Goal: Task Accomplishment & Management: Use online tool/utility

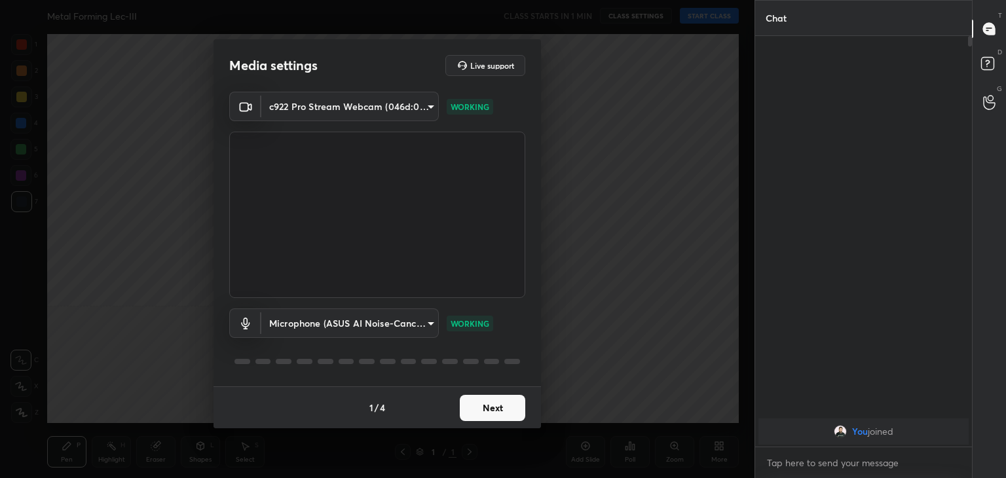
click at [495, 411] on button "Next" at bounding box center [493, 408] width 66 height 26
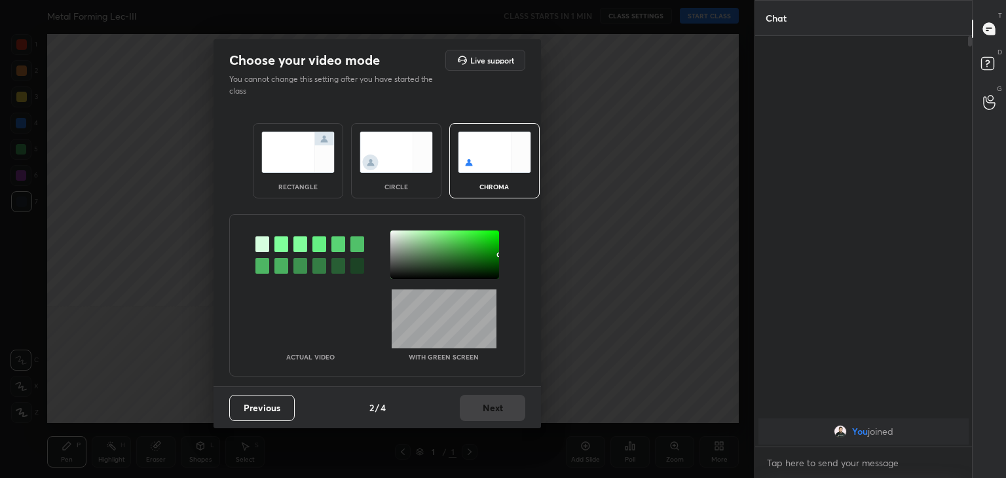
click at [282, 247] on div at bounding box center [281, 245] width 14 height 16
click at [395, 234] on div at bounding box center [444, 255] width 109 height 48
click at [502, 407] on button "Next" at bounding box center [493, 408] width 66 height 26
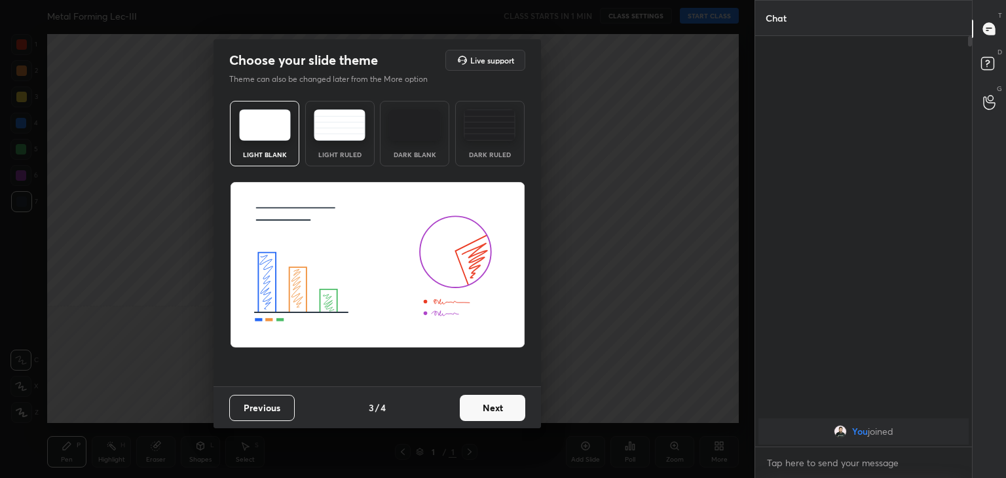
click at [508, 400] on button "Next" at bounding box center [493, 408] width 66 height 26
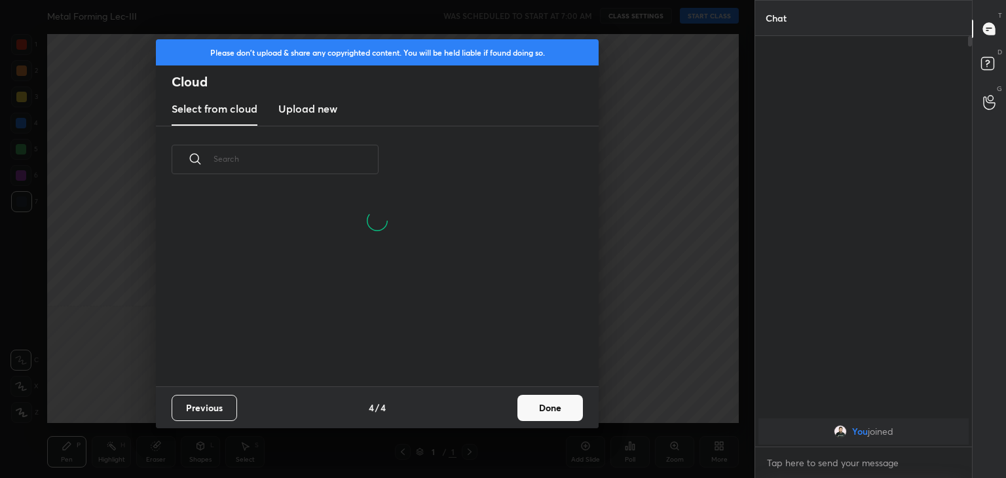
scroll to position [131, 421]
click at [542, 406] on button "Done" at bounding box center [551, 408] width 66 height 26
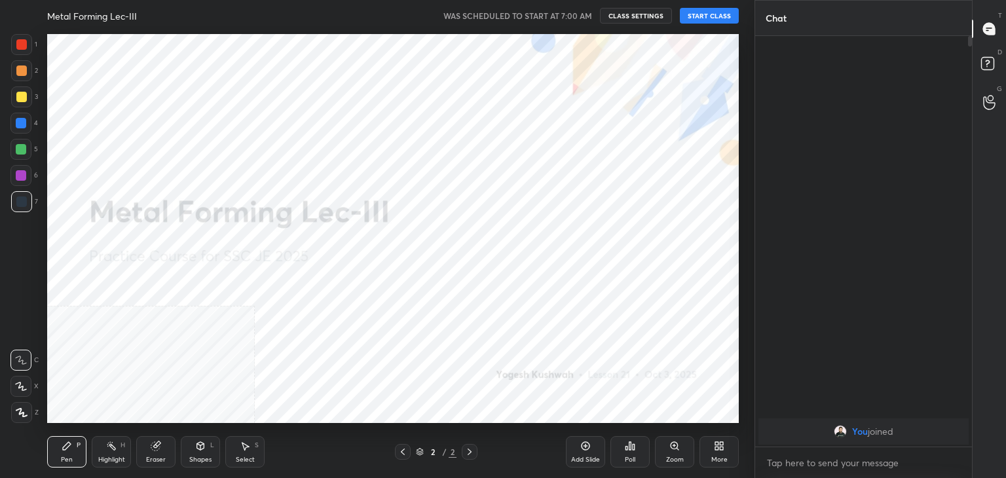
click at [13, 414] on div at bounding box center [21, 412] width 21 height 21
click at [726, 448] on div "More" at bounding box center [719, 451] width 39 height 31
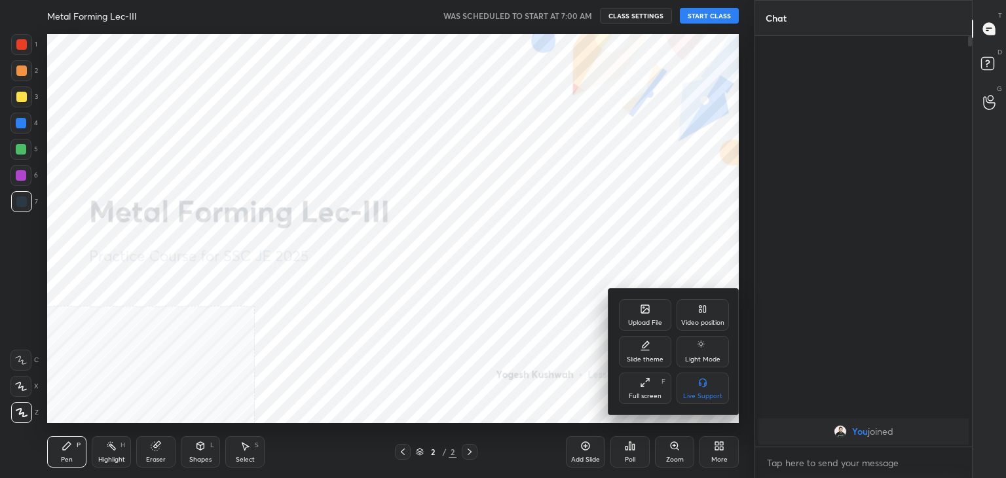
click at [707, 305] on icon at bounding box center [703, 309] width 10 height 10
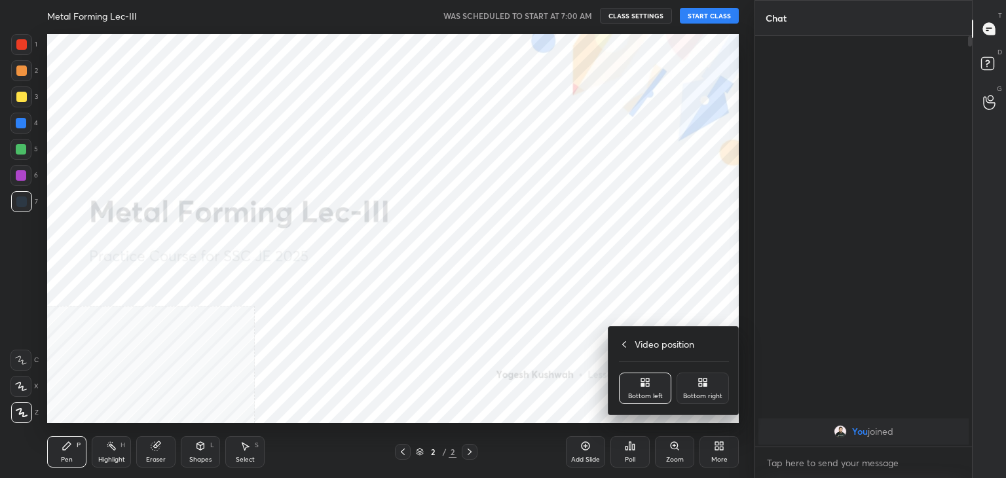
click at [716, 393] on div "Bottom right" at bounding box center [702, 396] width 39 height 7
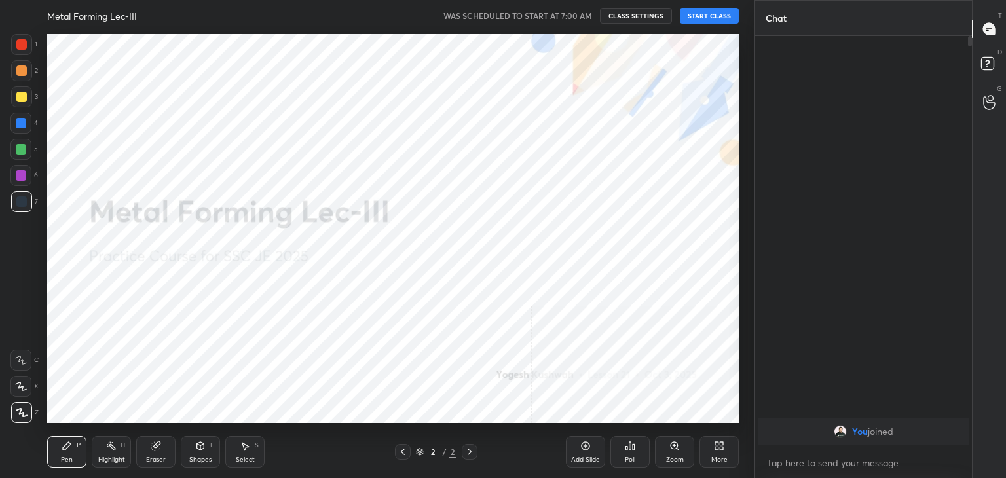
click at [204, 445] on icon at bounding box center [200, 446] width 10 height 10
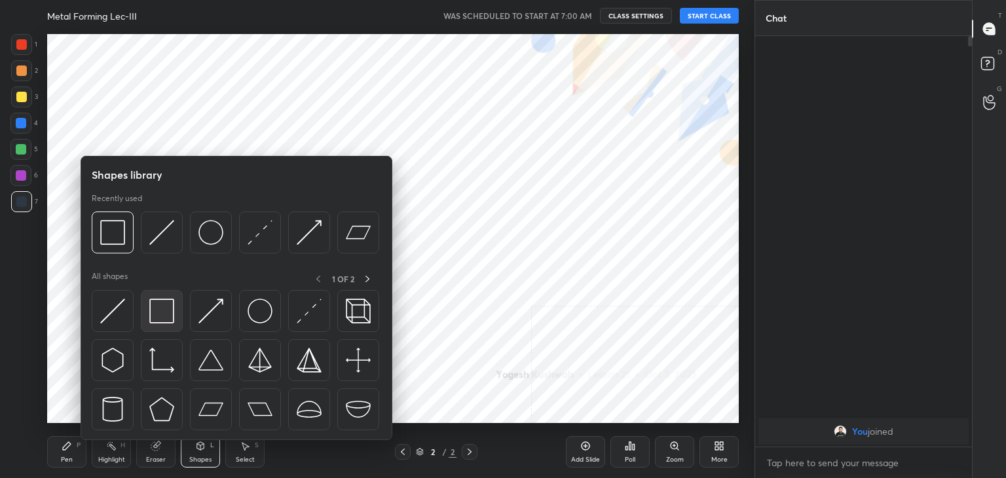
click at [166, 304] on img at bounding box center [161, 311] width 25 height 25
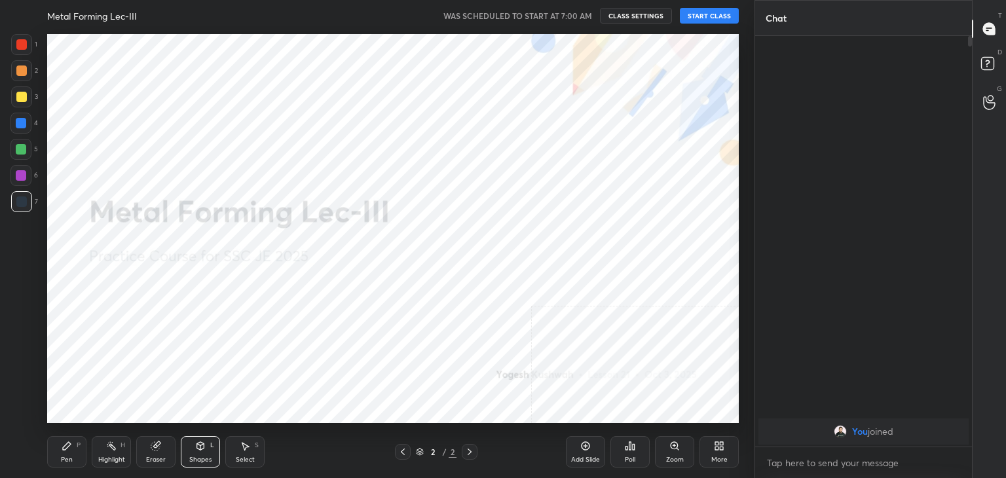
click at [700, 14] on button "START CLASS" at bounding box center [709, 16] width 59 height 16
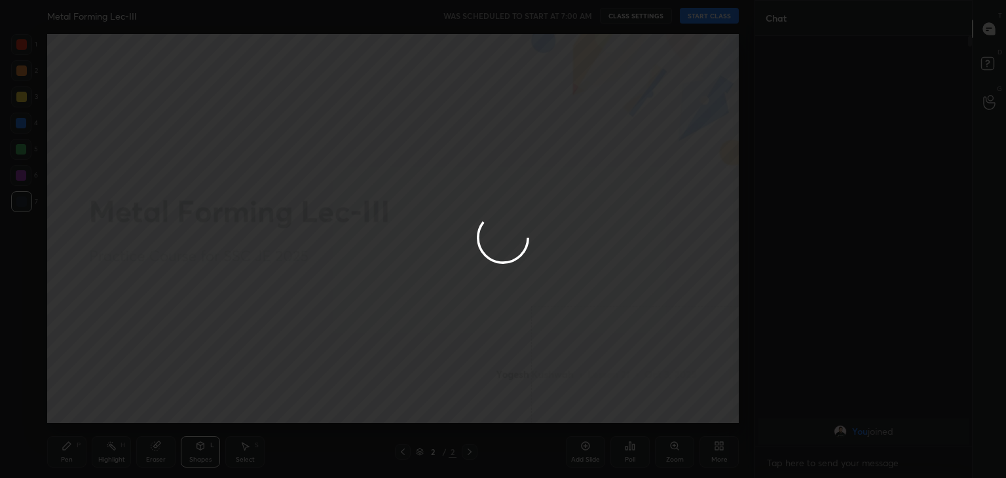
type textarea "x"
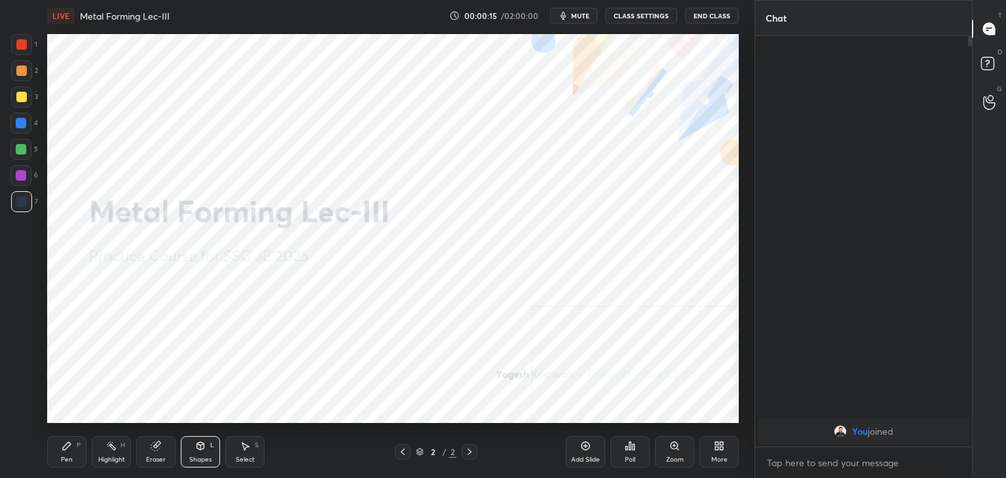
click at [115, 444] on icon at bounding box center [111, 446] width 10 height 10
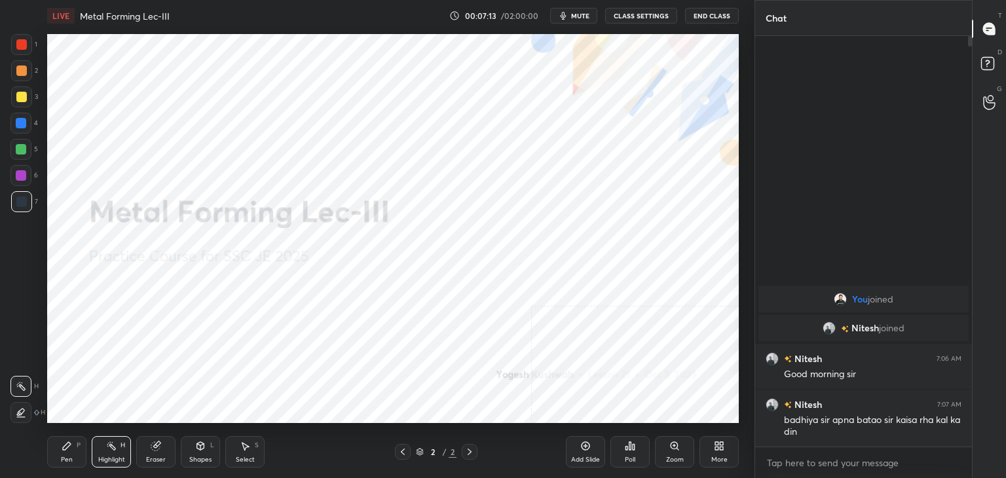
click at [115, 453] on div "Highlight H" at bounding box center [111, 451] width 39 height 31
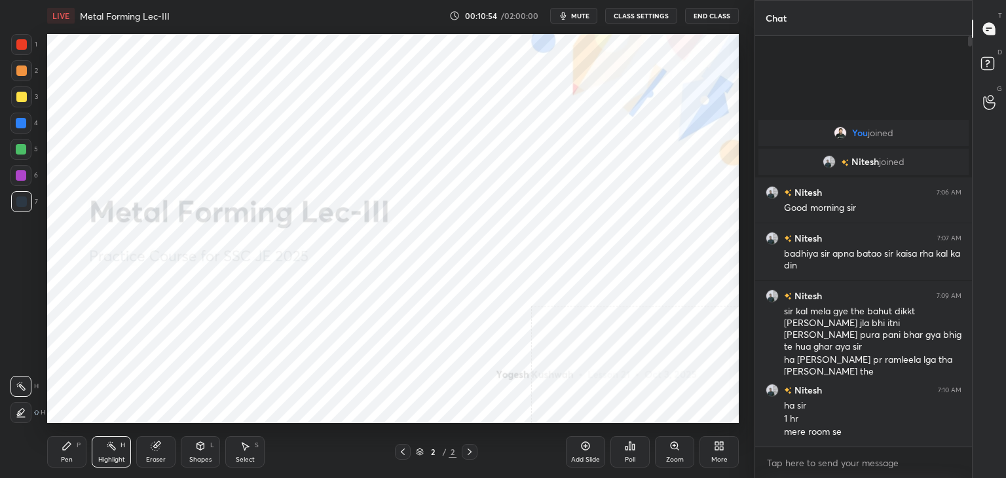
click at [121, 451] on div "Highlight H" at bounding box center [111, 451] width 39 height 31
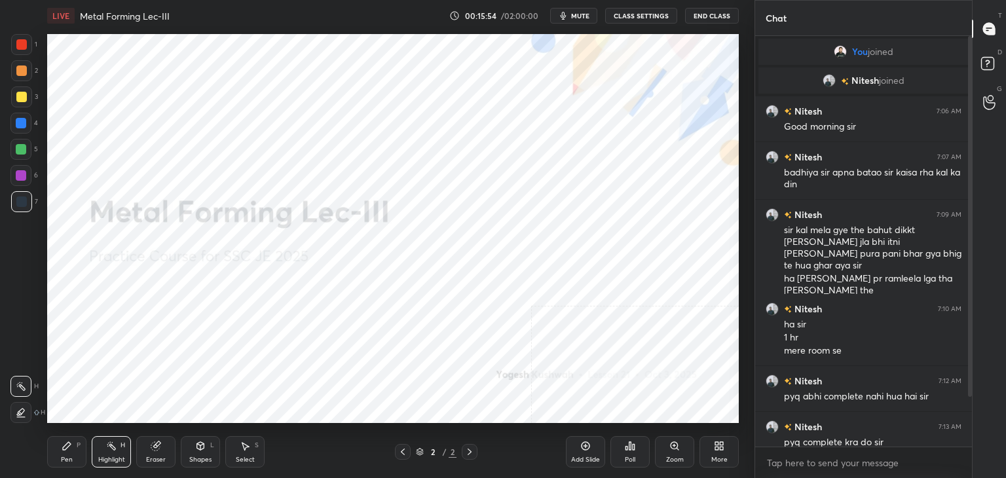
scroll to position [69, 0]
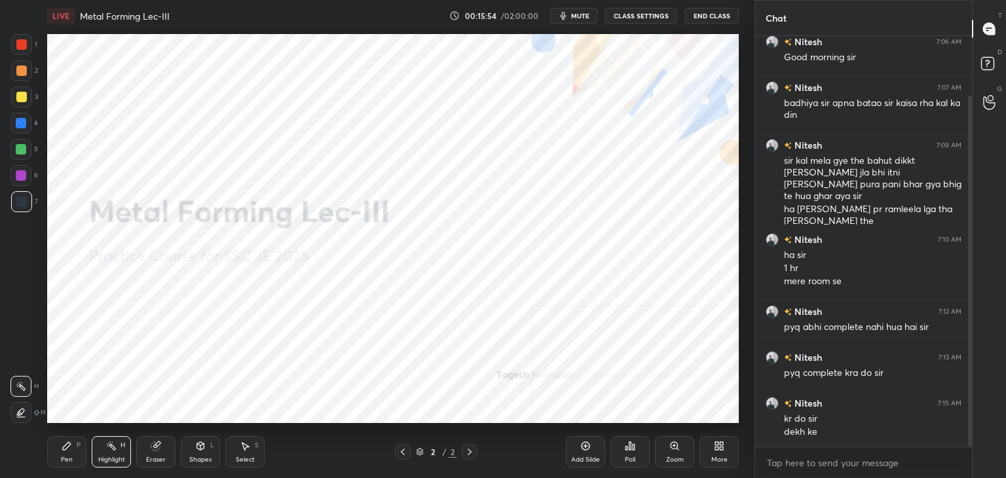
drag, startPoint x: 970, startPoint y: 189, endPoint x: 964, endPoint y: 231, distance: 43.0
click at [970, 231] on div at bounding box center [970, 271] width 4 height 351
click at [723, 447] on icon at bounding box center [721, 448] width 3 height 3
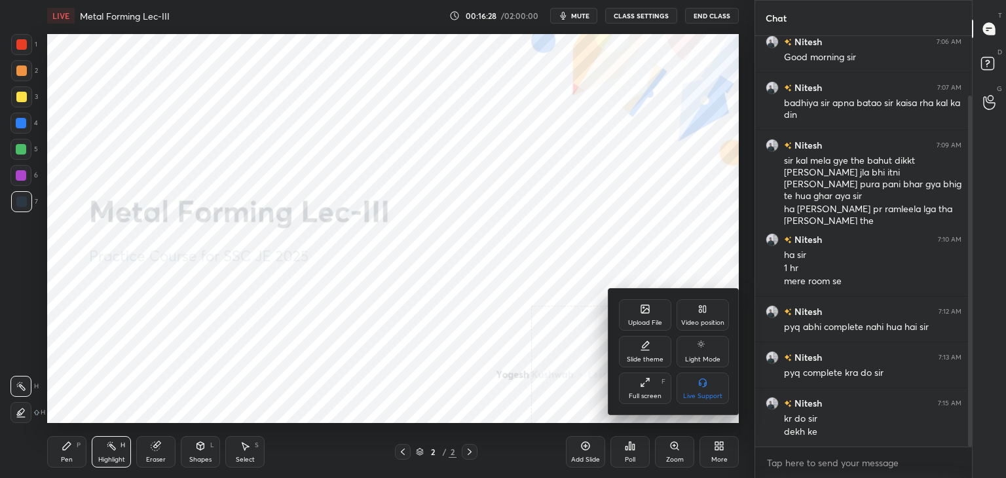
click at [638, 320] on div "Upload File" at bounding box center [645, 323] width 34 height 7
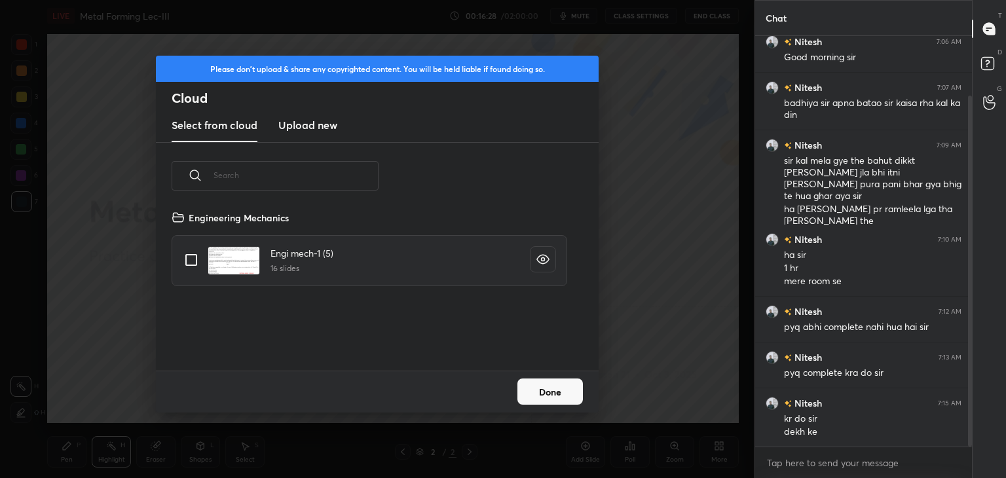
scroll to position [161, 421]
click at [303, 124] on h3 "Upload new" at bounding box center [307, 125] width 59 height 16
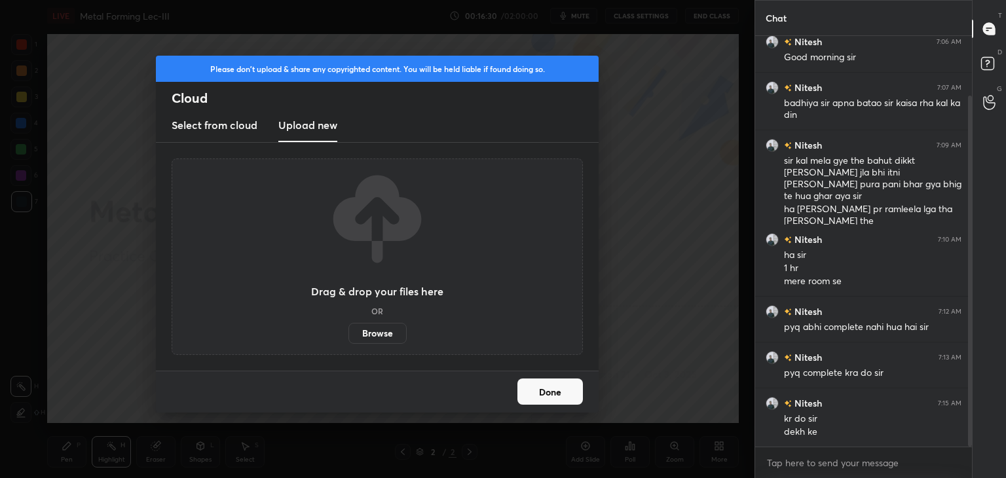
click at [370, 338] on label "Browse" at bounding box center [378, 333] width 58 height 21
click at [349, 338] on input "Browse" at bounding box center [349, 333] width 0 height 21
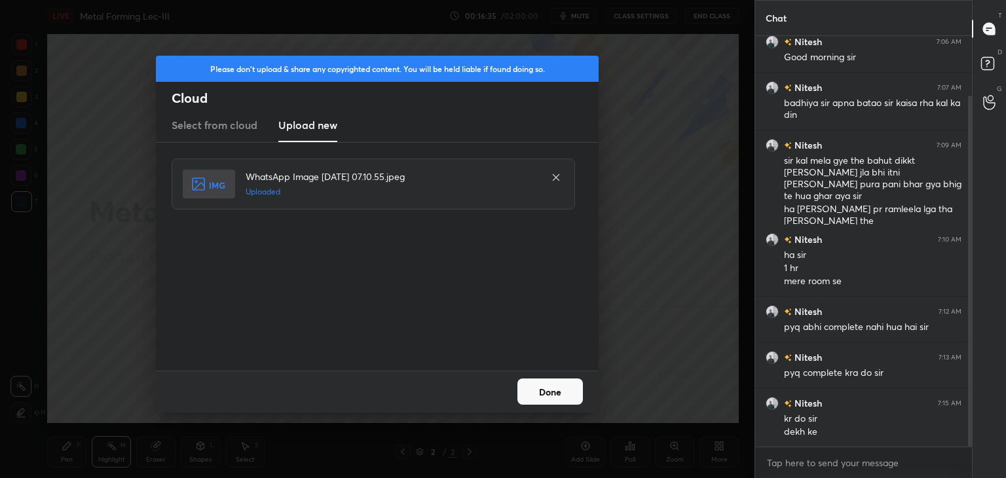
click at [558, 394] on button "Done" at bounding box center [551, 392] width 66 height 26
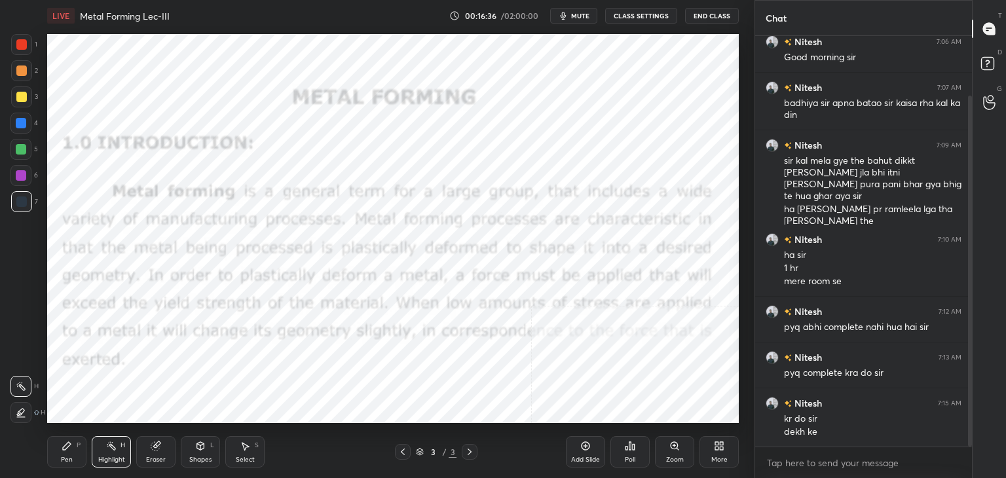
click at [199, 449] on icon at bounding box center [200, 446] width 7 height 8
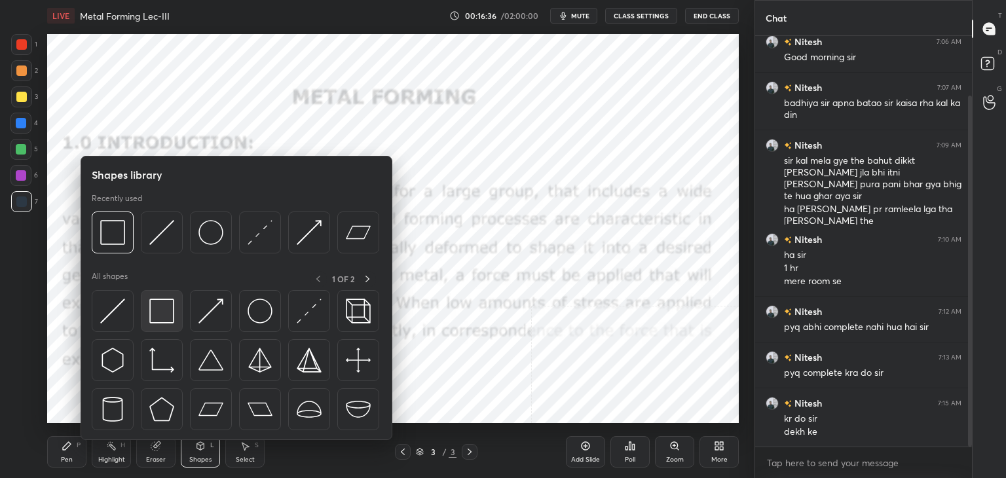
click at [159, 309] on img at bounding box center [161, 311] width 25 height 25
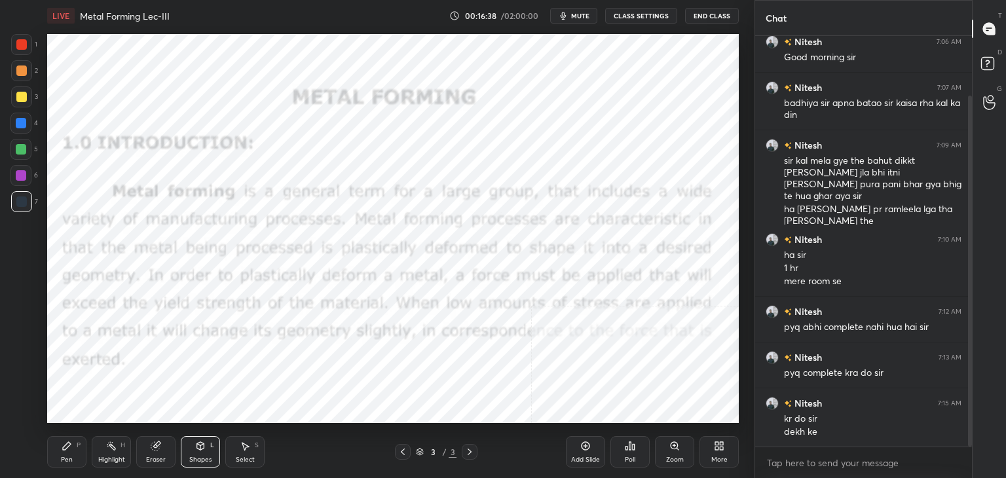
drag, startPoint x: 22, startPoint y: 50, endPoint x: 31, endPoint y: 58, distance: 13.0
click at [22, 49] on div at bounding box center [21, 44] width 21 height 21
click at [20, 178] on div at bounding box center [21, 175] width 10 height 10
click at [118, 450] on div "Highlight H" at bounding box center [111, 451] width 39 height 31
click at [203, 457] on div "Shapes" at bounding box center [200, 460] width 22 height 7
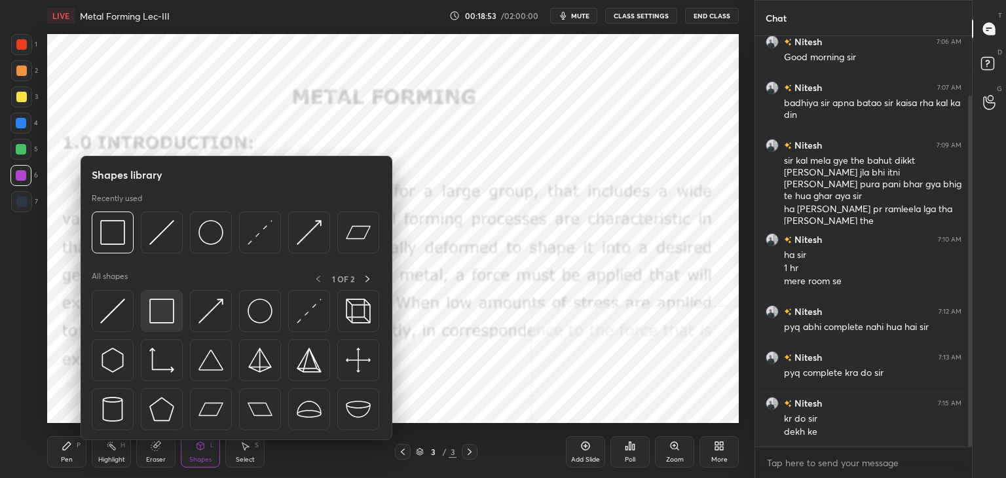
click at [160, 307] on img at bounding box center [161, 311] width 25 height 25
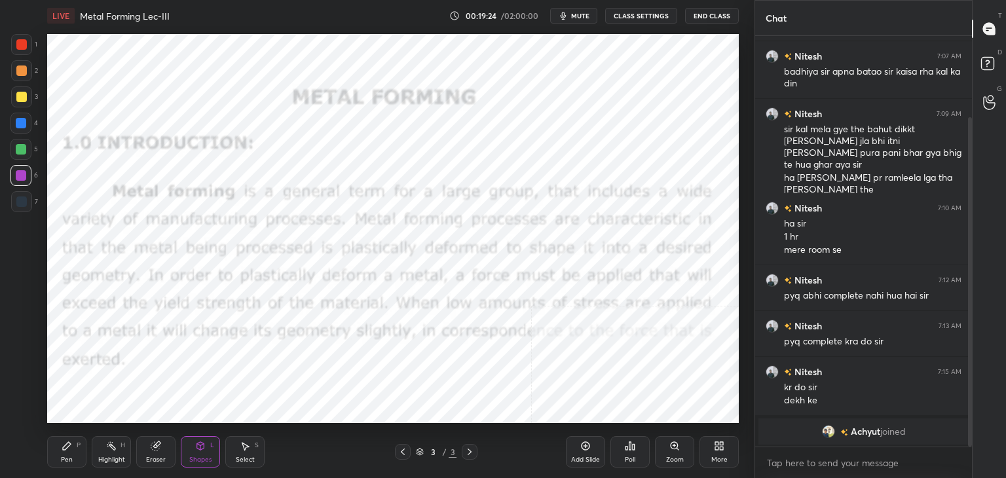
scroll to position [148, 0]
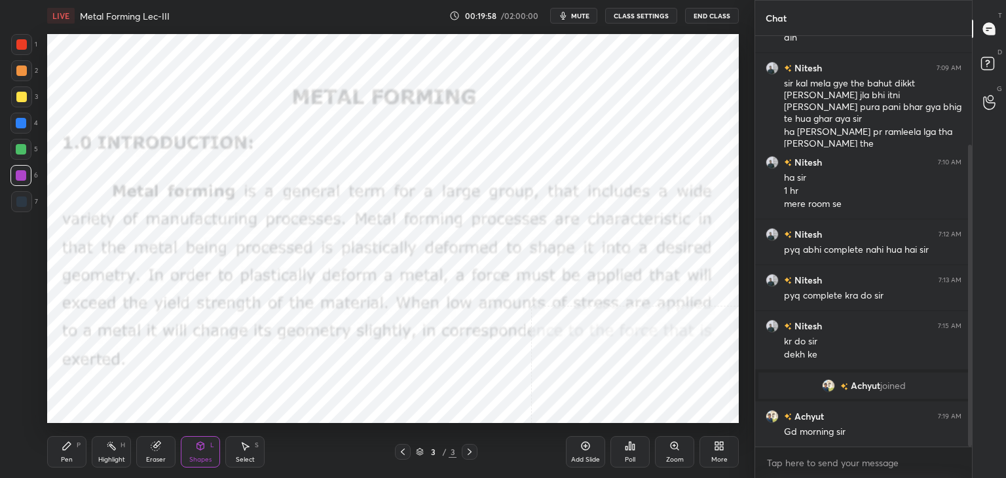
drag, startPoint x: 115, startPoint y: 453, endPoint x: 128, endPoint y: 439, distance: 19.5
click at [115, 452] on div "Highlight H" at bounding box center [111, 451] width 39 height 31
drag, startPoint x: 200, startPoint y: 453, endPoint x: 199, endPoint y: 441, distance: 11.9
click at [200, 453] on div "Shapes L" at bounding box center [200, 451] width 39 height 31
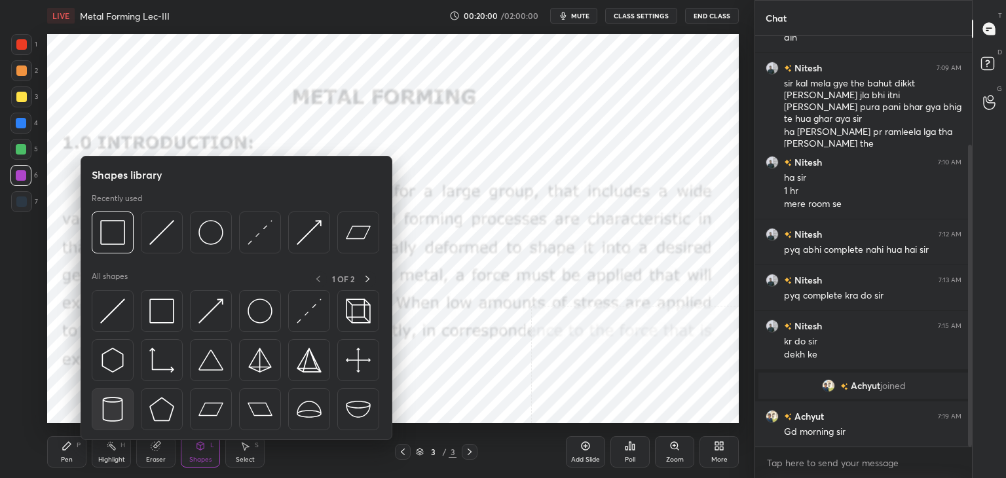
click at [115, 402] on img at bounding box center [112, 409] width 25 height 25
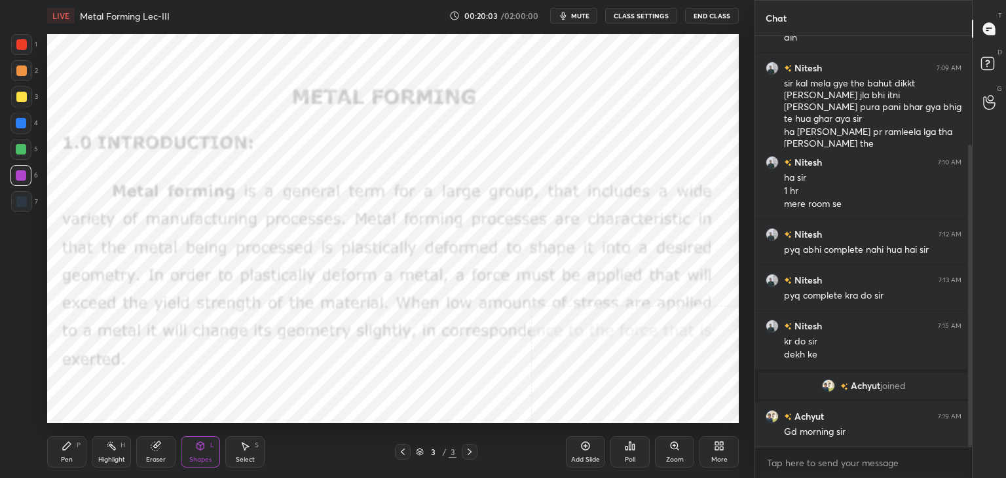
drag, startPoint x: 195, startPoint y: 452, endPoint x: 186, endPoint y: 440, distance: 14.9
click at [195, 453] on div "Shapes L" at bounding box center [200, 451] width 39 height 31
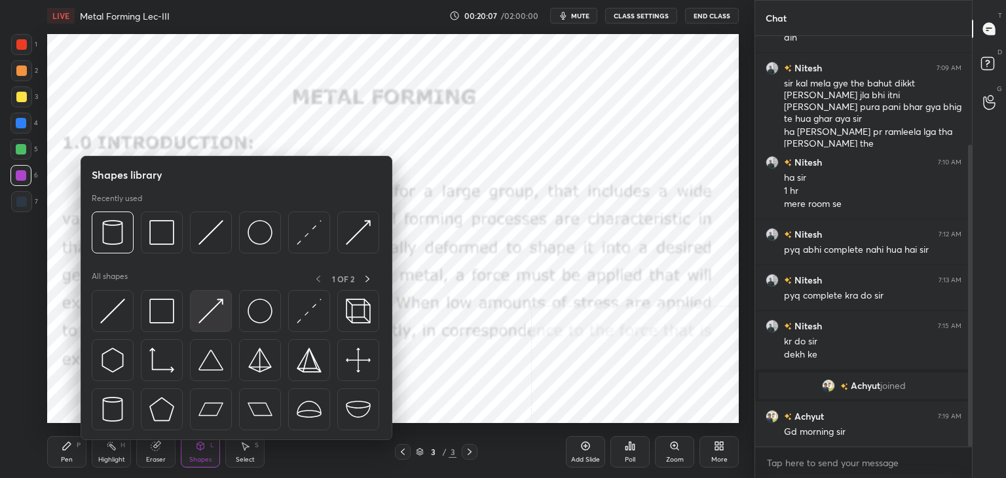
click at [218, 311] on img at bounding box center [211, 311] width 25 height 25
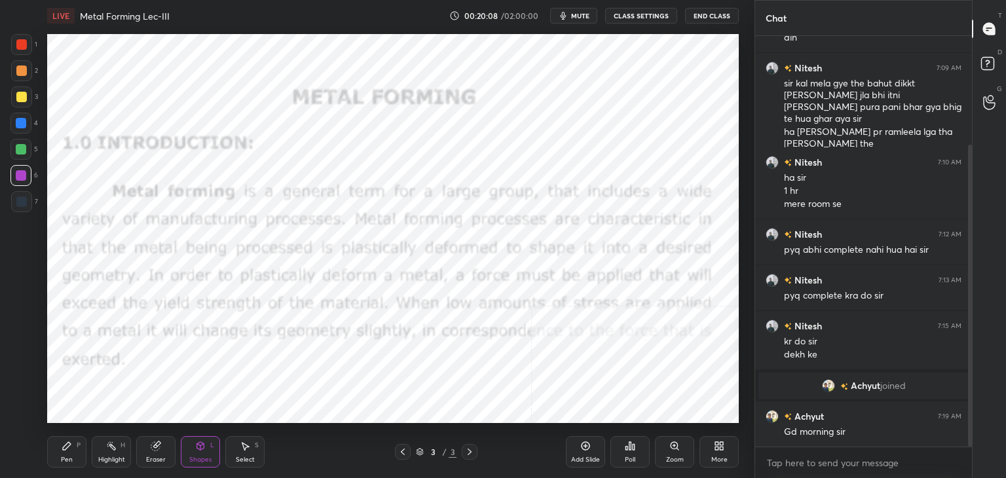
drag, startPoint x: 22, startPoint y: 157, endPoint x: 41, endPoint y: 146, distance: 21.7
click at [24, 156] on div at bounding box center [20, 149] width 21 height 21
click at [199, 454] on div "Shapes L" at bounding box center [200, 451] width 39 height 31
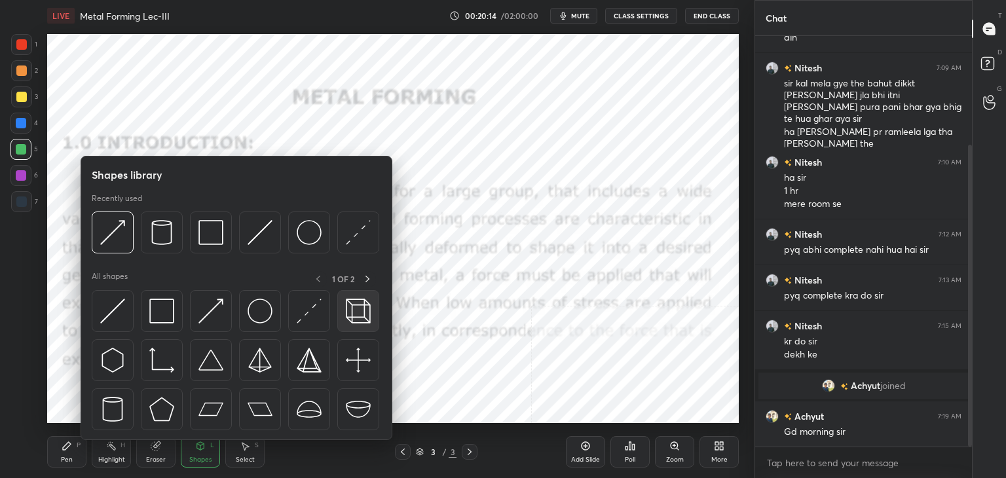
click at [356, 314] on img at bounding box center [358, 311] width 25 height 25
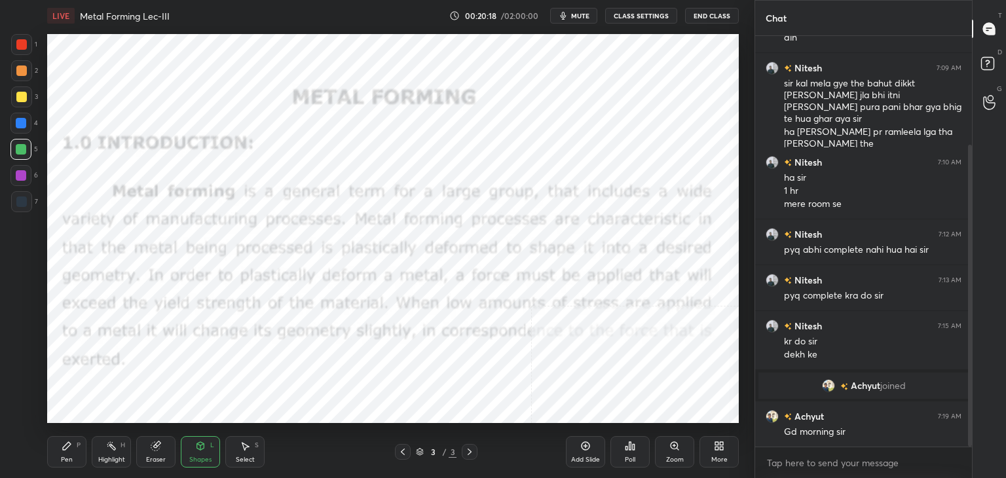
click at [115, 457] on div "Highlight" at bounding box center [111, 460] width 27 height 7
click at [15, 74] on div at bounding box center [21, 70] width 21 height 21
drag, startPoint x: 76, startPoint y: 454, endPoint x: 86, endPoint y: 435, distance: 21.7
click at [77, 453] on div "Pen P" at bounding box center [66, 451] width 39 height 31
click at [164, 454] on div "Eraser" at bounding box center [155, 451] width 39 height 31
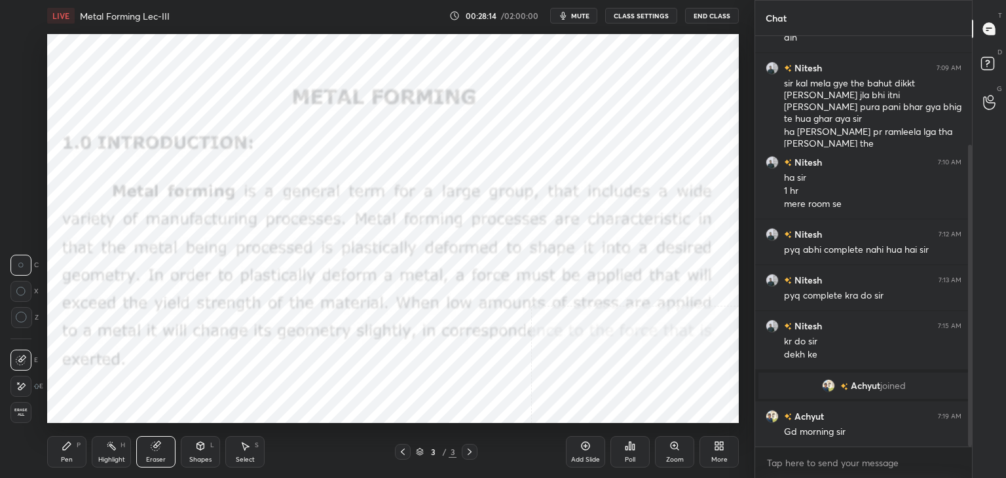
drag, startPoint x: 235, startPoint y: 454, endPoint x: 237, endPoint y: 433, distance: 21.1
click at [235, 454] on div "Select S" at bounding box center [244, 451] width 39 height 31
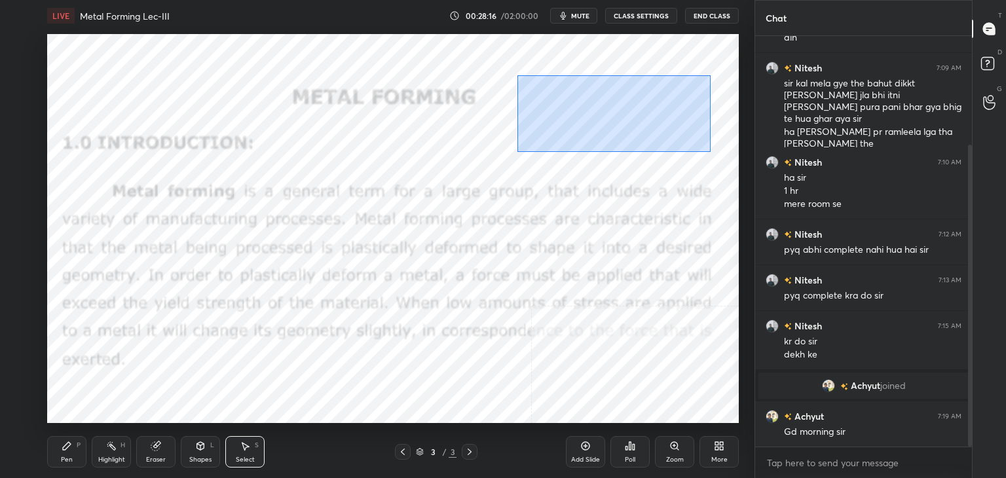
drag, startPoint x: 525, startPoint y: 91, endPoint x: 687, endPoint y: 155, distance: 174.5
click at [713, 152] on div "0 ° Undo Copy Duplicate Duplicate to new slide Delete" at bounding box center [393, 228] width 692 height 389
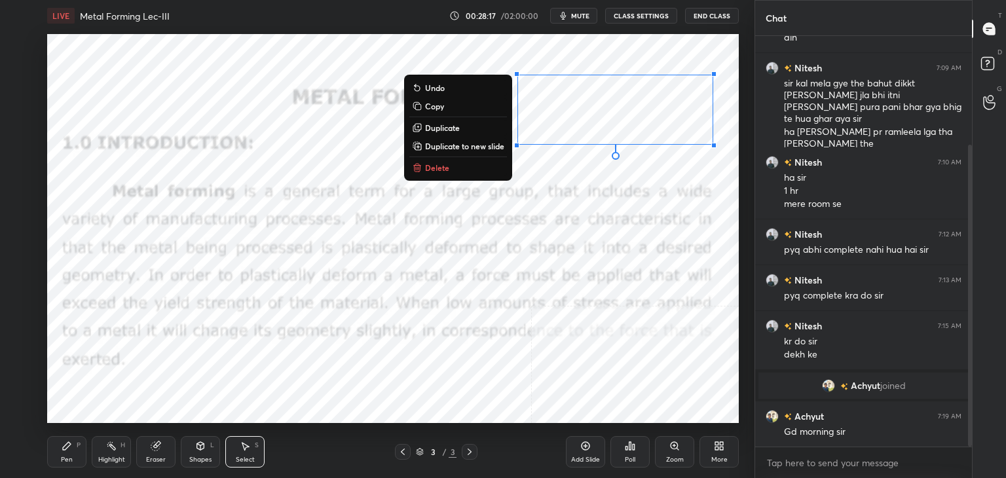
click at [445, 171] on p "Delete" at bounding box center [437, 167] width 24 height 10
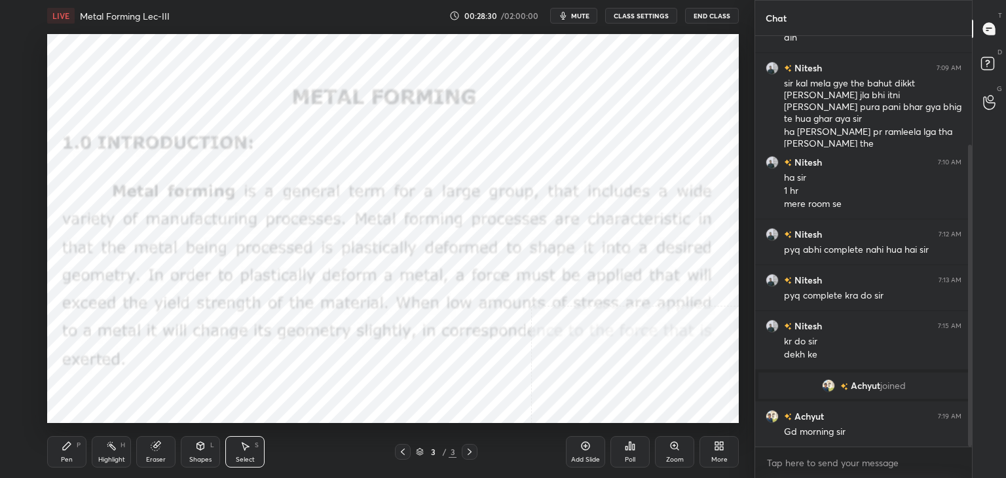
click at [113, 453] on div "Highlight H" at bounding box center [111, 451] width 39 height 31
click at [202, 457] on div "Shapes" at bounding box center [200, 460] width 22 height 7
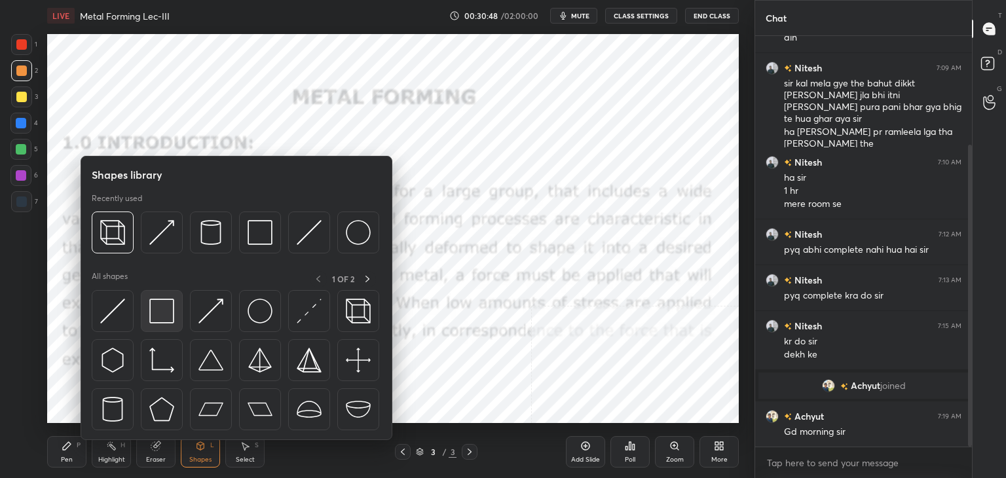
click at [162, 318] on img at bounding box center [161, 311] width 25 height 25
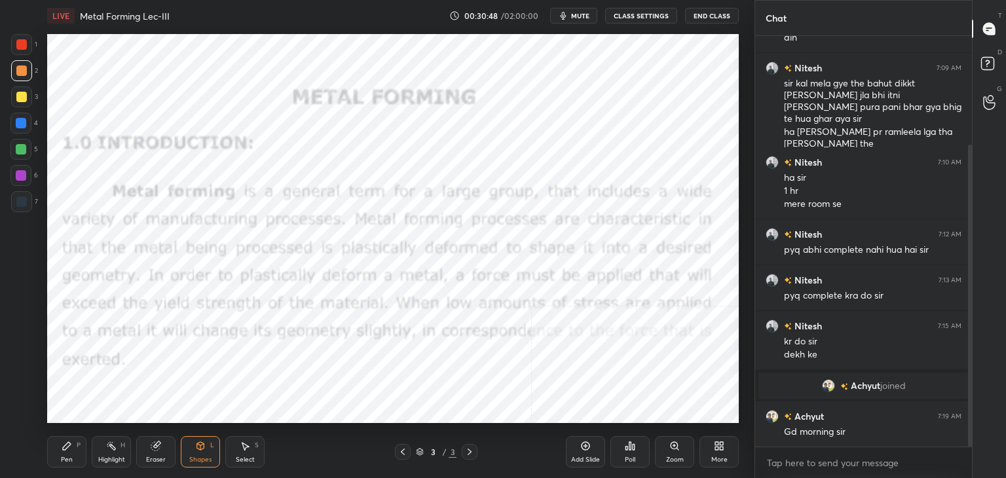
click at [18, 174] on div at bounding box center [21, 175] width 10 height 10
click at [718, 451] on icon at bounding box center [719, 446] width 10 height 10
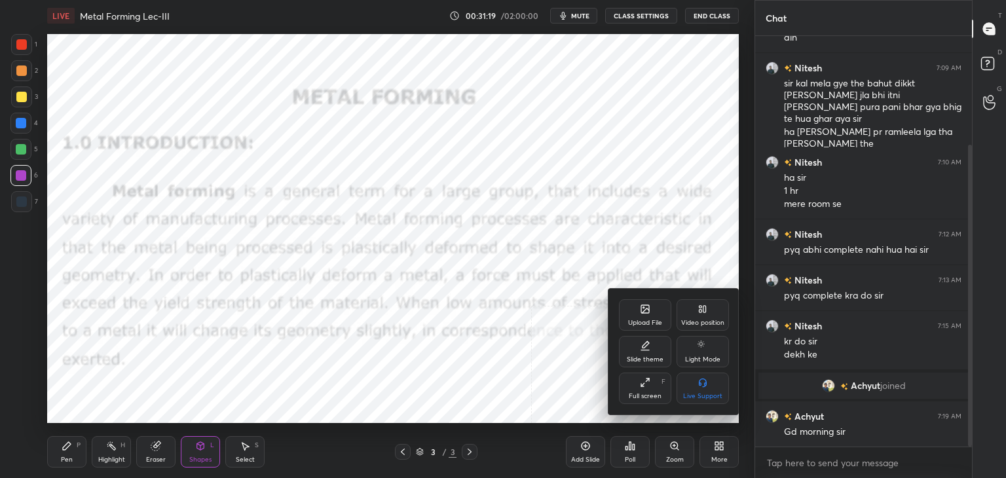
click at [630, 315] on div "Upload File" at bounding box center [645, 314] width 52 height 31
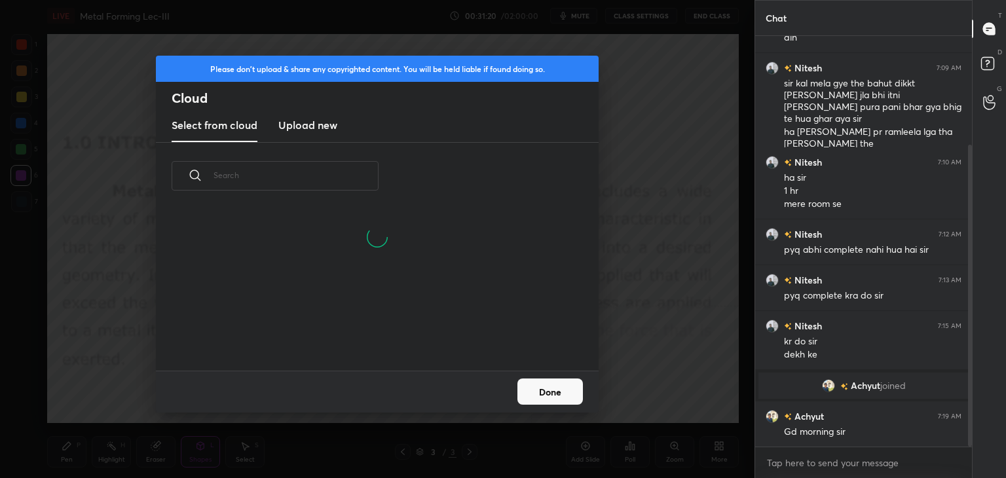
click at [291, 117] on h3 "Upload new" at bounding box center [307, 125] width 59 height 16
click at [292, 117] on h3 "Upload new" at bounding box center [307, 125] width 59 height 16
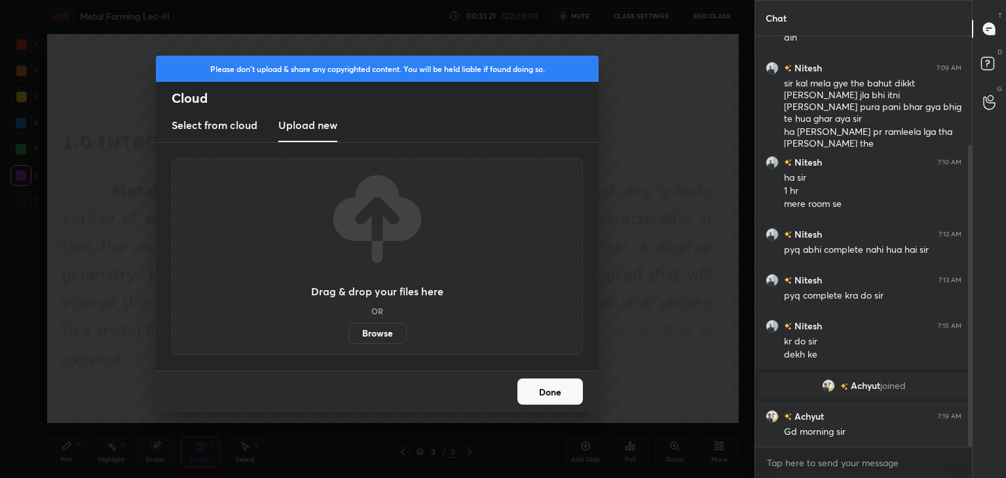
click at [381, 333] on label "Browse" at bounding box center [378, 333] width 58 height 21
click at [349, 333] on input "Browse" at bounding box center [349, 333] width 0 height 21
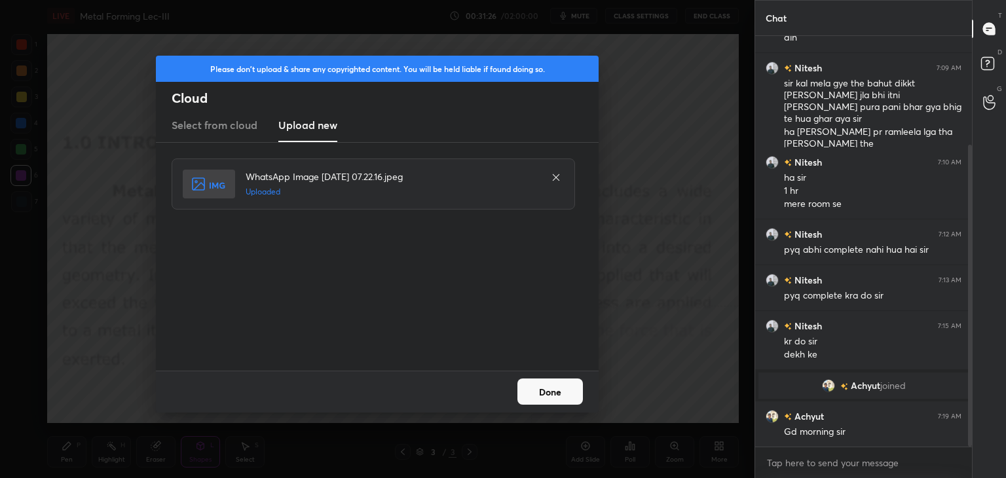
drag, startPoint x: 548, startPoint y: 396, endPoint x: 485, endPoint y: 402, distance: 62.6
click at [548, 397] on button "Done" at bounding box center [551, 392] width 66 height 26
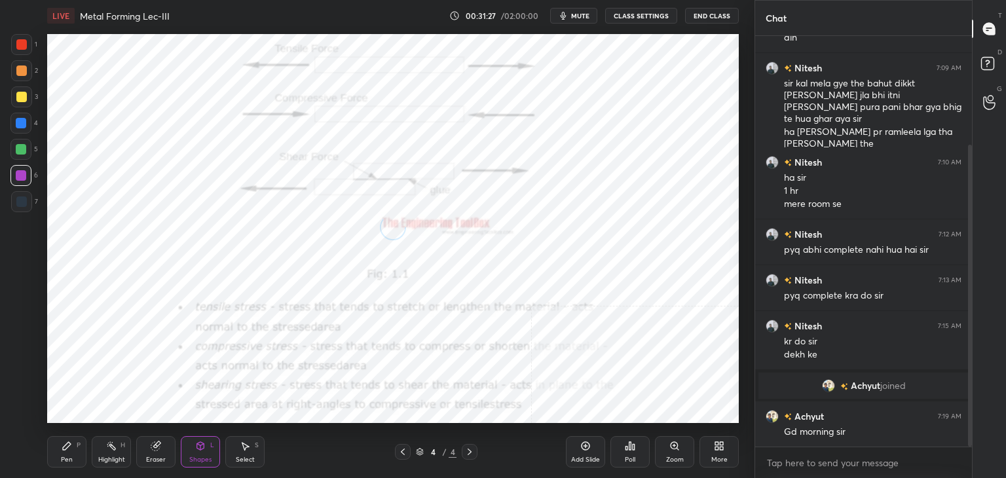
click at [200, 455] on div "Shapes L" at bounding box center [200, 451] width 39 height 31
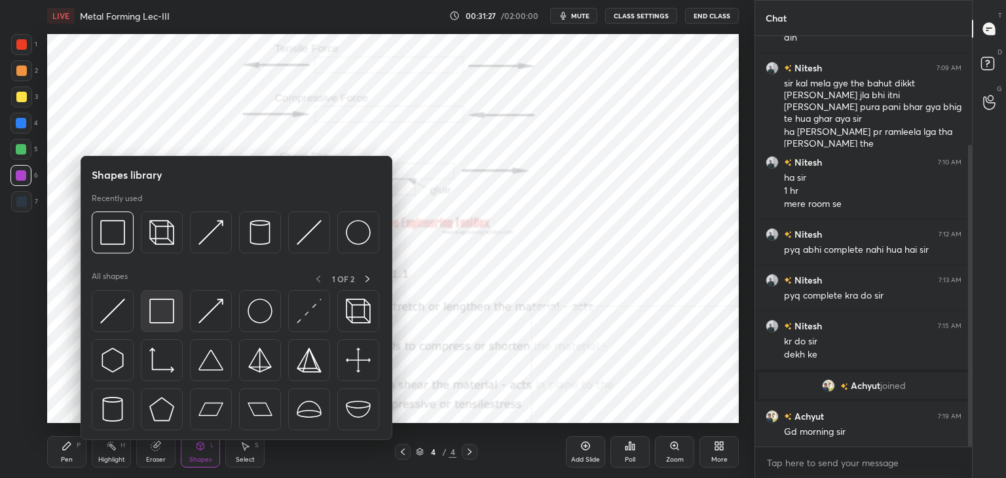
click at [151, 320] on img at bounding box center [161, 311] width 25 height 25
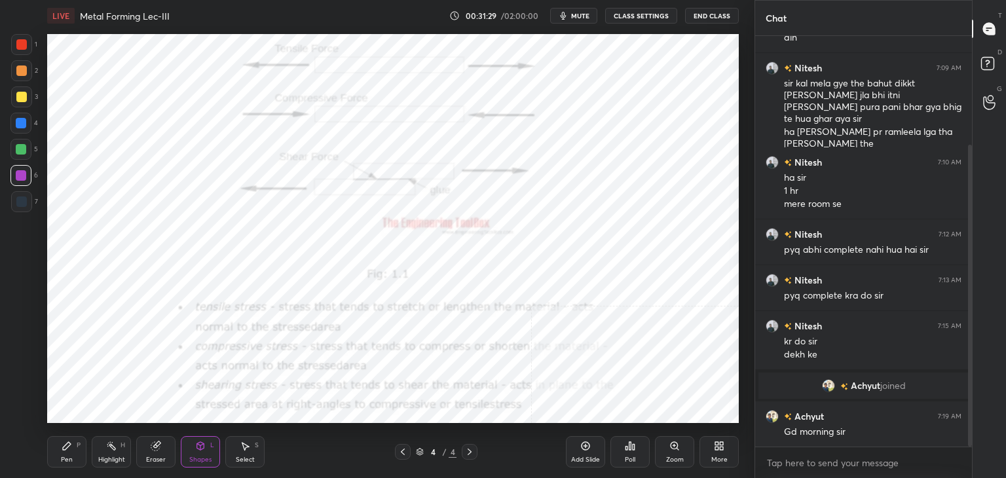
click at [16, 47] on div at bounding box center [21, 44] width 10 height 10
click at [18, 126] on div at bounding box center [21, 123] width 10 height 10
click at [100, 455] on div "Highlight H" at bounding box center [111, 451] width 39 height 31
click at [721, 447] on icon at bounding box center [721, 448] width 3 height 3
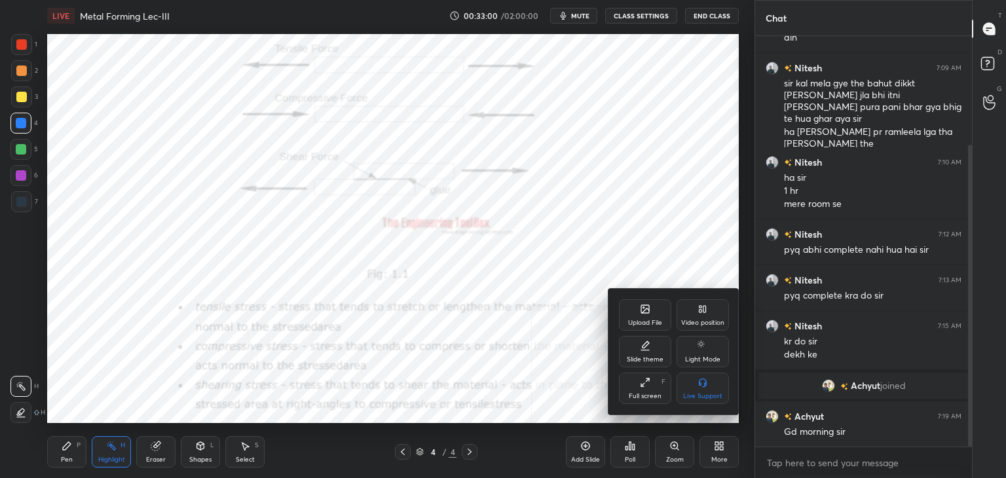
click at [634, 312] on div "Upload File" at bounding box center [645, 314] width 52 height 31
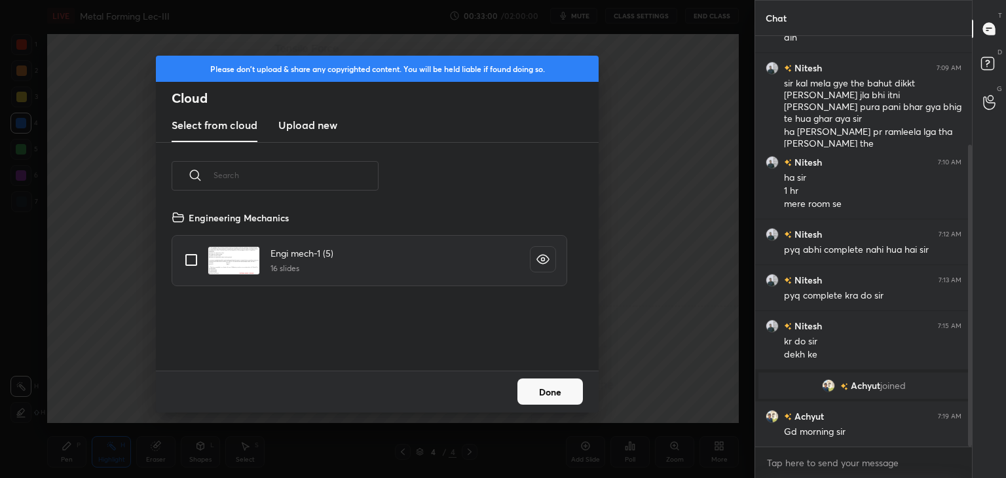
scroll to position [161, 421]
click at [304, 126] on h3 "Upload new" at bounding box center [307, 125] width 59 height 16
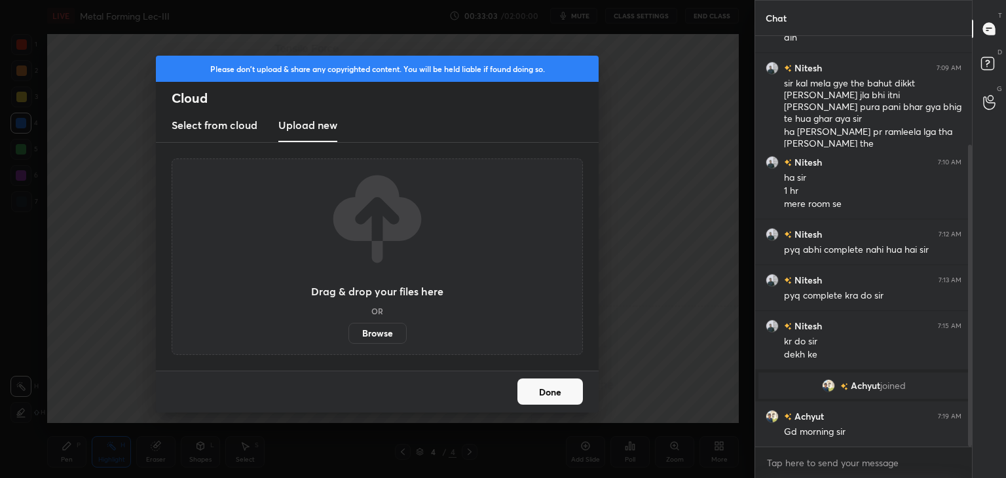
click at [375, 333] on label "Browse" at bounding box center [378, 333] width 58 height 21
click at [349, 333] on input "Browse" at bounding box center [349, 333] width 0 height 21
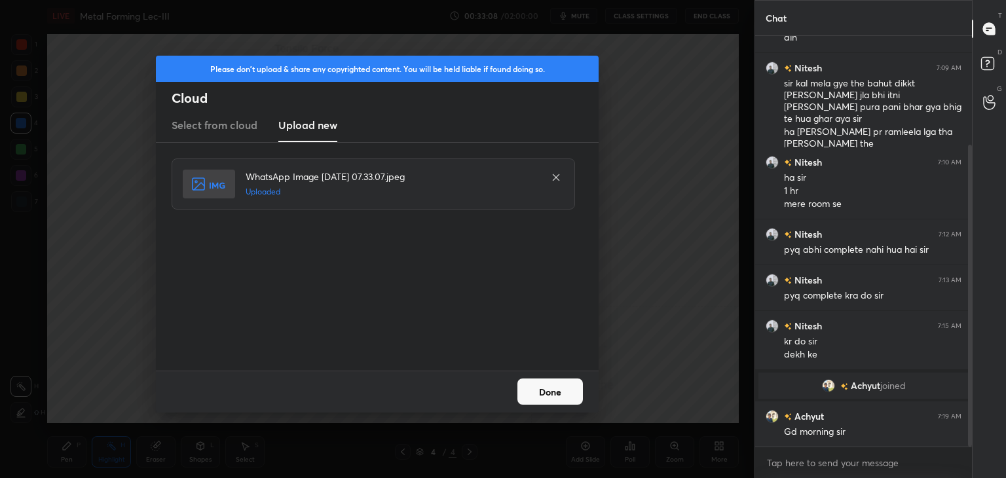
click at [524, 395] on button "Done" at bounding box center [551, 392] width 66 height 26
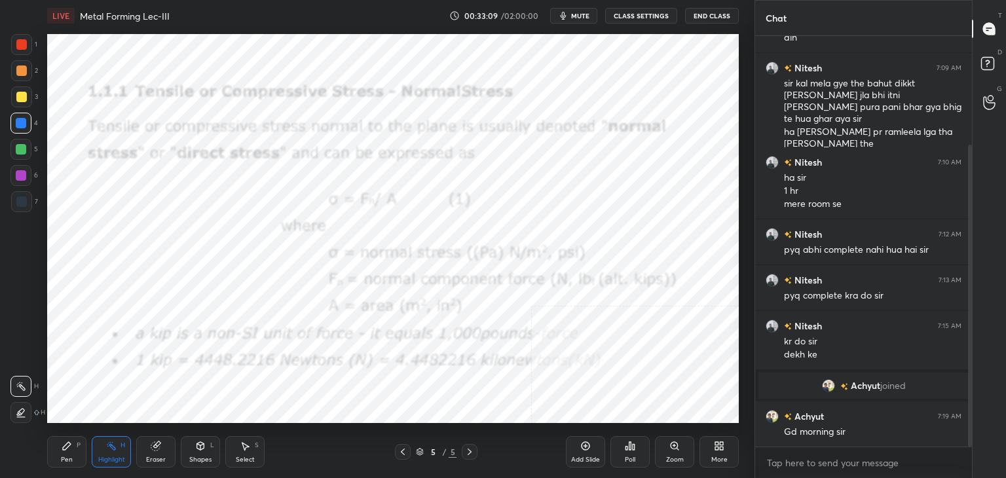
click at [204, 449] on icon at bounding box center [200, 446] width 10 height 10
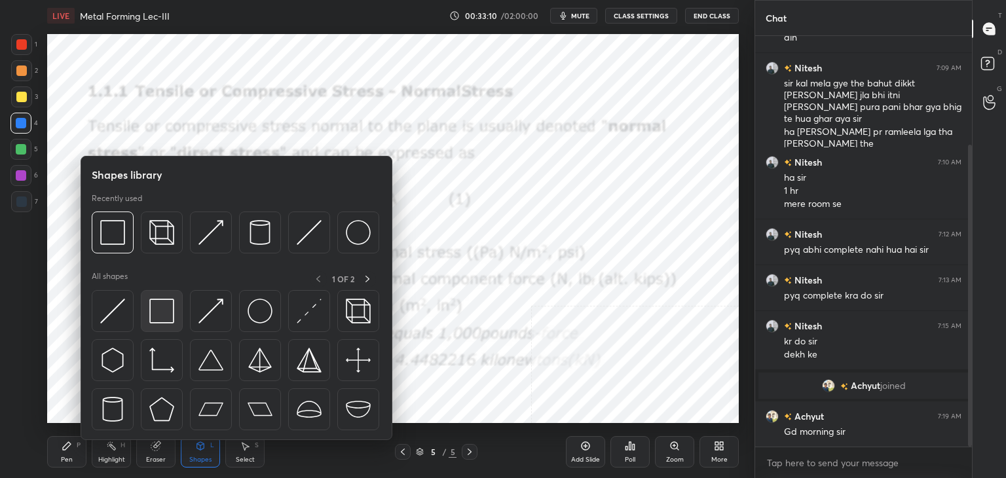
click at [149, 312] on img at bounding box center [161, 311] width 25 height 25
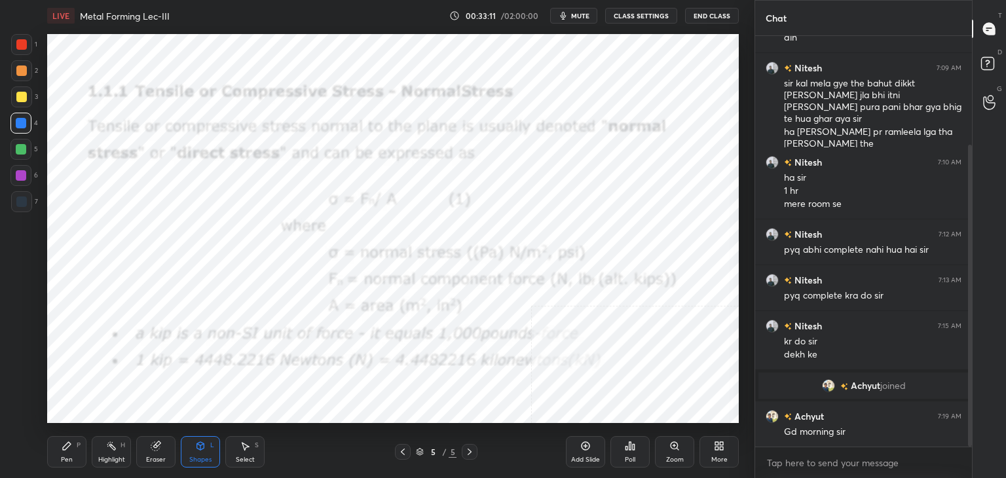
drag, startPoint x: 17, startPoint y: 48, endPoint x: 33, endPoint y: 53, distance: 16.6
click at [18, 47] on div at bounding box center [21, 44] width 10 height 10
drag, startPoint x: 17, startPoint y: 178, endPoint x: 28, endPoint y: 176, distance: 11.3
click at [17, 178] on div at bounding box center [21, 175] width 10 height 10
click at [195, 454] on div "Shapes L" at bounding box center [200, 451] width 39 height 31
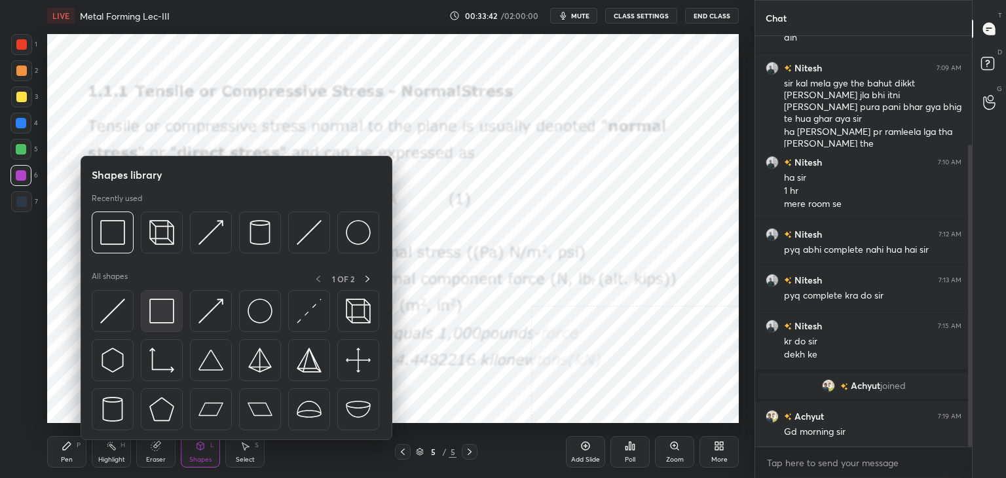
click at [147, 318] on div at bounding box center [162, 311] width 42 height 42
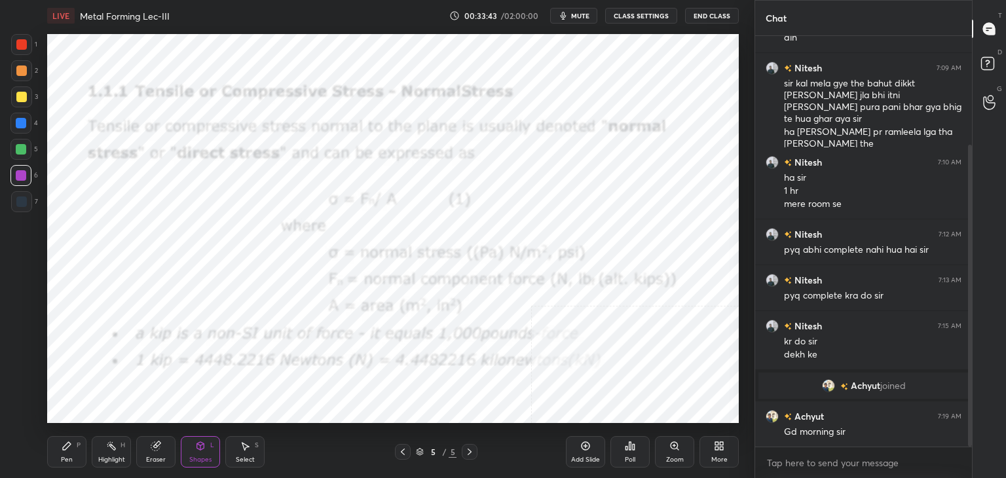
drag, startPoint x: 22, startPoint y: 202, endPoint x: 47, endPoint y: 206, distance: 25.2
click at [22, 203] on div at bounding box center [21, 202] width 10 height 10
drag, startPoint x: 105, startPoint y: 451, endPoint x: 109, endPoint y: 433, distance: 18.6
click at [107, 445] on div "Highlight H" at bounding box center [111, 451] width 39 height 31
click at [209, 449] on div "Shapes L" at bounding box center [200, 451] width 39 height 31
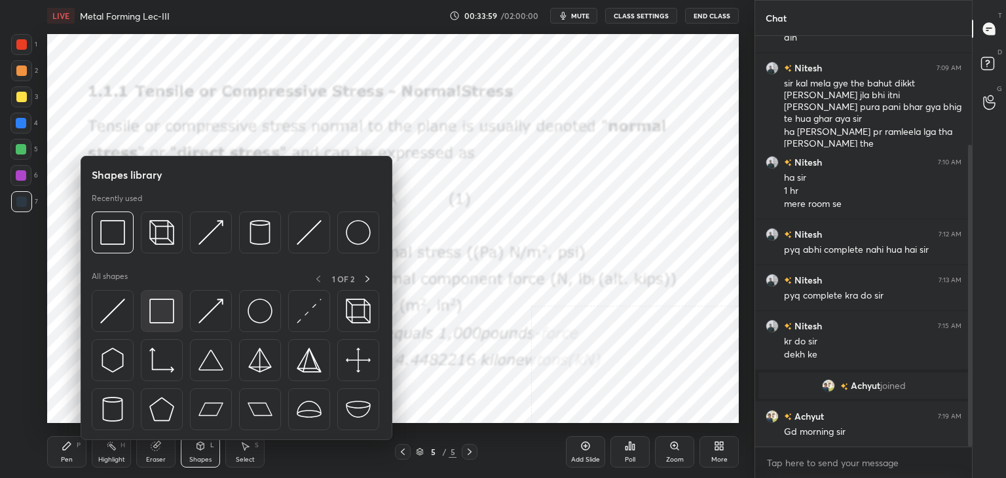
click at [150, 318] on img at bounding box center [161, 311] width 25 height 25
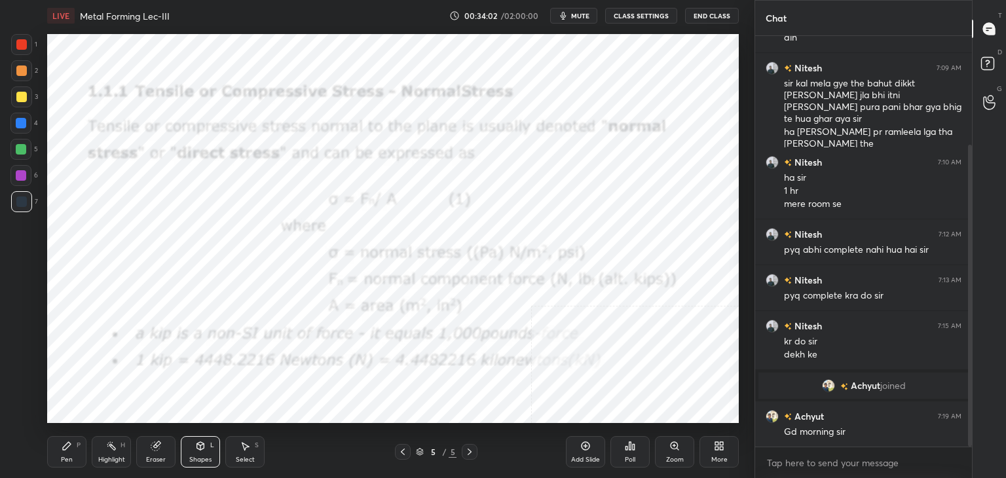
drag, startPoint x: 28, startPoint y: 176, endPoint x: 39, endPoint y: 168, distance: 14.0
click at [29, 176] on div at bounding box center [20, 175] width 21 height 21
drag, startPoint x: 126, startPoint y: 446, endPoint x: 131, endPoint y: 428, distance: 19.1
click at [126, 446] on div "Highlight H" at bounding box center [111, 451] width 39 height 31
click at [246, 446] on icon at bounding box center [245, 447] width 7 height 8
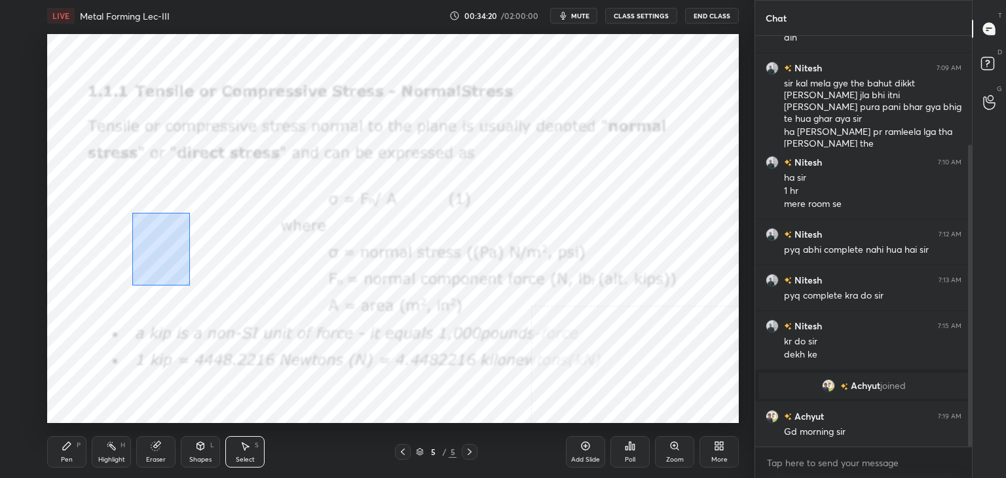
drag, startPoint x: 132, startPoint y: 213, endPoint x: 229, endPoint y: 335, distance: 156.2
click at [229, 335] on div "0 ° Undo Copy Duplicate Duplicate to new slide Delete" at bounding box center [393, 228] width 692 height 389
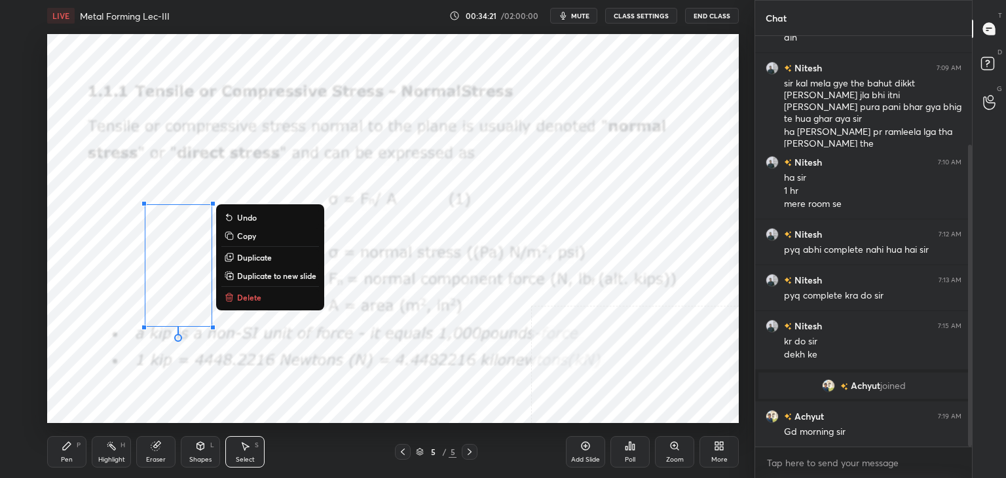
click at [261, 297] on p "Delete" at bounding box center [249, 297] width 24 height 10
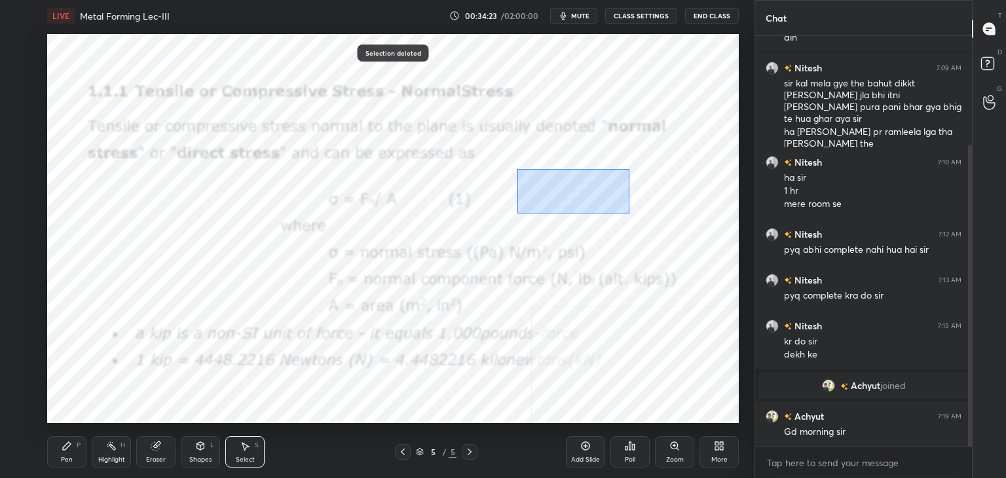
drag, startPoint x: 520, startPoint y: 172, endPoint x: 655, endPoint y: 219, distance: 143.0
click at [654, 218] on div "0 ° Undo Copy Duplicate Duplicate to new slide Delete" at bounding box center [393, 228] width 692 height 389
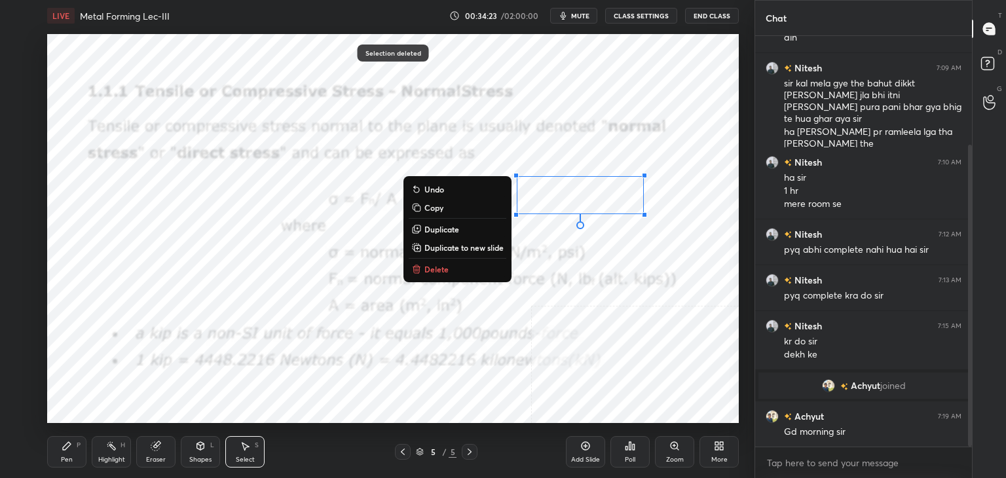
click at [472, 267] on button "Delete" at bounding box center [458, 269] width 98 height 16
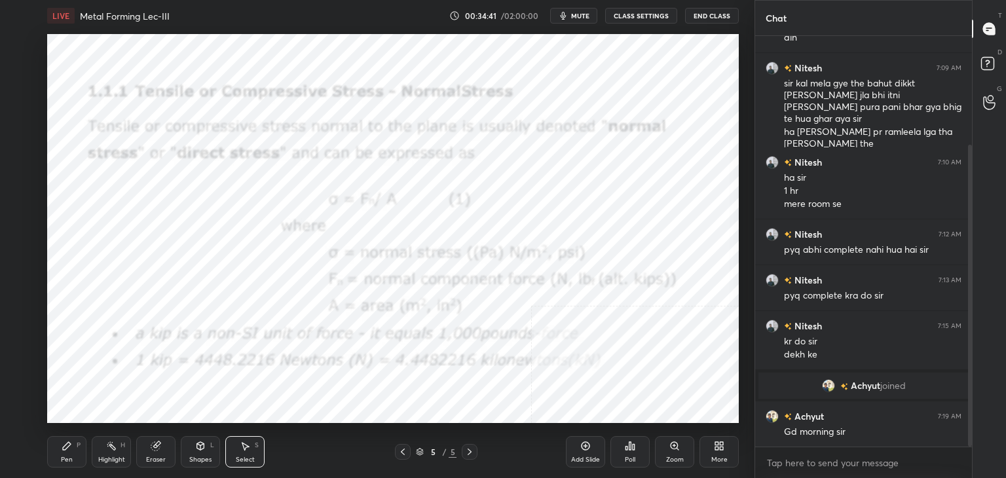
click at [116, 451] on div "Highlight H" at bounding box center [111, 451] width 39 height 31
click at [206, 453] on div "Shapes L" at bounding box center [200, 451] width 39 height 31
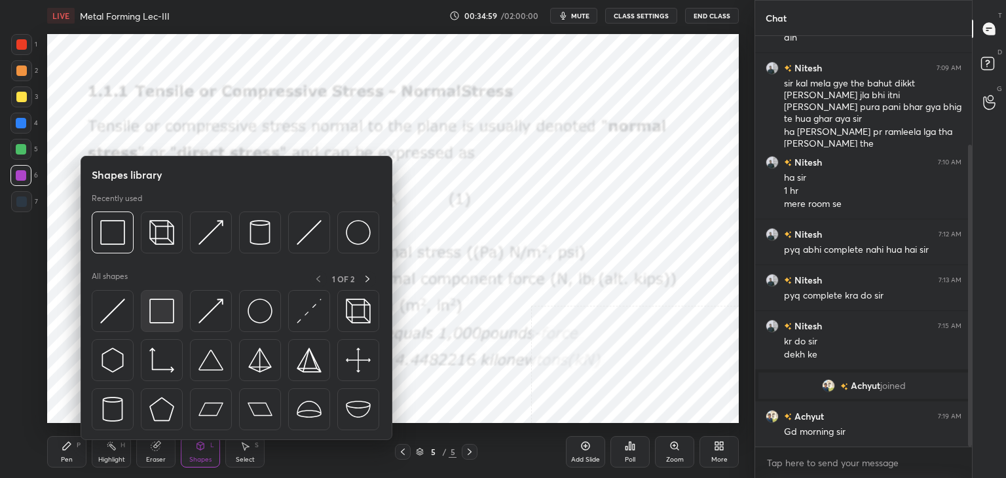
click at [159, 324] on div at bounding box center [162, 311] width 42 height 42
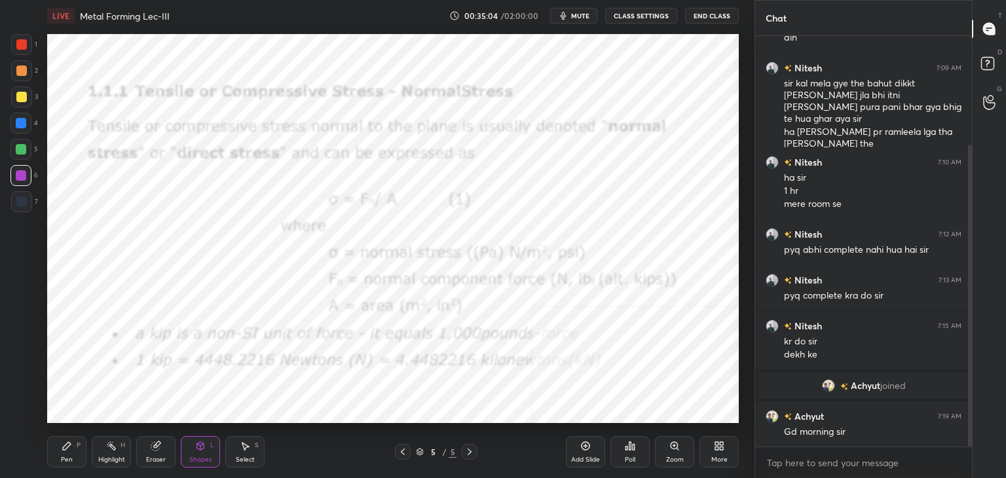
click at [121, 449] on div "Highlight H" at bounding box center [111, 451] width 39 height 31
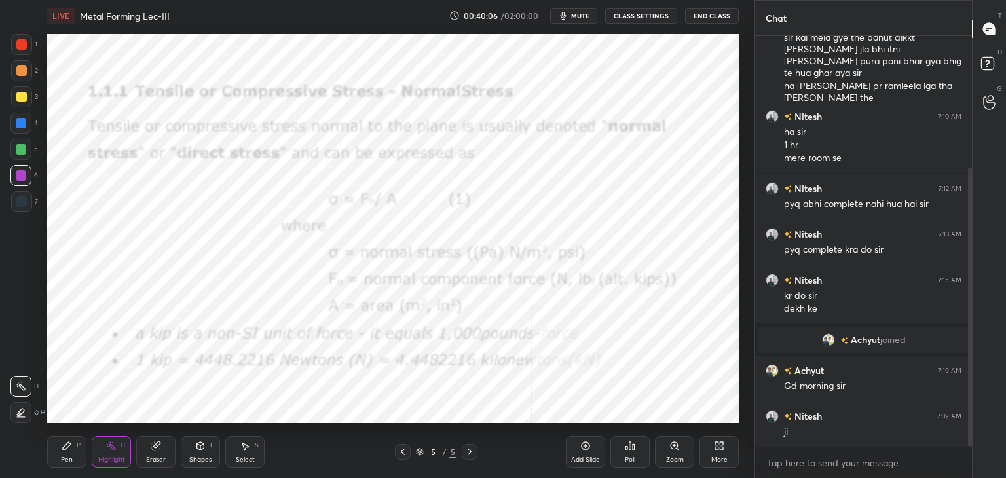
click at [622, 451] on div "Poll" at bounding box center [630, 451] width 39 height 31
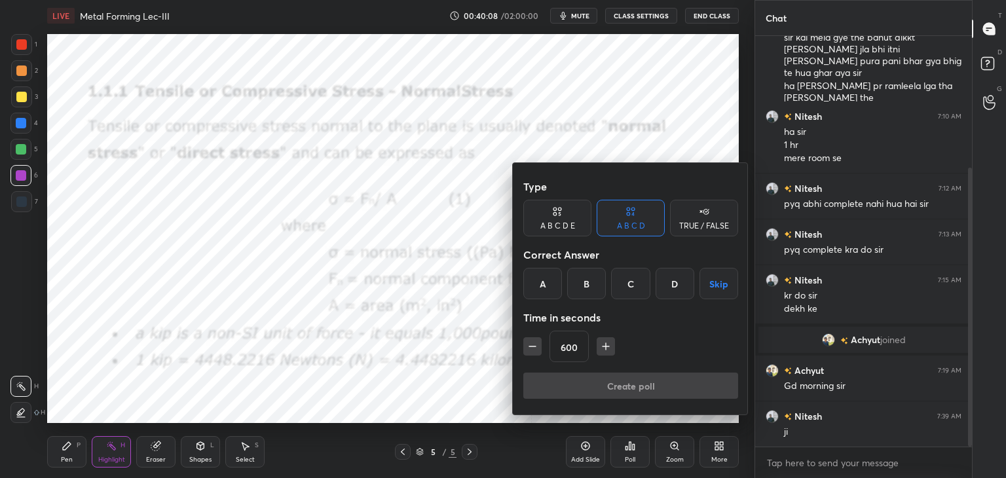
drag, startPoint x: 698, startPoint y: 226, endPoint x: 683, endPoint y: 242, distance: 22.3
click at [698, 226] on div "TRUE / FALSE" at bounding box center [704, 226] width 50 height 8
click at [529, 342] on icon "button" at bounding box center [532, 346] width 13 height 13
click at [531, 343] on icon "button" at bounding box center [532, 346] width 13 height 13
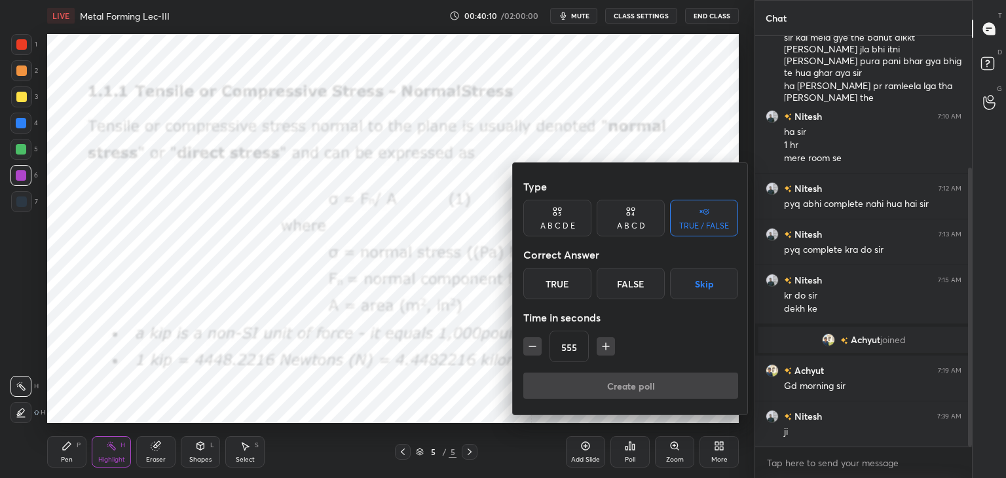
click at [531, 343] on icon "button" at bounding box center [532, 346] width 13 height 13
click at [531, 342] on icon "button" at bounding box center [532, 346] width 13 height 13
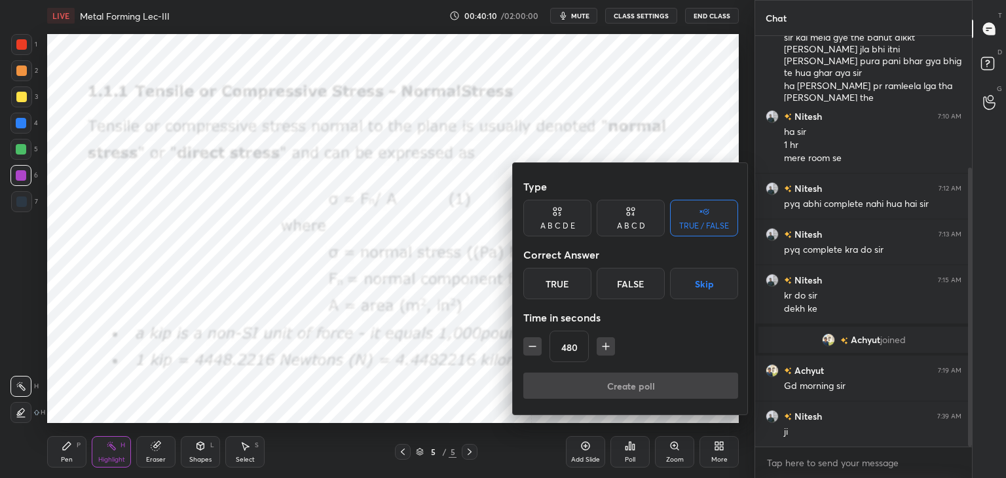
click at [531, 342] on icon "button" at bounding box center [532, 346] width 13 height 13
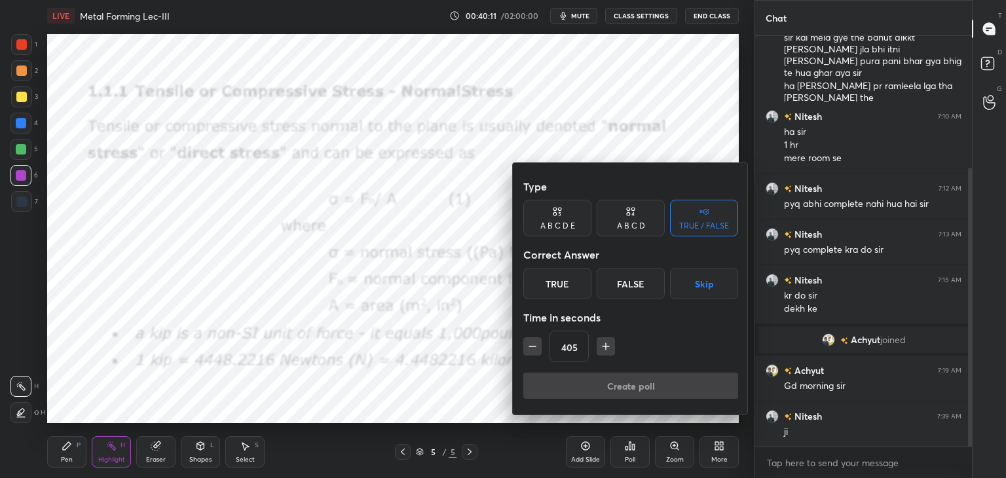
click at [531, 342] on icon "button" at bounding box center [532, 346] width 13 height 13
click at [532, 342] on icon "button" at bounding box center [532, 346] width 13 height 13
click at [532, 343] on icon "button" at bounding box center [532, 346] width 13 height 13
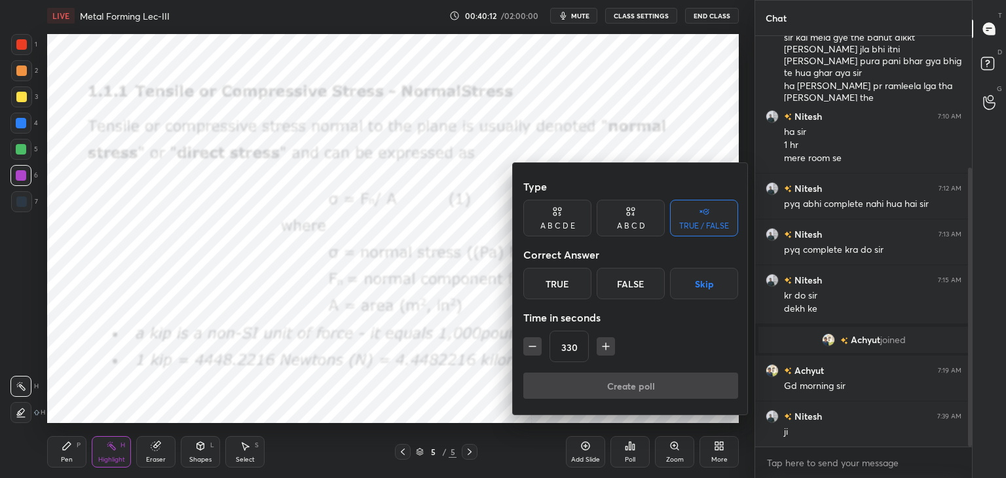
click at [532, 342] on icon "button" at bounding box center [532, 346] width 13 height 13
click at [533, 343] on icon "button" at bounding box center [532, 346] width 13 height 13
click at [534, 343] on icon "button" at bounding box center [532, 346] width 13 height 13
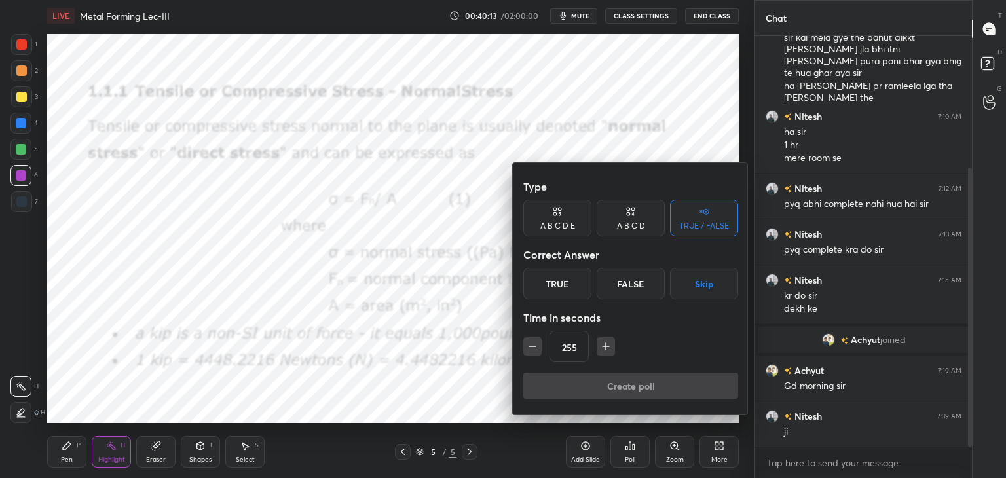
click at [533, 343] on icon "button" at bounding box center [532, 346] width 13 height 13
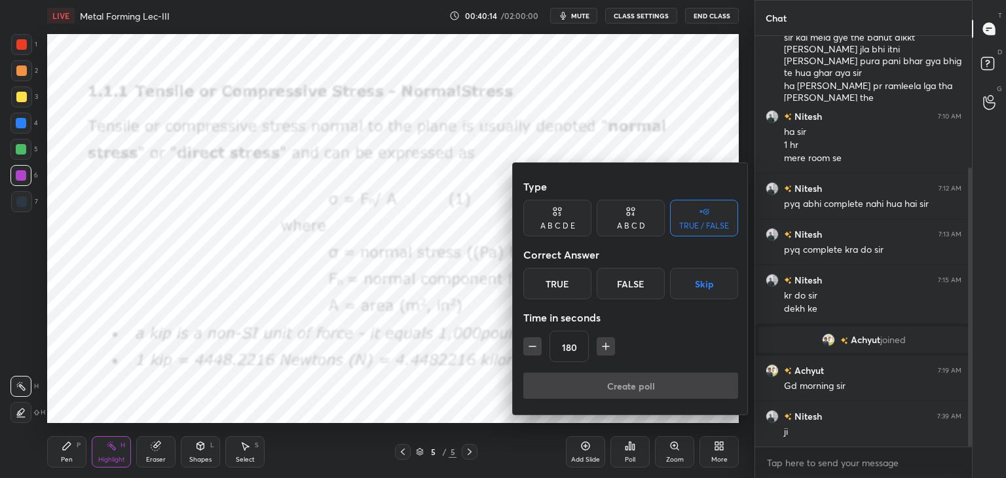
click at [535, 344] on icon "button" at bounding box center [532, 346] width 13 height 13
click at [534, 343] on icon "button" at bounding box center [532, 346] width 13 height 13
click at [534, 344] on icon "button" at bounding box center [532, 346] width 13 height 13
click at [534, 343] on icon "button" at bounding box center [532, 346] width 13 height 13
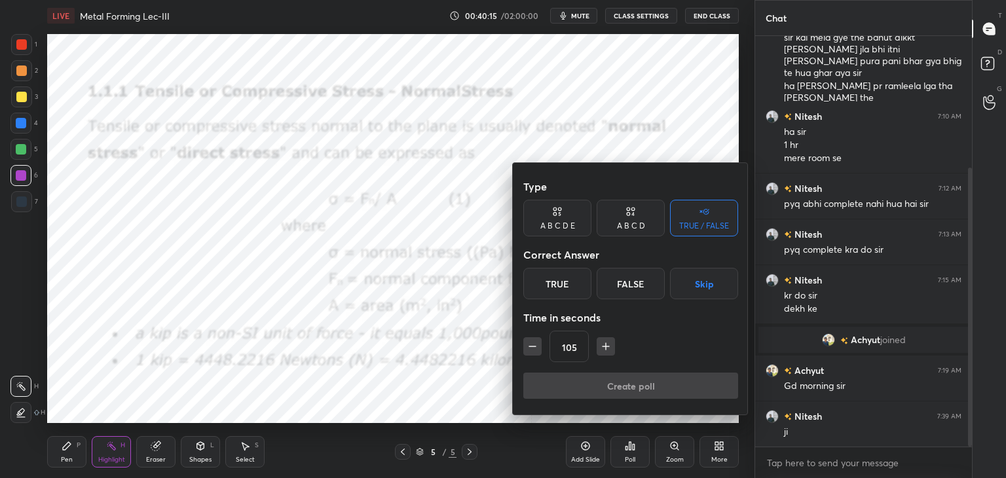
click at [534, 343] on icon "button" at bounding box center [532, 346] width 13 height 13
click at [534, 344] on icon "button" at bounding box center [532, 346] width 13 height 13
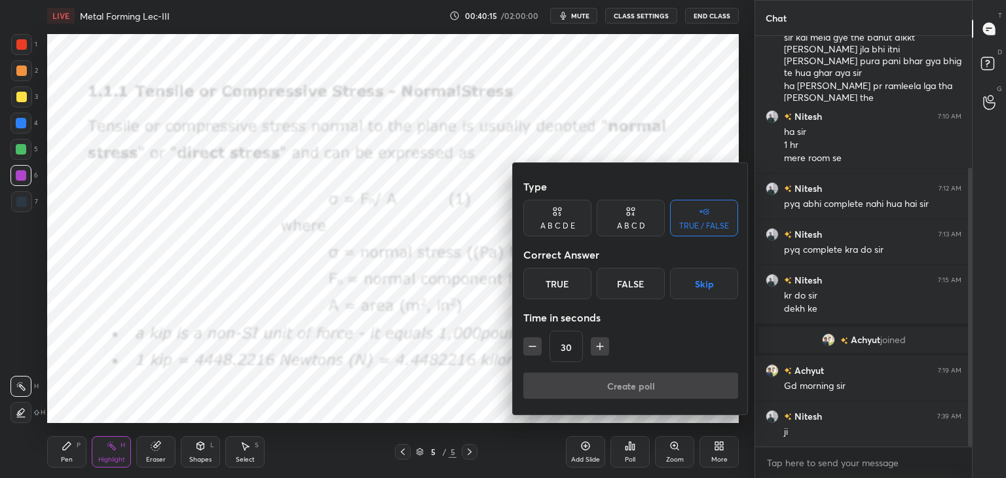
click at [534, 344] on icon "button" at bounding box center [532, 346] width 13 height 13
type input "15"
click at [534, 343] on div "15" at bounding box center [630, 346] width 215 height 31
click at [534, 344] on div "15" at bounding box center [630, 346] width 215 height 31
click at [571, 280] on div "True" at bounding box center [557, 283] width 68 height 31
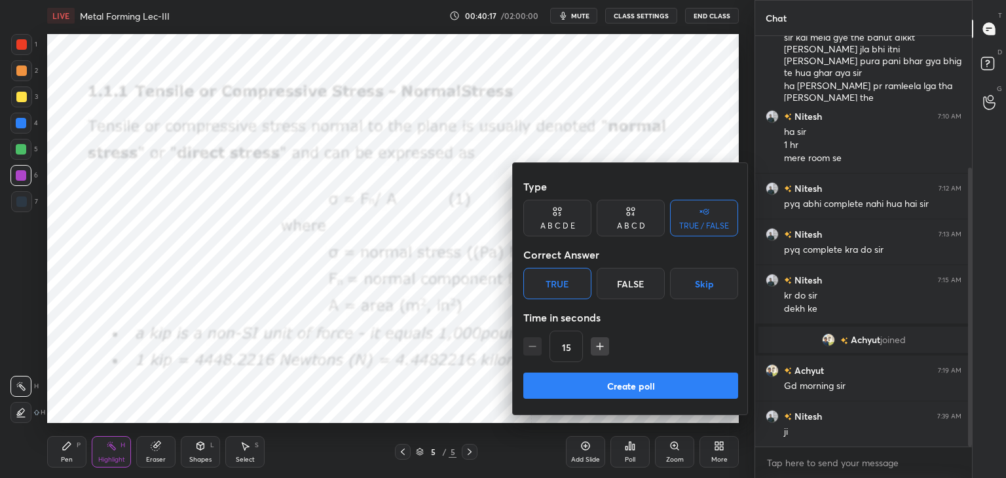
click at [603, 402] on div "Create poll" at bounding box center [630, 388] width 215 height 31
drag, startPoint x: 594, startPoint y: 387, endPoint x: 566, endPoint y: 388, distance: 28.2
click at [594, 387] on button "Create poll" at bounding box center [630, 386] width 215 height 26
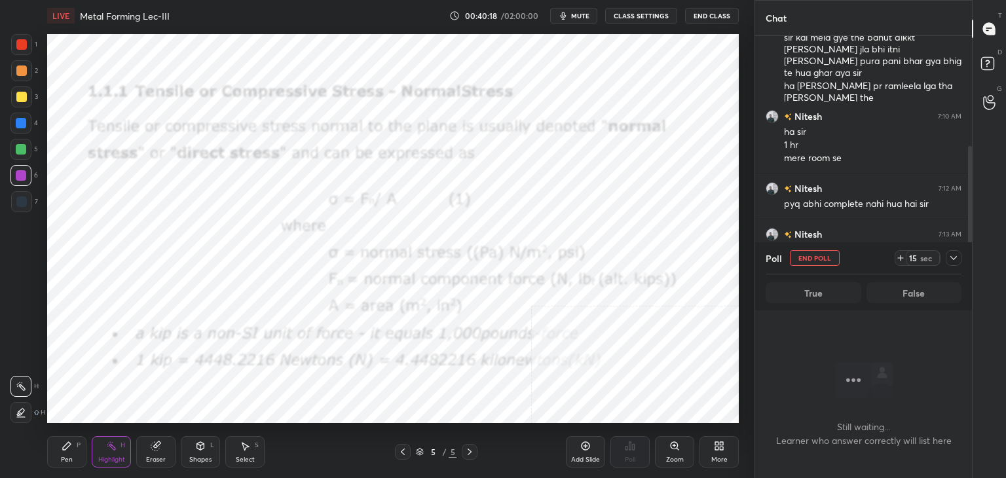
scroll to position [231, 213]
click at [107, 447] on circle at bounding box center [107, 445] width 1 height 1
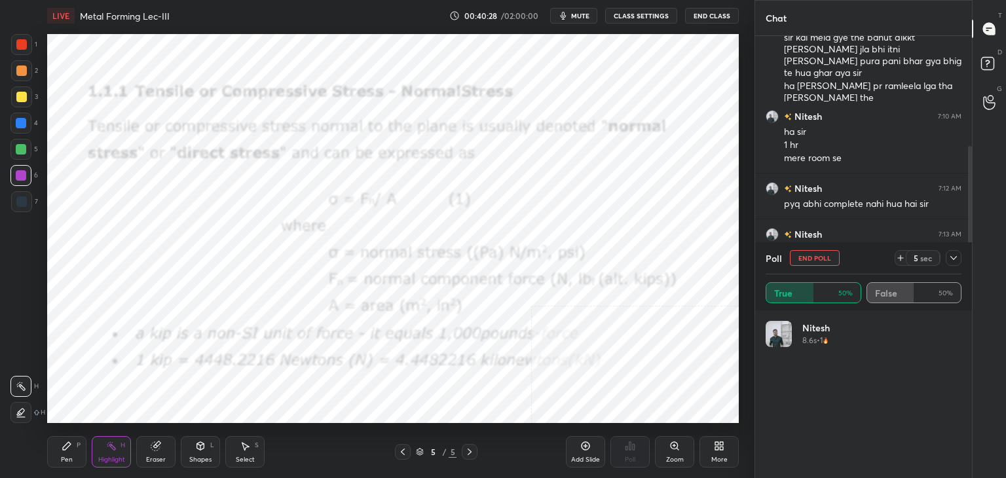
scroll to position [153, 192]
drag, startPoint x: 954, startPoint y: 259, endPoint x: 932, endPoint y: 255, distance: 22.7
click at [951, 259] on icon at bounding box center [954, 258] width 10 height 10
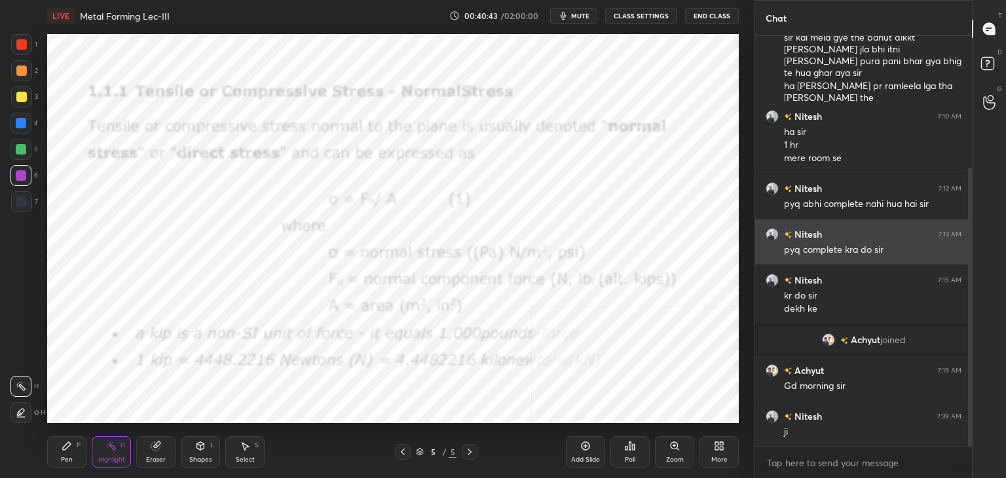
scroll to position [5, 4]
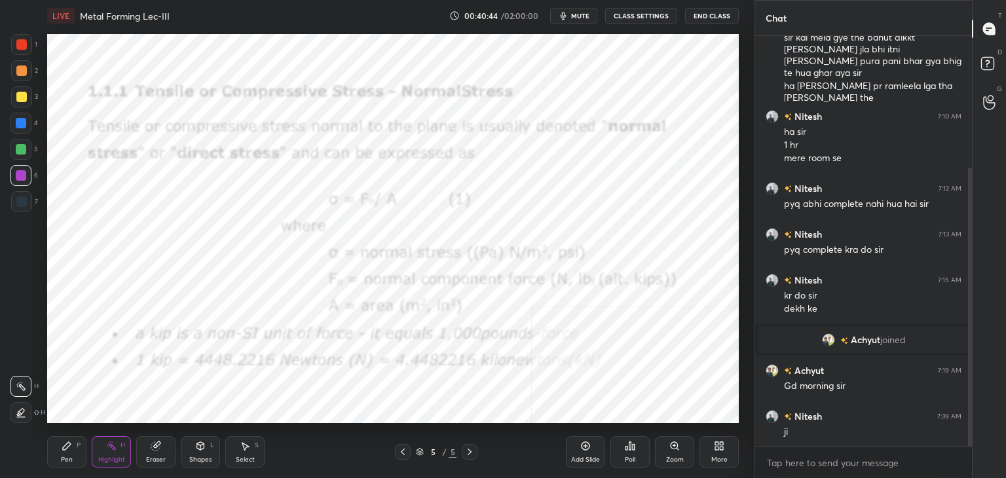
click at [719, 446] on icon at bounding box center [719, 446] width 10 height 10
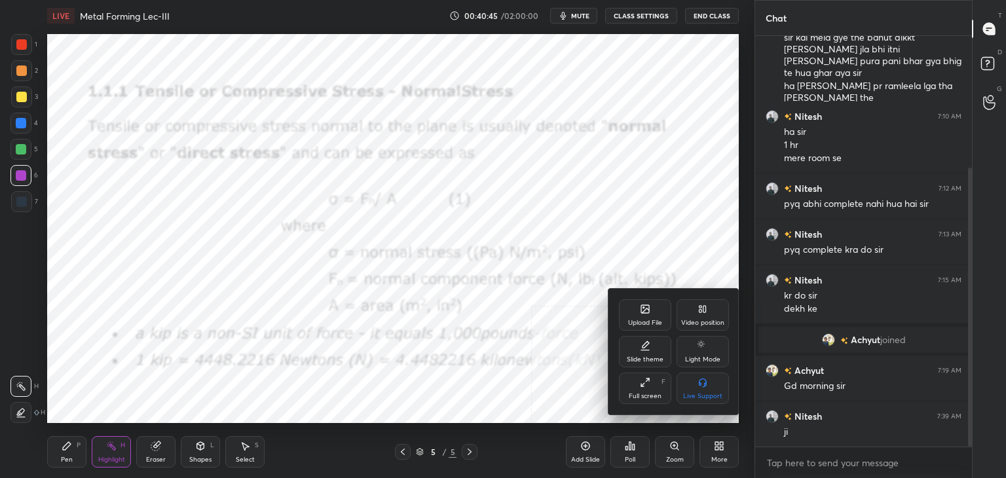
click at [643, 310] on icon at bounding box center [645, 309] width 8 height 8
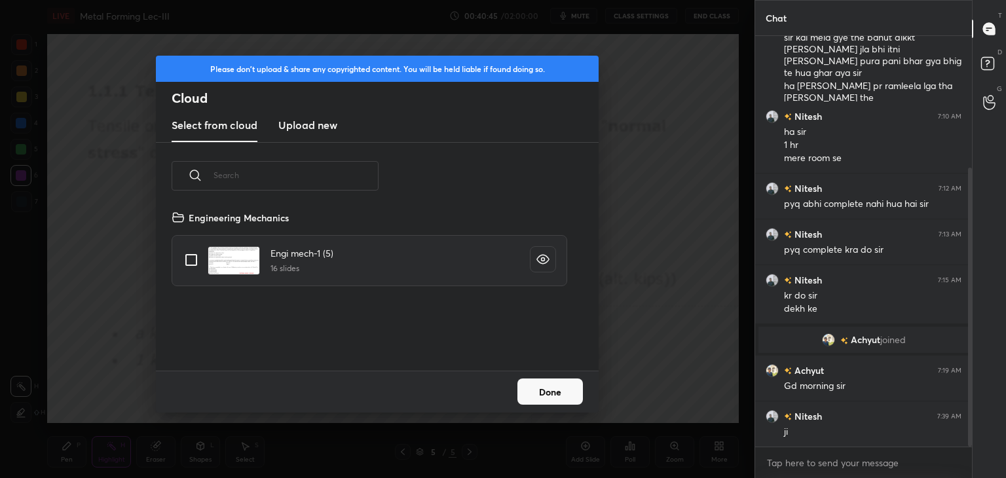
scroll to position [161, 421]
drag, startPoint x: 304, startPoint y: 124, endPoint x: 306, endPoint y: 132, distance: 8.1
click at [304, 124] on h3 "Upload new" at bounding box center [307, 125] width 59 height 16
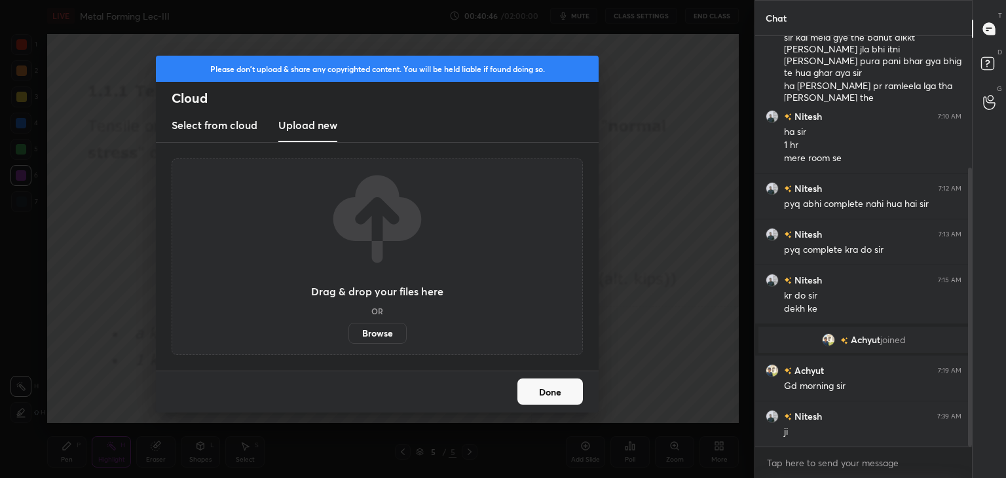
scroll to position [240, 0]
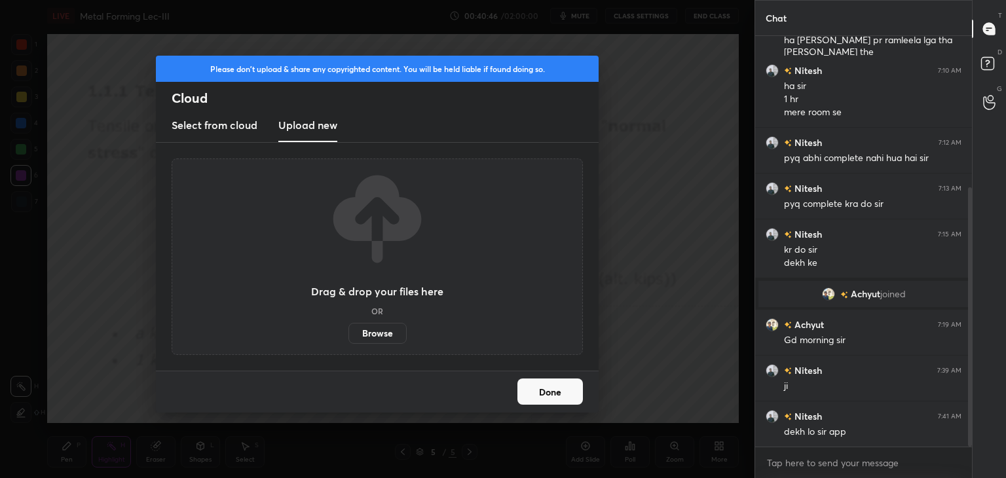
click at [373, 333] on label "Browse" at bounding box center [378, 333] width 58 height 21
click at [349, 333] on input "Browse" at bounding box center [349, 333] width 0 height 21
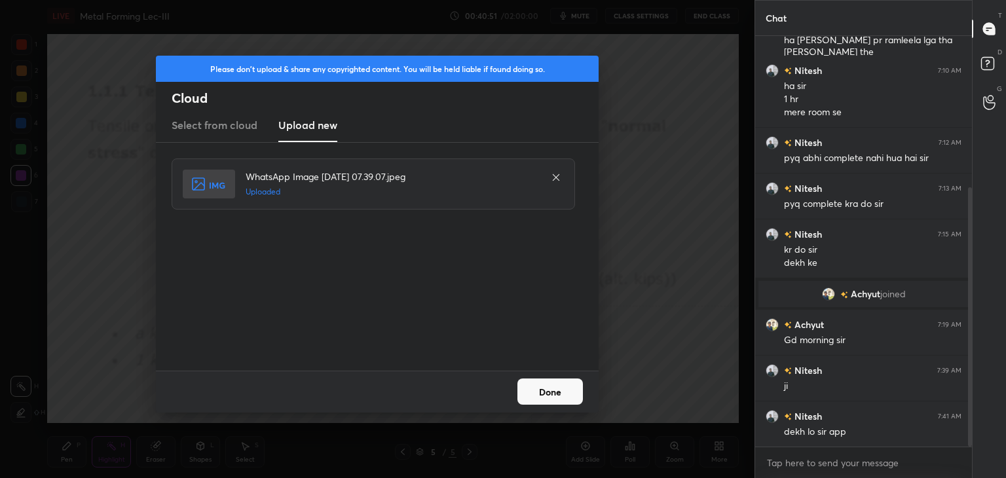
click at [557, 390] on button "Done" at bounding box center [551, 392] width 66 height 26
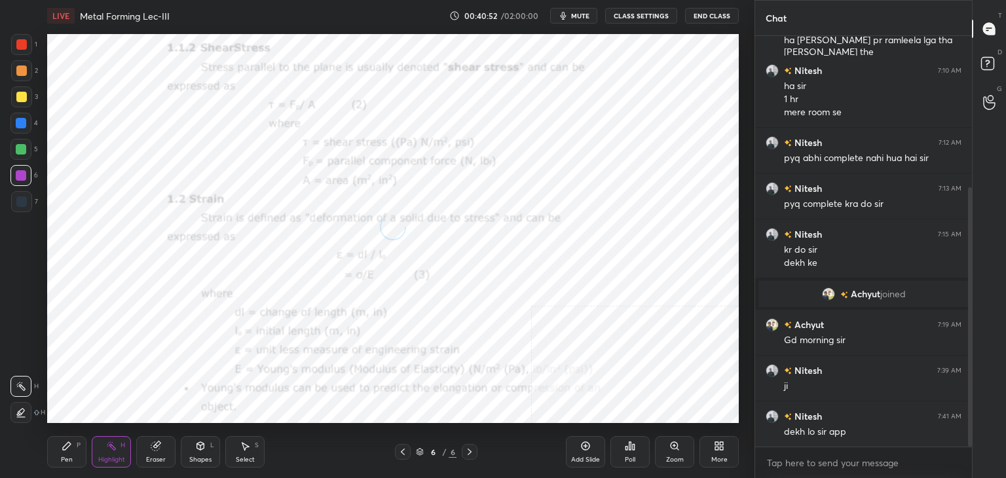
click at [114, 452] on div "Highlight H" at bounding box center [111, 451] width 39 height 31
drag, startPoint x: 22, startPoint y: 202, endPoint x: 29, endPoint y: 191, distance: 12.7
click at [22, 201] on div at bounding box center [21, 202] width 10 height 10
click at [26, 50] on div at bounding box center [21, 44] width 21 height 21
click at [202, 446] on icon at bounding box center [200, 446] width 7 height 8
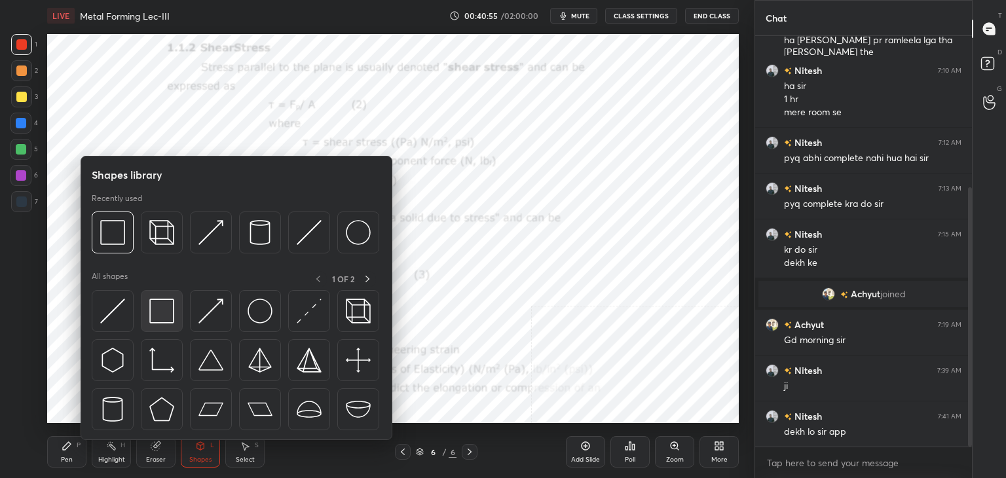
click at [163, 305] on img at bounding box center [161, 311] width 25 height 25
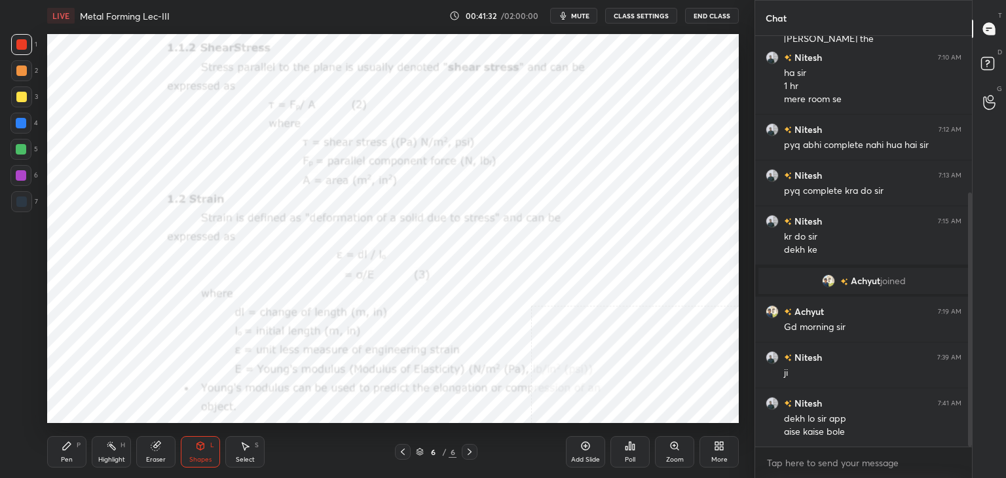
scroll to position [266, 0]
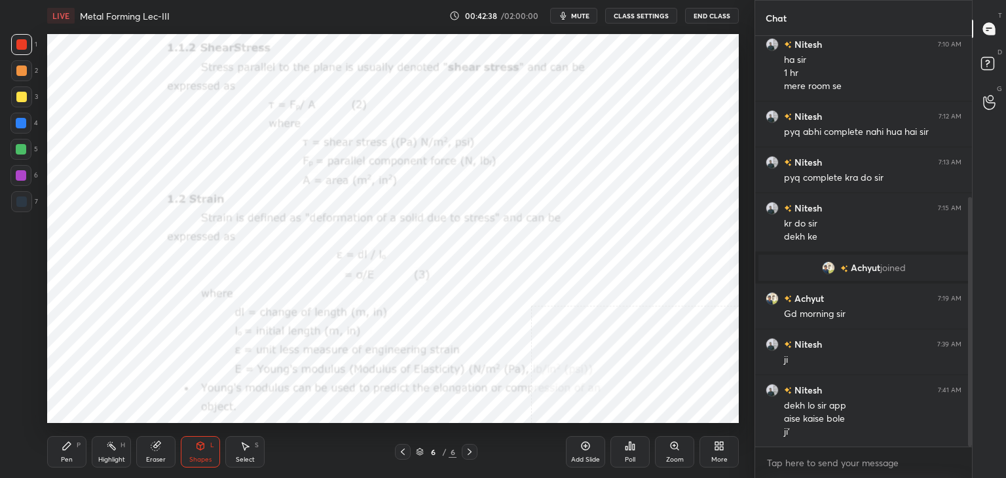
click at [112, 454] on div "Highlight H" at bounding box center [111, 451] width 39 height 31
click at [403, 450] on icon at bounding box center [403, 452] width 4 height 7
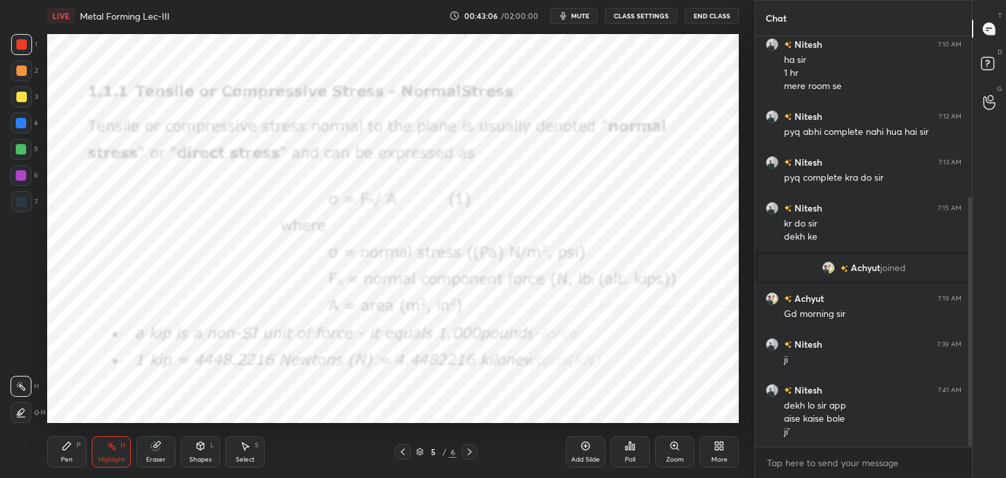
click at [474, 451] on icon at bounding box center [469, 452] width 10 height 10
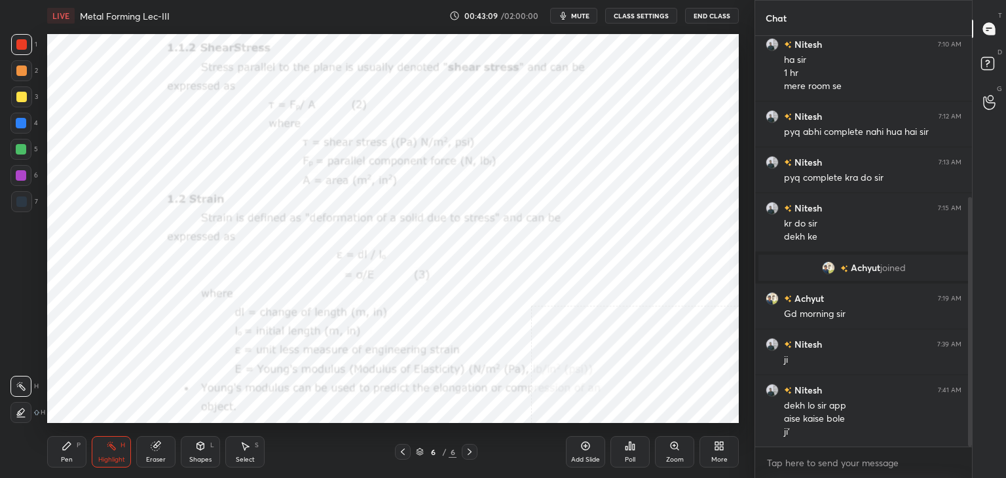
click at [207, 451] on div "Shapes L" at bounding box center [200, 451] width 39 height 31
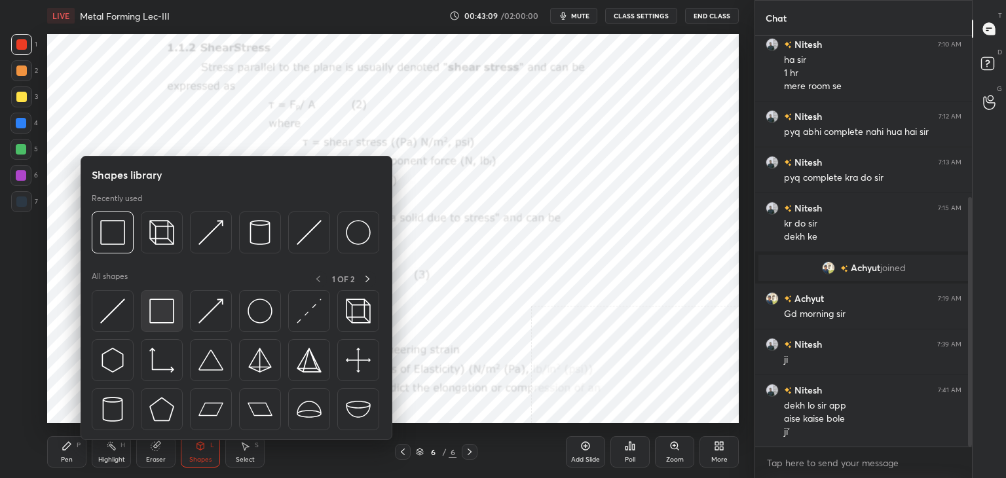
click at [143, 318] on div at bounding box center [162, 311] width 42 height 42
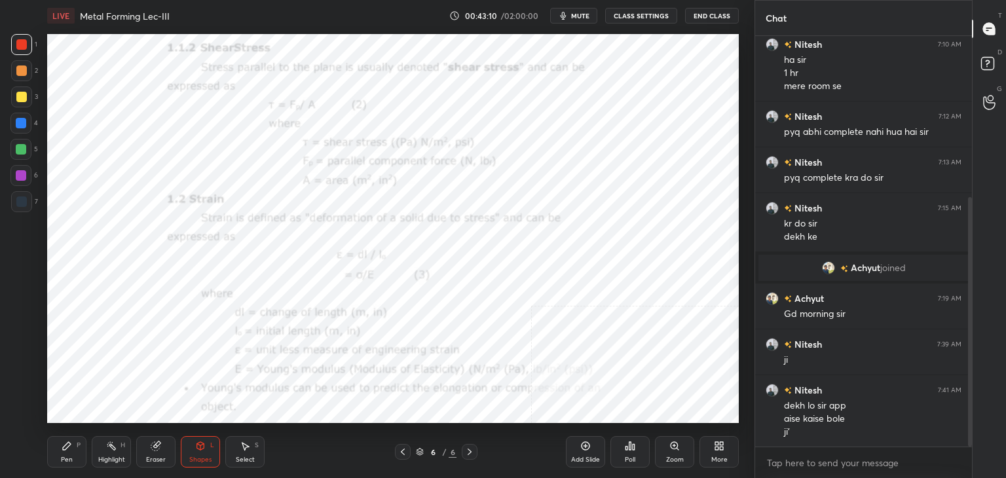
click at [18, 177] on div at bounding box center [21, 175] width 10 height 10
click at [109, 454] on div "Highlight H" at bounding box center [111, 451] width 39 height 31
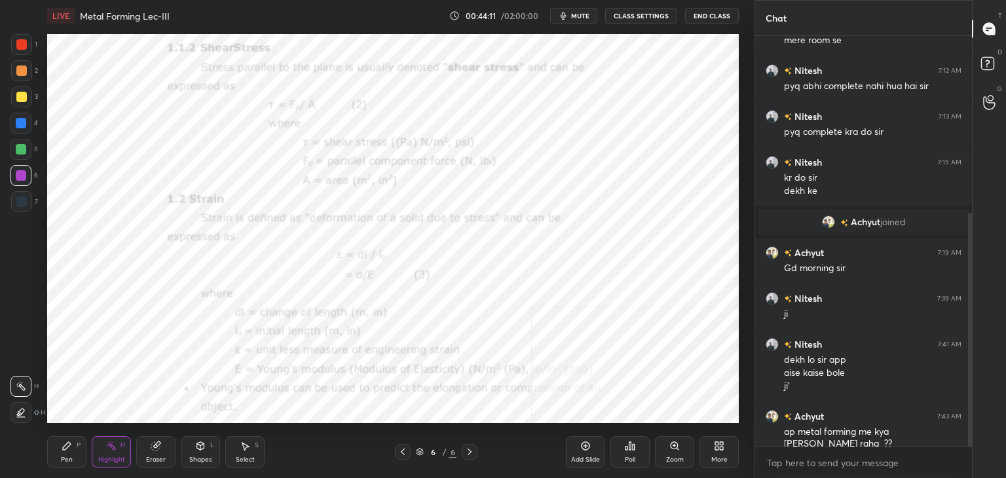
scroll to position [5, 4]
type textarea "x"
click at [714, 448] on icon at bounding box center [719, 446] width 10 height 10
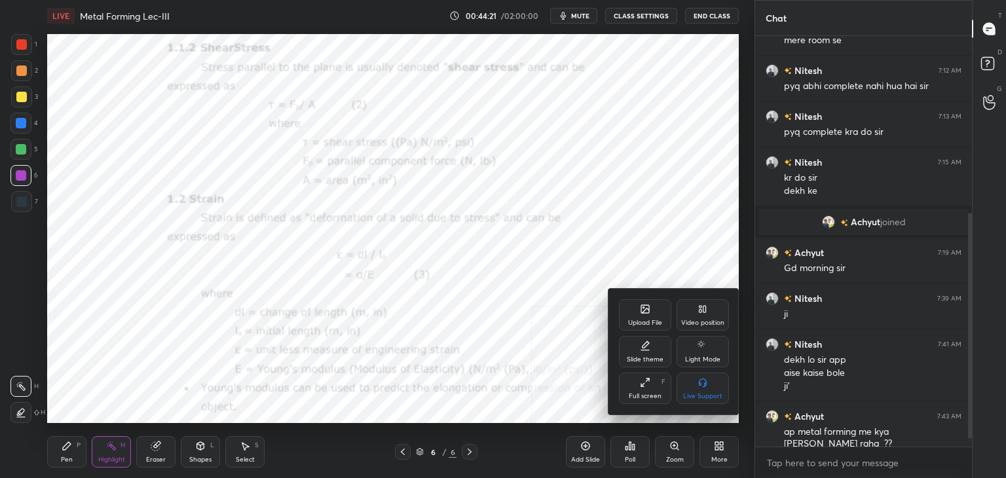
scroll to position [407, 213]
click at [636, 313] on div "Upload File" at bounding box center [645, 314] width 52 height 31
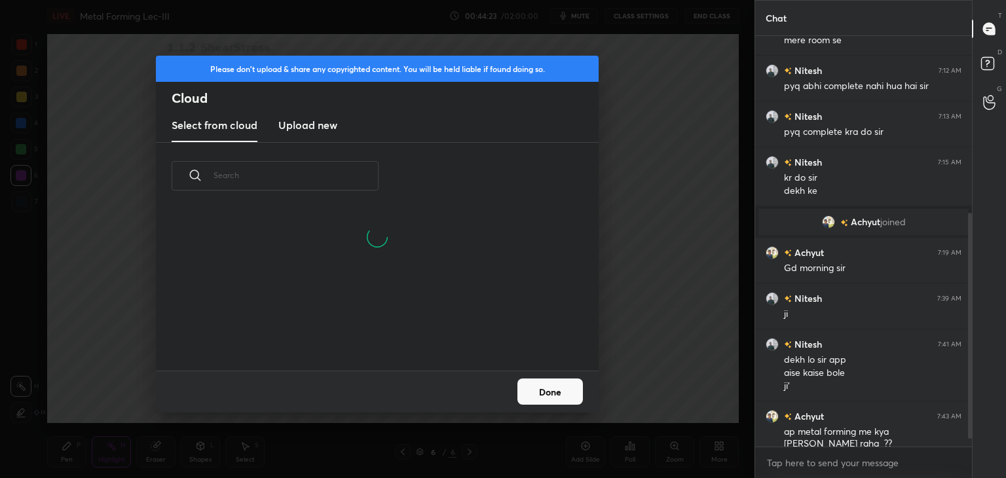
scroll to position [161, 421]
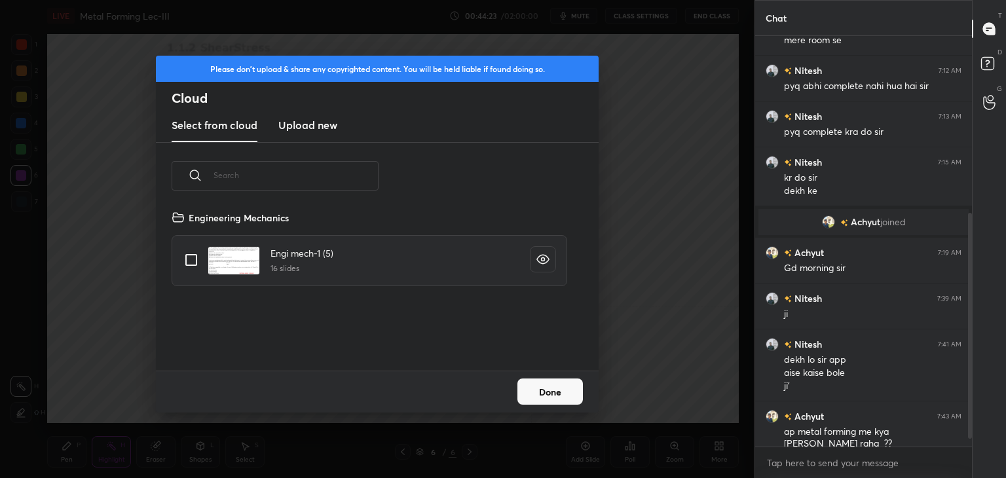
click at [300, 126] on h3 "Upload new" at bounding box center [307, 125] width 59 height 16
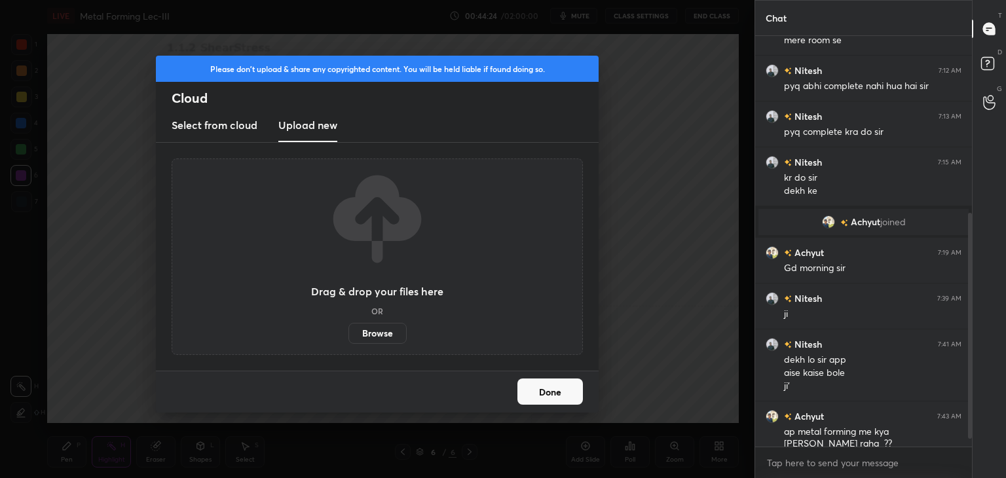
click at [378, 333] on label "Browse" at bounding box center [378, 333] width 58 height 21
click at [349, 333] on input "Browse" at bounding box center [349, 333] width 0 height 21
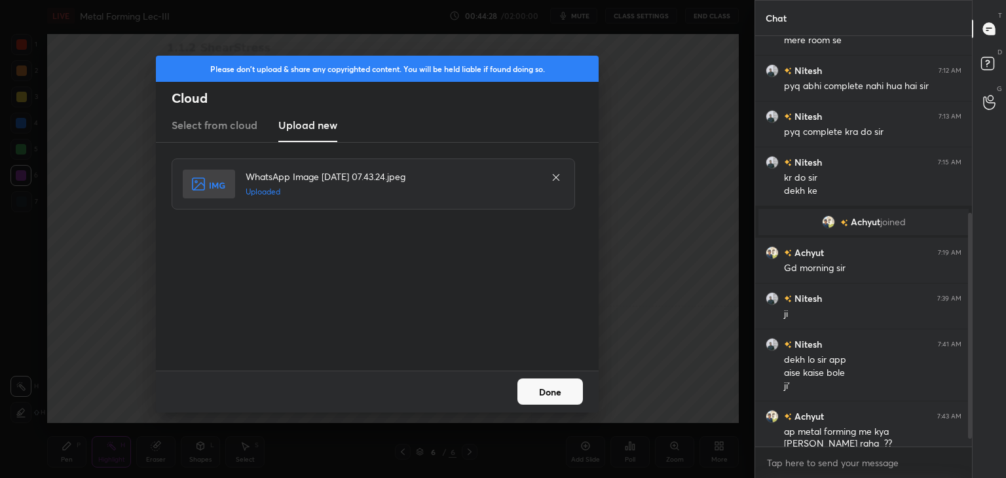
click at [542, 392] on button "Done" at bounding box center [551, 392] width 66 height 26
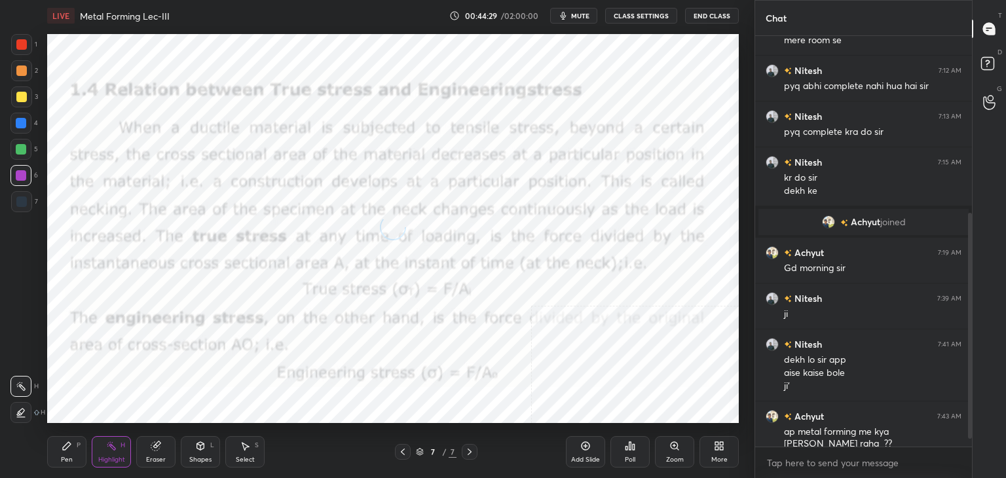
click at [204, 446] on icon at bounding box center [200, 446] width 10 height 10
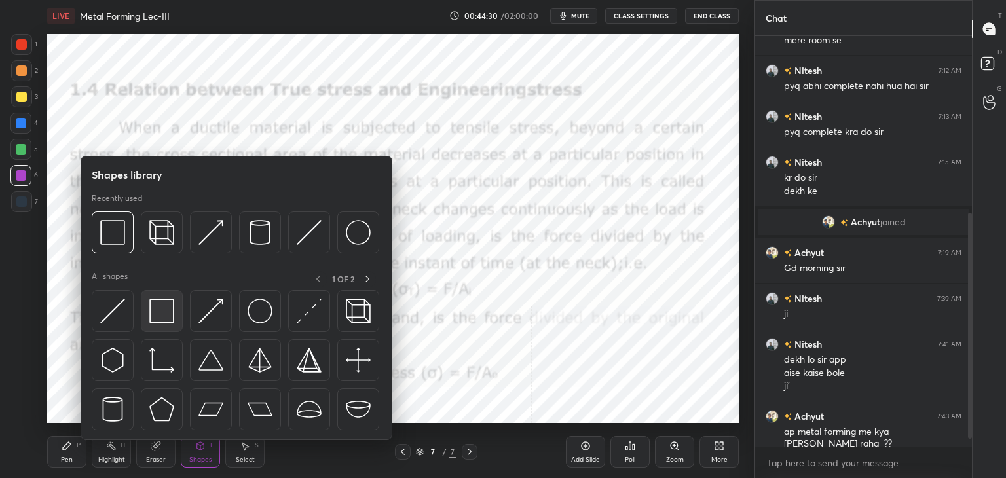
click at [164, 304] on img at bounding box center [161, 311] width 25 height 25
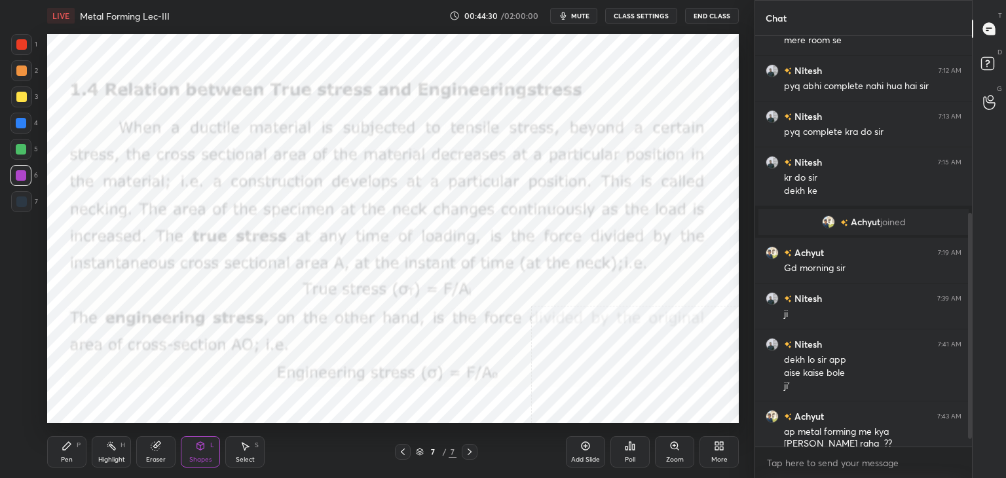
click at [18, 50] on div at bounding box center [21, 44] width 21 height 21
click at [21, 176] on div at bounding box center [21, 175] width 10 height 10
click at [107, 446] on icon at bounding box center [111, 446] width 10 height 10
drag, startPoint x: 79, startPoint y: 450, endPoint x: 68, endPoint y: 438, distance: 16.3
click at [79, 450] on div "Pen P" at bounding box center [66, 451] width 39 height 31
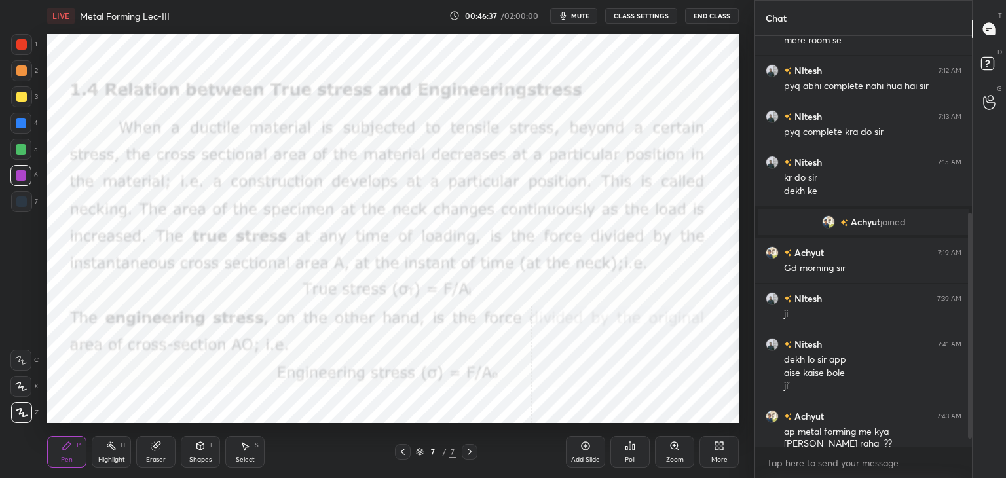
click at [21, 146] on div at bounding box center [21, 149] width 10 height 10
drag, startPoint x: 101, startPoint y: 449, endPoint x: 99, endPoint y: 440, distance: 9.4
click at [100, 445] on div "Highlight H" at bounding box center [111, 451] width 39 height 31
click at [244, 451] on icon at bounding box center [245, 446] width 10 height 10
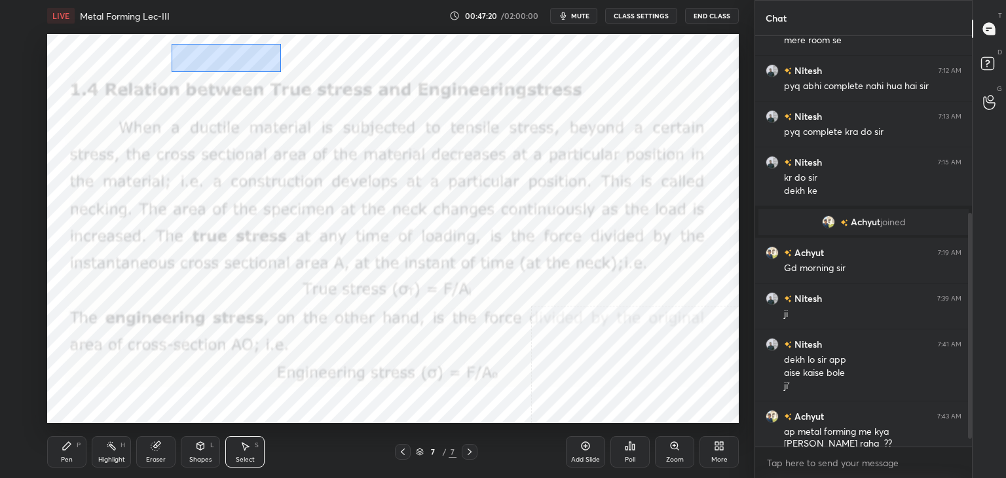
drag, startPoint x: 177, startPoint y: 50, endPoint x: 281, endPoint y: 71, distance: 106.4
click at [280, 71] on div "0 ° Undo Copy Duplicate Duplicate to new slide Delete" at bounding box center [393, 228] width 692 height 389
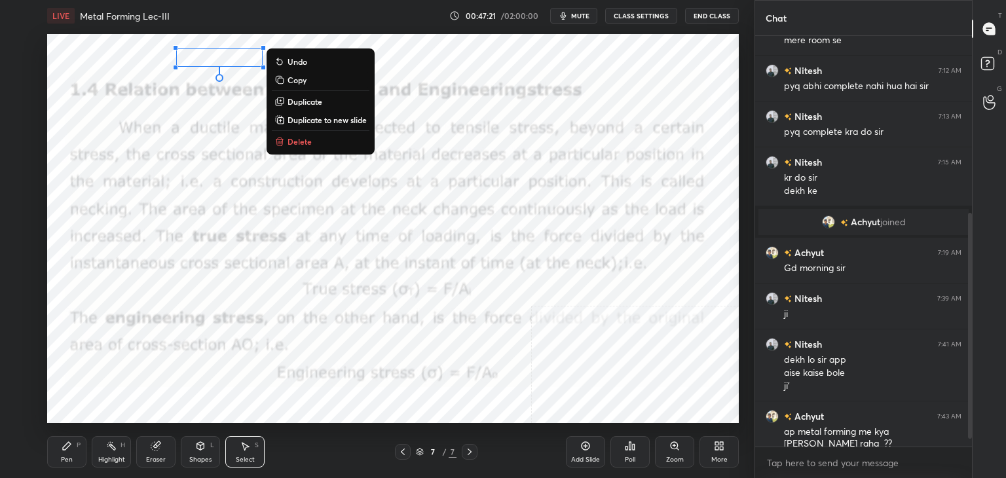
click at [301, 140] on p "Delete" at bounding box center [300, 141] width 24 height 10
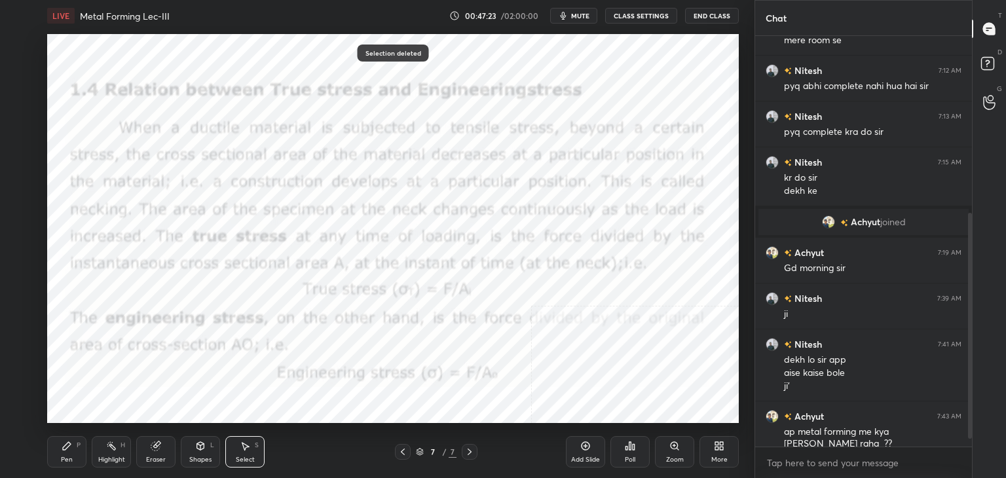
drag, startPoint x: 110, startPoint y: 454, endPoint x: 104, endPoint y: 455, distance: 6.6
click at [110, 455] on div "Highlight H" at bounding box center [111, 451] width 39 height 31
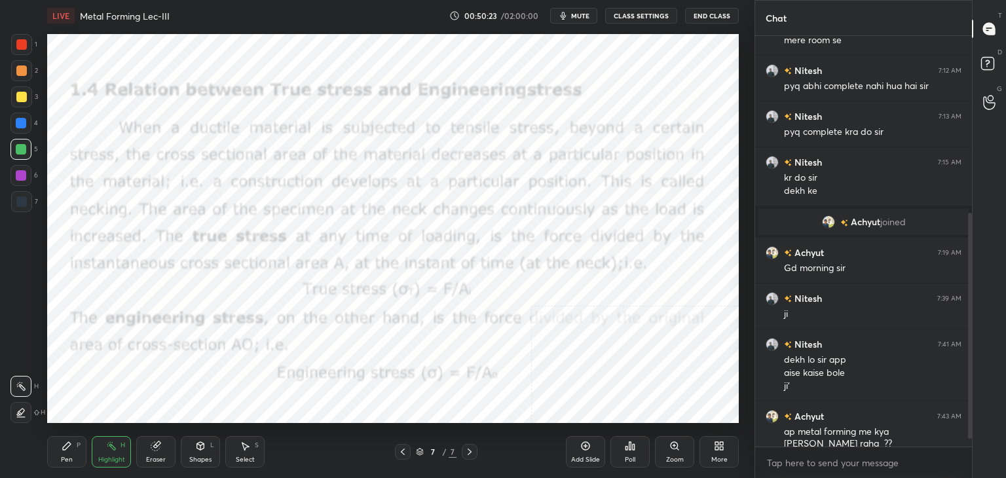
click at [723, 450] on div "More" at bounding box center [719, 451] width 39 height 31
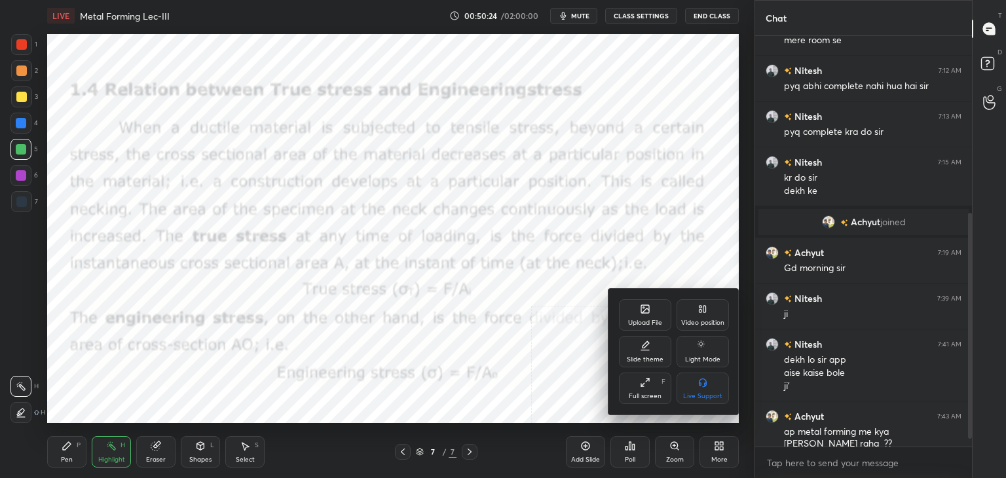
click at [653, 318] on div "Upload File" at bounding box center [645, 314] width 52 height 31
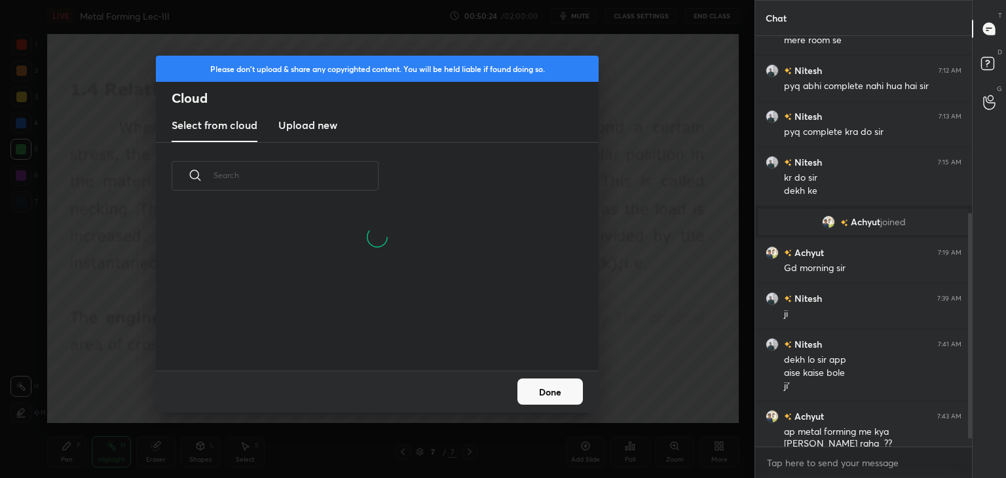
drag, startPoint x: 297, startPoint y: 124, endPoint x: 298, endPoint y: 136, distance: 12.5
click at [297, 124] on h3 "Upload new" at bounding box center [307, 125] width 59 height 16
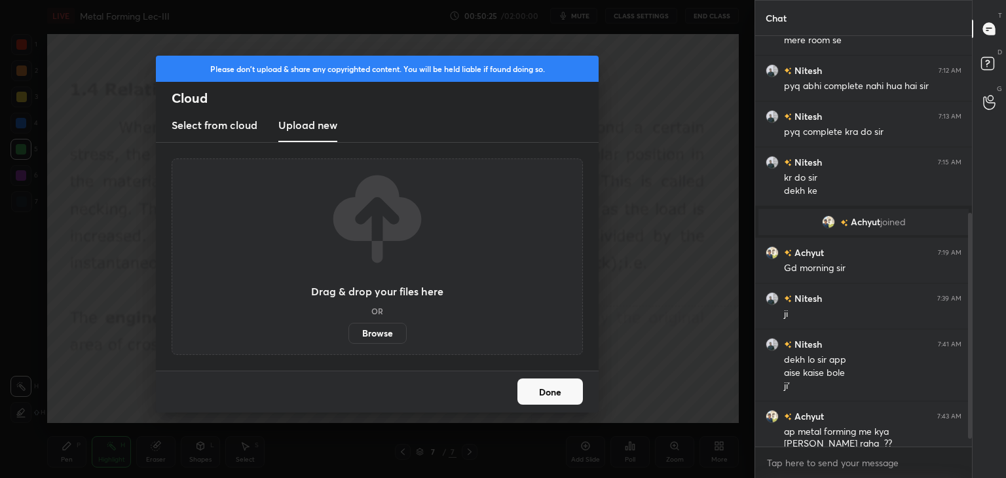
click at [369, 335] on label "Browse" at bounding box center [378, 333] width 58 height 21
click at [349, 335] on input "Browse" at bounding box center [349, 333] width 0 height 21
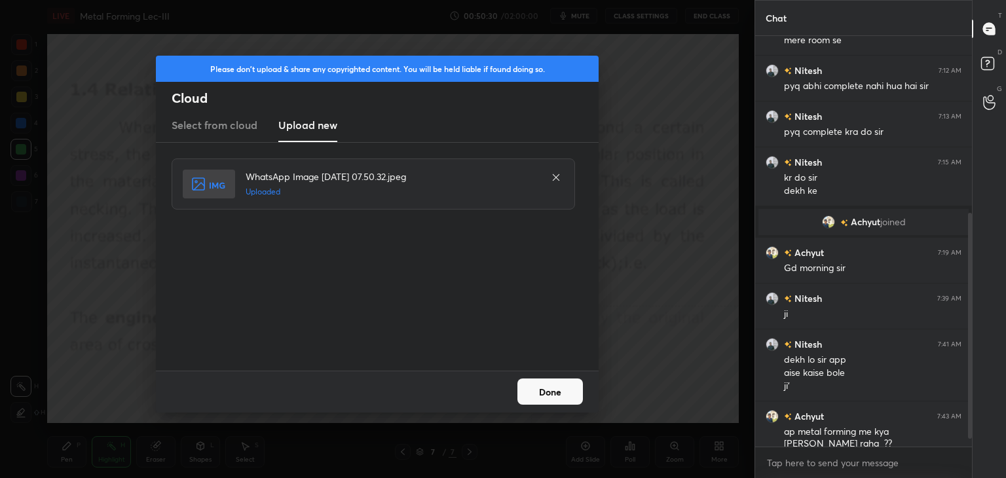
click at [537, 389] on button "Done" at bounding box center [551, 392] width 66 height 26
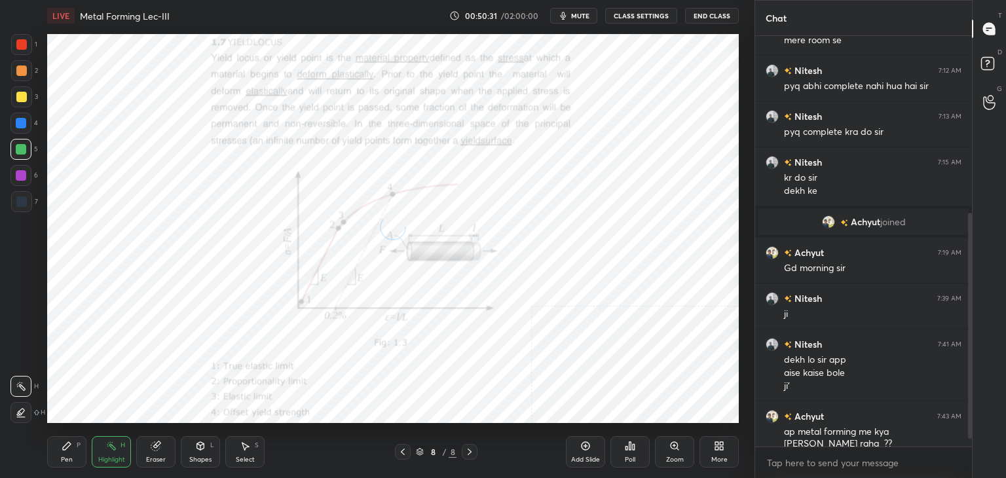
drag, startPoint x: 203, startPoint y: 448, endPoint x: 199, endPoint y: 442, distance: 7.5
click at [202, 447] on icon at bounding box center [200, 446] width 7 height 8
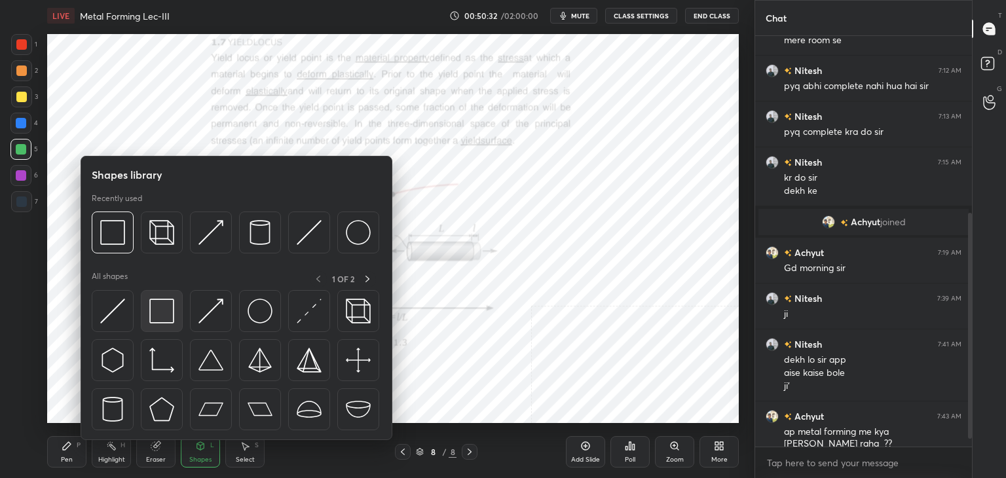
click at [147, 314] on div at bounding box center [162, 311] width 42 height 42
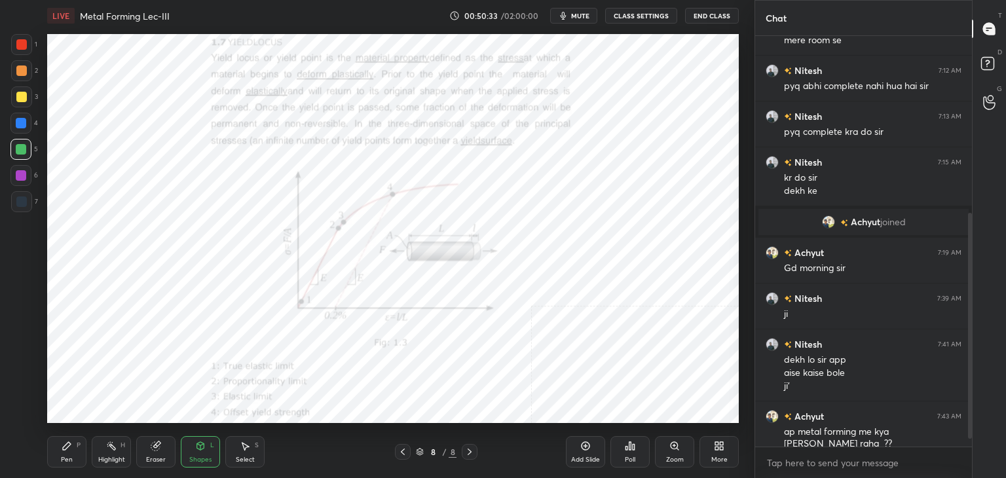
drag, startPoint x: 22, startPoint y: 43, endPoint x: 31, endPoint y: 40, distance: 9.7
click at [23, 43] on div at bounding box center [21, 44] width 10 height 10
click at [24, 174] on div at bounding box center [21, 175] width 10 height 10
drag, startPoint x: 121, startPoint y: 446, endPoint x: 129, endPoint y: 432, distance: 16.2
click at [121, 444] on div "H" at bounding box center [123, 445] width 5 height 7
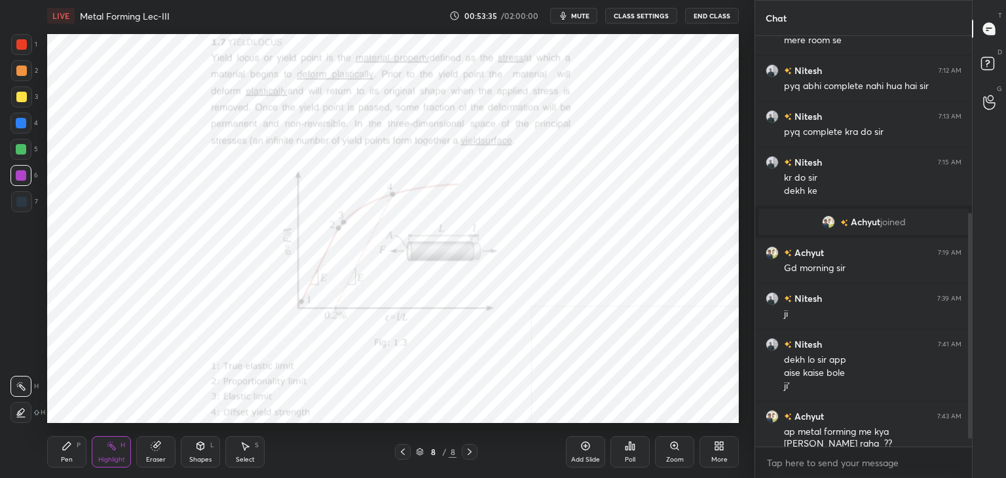
click at [717, 449] on icon at bounding box center [719, 446] width 10 height 10
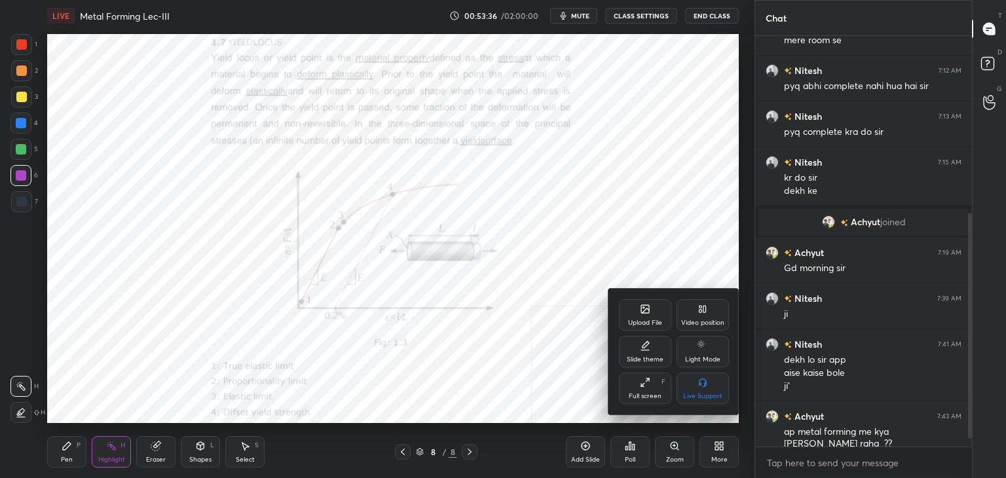
click at [634, 316] on div "Upload File" at bounding box center [645, 314] width 52 height 31
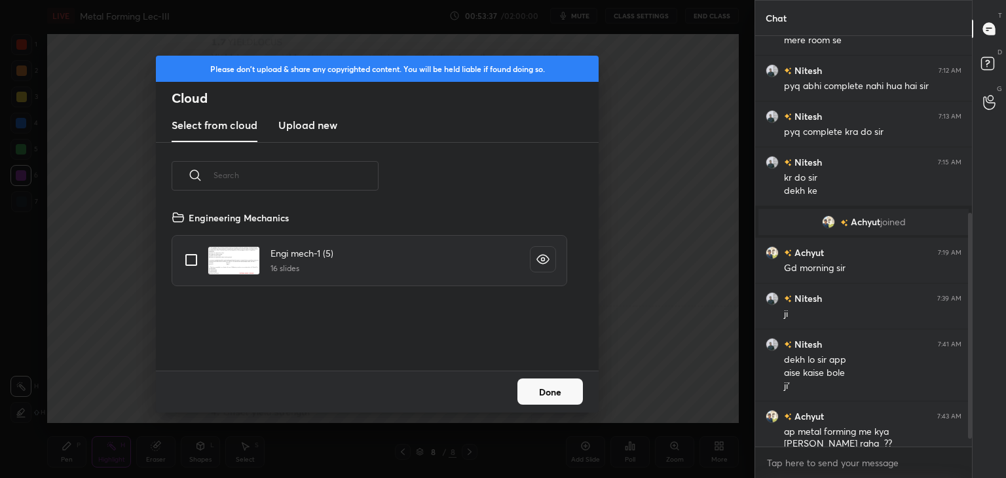
click at [296, 122] on h3 "Upload new" at bounding box center [307, 125] width 59 height 16
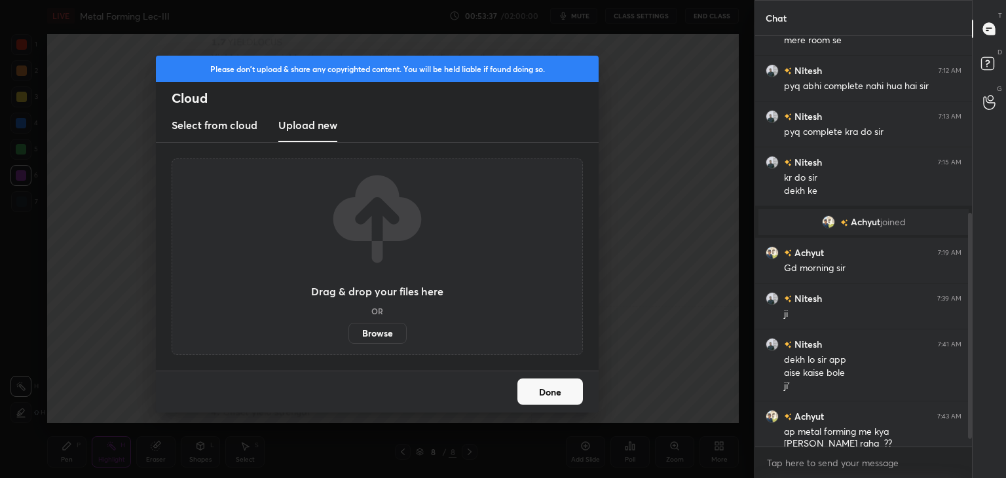
click at [373, 337] on label "Browse" at bounding box center [378, 333] width 58 height 21
click at [349, 337] on input "Browse" at bounding box center [349, 333] width 0 height 21
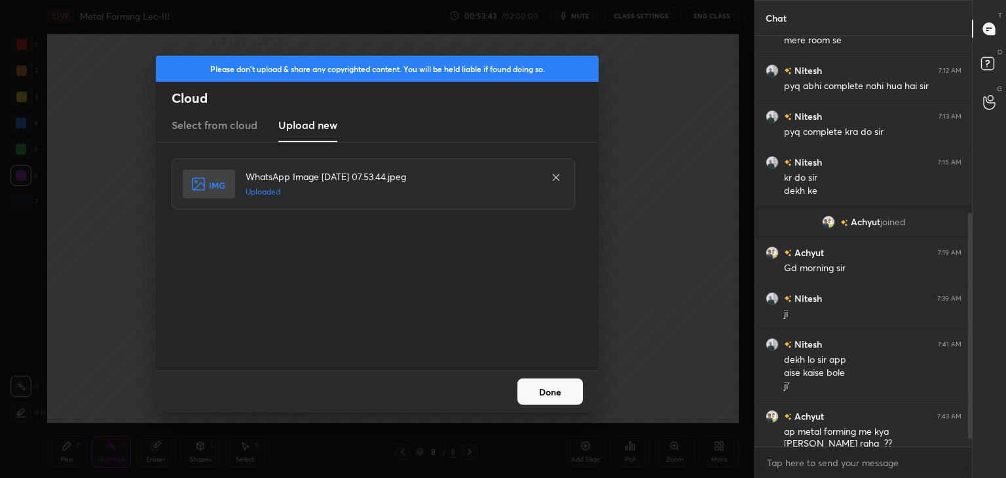
drag, startPoint x: 557, startPoint y: 392, endPoint x: 541, endPoint y: 383, distance: 18.2
click at [556, 392] on button "Done" at bounding box center [551, 392] width 66 height 26
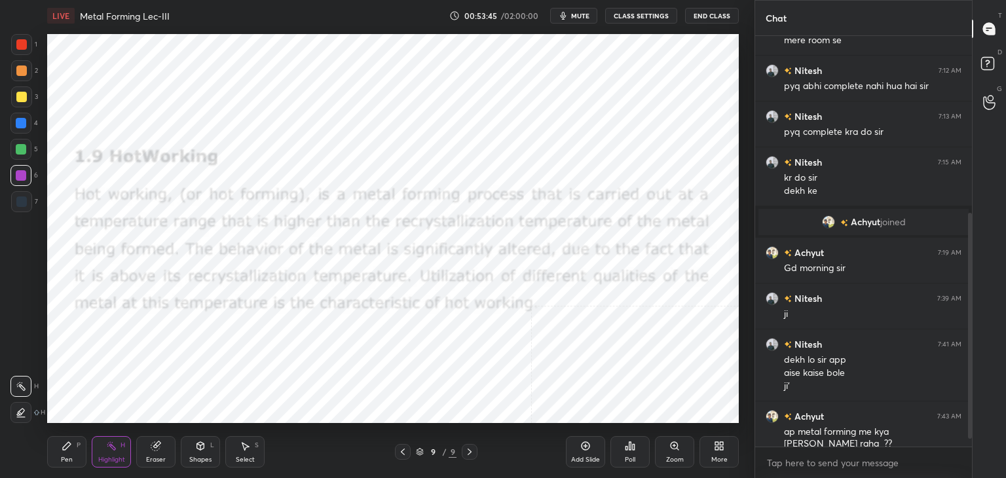
drag, startPoint x: 24, startPoint y: 44, endPoint x: 39, endPoint y: 71, distance: 31.4
click at [24, 45] on div at bounding box center [21, 44] width 10 height 10
click at [200, 450] on icon at bounding box center [200, 447] width 0 height 5
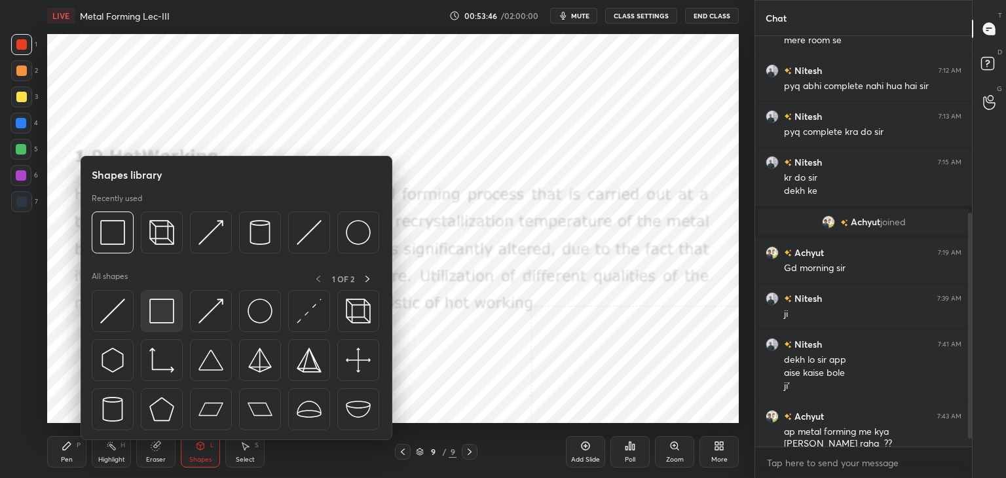
click at [150, 298] on div at bounding box center [162, 311] width 42 height 42
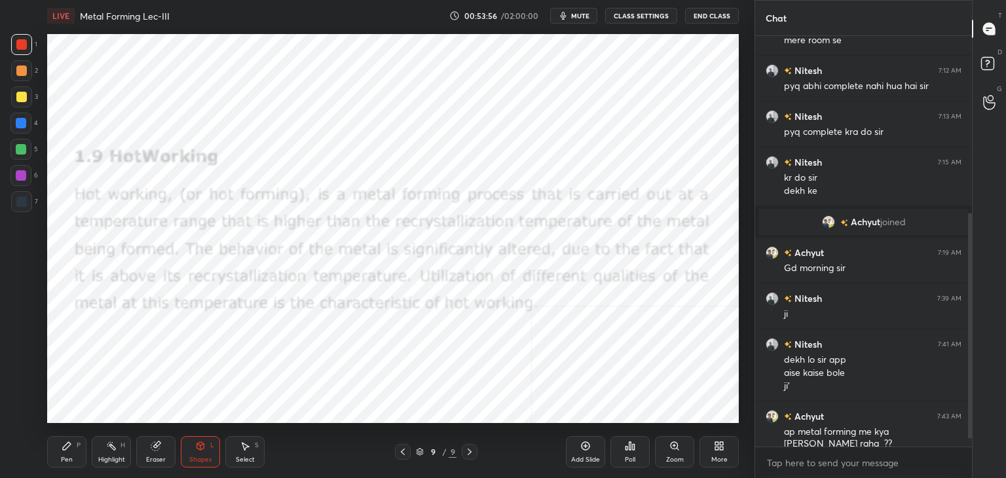
click at [199, 450] on icon at bounding box center [200, 446] width 10 height 10
click at [22, 123] on div at bounding box center [21, 123] width 10 height 10
click at [189, 450] on div "Shapes L" at bounding box center [200, 451] width 39 height 31
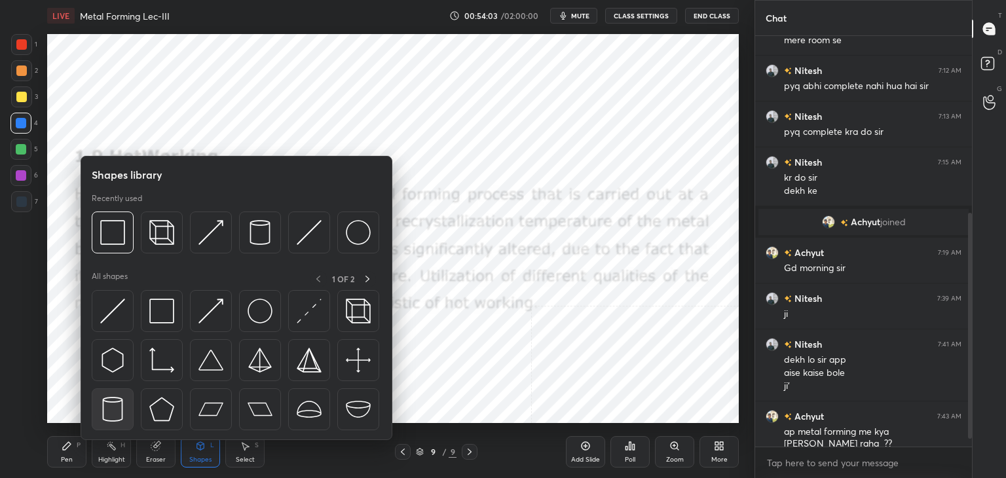
click at [114, 400] on img at bounding box center [112, 409] width 25 height 25
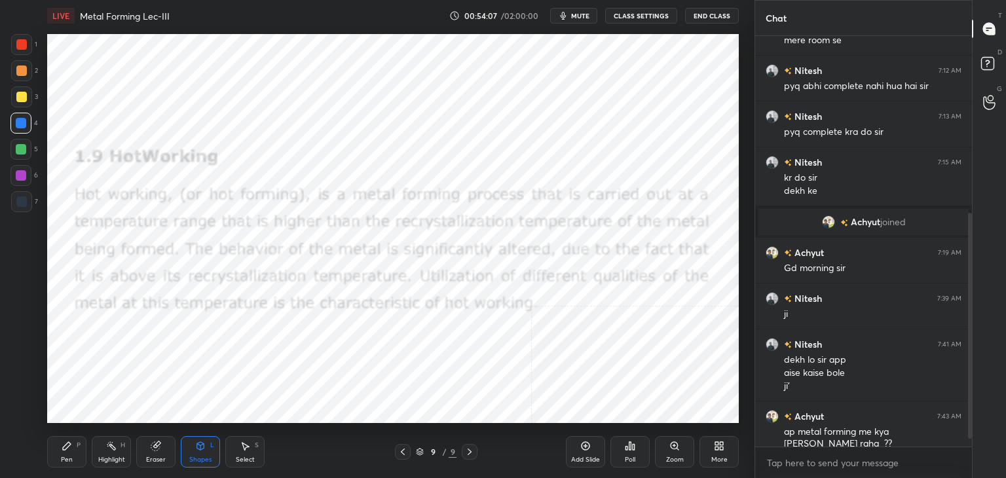
drag, startPoint x: 152, startPoint y: 444, endPoint x: 149, endPoint y: 431, distance: 12.7
click at [152, 444] on icon at bounding box center [155, 446] width 9 height 9
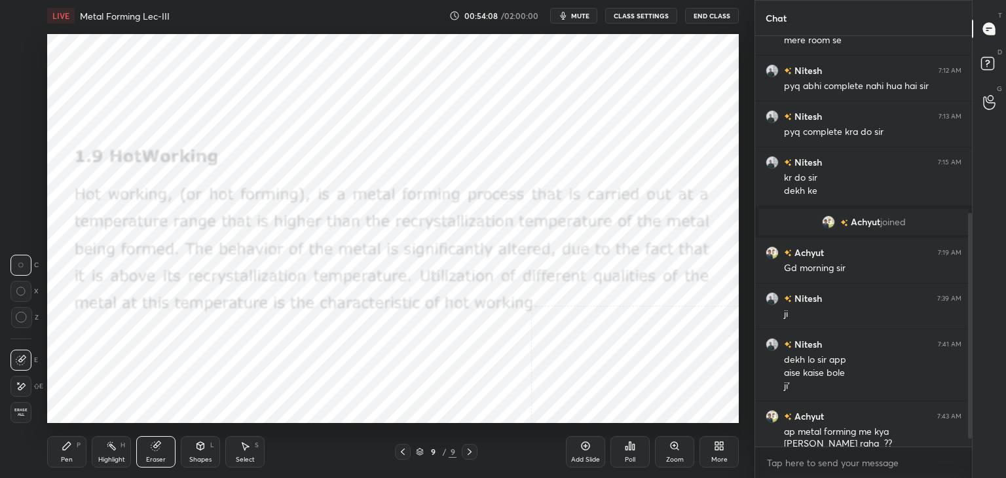
click at [202, 444] on icon at bounding box center [200, 446] width 7 height 8
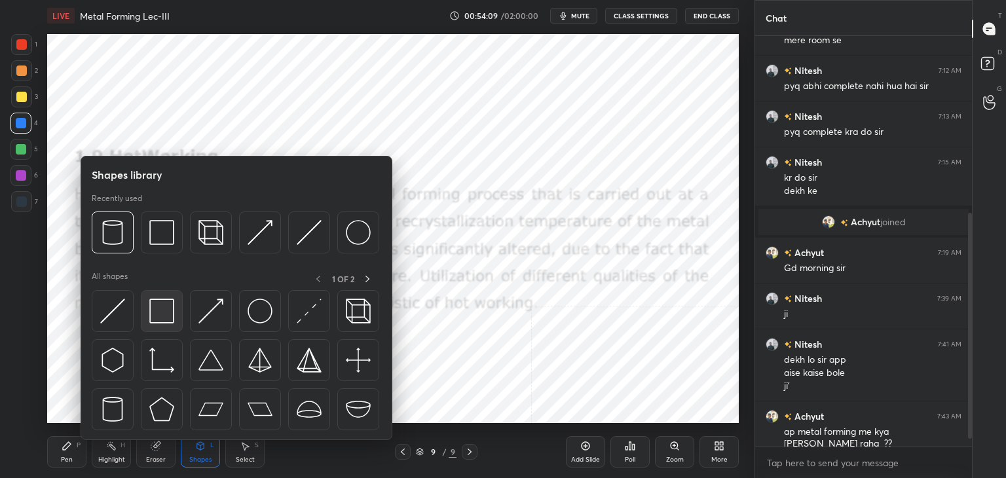
click at [160, 320] on img at bounding box center [161, 311] width 25 height 25
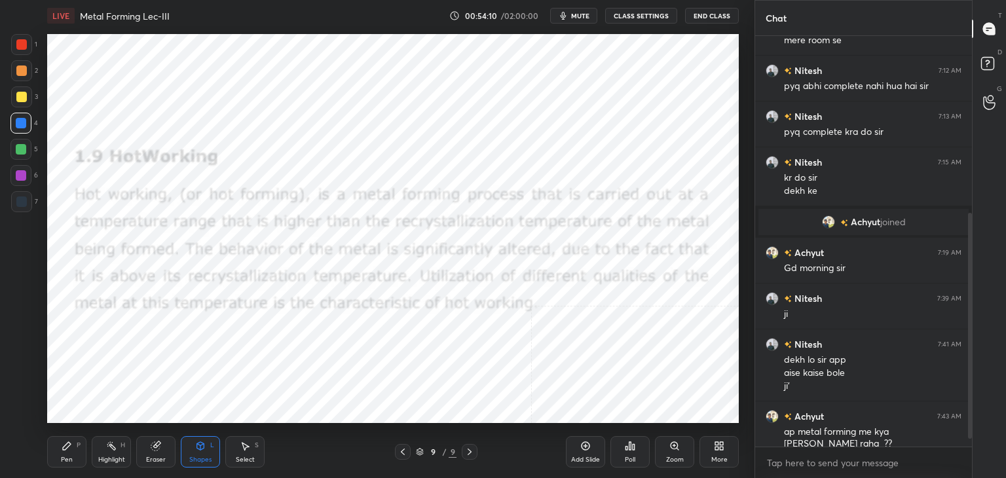
click at [22, 145] on div at bounding box center [21, 149] width 10 height 10
click at [71, 444] on icon at bounding box center [67, 446] width 10 height 10
click at [21, 69] on div at bounding box center [21, 71] width 10 height 10
click at [580, 12] on span "mute" at bounding box center [580, 15] width 18 height 9
drag, startPoint x: 197, startPoint y: 449, endPoint x: 193, endPoint y: 443, distance: 7.3
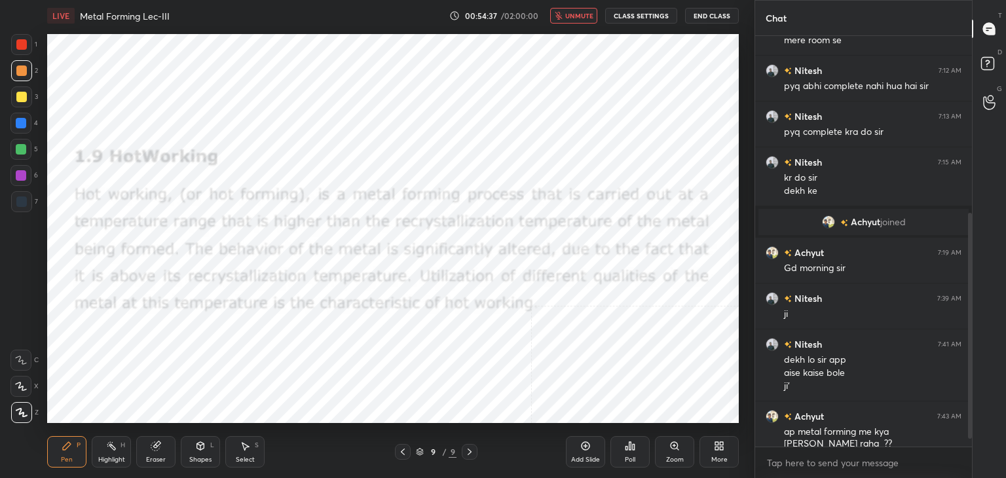
click at [195, 449] on icon at bounding box center [200, 446] width 10 height 10
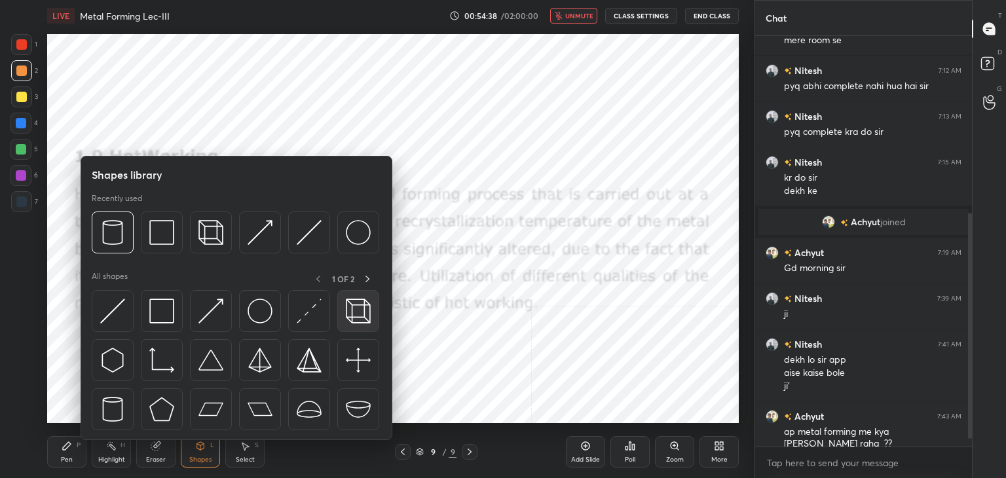
click at [358, 306] on img at bounding box center [358, 311] width 25 height 25
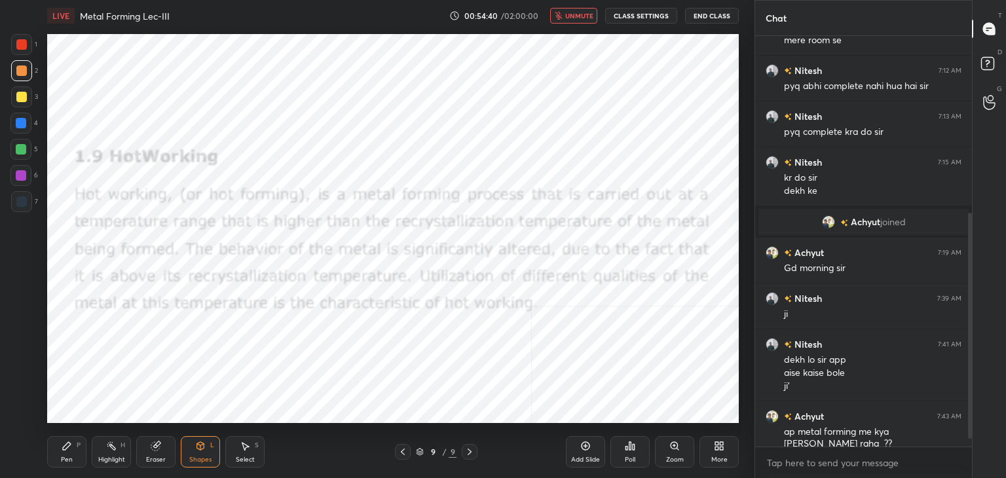
drag, startPoint x: 22, startPoint y: 173, endPoint x: 33, endPoint y: 164, distance: 14.5
click at [22, 172] on div at bounding box center [21, 175] width 10 height 10
click at [581, 19] on span "unmute" at bounding box center [579, 15] width 28 height 9
click at [107, 453] on div "Highlight H" at bounding box center [111, 451] width 39 height 31
click at [66, 449] on icon at bounding box center [67, 446] width 8 height 8
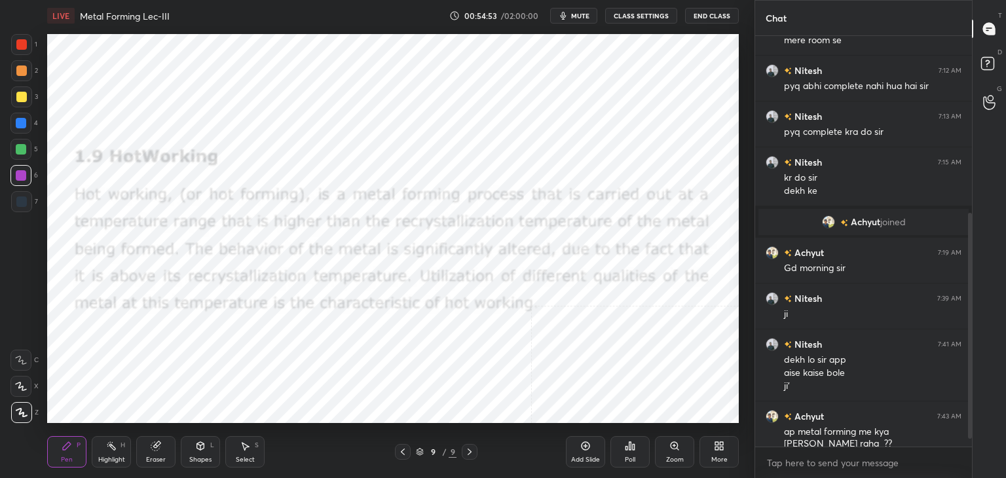
click at [19, 73] on div at bounding box center [21, 71] width 10 height 10
click at [104, 452] on div "Highlight H" at bounding box center [111, 451] width 39 height 31
click at [186, 449] on div "Shapes L" at bounding box center [200, 451] width 39 height 31
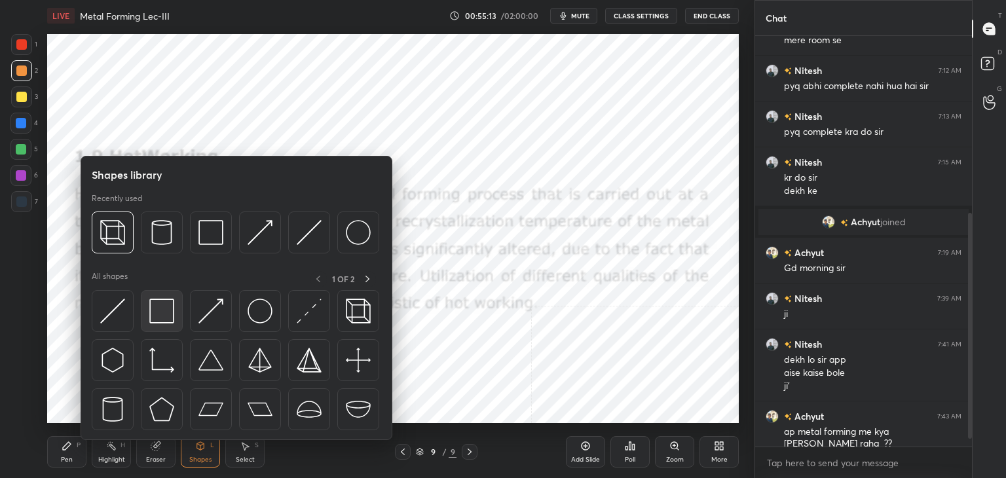
click at [157, 305] on img at bounding box center [161, 311] width 25 height 25
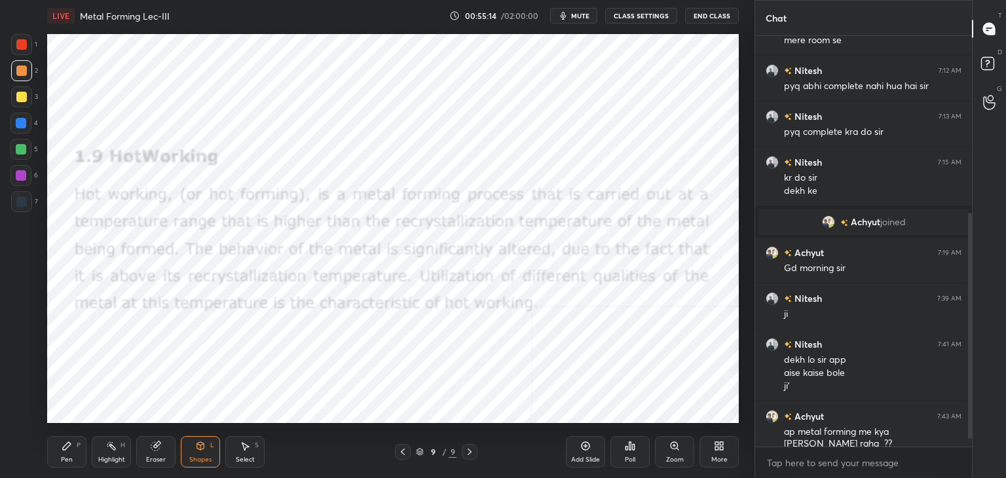
click at [28, 201] on div at bounding box center [21, 201] width 21 height 21
drag, startPoint x: 109, startPoint y: 445, endPoint x: 108, endPoint y: 433, distance: 12.5
click at [110, 444] on rect at bounding box center [112, 447] width 7 height 7
drag, startPoint x: 241, startPoint y: 458, endPoint x: 241, endPoint y: 430, distance: 27.5
click at [242, 457] on div "Select" at bounding box center [245, 460] width 19 height 7
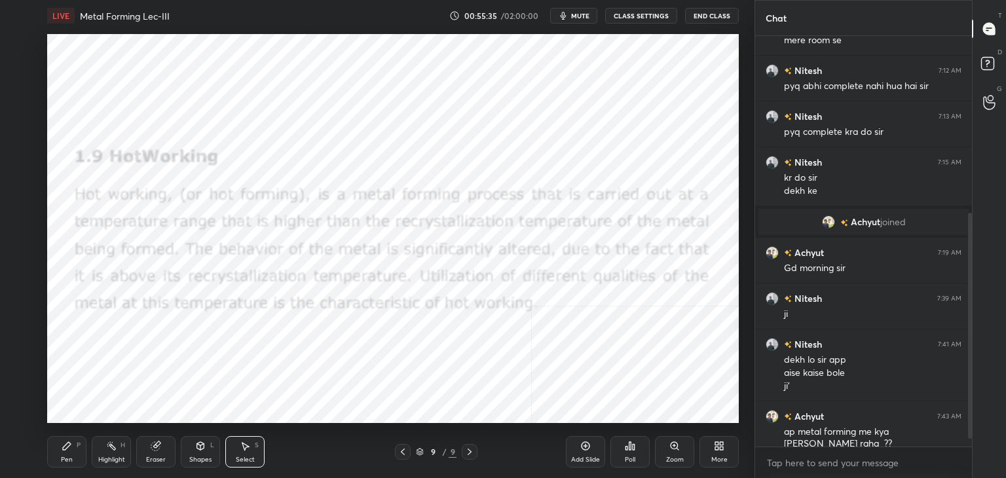
drag, startPoint x: 110, startPoint y: 457, endPoint x: 107, endPoint y: 441, distance: 16.6
click at [109, 457] on div "Highlight" at bounding box center [111, 460] width 27 height 7
click at [244, 444] on icon at bounding box center [245, 447] width 7 height 8
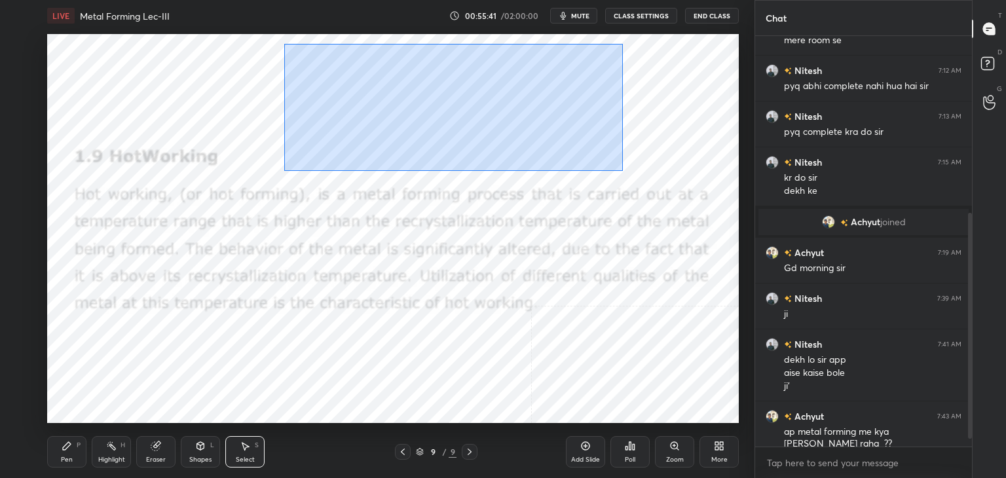
drag, startPoint x: 299, startPoint y: 56, endPoint x: 625, endPoint y: 174, distance: 346.7
click at [624, 173] on div "0 ° Undo Copy Duplicate Duplicate to new slide Delete" at bounding box center [393, 228] width 692 height 389
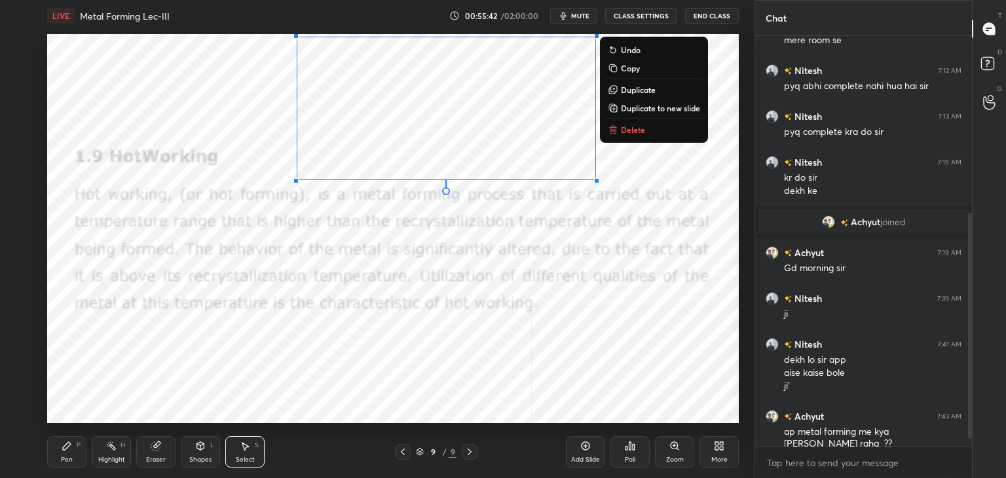
click at [637, 134] on p "Delete" at bounding box center [633, 129] width 24 height 10
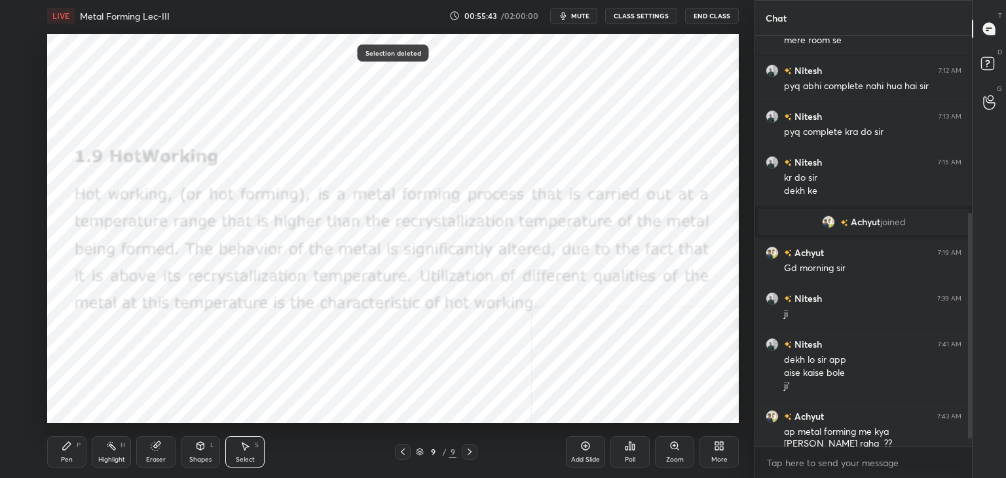
click at [115, 453] on div "Highlight H" at bounding box center [111, 451] width 39 height 31
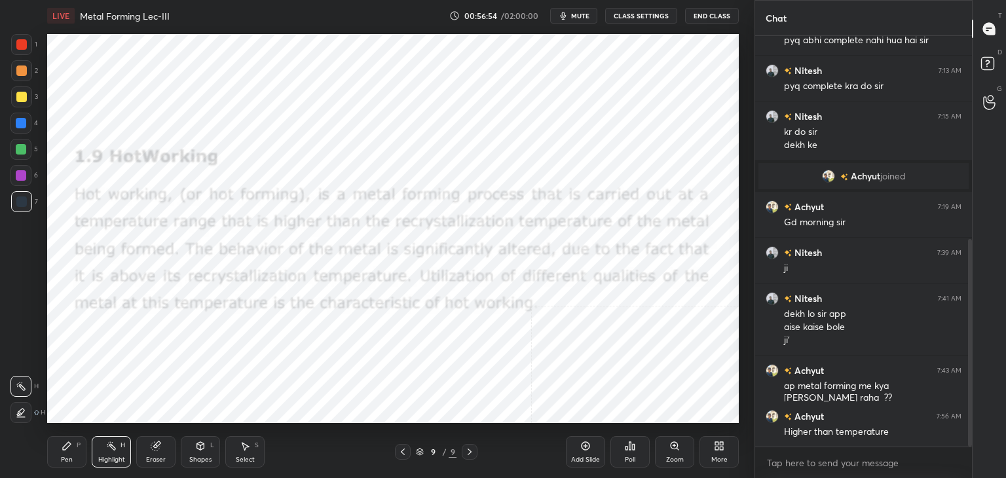
scroll to position [402, 0]
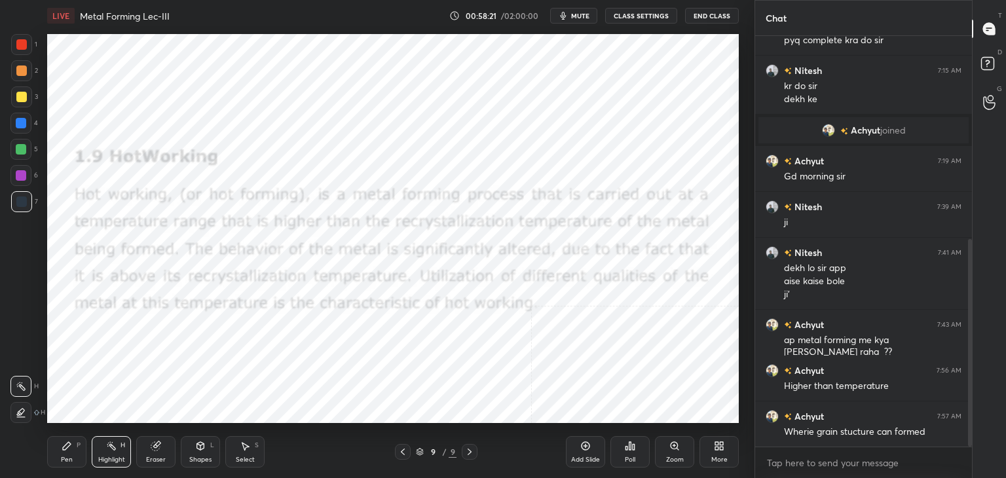
click at [113, 453] on div "Highlight H" at bounding box center [111, 451] width 39 height 31
click at [203, 449] on icon at bounding box center [200, 446] width 10 height 10
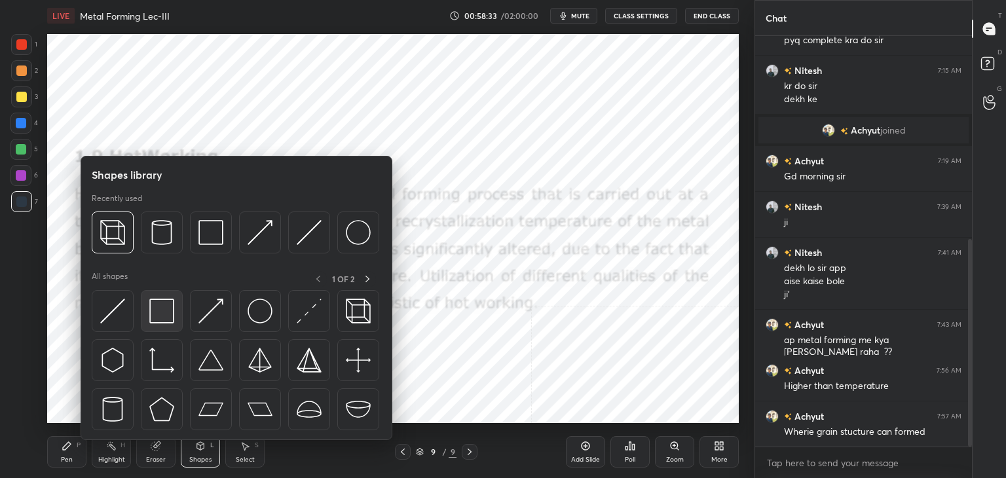
click at [162, 299] on img at bounding box center [161, 311] width 25 height 25
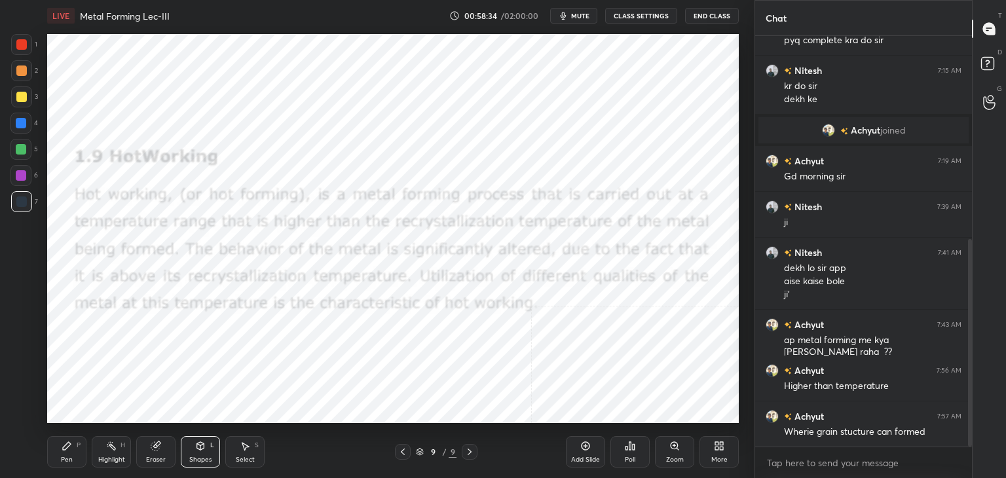
drag, startPoint x: 26, startPoint y: 183, endPoint x: 39, endPoint y: 190, distance: 15.5
click at [24, 181] on div at bounding box center [20, 175] width 21 height 21
drag, startPoint x: 169, startPoint y: 445, endPoint x: 170, endPoint y: 435, distance: 10.5
click at [169, 446] on div "Eraser" at bounding box center [155, 451] width 39 height 31
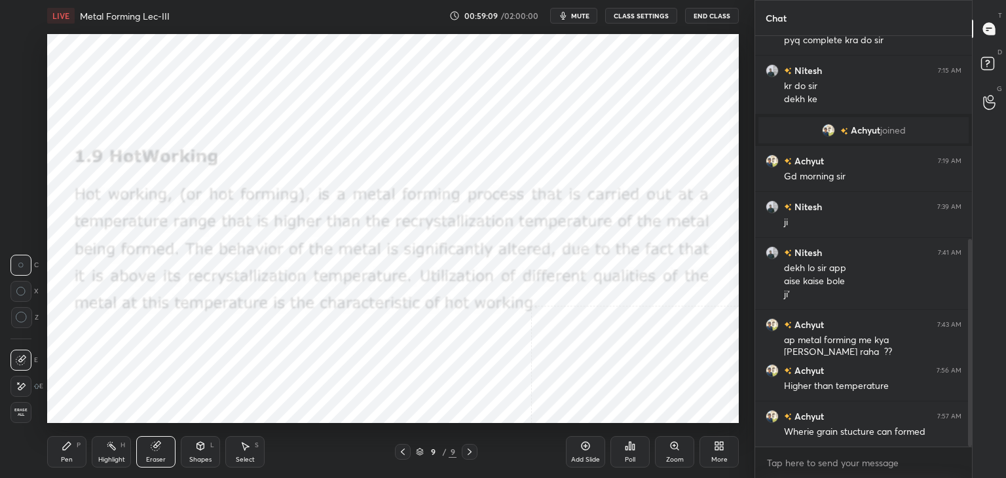
drag, startPoint x: 200, startPoint y: 453, endPoint x: 199, endPoint y: 446, distance: 6.8
click at [200, 453] on div "Shapes L" at bounding box center [200, 451] width 39 height 31
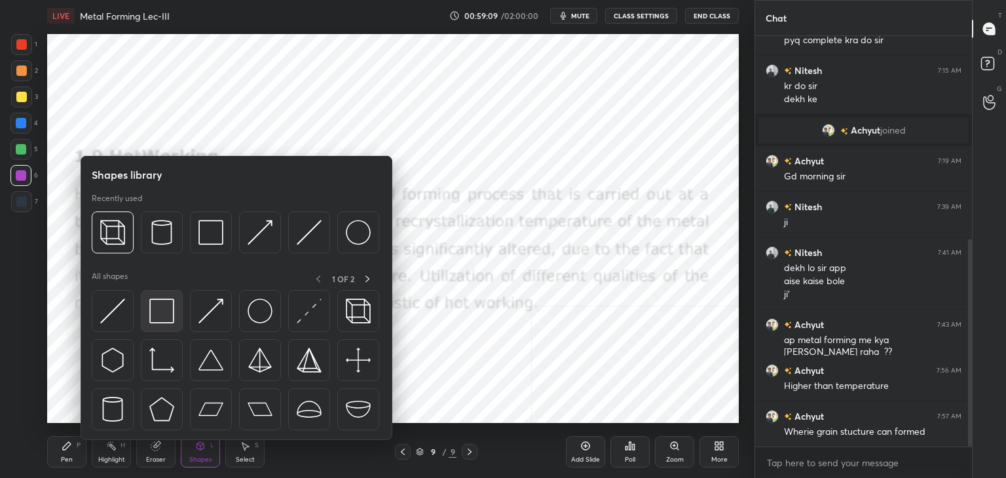
click at [173, 303] on img at bounding box center [161, 311] width 25 height 25
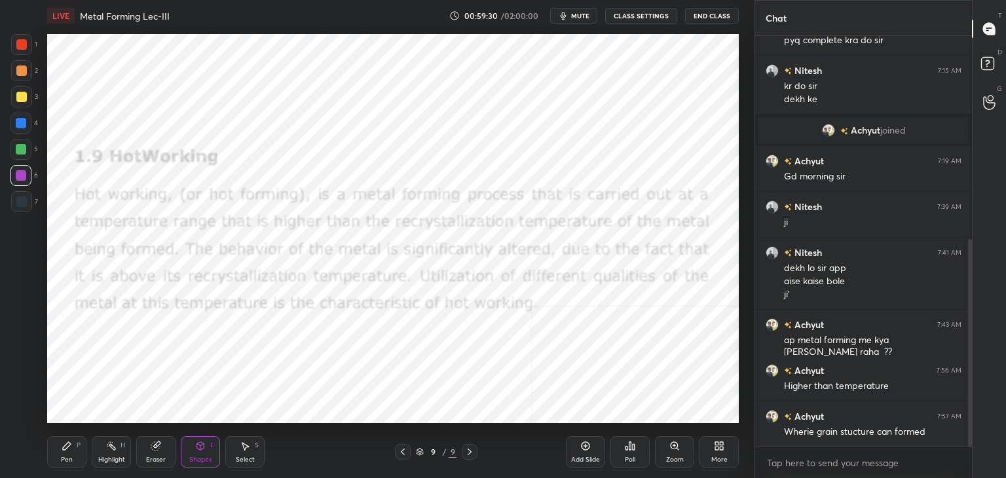
click at [104, 454] on div "Highlight H" at bounding box center [111, 451] width 39 height 31
click at [206, 450] on div "Shapes L" at bounding box center [200, 451] width 39 height 31
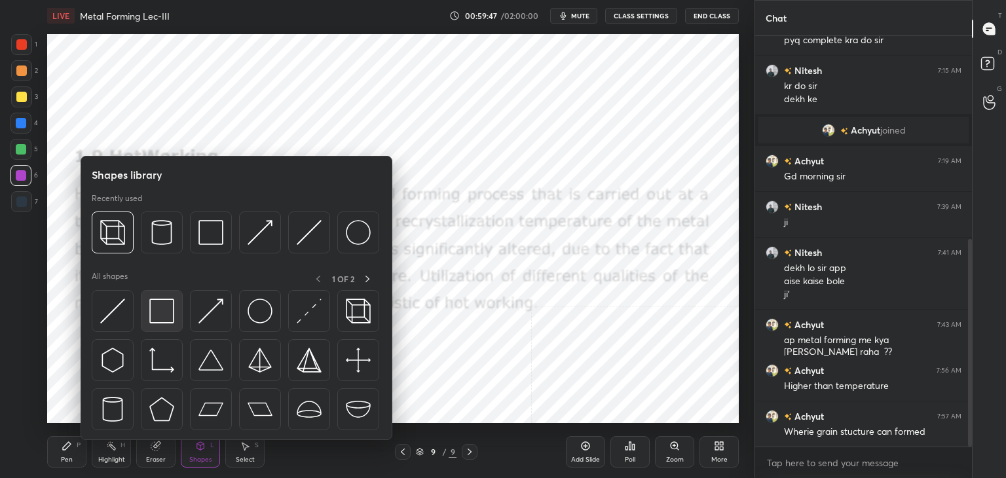
click at [162, 297] on div at bounding box center [162, 311] width 42 height 42
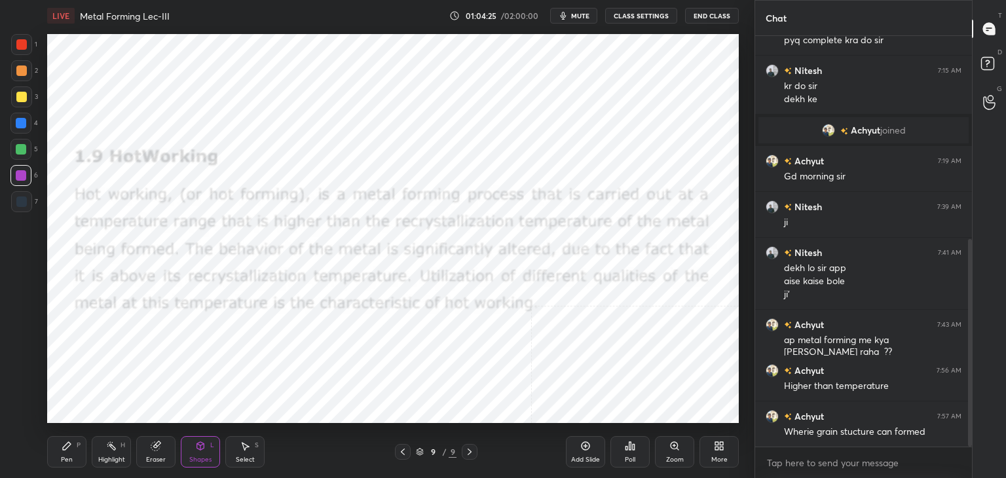
drag, startPoint x: 119, startPoint y: 446, endPoint x: 123, endPoint y: 429, distance: 17.6
click at [118, 446] on div "Highlight H" at bounding box center [111, 451] width 39 height 31
click at [715, 447] on icon at bounding box center [719, 446] width 10 height 10
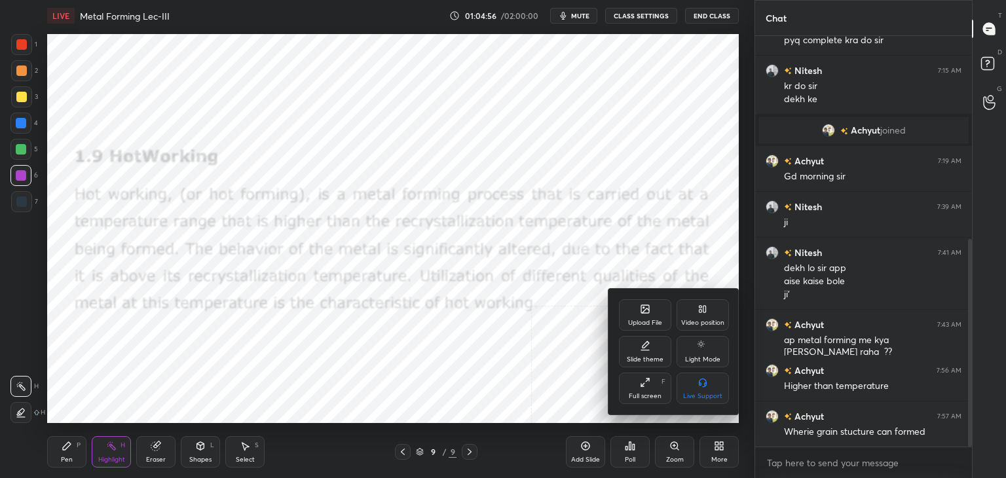
click at [643, 316] on div "Upload File" at bounding box center [645, 314] width 52 height 31
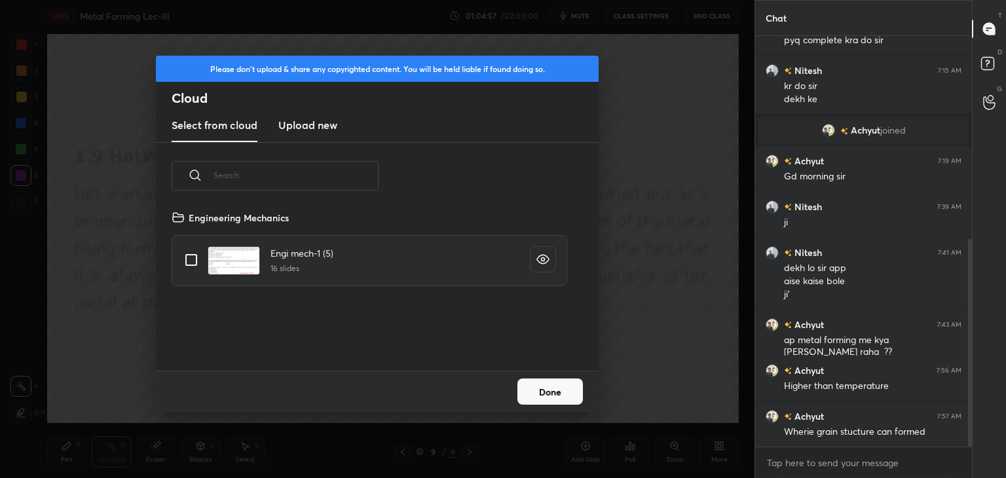
scroll to position [161, 421]
click at [299, 123] on h3 "Upload new" at bounding box center [307, 125] width 59 height 16
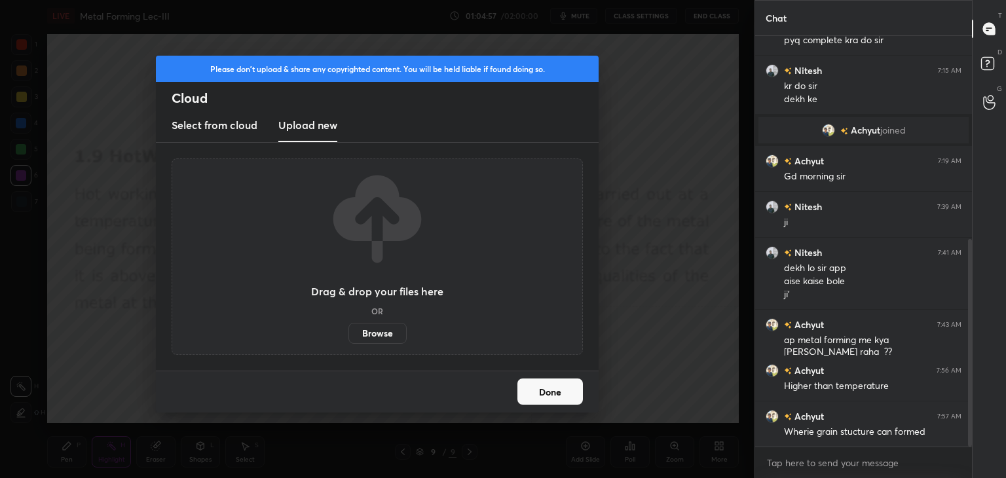
click at [377, 333] on label "Browse" at bounding box center [378, 333] width 58 height 21
click at [349, 333] on input "Browse" at bounding box center [349, 333] width 0 height 21
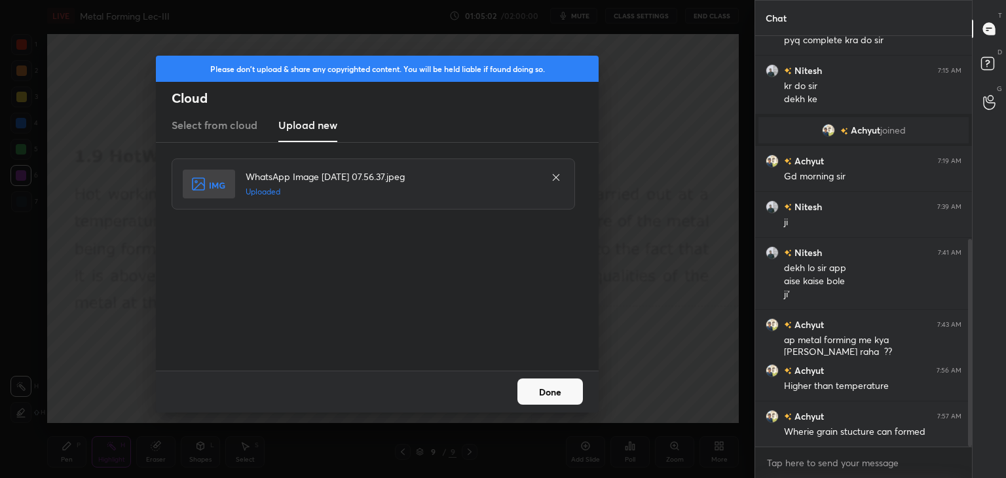
click at [553, 392] on button "Done" at bounding box center [551, 392] width 66 height 26
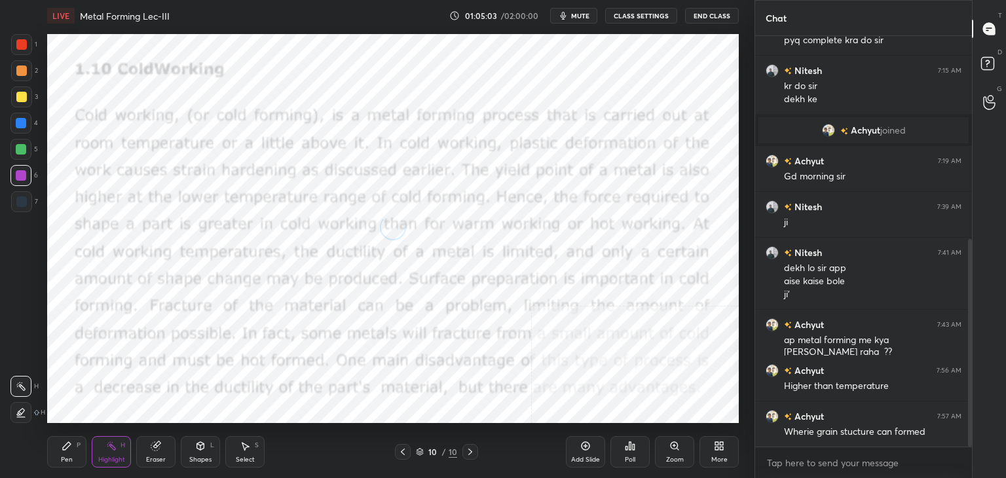
click at [197, 445] on icon at bounding box center [200, 446] width 7 height 8
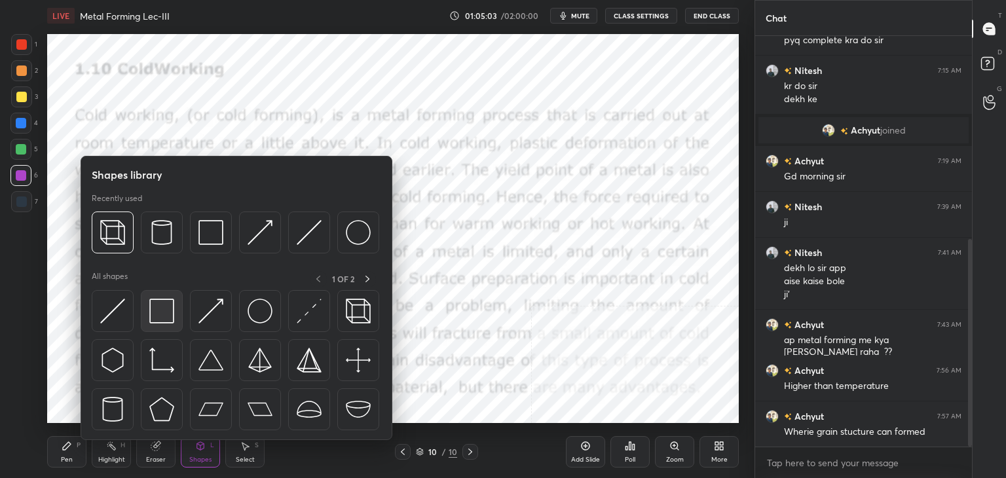
click at [157, 299] on div at bounding box center [162, 311] width 42 height 42
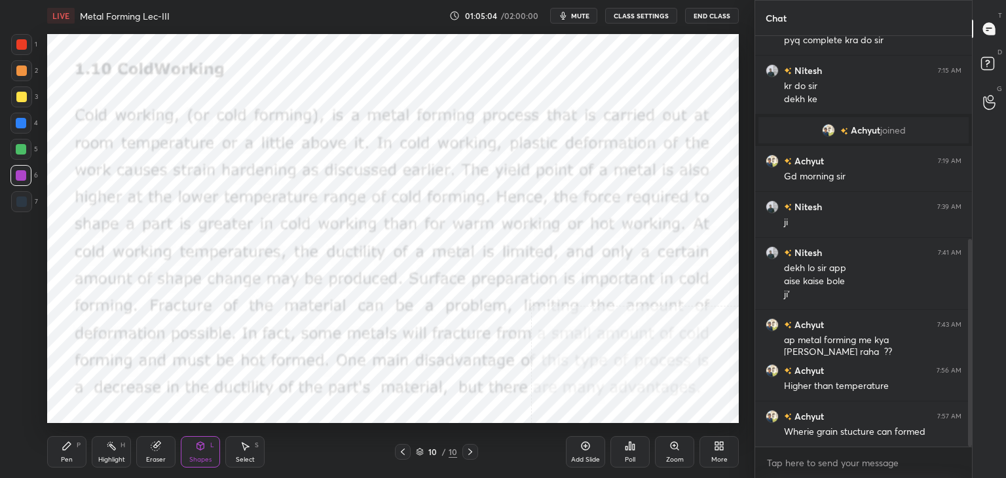
click at [17, 45] on div at bounding box center [21, 44] width 10 height 10
click at [22, 176] on div at bounding box center [21, 175] width 10 height 10
click at [107, 454] on div "Highlight H" at bounding box center [111, 451] width 39 height 31
click at [104, 451] on div "Highlight H" at bounding box center [111, 451] width 39 height 31
drag, startPoint x: 469, startPoint y: 451, endPoint x: 463, endPoint y: 451, distance: 6.6
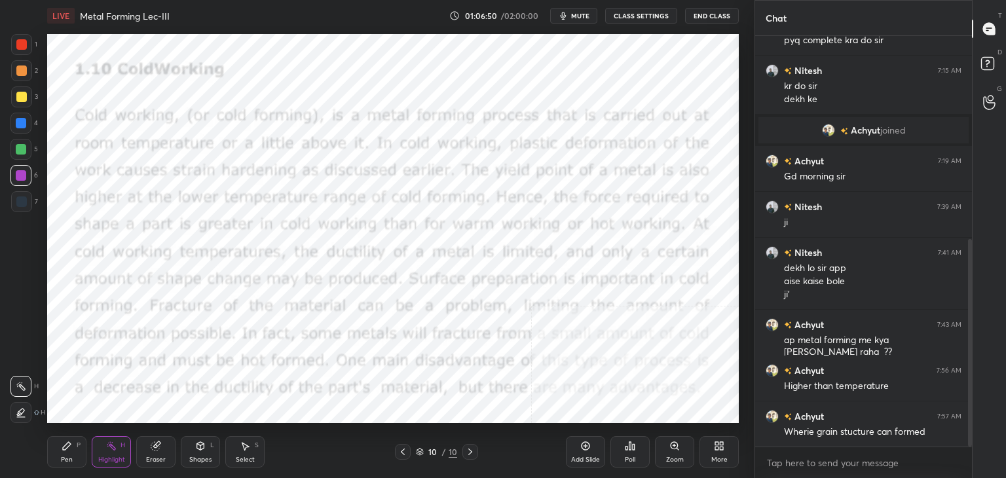
click at [468, 451] on icon at bounding box center [470, 452] width 10 height 10
click at [717, 445] on icon at bounding box center [719, 446] width 10 height 10
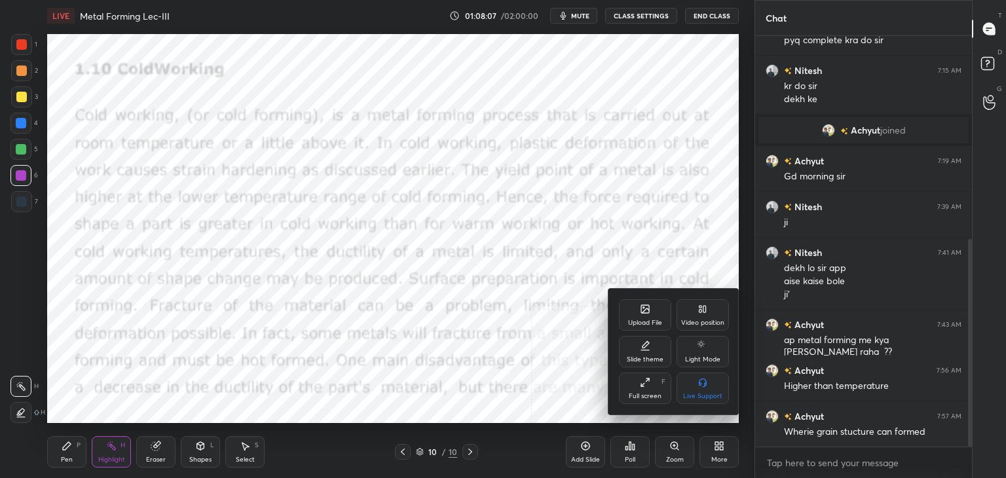
click at [643, 317] on div "Upload File" at bounding box center [645, 314] width 52 height 31
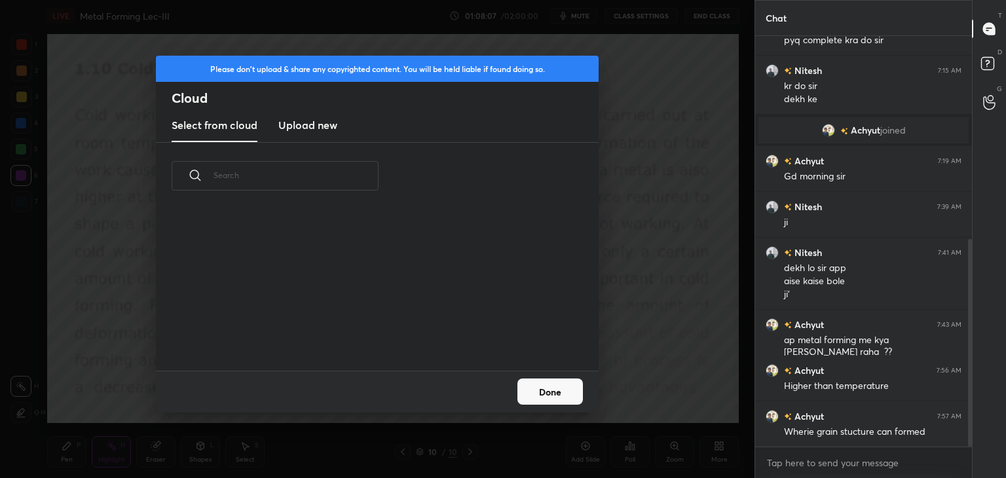
scroll to position [98, 421]
click at [295, 129] on h3 "Upload new" at bounding box center [307, 125] width 59 height 16
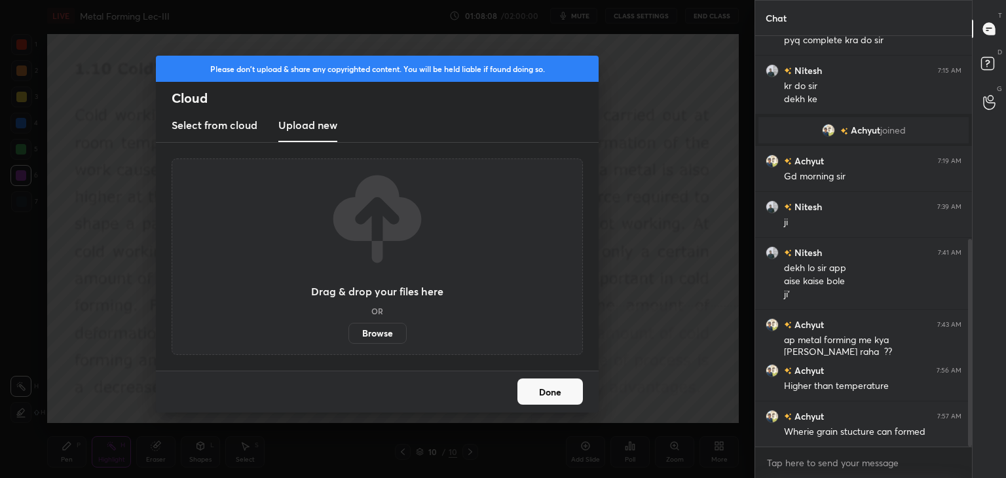
click at [374, 333] on label "Browse" at bounding box center [378, 333] width 58 height 21
click at [349, 333] on input "Browse" at bounding box center [349, 333] width 0 height 21
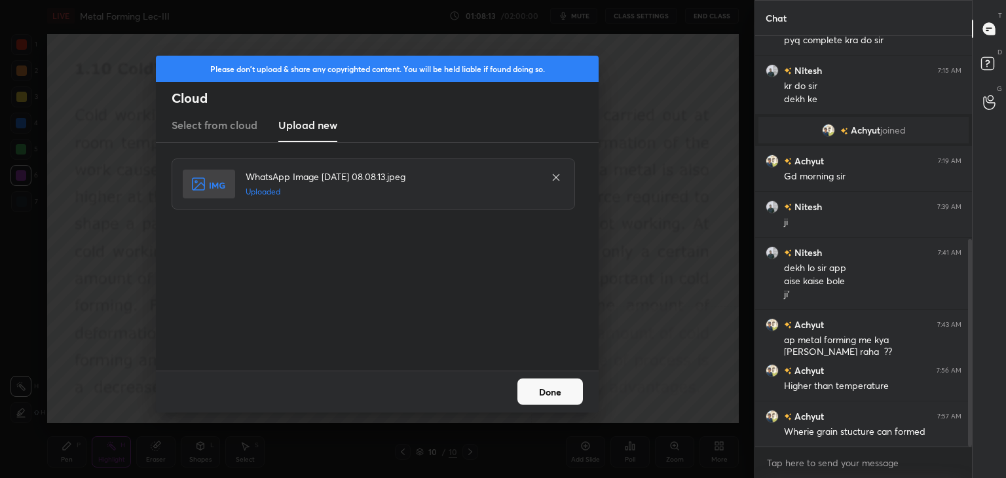
drag, startPoint x: 553, startPoint y: 392, endPoint x: 544, endPoint y: 394, distance: 9.4
click at [552, 393] on button "Done" at bounding box center [551, 392] width 66 height 26
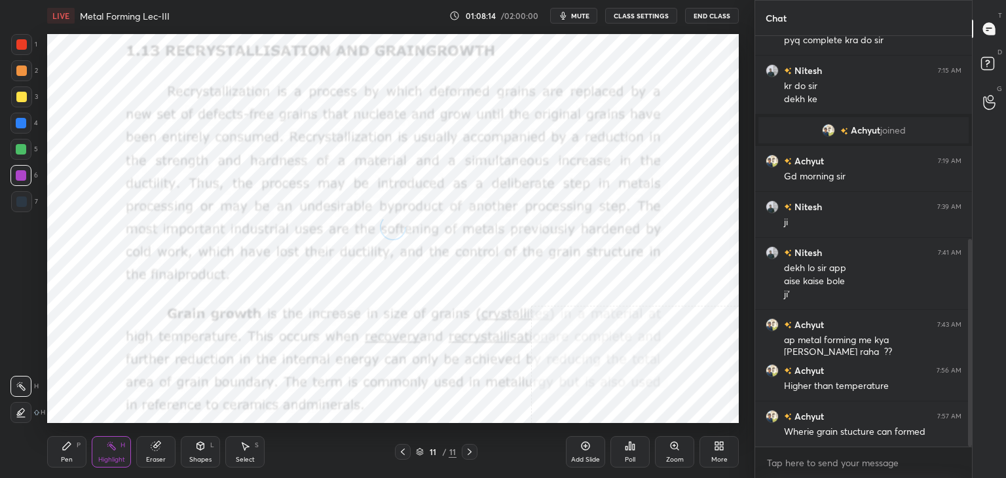
drag, startPoint x: 120, startPoint y: 444, endPoint x: 121, endPoint y: 430, distance: 14.5
click at [121, 444] on div "H" at bounding box center [123, 445] width 5 height 7
drag, startPoint x: 198, startPoint y: 456, endPoint x: 186, endPoint y: 446, distance: 15.4
click at [198, 457] on div "Shapes" at bounding box center [200, 460] width 22 height 7
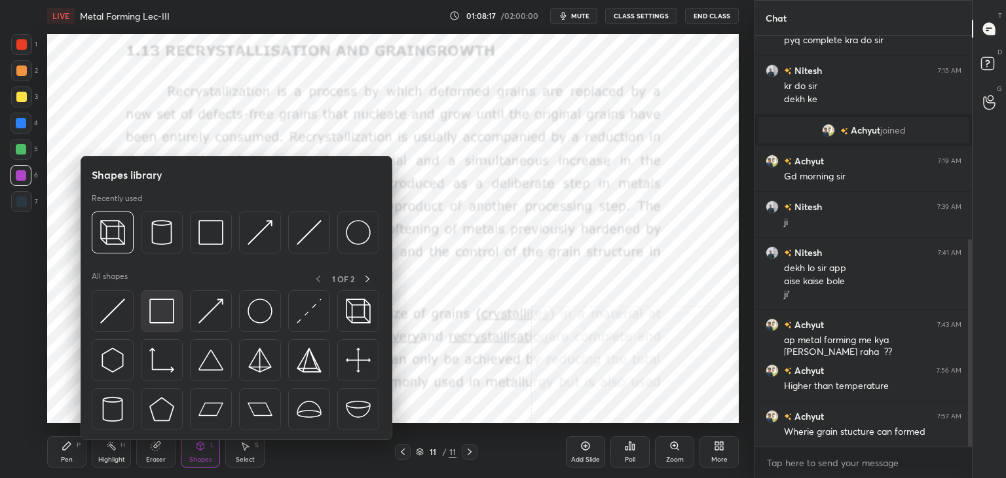
click at [158, 311] on img at bounding box center [161, 311] width 25 height 25
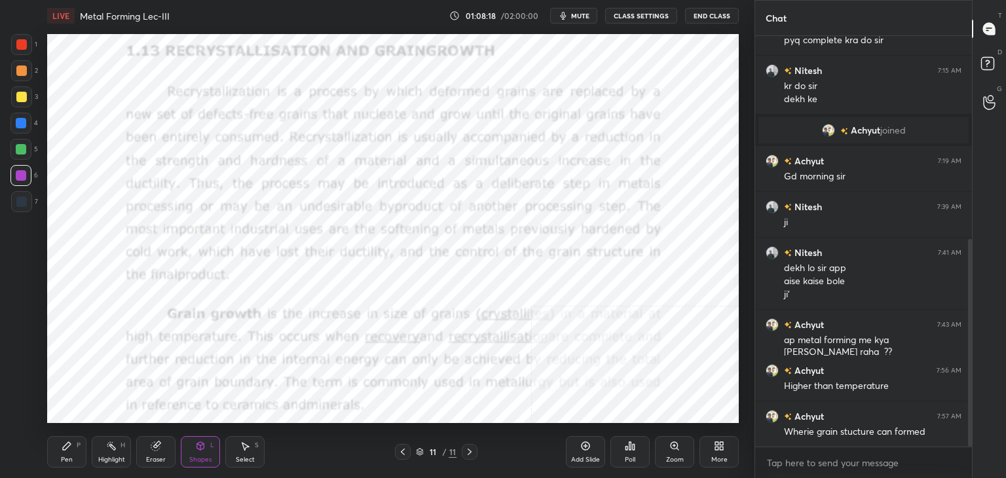
click at [21, 44] on div at bounding box center [21, 44] width 10 height 10
click at [21, 124] on div at bounding box center [21, 123] width 10 height 10
click at [106, 449] on icon at bounding box center [111, 446] width 10 height 10
click at [115, 444] on icon at bounding box center [111, 446] width 10 height 10
click at [626, 455] on div "Poll" at bounding box center [630, 451] width 39 height 31
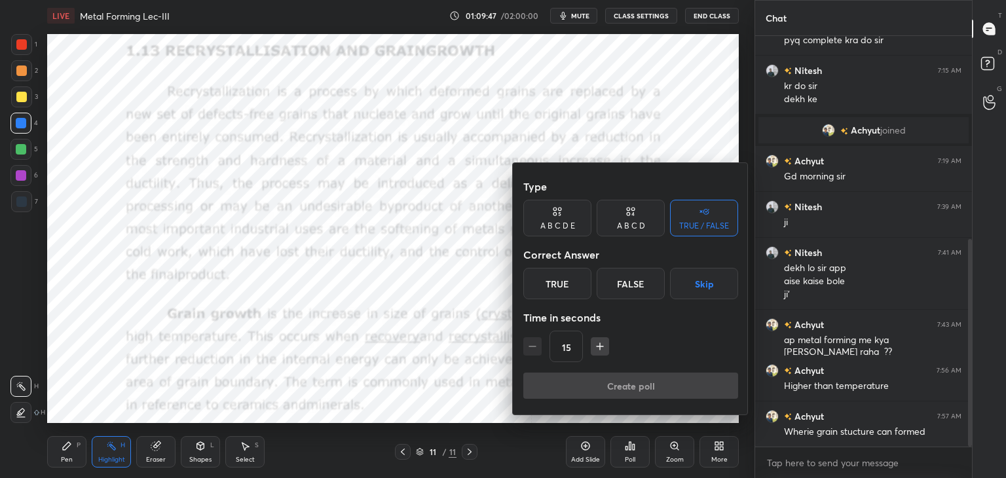
click at [597, 343] on icon "button" at bounding box center [600, 346] width 13 height 13
click at [596, 344] on icon "button" at bounding box center [600, 346] width 13 height 13
click at [597, 343] on icon "button" at bounding box center [600, 346] width 13 height 13
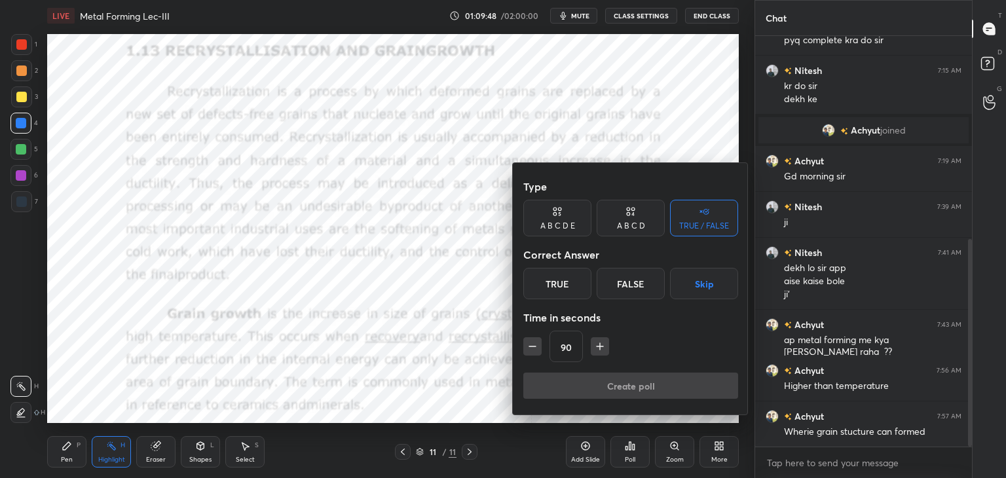
click at [597, 341] on icon "button" at bounding box center [600, 346] width 13 height 13
click at [616, 217] on div "A B C D" at bounding box center [631, 218] width 68 height 37
click at [603, 355] on button "button" at bounding box center [606, 346] width 18 height 18
click at [602, 352] on button "button" at bounding box center [606, 346] width 18 height 18
click at [605, 351] on icon "button" at bounding box center [605, 346] width 13 height 13
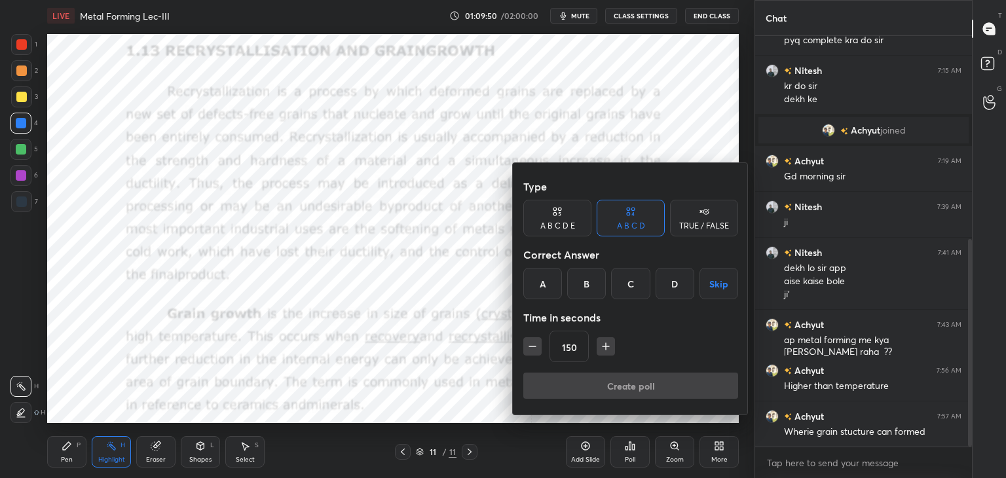
click at [605, 350] on icon "button" at bounding box center [605, 346] width 13 height 13
click at [605, 351] on icon "button" at bounding box center [605, 346] width 13 height 13
click at [605, 350] on icon "button" at bounding box center [605, 346] width 13 height 13
click at [604, 350] on icon "button" at bounding box center [605, 346] width 13 height 13
click at [605, 350] on icon "button" at bounding box center [605, 346] width 13 height 13
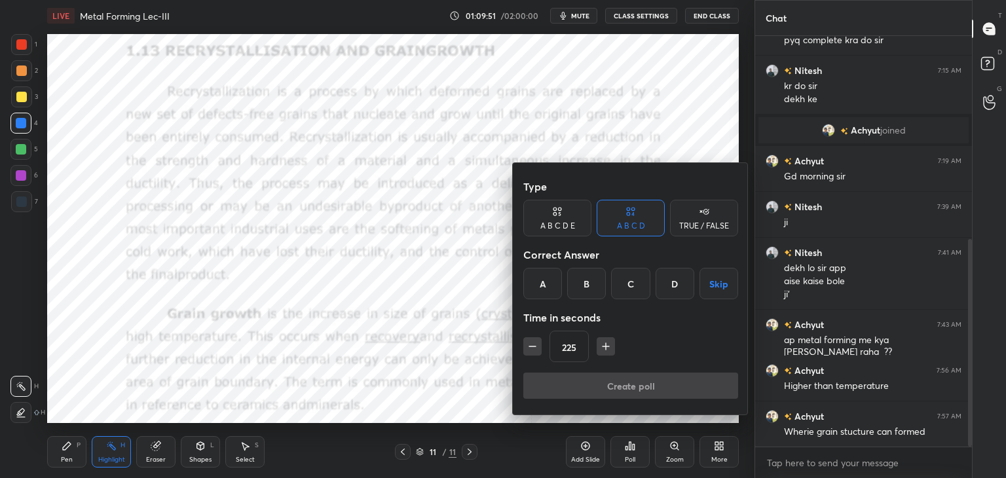
click at [605, 350] on icon "button" at bounding box center [605, 346] width 13 height 13
click at [605, 351] on icon "button" at bounding box center [605, 346] width 13 height 13
click at [604, 351] on icon "button" at bounding box center [605, 346] width 13 height 13
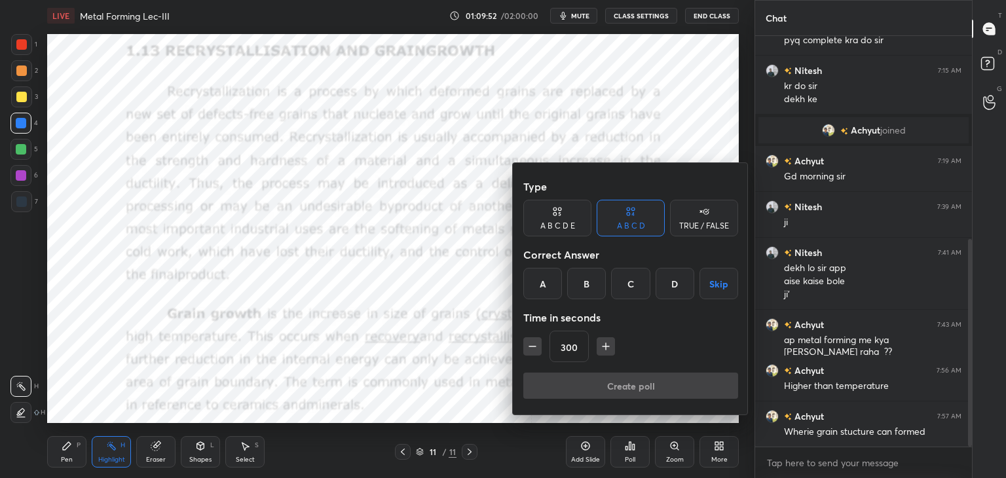
click at [604, 351] on icon "button" at bounding box center [605, 346] width 13 height 13
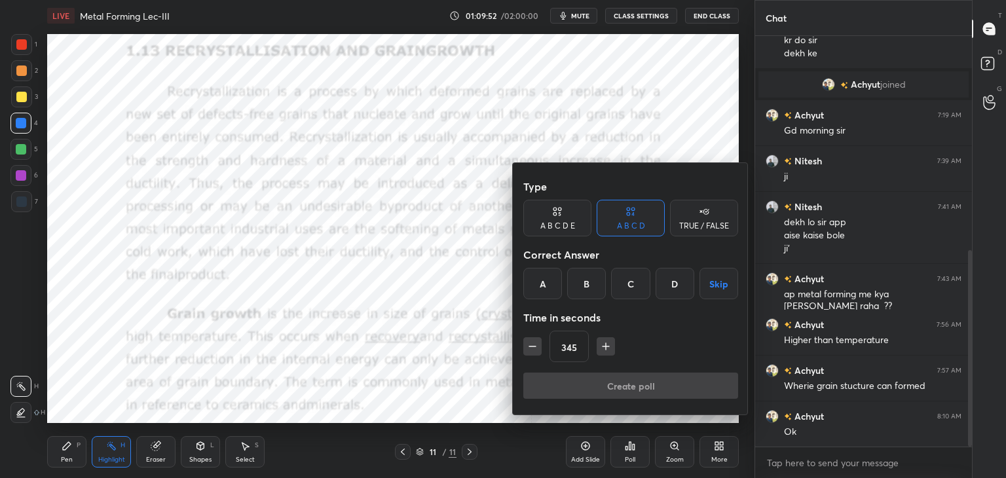
click at [604, 352] on icon "button" at bounding box center [605, 346] width 13 height 13
click at [603, 350] on icon "button" at bounding box center [605, 346] width 13 height 13
click at [602, 350] on icon "button" at bounding box center [605, 346] width 13 height 13
click at [524, 347] on button "button" at bounding box center [532, 346] width 18 height 18
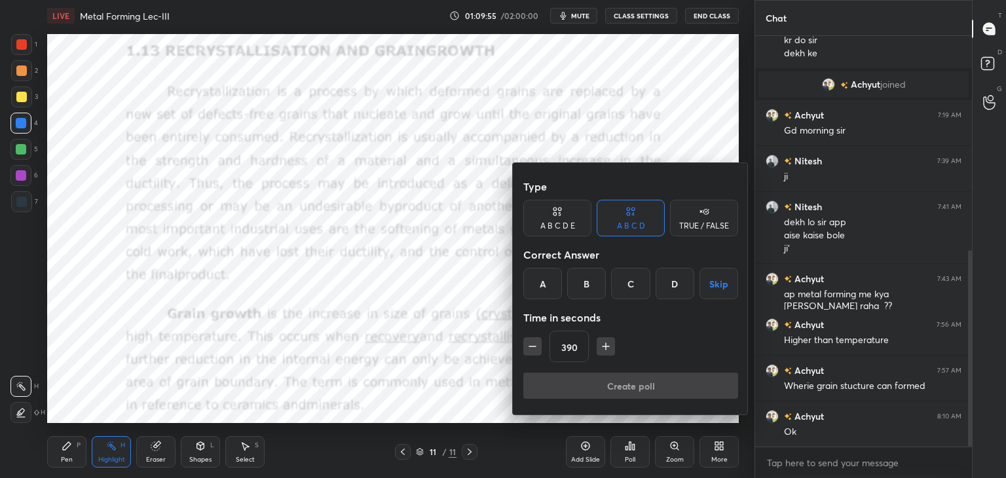
click at [527, 347] on icon "button" at bounding box center [532, 346] width 13 height 13
click at [529, 347] on icon "button" at bounding box center [532, 346] width 13 height 13
click at [531, 348] on icon "button" at bounding box center [532, 346] width 13 height 13
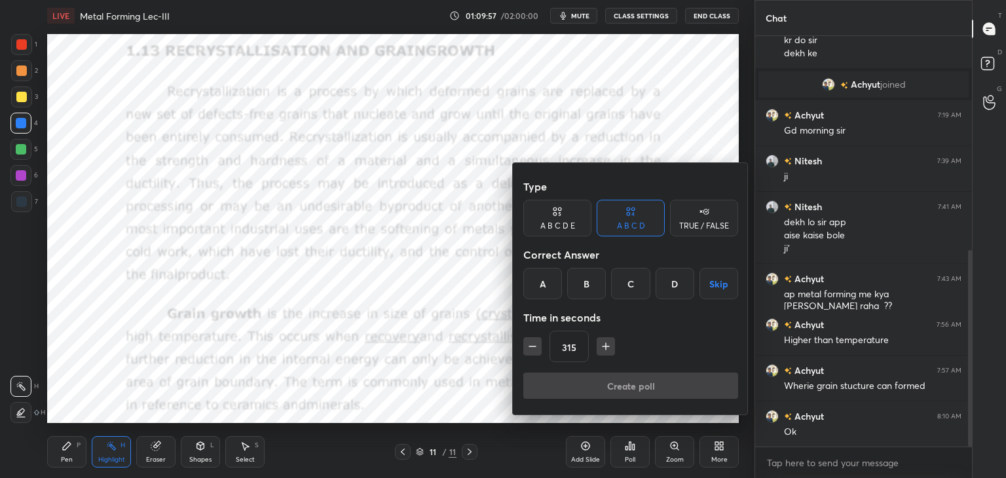
click at [532, 349] on icon "button" at bounding box center [532, 346] width 13 height 13
type input "300"
click at [548, 286] on div "A" at bounding box center [542, 283] width 39 height 31
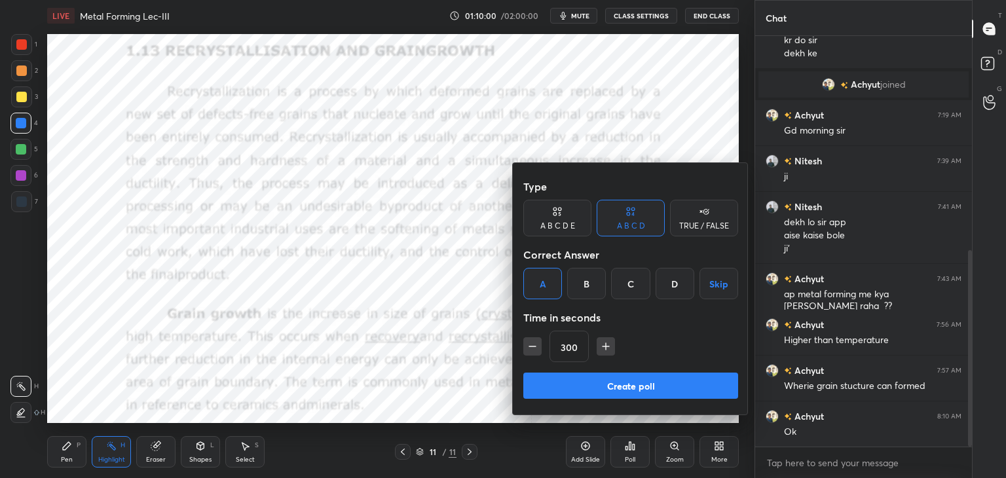
drag, startPoint x: 588, startPoint y: 391, endPoint x: 576, endPoint y: 383, distance: 14.7
click at [587, 391] on button "Create poll" at bounding box center [630, 386] width 215 height 26
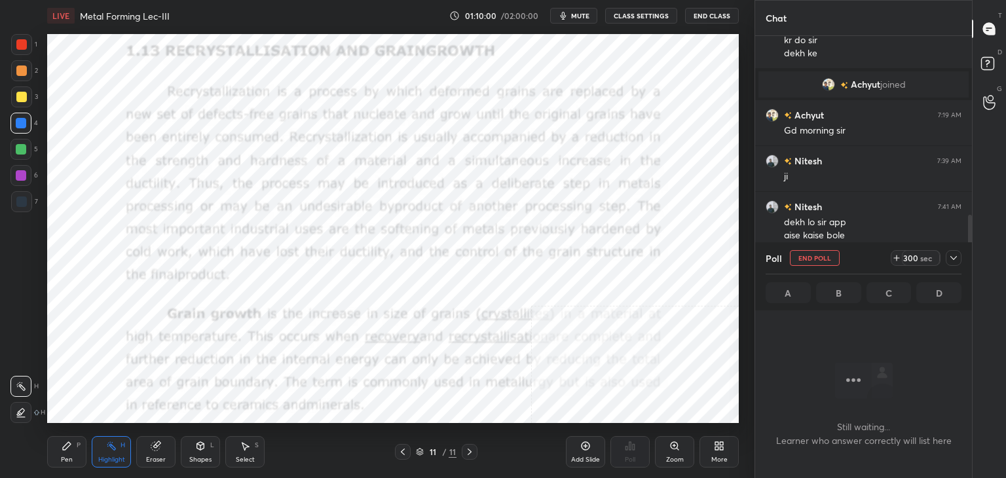
scroll to position [231, 213]
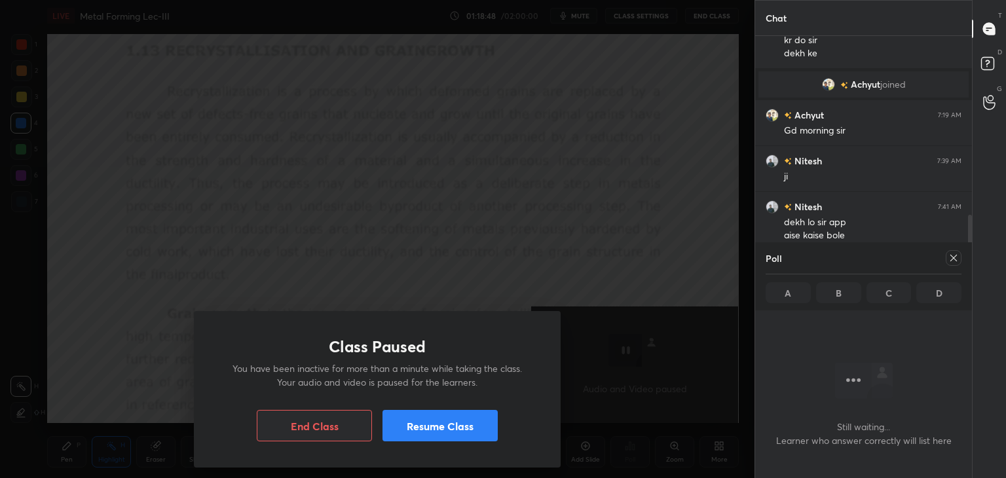
click at [444, 426] on button "Resume Class" at bounding box center [440, 425] width 115 height 31
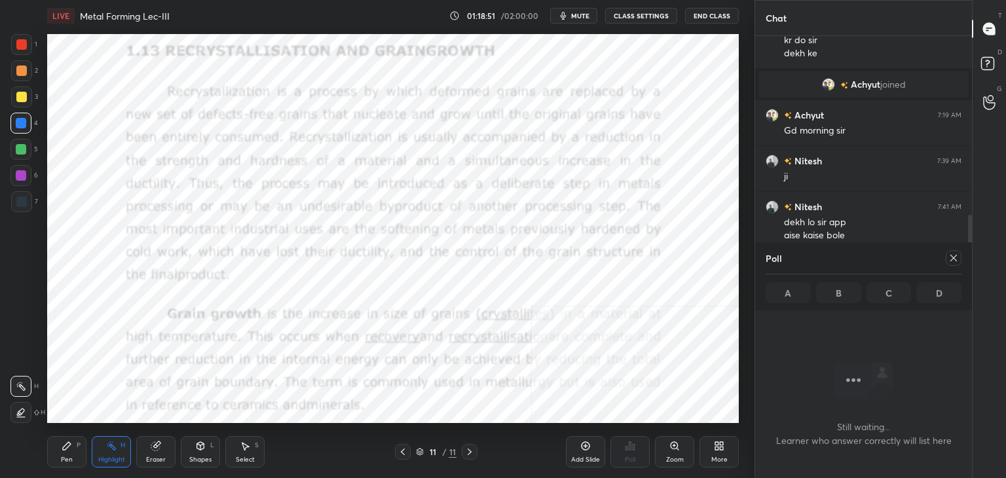
click at [954, 259] on icon at bounding box center [954, 258] width 10 height 10
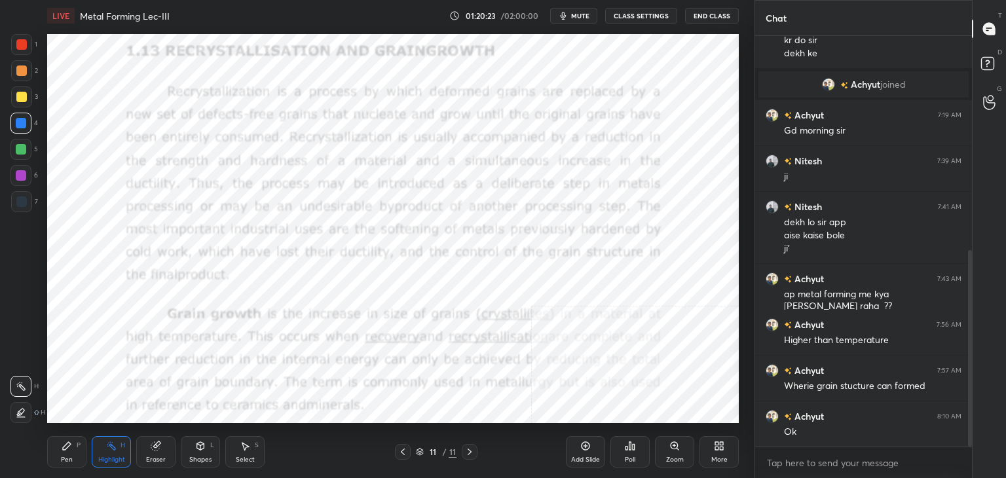
scroll to position [494, 0]
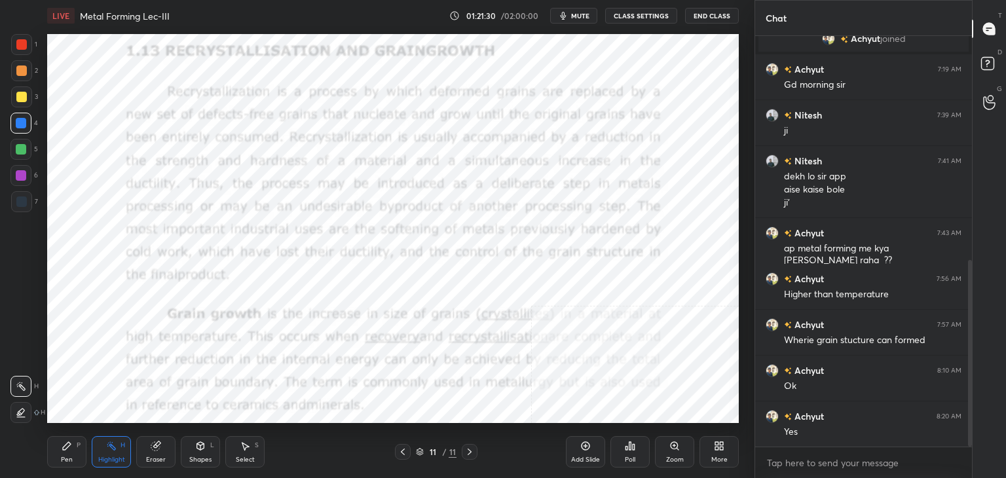
click at [401, 451] on icon at bounding box center [403, 452] width 10 height 10
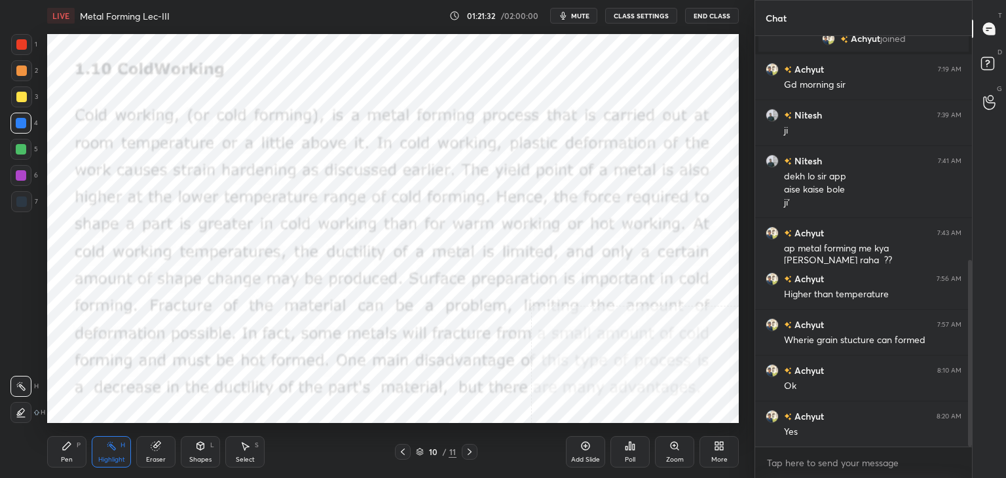
click at [399, 451] on icon at bounding box center [403, 452] width 10 height 10
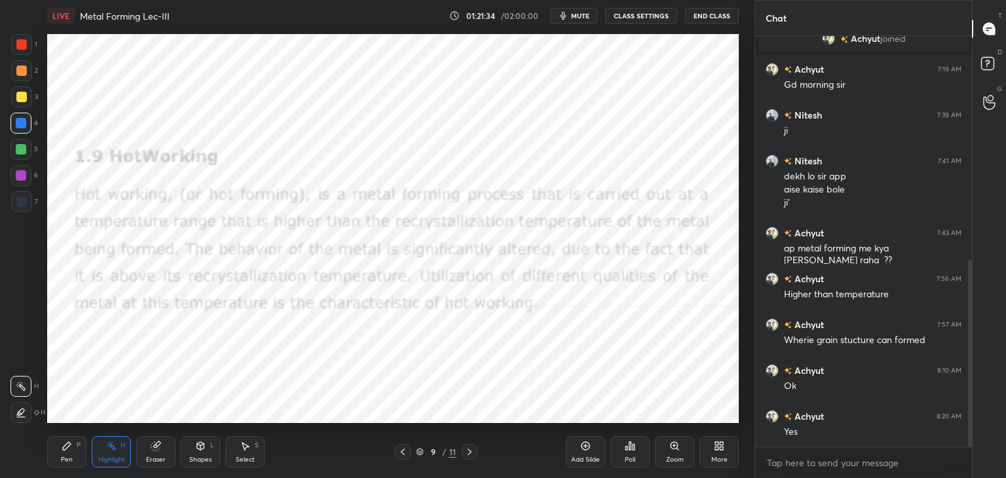
click at [404, 451] on icon at bounding box center [403, 452] width 10 height 10
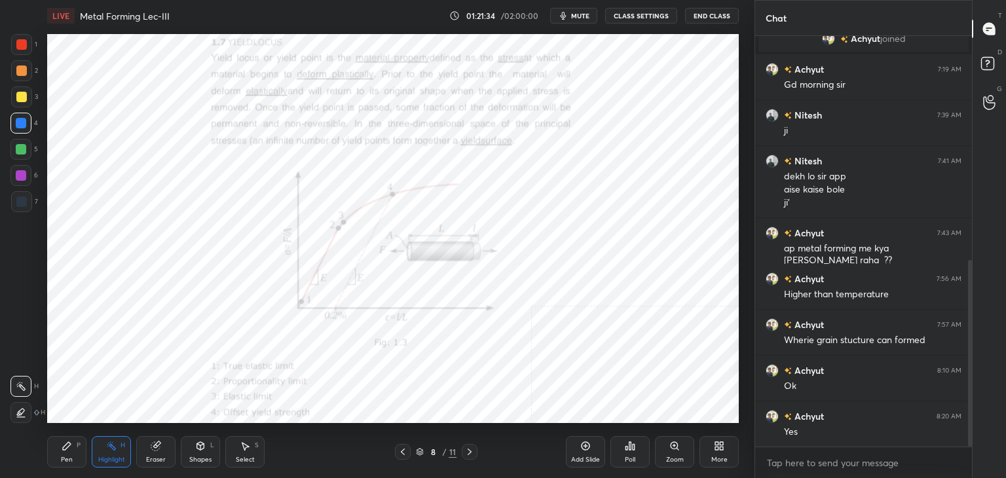
click at [404, 451] on icon at bounding box center [403, 452] width 10 height 10
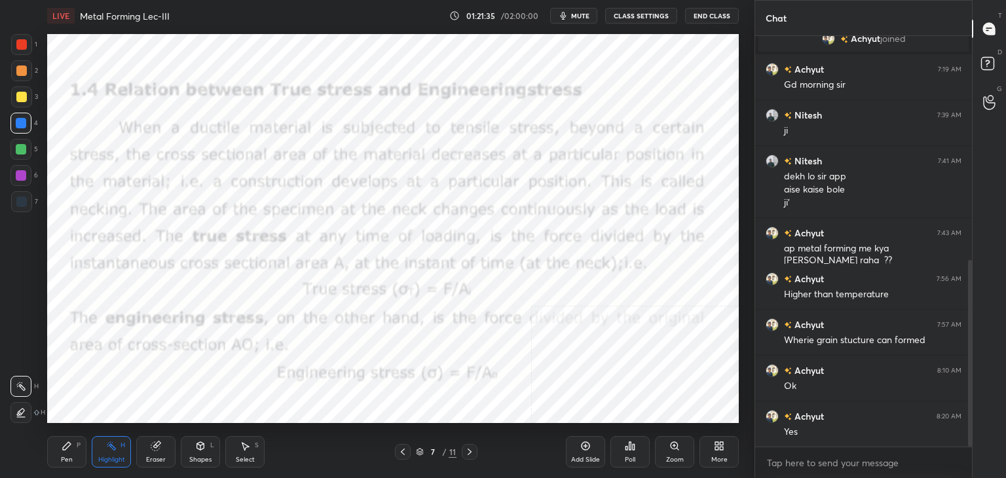
click at [404, 451] on icon at bounding box center [403, 452] width 10 height 10
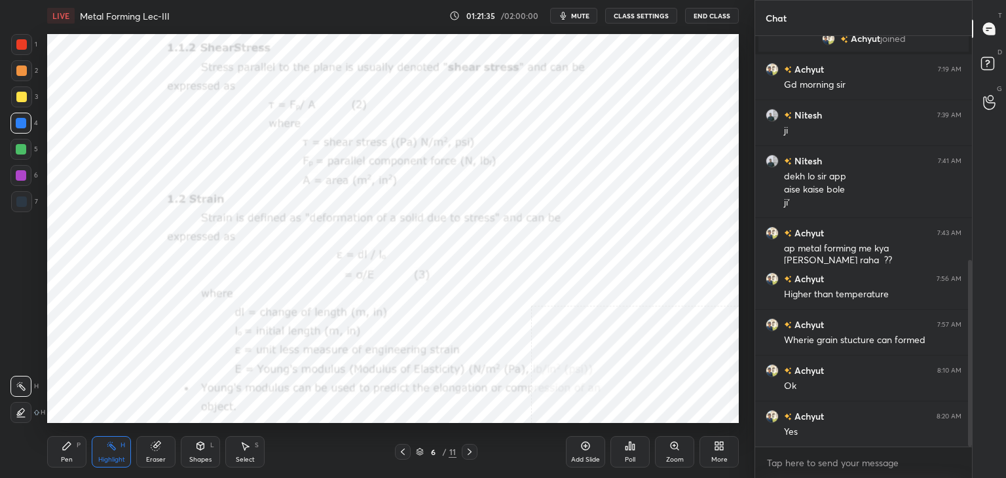
click at [405, 453] on icon at bounding box center [403, 452] width 10 height 10
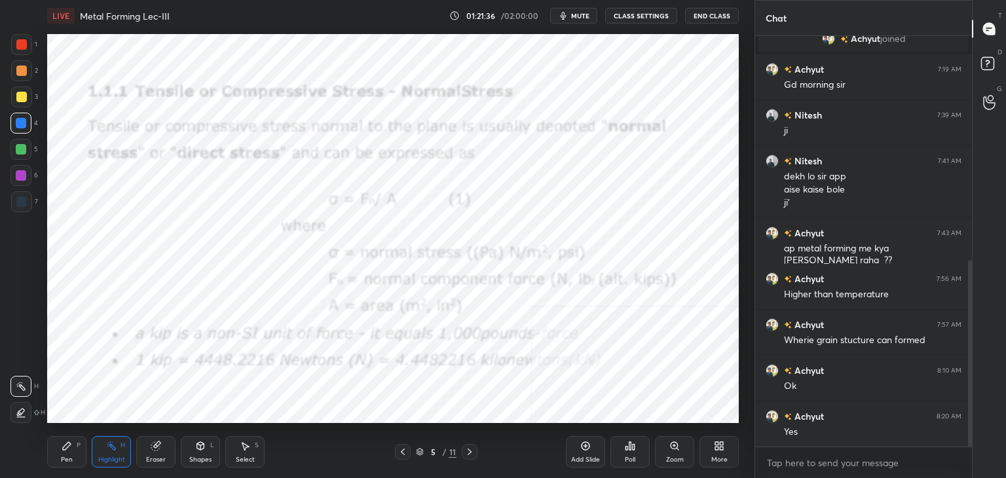
click at [404, 454] on icon at bounding box center [403, 452] width 10 height 10
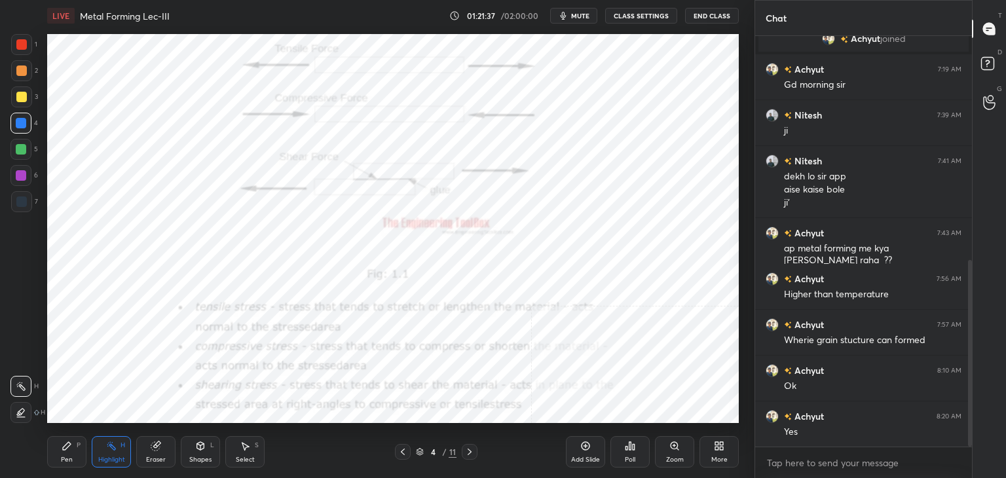
click at [404, 455] on icon at bounding box center [403, 452] width 4 height 7
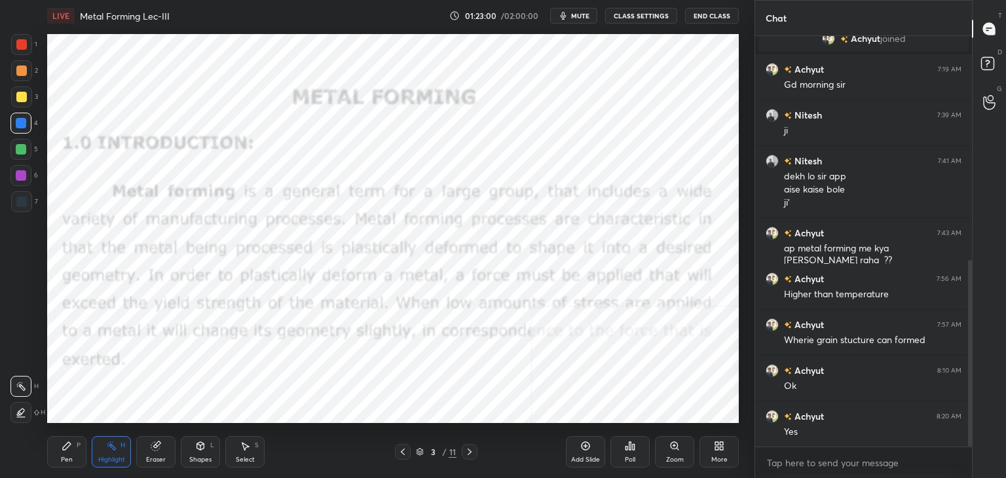
click at [724, 453] on div "More" at bounding box center [719, 451] width 39 height 31
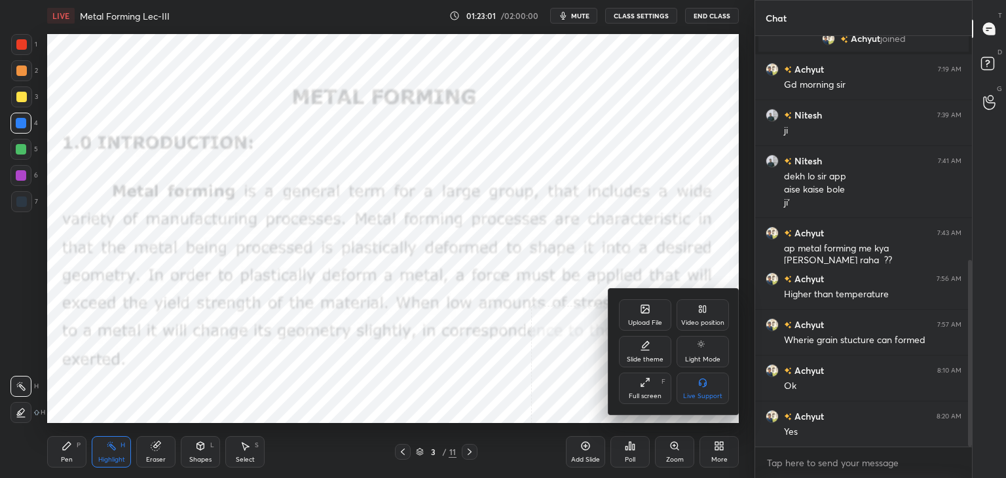
click at [660, 323] on div "Upload File" at bounding box center [645, 323] width 34 height 7
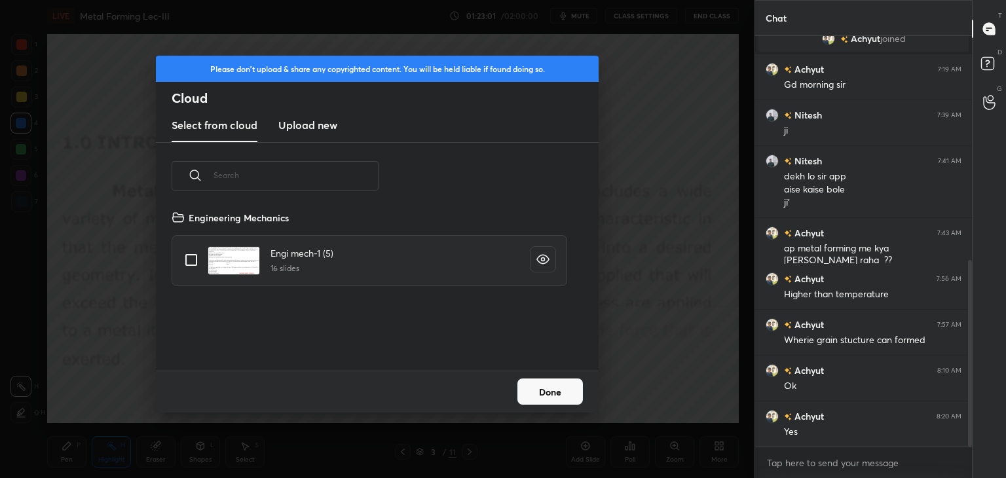
scroll to position [161, 421]
drag, startPoint x: 299, startPoint y: 121, endPoint x: 309, endPoint y: 142, distance: 22.6
click at [299, 121] on h3 "Upload new" at bounding box center [307, 125] width 59 height 16
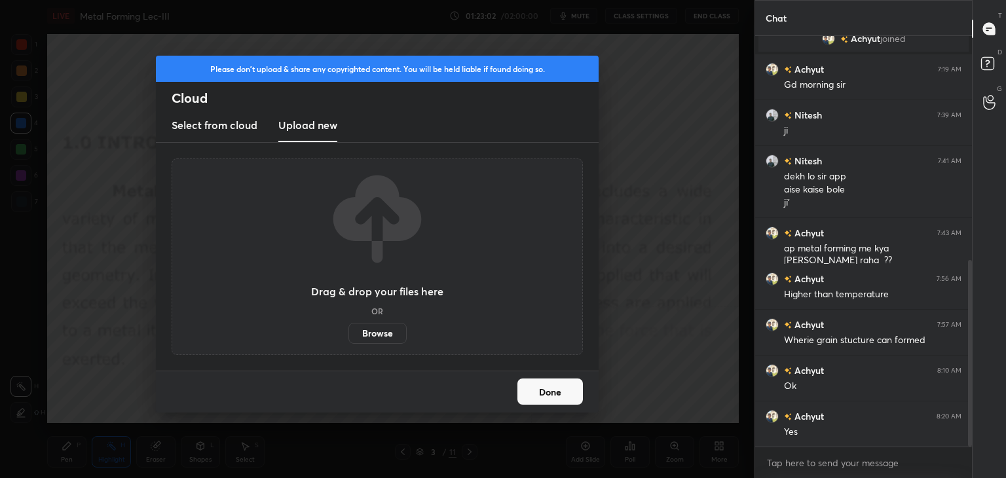
click at [369, 336] on label "Browse" at bounding box center [378, 333] width 58 height 21
click at [349, 336] on input "Browse" at bounding box center [349, 333] width 0 height 21
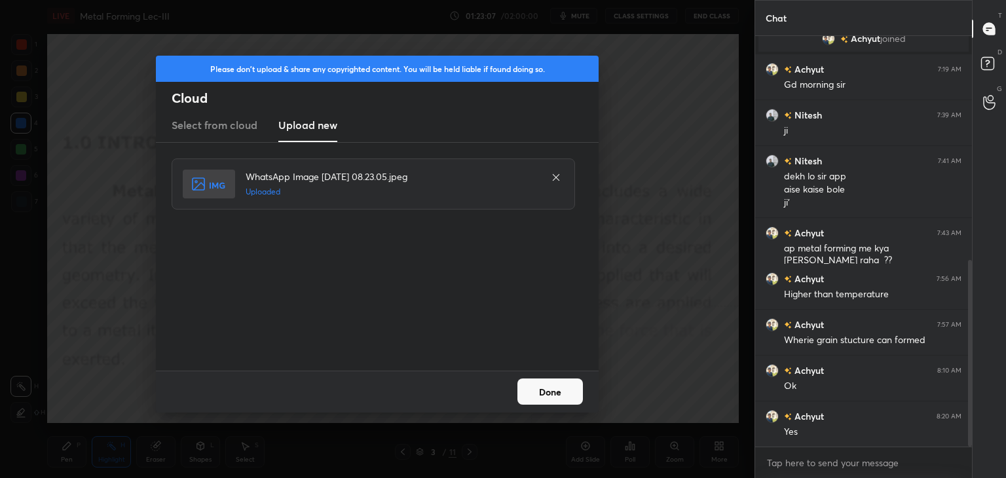
click at [535, 398] on button "Done" at bounding box center [551, 392] width 66 height 26
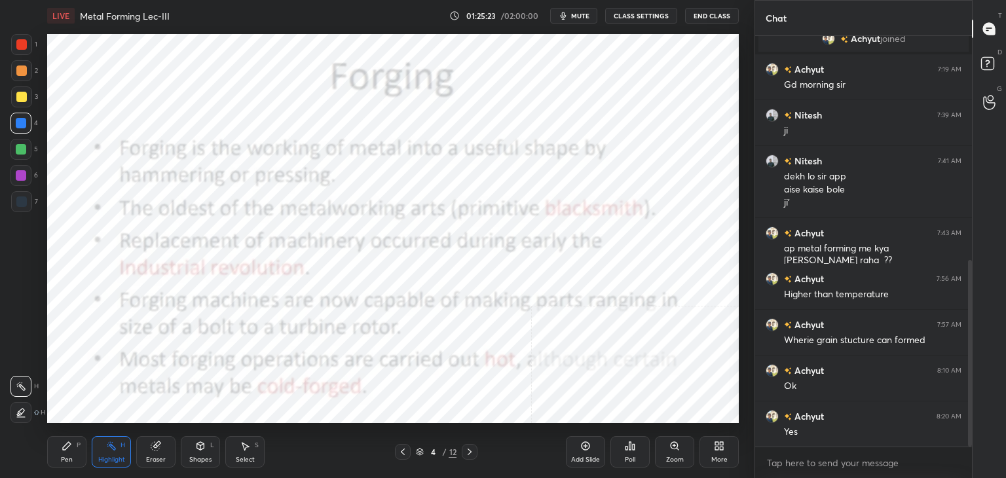
click at [715, 454] on div "More" at bounding box center [719, 451] width 39 height 31
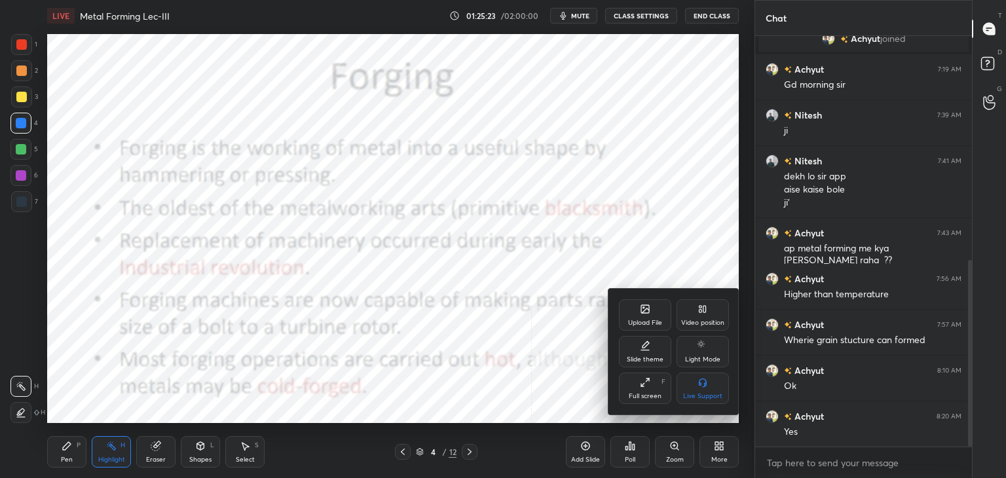
click at [635, 309] on div "Upload File" at bounding box center [645, 314] width 52 height 31
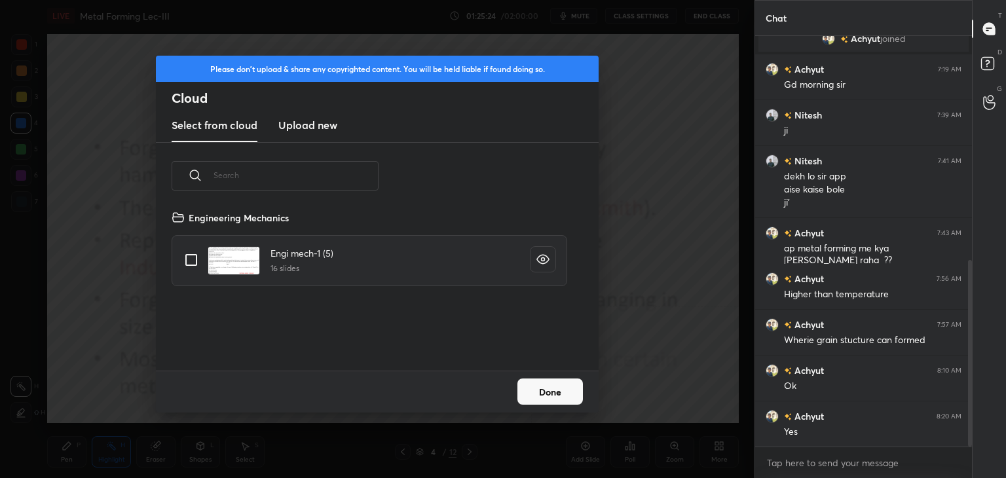
click at [301, 126] on h3 "Upload new" at bounding box center [307, 125] width 59 height 16
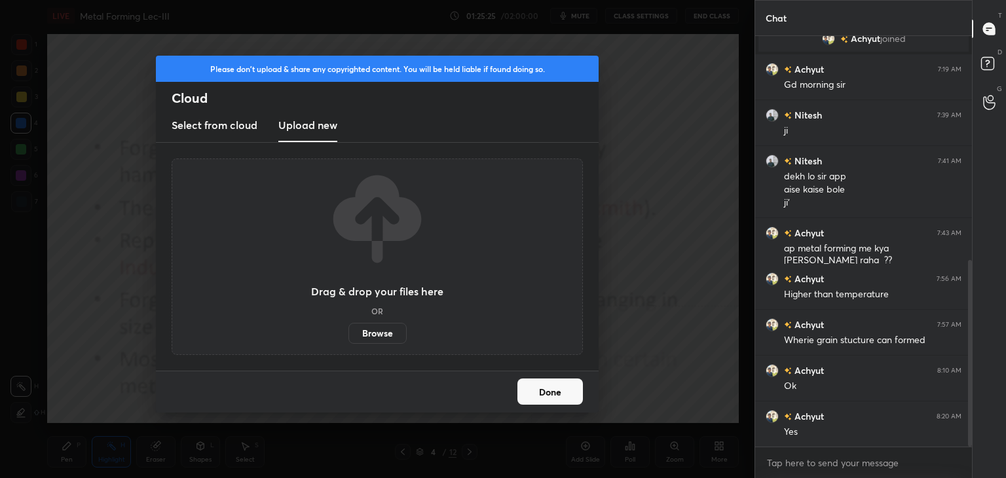
click at [386, 331] on label "Browse" at bounding box center [378, 333] width 58 height 21
click at [349, 331] on input "Browse" at bounding box center [349, 333] width 0 height 21
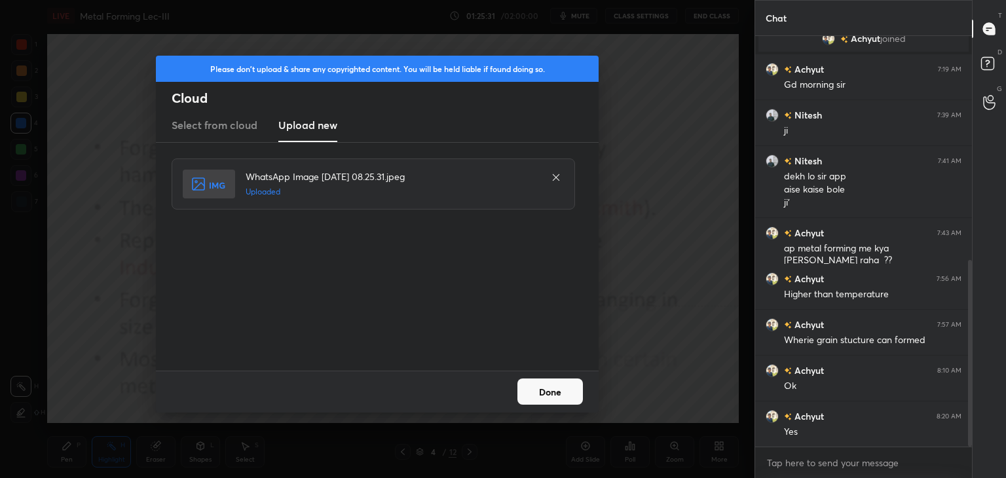
click at [547, 396] on button "Done" at bounding box center [551, 392] width 66 height 26
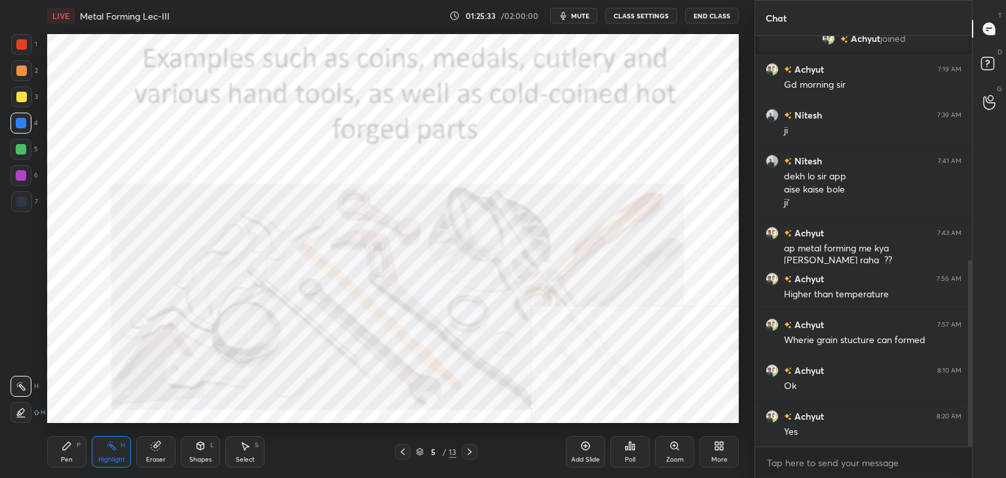
click at [111, 460] on div "Highlight" at bounding box center [111, 460] width 27 height 7
click at [400, 454] on icon at bounding box center [403, 452] width 10 height 10
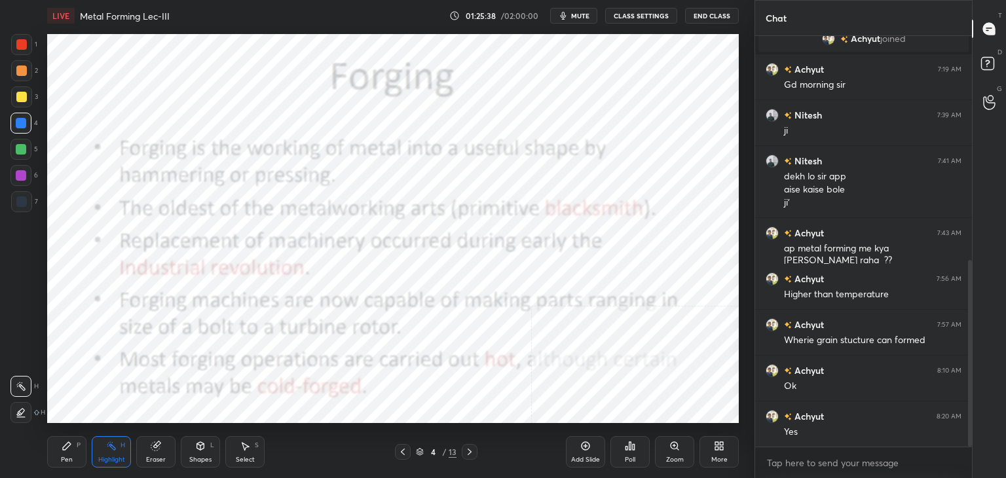
click at [723, 449] on icon at bounding box center [719, 446] width 10 height 10
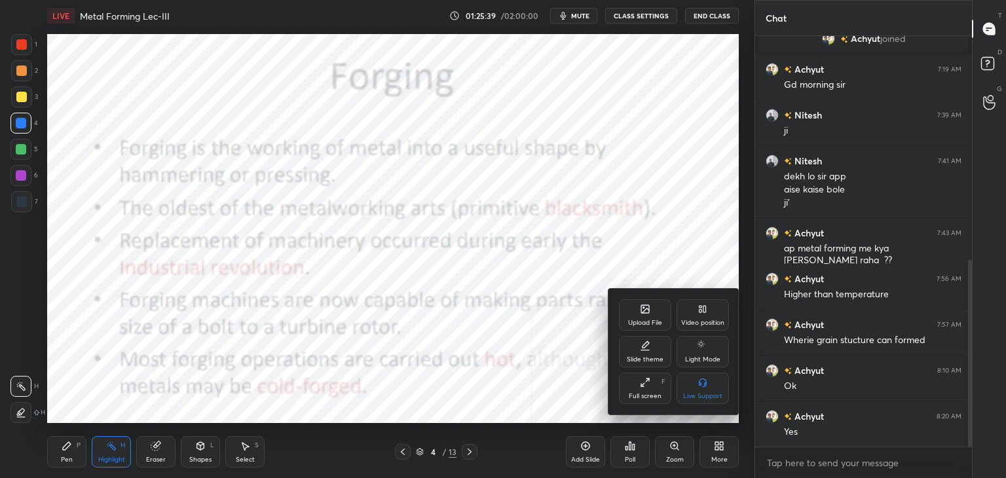
click at [634, 311] on div "Upload File" at bounding box center [645, 314] width 52 height 31
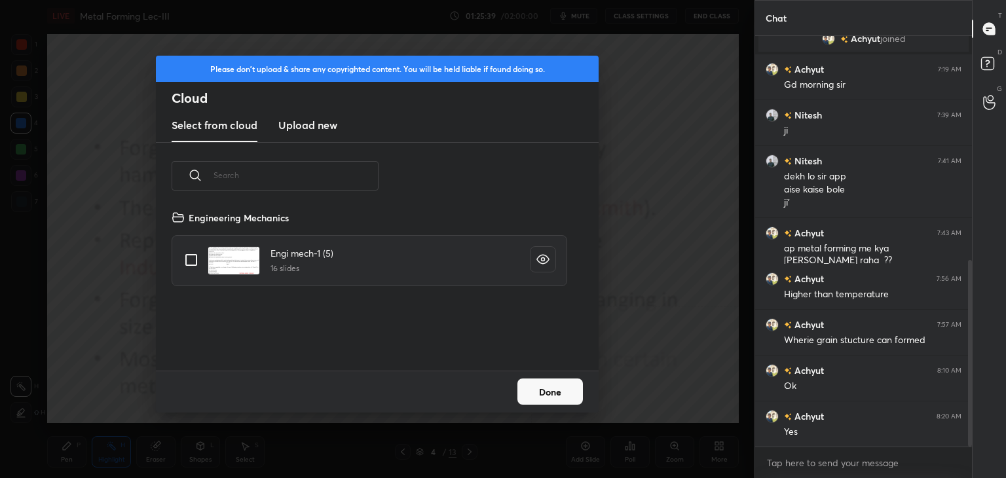
click at [308, 130] on h3 "Upload new" at bounding box center [307, 125] width 59 height 16
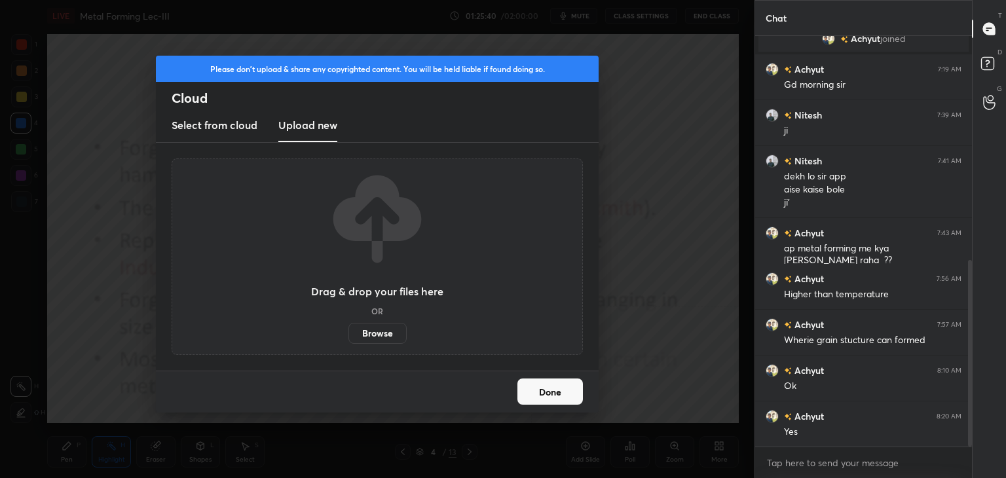
click at [377, 330] on label "Browse" at bounding box center [378, 333] width 58 height 21
click at [349, 330] on input "Browse" at bounding box center [349, 333] width 0 height 21
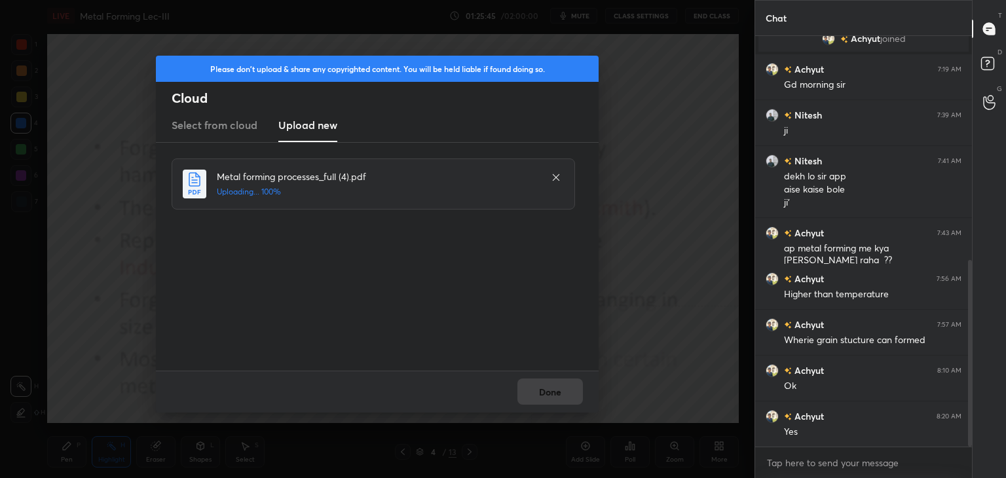
drag, startPoint x: 561, startPoint y: 393, endPoint x: 554, endPoint y: 395, distance: 6.8
click at [561, 392] on div "Done" at bounding box center [377, 392] width 443 height 42
click at [544, 394] on button "Done" at bounding box center [551, 392] width 66 height 26
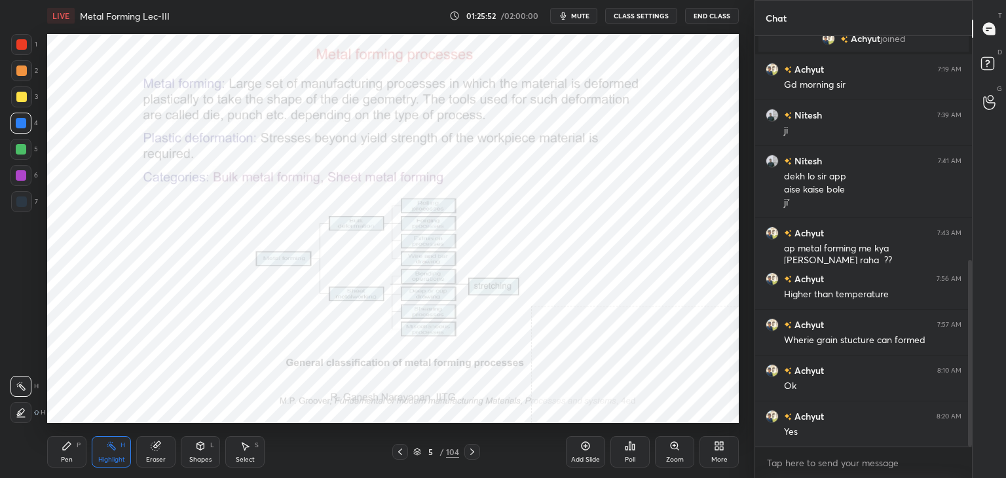
drag, startPoint x: 202, startPoint y: 454, endPoint x: 197, endPoint y: 444, distance: 11.7
click at [202, 454] on div "Shapes L" at bounding box center [200, 451] width 39 height 31
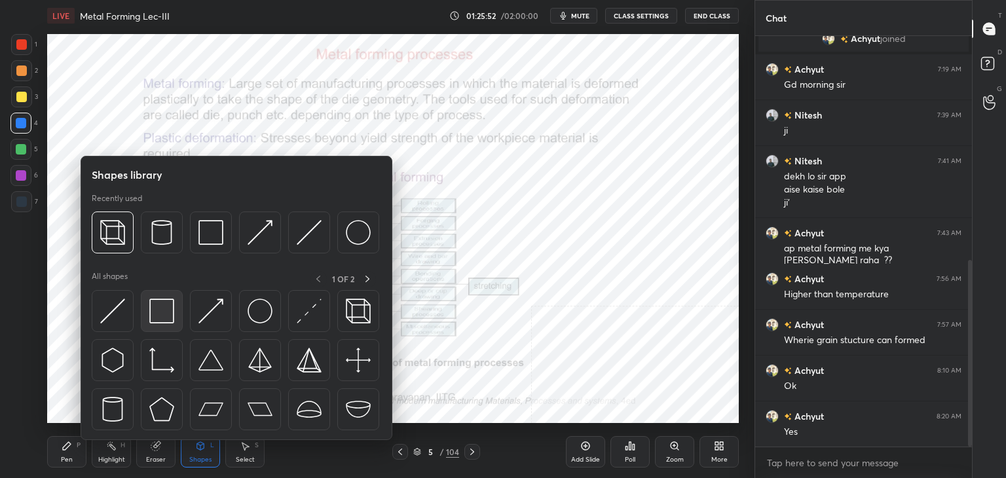
click at [151, 299] on img at bounding box center [161, 311] width 25 height 25
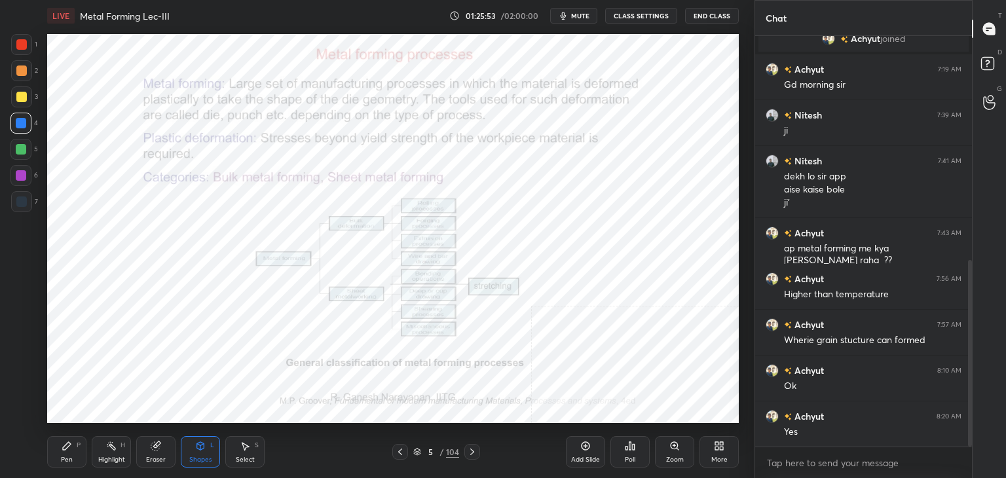
click at [18, 202] on div at bounding box center [21, 202] width 10 height 10
click at [719, 449] on icon at bounding box center [719, 446] width 10 height 10
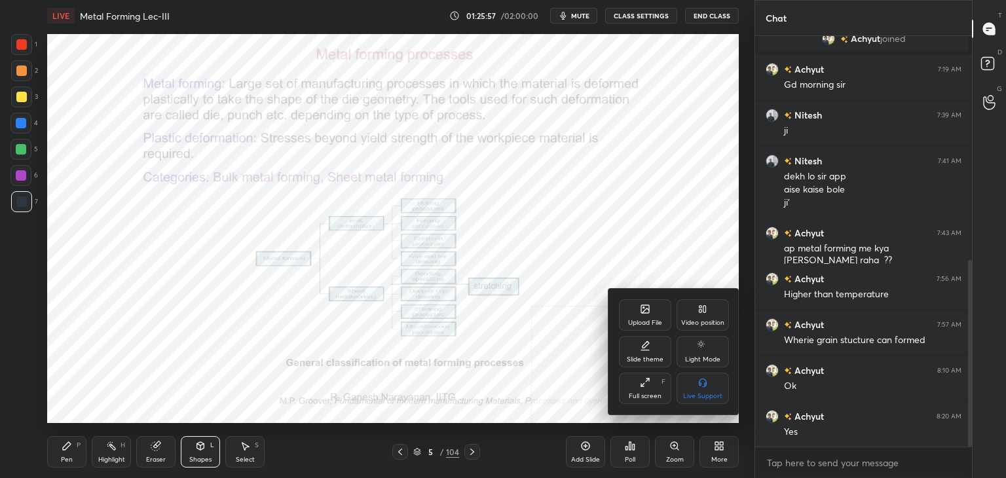
click at [687, 321] on div "Video position" at bounding box center [702, 323] width 43 height 7
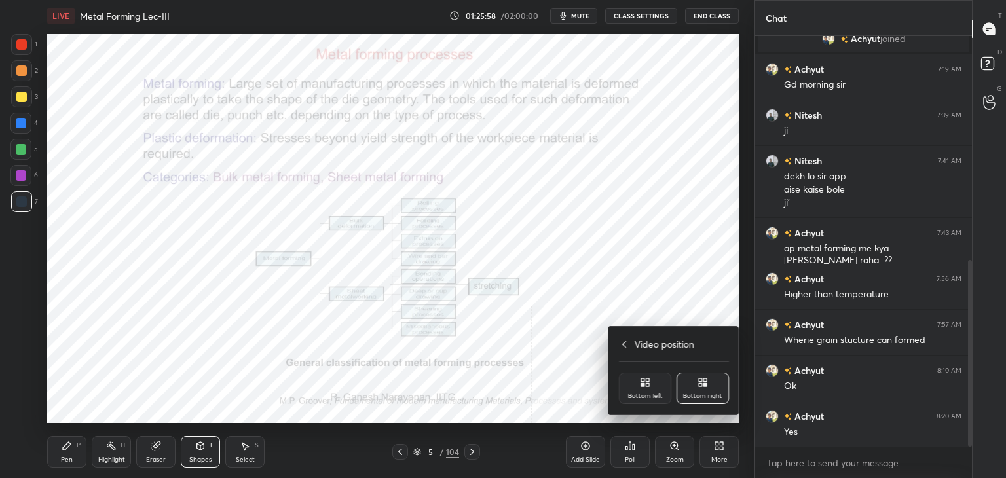
click at [641, 386] on icon at bounding box center [642, 384] width 3 height 3
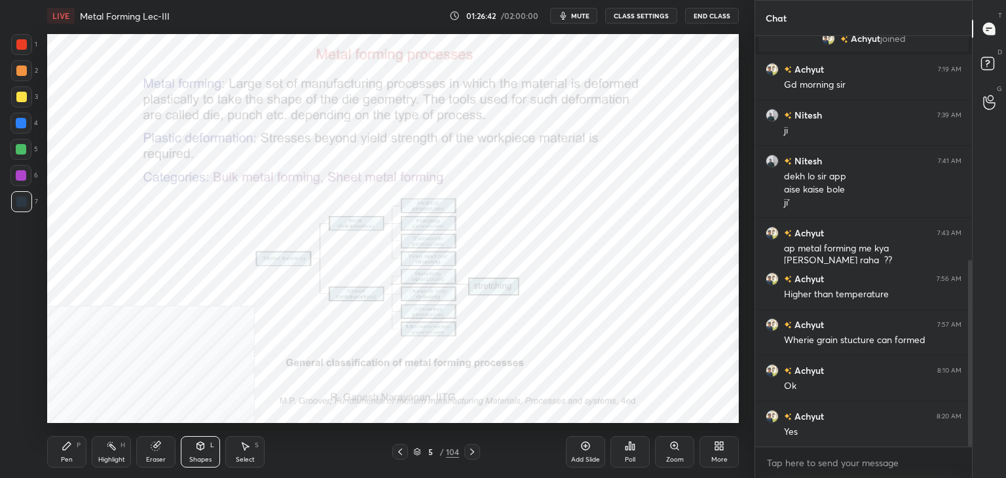
click at [469, 451] on icon at bounding box center [472, 452] width 10 height 10
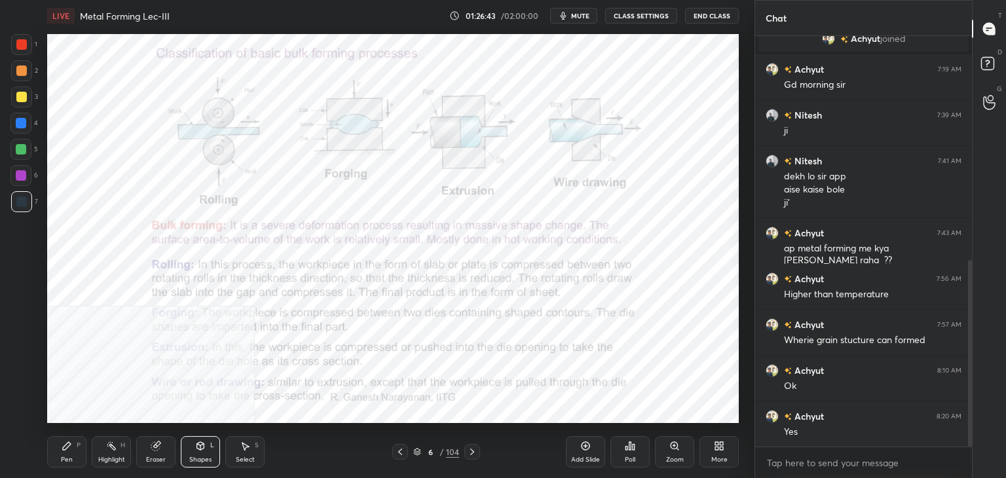
click at [472, 451] on icon at bounding box center [472, 452] width 10 height 10
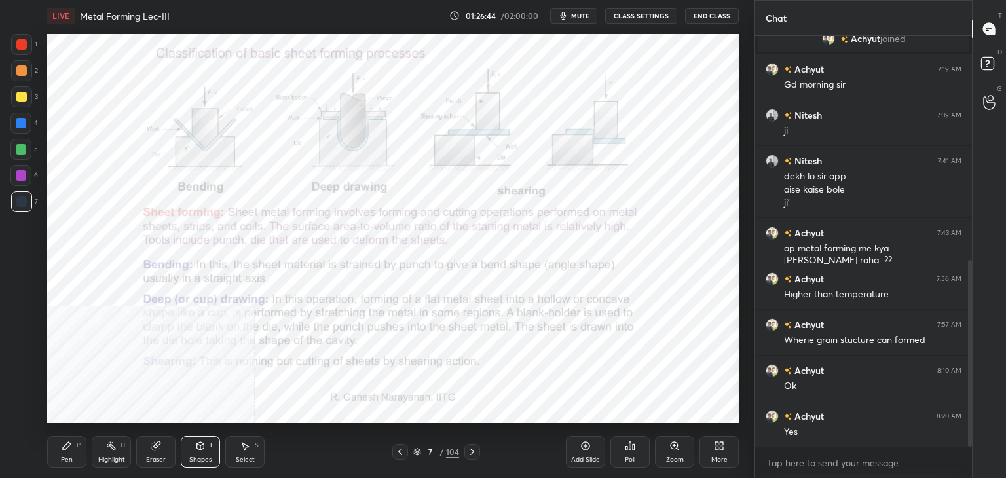
click at [396, 451] on icon at bounding box center [400, 452] width 10 height 10
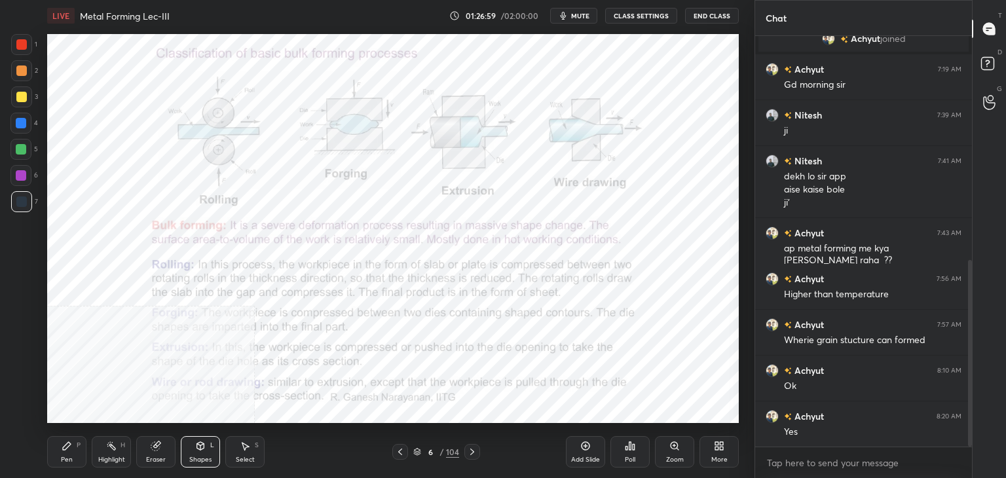
click at [246, 454] on div "Select S" at bounding box center [244, 451] width 39 height 31
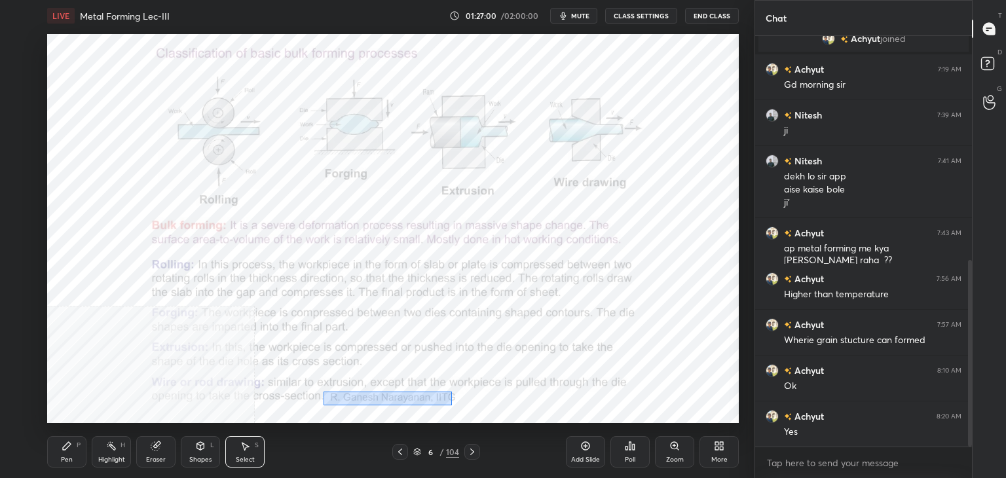
drag, startPoint x: 324, startPoint y: 391, endPoint x: 479, endPoint y: 402, distance: 155.6
click at [478, 404] on div "0 ° Undo Copy Duplicate Duplicate to new slide Delete" at bounding box center [393, 228] width 692 height 389
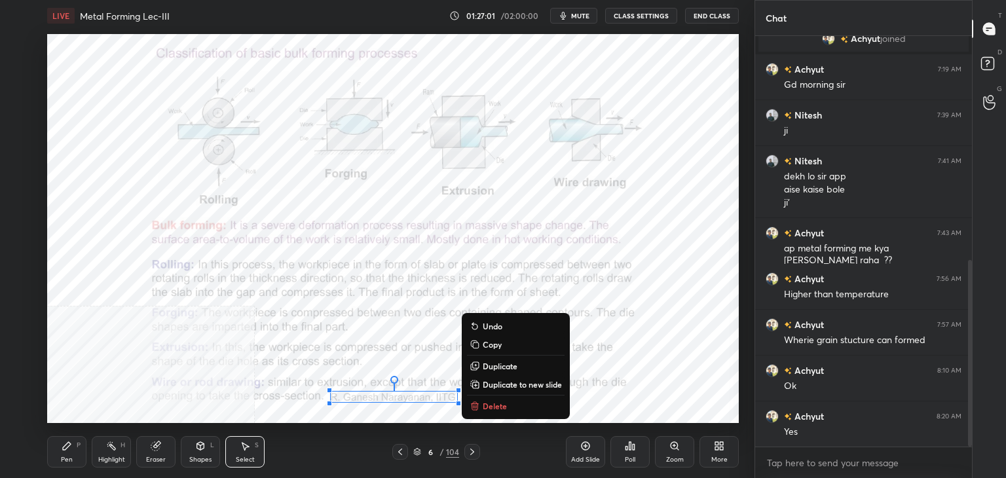
click at [490, 405] on p "Delete" at bounding box center [495, 406] width 24 height 10
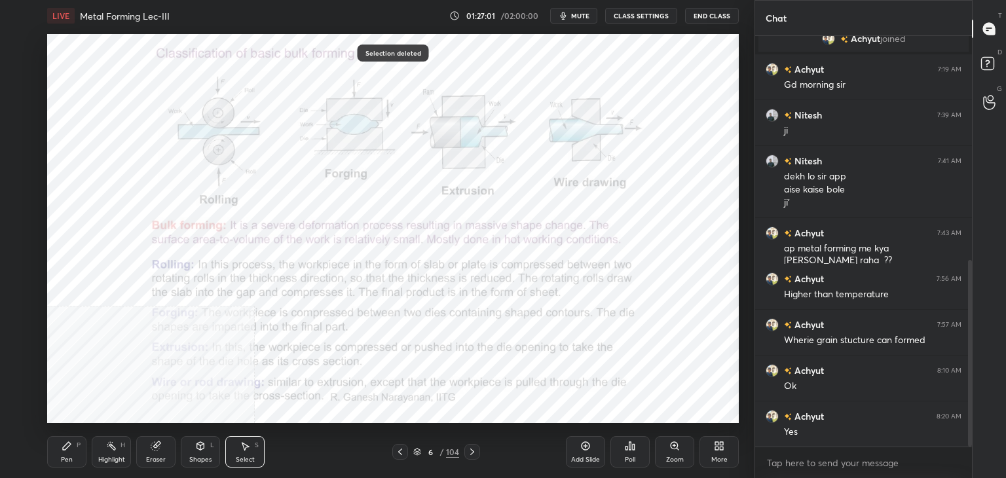
click at [473, 446] on div at bounding box center [472, 452] width 16 height 16
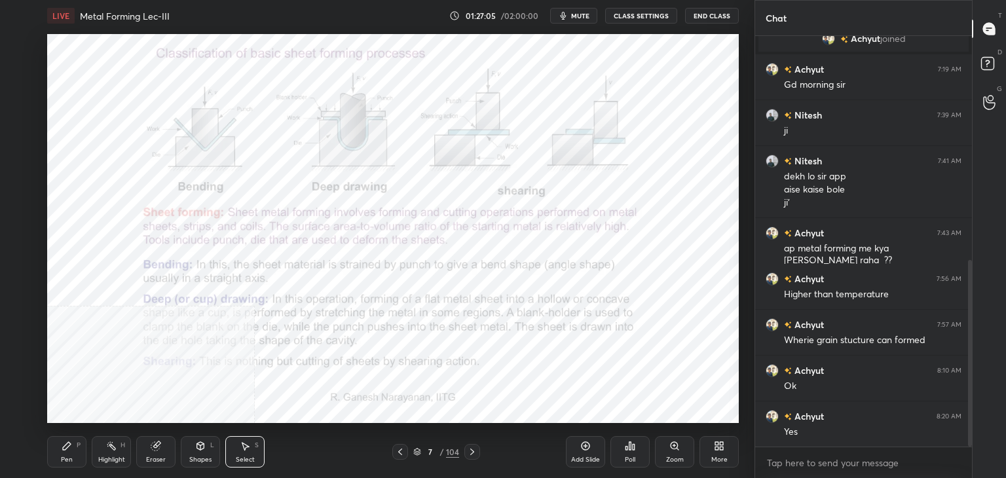
click at [400, 449] on icon at bounding box center [400, 452] width 10 height 10
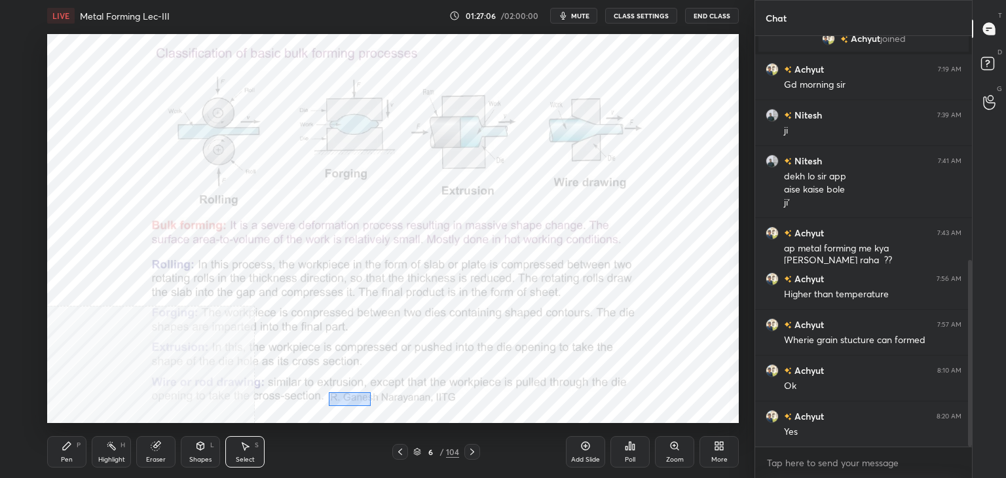
drag, startPoint x: 330, startPoint y: 393, endPoint x: 361, endPoint y: 404, distance: 32.7
click at [361, 404] on div "0 ° Undo Copy Duplicate Duplicate to new slide Delete" at bounding box center [393, 228] width 692 height 389
click at [401, 449] on icon at bounding box center [400, 452] width 10 height 10
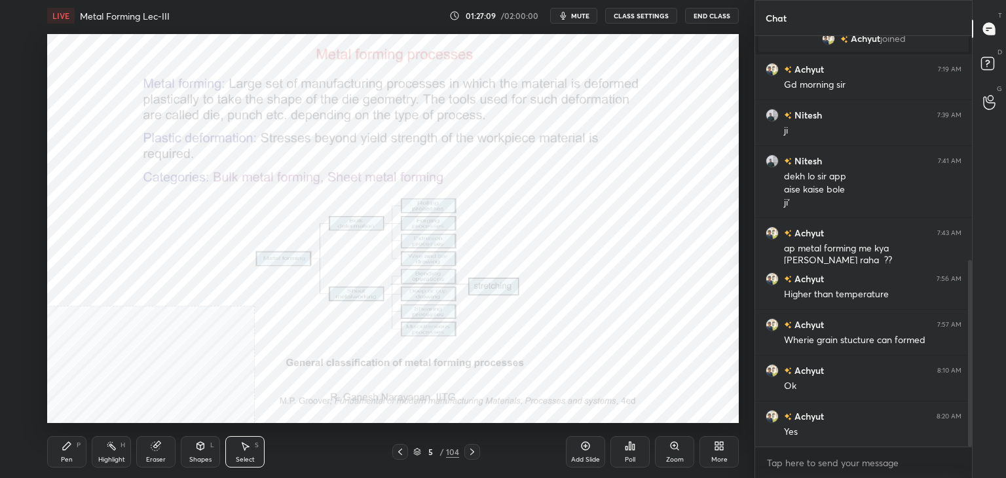
click at [474, 447] on icon at bounding box center [472, 452] width 10 height 10
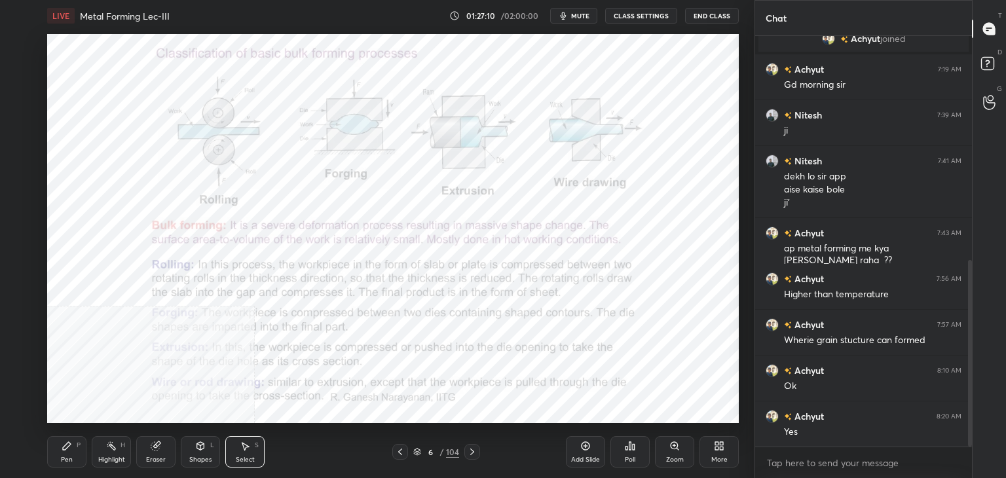
click at [214, 453] on div "Shapes L" at bounding box center [200, 451] width 39 height 31
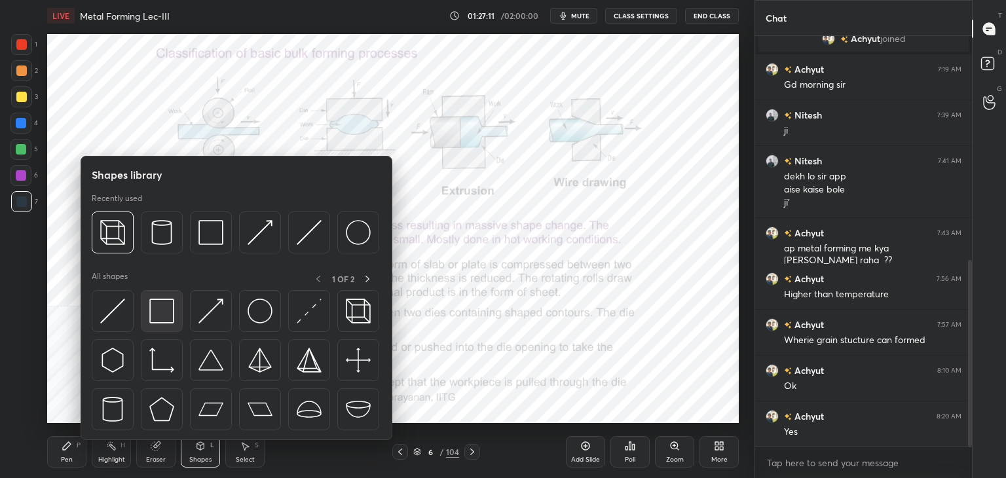
click at [161, 317] on img at bounding box center [161, 311] width 25 height 25
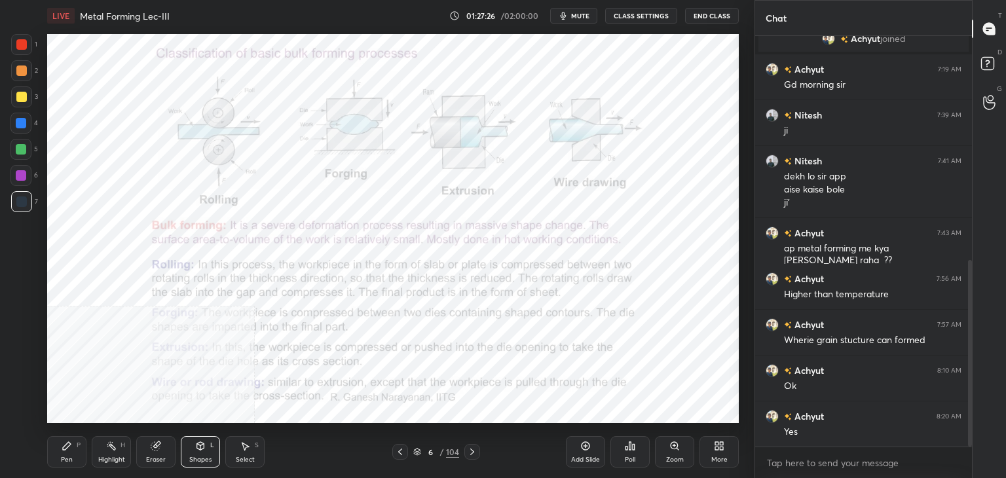
drag, startPoint x: 246, startPoint y: 445, endPoint x: 267, endPoint y: 426, distance: 27.4
click at [247, 444] on icon at bounding box center [245, 446] width 10 height 10
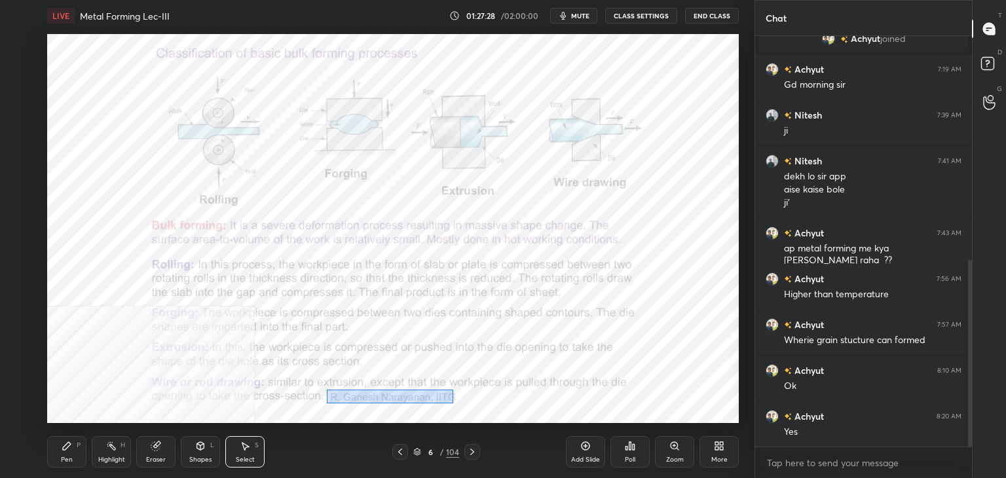
drag, startPoint x: 327, startPoint y: 390, endPoint x: 453, endPoint y: 402, distance: 127.0
click at [457, 403] on div "0 ° Undo Copy Duplicate Duplicate to new slide Delete" at bounding box center [393, 228] width 692 height 389
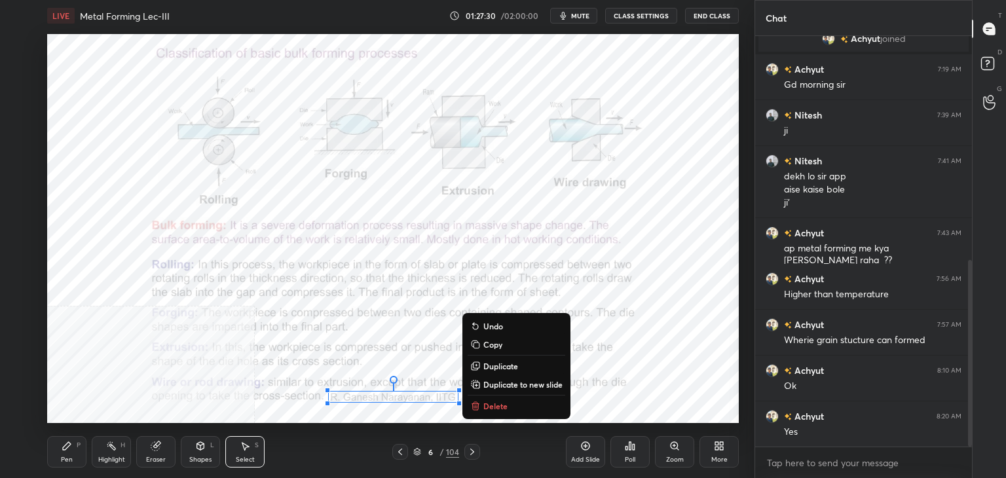
click at [493, 344] on p "Copy" at bounding box center [492, 344] width 19 height 10
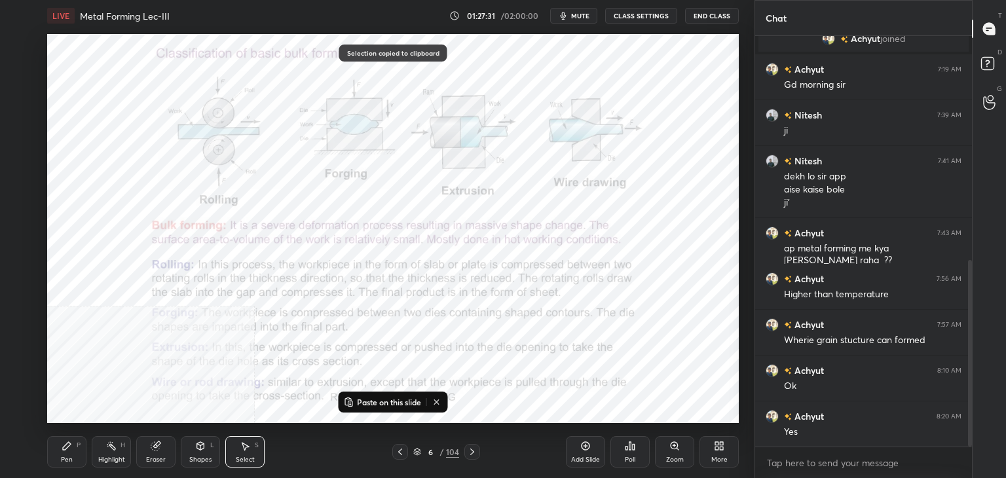
click at [473, 449] on icon at bounding box center [472, 452] width 10 height 10
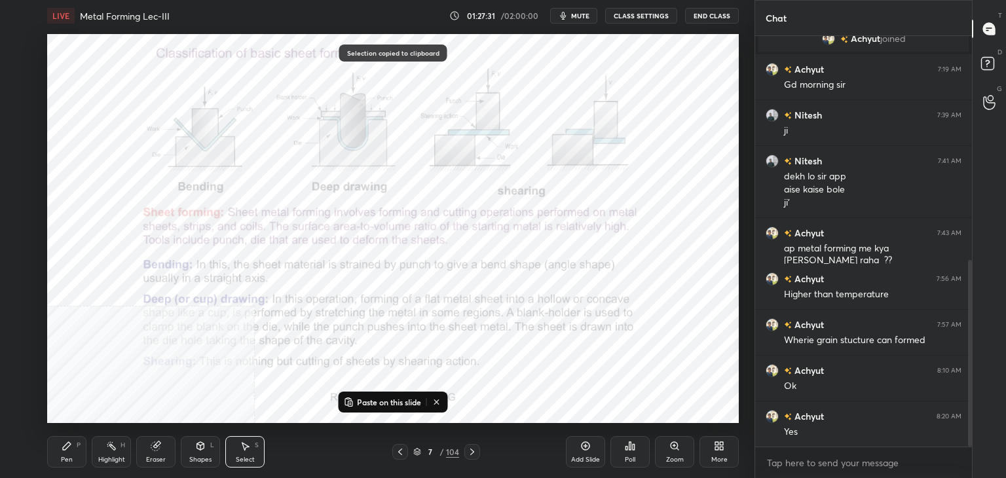
click at [399, 402] on p "Paste on this slide" at bounding box center [389, 402] width 64 height 10
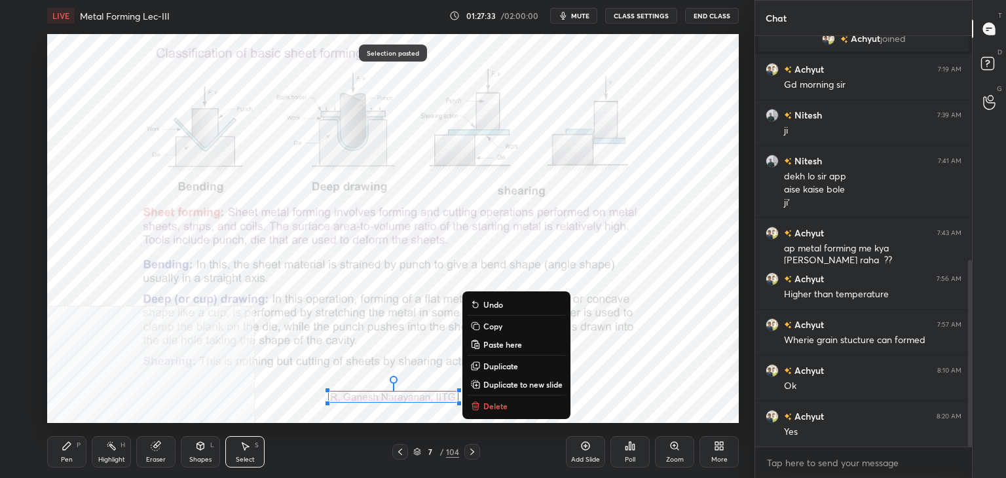
click at [492, 325] on p "Copy" at bounding box center [492, 326] width 19 height 10
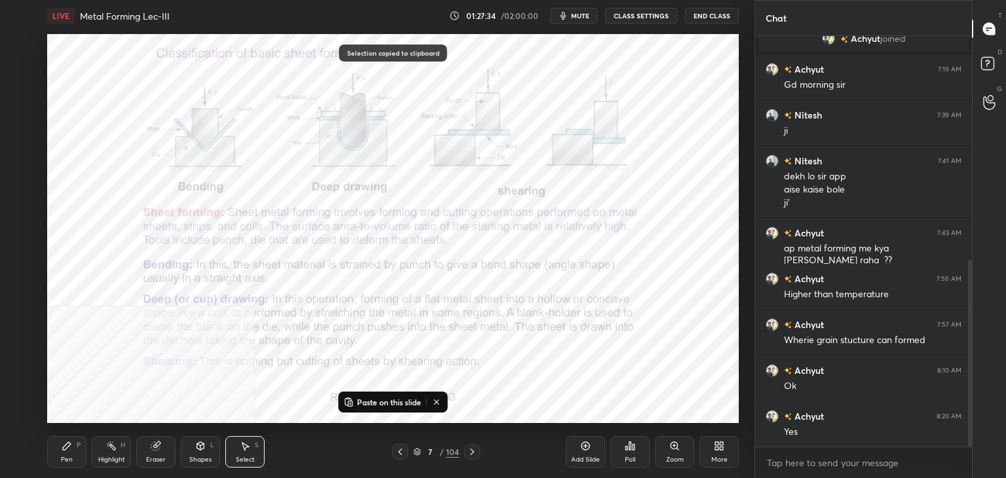
click at [473, 453] on icon at bounding box center [472, 452] width 10 height 10
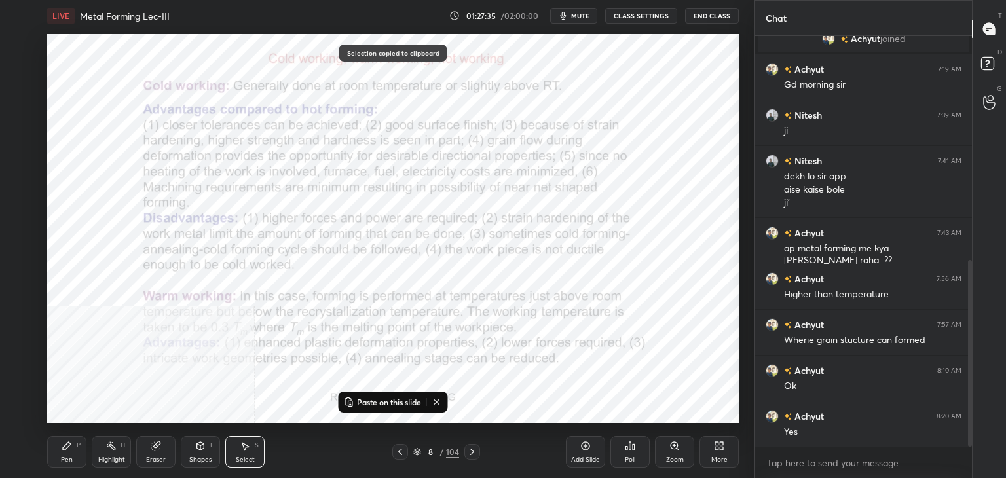
click at [401, 402] on p "Paste on this slide" at bounding box center [389, 402] width 64 height 10
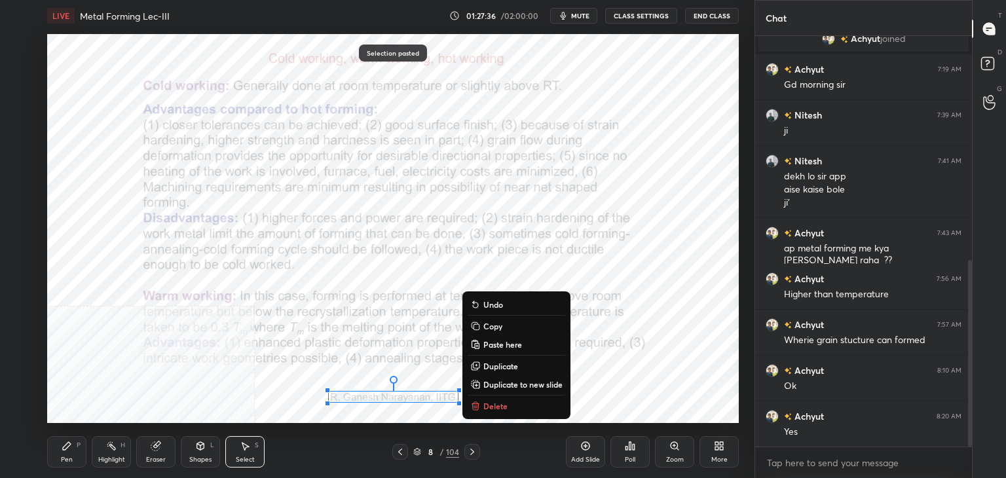
click at [472, 451] on icon at bounding box center [472, 452] width 10 height 10
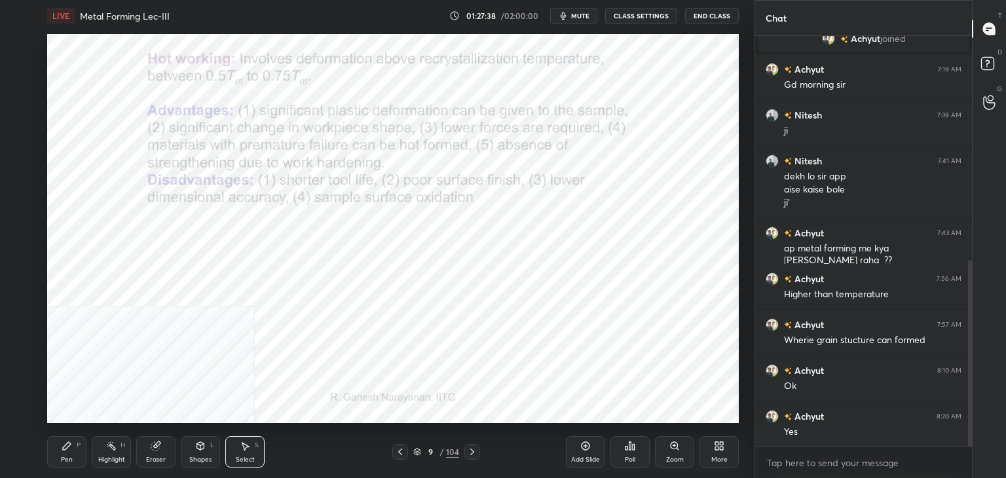
click at [402, 453] on icon at bounding box center [400, 452] width 10 height 10
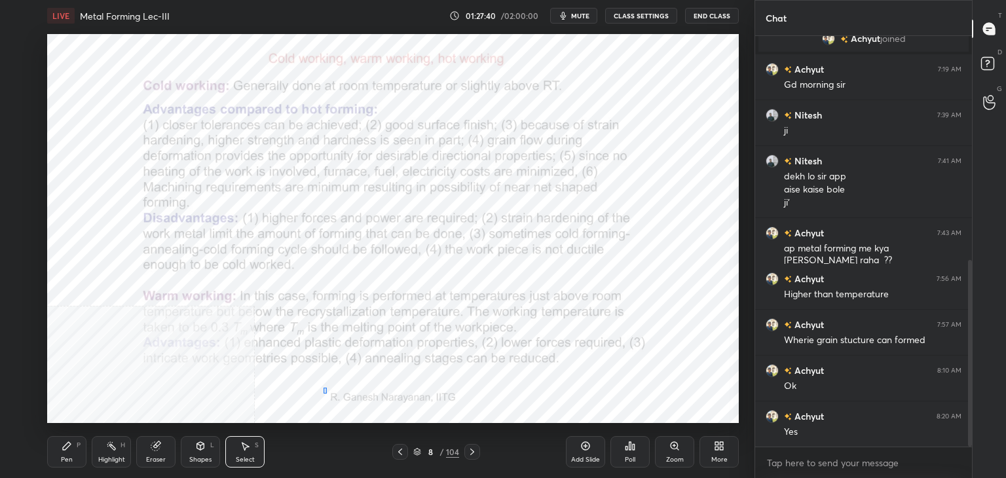
drag, startPoint x: 327, startPoint y: 388, endPoint x: 299, endPoint y: 392, distance: 28.4
click at [311, 386] on div "0 ° Undo Copy Paste here Duplicate Duplicate to new slide Delete" at bounding box center [393, 228] width 692 height 389
click at [207, 450] on div "Shapes L" at bounding box center [200, 451] width 39 height 31
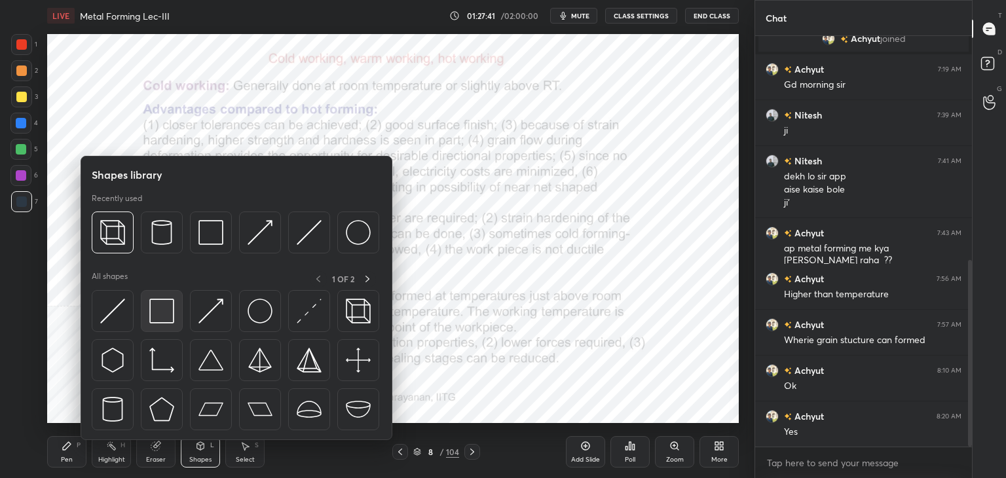
click at [161, 328] on div at bounding box center [162, 311] width 42 height 42
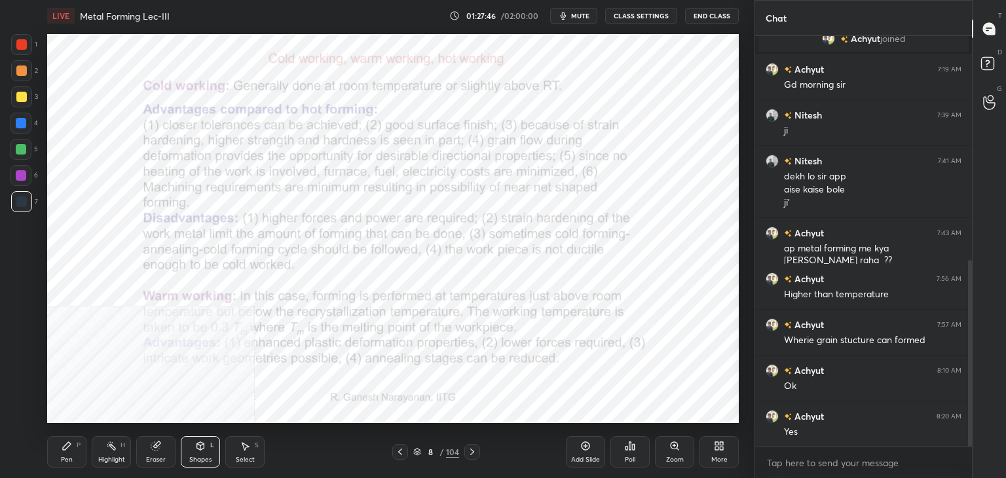
click at [241, 458] on div "Select" at bounding box center [245, 460] width 19 height 7
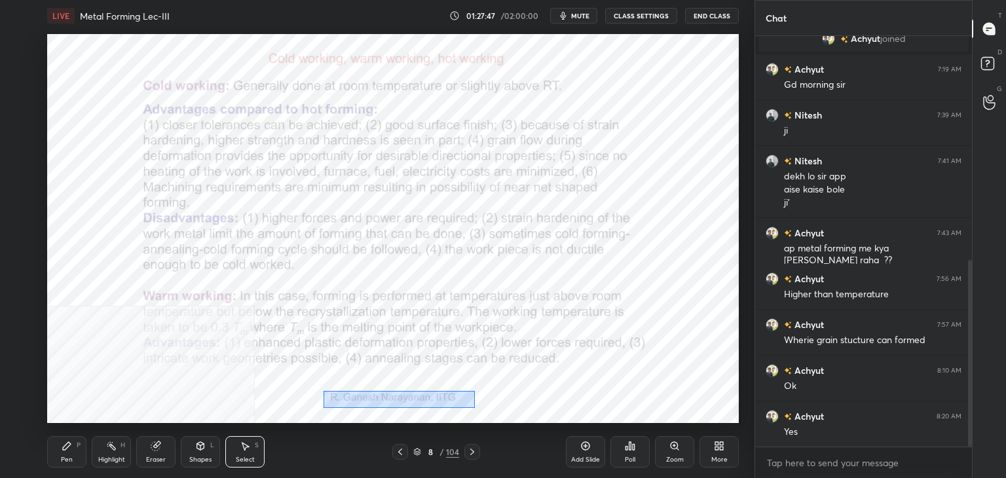
drag, startPoint x: 324, startPoint y: 391, endPoint x: 476, endPoint y: 405, distance: 152.6
click at [476, 405] on div "0 ° Undo Copy Paste here Duplicate Duplicate to new slide Delete" at bounding box center [393, 228] width 692 height 389
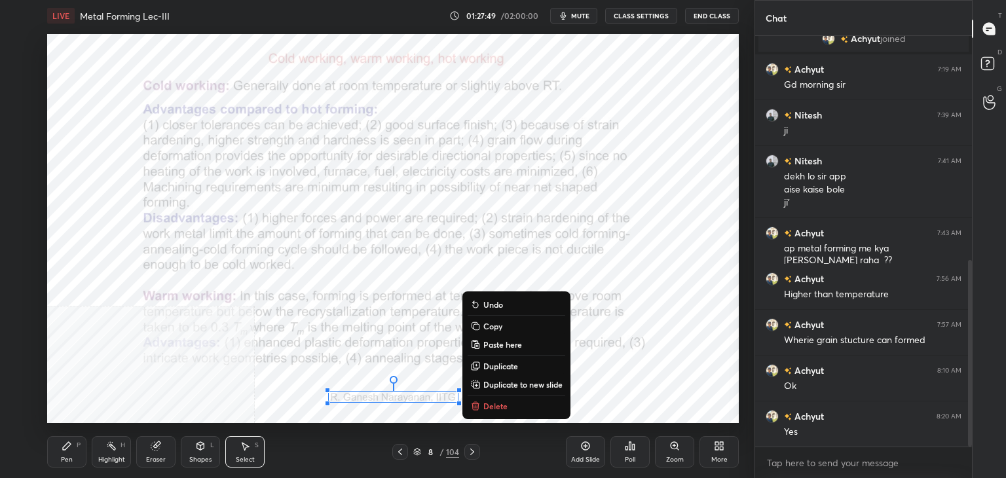
click at [493, 328] on p "Copy" at bounding box center [492, 326] width 19 height 10
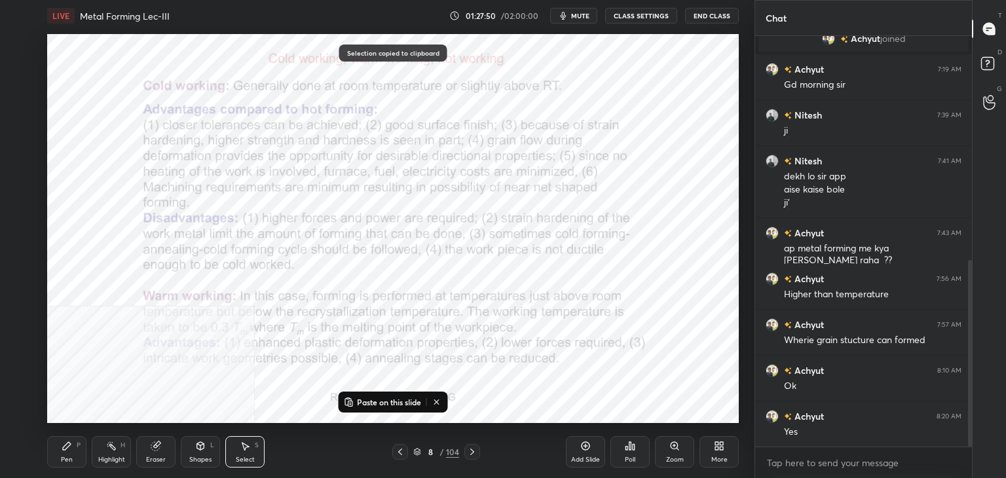
click at [470, 453] on icon at bounding box center [472, 452] width 10 height 10
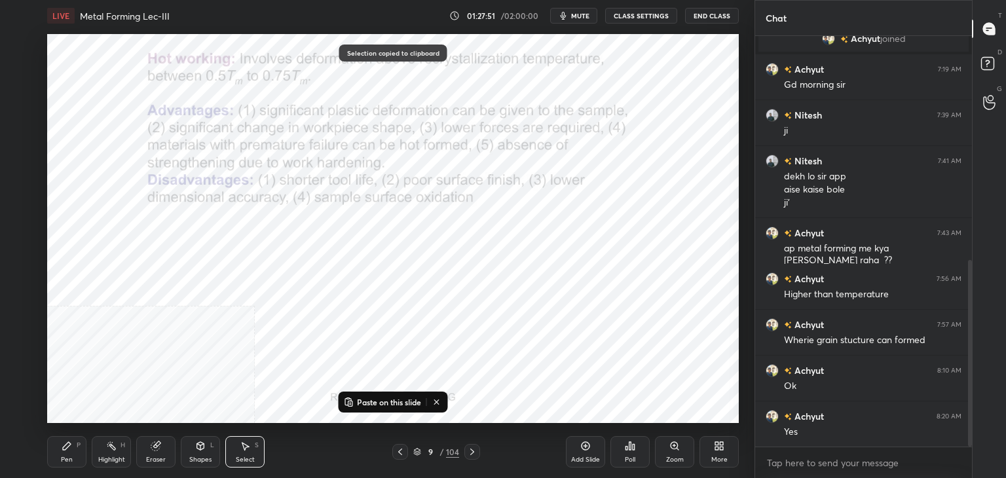
click at [370, 403] on p "Paste on this slide" at bounding box center [389, 402] width 64 height 10
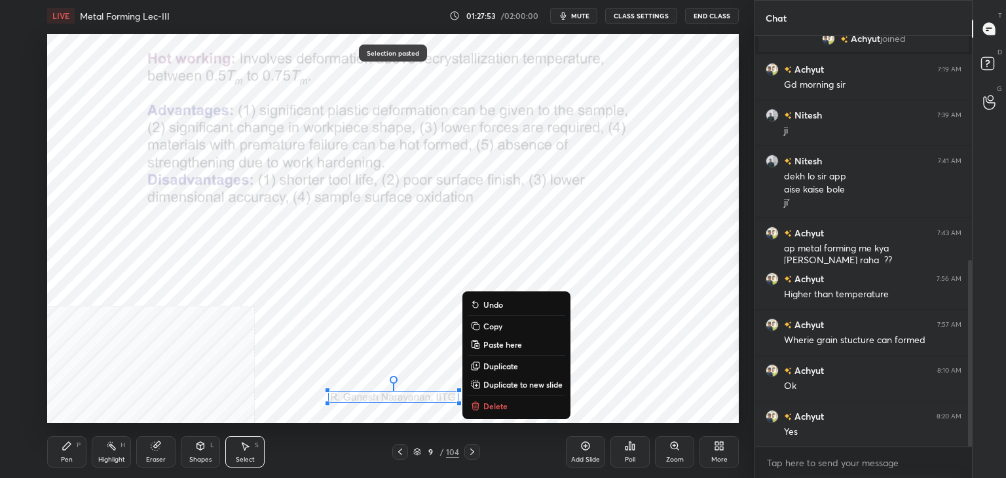
click at [498, 328] on p "Copy" at bounding box center [492, 326] width 19 height 10
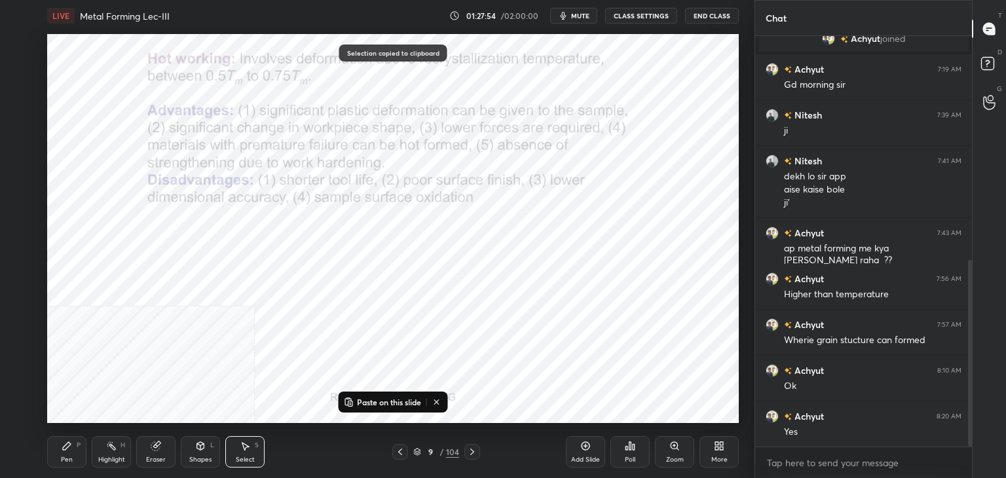
click at [472, 447] on icon at bounding box center [472, 452] width 10 height 10
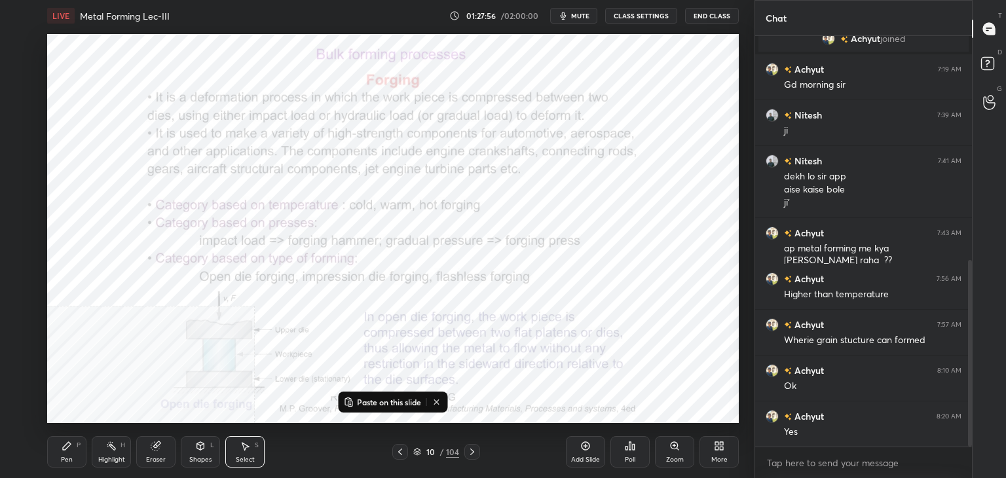
click at [369, 453] on div "10 / 104" at bounding box center [436, 452] width 259 height 16
click at [482, 375] on div "0 ° Undo Copy Paste here Duplicate Duplicate to new slide Delete" at bounding box center [393, 228] width 692 height 389
click at [126, 451] on div "Highlight H" at bounding box center [111, 451] width 39 height 31
click at [206, 449] on div "Shapes L" at bounding box center [200, 451] width 39 height 31
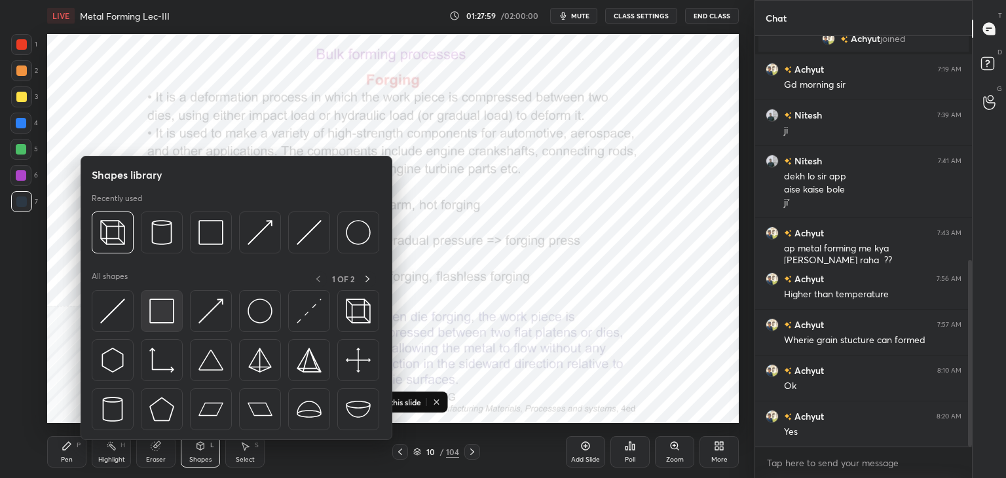
click at [161, 315] on img at bounding box center [161, 311] width 25 height 25
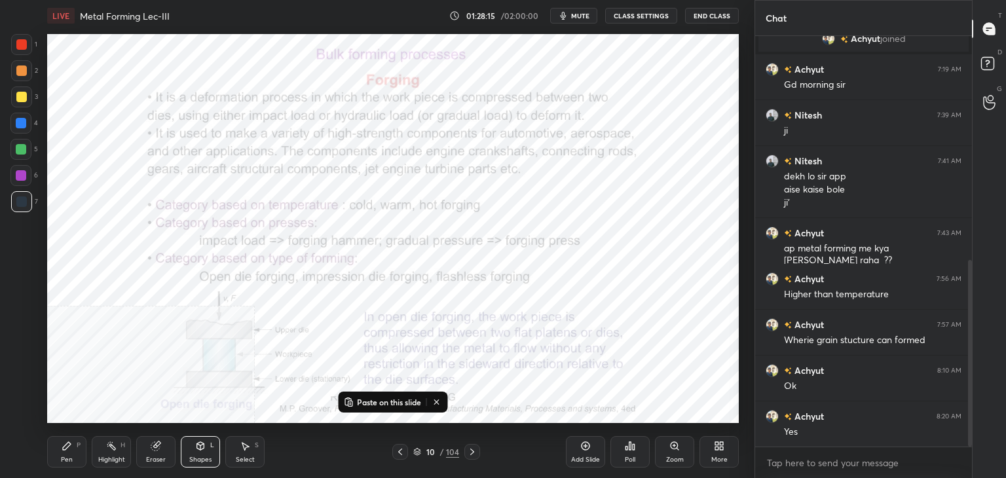
click at [437, 399] on icon at bounding box center [437, 402] width 10 height 10
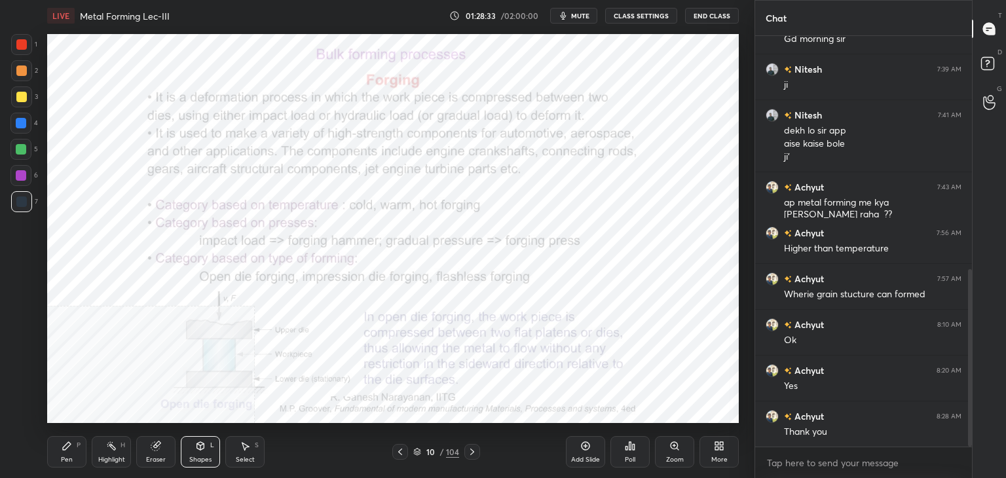
click at [240, 446] on icon at bounding box center [245, 446] width 10 height 10
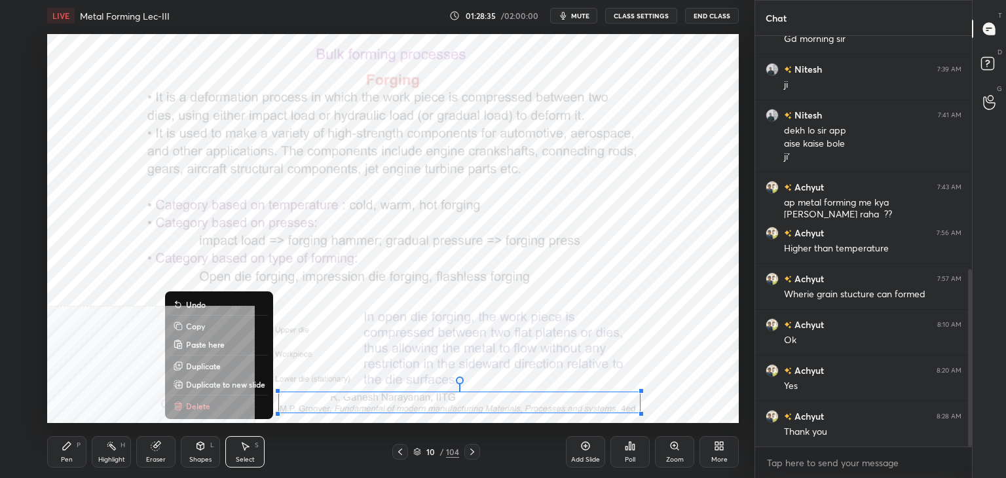
drag, startPoint x: 274, startPoint y: 392, endPoint x: 627, endPoint y: 417, distance: 353.4
click at [627, 417] on div "LIVE Metal Forming Lec-III 01:28:35 / 02:00:00 mute CLASS SETTINGS End Class 0 …" at bounding box center [393, 239] width 702 height 478
click at [201, 329] on p "Copy" at bounding box center [195, 326] width 19 height 10
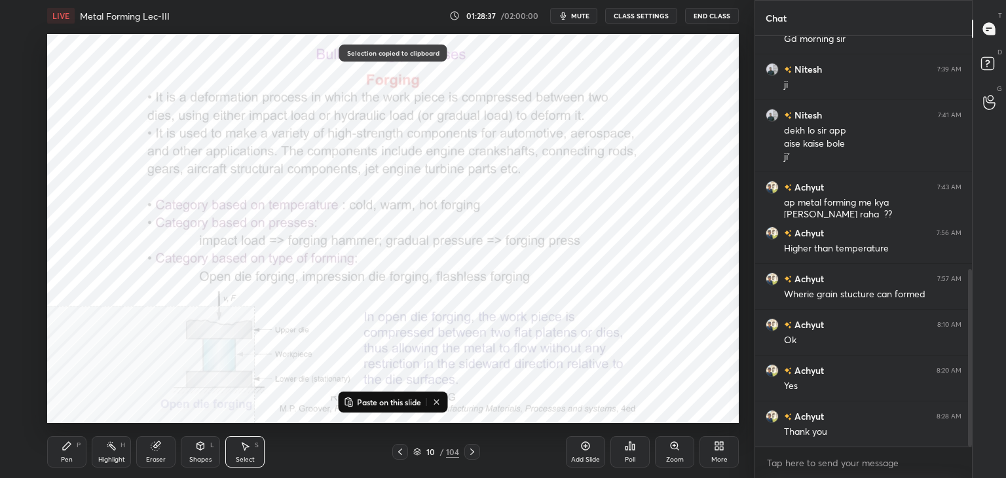
click at [472, 451] on icon at bounding box center [472, 452] width 10 height 10
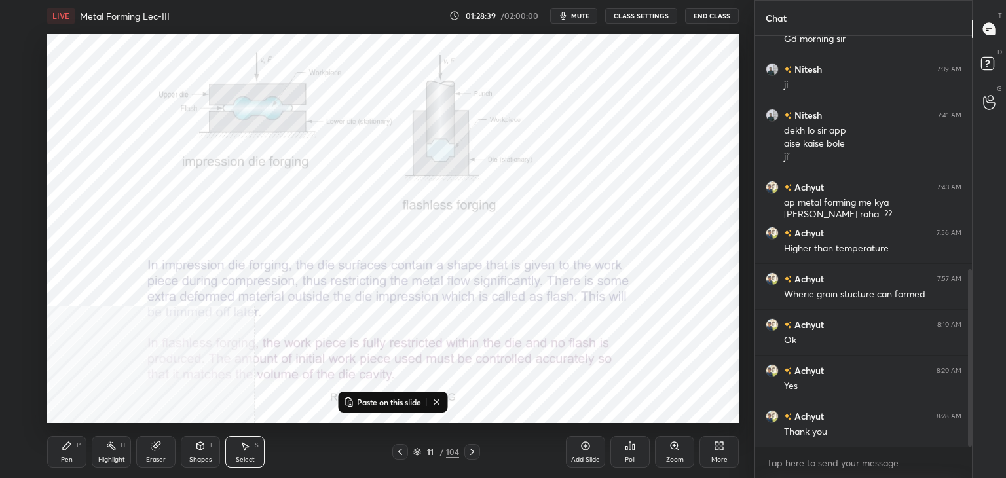
click at [381, 400] on p "Paste on this slide" at bounding box center [389, 402] width 64 height 10
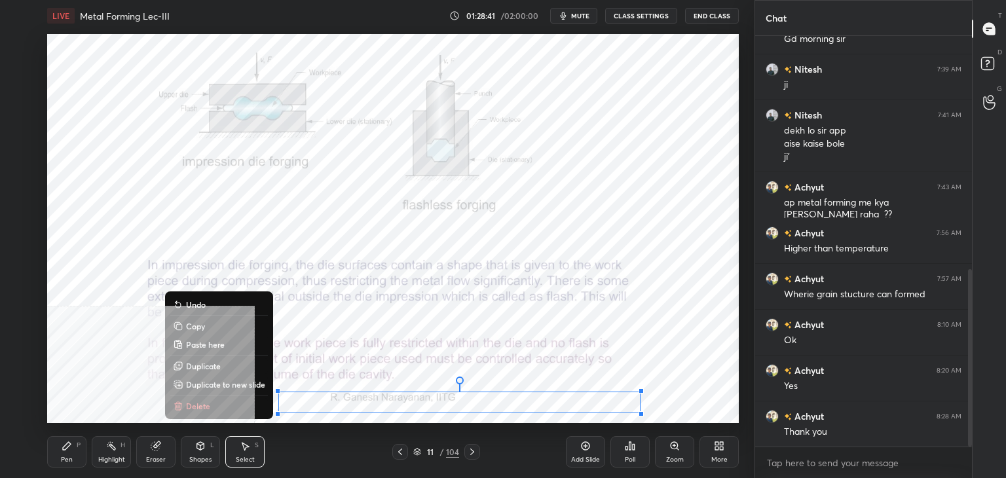
click at [198, 331] on p "Copy" at bounding box center [195, 326] width 19 height 10
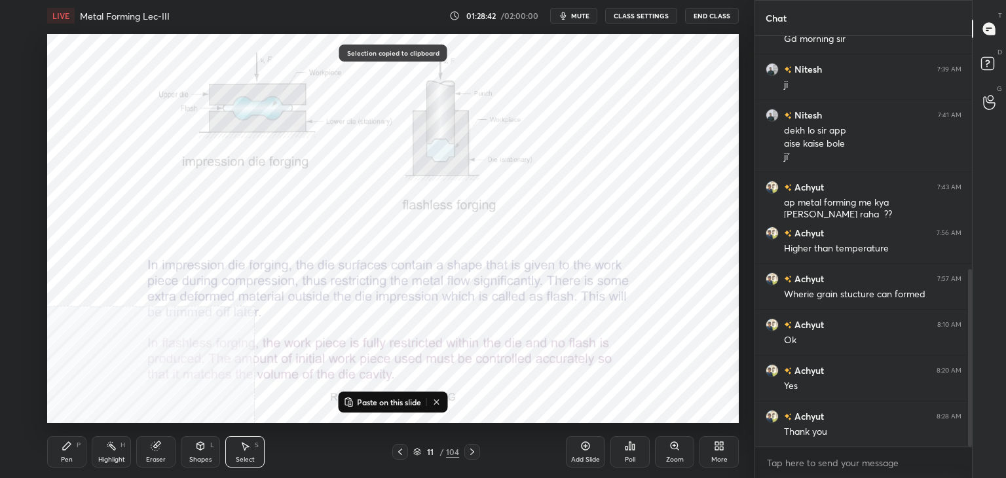
click at [499, 378] on div "0 ° Undo Copy Paste here Duplicate Duplicate to new slide Delete" at bounding box center [393, 228] width 692 height 389
click at [305, 392] on div "0 ° Undo Copy Paste here Duplicate Duplicate to new slide Delete" at bounding box center [393, 228] width 692 height 389
click at [264, 400] on div "0 ° Undo Copy Paste here Duplicate Duplicate to new slide Delete" at bounding box center [393, 228] width 692 height 389
click at [436, 400] on icon at bounding box center [437, 402] width 10 height 10
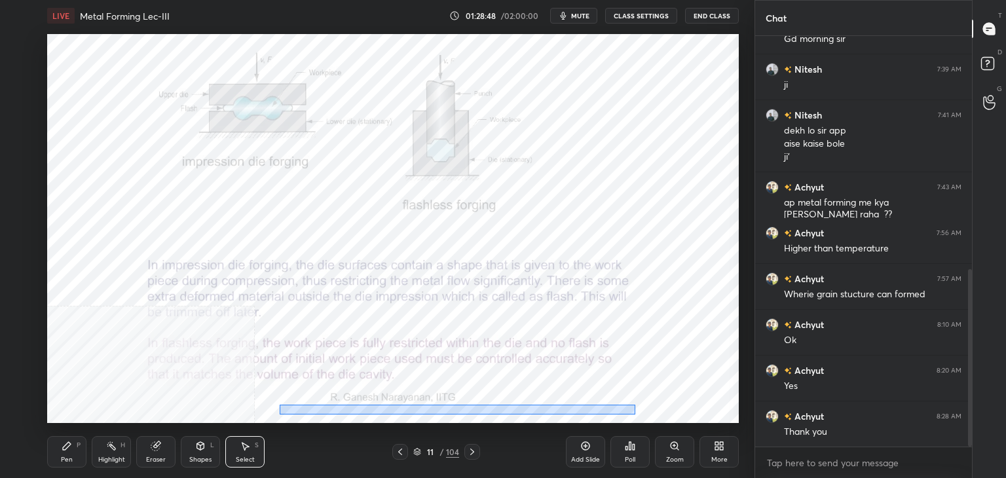
drag, startPoint x: 280, startPoint y: 405, endPoint x: 636, endPoint y: 415, distance: 356.5
click at [638, 415] on div "LIVE Metal Forming Lec-III 01:28:48 / 02:00:00 mute CLASS SETTINGS End Class 0 …" at bounding box center [393, 239] width 702 height 478
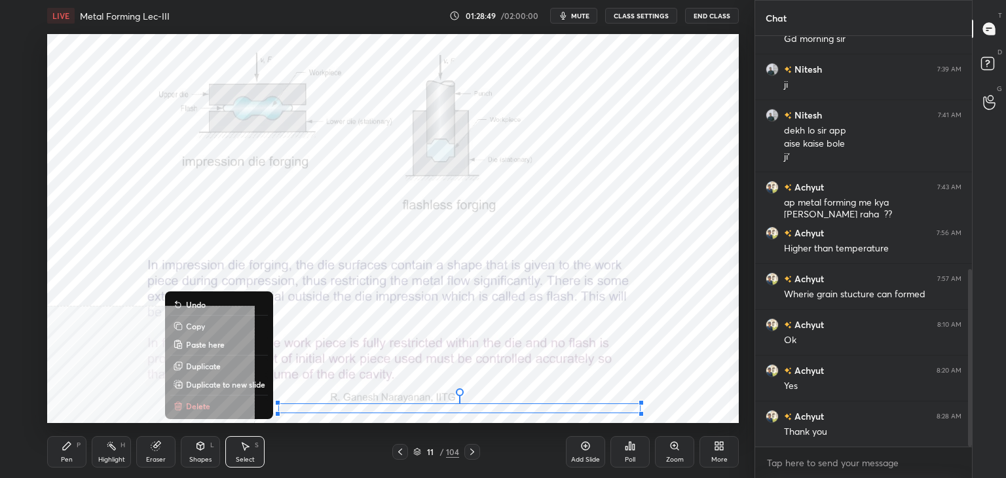
drag, startPoint x: 225, startPoint y: 404, endPoint x: 240, endPoint y: 407, distance: 15.3
click at [226, 404] on button "Delete" at bounding box center [219, 406] width 98 height 16
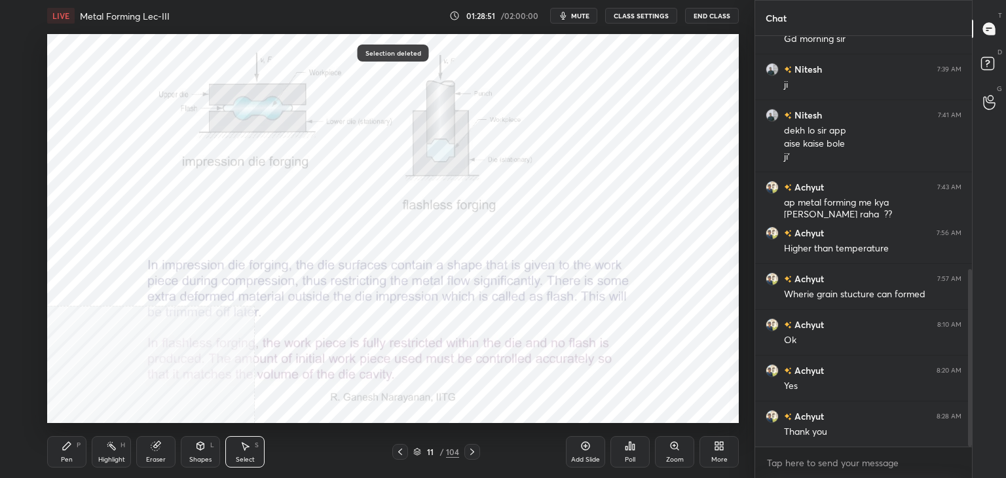
click at [472, 454] on icon at bounding box center [472, 452] width 4 height 7
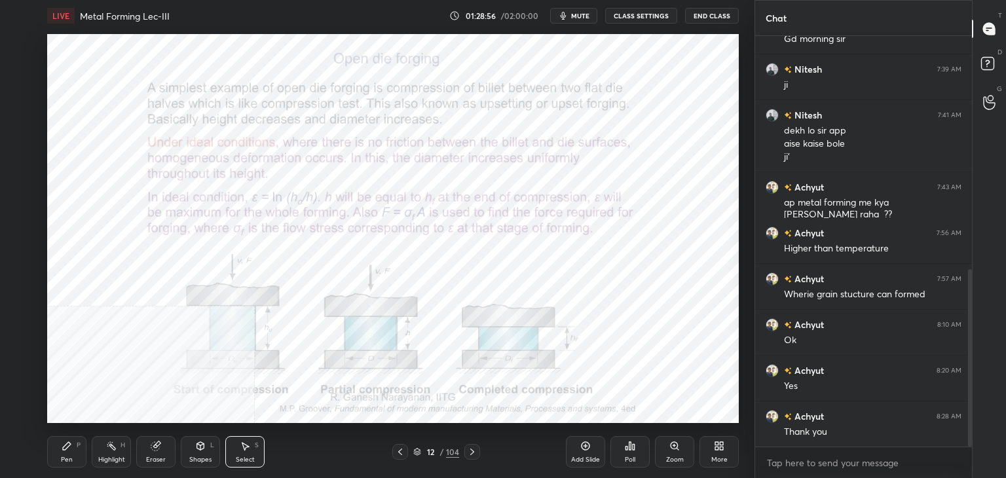
click at [402, 455] on icon at bounding box center [400, 452] width 10 height 10
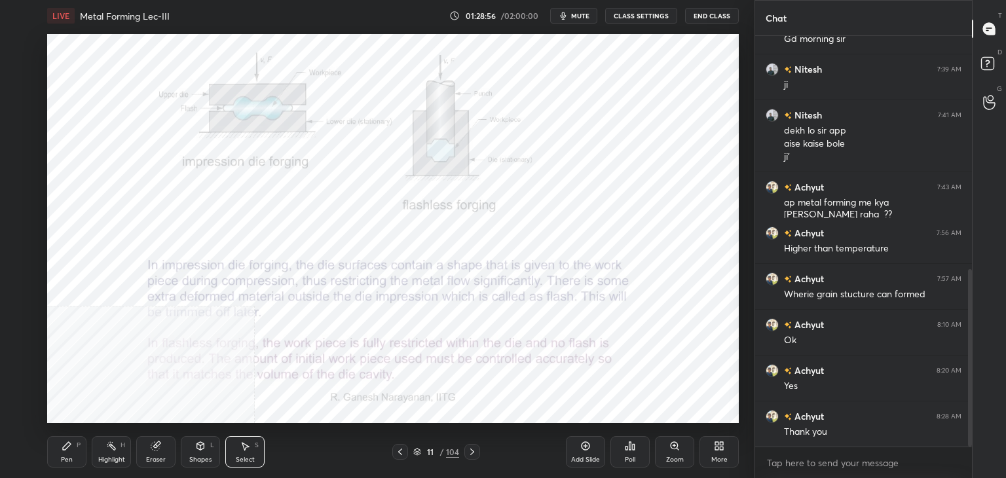
click at [404, 455] on icon at bounding box center [400, 452] width 10 height 10
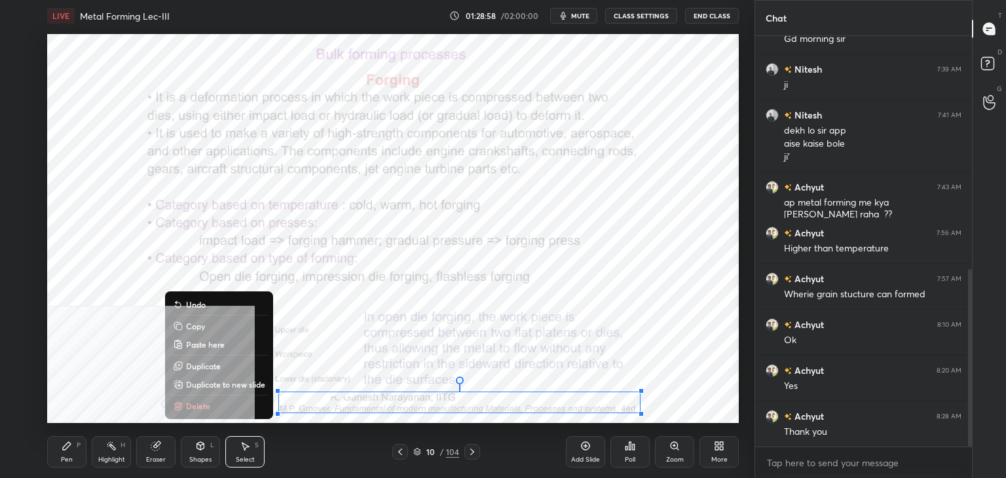
drag, startPoint x: 273, startPoint y: 394, endPoint x: 599, endPoint y: 422, distance: 328.1
click at [599, 422] on div "LIVE Metal Forming Lec-III 01:28:58 / 02:00:00 mute CLASS SETTINGS End Class 0 …" at bounding box center [393, 239] width 702 height 478
drag, startPoint x: 212, startPoint y: 330, endPoint x: 236, endPoint y: 336, distance: 25.1
click at [212, 330] on button "Copy" at bounding box center [219, 326] width 98 height 16
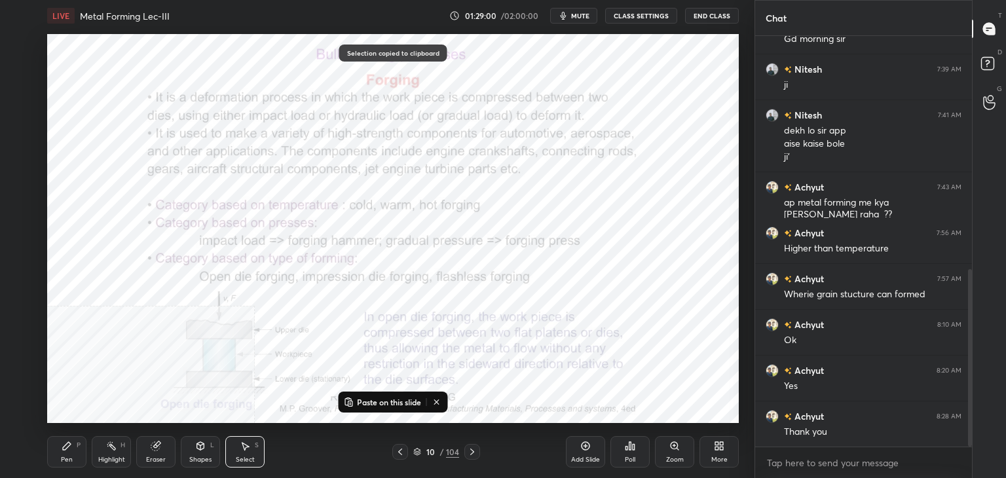
click at [472, 451] on icon at bounding box center [472, 452] width 10 height 10
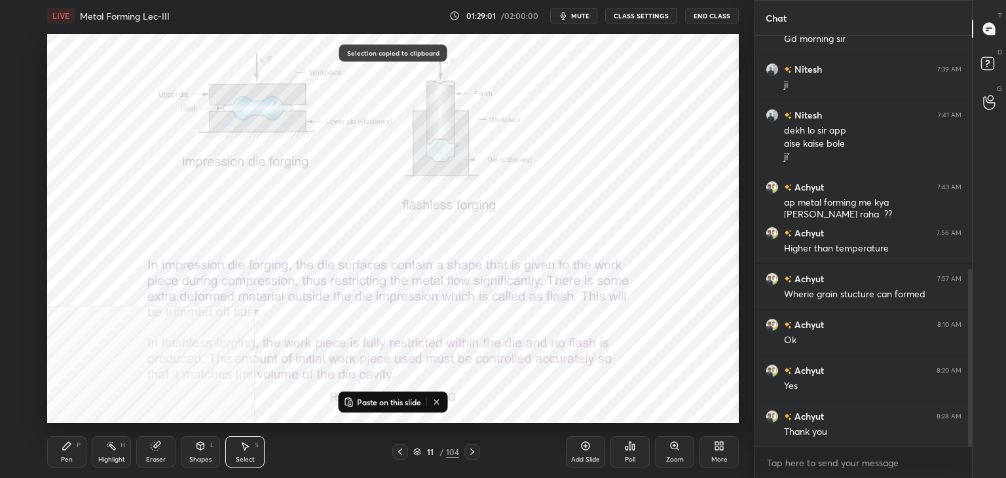
click at [472, 452] on icon at bounding box center [472, 452] width 10 height 10
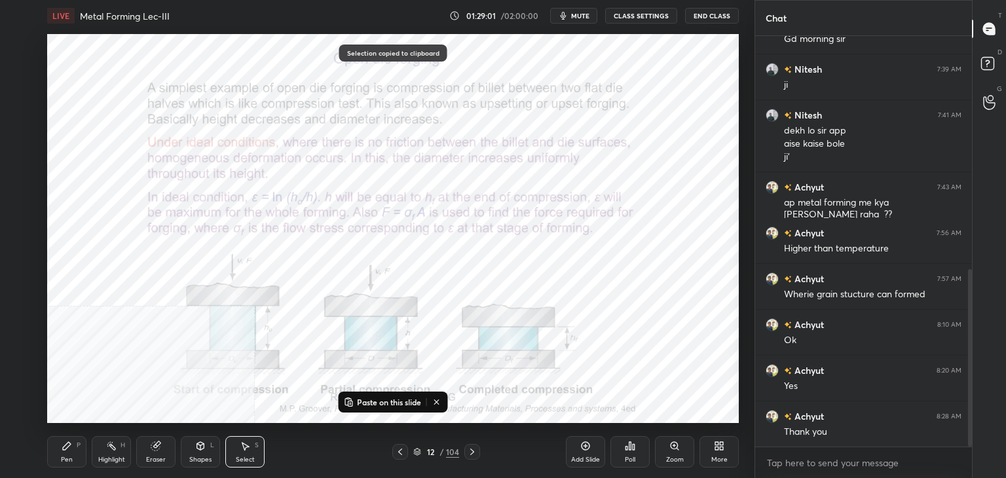
click at [391, 402] on p "Paste on this slide" at bounding box center [389, 402] width 64 height 10
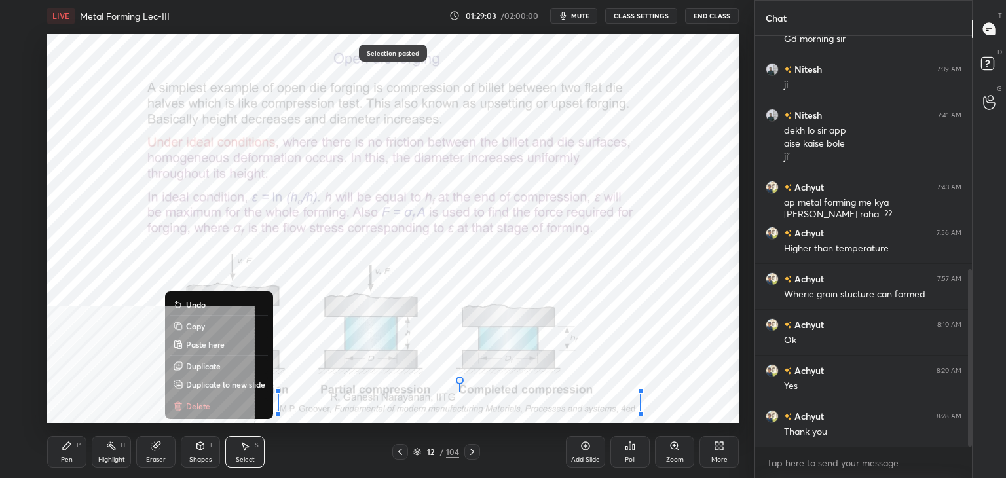
drag, startPoint x: 438, startPoint y: 368, endPoint x: 442, endPoint y: 383, distance: 16.2
click at [437, 368] on div "0 ° Undo Copy Paste here Duplicate Duplicate to new slide Delete" at bounding box center [393, 228] width 692 height 389
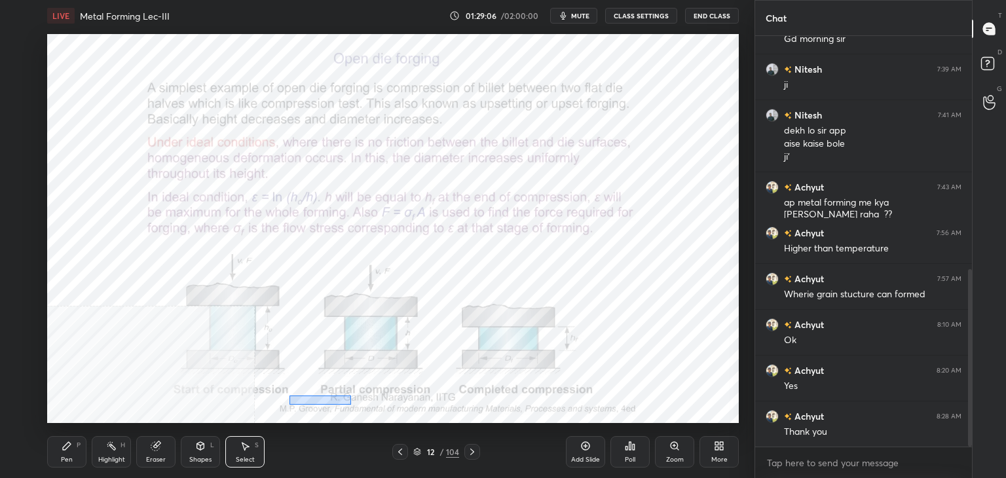
drag, startPoint x: 298, startPoint y: 396, endPoint x: 607, endPoint y: 419, distance: 310.1
click at [607, 419] on div "LIVE Metal Forming Lec-III 01:29:06 / 02:00:00 mute CLASS SETTINGS End Class 0 …" at bounding box center [393, 239] width 702 height 478
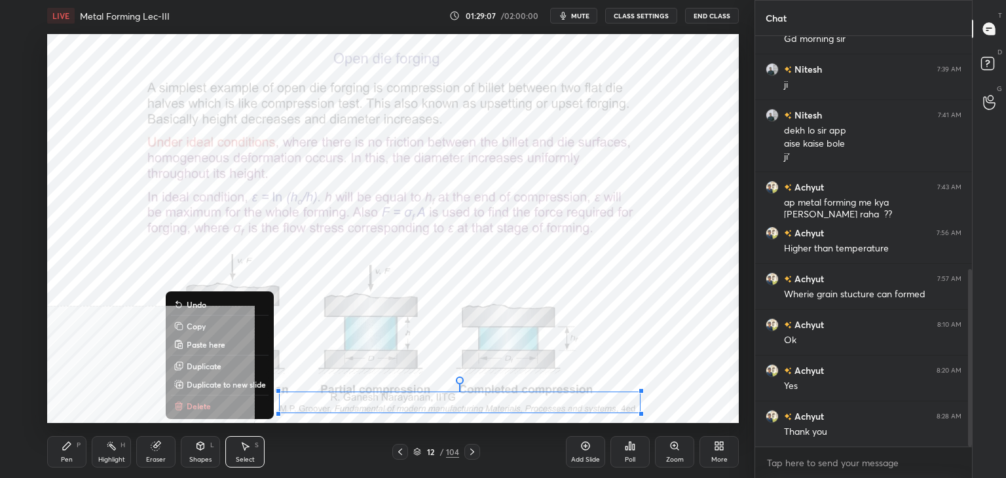
click at [208, 329] on button "Copy" at bounding box center [220, 326] width 98 height 16
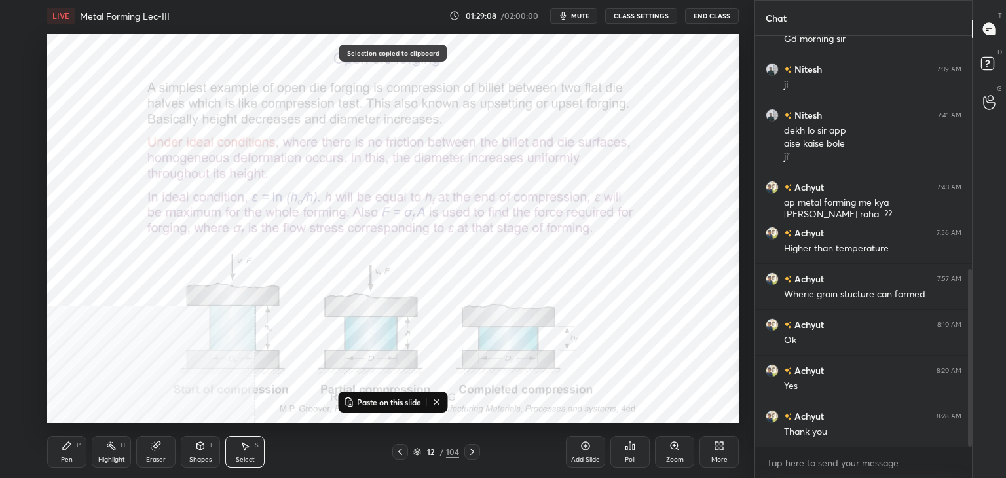
click at [473, 453] on icon at bounding box center [472, 452] width 4 height 7
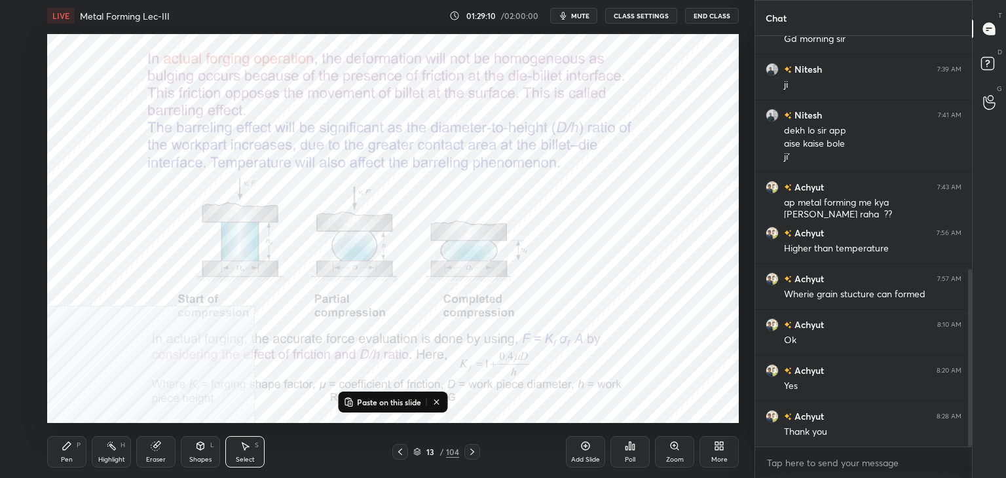
click at [381, 404] on p "Paste on this slide" at bounding box center [389, 402] width 64 height 10
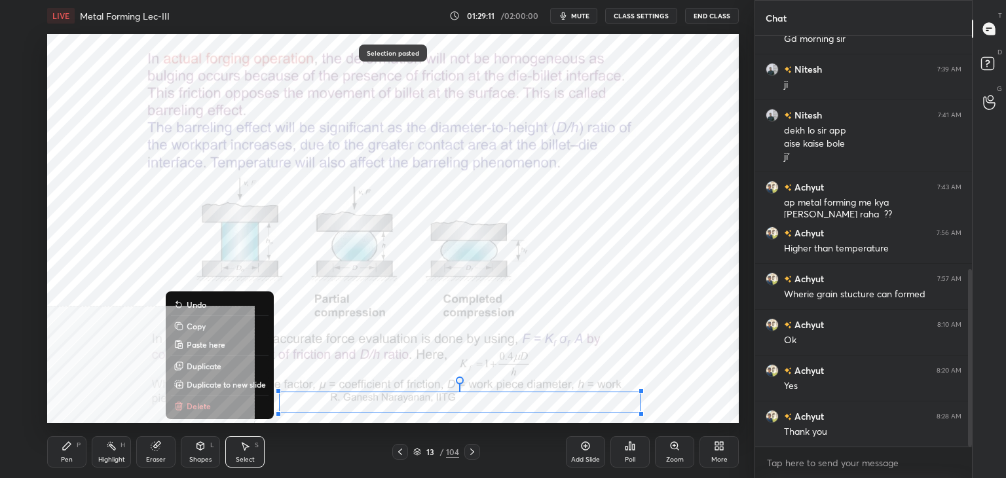
click at [309, 398] on div "0 ° Undo Copy Paste here Duplicate Duplicate to new slide Delete" at bounding box center [393, 228] width 692 height 389
drag, startPoint x: 295, startPoint y: 423, endPoint x: 298, endPoint y: 417, distance: 6.7
click at [295, 421] on div "0 ° Undo Copy Paste here Duplicate Duplicate to new slide Delete" at bounding box center [393, 228] width 692 height 389
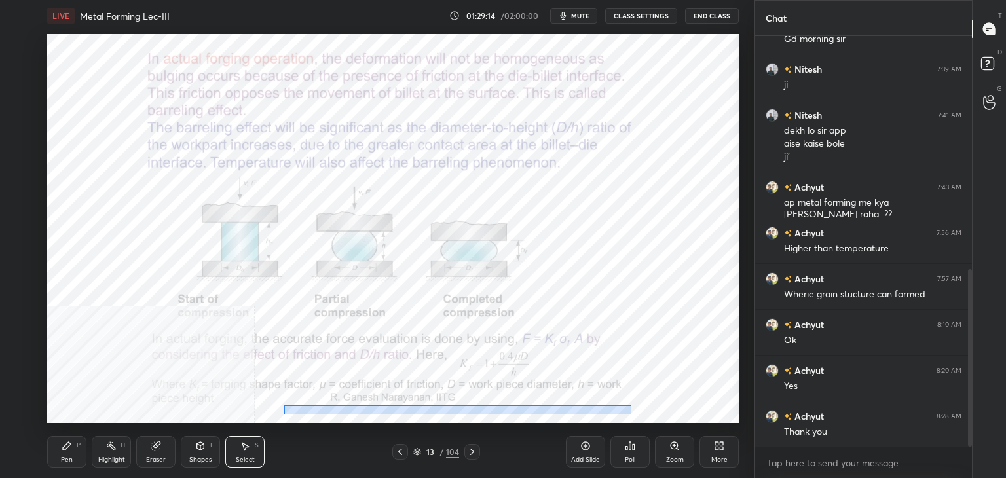
drag, startPoint x: 284, startPoint y: 406, endPoint x: 629, endPoint y: 413, distance: 345.3
click at [630, 414] on div "0 ° Undo Copy Paste here Duplicate Duplicate to new slide Delete" at bounding box center [393, 228] width 692 height 389
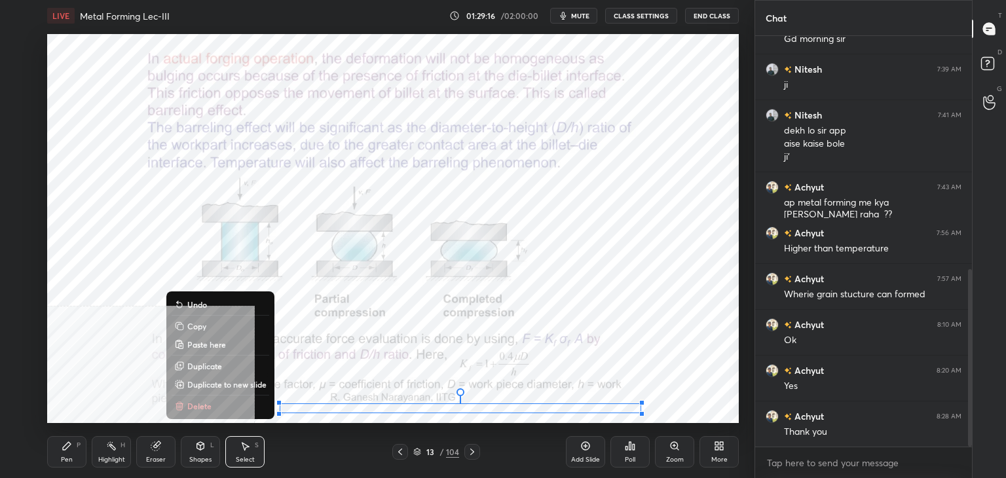
click at [202, 404] on p "Delete" at bounding box center [199, 406] width 24 height 10
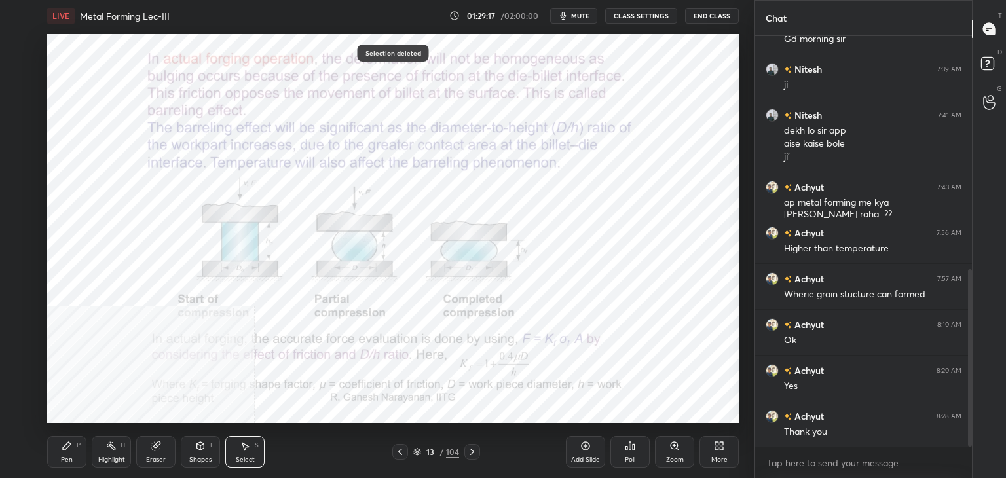
click at [202, 450] on icon at bounding box center [200, 446] width 10 height 10
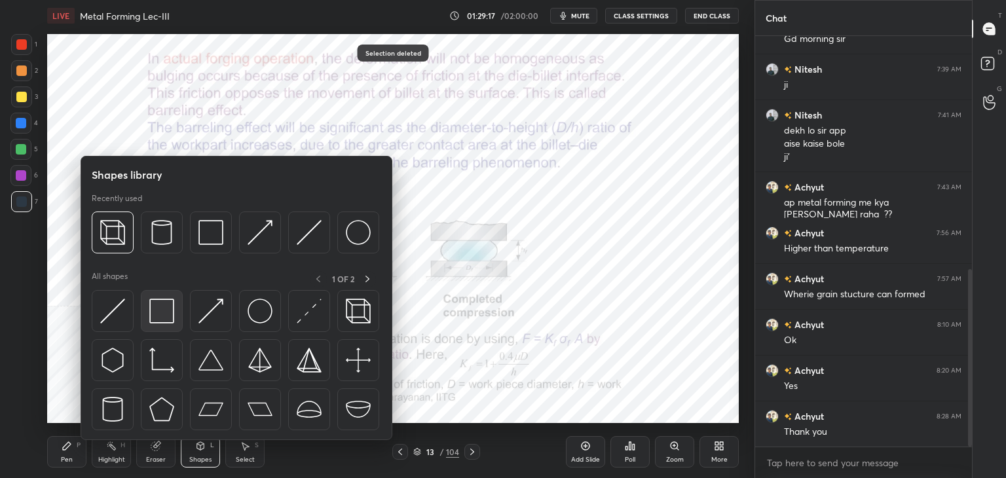
click at [155, 324] on div at bounding box center [162, 311] width 42 height 42
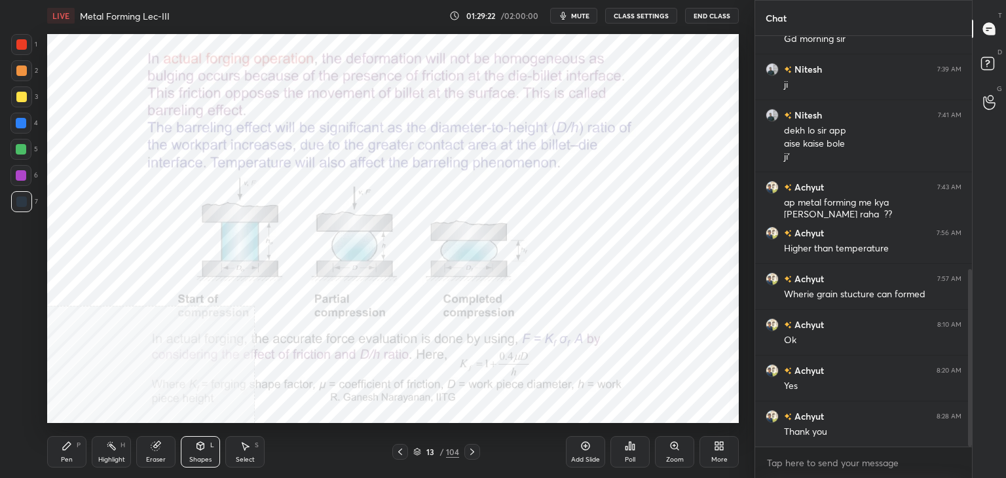
click at [472, 453] on icon at bounding box center [472, 452] width 10 height 10
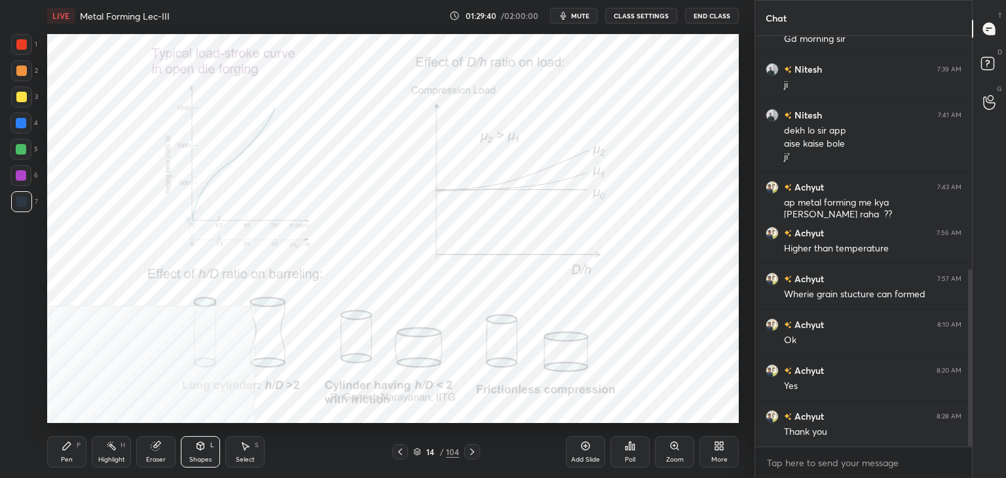
click at [236, 451] on div "Select S" at bounding box center [244, 451] width 39 height 31
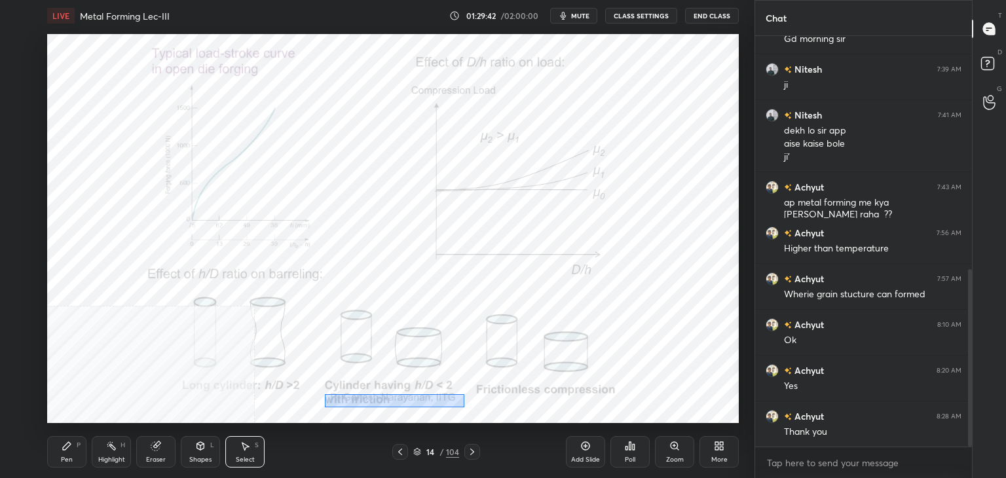
drag, startPoint x: 345, startPoint y: 396, endPoint x: 459, endPoint y: 407, distance: 115.2
click at [459, 407] on div "0 ° Undo Copy Paste here Duplicate Duplicate to new slide Delete" at bounding box center [393, 228] width 692 height 389
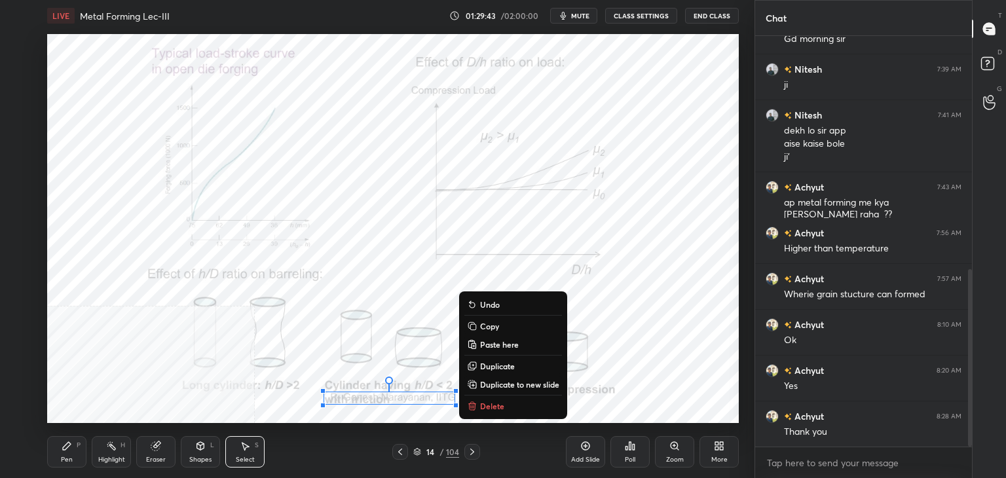
click at [488, 326] on p "Copy" at bounding box center [489, 326] width 19 height 10
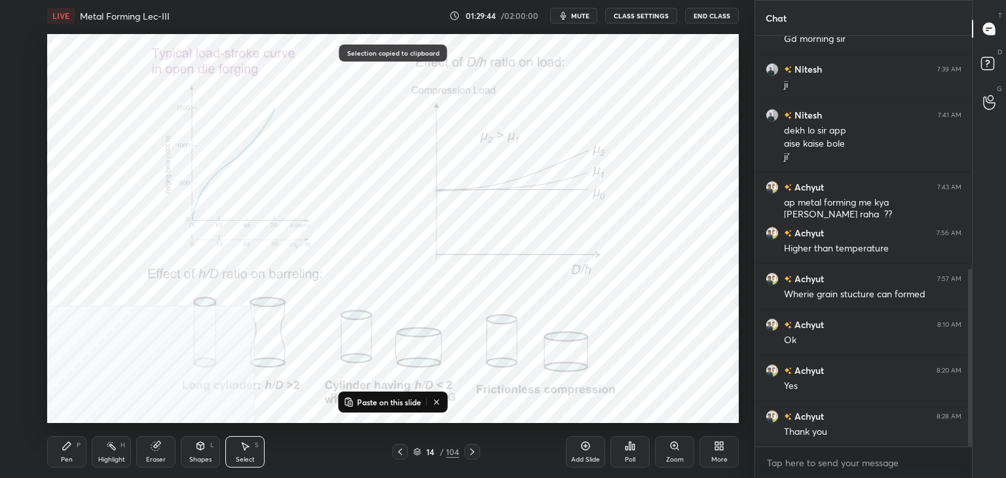
click at [469, 449] on icon at bounding box center [472, 452] width 10 height 10
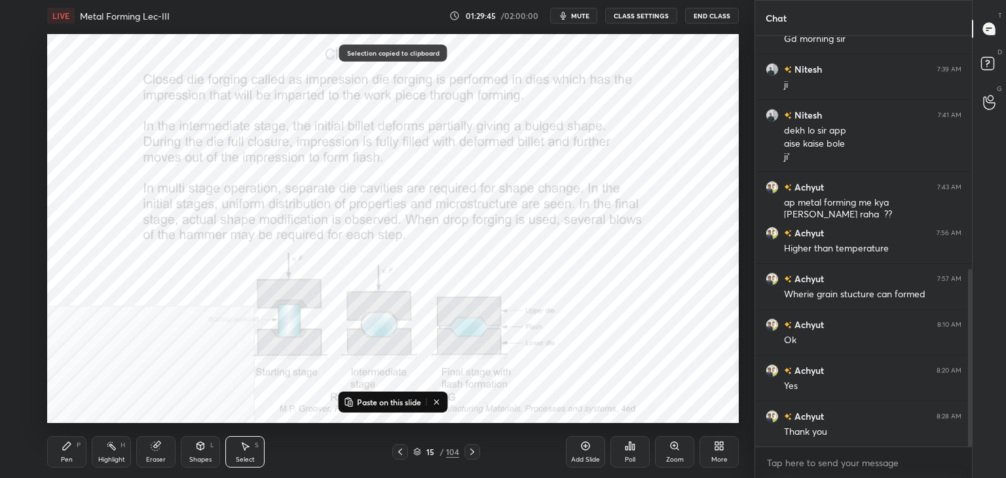
drag, startPoint x: 388, startPoint y: 400, endPoint x: 383, endPoint y: 410, distance: 11.7
click at [388, 399] on p "Paste on this slide" at bounding box center [389, 402] width 64 height 10
click at [608, 358] on div "0 ° Undo Copy Paste here Duplicate Duplicate to new slide Delete" at bounding box center [393, 228] width 692 height 389
click at [245, 446] on icon at bounding box center [245, 447] width 7 height 8
click at [210, 457] on div "Shapes" at bounding box center [200, 460] width 22 height 7
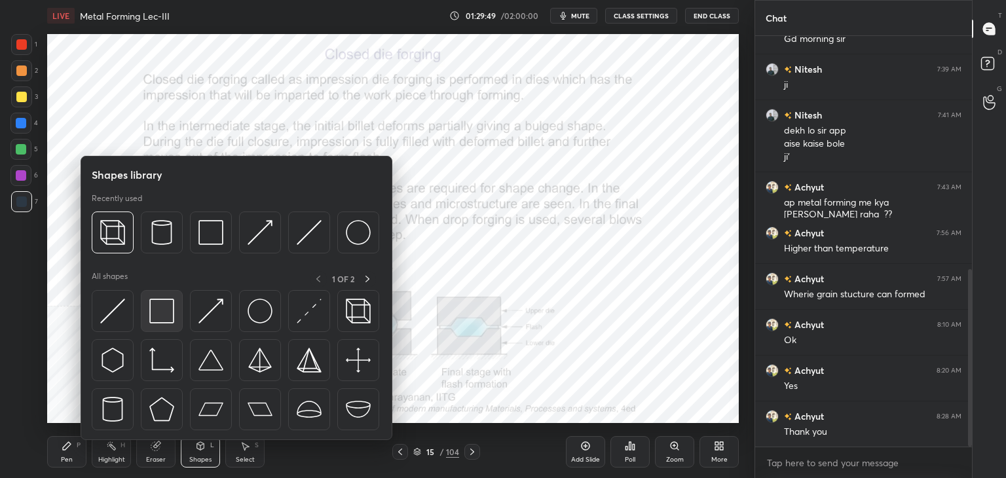
click at [162, 320] on img at bounding box center [161, 311] width 25 height 25
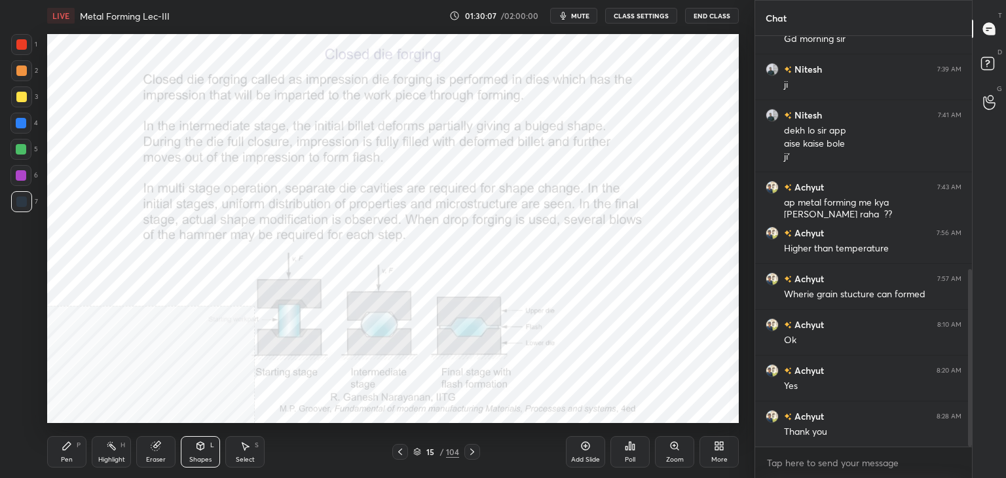
drag, startPoint x: 244, startPoint y: 453, endPoint x: 256, endPoint y: 434, distance: 21.5
click at [244, 451] on div "Select S" at bounding box center [244, 451] width 39 height 31
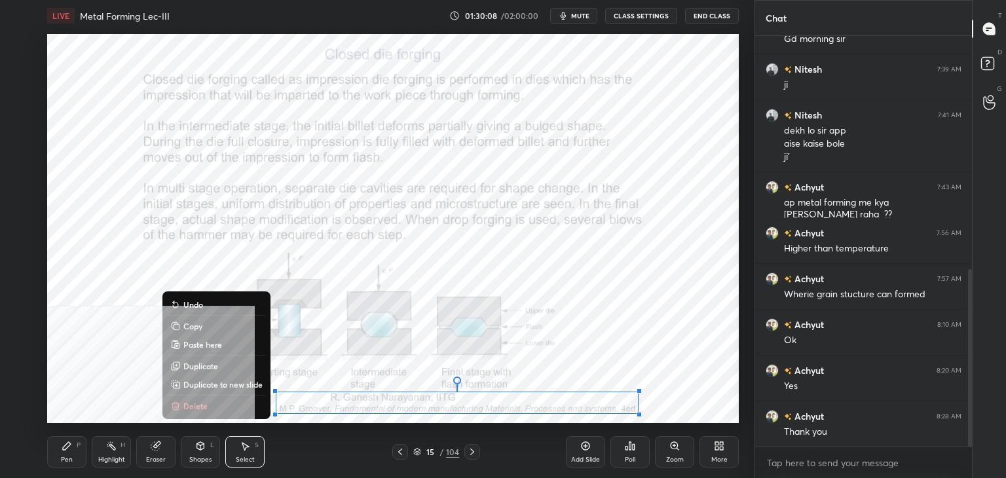
drag, startPoint x: 278, startPoint y: 394, endPoint x: 637, endPoint y: 416, distance: 360.3
click at [637, 416] on div "LIVE Metal Forming Lec-III 01:30:08 / 02:00:00 mute CLASS SETTINGS End Class 0 …" at bounding box center [393, 239] width 702 height 478
click at [204, 326] on button "Copy" at bounding box center [217, 326] width 98 height 16
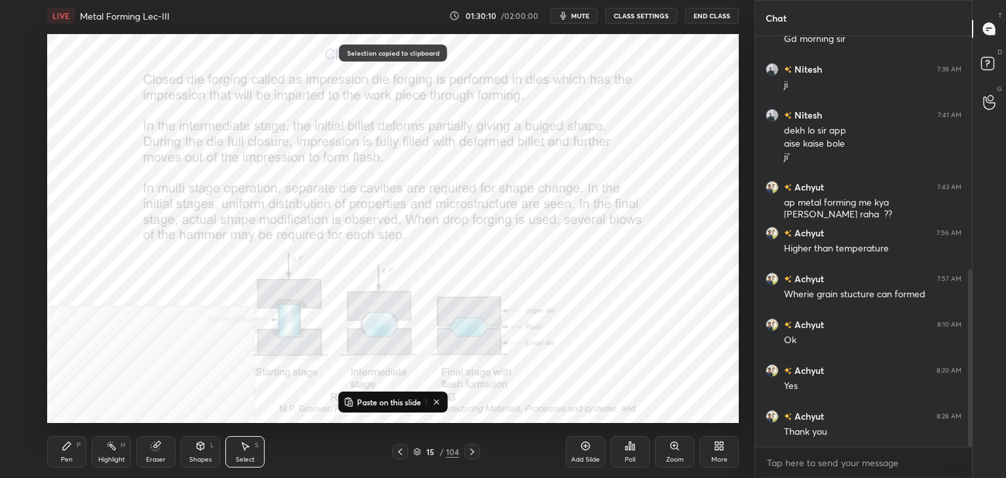
click at [472, 451] on icon at bounding box center [472, 452] width 10 height 10
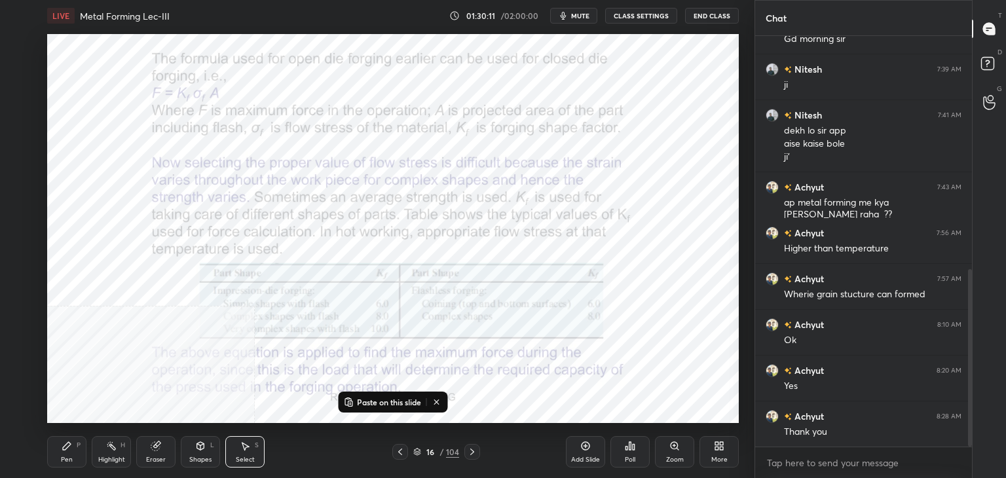
click at [377, 400] on p "Paste on this slide" at bounding box center [389, 402] width 64 height 10
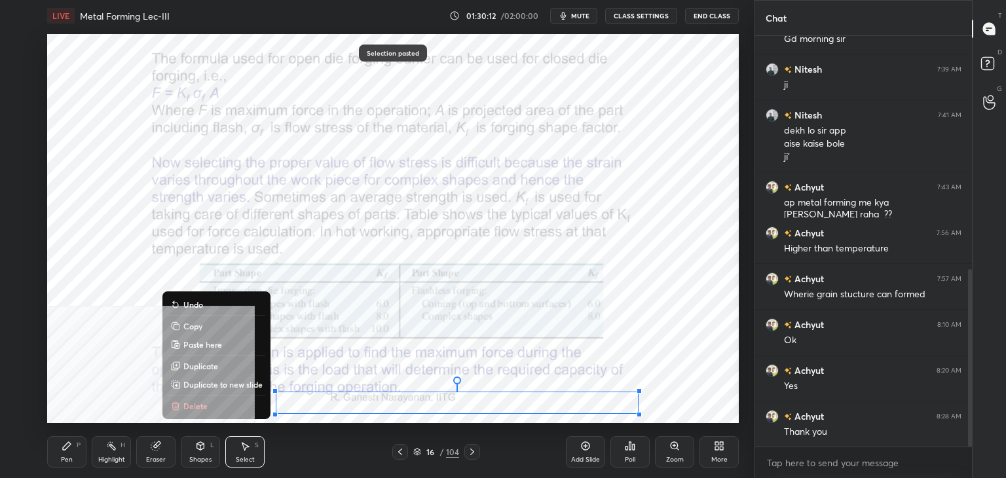
click at [459, 369] on div "0 ° Undo Copy Paste here Duplicate Duplicate to new slide Delete" at bounding box center [393, 228] width 692 height 389
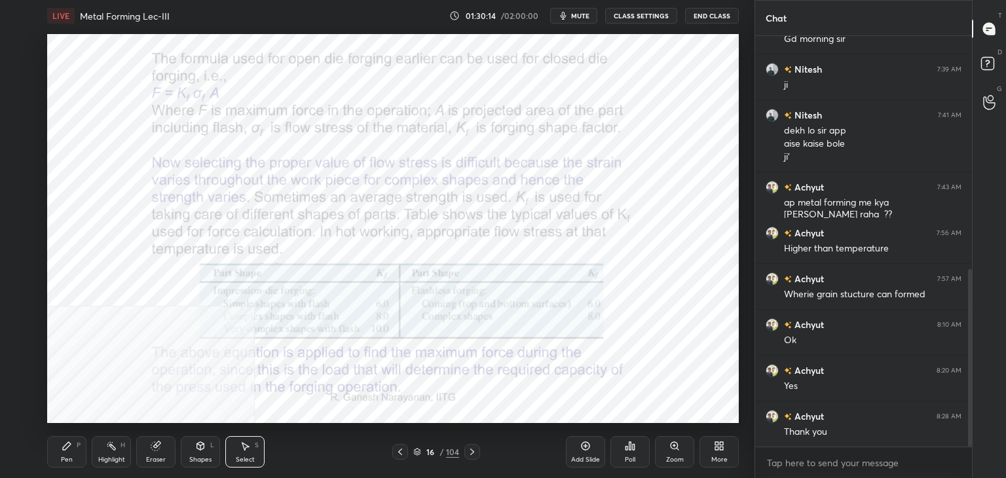
click at [210, 454] on div "Shapes L" at bounding box center [200, 451] width 39 height 31
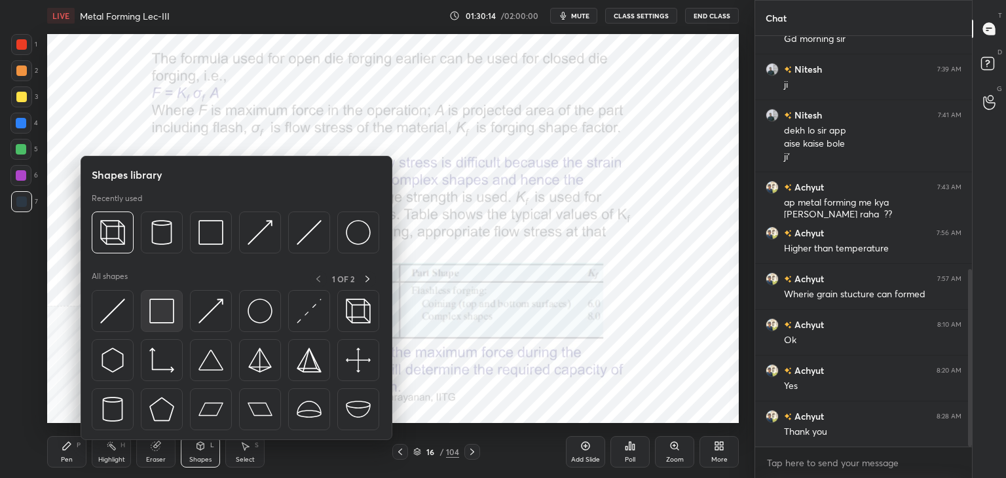
click at [168, 321] on img at bounding box center [161, 311] width 25 height 25
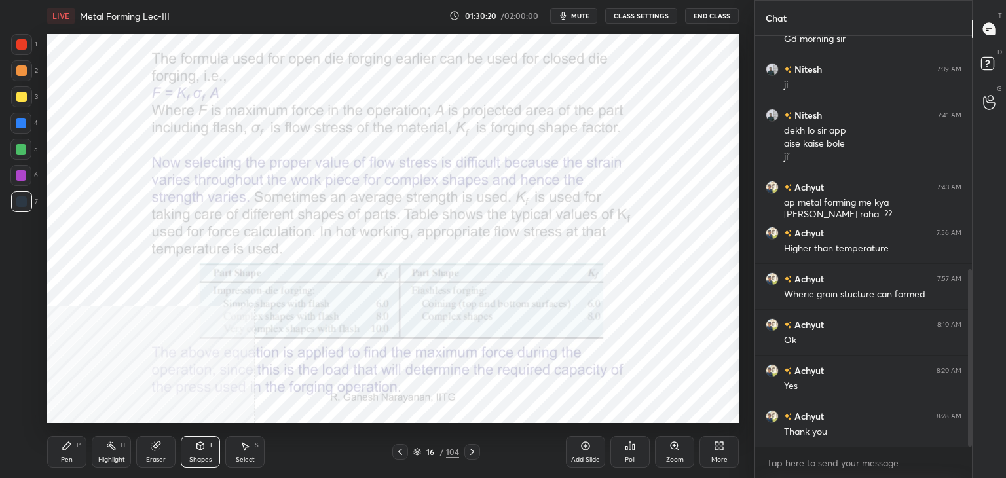
click at [254, 455] on div "Select S" at bounding box center [244, 451] width 39 height 31
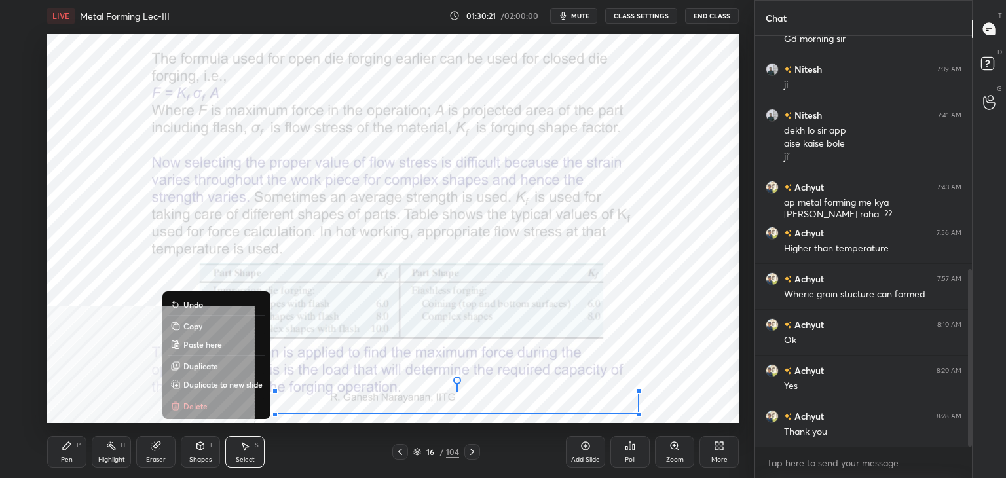
drag, startPoint x: 283, startPoint y: 398, endPoint x: 641, endPoint y: 415, distance: 358.7
click at [641, 415] on div "LIVE Metal Forming Lec-III 01:30:21 / 02:00:00 mute CLASS SETTINGS End Class 0 …" at bounding box center [393, 239] width 702 height 478
click at [206, 325] on button "Copy" at bounding box center [217, 326] width 98 height 16
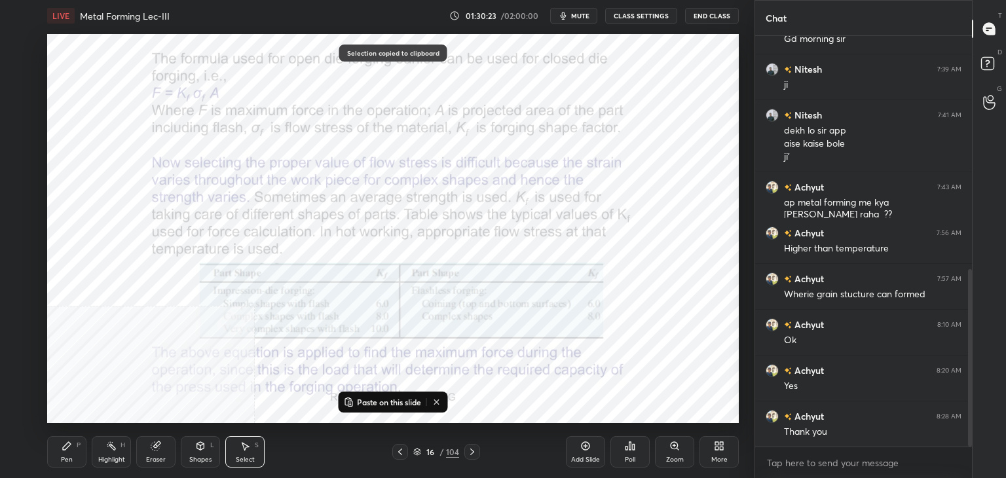
click at [468, 451] on icon at bounding box center [472, 452] width 10 height 10
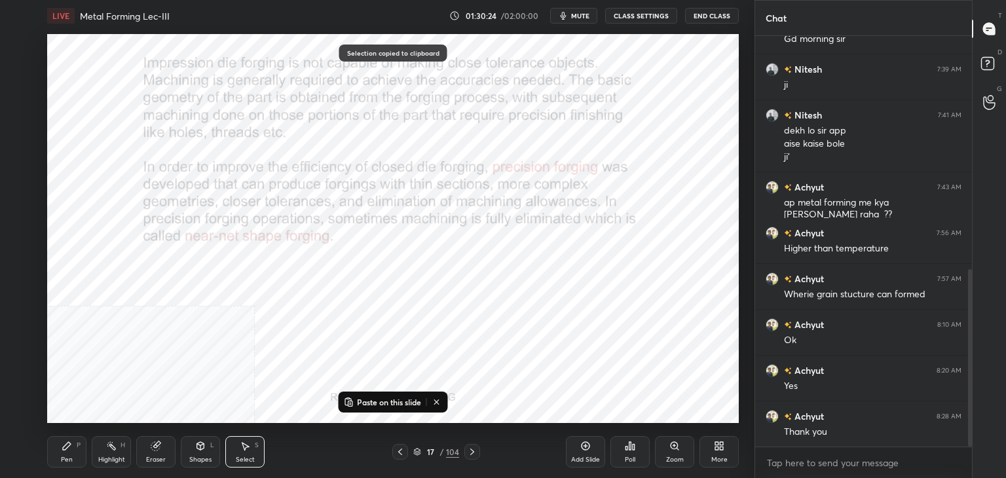
click at [373, 402] on p "Paste on this slide" at bounding box center [389, 402] width 64 height 10
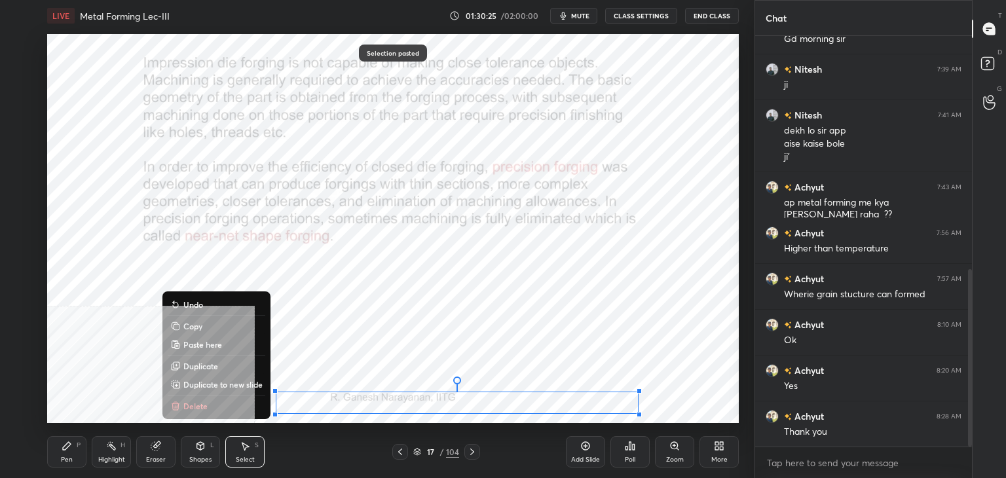
click at [411, 366] on div "0 ° Undo Copy Paste here Duplicate Duplicate to new slide Delete" at bounding box center [393, 228] width 692 height 389
drag, startPoint x: 305, startPoint y: 402, endPoint x: 655, endPoint y: 417, distance: 350.8
click at [655, 417] on div "LIVE Metal Forming Lec-III 01:30:27 / 02:00:00 mute CLASS SETTINGS End Class 0 …" at bounding box center [393, 239] width 702 height 478
click at [199, 322] on p "Copy" at bounding box center [192, 326] width 19 height 10
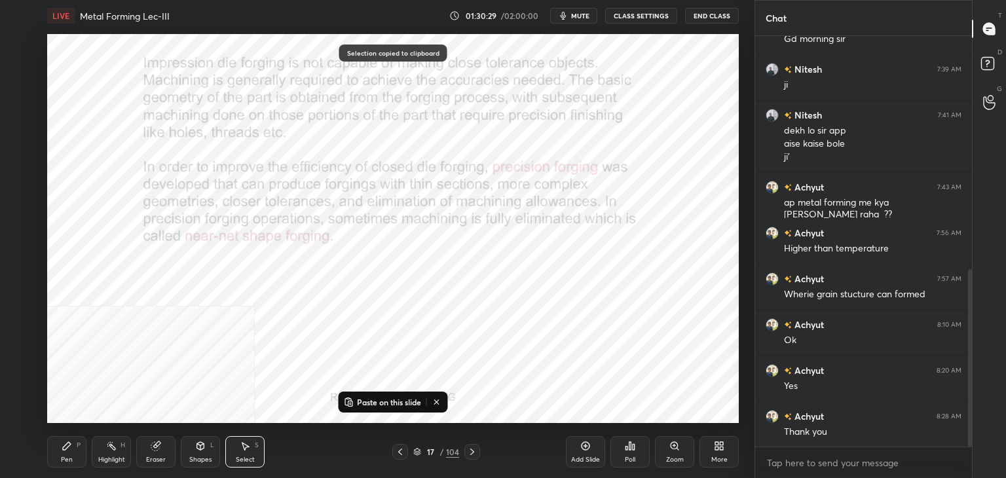
click at [474, 450] on icon at bounding box center [472, 452] width 10 height 10
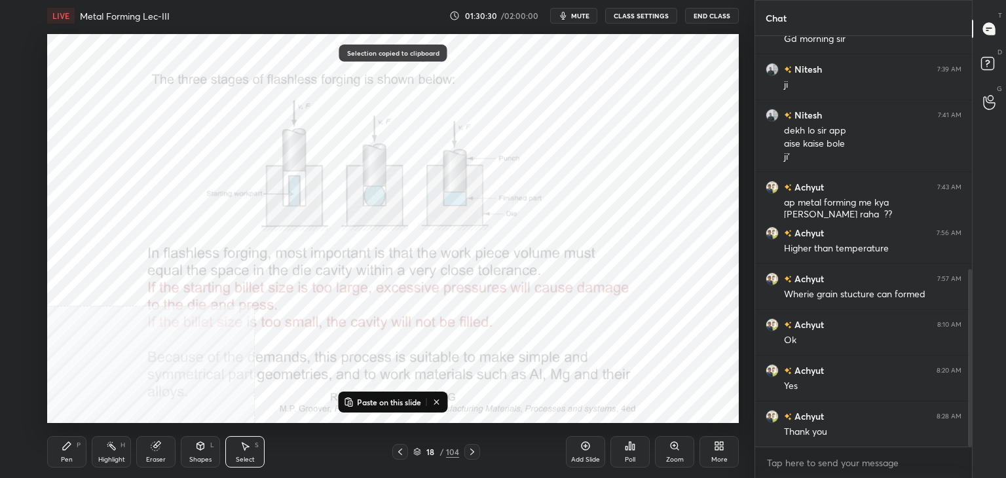
click at [372, 399] on p "Paste on this slide" at bounding box center [389, 402] width 64 height 10
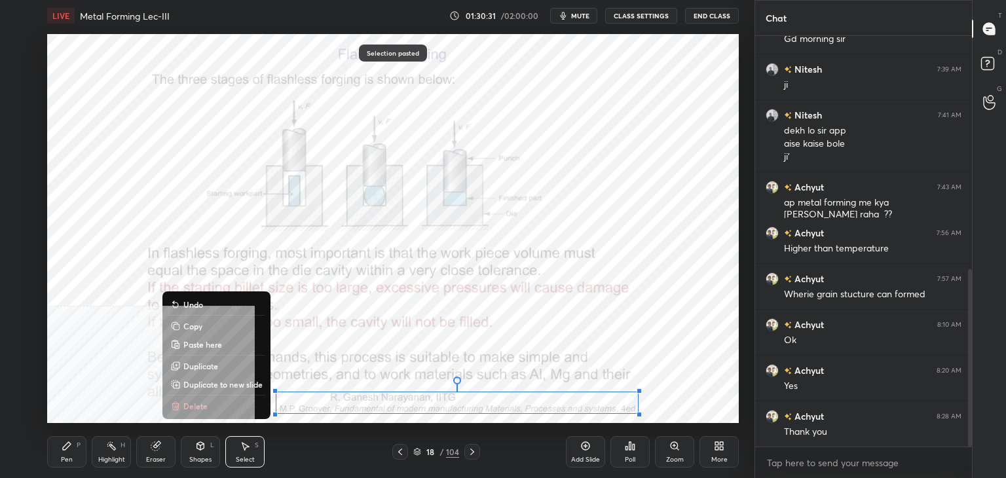
click at [198, 328] on p "Copy" at bounding box center [192, 326] width 19 height 10
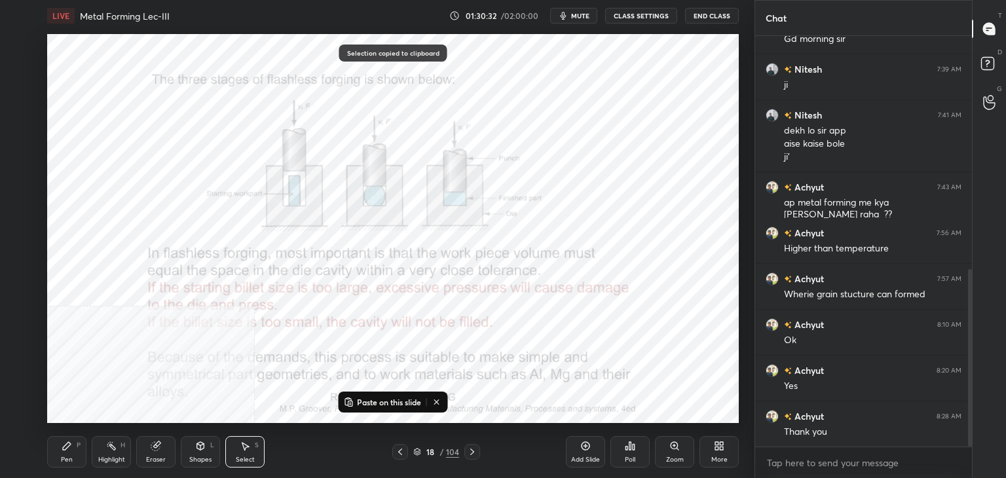
drag, startPoint x: 472, startPoint y: 451, endPoint x: 460, endPoint y: 413, distance: 40.6
click at [472, 451] on icon at bounding box center [472, 452] width 4 height 7
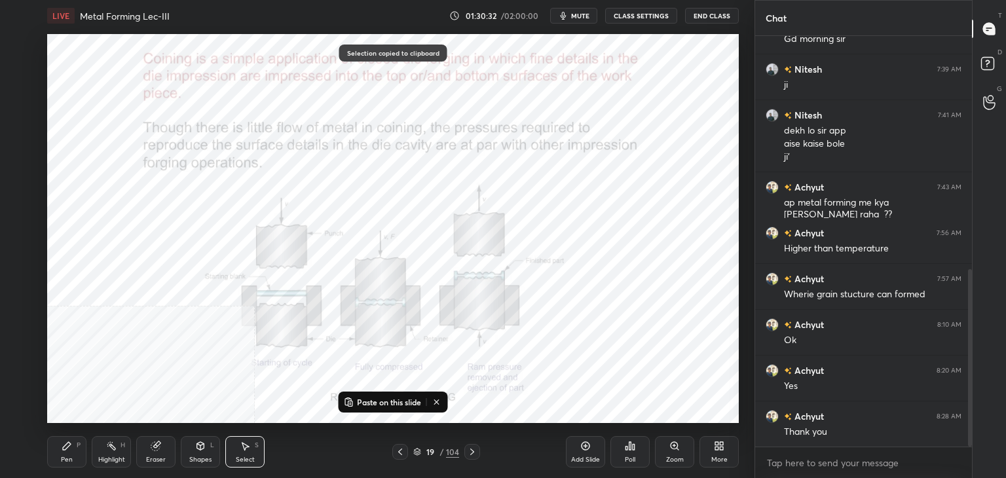
click at [372, 400] on p "Paste on this slide" at bounding box center [389, 402] width 64 height 10
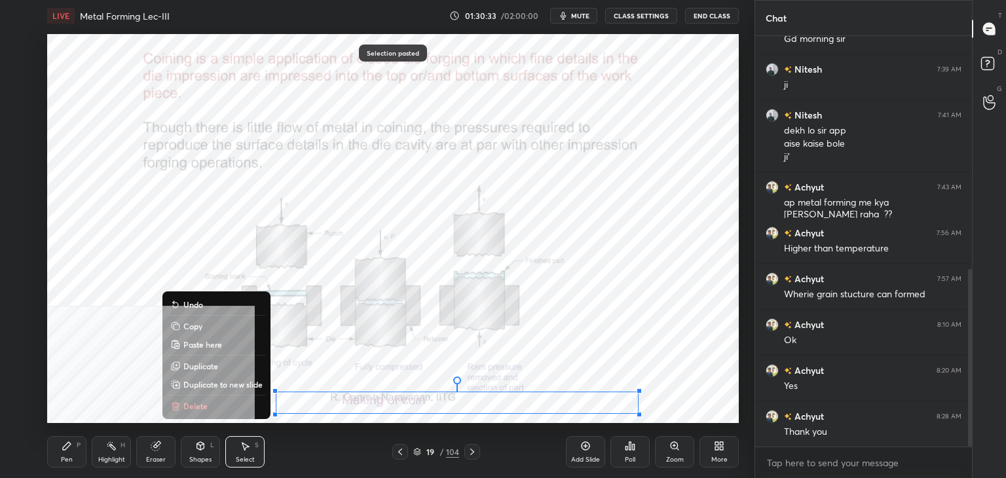
click at [210, 330] on button "Copy" at bounding box center [217, 326] width 98 height 16
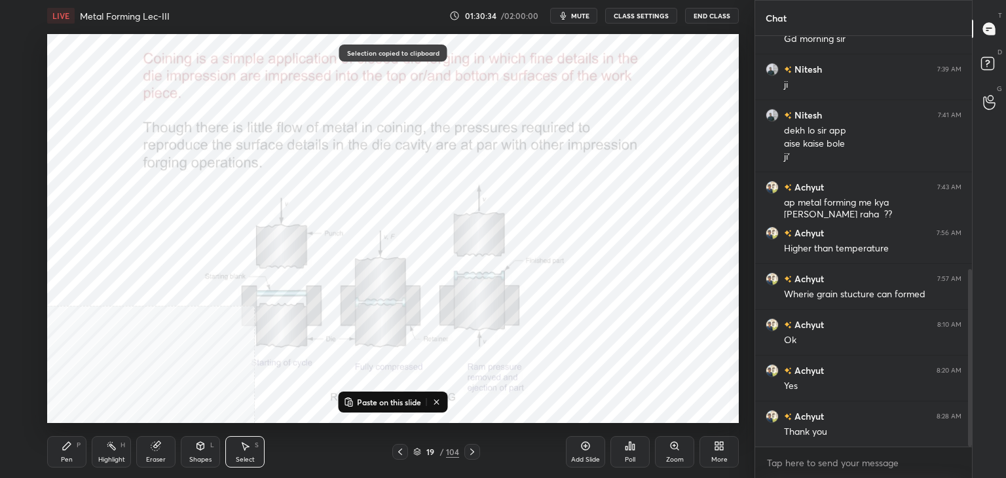
click at [469, 451] on icon at bounding box center [472, 452] width 10 height 10
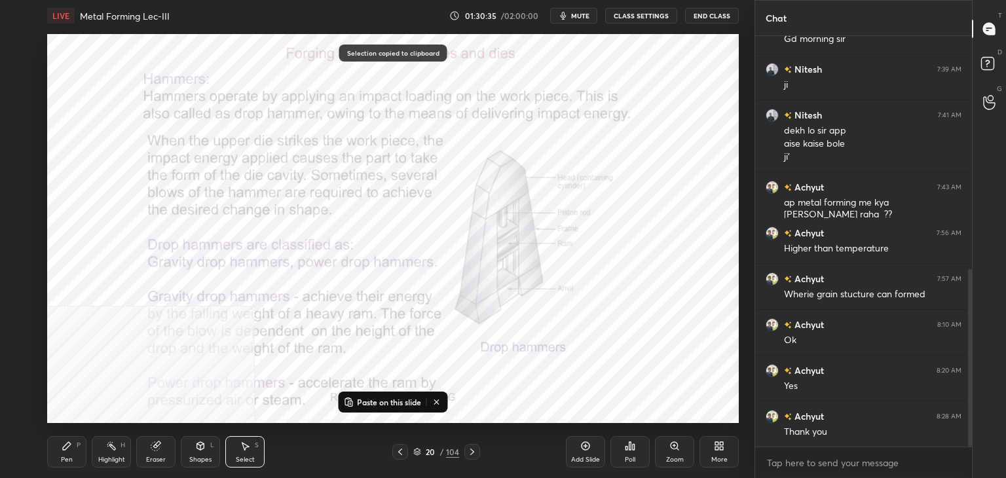
click at [360, 402] on p "Paste on this slide" at bounding box center [389, 402] width 64 height 10
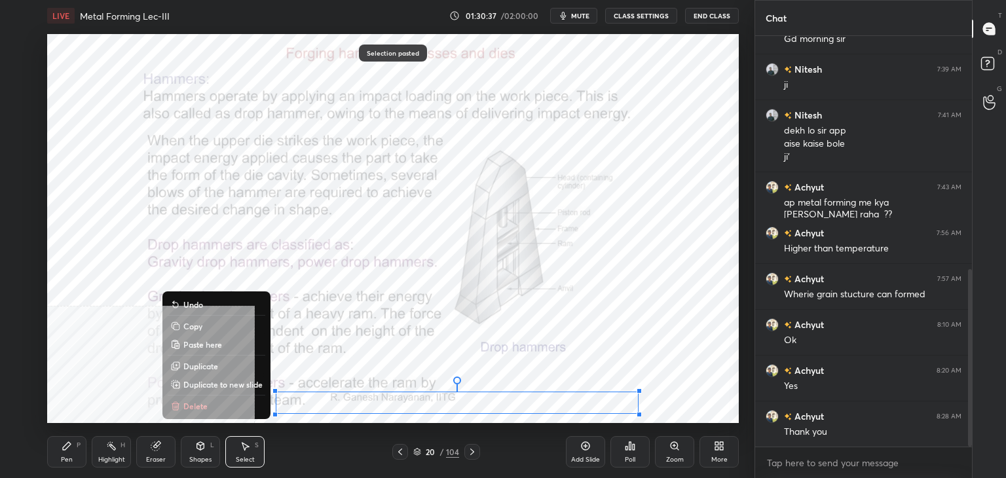
click at [204, 327] on button "Copy" at bounding box center [217, 326] width 98 height 16
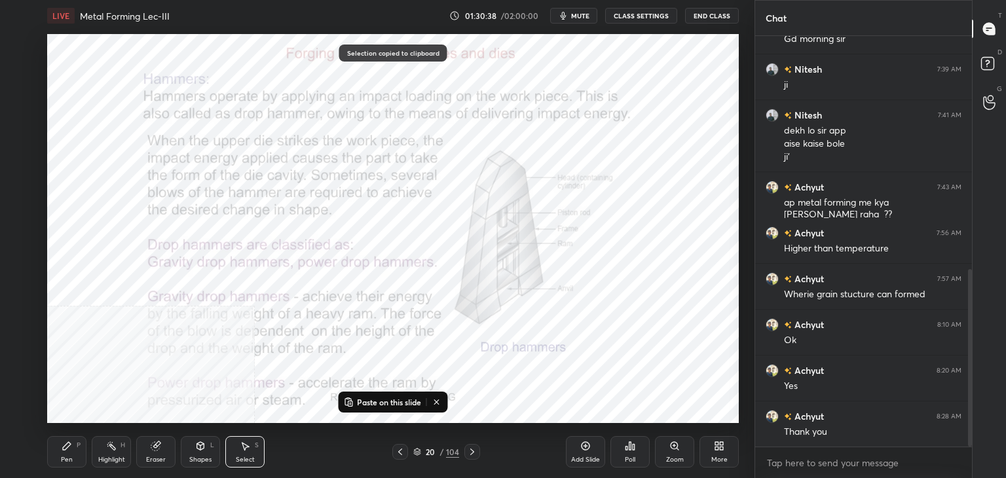
drag, startPoint x: 474, startPoint y: 454, endPoint x: 466, endPoint y: 441, distance: 15.0
click at [474, 454] on icon at bounding box center [472, 452] width 10 height 10
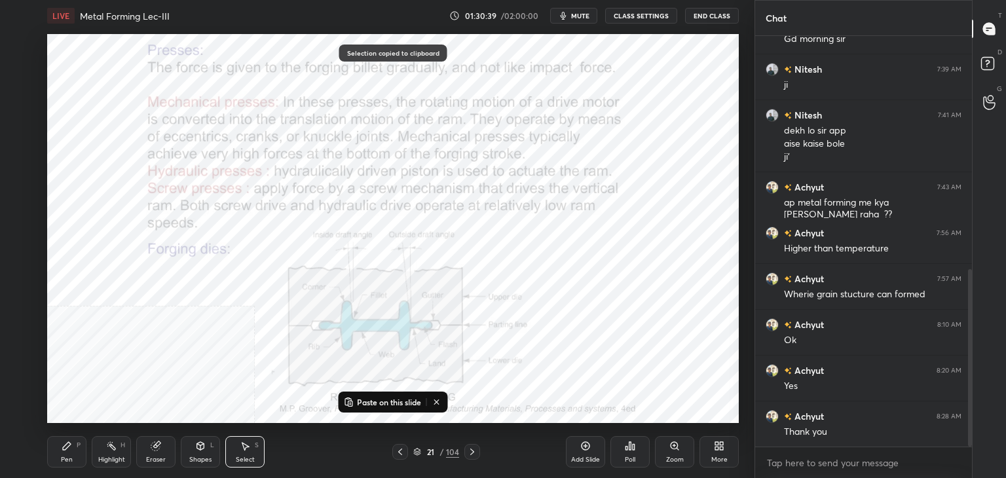
click at [357, 402] on p "Paste on this slide" at bounding box center [389, 402] width 64 height 10
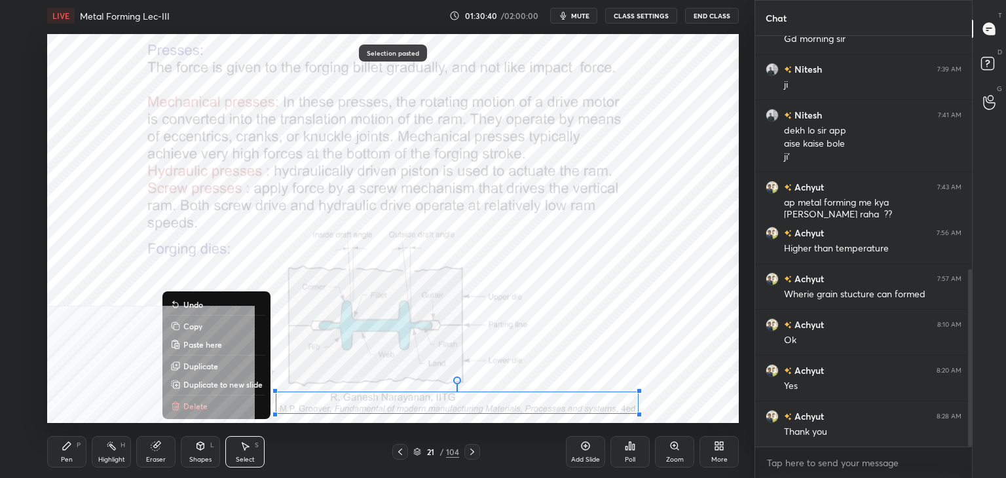
drag, startPoint x: 218, startPoint y: 328, endPoint x: 239, endPoint y: 334, distance: 22.4
click at [218, 328] on button "Copy" at bounding box center [217, 326] width 98 height 16
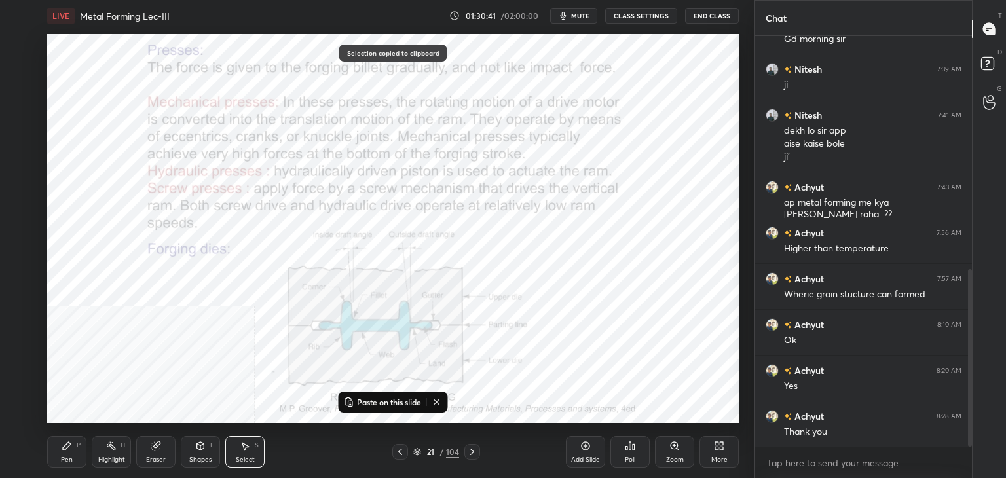
click at [474, 450] on icon at bounding box center [472, 452] width 10 height 10
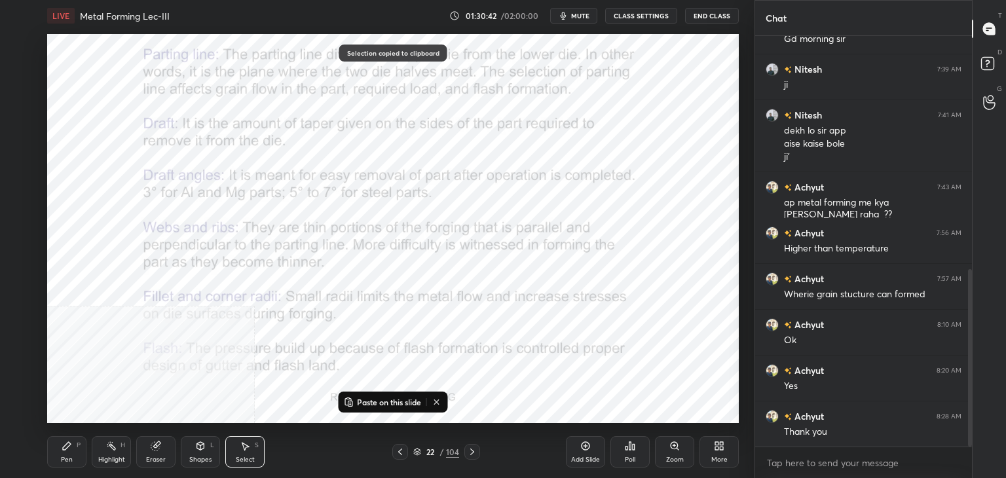
click at [363, 402] on p "Paste on this slide" at bounding box center [389, 402] width 64 height 10
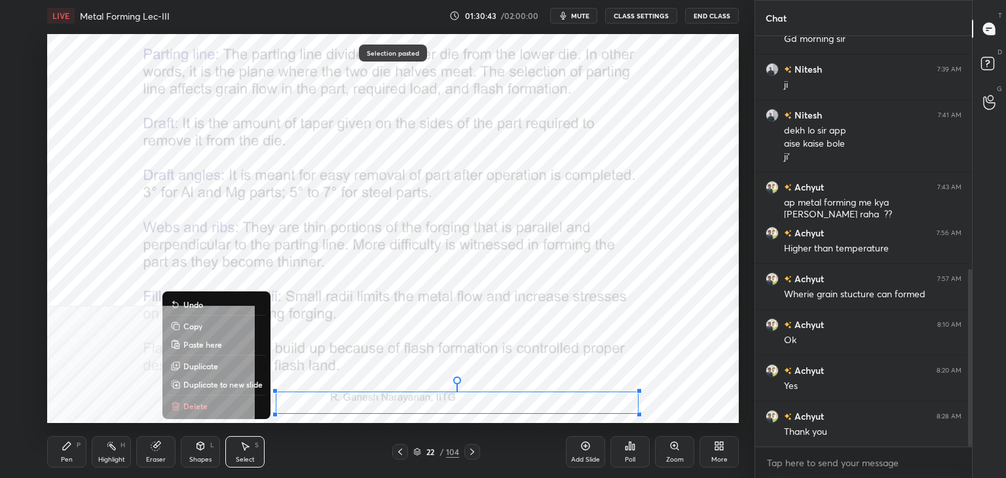
click at [223, 328] on button "Copy" at bounding box center [217, 326] width 98 height 16
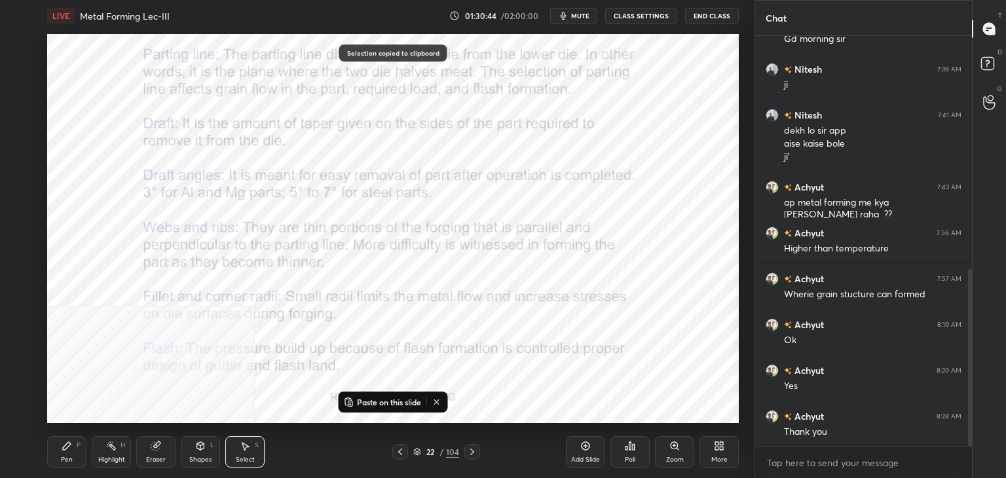
click at [476, 452] on icon at bounding box center [472, 452] width 10 height 10
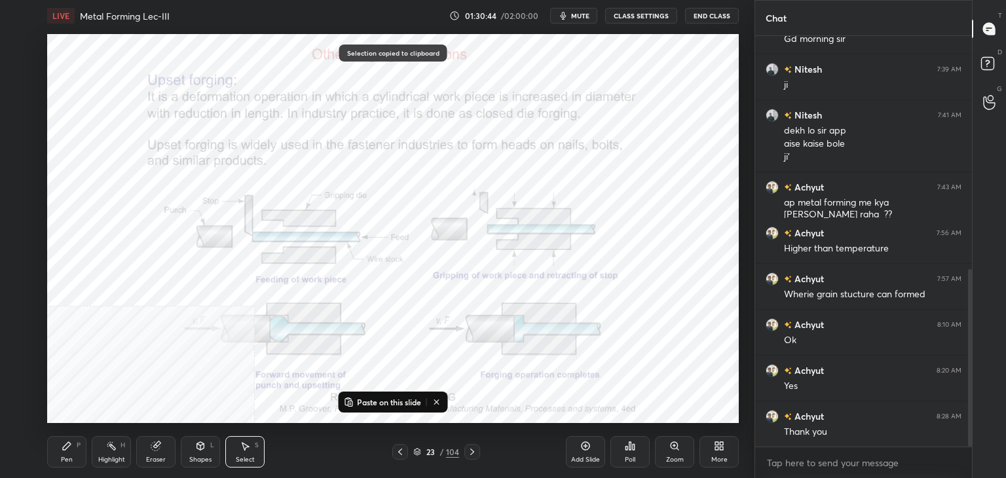
click at [357, 400] on p "Paste on this slide" at bounding box center [389, 402] width 64 height 10
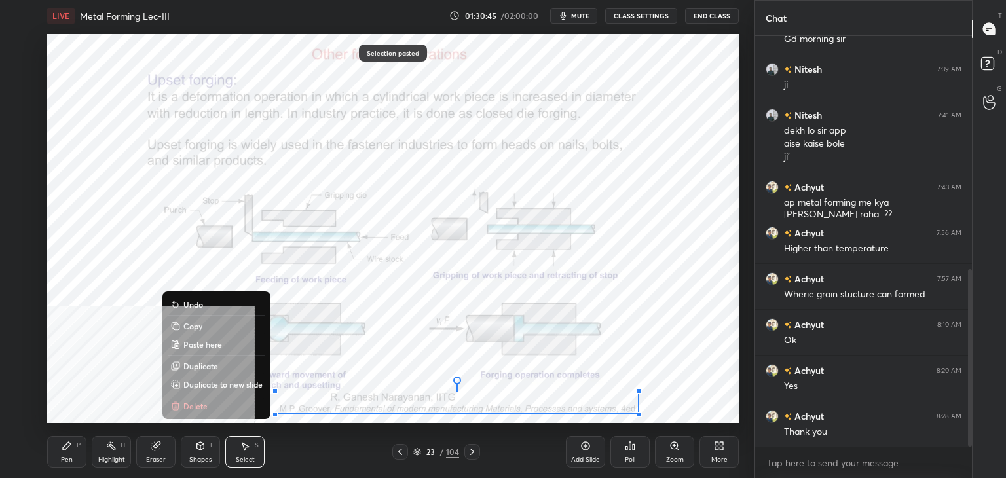
click at [223, 325] on button "Copy" at bounding box center [217, 326] width 98 height 16
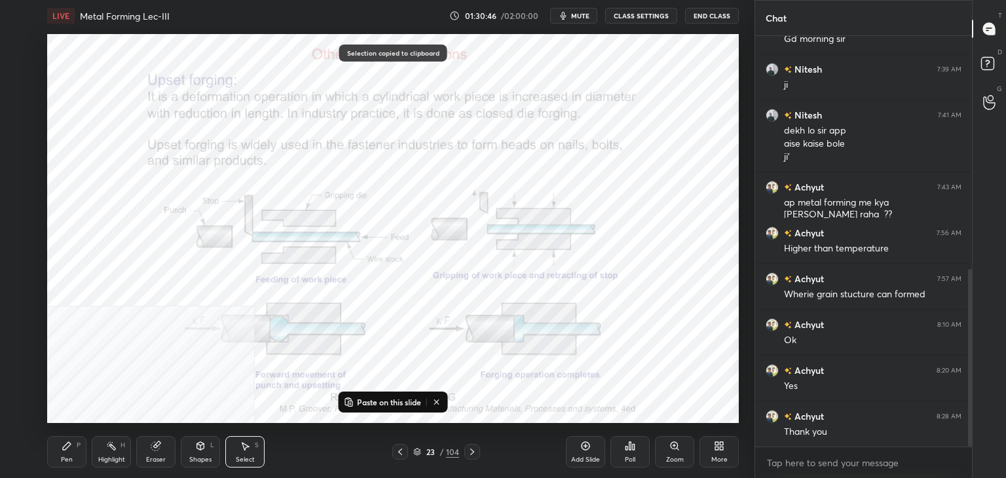
click at [473, 451] on icon at bounding box center [472, 452] width 10 height 10
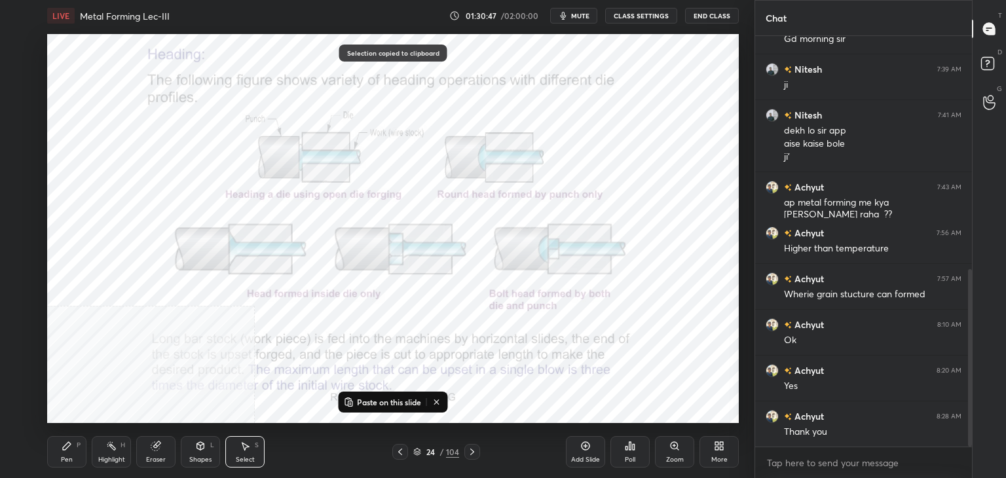
click at [362, 400] on p "Paste on this slide" at bounding box center [389, 402] width 64 height 10
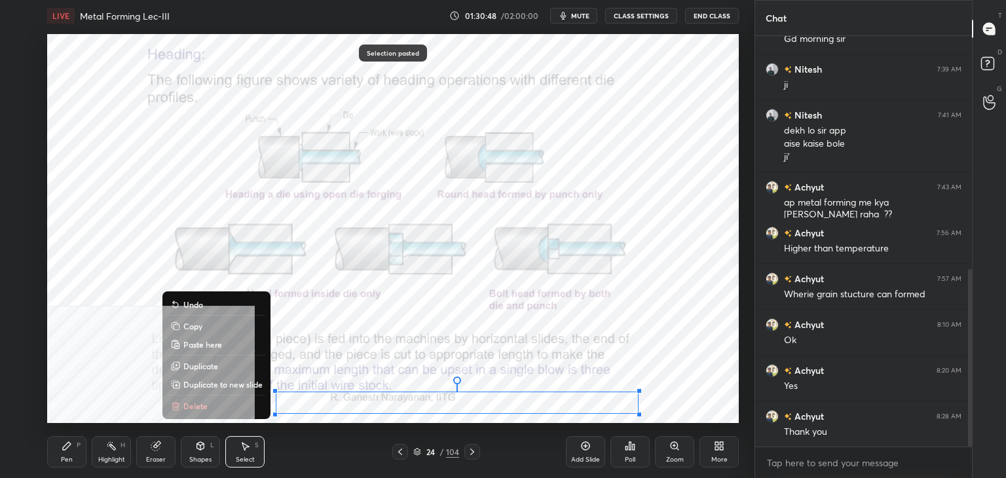
click at [226, 328] on button "Copy" at bounding box center [217, 326] width 98 height 16
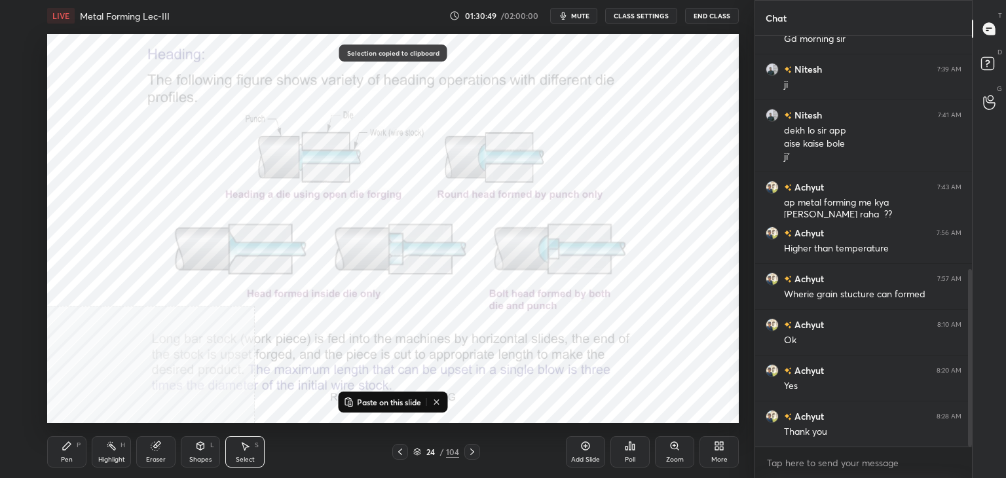
click at [472, 451] on icon at bounding box center [472, 452] width 4 height 7
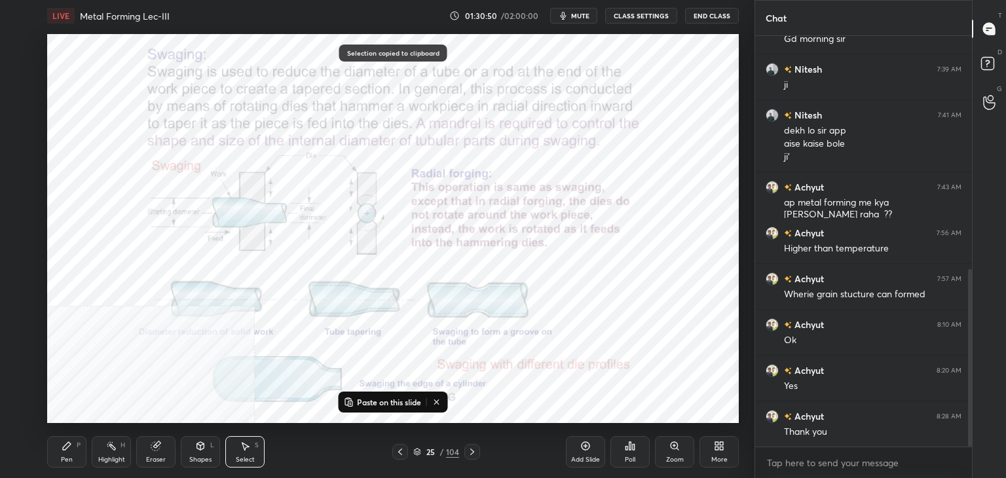
click at [364, 402] on p "Paste on this slide" at bounding box center [389, 402] width 64 height 10
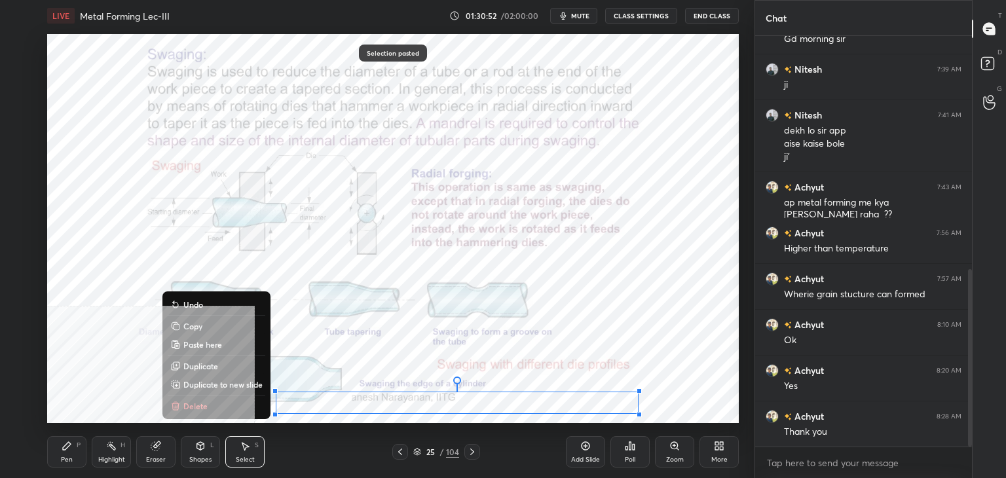
click at [210, 330] on button "Copy" at bounding box center [217, 326] width 98 height 16
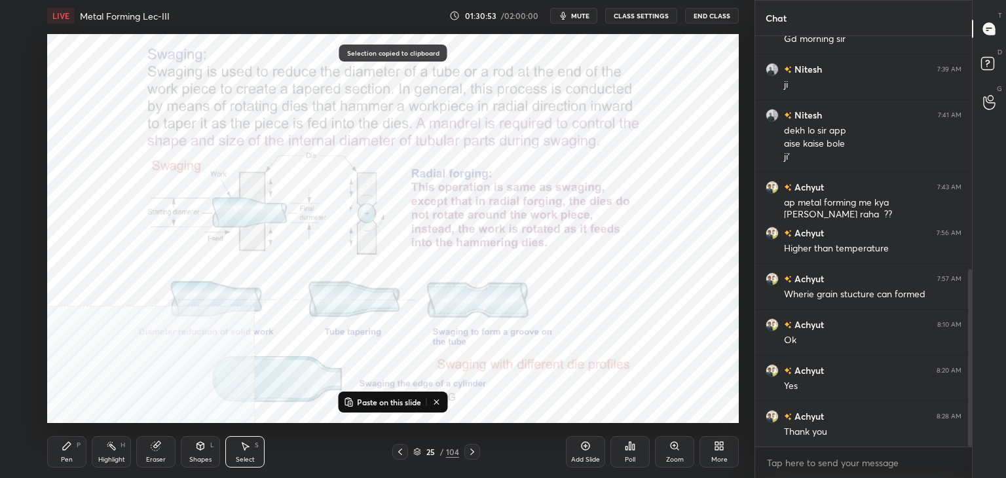
click at [472, 454] on icon at bounding box center [472, 452] width 4 height 7
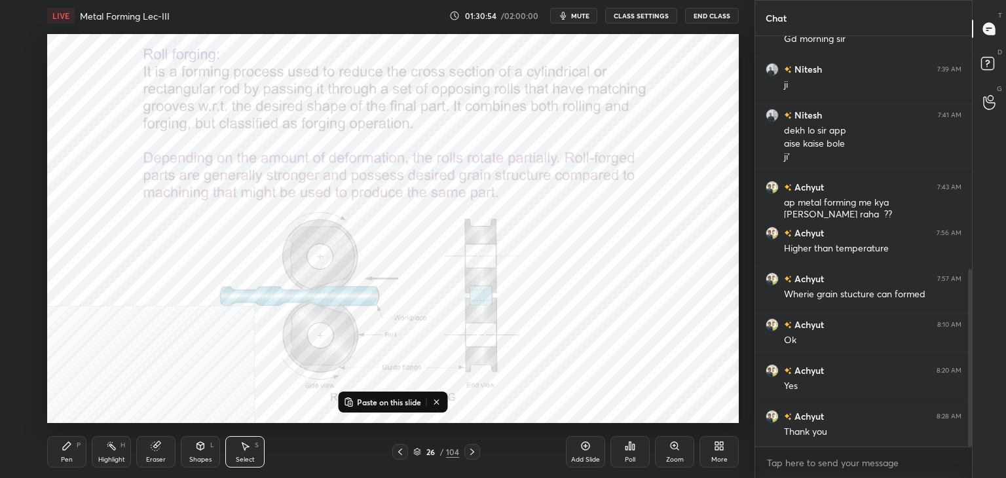
click at [372, 400] on p "Paste on this slide" at bounding box center [389, 402] width 64 height 10
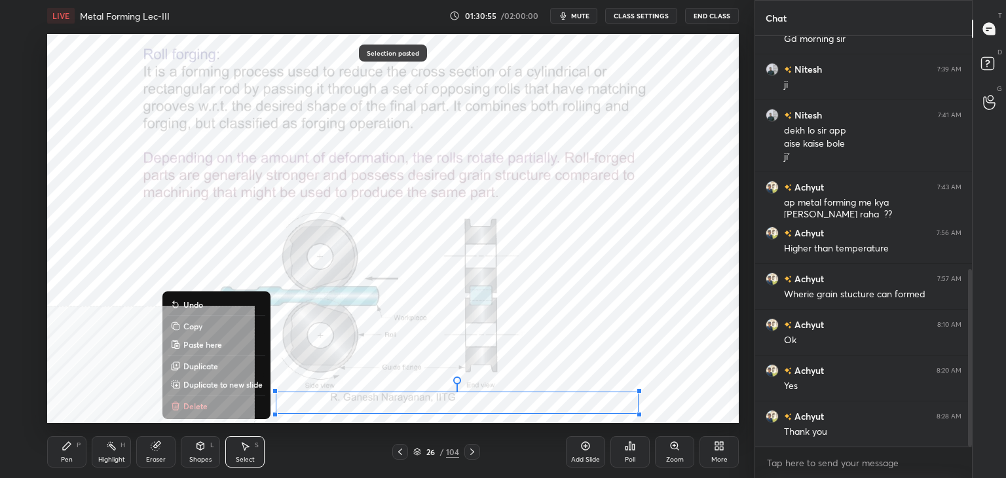
click at [220, 326] on button "Copy" at bounding box center [217, 326] width 98 height 16
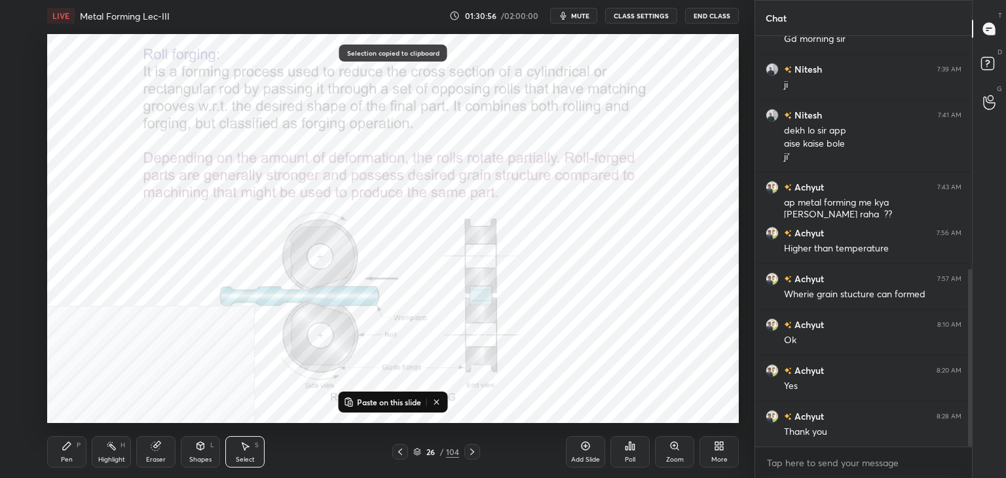
click at [469, 451] on icon at bounding box center [472, 452] width 10 height 10
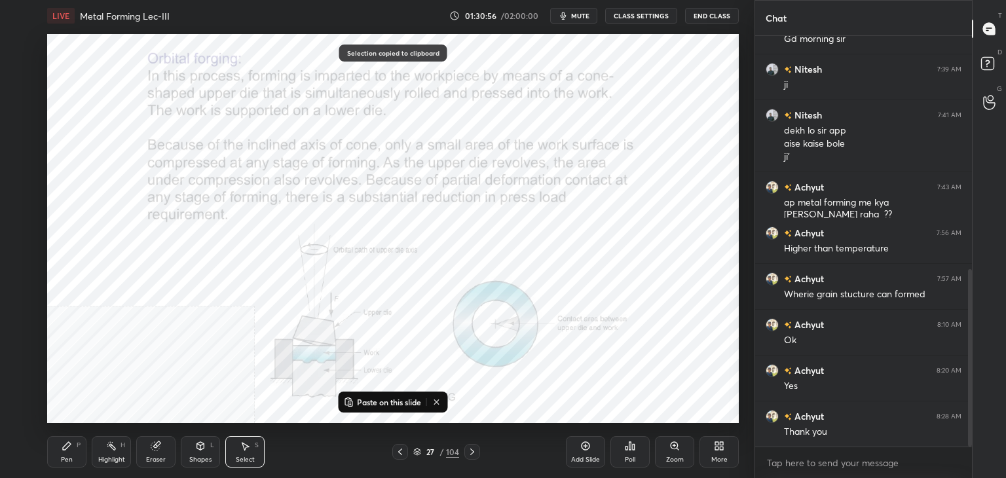
click at [360, 399] on p "Paste on this slide" at bounding box center [389, 402] width 64 height 10
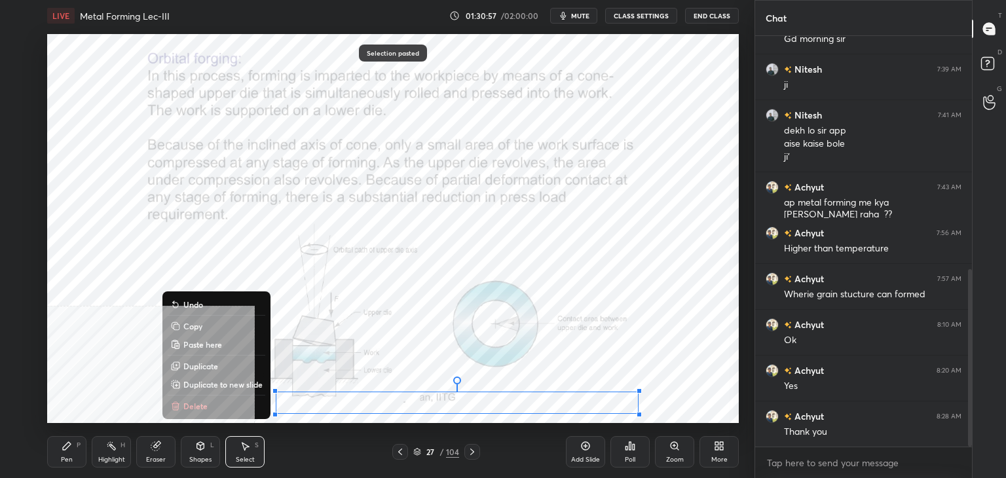
click at [223, 330] on button "Copy" at bounding box center [217, 326] width 98 height 16
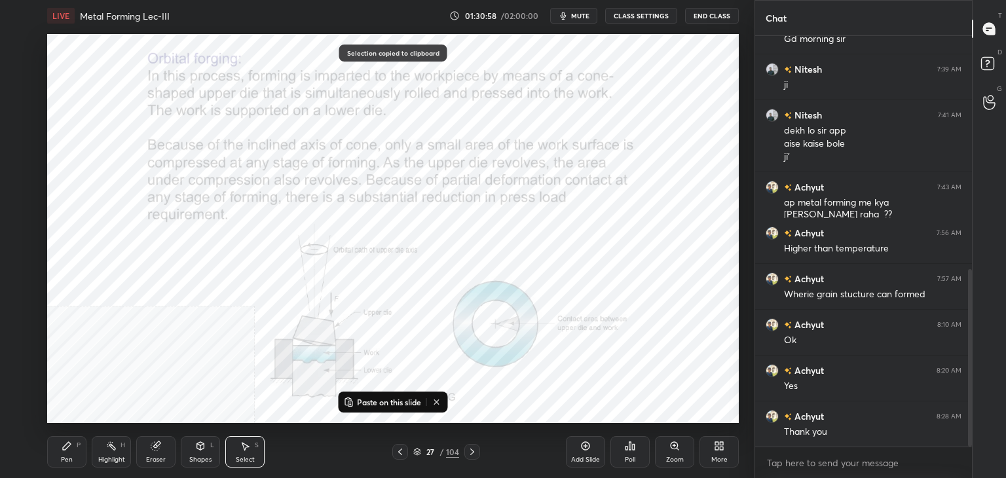
drag, startPoint x: 472, startPoint y: 451, endPoint x: 455, endPoint y: 426, distance: 29.8
click at [471, 452] on icon at bounding box center [472, 452] width 10 height 10
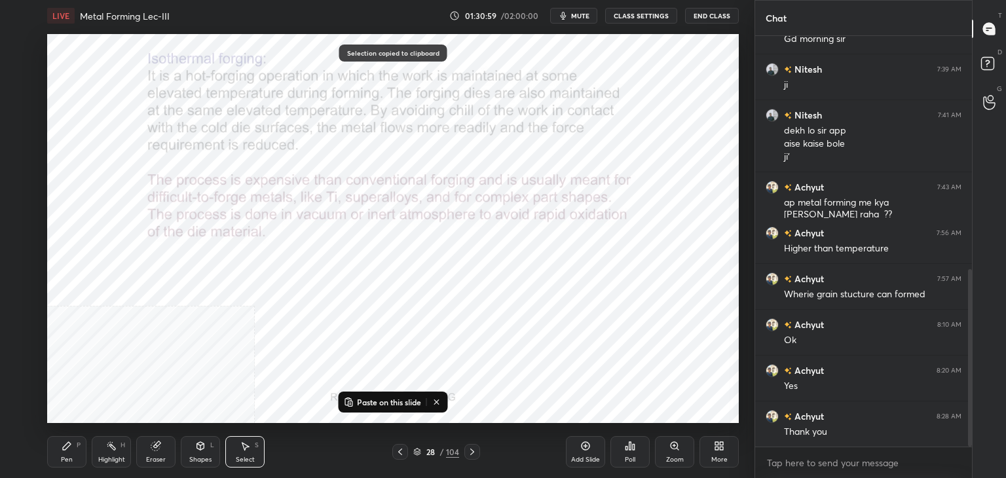
click at [367, 399] on p "Paste on this slide" at bounding box center [389, 402] width 64 height 10
click at [221, 336] on div "0 ° Undo Copy Paste here Duplicate Duplicate to new slide Delete" at bounding box center [393, 228] width 692 height 389
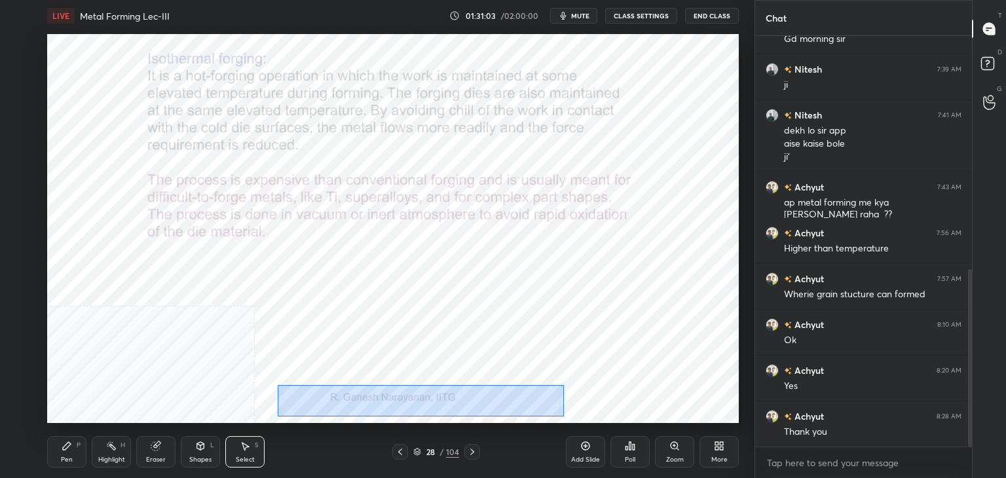
drag, startPoint x: 278, startPoint y: 385, endPoint x: 614, endPoint y: 415, distance: 337.4
click at [601, 419] on div "LIVE Metal Forming Lec-III 01:31:03 / 02:00:00 mute CLASS SETTINGS End Class 0 …" at bounding box center [393, 239] width 702 height 478
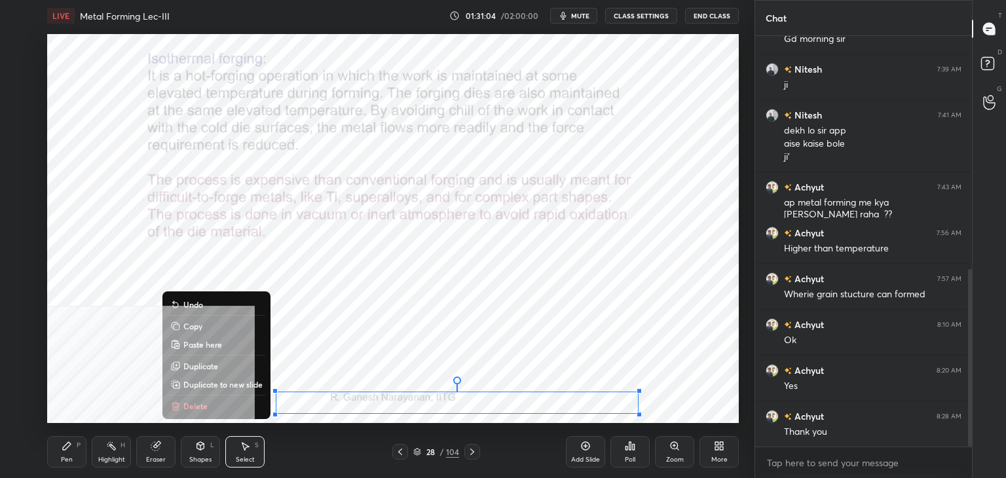
click at [228, 326] on button "Copy" at bounding box center [217, 326] width 98 height 16
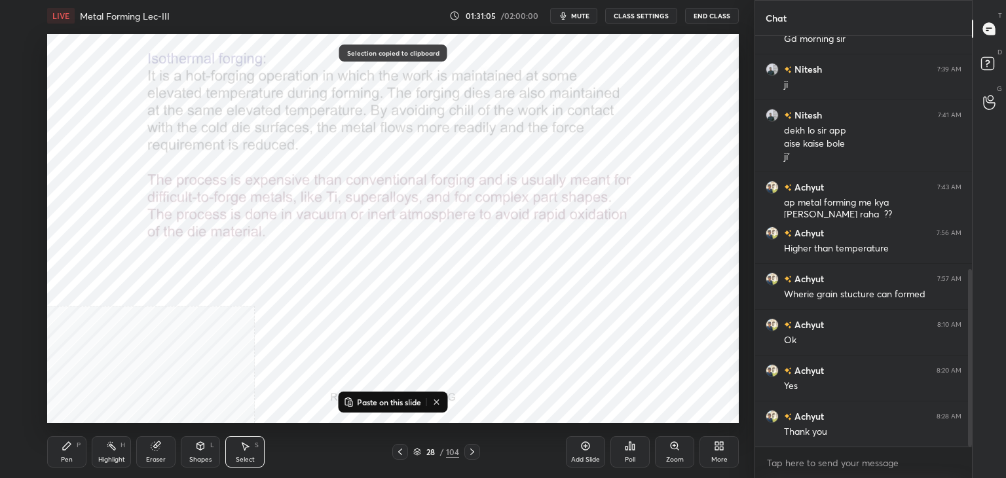
click at [474, 451] on icon at bounding box center [472, 452] width 10 height 10
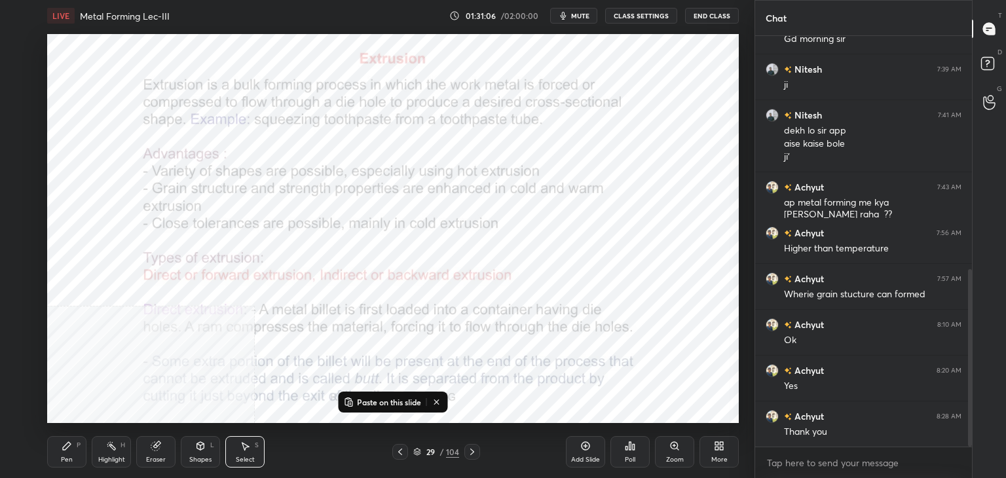
click at [366, 403] on p "Paste on this slide" at bounding box center [389, 402] width 64 height 10
click at [683, 394] on div "0 ° Undo Copy Paste here Duplicate Duplicate to new slide Delete" at bounding box center [393, 228] width 692 height 389
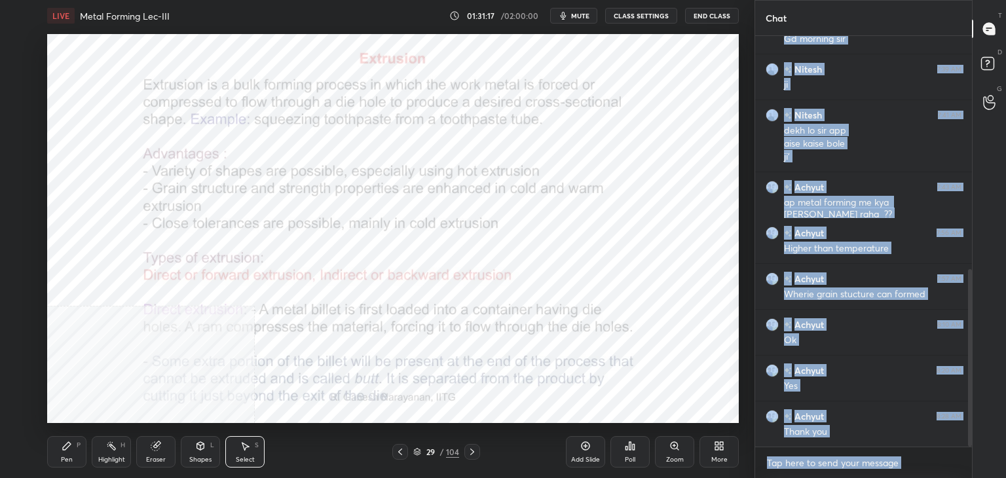
click at [481, 390] on div "0 ° Undo Copy Paste here Duplicate Duplicate to new slide Delete" at bounding box center [393, 228] width 692 height 389
click at [913, 467] on textarea at bounding box center [864, 463] width 196 height 21
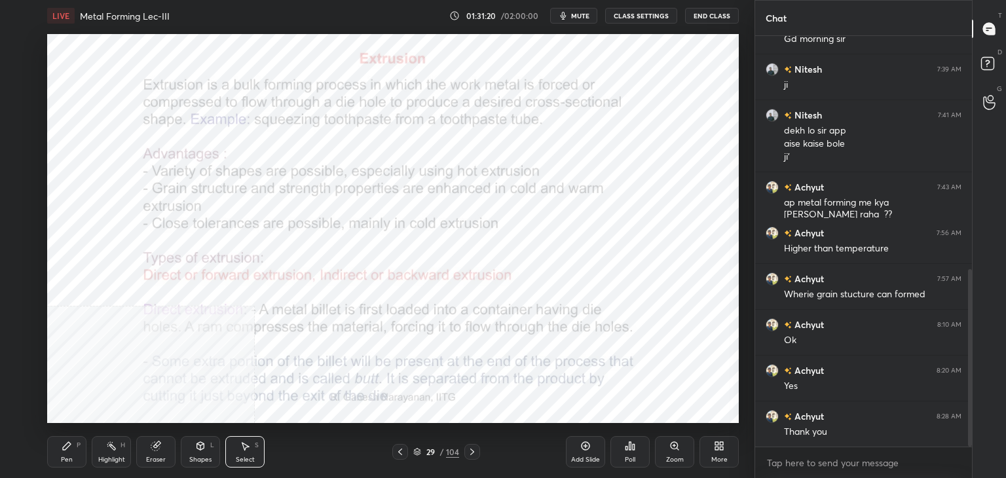
type textarea "x"
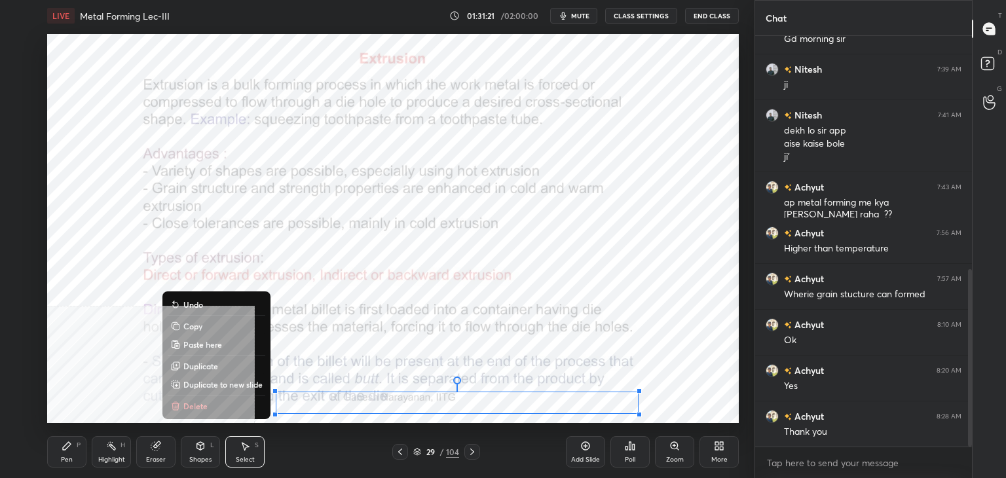
drag, startPoint x: 270, startPoint y: 391, endPoint x: 603, endPoint y: 400, distance: 332.9
click at [629, 419] on div "LIVE Metal Forming Lec-III 01:31:21 / 02:00:00 mute CLASS SETTINGS End Class 0 …" at bounding box center [393, 239] width 702 height 478
click at [202, 325] on button "Copy" at bounding box center [217, 326] width 98 height 16
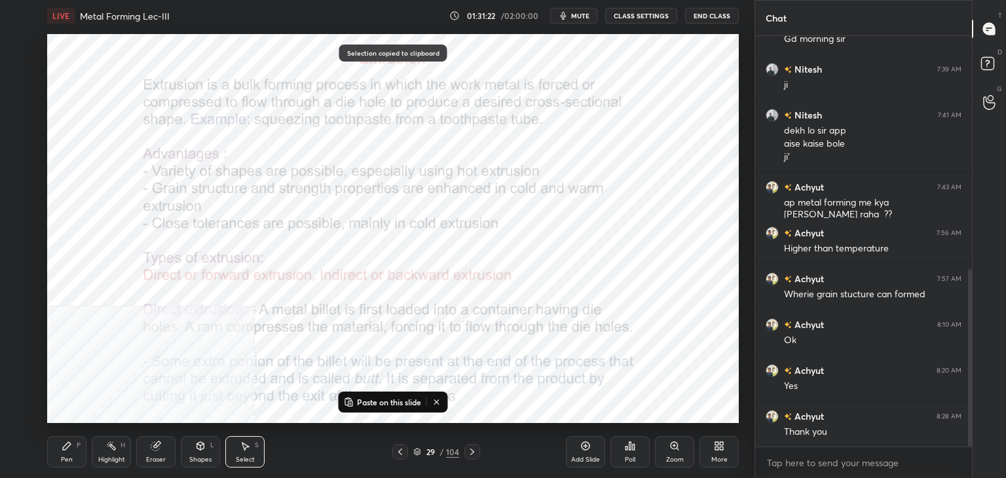
drag, startPoint x: 474, startPoint y: 449, endPoint x: 467, endPoint y: 443, distance: 9.3
click at [474, 449] on icon at bounding box center [472, 452] width 10 height 10
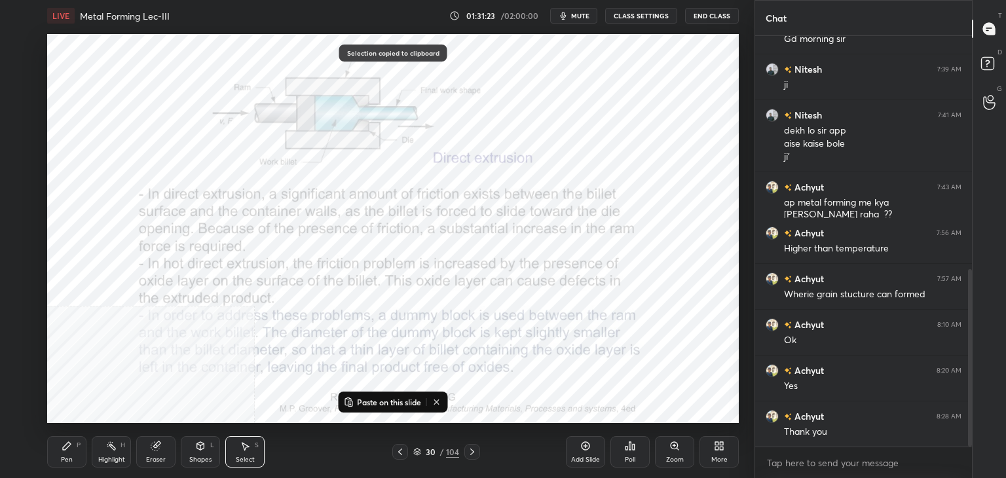
click at [369, 401] on p "Paste on this slide" at bounding box center [389, 402] width 64 height 10
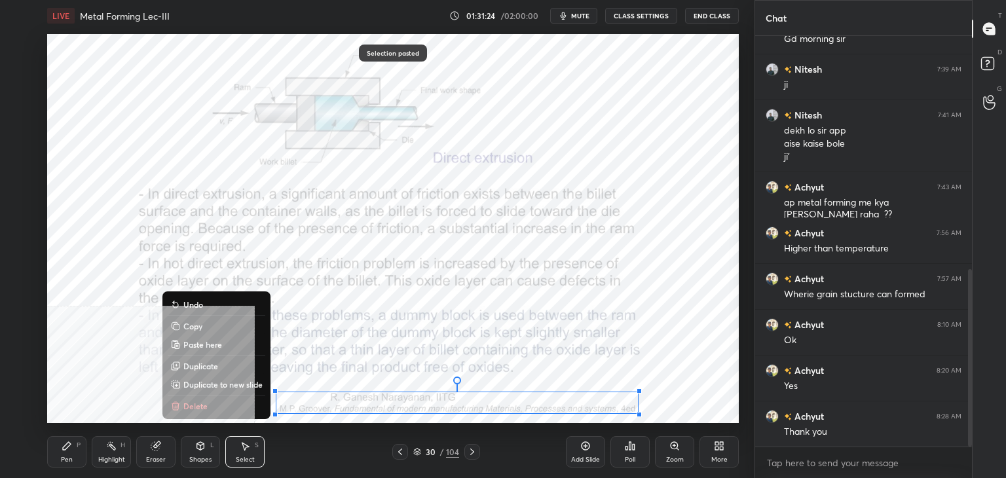
drag, startPoint x: 189, startPoint y: 326, endPoint x: 201, endPoint y: 326, distance: 11.8
click at [189, 326] on p "Copy" at bounding box center [192, 326] width 19 height 10
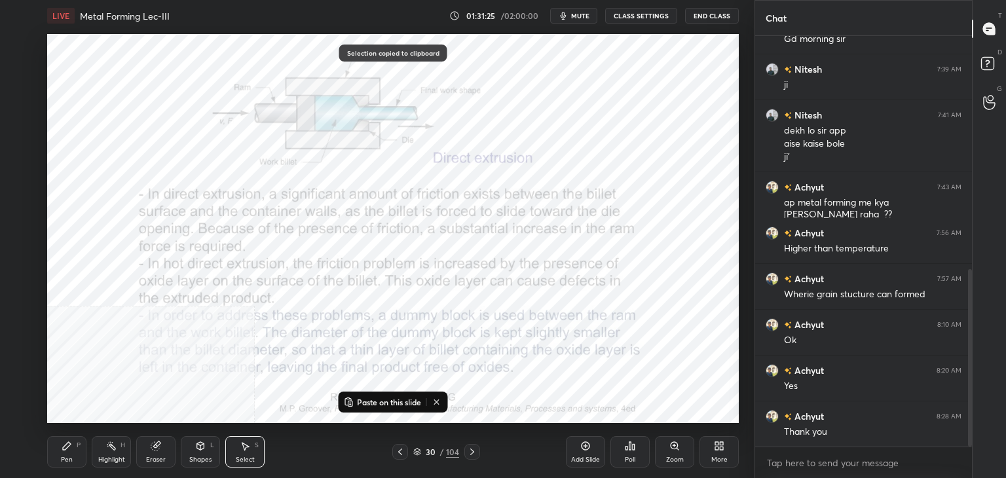
click at [474, 451] on icon at bounding box center [472, 452] width 10 height 10
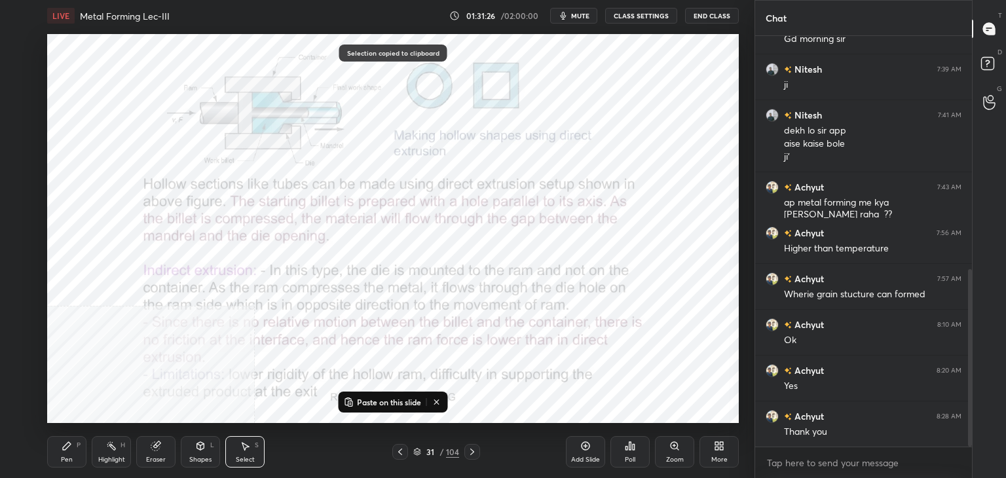
click at [377, 401] on p "Paste on this slide" at bounding box center [389, 402] width 64 height 10
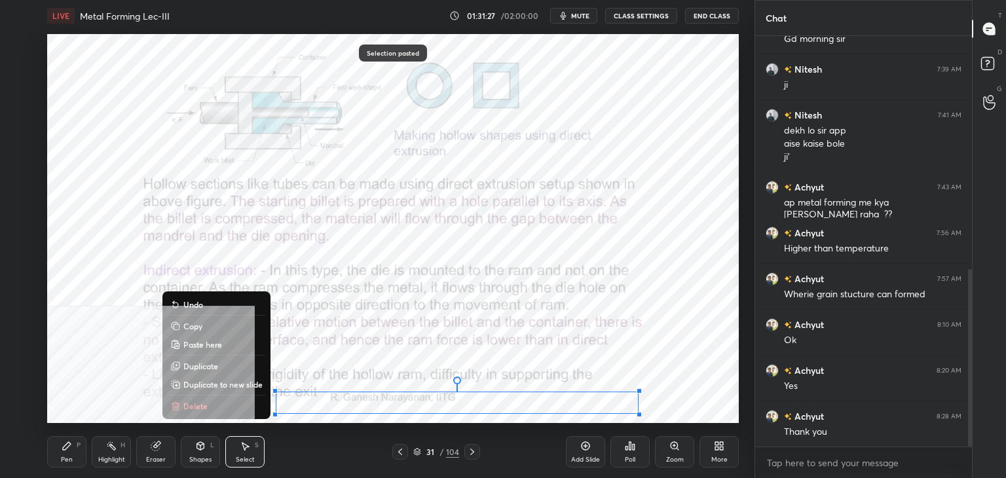
drag, startPoint x: 208, startPoint y: 324, endPoint x: 231, endPoint y: 326, distance: 23.0
click at [208, 324] on button "Copy" at bounding box center [217, 326] width 98 height 16
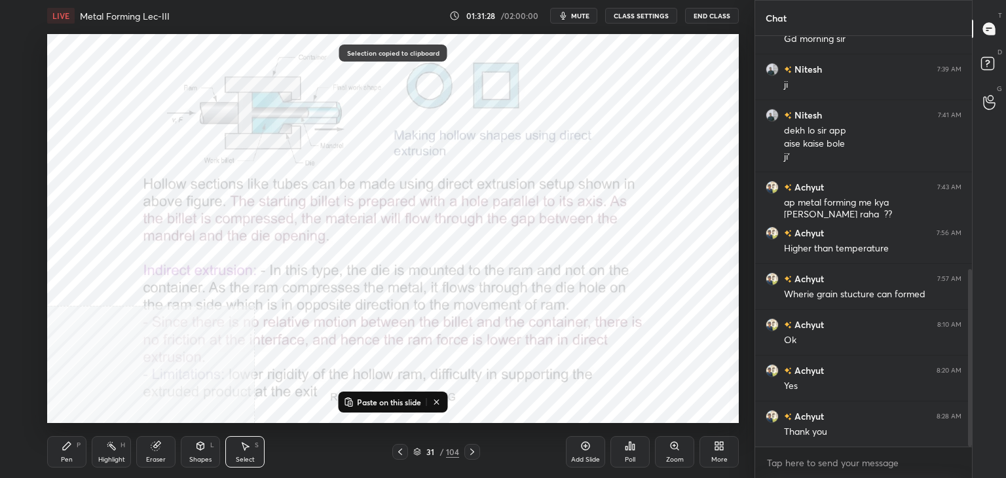
drag, startPoint x: 474, startPoint y: 449, endPoint x: 457, endPoint y: 430, distance: 26.4
click at [472, 451] on icon at bounding box center [472, 452] width 10 height 10
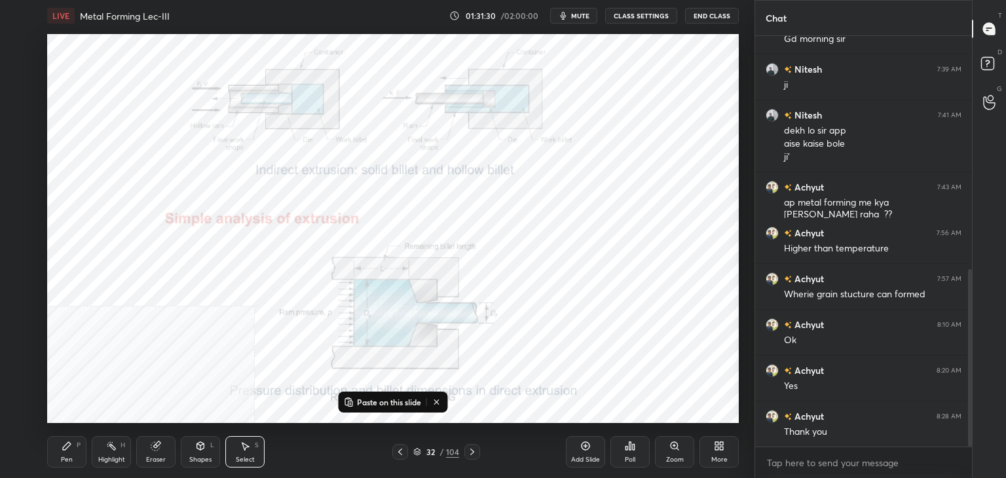
click at [367, 403] on p "Paste on this slide" at bounding box center [389, 402] width 64 height 10
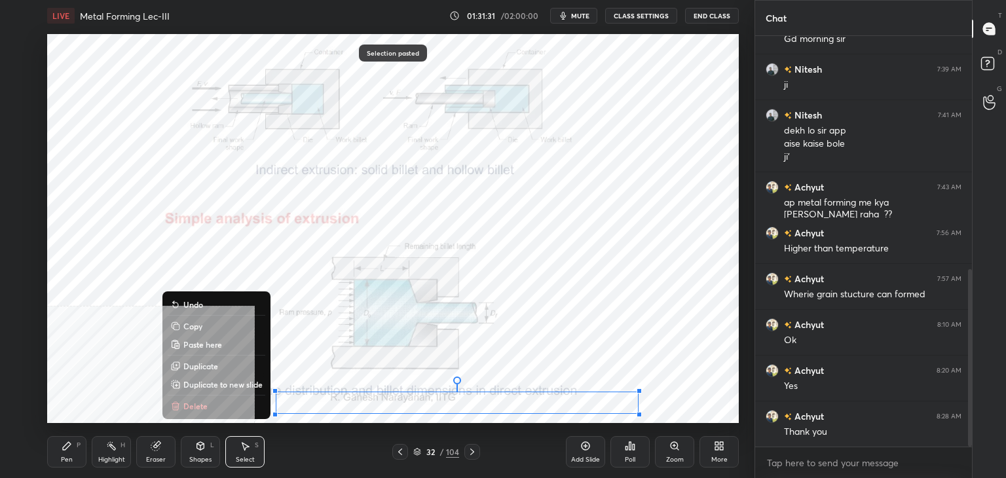
drag, startPoint x: 203, startPoint y: 323, endPoint x: 223, endPoint y: 323, distance: 20.3
click at [203, 324] on button "Copy" at bounding box center [217, 326] width 98 height 16
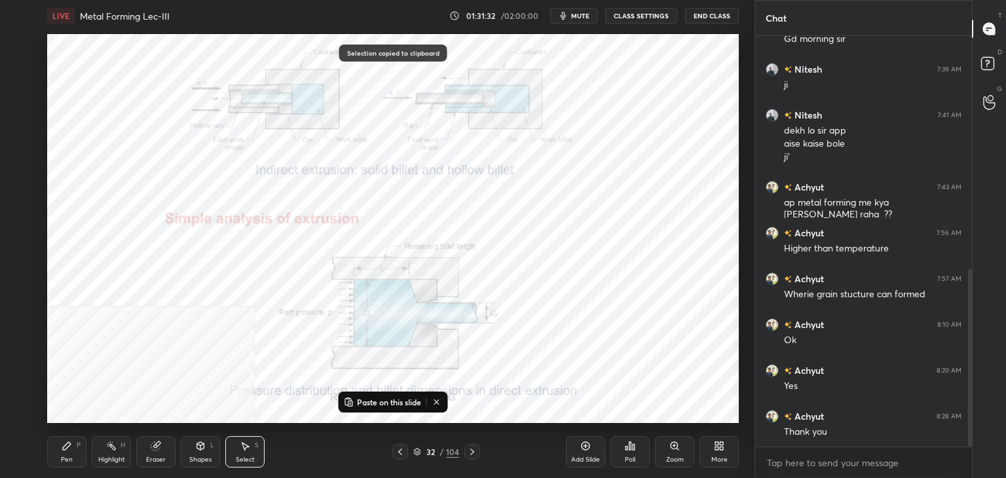
drag, startPoint x: 472, startPoint y: 453, endPoint x: 452, endPoint y: 427, distance: 33.2
click at [472, 454] on icon at bounding box center [472, 452] width 4 height 7
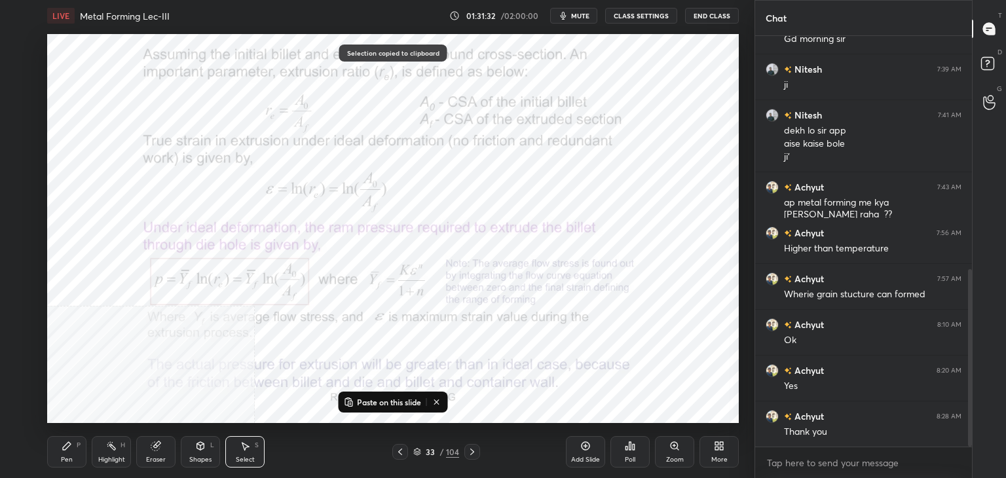
click at [359, 402] on p "Paste on this slide" at bounding box center [389, 402] width 64 height 10
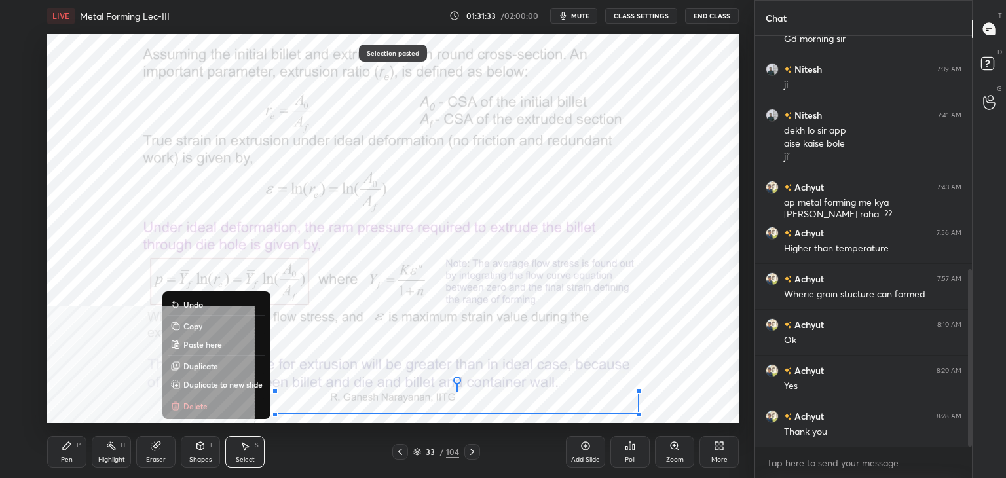
click at [213, 323] on button "Copy" at bounding box center [217, 326] width 98 height 16
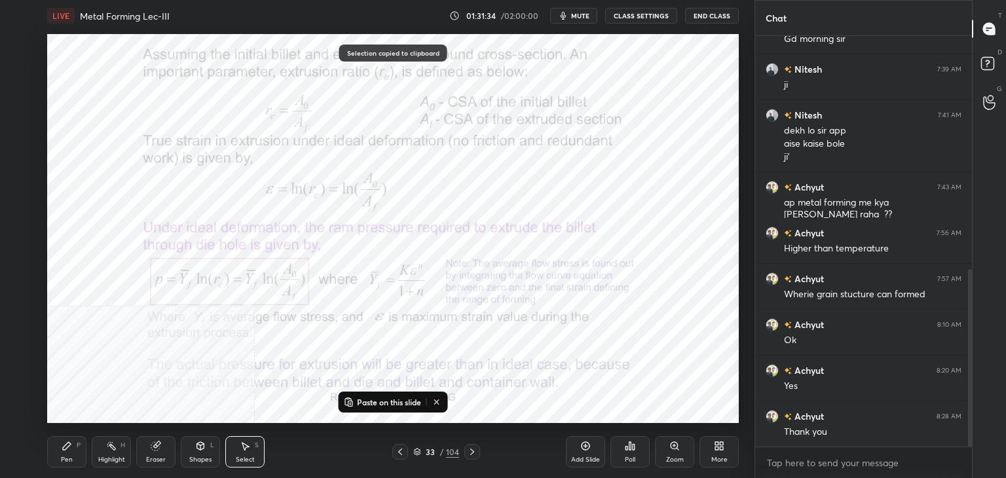
drag, startPoint x: 473, startPoint y: 451, endPoint x: 446, endPoint y: 409, distance: 49.8
click at [474, 451] on icon at bounding box center [472, 452] width 10 height 10
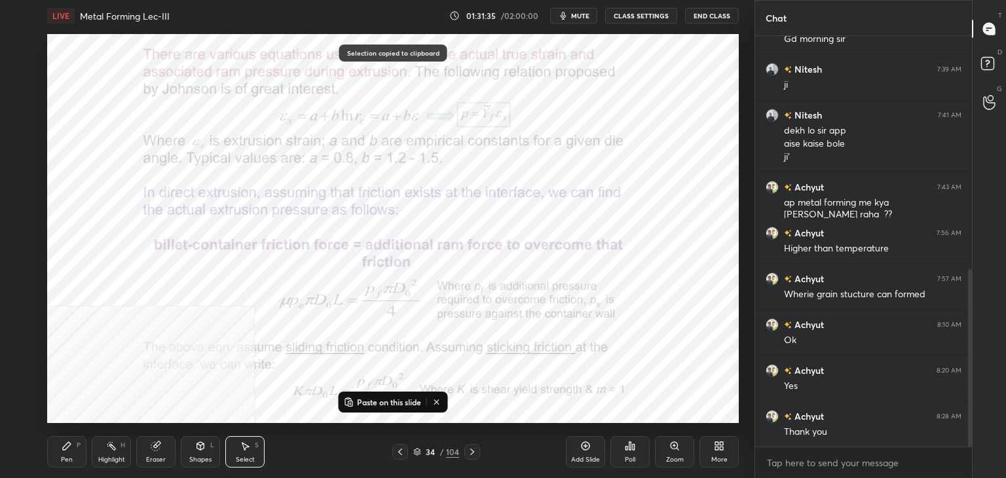
click at [369, 401] on p "Paste on this slide" at bounding box center [389, 402] width 64 height 10
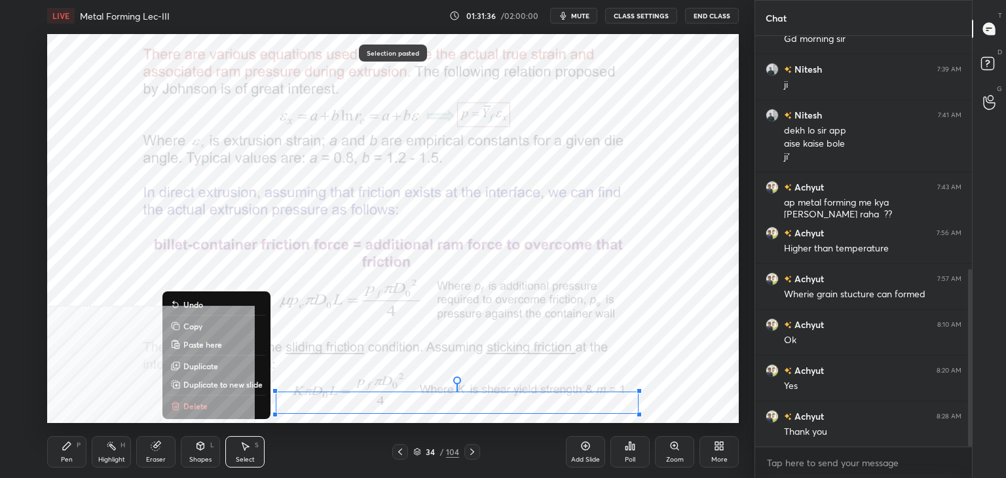
drag, startPoint x: 216, startPoint y: 324, endPoint x: 246, endPoint y: 329, distance: 31.2
click at [216, 324] on button "Copy" at bounding box center [217, 326] width 98 height 16
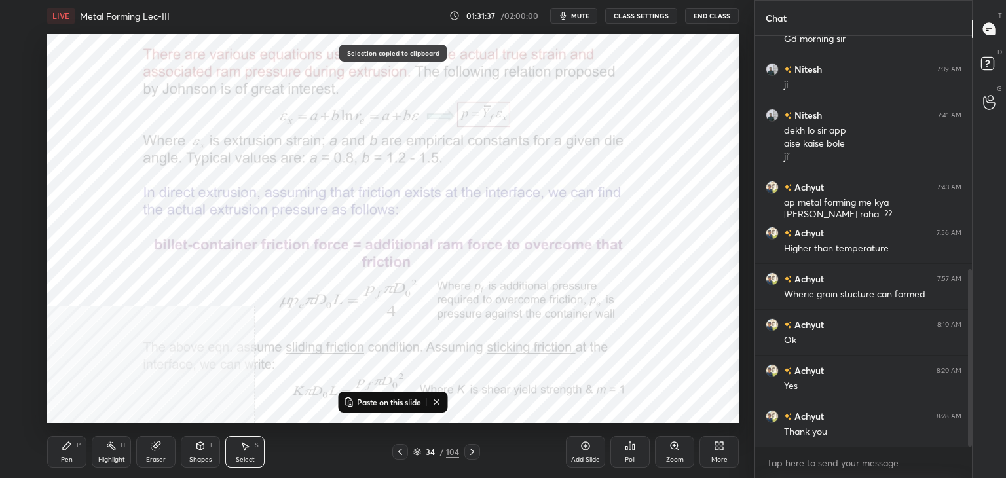
drag, startPoint x: 471, startPoint y: 451, endPoint x: 442, endPoint y: 422, distance: 41.2
click at [471, 453] on icon at bounding box center [472, 452] width 10 height 10
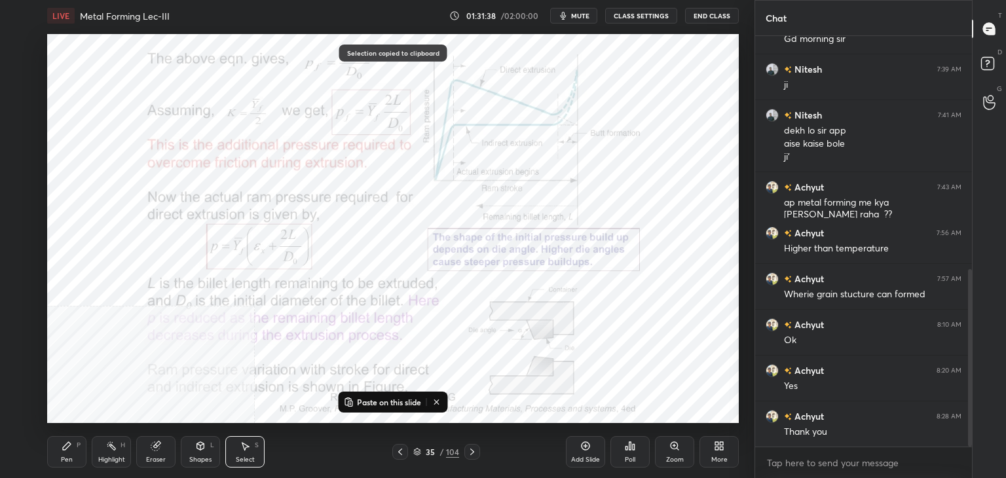
click at [364, 399] on p "Paste on this slide" at bounding box center [389, 402] width 64 height 10
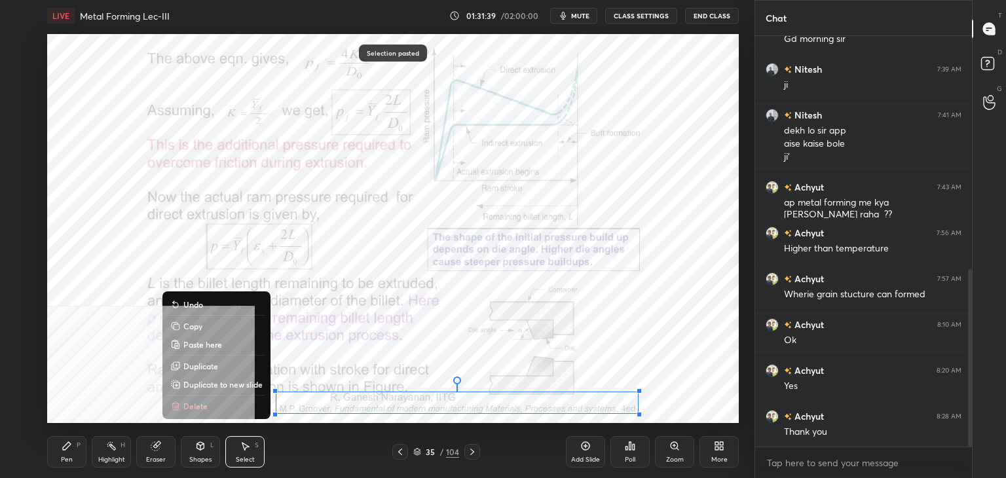
click at [217, 322] on button "Copy" at bounding box center [217, 326] width 98 height 16
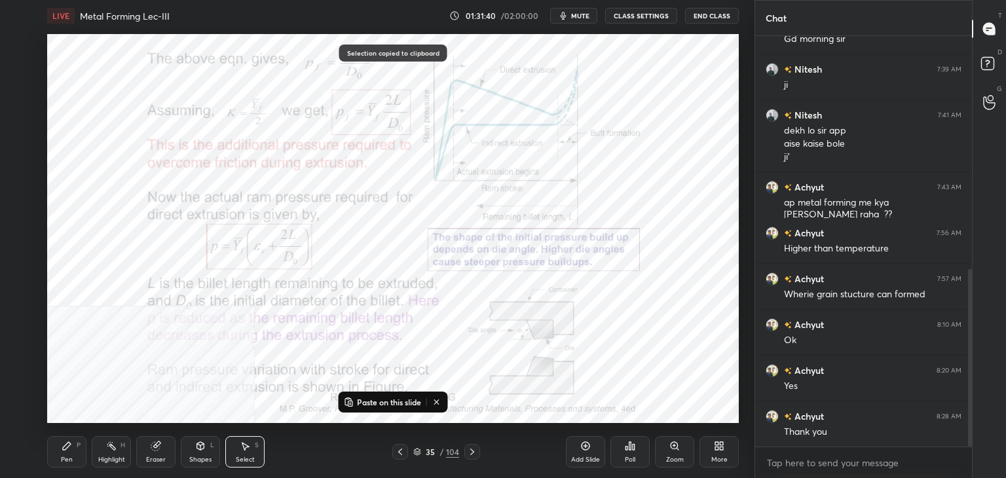
drag, startPoint x: 473, startPoint y: 454, endPoint x: 461, endPoint y: 423, distance: 33.8
click at [472, 454] on icon at bounding box center [472, 452] width 10 height 10
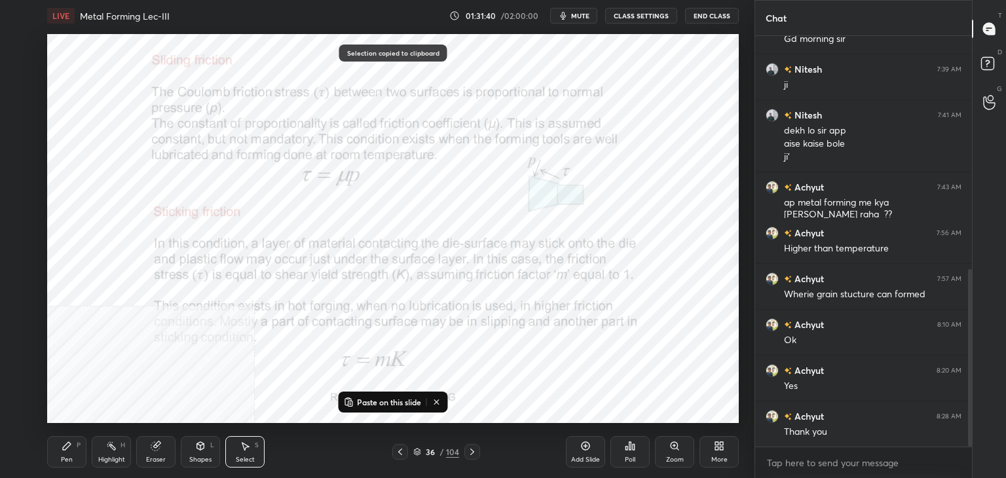
click at [371, 400] on p "Paste on this slide" at bounding box center [389, 402] width 64 height 10
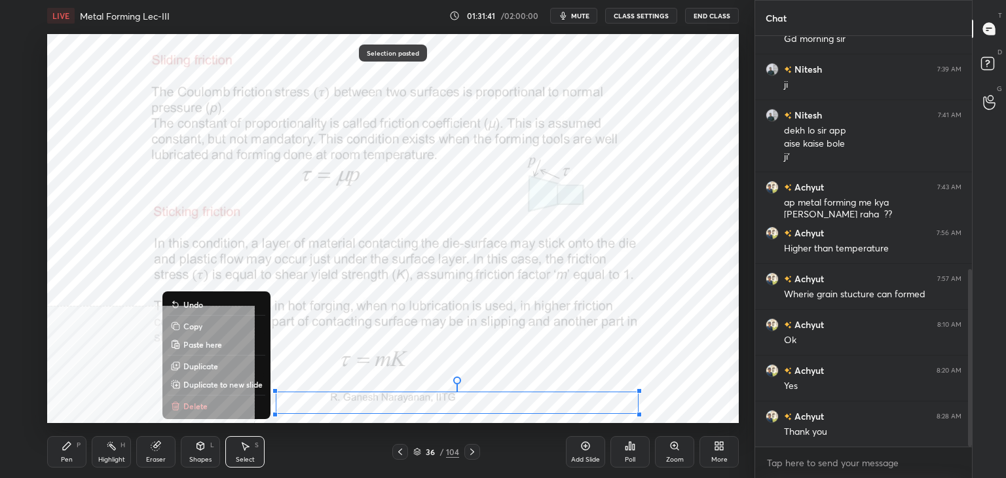
drag, startPoint x: 218, startPoint y: 326, endPoint x: 252, endPoint y: 333, distance: 34.2
click at [219, 326] on button "Copy" at bounding box center [217, 326] width 98 height 16
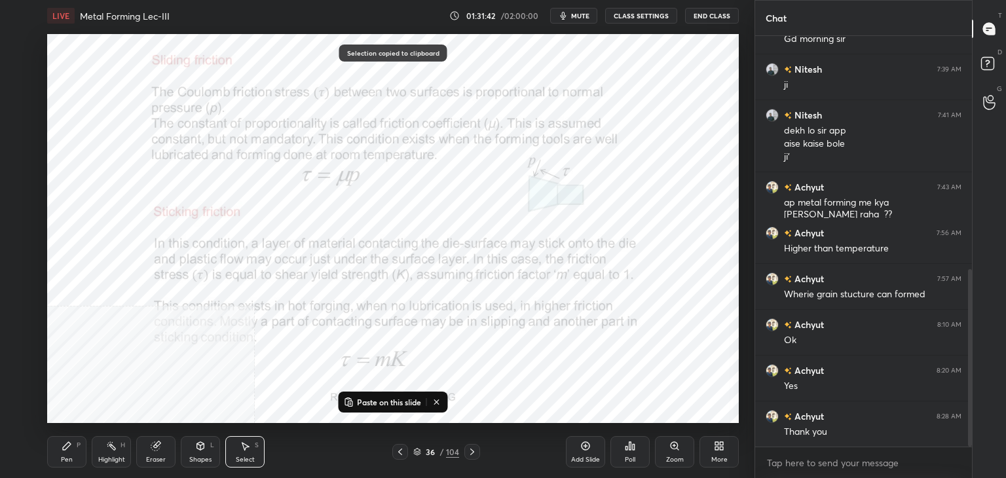
click at [472, 452] on icon at bounding box center [472, 452] width 10 height 10
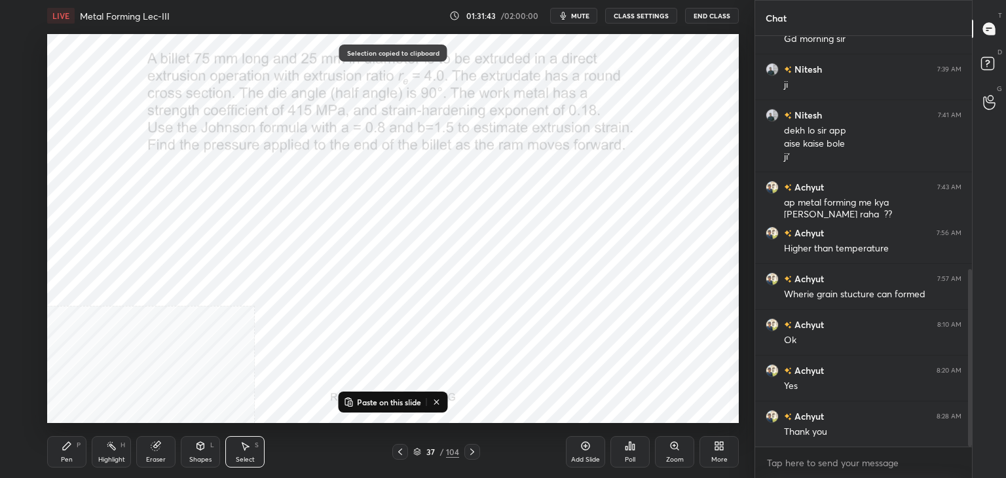
click at [375, 400] on p "Paste on this slide" at bounding box center [389, 402] width 64 height 10
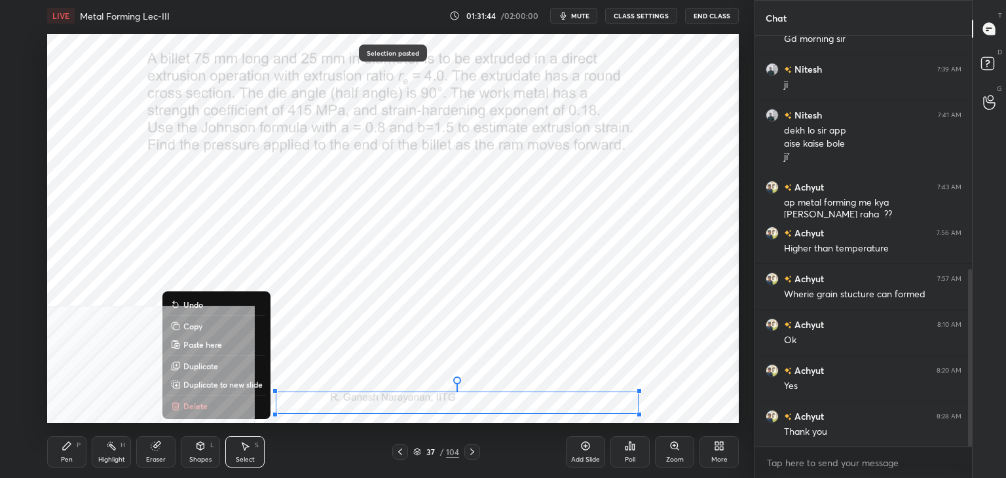
click at [225, 325] on button "Copy" at bounding box center [217, 326] width 98 height 16
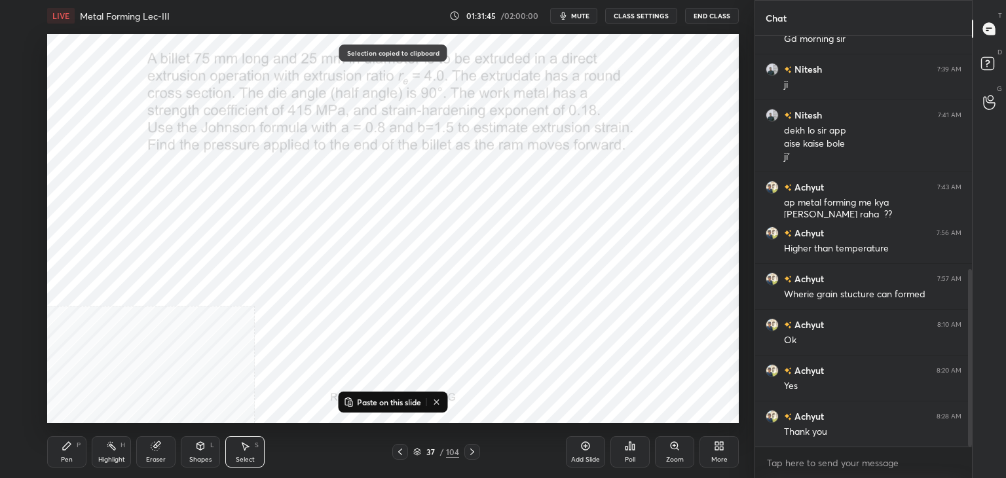
click at [474, 451] on icon at bounding box center [472, 452] width 10 height 10
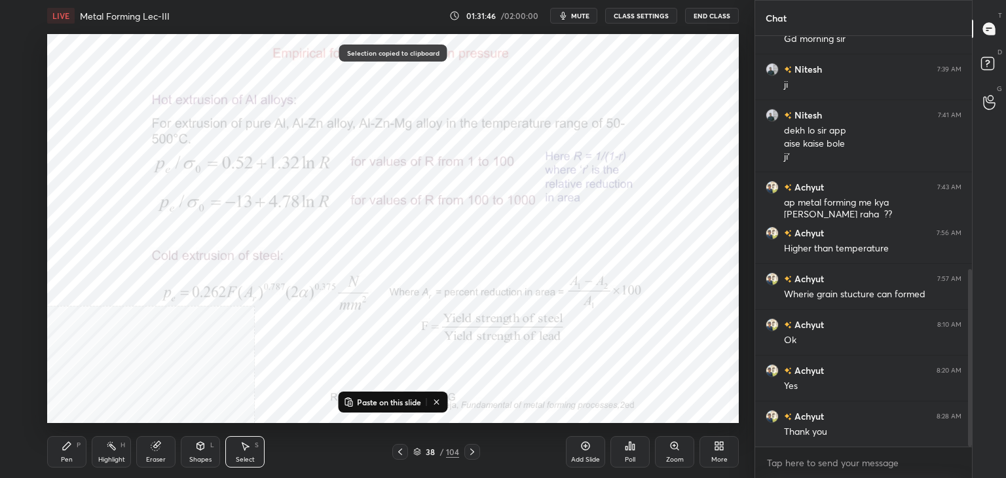
click at [367, 400] on p "Paste on this slide" at bounding box center [389, 402] width 64 height 10
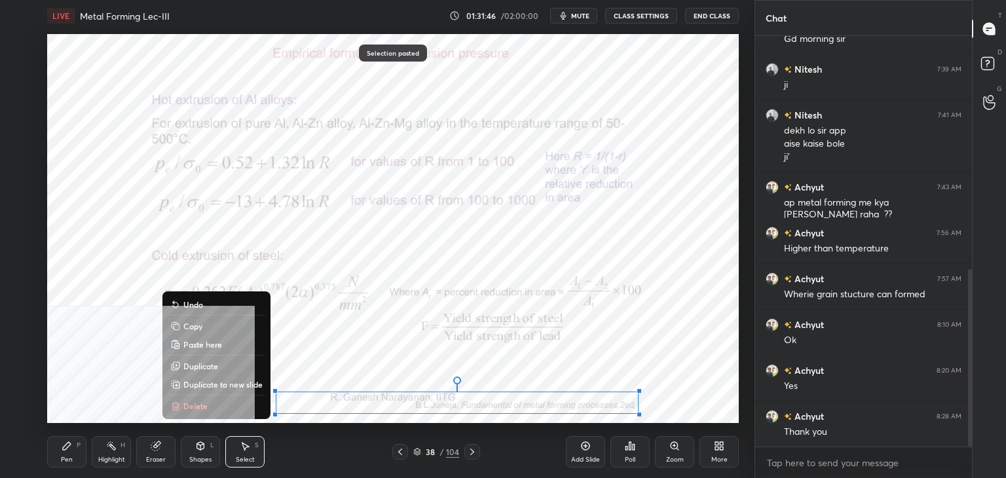
click at [221, 325] on button "Copy" at bounding box center [217, 326] width 98 height 16
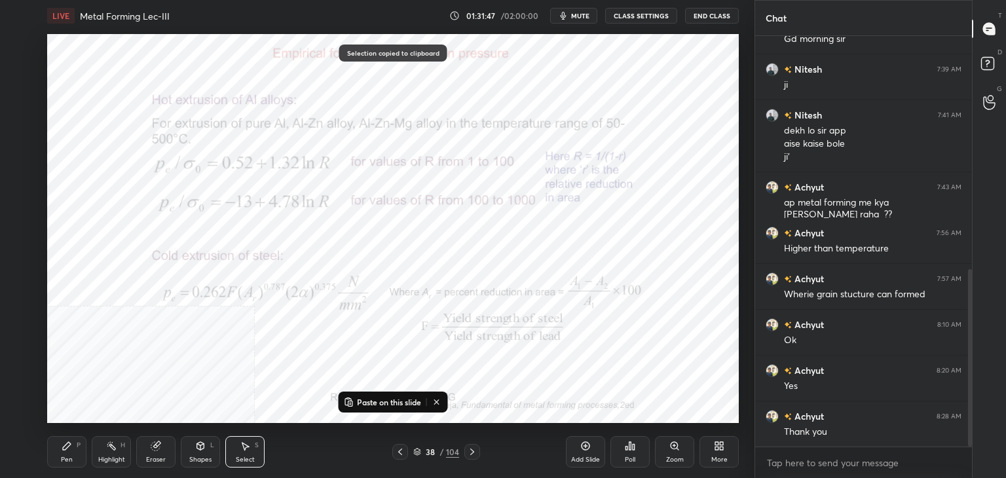
drag, startPoint x: 473, startPoint y: 451, endPoint x: 447, endPoint y: 419, distance: 41.0
click at [472, 453] on icon at bounding box center [472, 452] width 4 height 7
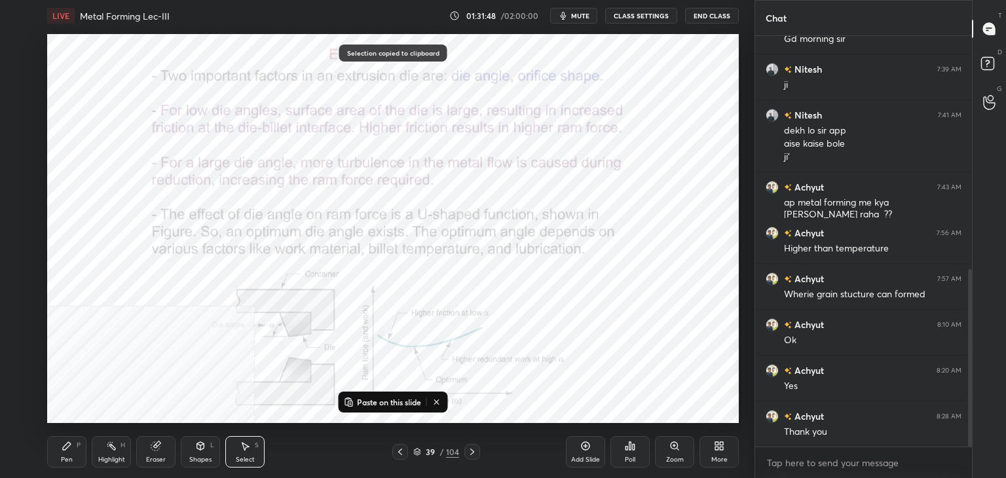
click at [364, 402] on p "Paste on this slide" at bounding box center [389, 402] width 64 height 10
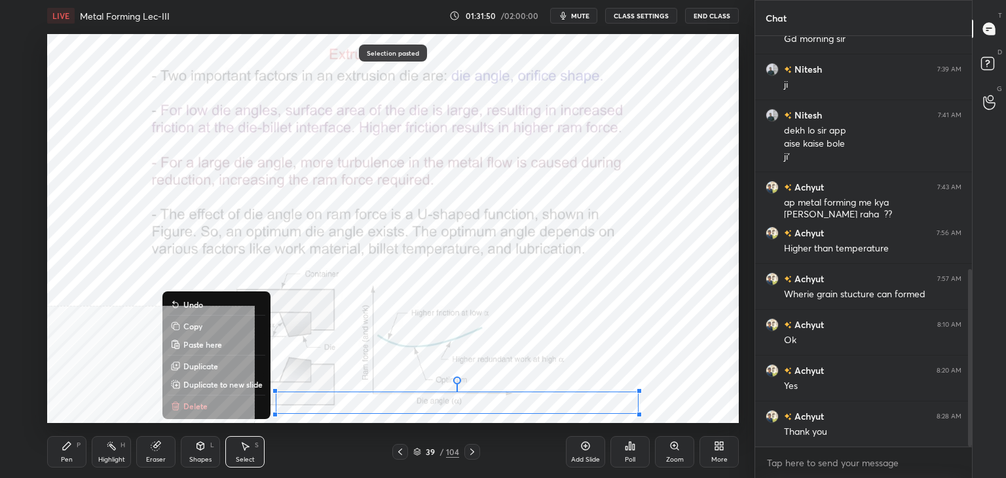
click at [220, 328] on button "Copy" at bounding box center [217, 326] width 98 height 16
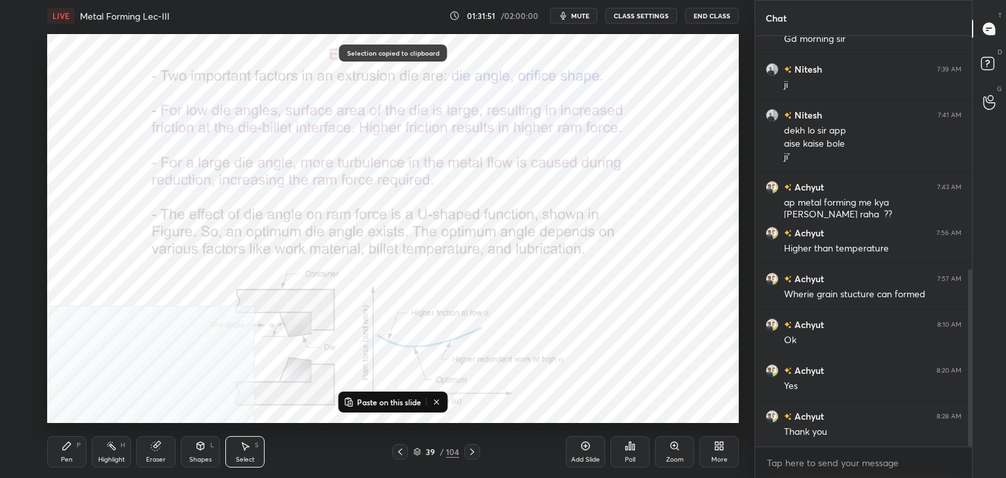
click at [473, 451] on icon at bounding box center [472, 452] width 4 height 7
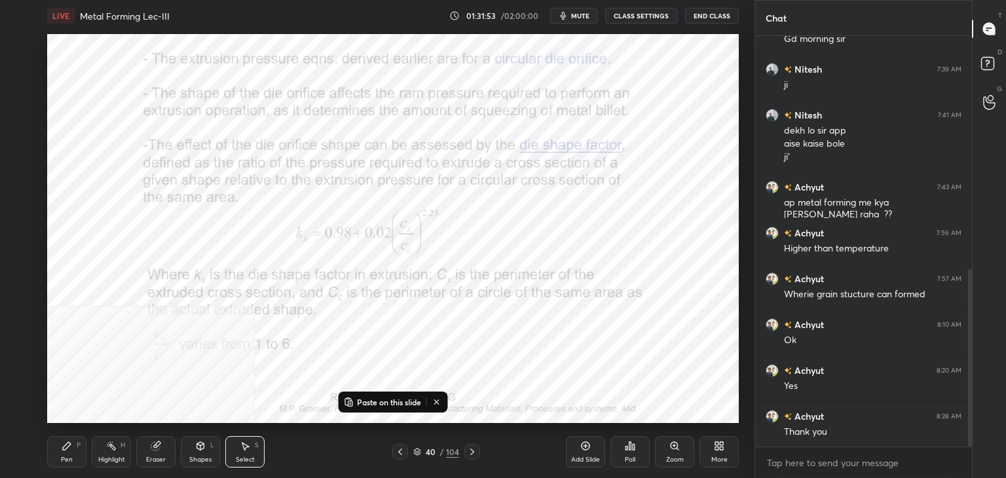
click at [373, 406] on p "Paste on this slide" at bounding box center [389, 402] width 64 height 10
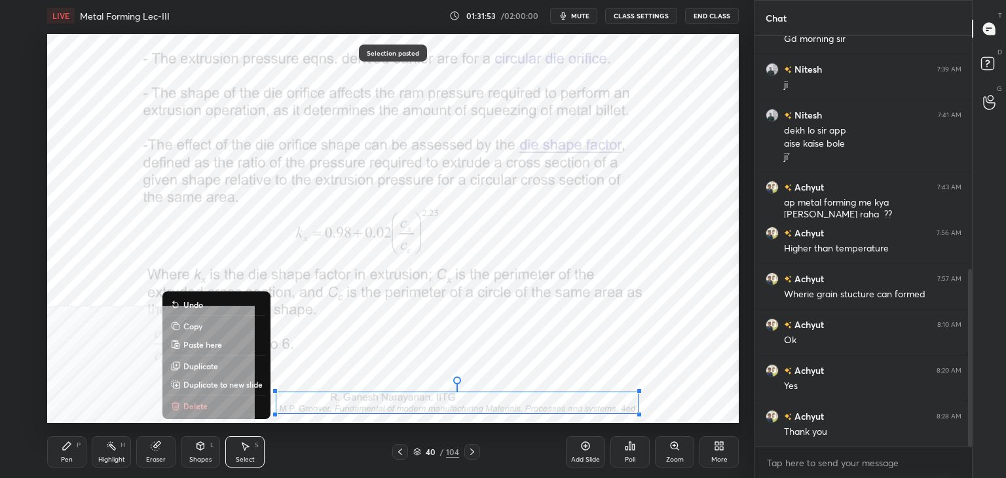
click at [218, 328] on button "Copy" at bounding box center [217, 326] width 98 height 16
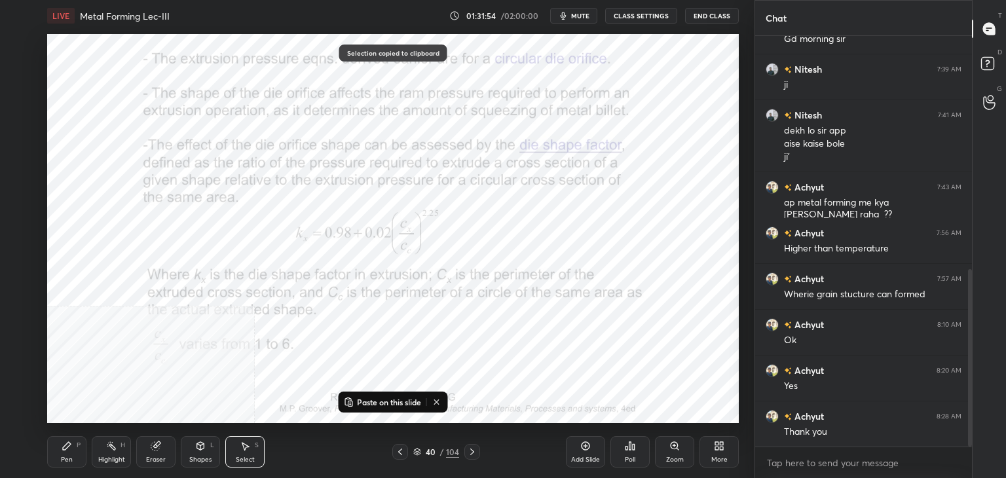
click at [474, 451] on icon at bounding box center [472, 452] width 10 height 10
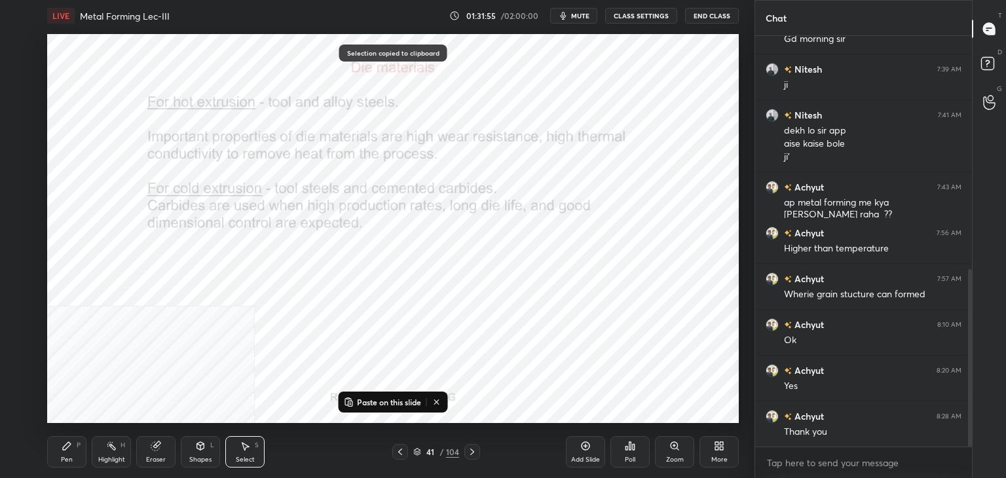
click at [385, 400] on p "Paste on this slide" at bounding box center [389, 402] width 64 height 10
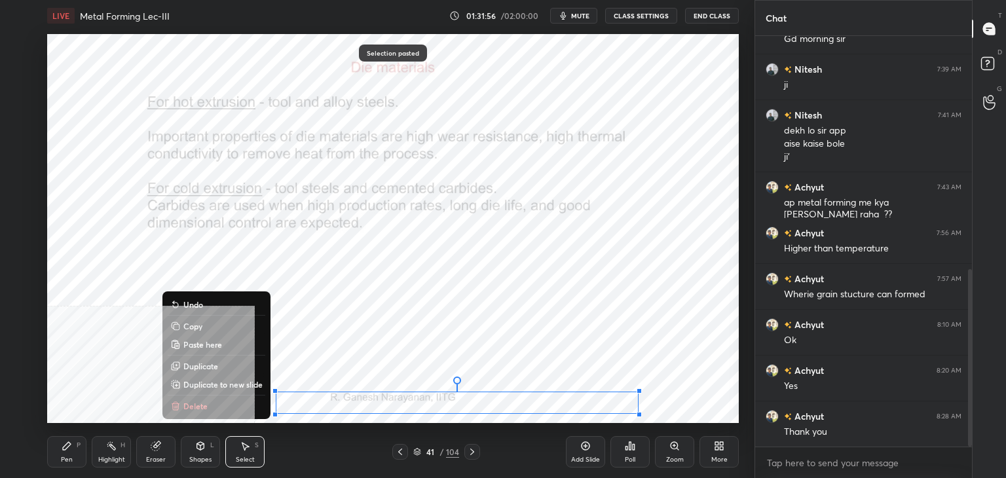
click at [222, 327] on button "Copy" at bounding box center [217, 326] width 98 height 16
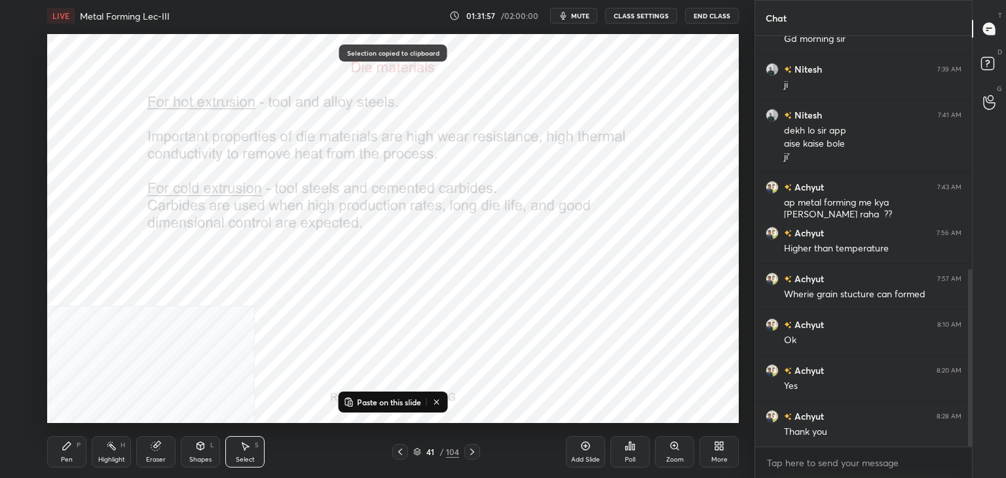
click at [472, 451] on icon at bounding box center [472, 452] width 4 height 7
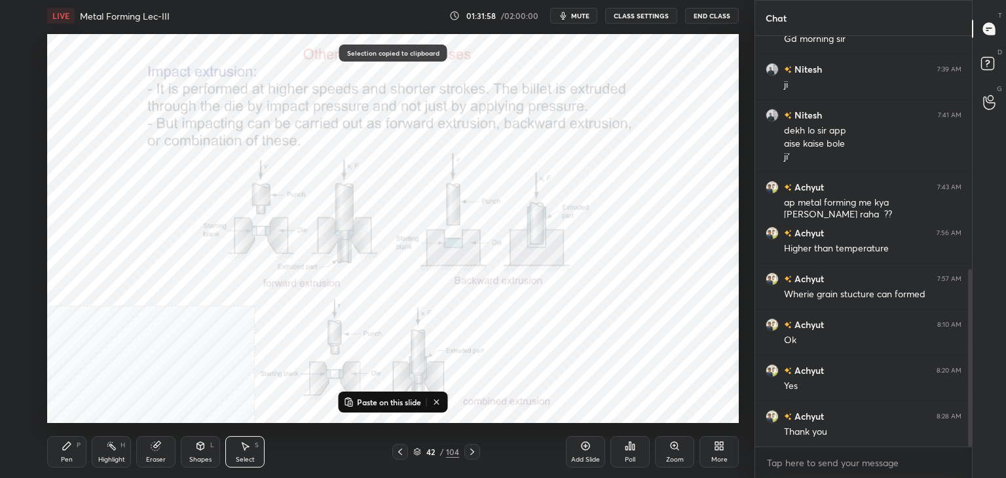
drag, startPoint x: 375, startPoint y: 402, endPoint x: 358, endPoint y: 394, distance: 19.1
click at [375, 402] on p "Paste on this slide" at bounding box center [389, 402] width 64 height 10
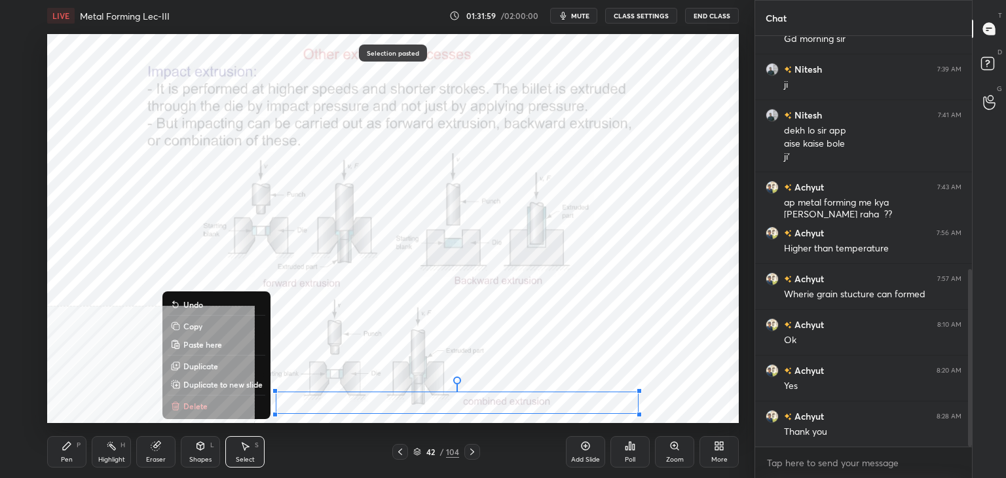
drag, startPoint x: 221, startPoint y: 318, endPoint x: 249, endPoint y: 326, distance: 29.4
click at [221, 319] on button "Copy" at bounding box center [217, 326] width 98 height 16
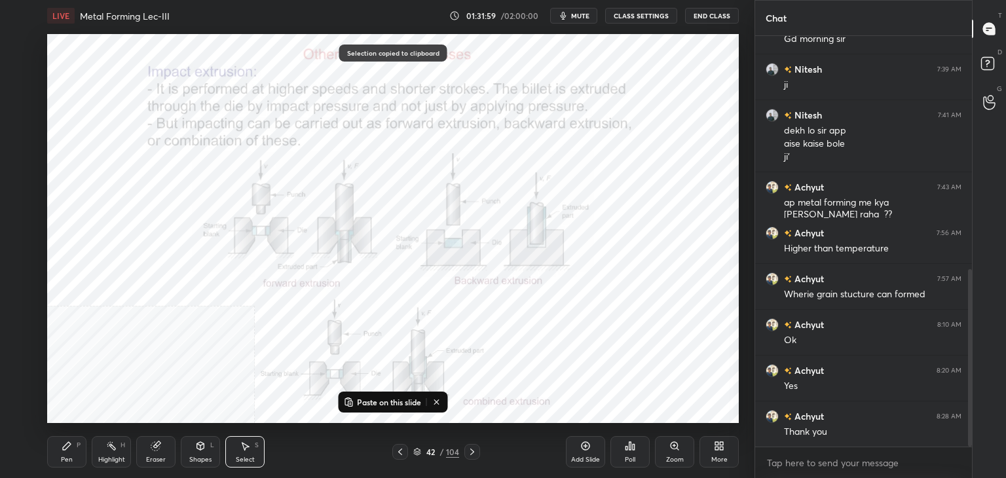
click at [475, 452] on icon at bounding box center [472, 452] width 10 height 10
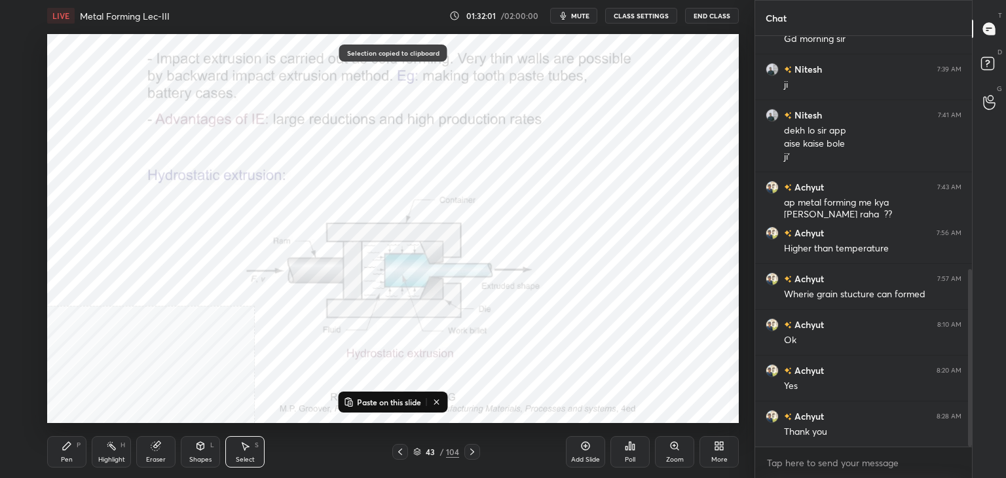
click at [368, 402] on p "Paste on this slide" at bounding box center [389, 402] width 64 height 10
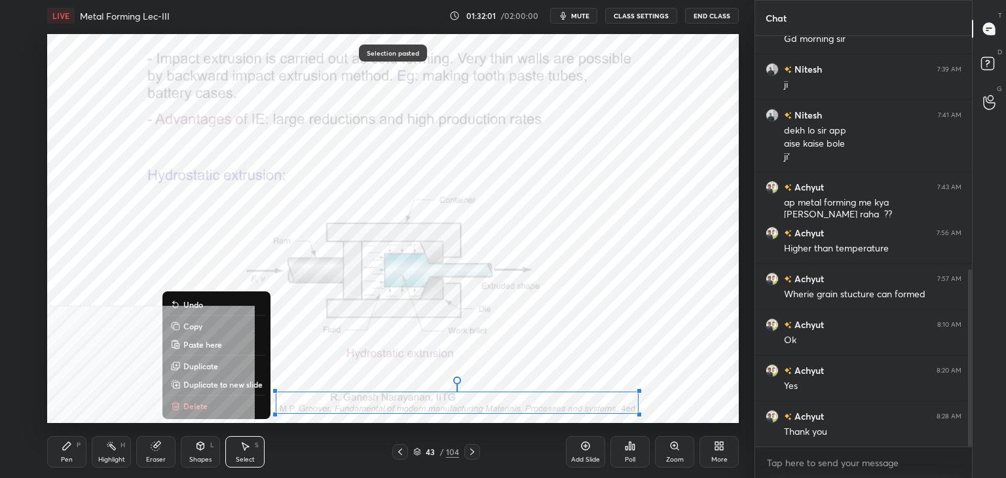
click at [225, 326] on button "Copy" at bounding box center [217, 326] width 98 height 16
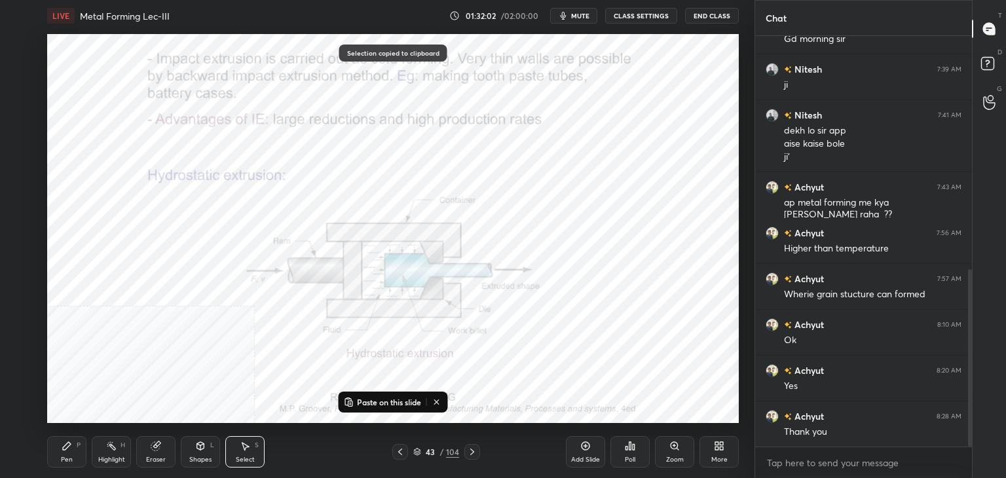
drag, startPoint x: 469, startPoint y: 451, endPoint x: 458, endPoint y: 430, distance: 23.7
click at [468, 451] on icon at bounding box center [472, 452] width 10 height 10
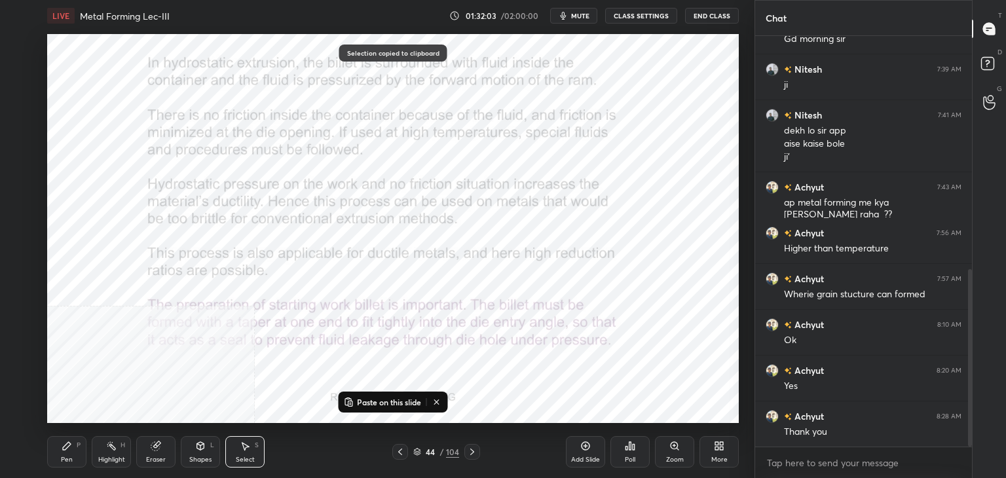
click at [369, 400] on p "Paste on this slide" at bounding box center [389, 402] width 64 height 10
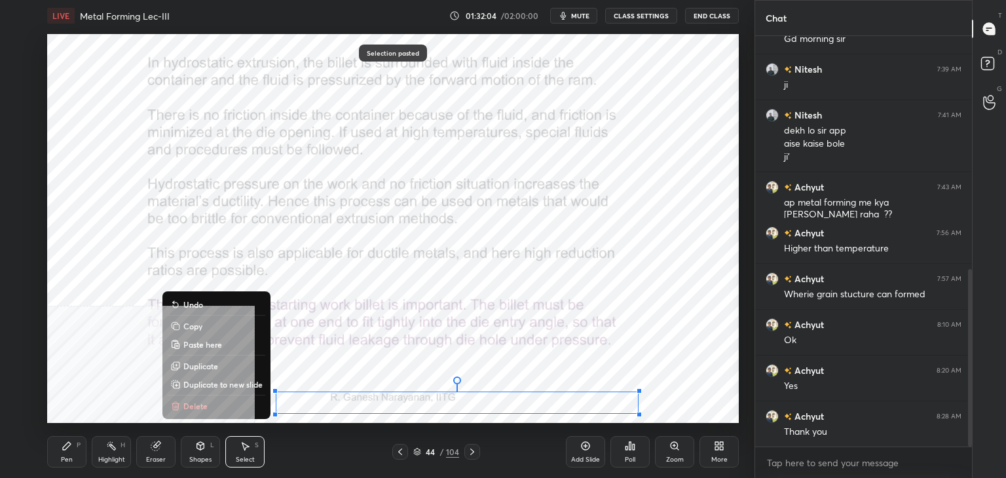
click at [216, 323] on button "Copy" at bounding box center [217, 326] width 98 height 16
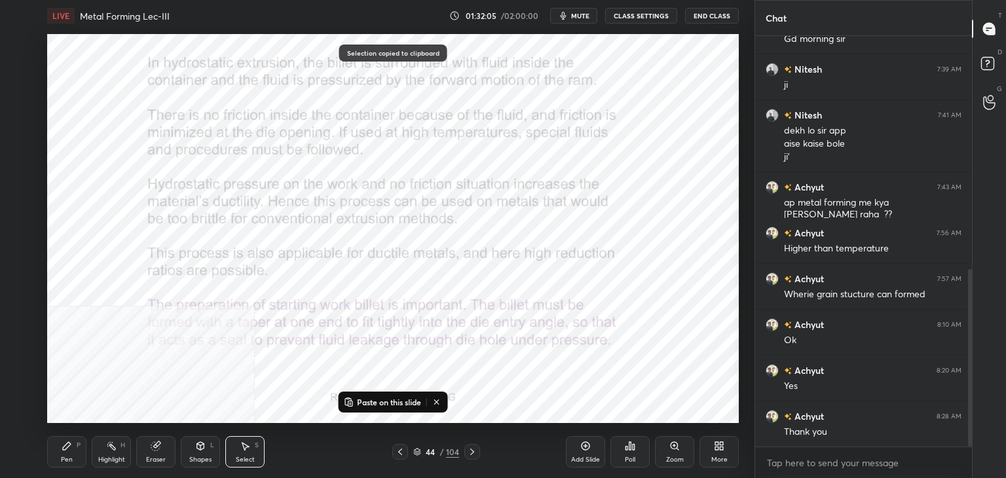
click at [476, 451] on icon at bounding box center [472, 452] width 10 height 10
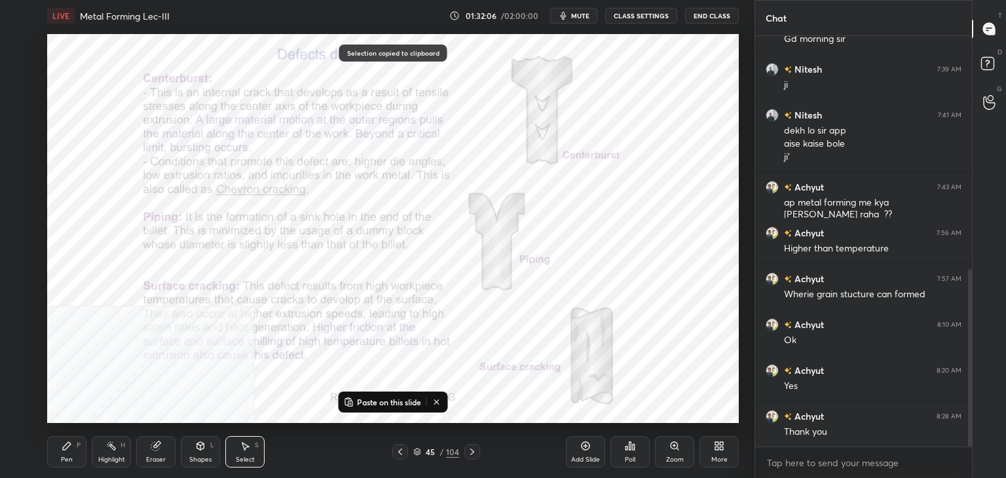
click at [389, 402] on p "Paste on this slide" at bounding box center [389, 402] width 64 height 10
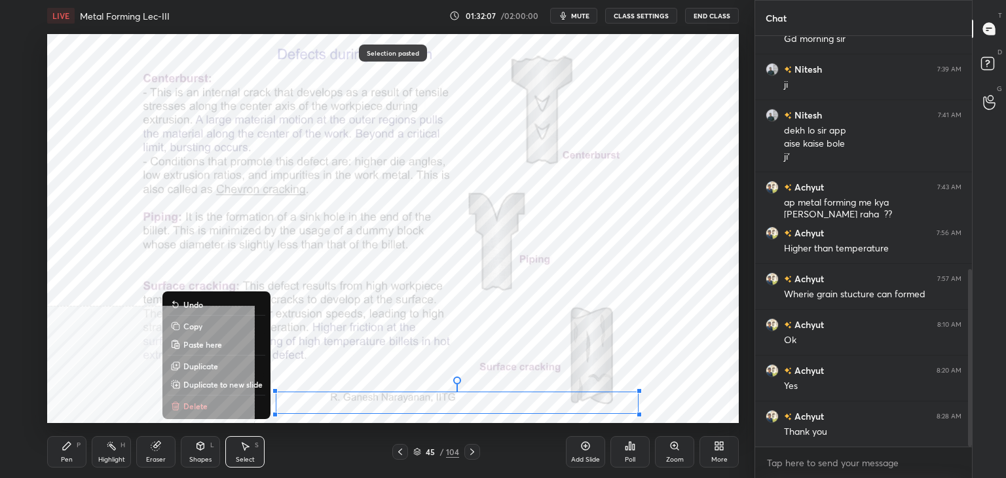
drag, startPoint x: 219, startPoint y: 324, endPoint x: 242, endPoint y: 336, distance: 26.7
click at [218, 324] on button "Copy" at bounding box center [217, 326] width 98 height 16
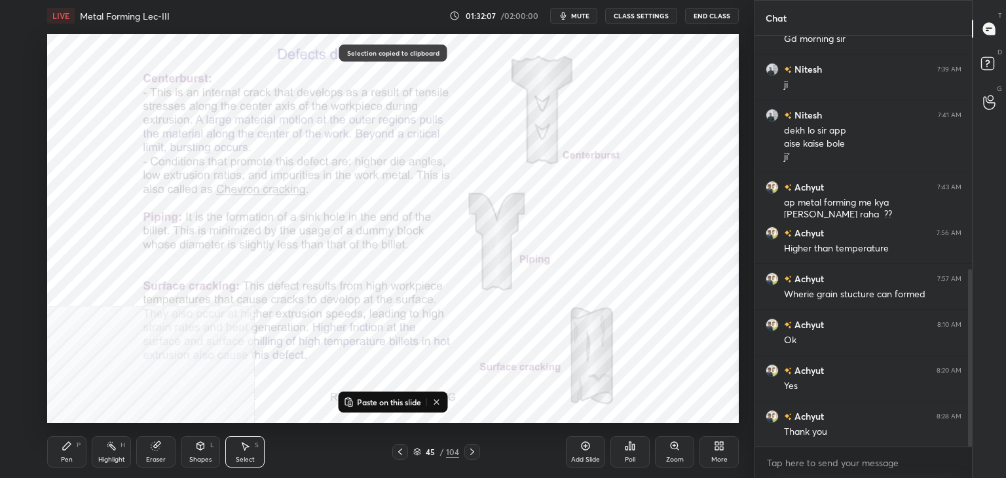
click at [472, 453] on icon at bounding box center [472, 452] width 10 height 10
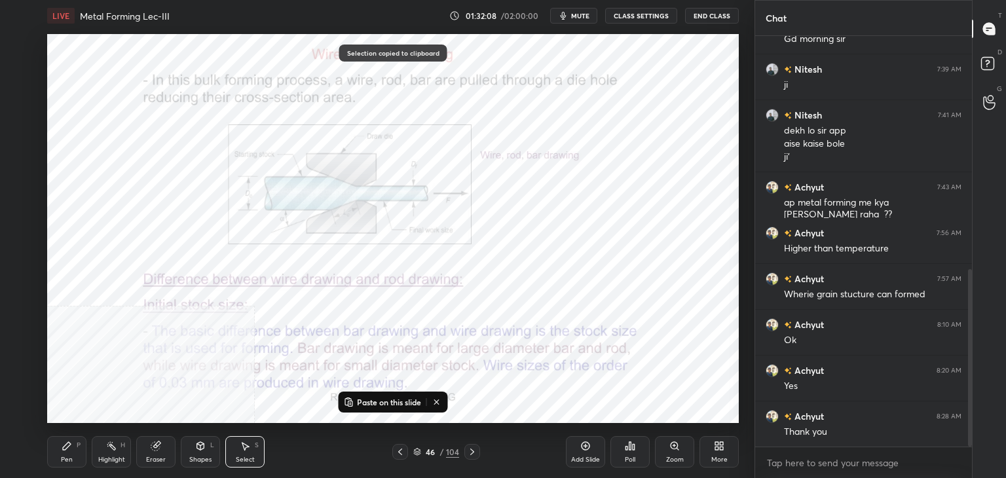
click at [378, 402] on p "Paste on this slide" at bounding box center [389, 402] width 64 height 10
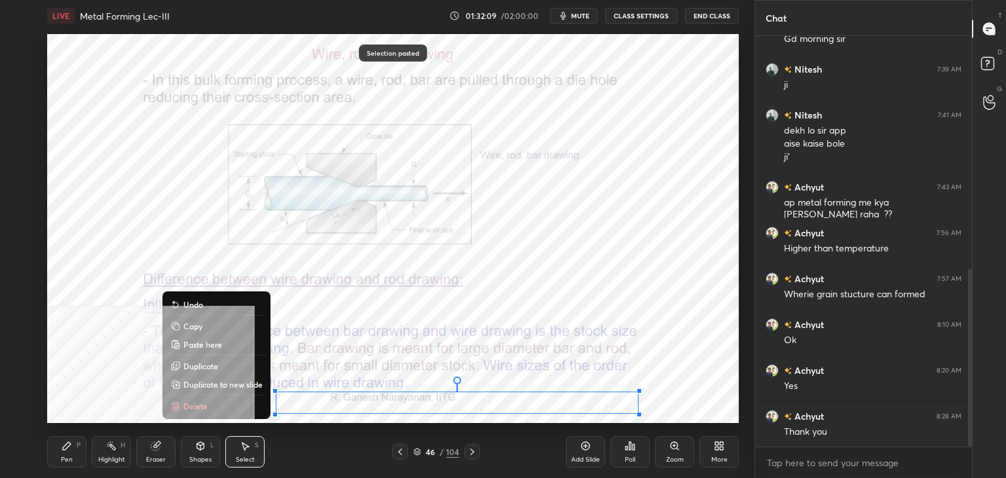
click at [221, 320] on button "Copy" at bounding box center [217, 326] width 98 height 16
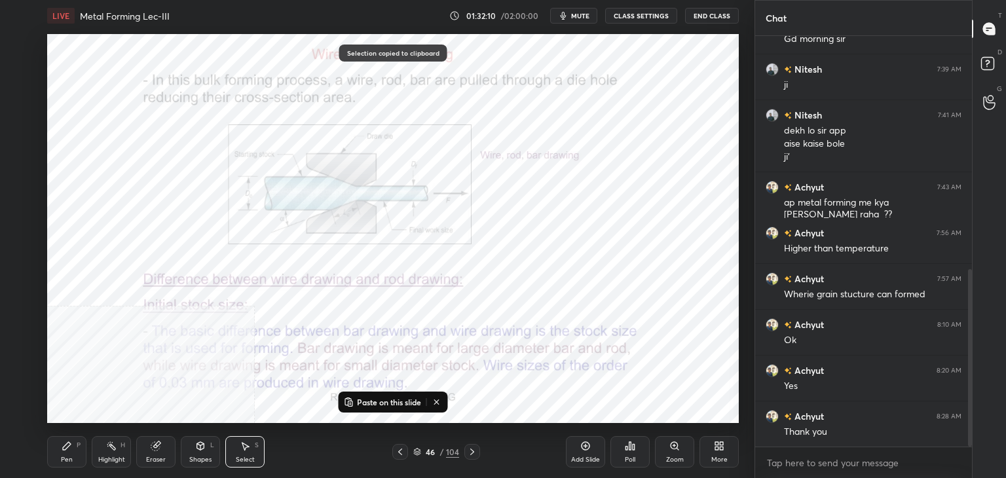
drag, startPoint x: 472, startPoint y: 453, endPoint x: 451, endPoint y: 425, distance: 35.1
click at [472, 453] on icon at bounding box center [472, 452] width 10 height 10
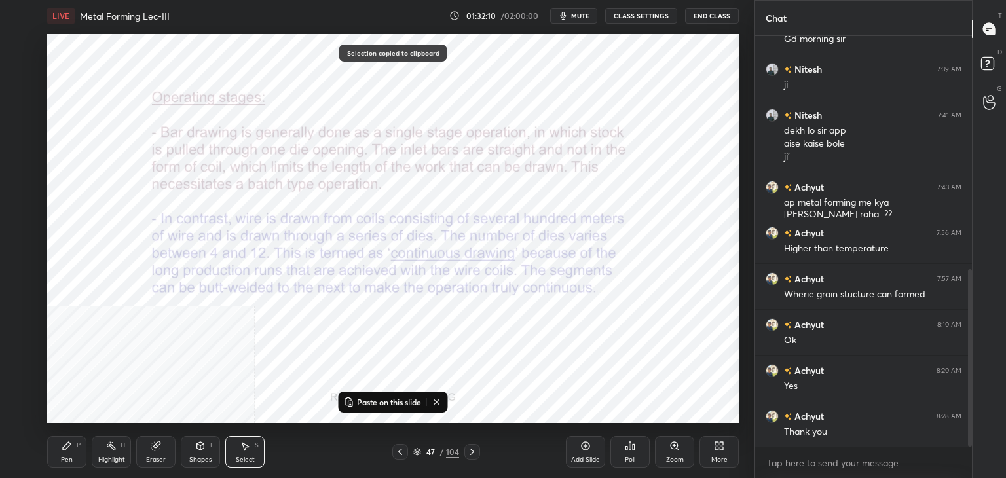
click at [393, 404] on p "Paste on this slide" at bounding box center [389, 402] width 64 height 10
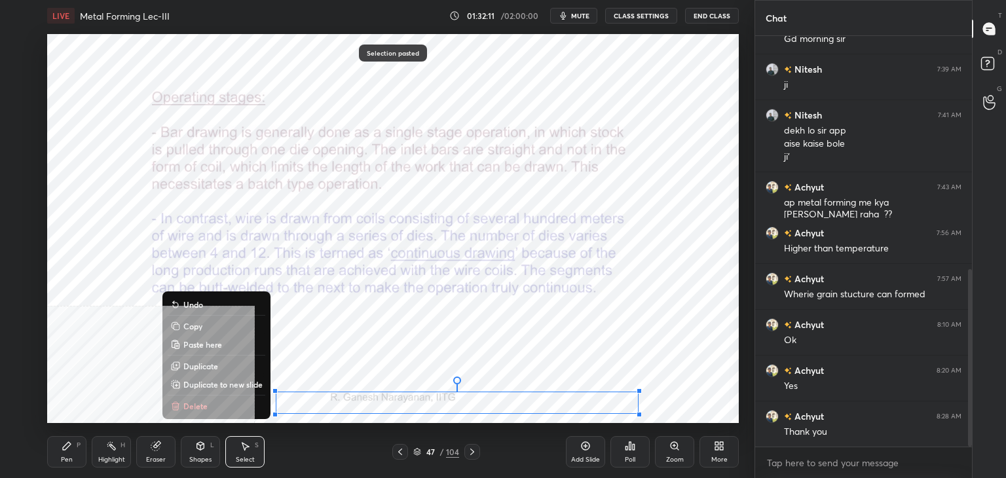
click at [232, 327] on button "Copy" at bounding box center [217, 326] width 98 height 16
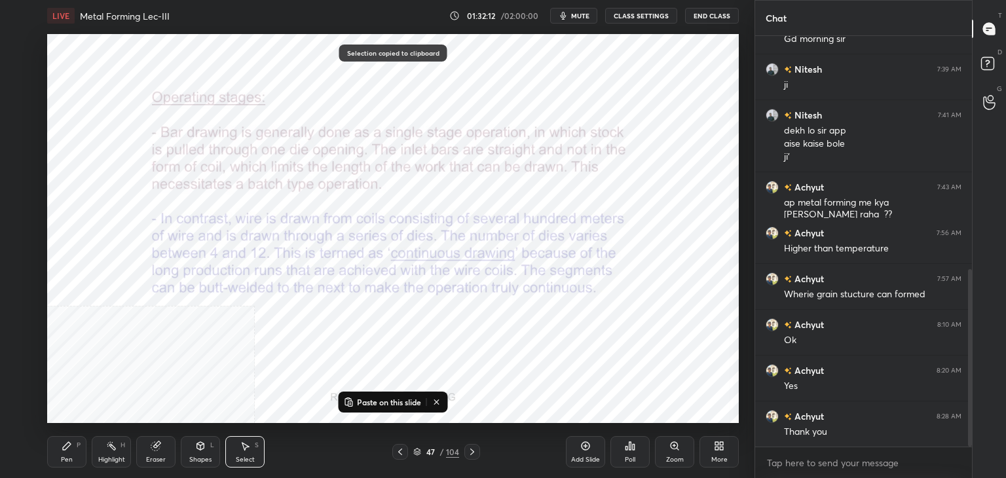
drag, startPoint x: 473, startPoint y: 451, endPoint x: 460, endPoint y: 430, distance: 24.7
click at [472, 450] on icon at bounding box center [472, 452] width 10 height 10
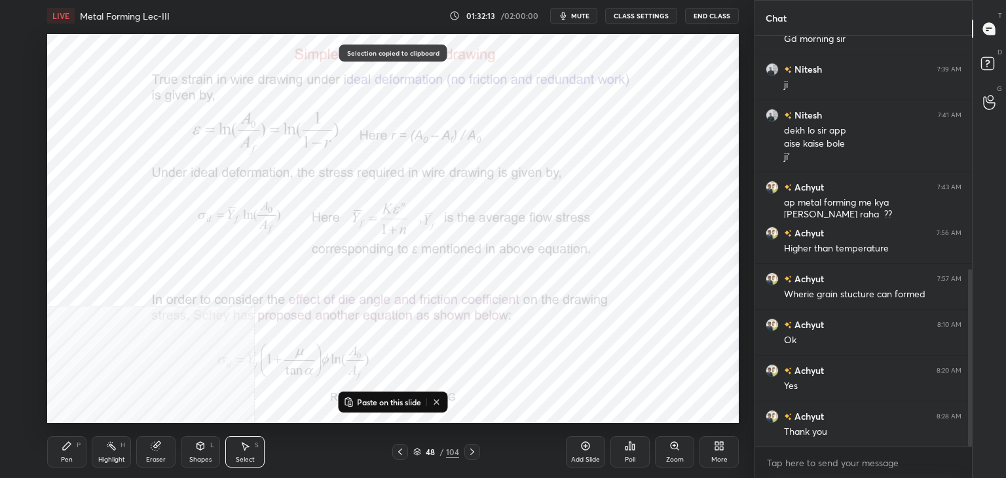
click at [388, 399] on p "Paste on this slide" at bounding box center [389, 402] width 64 height 10
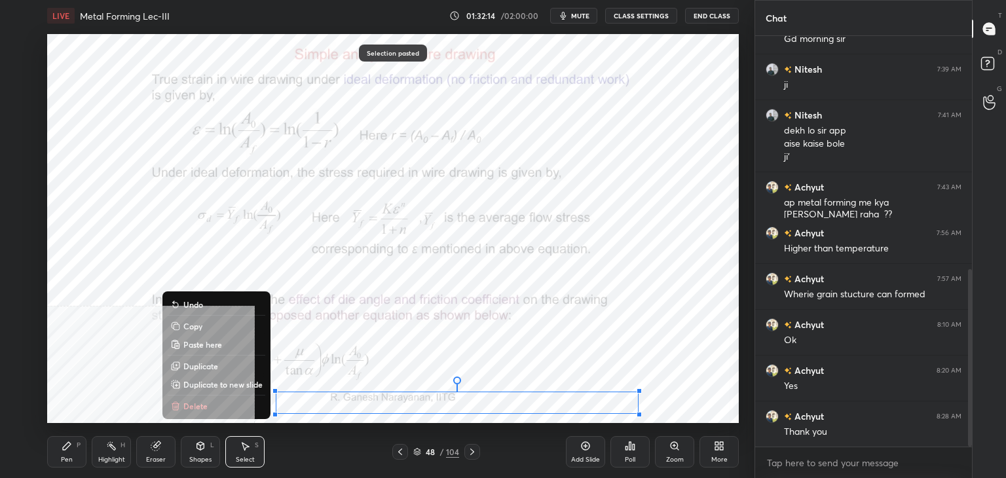
click at [231, 327] on button "Copy" at bounding box center [217, 326] width 98 height 16
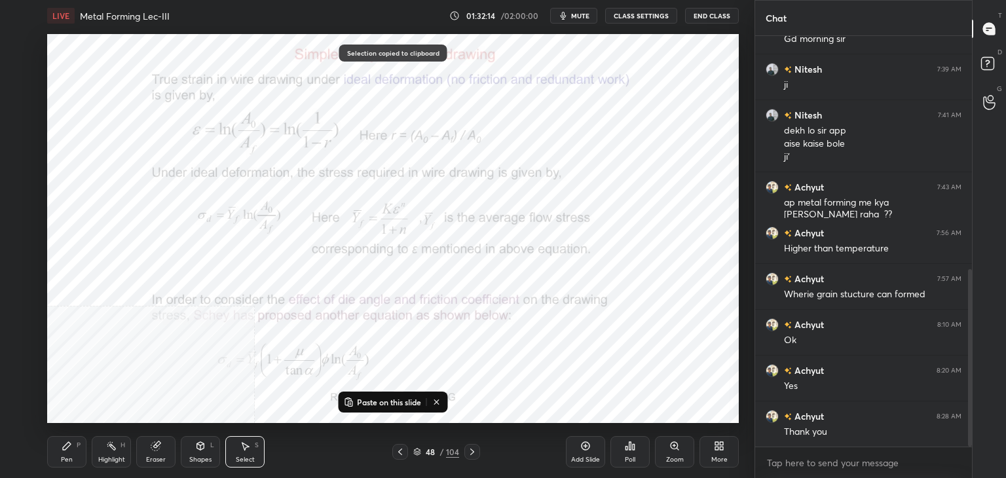
click at [469, 449] on icon at bounding box center [472, 452] width 10 height 10
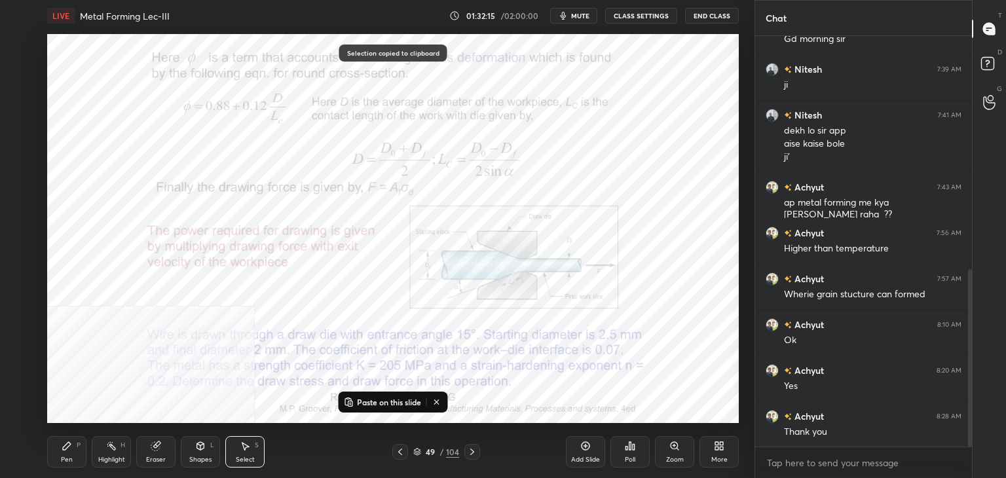
drag, startPoint x: 389, startPoint y: 402, endPoint x: 386, endPoint y: 394, distance: 8.5
click at [389, 401] on p "Paste on this slide" at bounding box center [389, 402] width 64 height 10
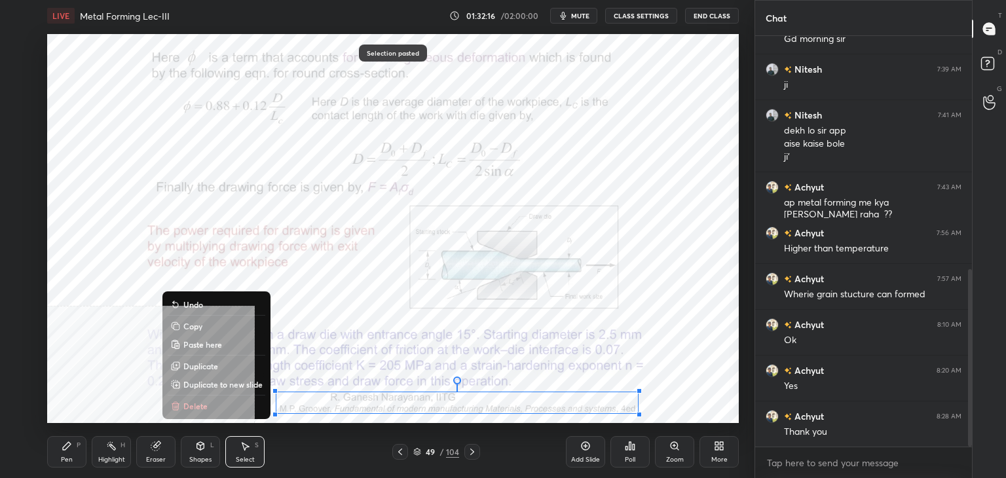
drag, startPoint x: 229, startPoint y: 331, endPoint x: 236, endPoint y: 333, distance: 6.8
click at [229, 331] on button "Copy" at bounding box center [217, 326] width 98 height 16
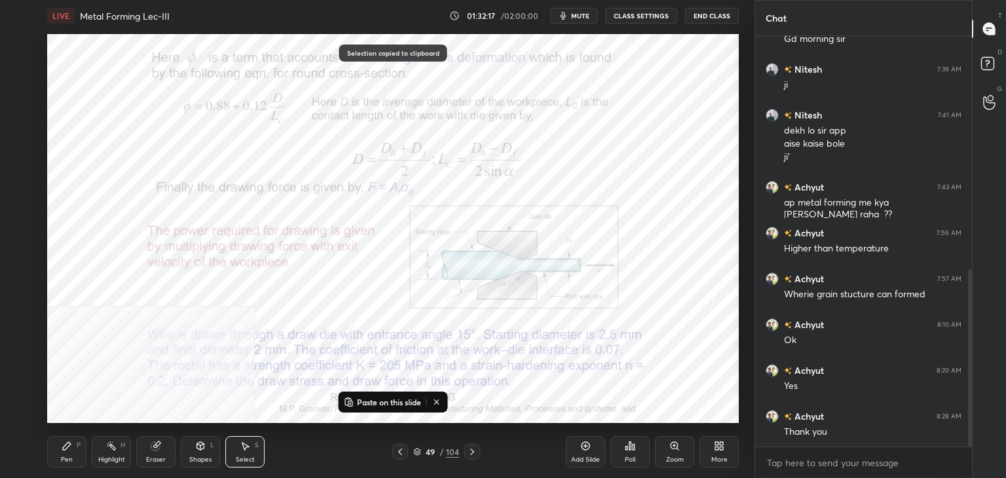
click at [472, 455] on icon at bounding box center [472, 452] width 10 height 10
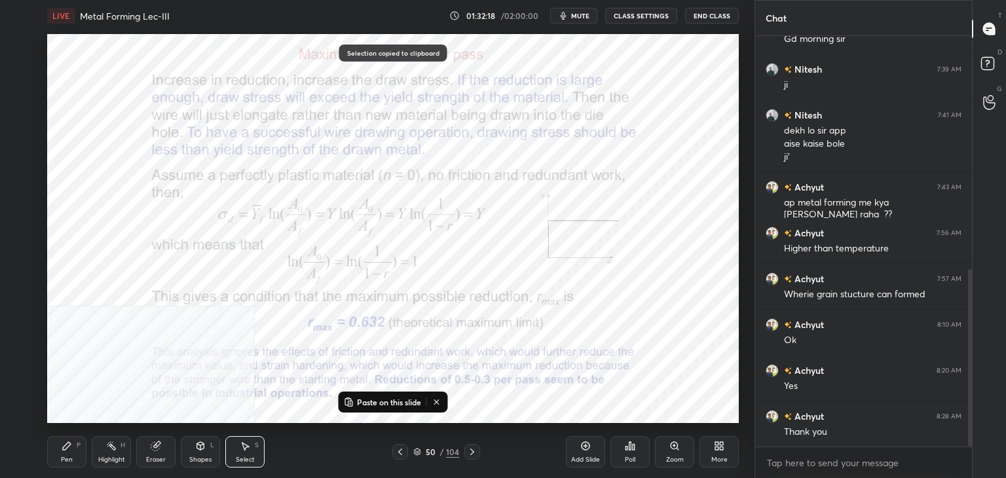
click at [372, 399] on p "Paste on this slide" at bounding box center [389, 402] width 64 height 10
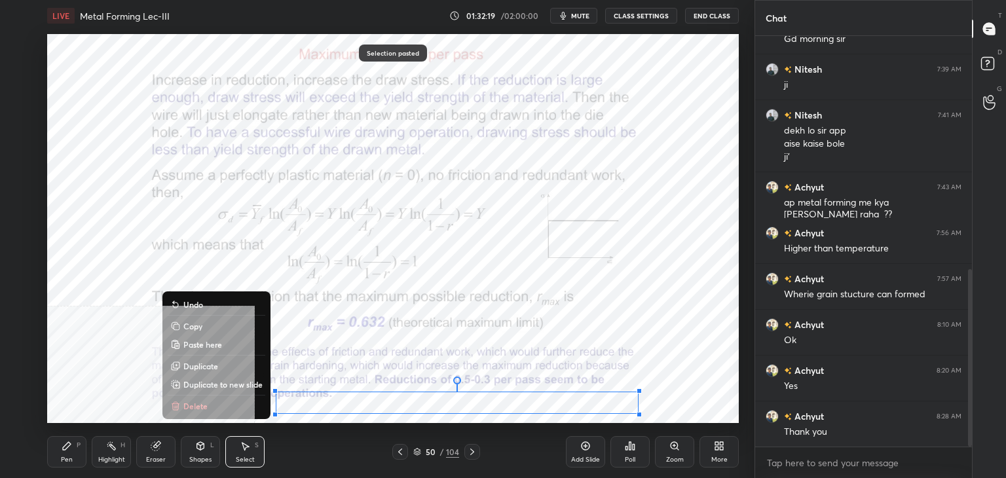
click at [238, 329] on button "Copy" at bounding box center [217, 326] width 98 height 16
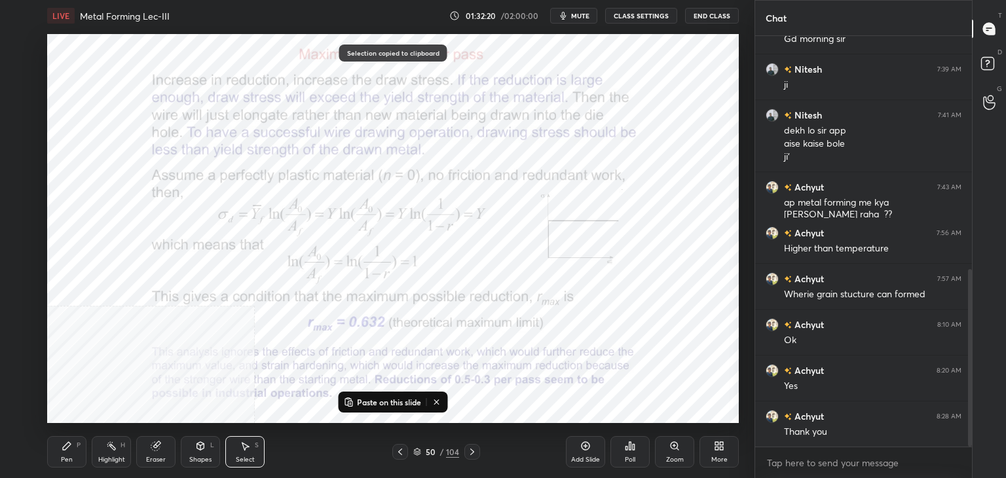
click at [478, 451] on div at bounding box center [472, 452] width 16 height 16
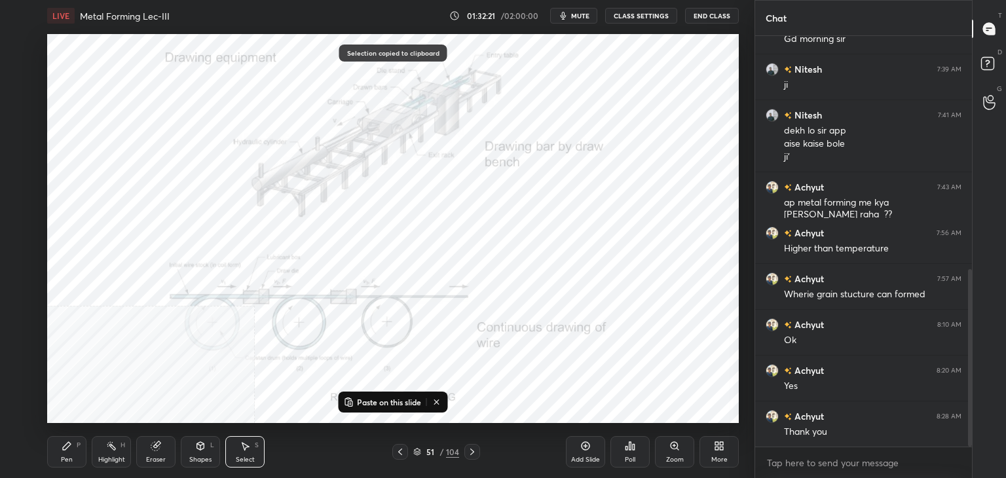
click at [383, 399] on p "Paste on this slide" at bounding box center [389, 402] width 64 height 10
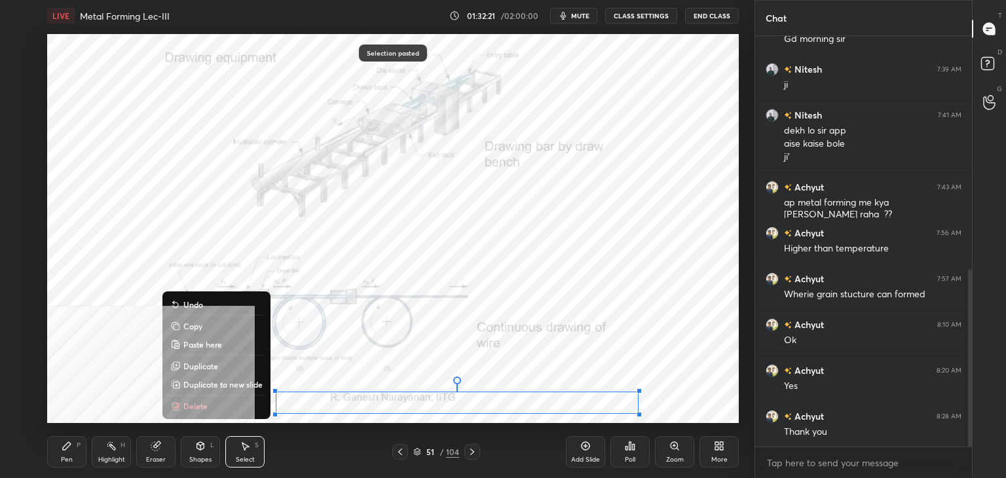
drag, startPoint x: 231, startPoint y: 328, endPoint x: 265, endPoint y: 336, distance: 35.0
click at [230, 330] on button "Copy" at bounding box center [217, 326] width 98 height 16
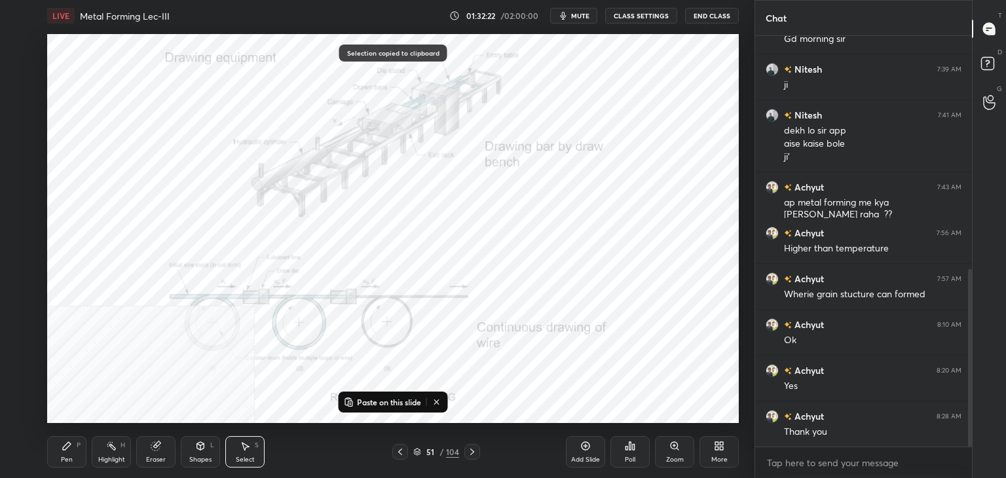
click at [472, 450] on icon at bounding box center [472, 452] width 10 height 10
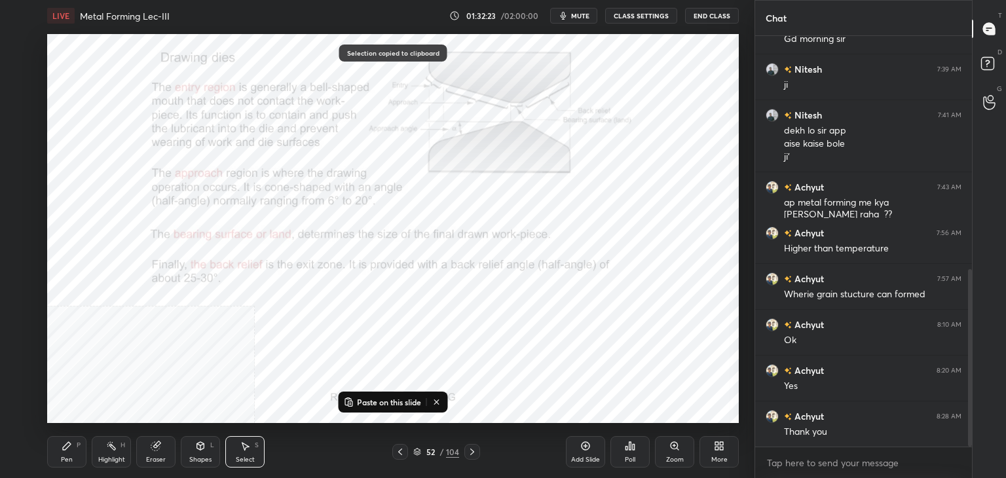
click at [362, 399] on p "Paste on this slide" at bounding box center [389, 402] width 64 height 10
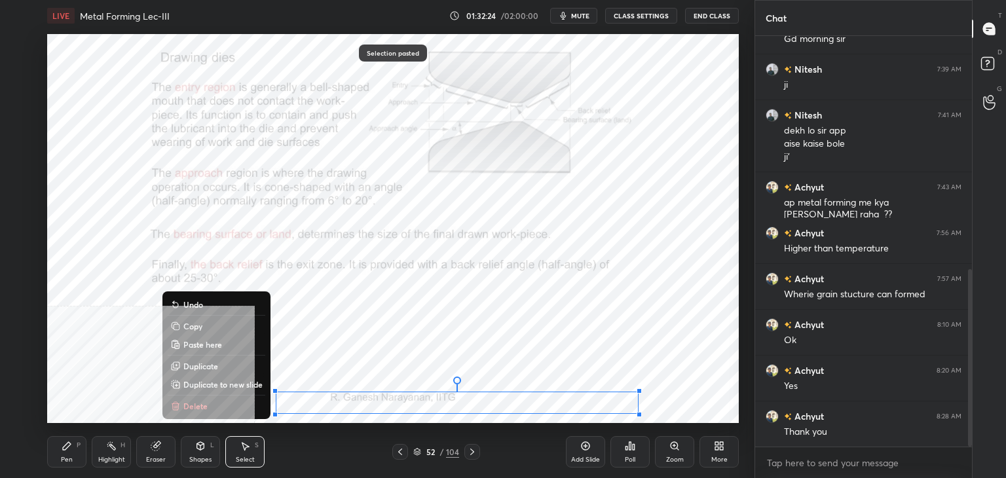
click at [239, 328] on button "Copy" at bounding box center [217, 326] width 98 height 16
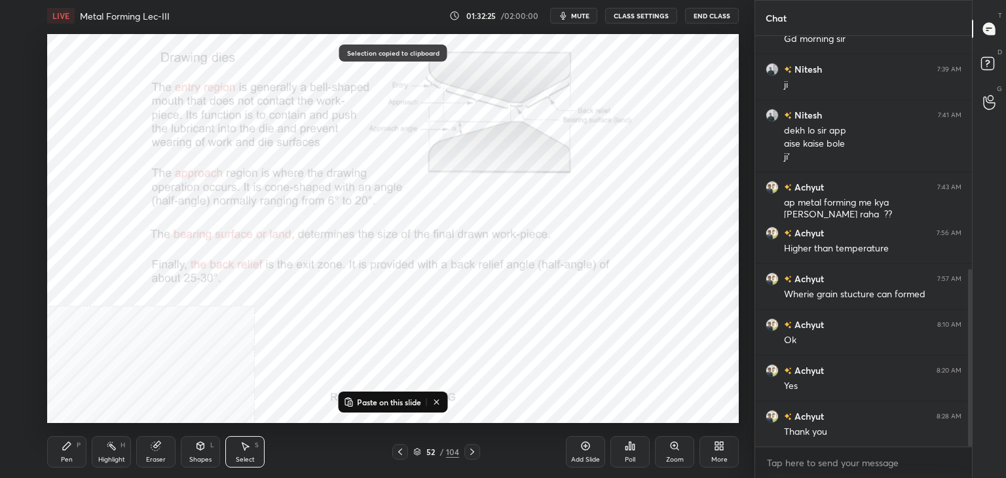
click at [472, 451] on icon at bounding box center [472, 452] width 10 height 10
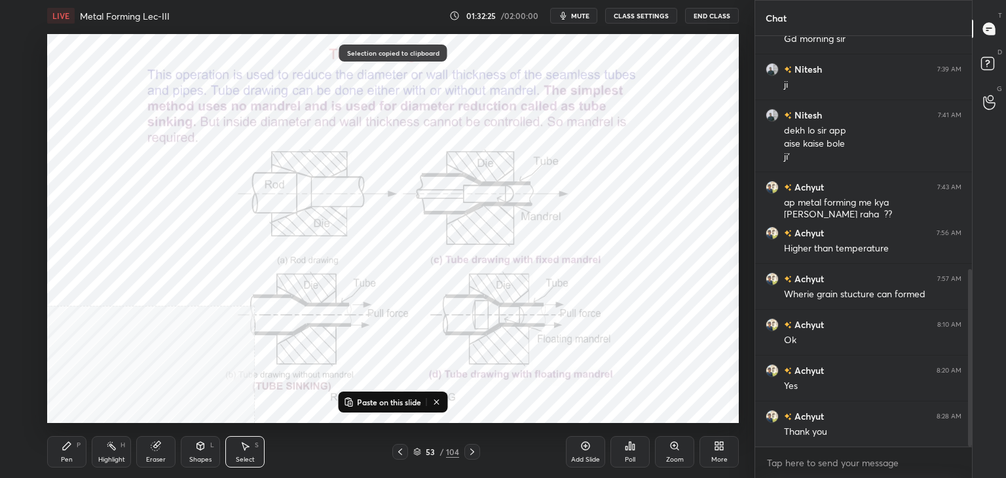
drag, startPoint x: 372, startPoint y: 399, endPoint x: 362, endPoint y: 387, distance: 16.3
click at [372, 400] on p "Paste on this slide" at bounding box center [389, 402] width 64 height 10
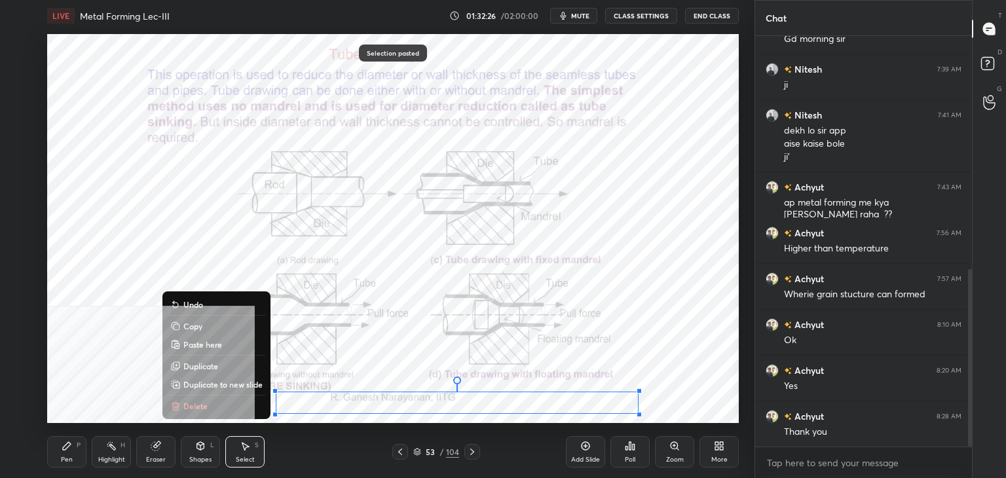
click at [233, 325] on button "Copy" at bounding box center [217, 326] width 98 height 16
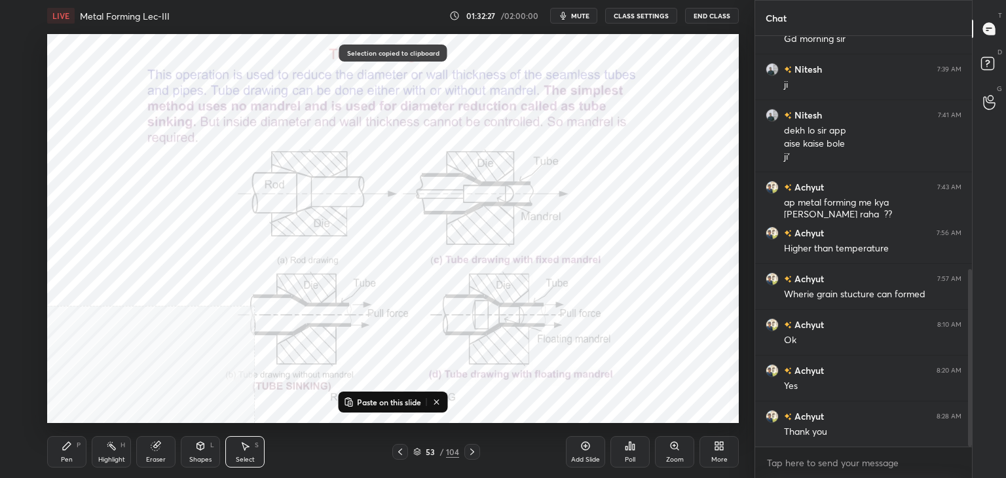
click at [472, 450] on icon at bounding box center [472, 452] width 4 height 7
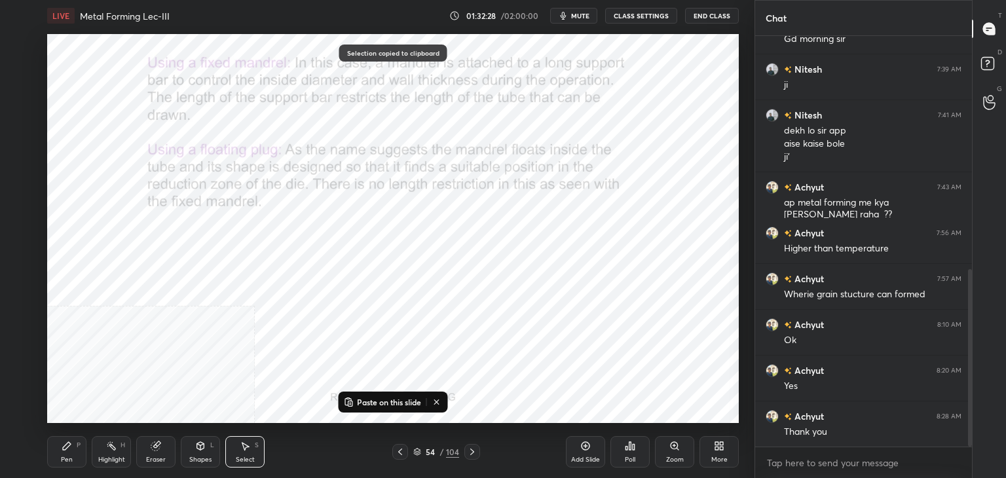
click at [388, 407] on p "Paste on this slide" at bounding box center [389, 402] width 64 height 10
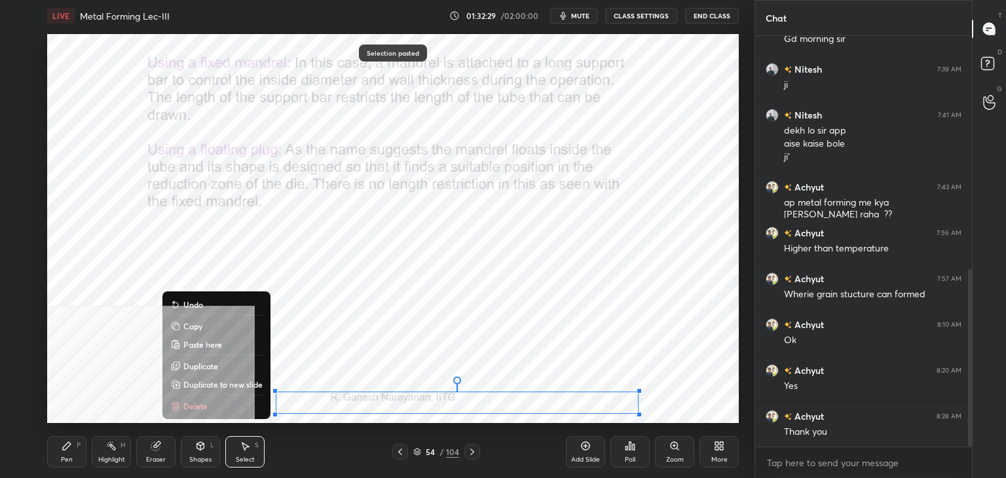
click at [239, 327] on button "Copy" at bounding box center [217, 326] width 98 height 16
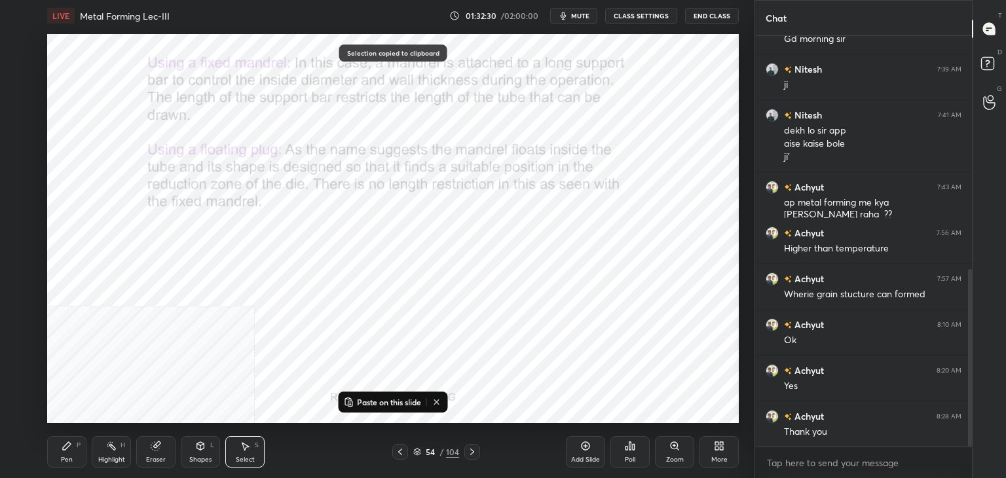
click at [472, 450] on icon at bounding box center [472, 452] width 10 height 10
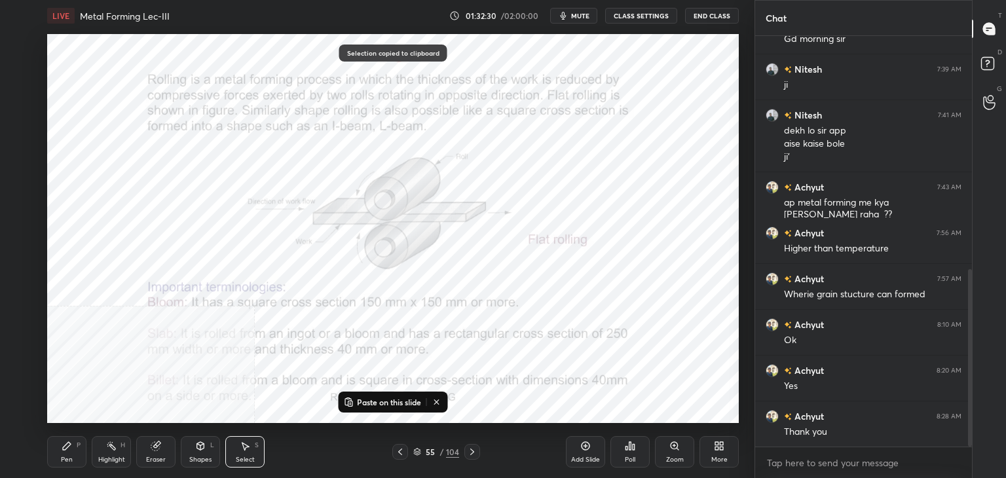
click at [383, 402] on p "Paste on this slide" at bounding box center [389, 402] width 64 height 10
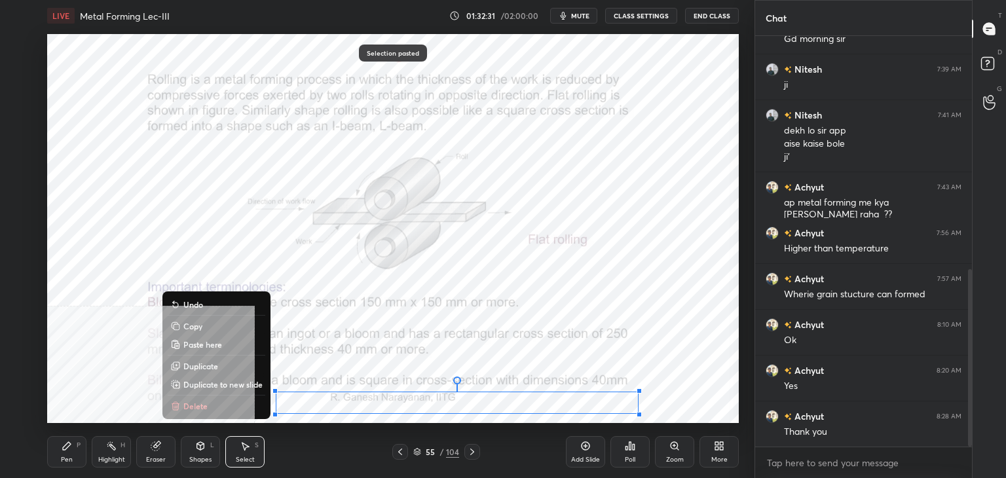
click at [231, 326] on button "Copy" at bounding box center [217, 326] width 98 height 16
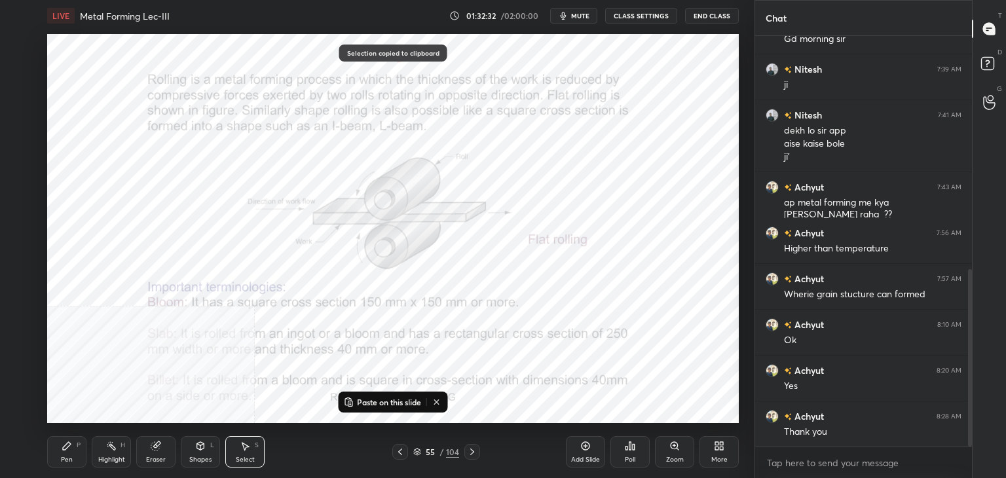
click at [471, 451] on icon at bounding box center [472, 452] width 10 height 10
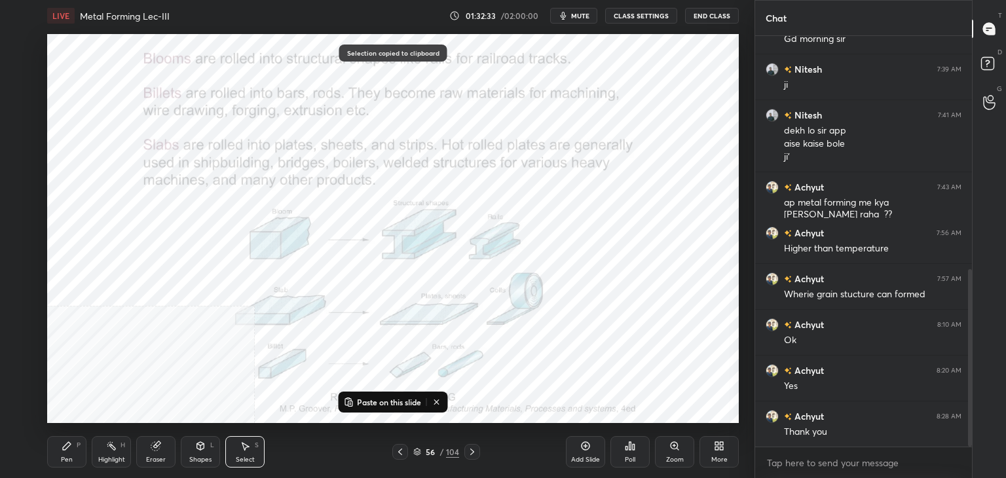
drag, startPoint x: 380, startPoint y: 398, endPoint x: 364, endPoint y: 387, distance: 18.9
click at [380, 398] on p "Paste on this slide" at bounding box center [389, 402] width 64 height 10
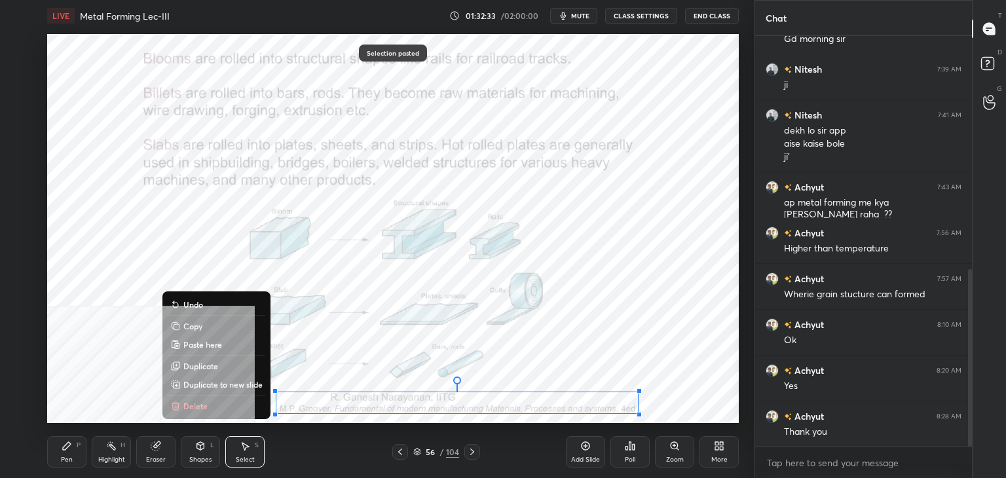
click at [224, 329] on button "Copy" at bounding box center [217, 326] width 98 height 16
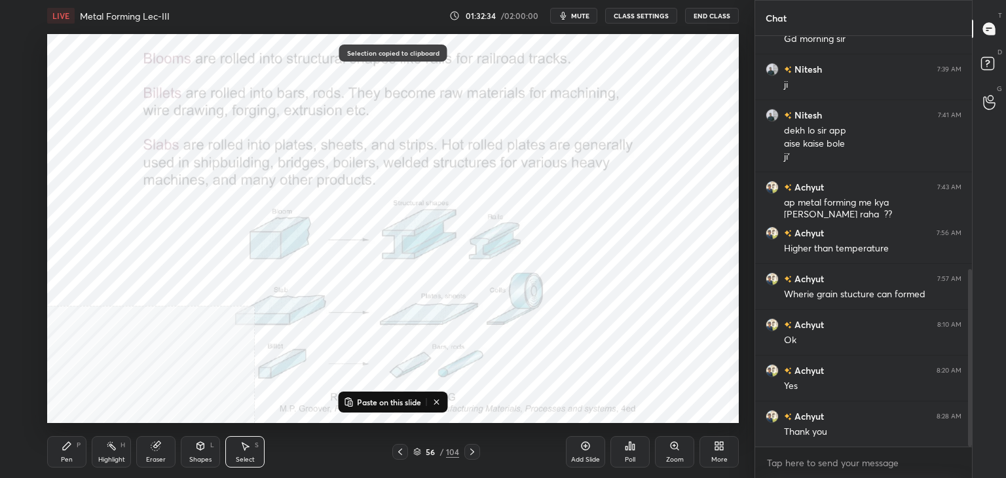
click at [473, 451] on icon at bounding box center [472, 452] width 10 height 10
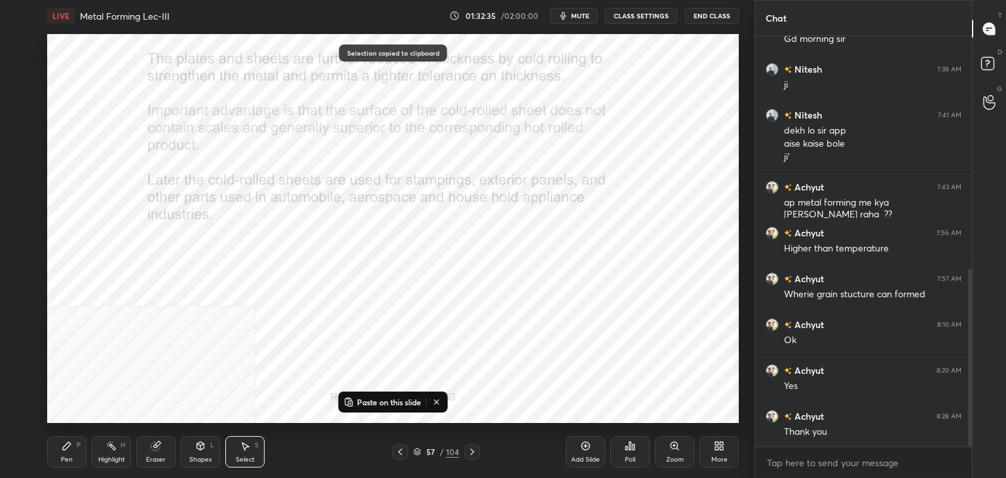
click at [390, 397] on p "Paste on this slide" at bounding box center [389, 402] width 64 height 10
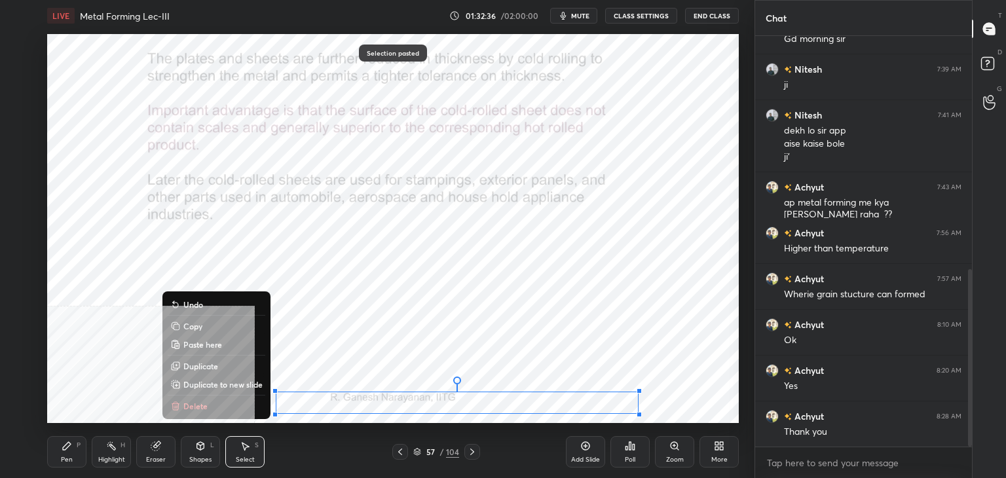
click at [231, 326] on button "Copy" at bounding box center [217, 326] width 98 height 16
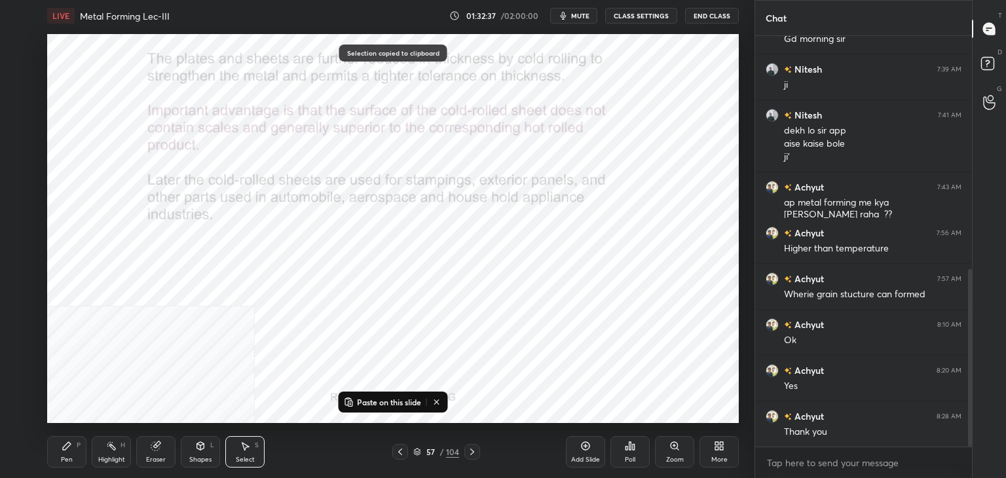
click at [474, 447] on icon at bounding box center [472, 452] width 10 height 10
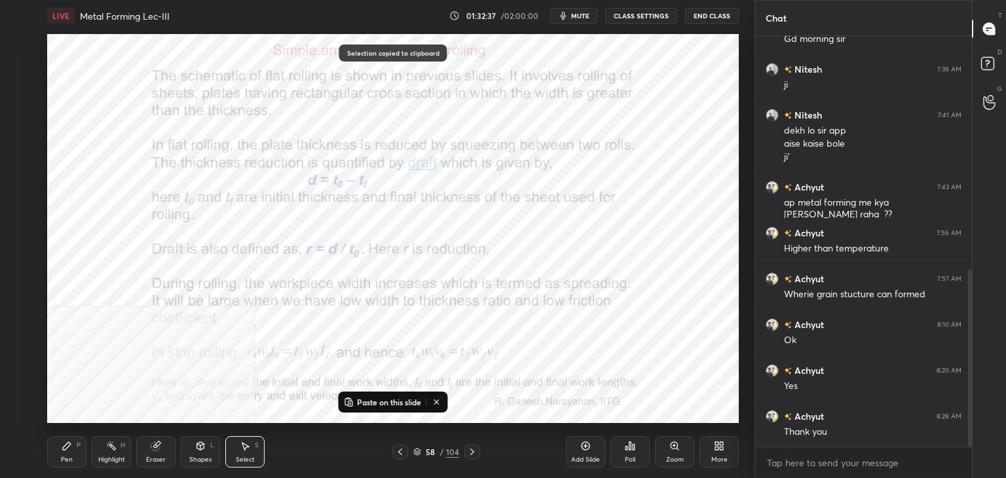
click at [383, 400] on p "Paste on this slide" at bounding box center [389, 402] width 64 height 10
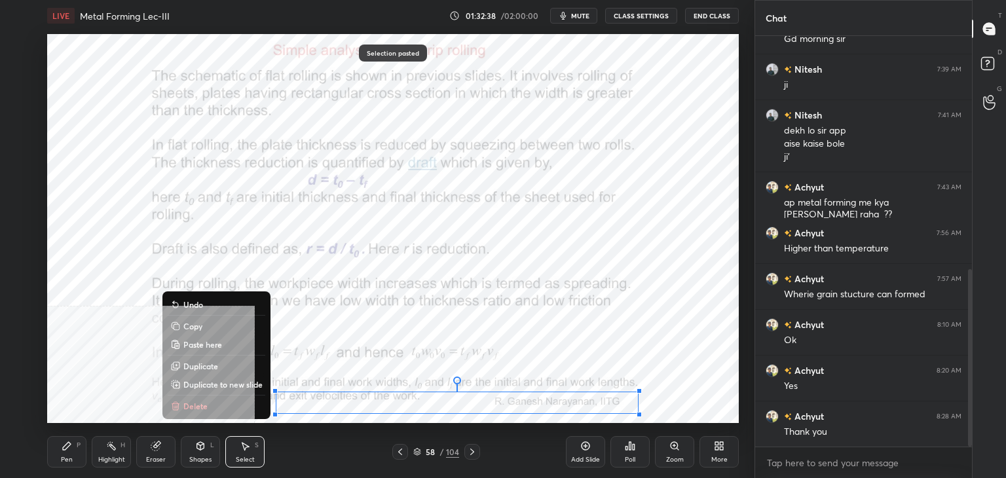
click at [221, 324] on button "Copy" at bounding box center [217, 326] width 98 height 16
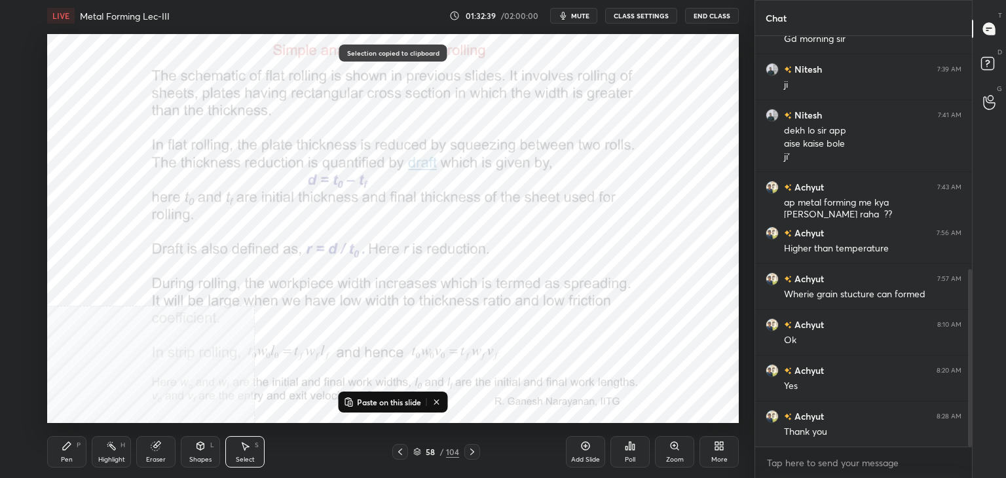
click at [471, 451] on icon at bounding box center [472, 452] width 10 height 10
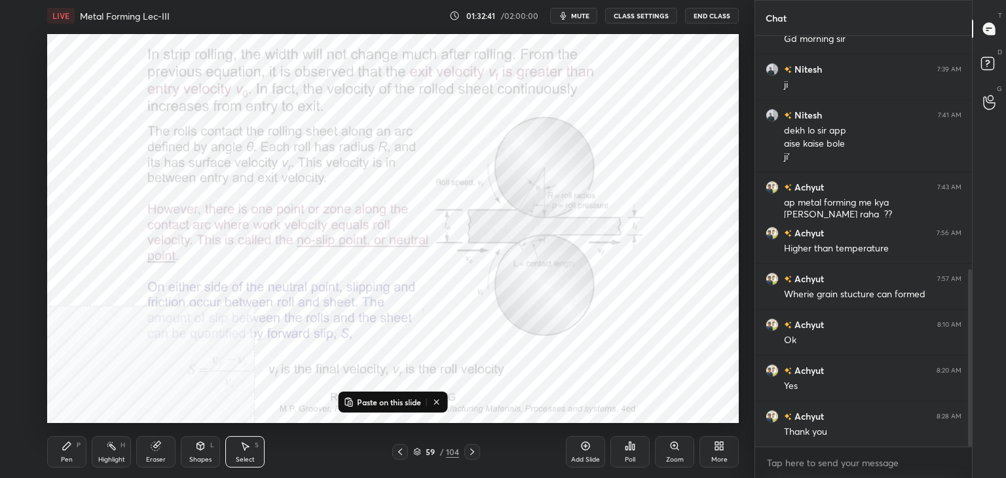
click at [398, 453] on icon at bounding box center [400, 452] width 10 height 10
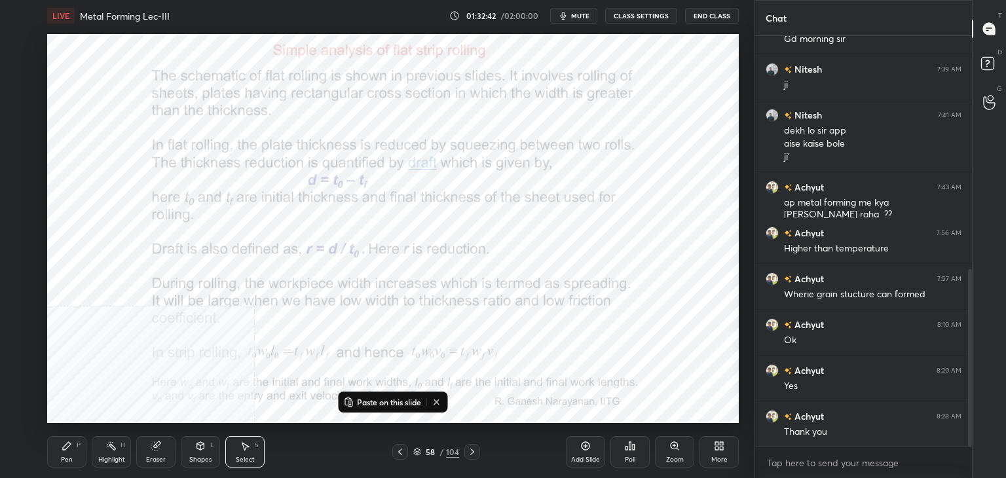
click at [428, 356] on div "0 ° Undo Copy Paste here Duplicate Duplicate to new slide Delete" at bounding box center [393, 228] width 692 height 389
click at [438, 400] on icon at bounding box center [437, 402] width 10 height 10
click at [200, 457] on div "Shapes" at bounding box center [200, 460] width 22 height 7
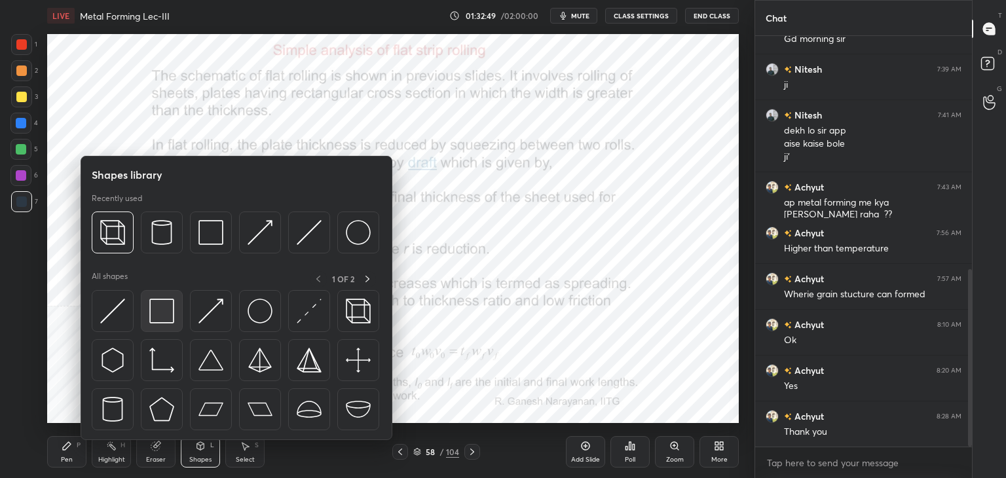
click at [164, 308] on img at bounding box center [161, 311] width 25 height 25
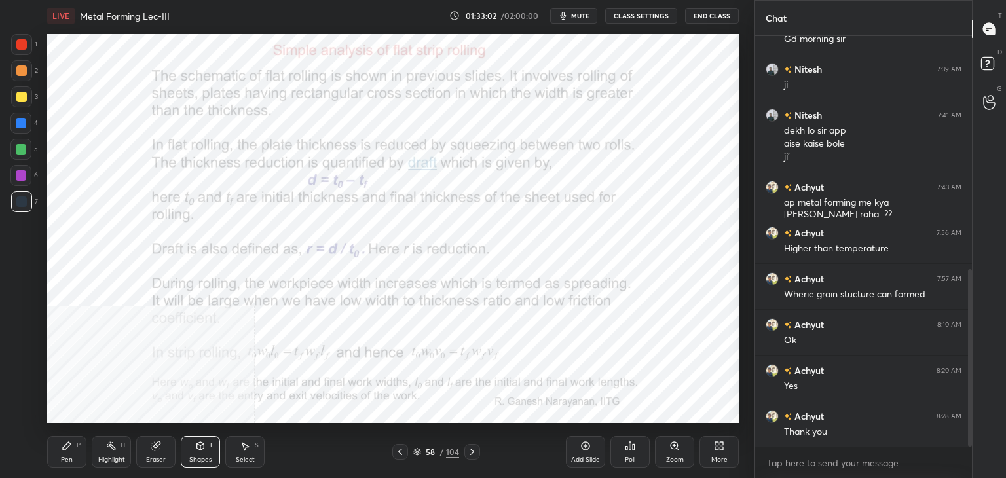
click at [229, 457] on div "Select S" at bounding box center [244, 451] width 39 height 31
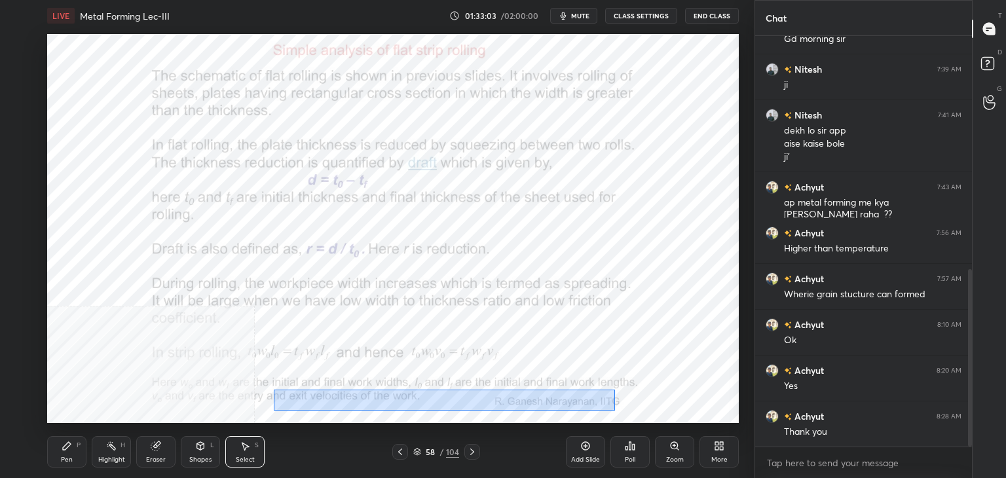
drag, startPoint x: 275, startPoint y: 388, endPoint x: 613, endPoint y: 407, distance: 338.6
click at [613, 411] on div "0 ° Undo Copy Paste here Duplicate Duplicate to new slide Delete" at bounding box center [393, 228] width 692 height 389
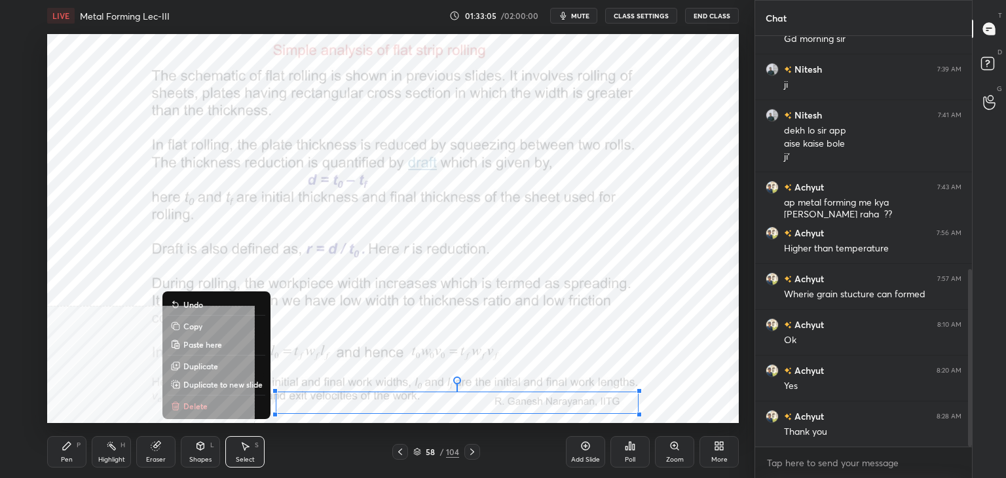
click at [432, 340] on div "0 ° Undo Copy Paste here Duplicate Duplicate to new slide Delete" at bounding box center [393, 228] width 692 height 389
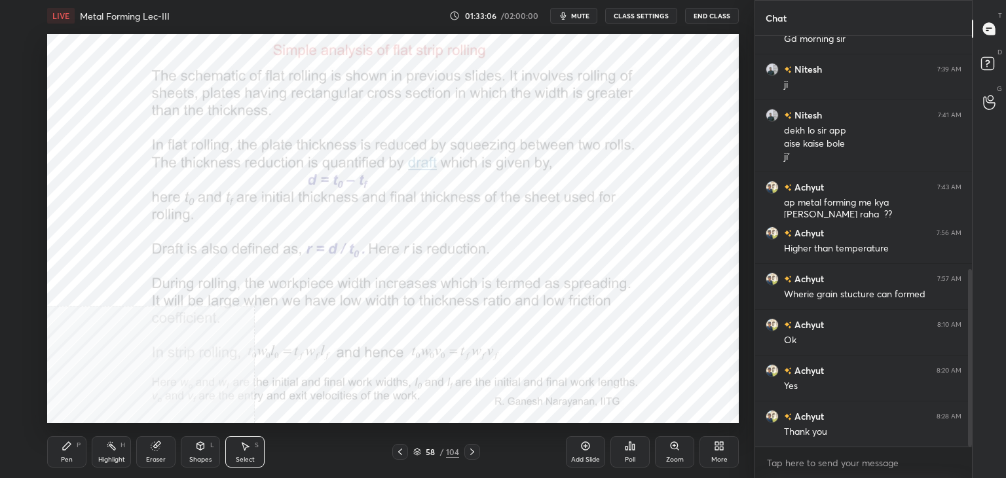
click at [402, 451] on icon at bounding box center [400, 452] width 10 height 10
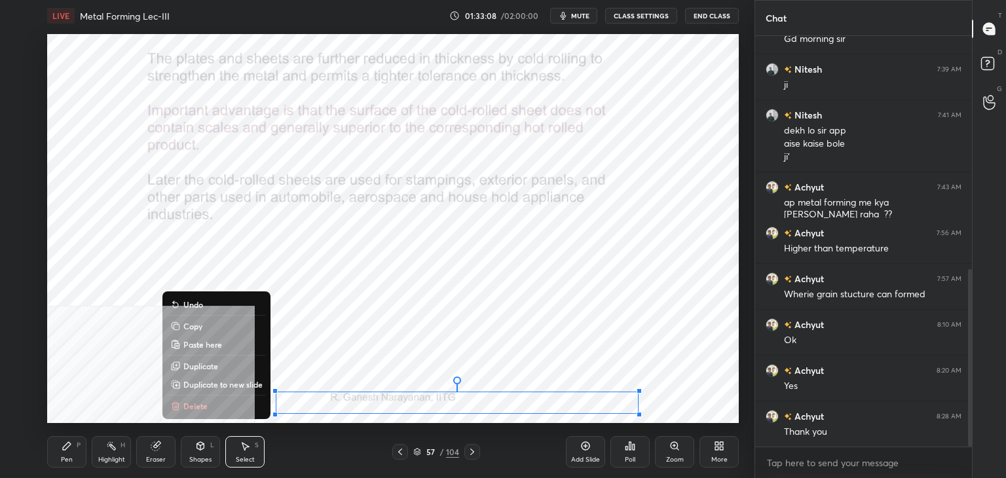
drag, startPoint x: 278, startPoint y: 383, endPoint x: 649, endPoint y: 420, distance: 372.0
click at [656, 426] on div "LIVE Metal Forming Lec-III 01:33:08 / 02:00:00 mute CLASS SETTINGS End Class 0 …" at bounding box center [393, 239] width 702 height 478
drag, startPoint x: 212, startPoint y: 328, endPoint x: 219, endPoint y: 329, distance: 6.6
click at [212, 328] on button "Copy" at bounding box center [217, 326] width 98 height 16
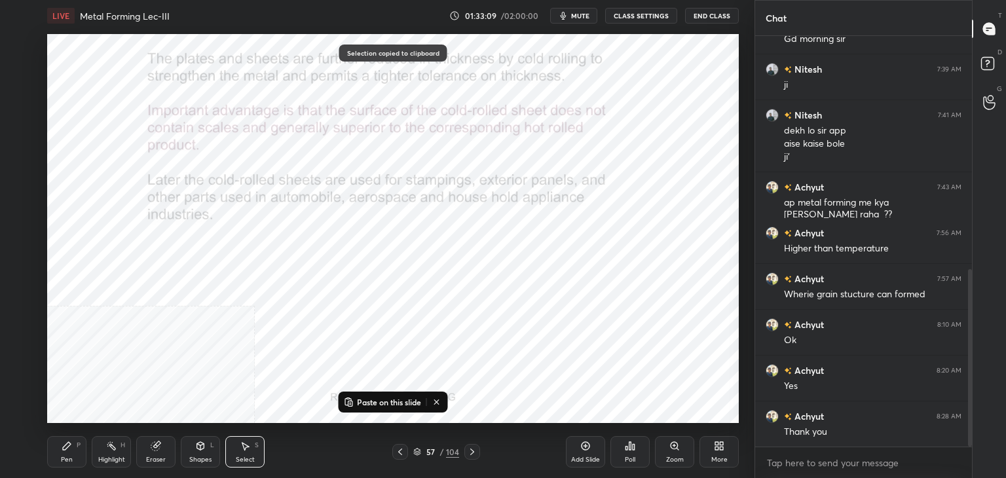
click at [466, 451] on div at bounding box center [472, 452] width 16 height 16
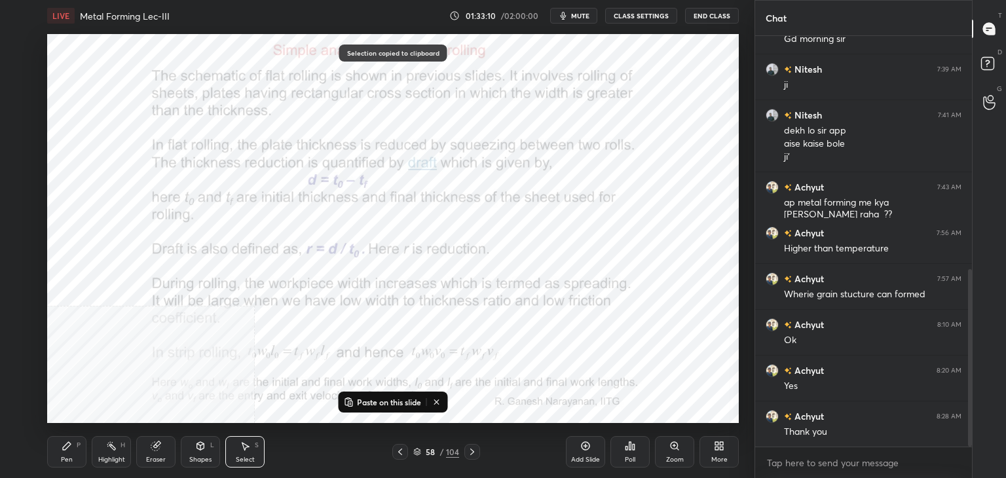
click at [372, 402] on p "Paste on this slide" at bounding box center [389, 402] width 64 height 10
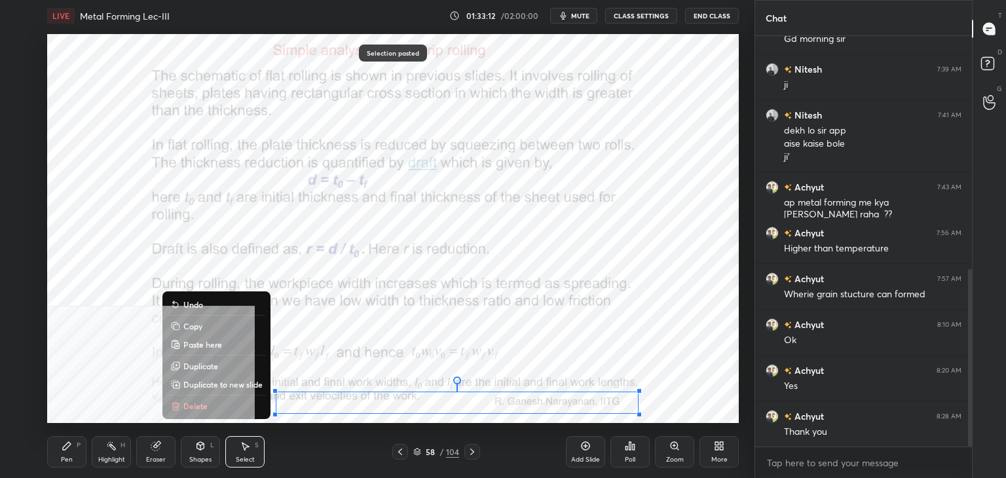
click at [212, 328] on button "Copy" at bounding box center [217, 326] width 98 height 16
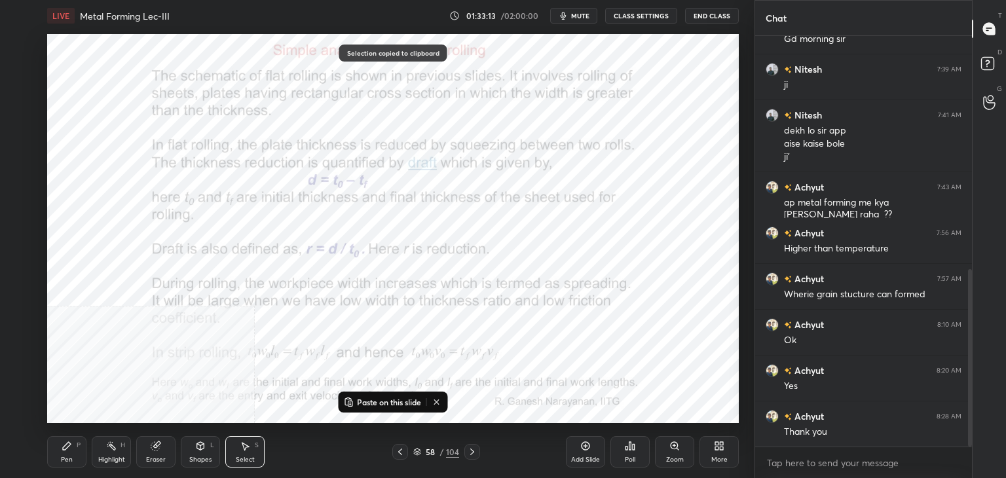
click at [472, 451] on icon at bounding box center [472, 452] width 4 height 7
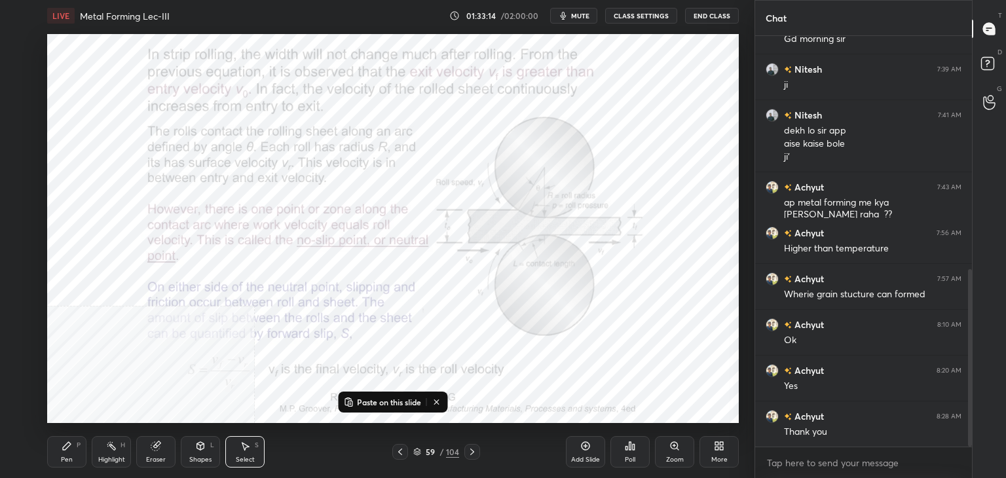
click at [383, 401] on p "Paste on this slide" at bounding box center [389, 402] width 64 height 10
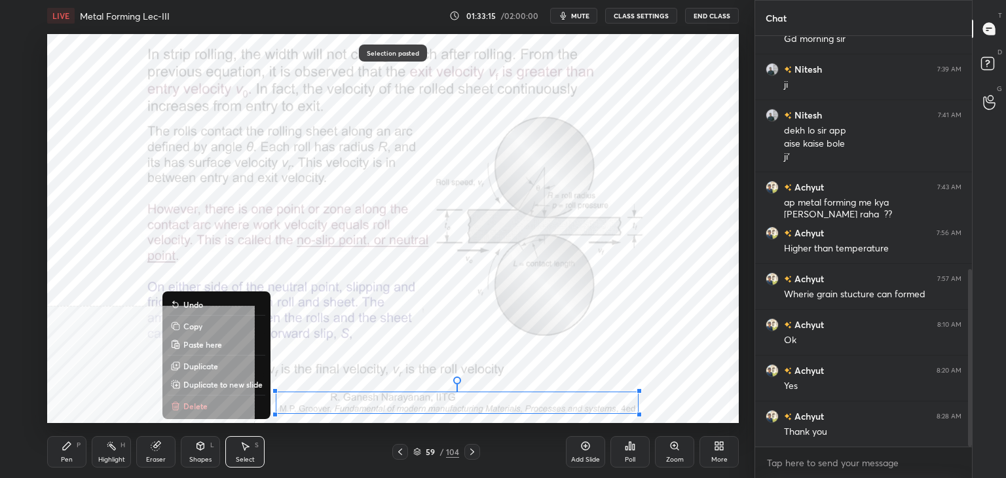
click at [212, 328] on button "Copy" at bounding box center [217, 326] width 98 height 16
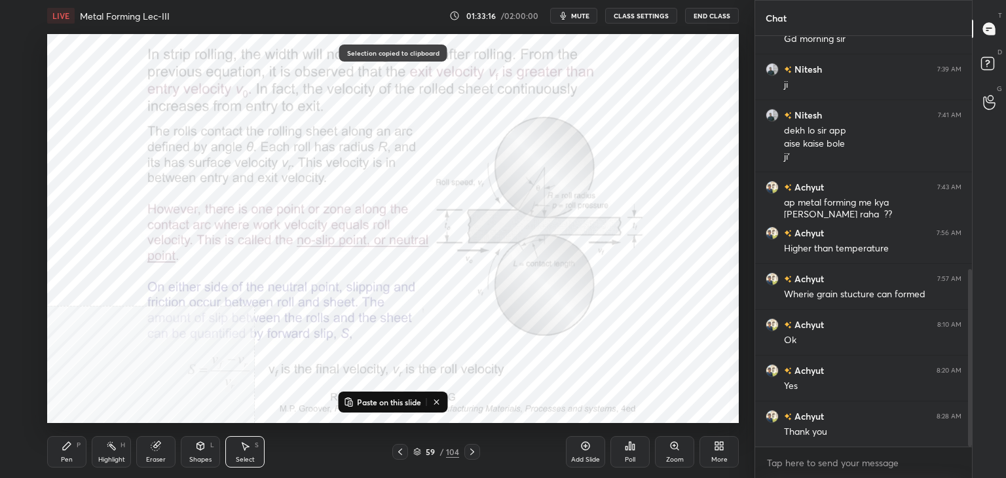
click at [472, 453] on icon at bounding box center [472, 452] width 10 height 10
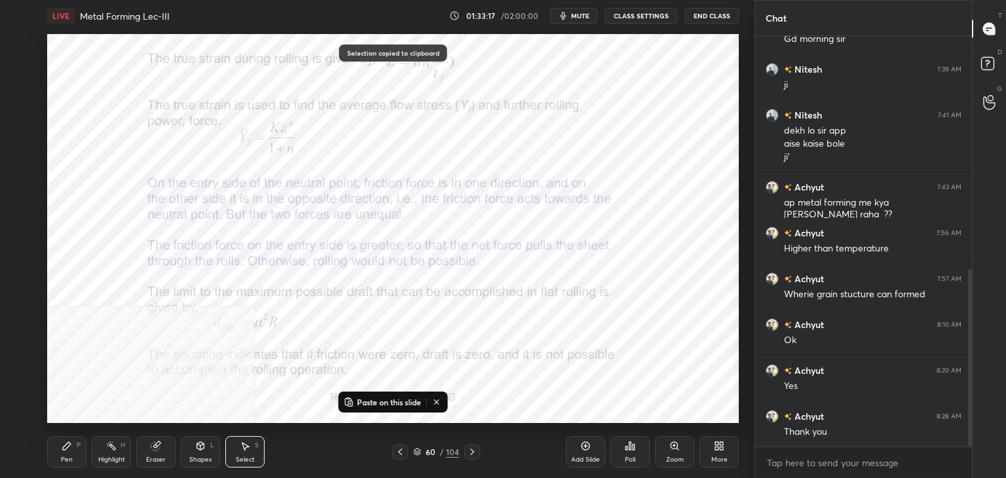
click at [368, 404] on p "Paste on this slide" at bounding box center [389, 402] width 64 height 10
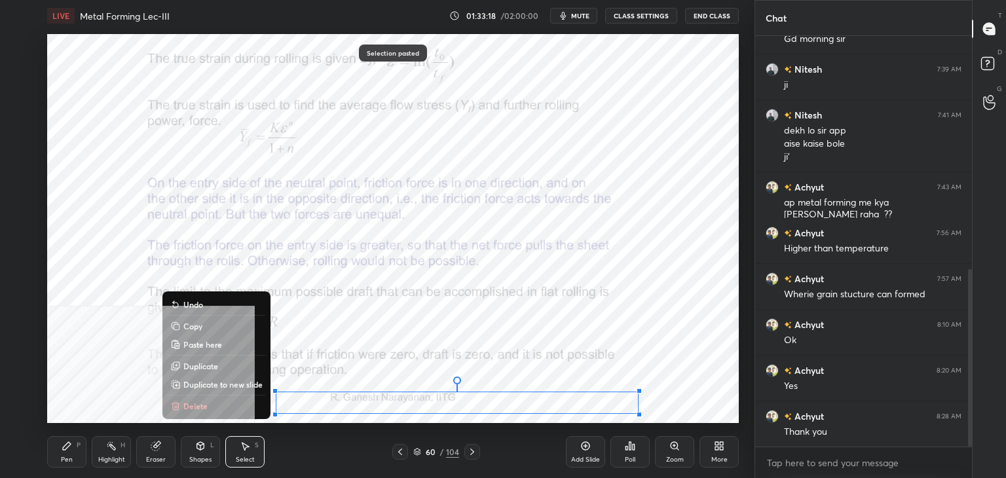
click at [218, 326] on button "Copy" at bounding box center [217, 326] width 98 height 16
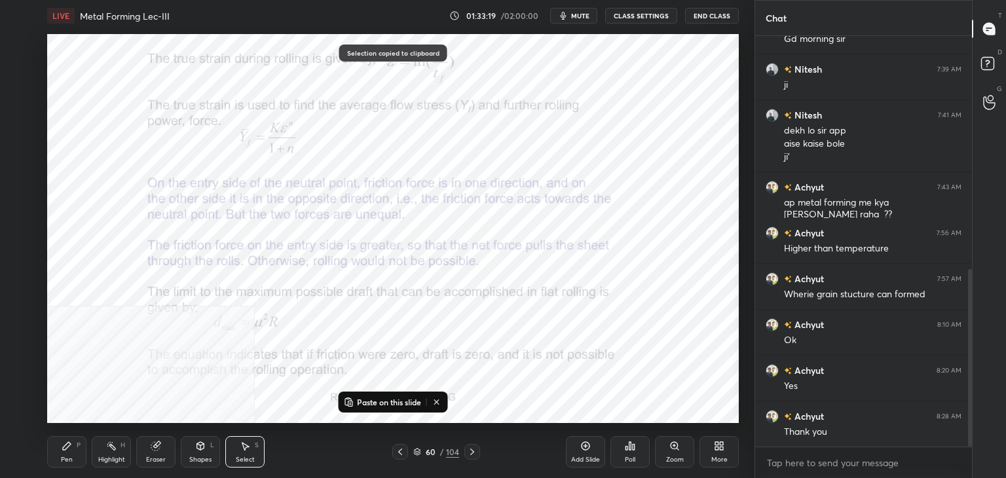
drag, startPoint x: 470, startPoint y: 450, endPoint x: 462, endPoint y: 442, distance: 11.1
click at [469, 451] on icon at bounding box center [472, 452] width 10 height 10
click at [368, 402] on p "Paste on this slide" at bounding box center [389, 402] width 64 height 10
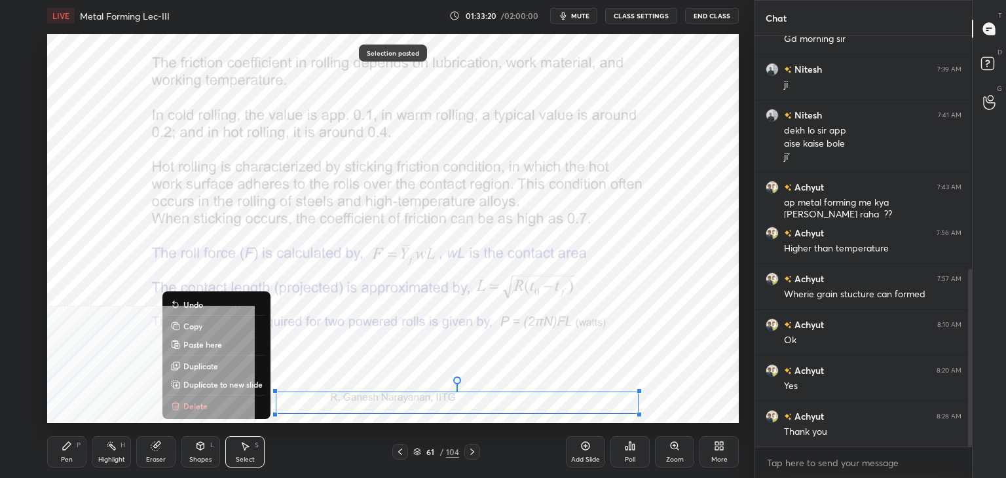
click at [225, 329] on button "Copy" at bounding box center [217, 326] width 98 height 16
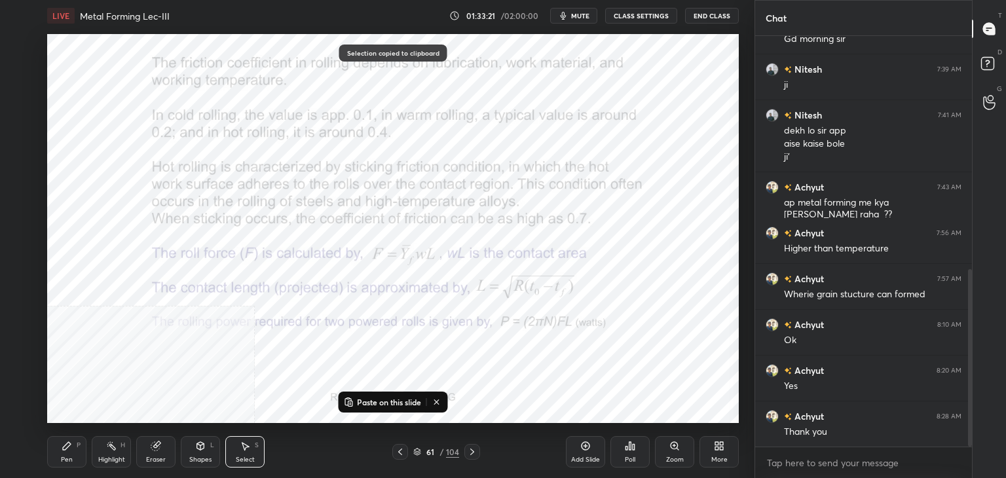
click at [470, 451] on icon at bounding box center [472, 452] width 10 height 10
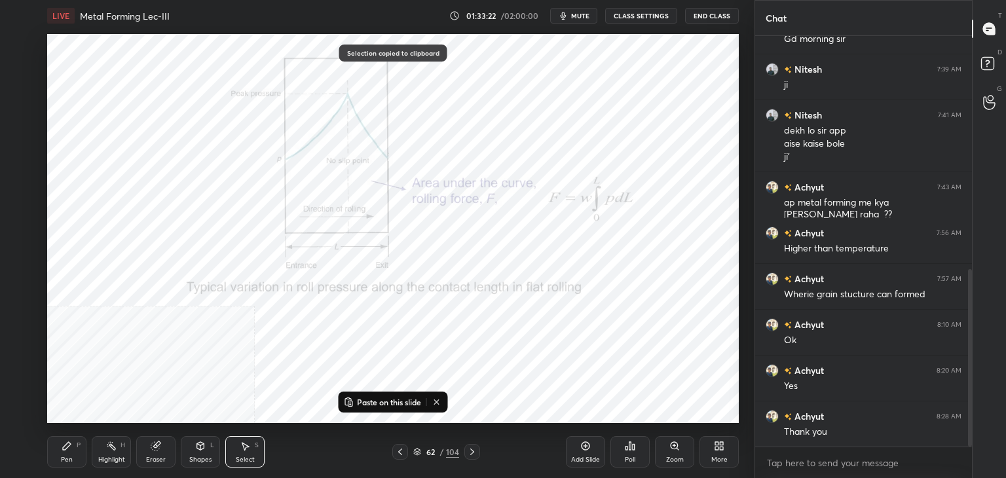
drag, startPoint x: 368, startPoint y: 399, endPoint x: 353, endPoint y: 381, distance: 23.3
click at [368, 400] on p "Paste on this slide" at bounding box center [389, 402] width 64 height 10
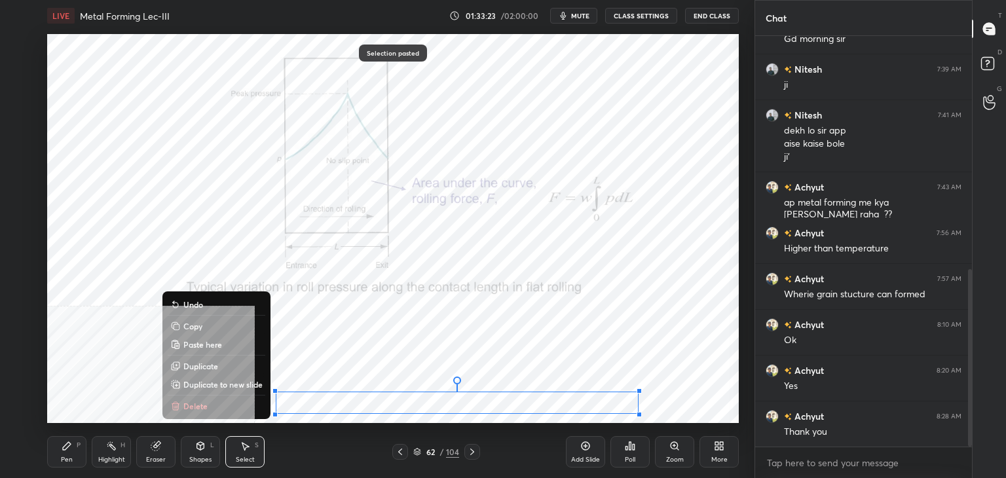
drag, startPoint x: 229, startPoint y: 326, endPoint x: 237, endPoint y: 325, distance: 8.5
click at [229, 326] on button "Copy" at bounding box center [217, 326] width 98 height 16
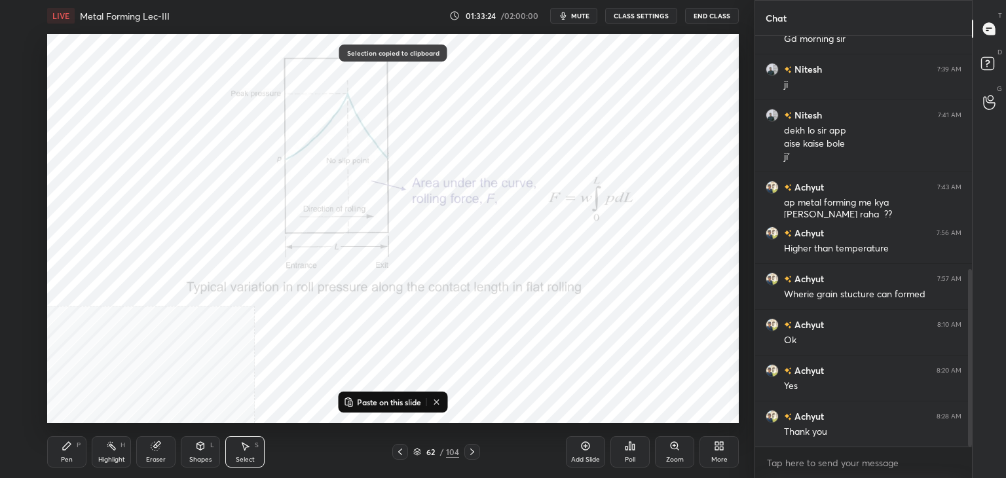
drag, startPoint x: 470, startPoint y: 451, endPoint x: 413, endPoint y: 401, distance: 75.6
click at [469, 451] on icon at bounding box center [472, 452] width 10 height 10
drag, startPoint x: 362, startPoint y: 400, endPoint x: 355, endPoint y: 392, distance: 10.7
click at [363, 400] on p "Paste on this slide" at bounding box center [389, 402] width 64 height 10
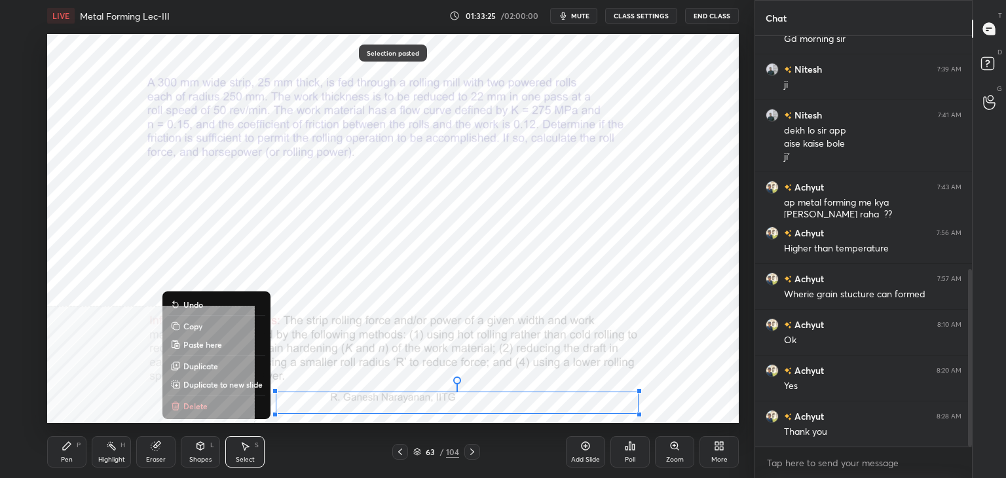
click at [228, 328] on button "Copy" at bounding box center [217, 326] width 98 height 16
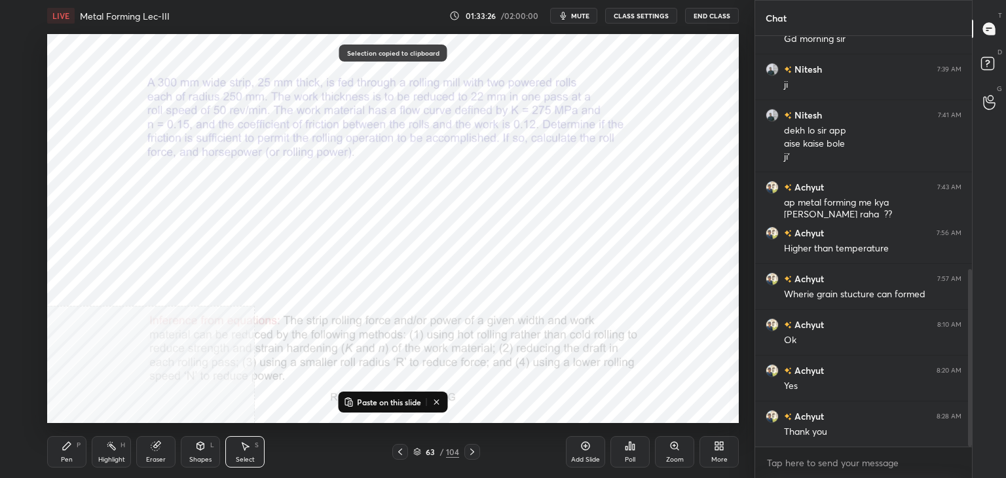
drag, startPoint x: 472, startPoint y: 449, endPoint x: 463, endPoint y: 434, distance: 17.4
click at [472, 449] on icon at bounding box center [472, 452] width 10 height 10
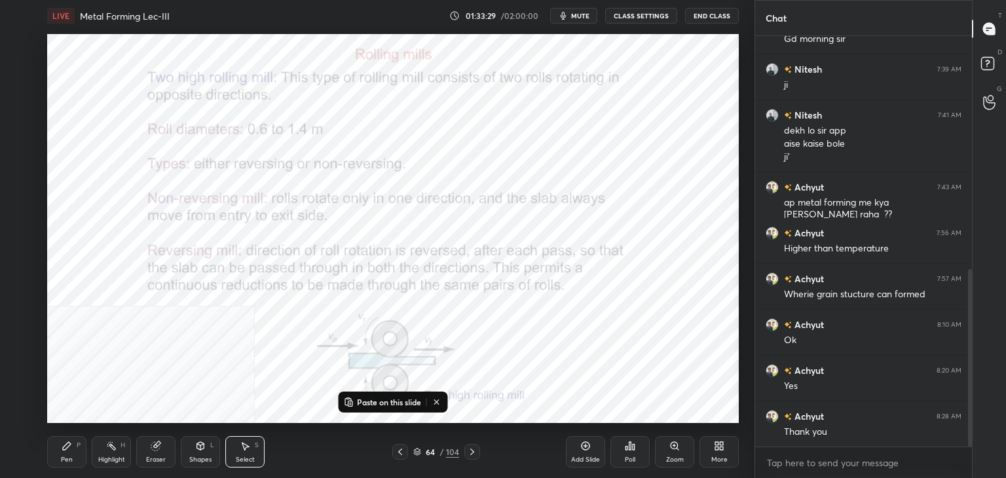
click at [398, 453] on icon at bounding box center [400, 452] width 10 height 10
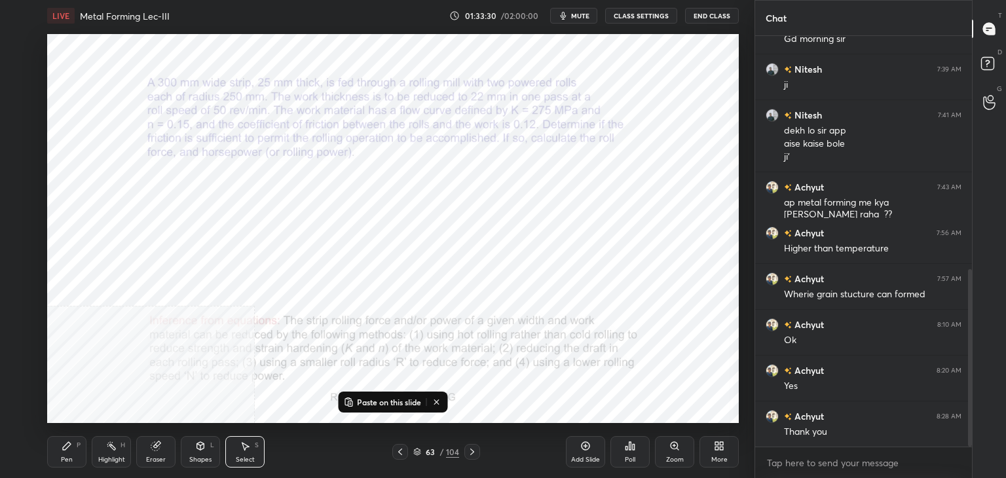
click at [472, 448] on icon at bounding box center [472, 452] width 10 height 10
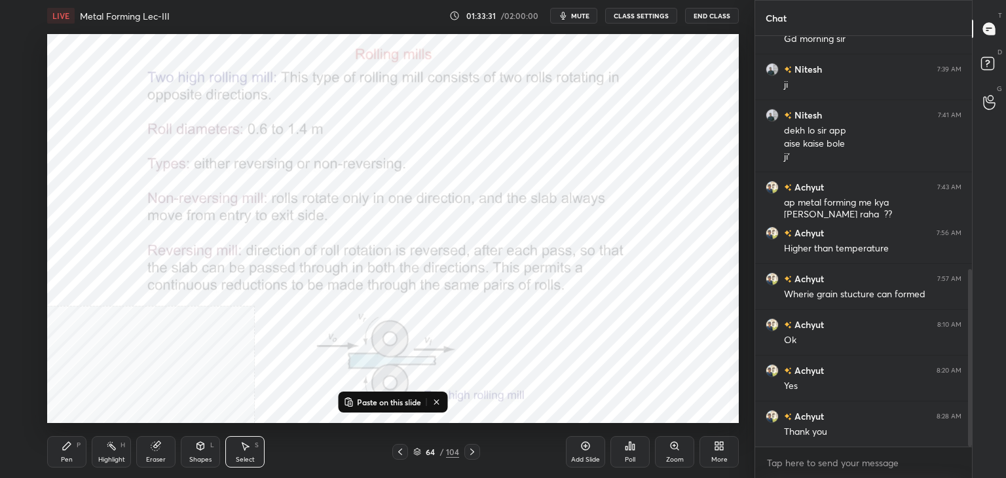
click at [377, 404] on p "Paste on this slide" at bounding box center [389, 402] width 64 height 10
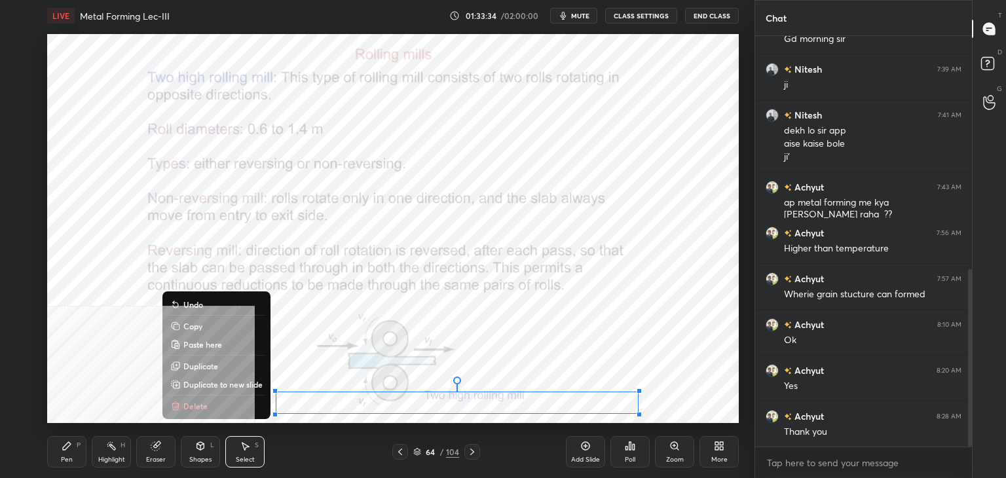
click at [239, 407] on button "Delete" at bounding box center [217, 406] width 98 height 16
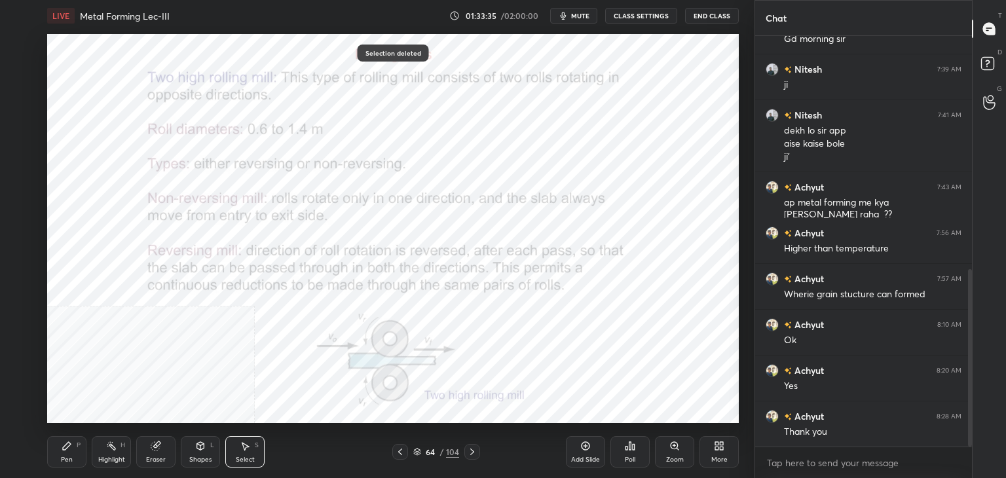
click at [400, 451] on icon at bounding box center [400, 452] width 10 height 10
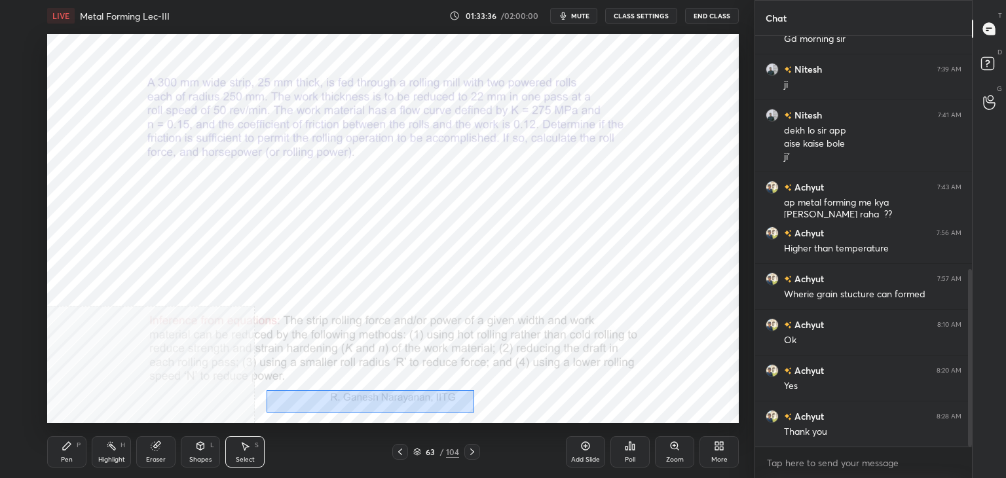
drag, startPoint x: 267, startPoint y: 390, endPoint x: 535, endPoint y: 404, distance: 268.9
click at [559, 415] on div "0 ° Undo Copy Paste here Duplicate Duplicate to new slide Delete" at bounding box center [393, 228] width 692 height 389
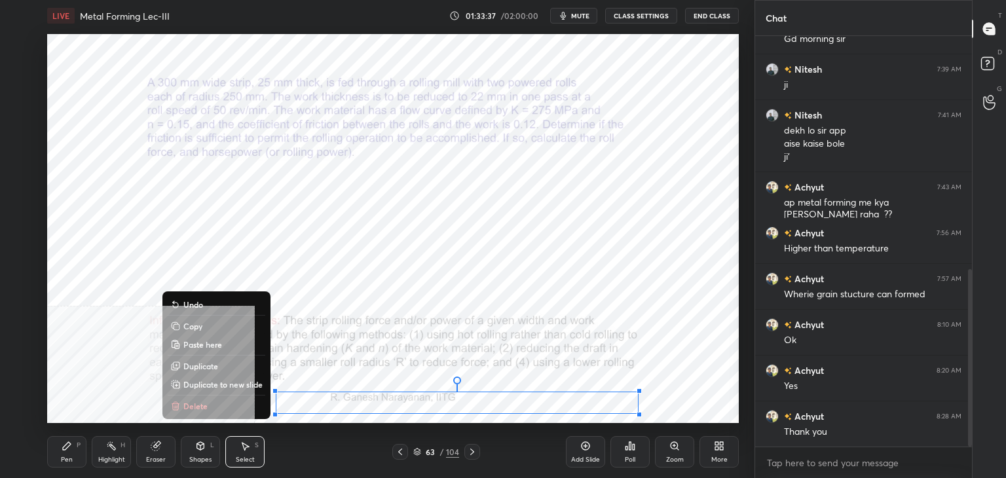
click at [204, 328] on button "Copy" at bounding box center [217, 326] width 98 height 16
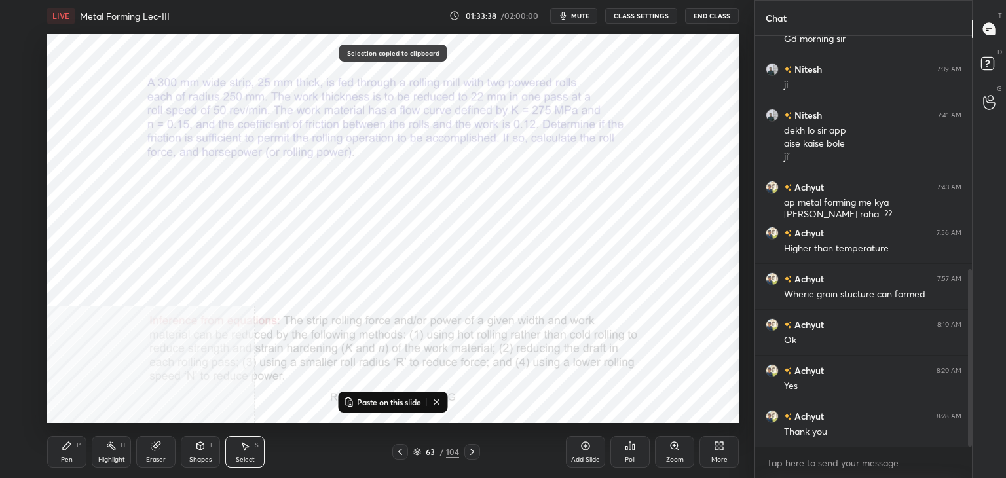
drag, startPoint x: 471, startPoint y: 453, endPoint x: 464, endPoint y: 451, distance: 7.3
click at [470, 453] on icon at bounding box center [472, 452] width 10 height 10
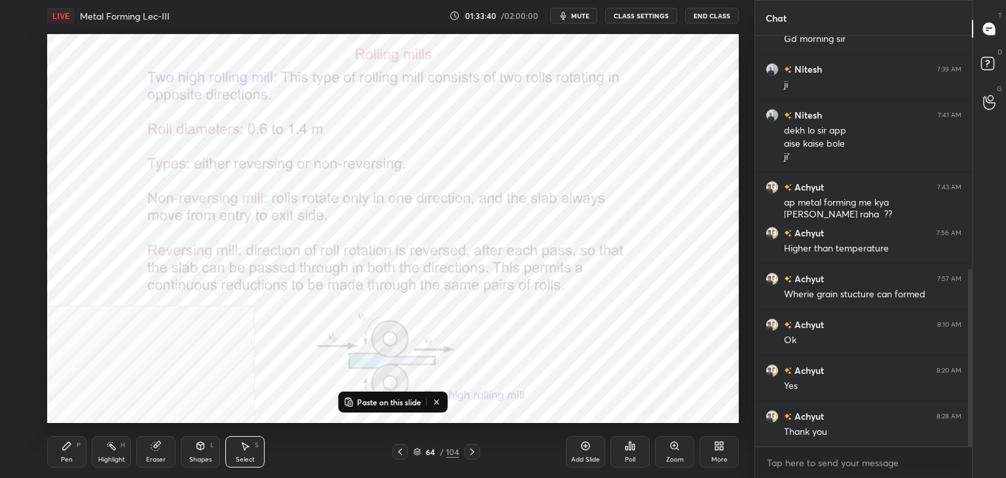
click at [474, 450] on icon at bounding box center [472, 452] width 10 height 10
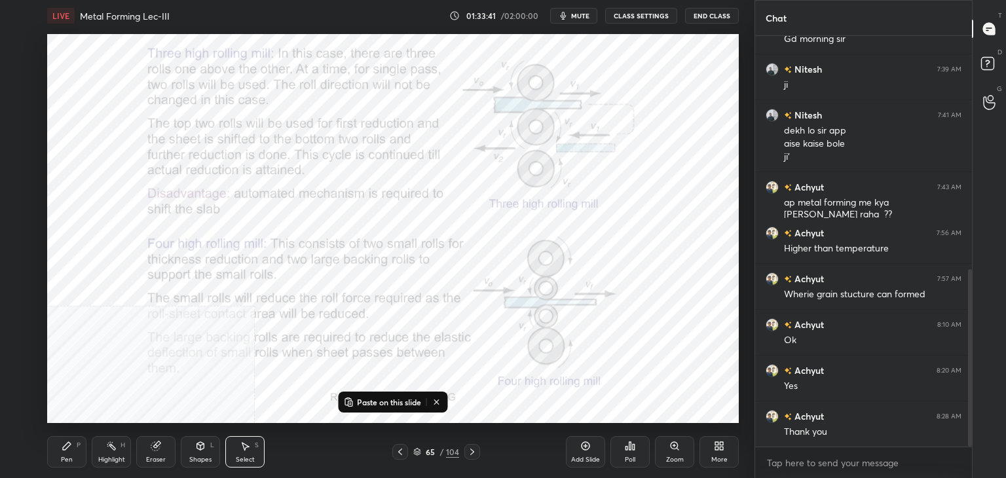
click at [388, 401] on p "Paste on this slide" at bounding box center [389, 402] width 64 height 10
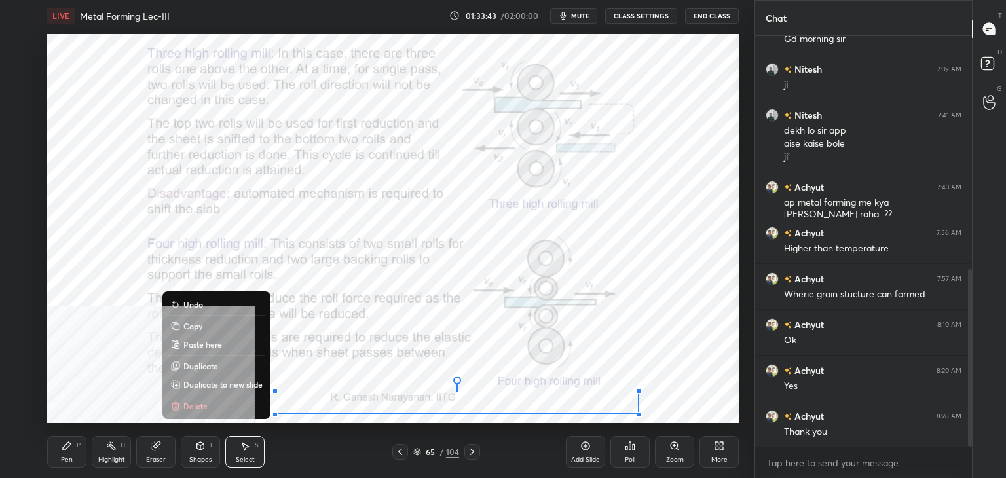
click at [208, 326] on button "Copy" at bounding box center [217, 326] width 98 height 16
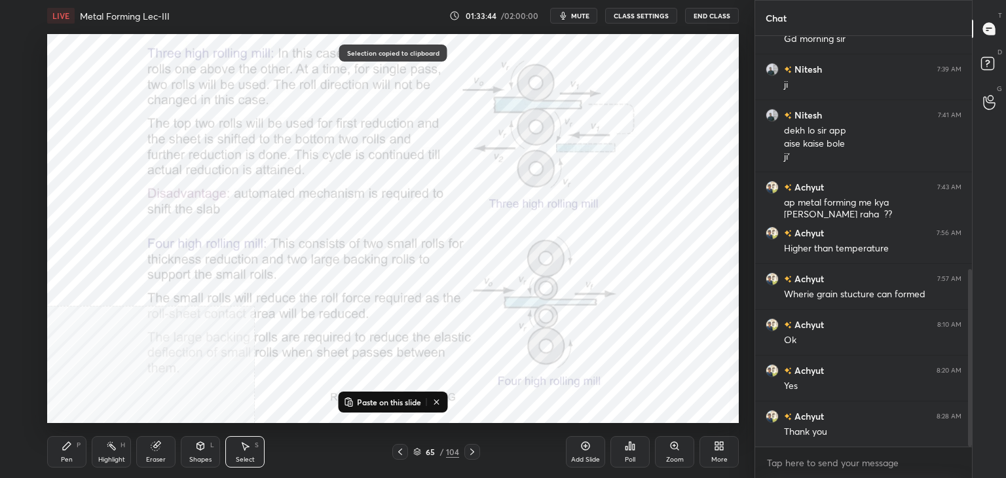
click at [470, 451] on icon at bounding box center [472, 452] width 10 height 10
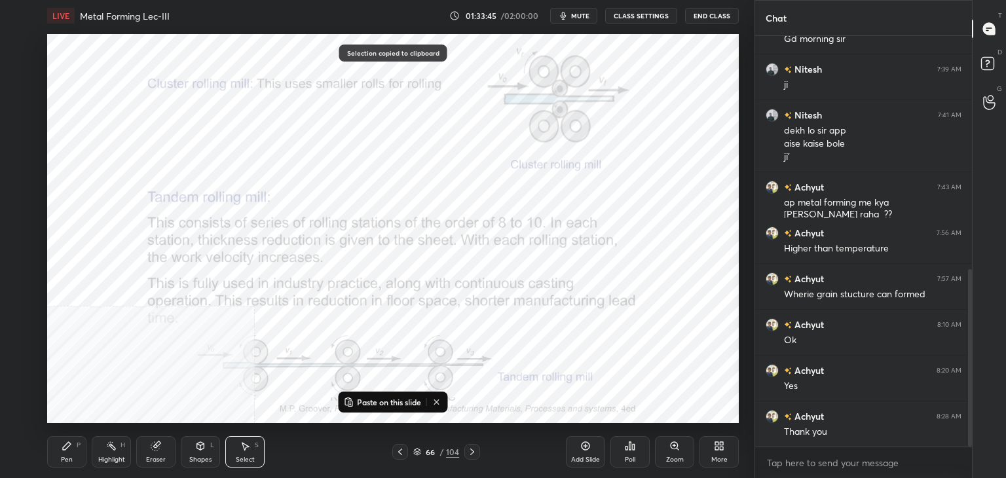
click at [369, 401] on p "Paste on this slide" at bounding box center [389, 402] width 64 height 10
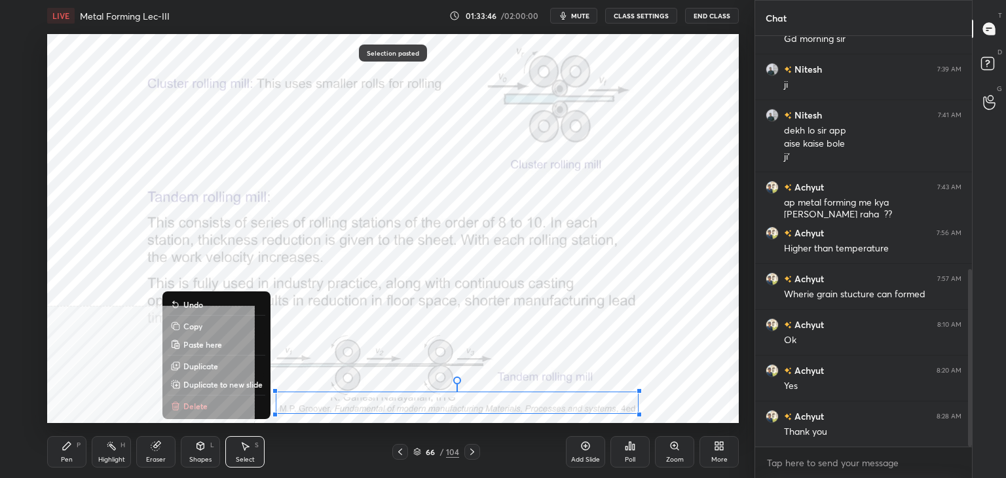
click at [201, 330] on button "Copy" at bounding box center [217, 326] width 98 height 16
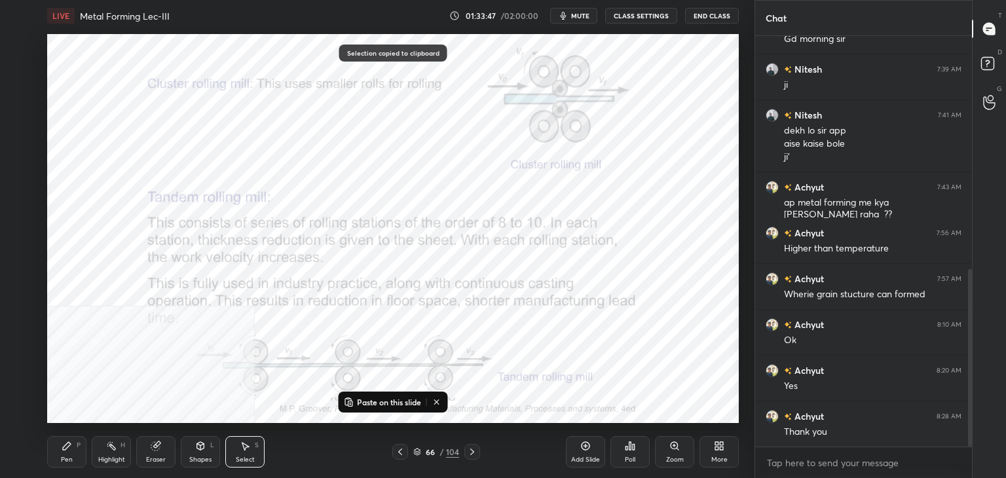
click at [472, 451] on icon at bounding box center [472, 452] width 10 height 10
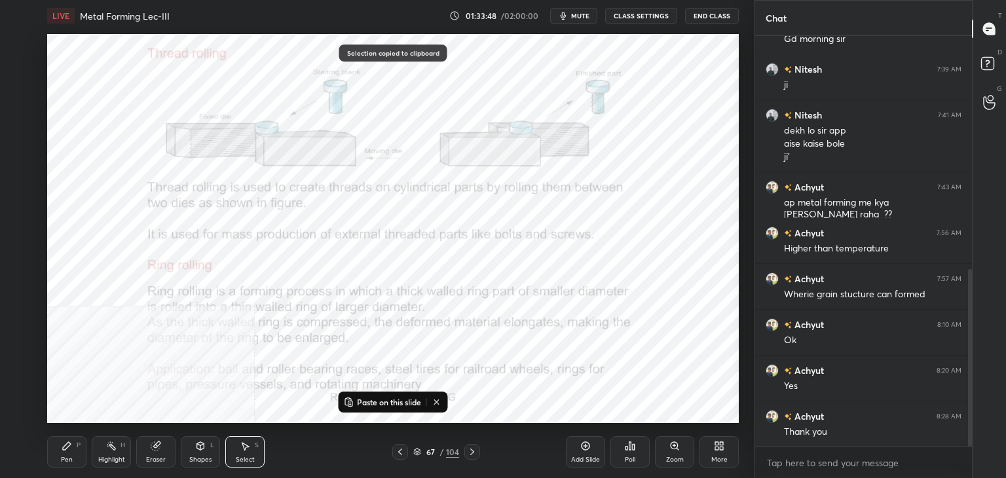
click at [359, 402] on p "Paste on this slide" at bounding box center [389, 402] width 64 height 10
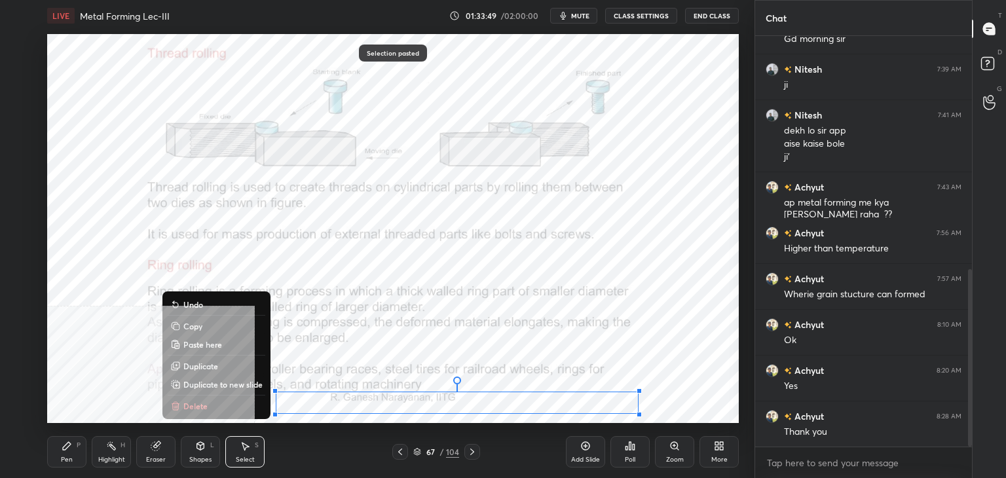
click at [218, 330] on button "Copy" at bounding box center [217, 326] width 98 height 16
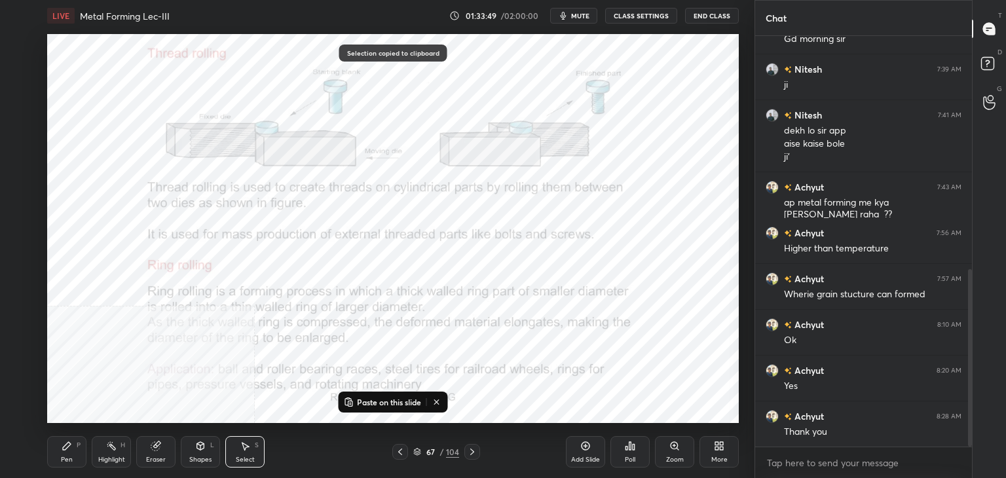
click at [473, 452] on icon at bounding box center [472, 452] width 4 height 7
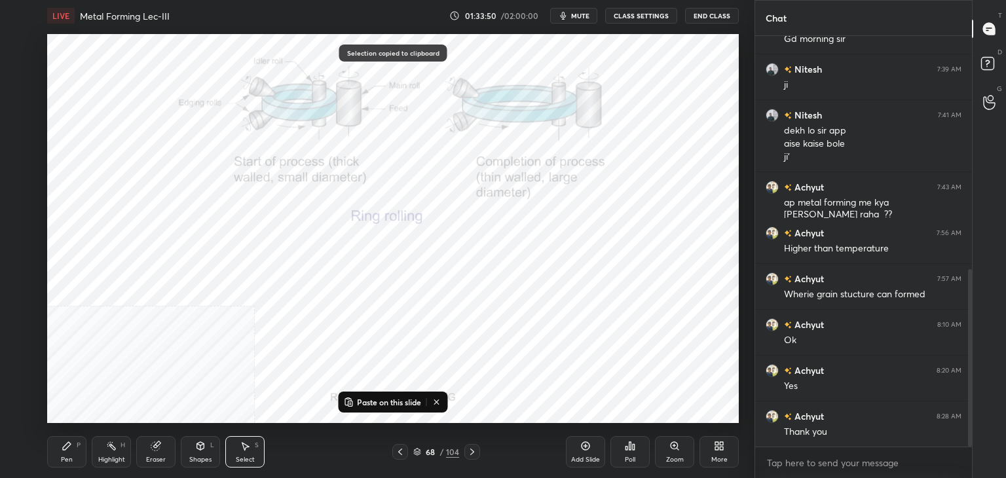
click at [385, 402] on p "Paste on this slide" at bounding box center [389, 402] width 64 height 10
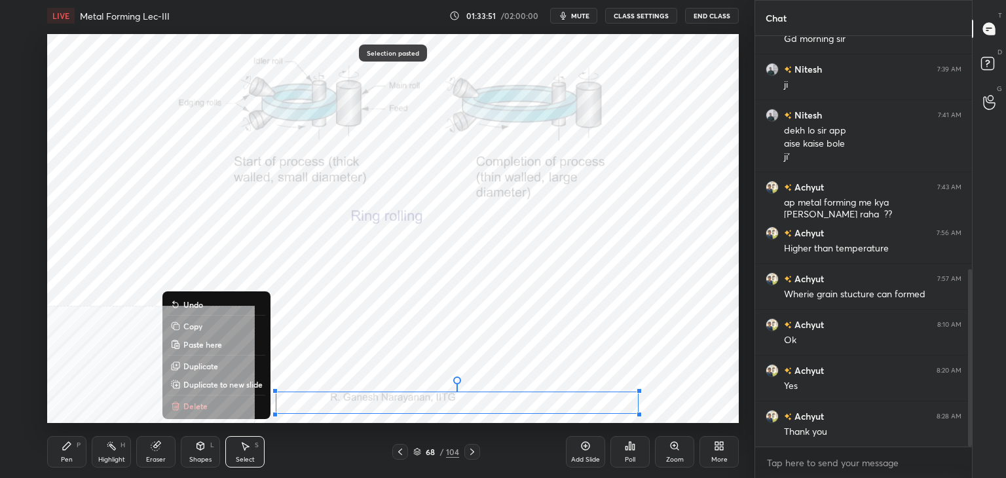
drag, startPoint x: 225, startPoint y: 327, endPoint x: 261, endPoint y: 337, distance: 36.9
click at [226, 327] on button "Copy" at bounding box center [217, 326] width 98 height 16
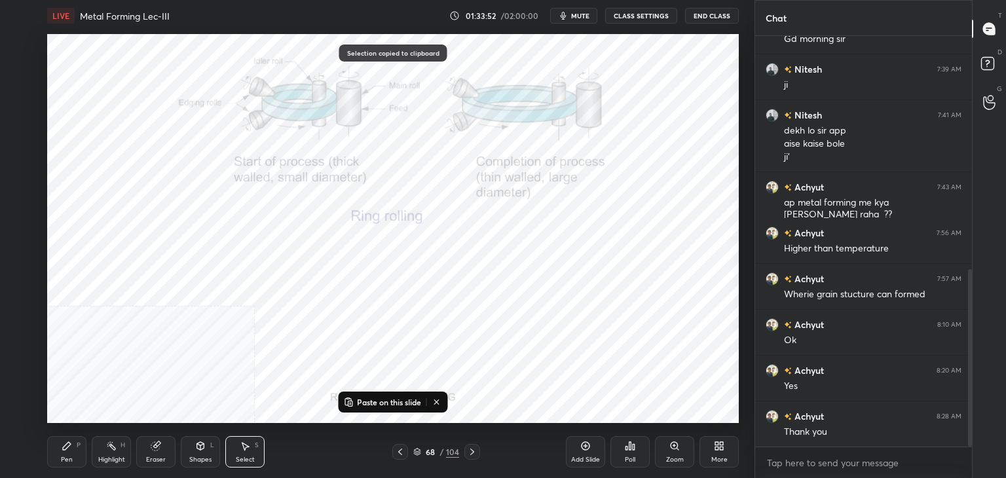
click at [469, 451] on icon at bounding box center [472, 452] width 10 height 10
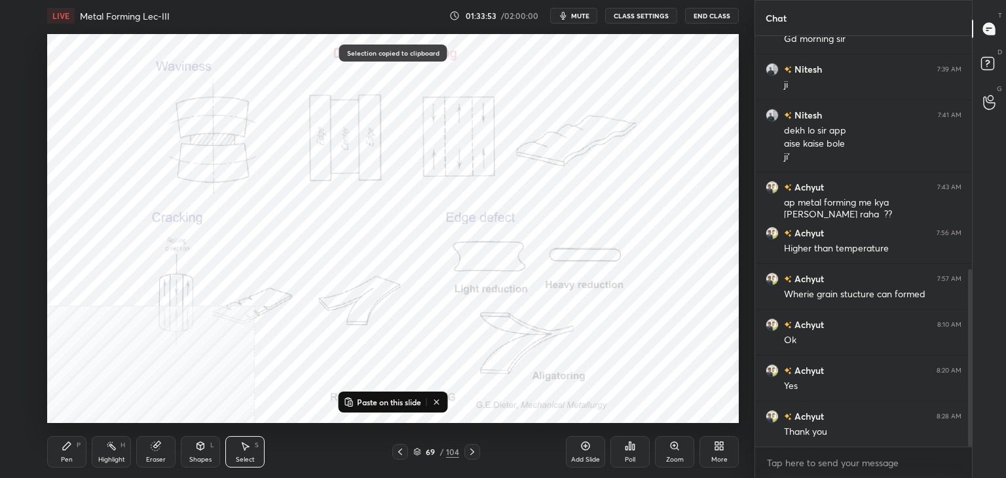
click at [387, 401] on p "Paste on this slide" at bounding box center [389, 402] width 64 height 10
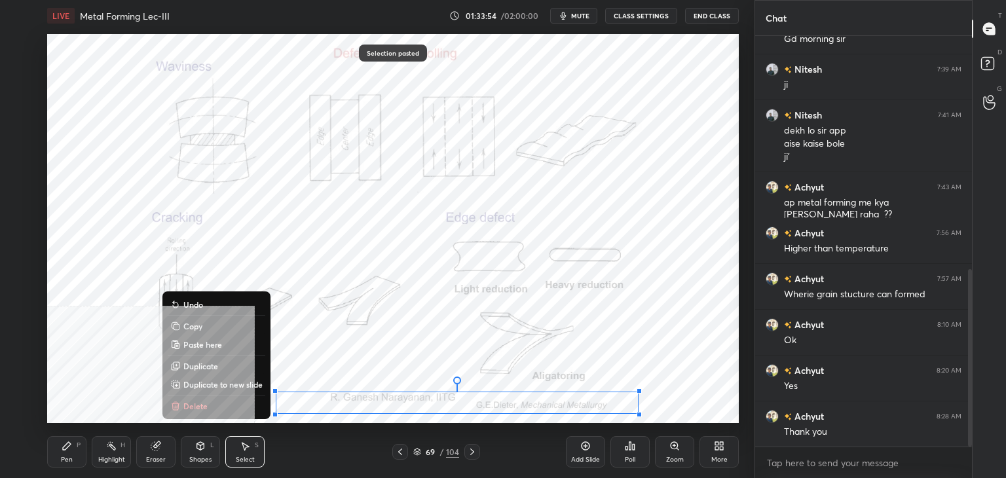
click at [430, 357] on div "0 ° Undo Copy Paste here Duplicate Duplicate to new slide Delete" at bounding box center [393, 228] width 692 height 389
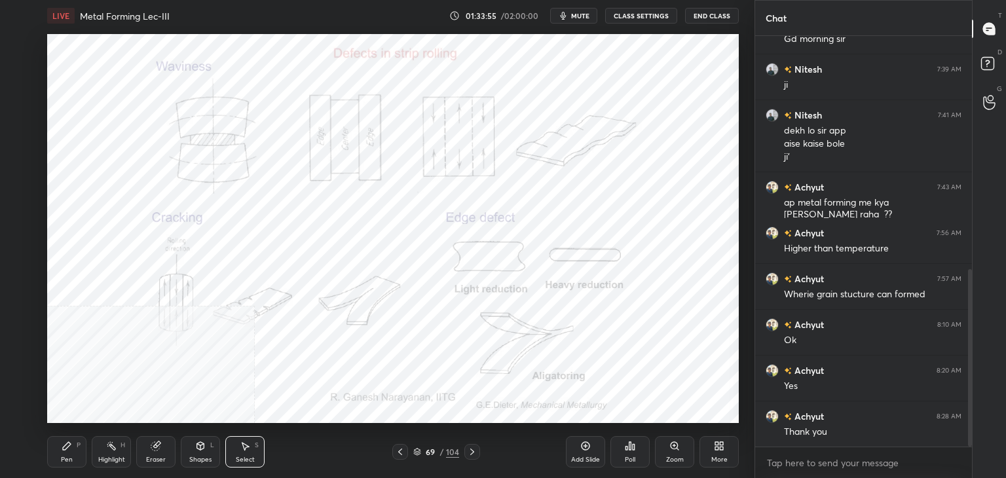
click at [201, 450] on icon at bounding box center [200, 446] width 7 height 8
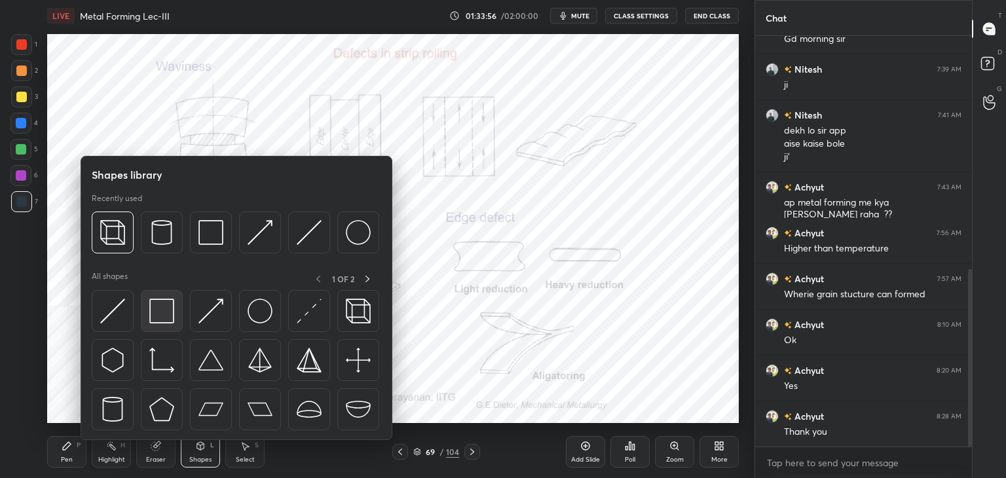
click at [172, 320] on img at bounding box center [161, 311] width 25 height 25
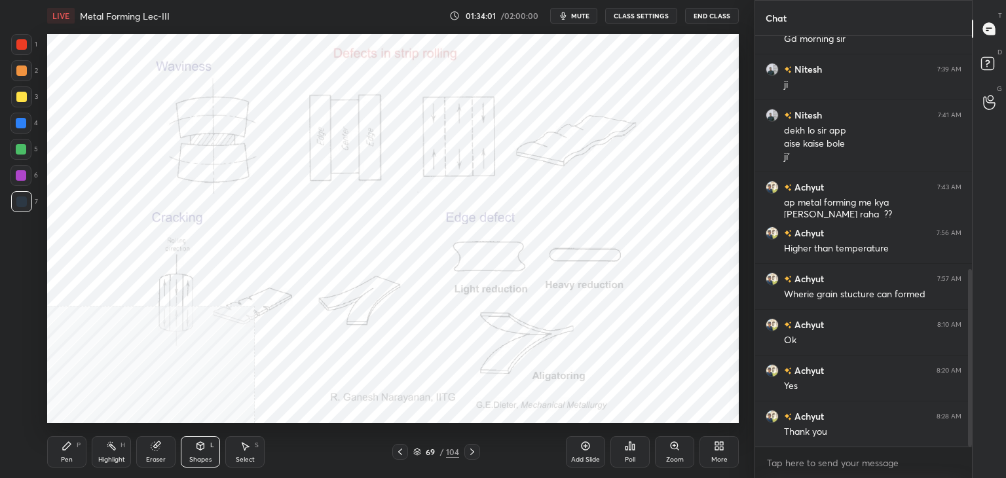
click at [404, 452] on icon at bounding box center [400, 452] width 10 height 10
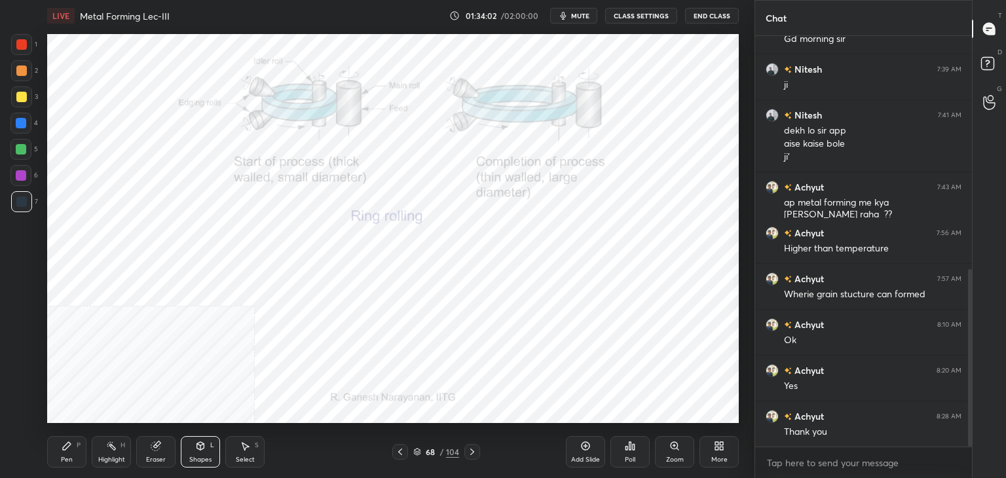
click at [256, 457] on div "Select S" at bounding box center [244, 451] width 39 height 31
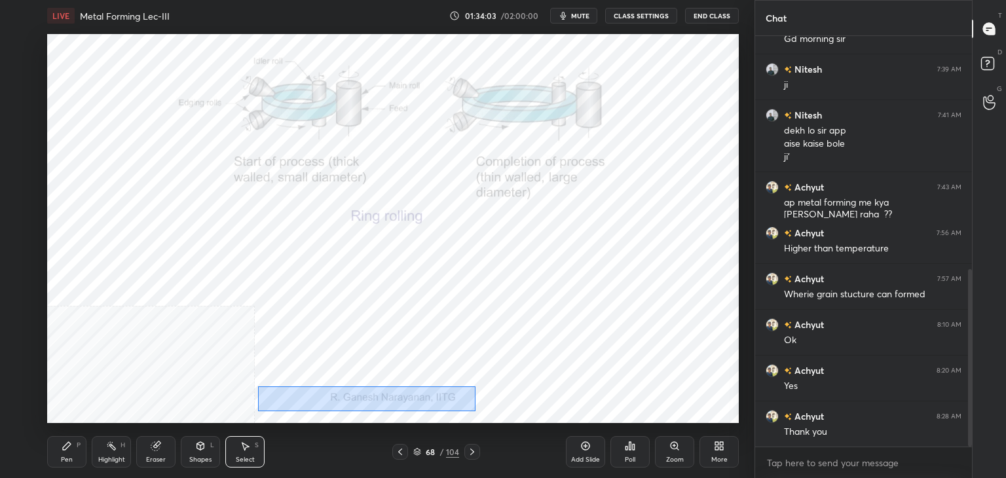
drag, startPoint x: 257, startPoint y: 387, endPoint x: 594, endPoint y: 411, distance: 337.6
click at [625, 420] on div "LIVE Metal Forming Lec-III 01:34:03 / 02:00:00 mute CLASS SETTINGS End Class 0 …" at bounding box center [393, 239] width 702 height 478
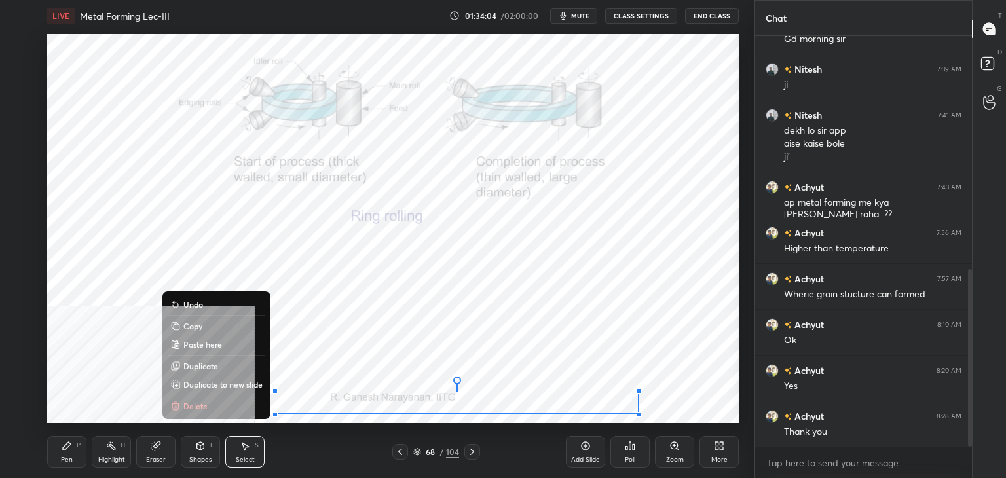
click at [206, 330] on button "Copy" at bounding box center [217, 326] width 98 height 16
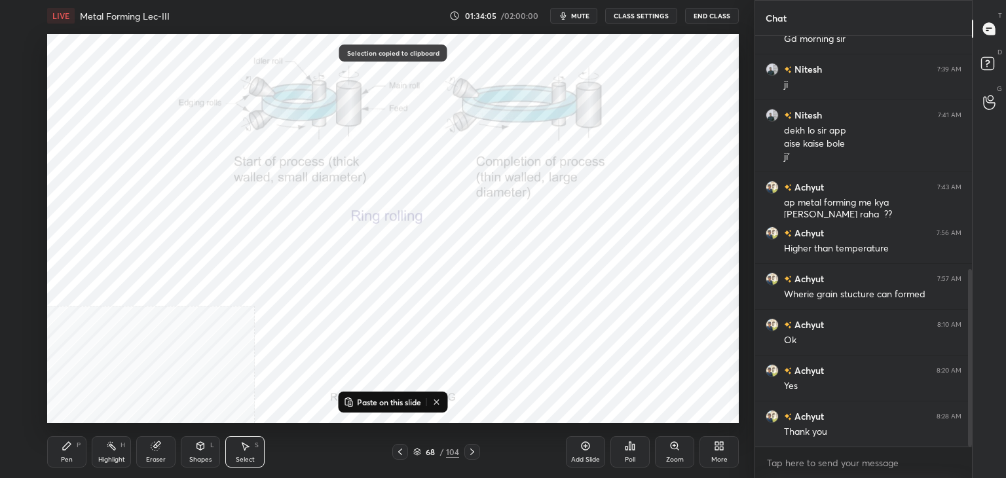
click at [470, 454] on icon at bounding box center [472, 452] width 10 height 10
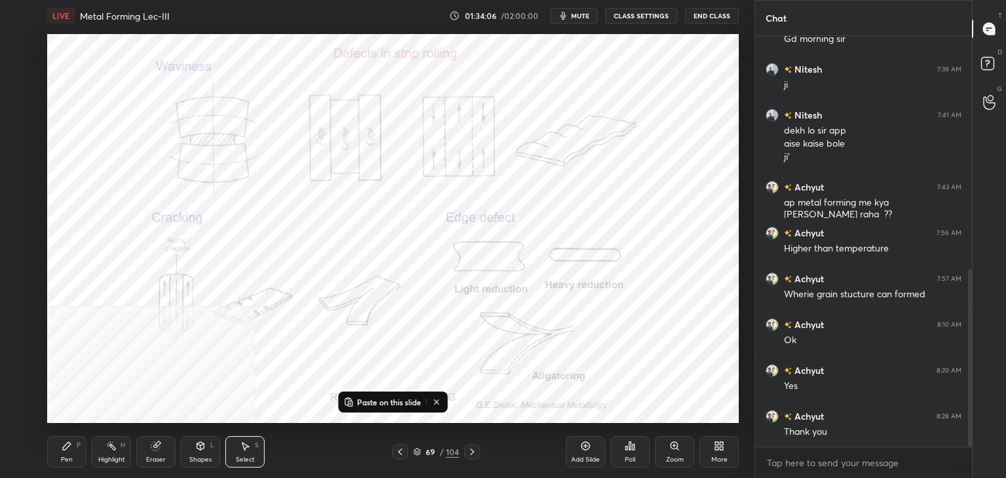
click at [472, 451] on icon at bounding box center [472, 452] width 10 height 10
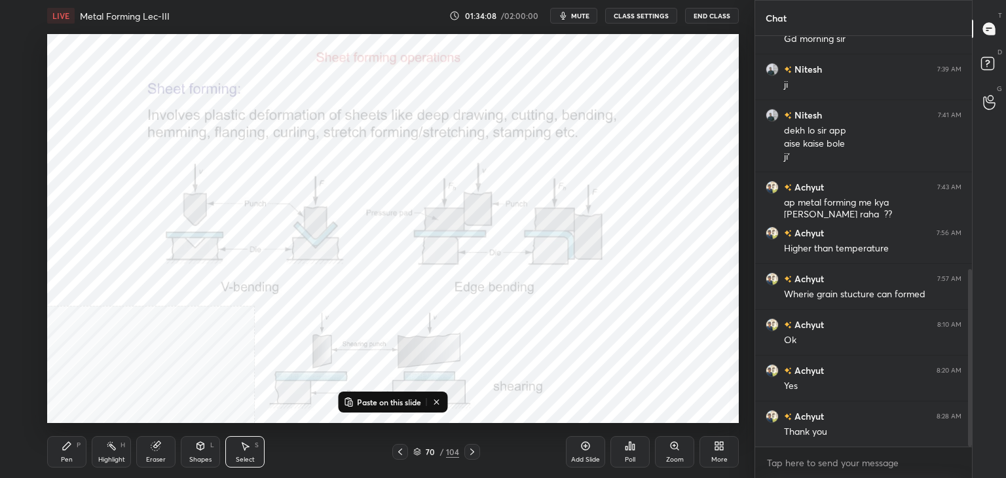
click at [473, 451] on icon at bounding box center [472, 452] width 10 height 10
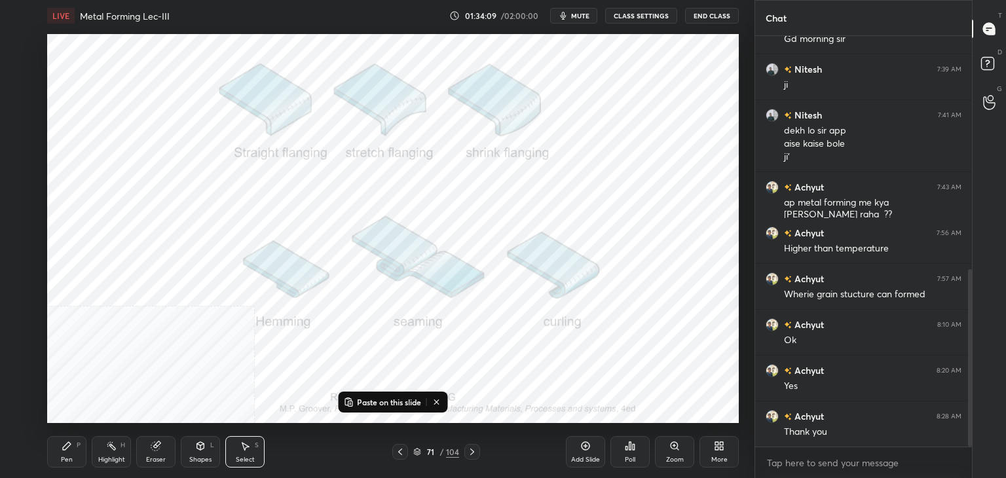
click at [381, 400] on p "Paste on this slide" at bounding box center [389, 402] width 64 height 10
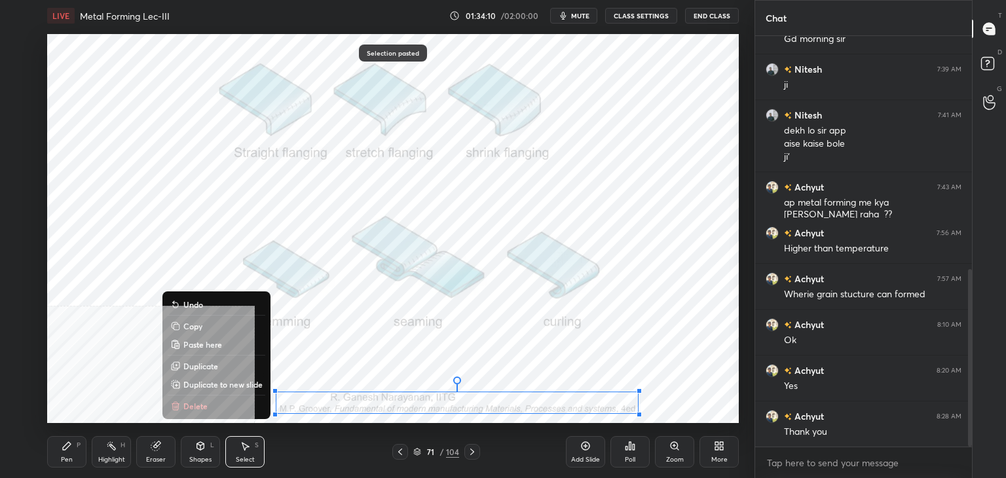
click at [214, 326] on button "Copy" at bounding box center [217, 326] width 98 height 16
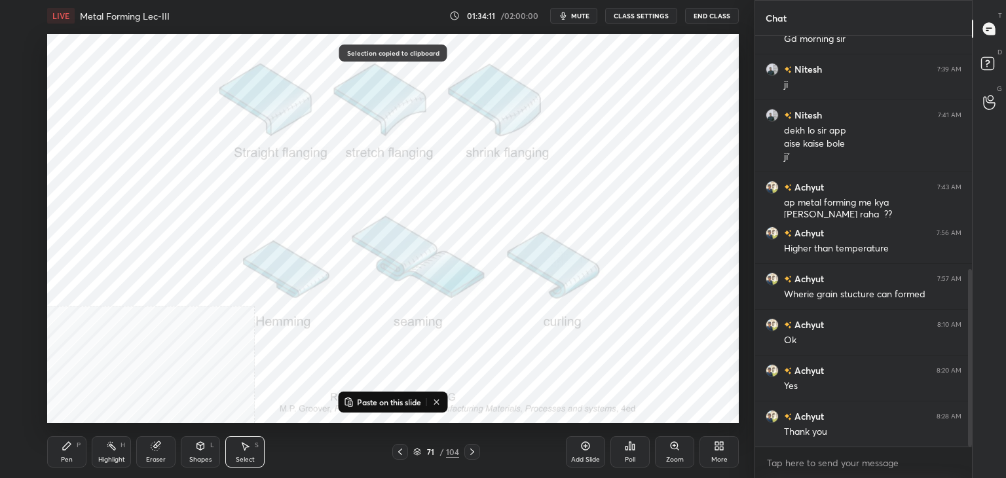
drag, startPoint x: 471, startPoint y: 451, endPoint x: 459, endPoint y: 445, distance: 13.8
click at [470, 451] on icon at bounding box center [472, 452] width 10 height 10
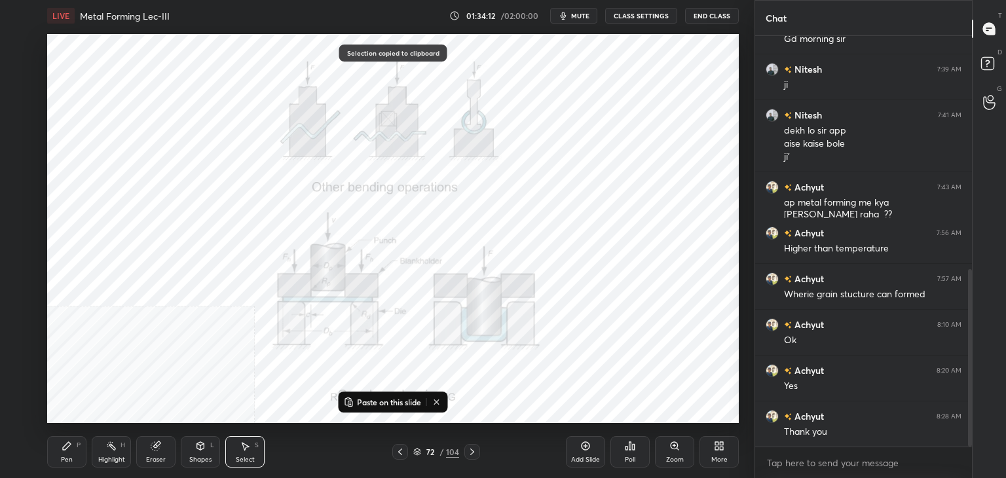
click at [362, 403] on p "Paste on this slide" at bounding box center [389, 402] width 64 height 10
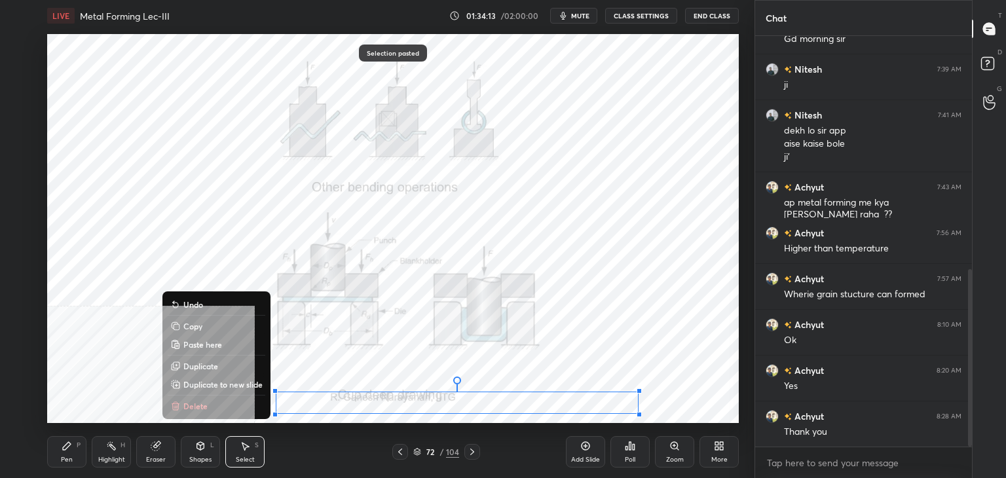
click at [333, 375] on div "0 ° Undo Copy Paste here Duplicate Duplicate to new slide Delete" at bounding box center [393, 228] width 692 height 389
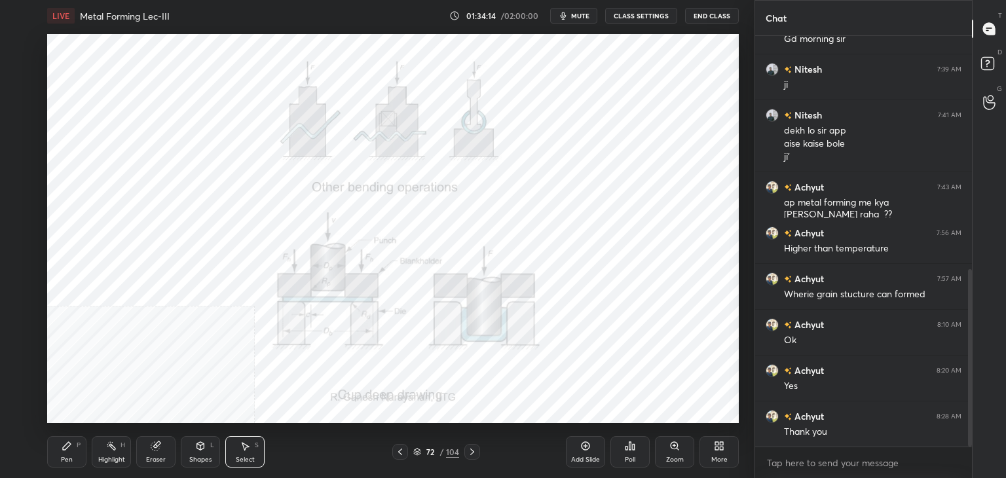
click at [199, 448] on icon at bounding box center [200, 446] width 7 height 8
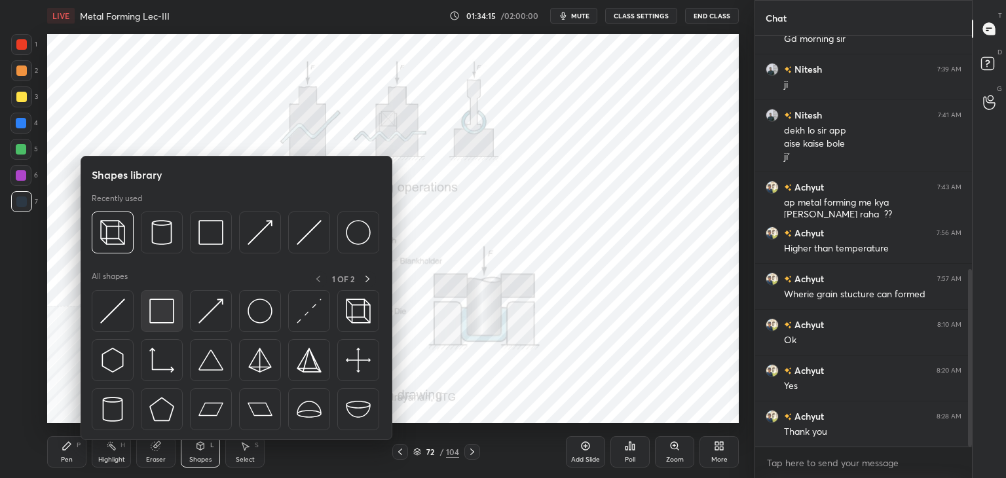
click at [163, 318] on img at bounding box center [161, 311] width 25 height 25
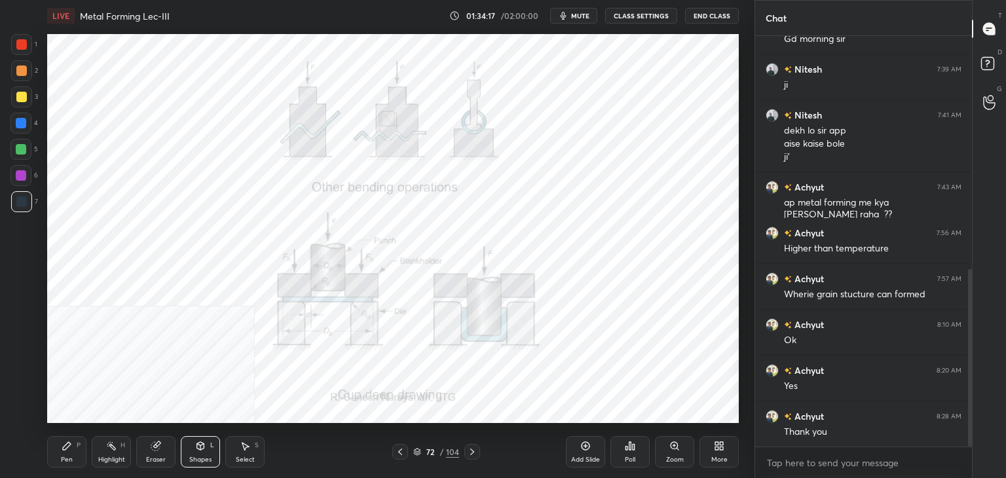
click at [246, 444] on icon at bounding box center [245, 446] width 10 height 10
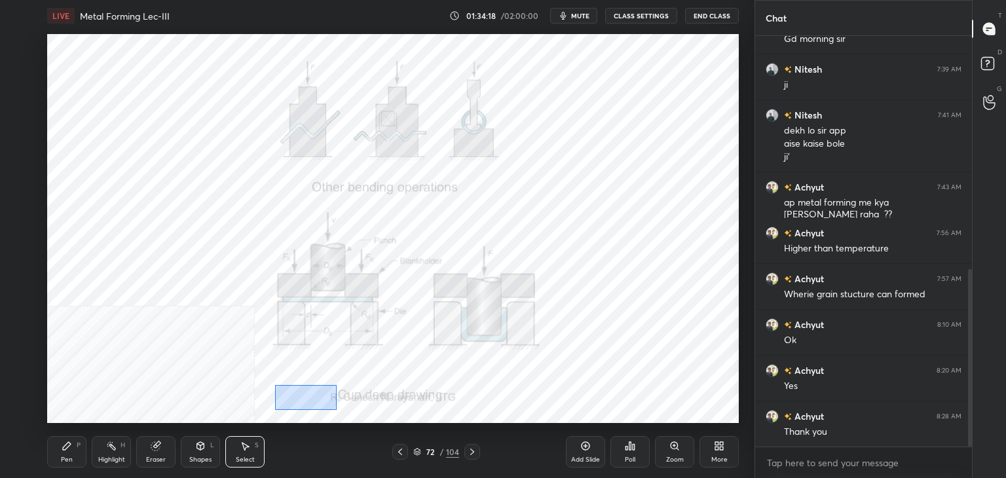
drag, startPoint x: 286, startPoint y: 394, endPoint x: 518, endPoint y: 412, distance: 232.6
click at [508, 414] on div "0 ° Undo Copy Paste here Duplicate Duplicate to new slide Delete" at bounding box center [393, 228] width 692 height 389
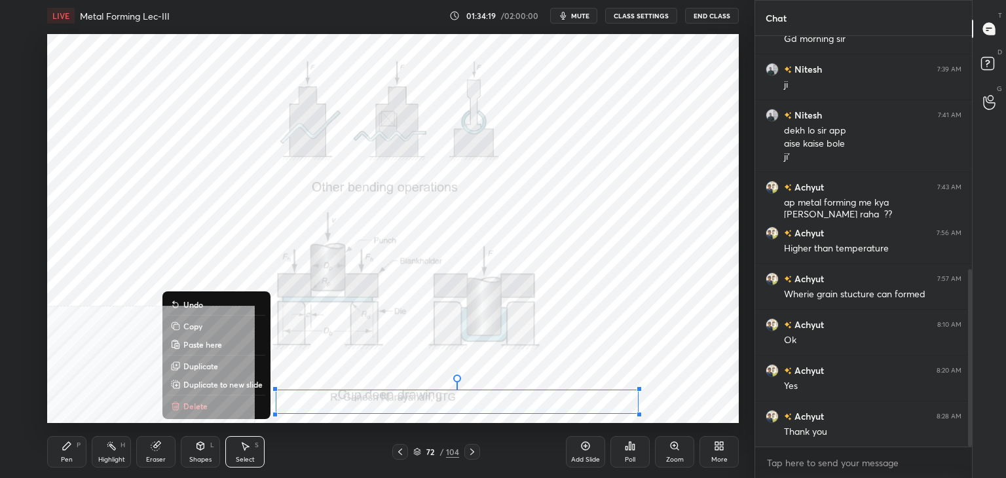
click at [219, 327] on button "Copy" at bounding box center [217, 326] width 98 height 16
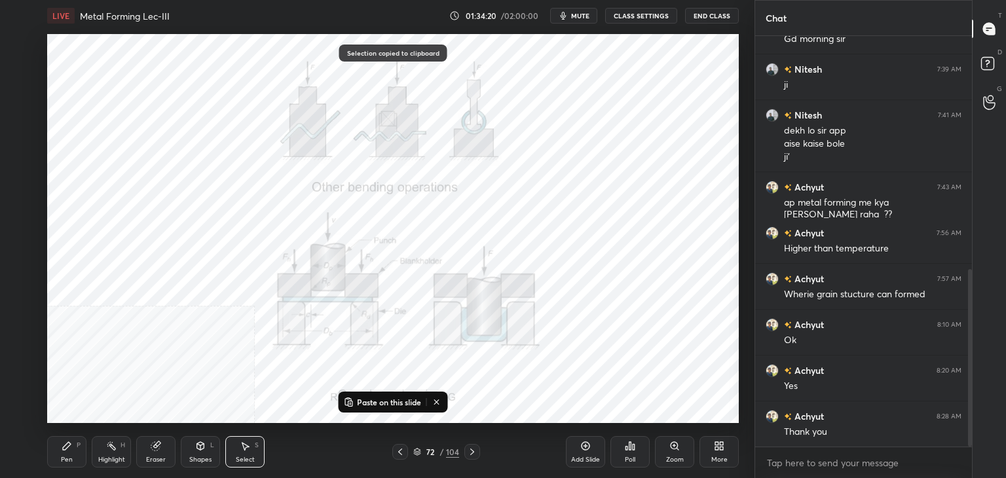
click at [475, 452] on icon at bounding box center [472, 452] width 10 height 10
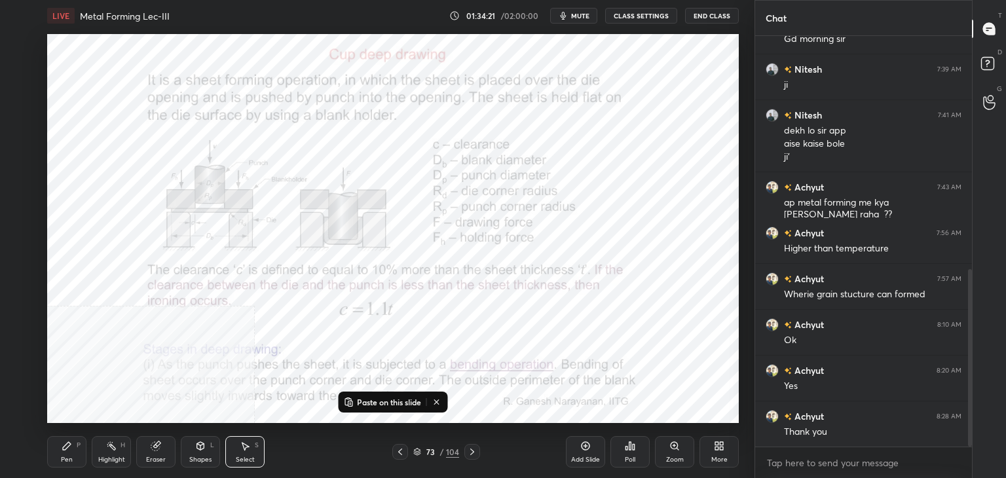
click at [401, 401] on p "Paste on this slide" at bounding box center [389, 402] width 64 height 10
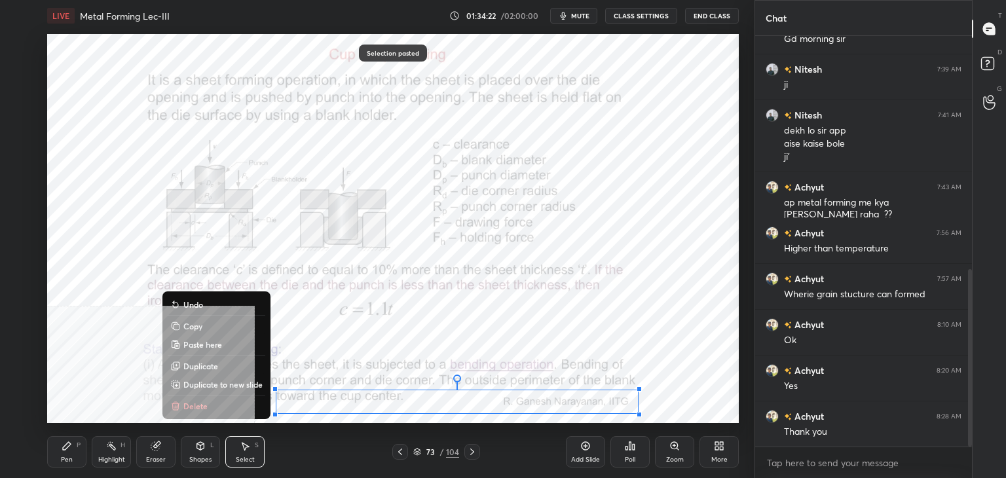
click at [417, 357] on div "0 ° Undo Copy Paste here Duplicate Duplicate to new slide Delete" at bounding box center [393, 228] width 692 height 389
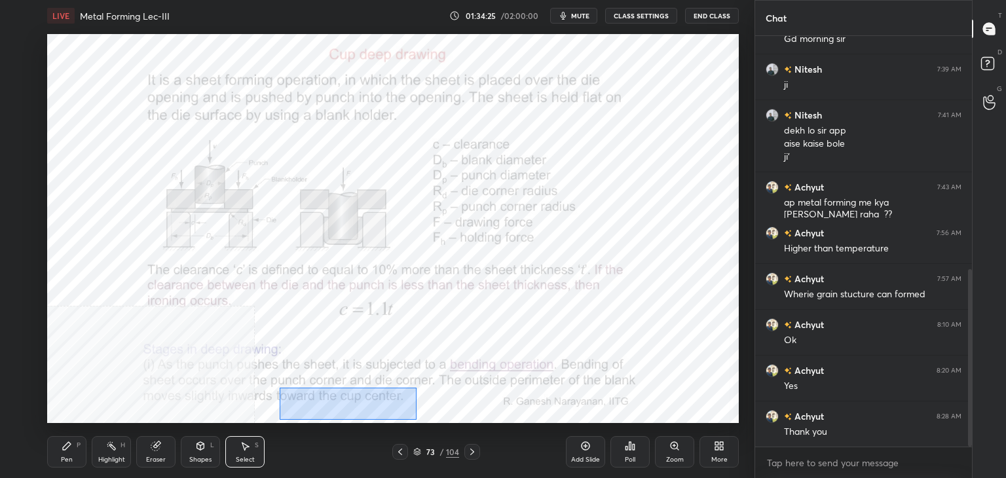
drag, startPoint x: 280, startPoint y: 388, endPoint x: 403, endPoint y: 415, distance: 126.1
click at [427, 417] on div "0 ° Undo Copy Paste here Duplicate Duplicate to new slide Delete" at bounding box center [393, 228] width 692 height 389
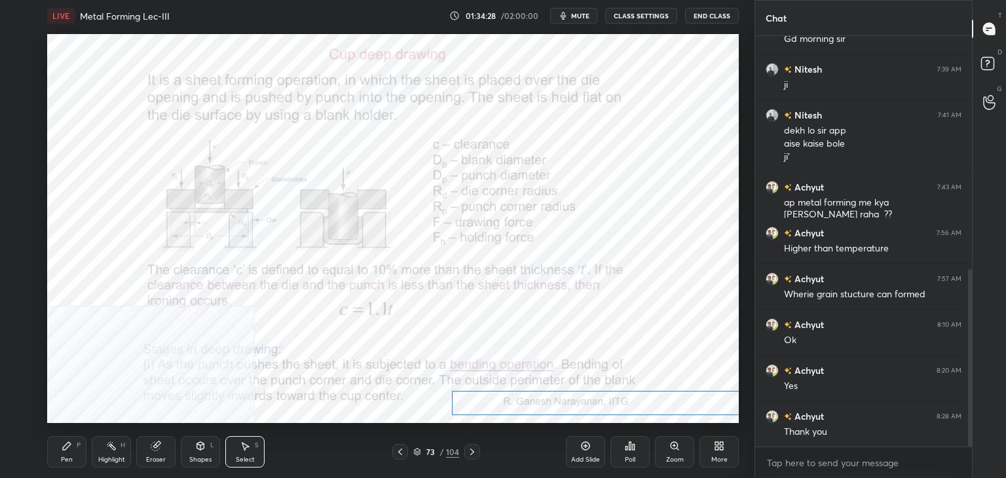
drag, startPoint x: 406, startPoint y: 409, endPoint x: 516, endPoint y: 409, distance: 110.1
click at [565, 410] on div "0 ° Undo Copy Paste here Duplicate Duplicate to new slide Delete" at bounding box center [393, 228] width 692 height 389
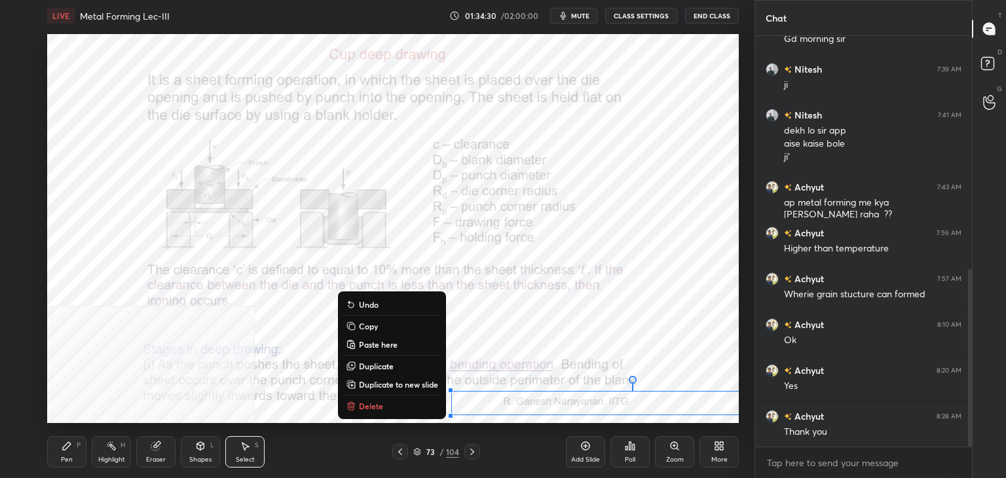
click at [628, 331] on div "0 ° Undo Copy Paste here Duplicate Duplicate to new slide Delete" at bounding box center [393, 228] width 692 height 389
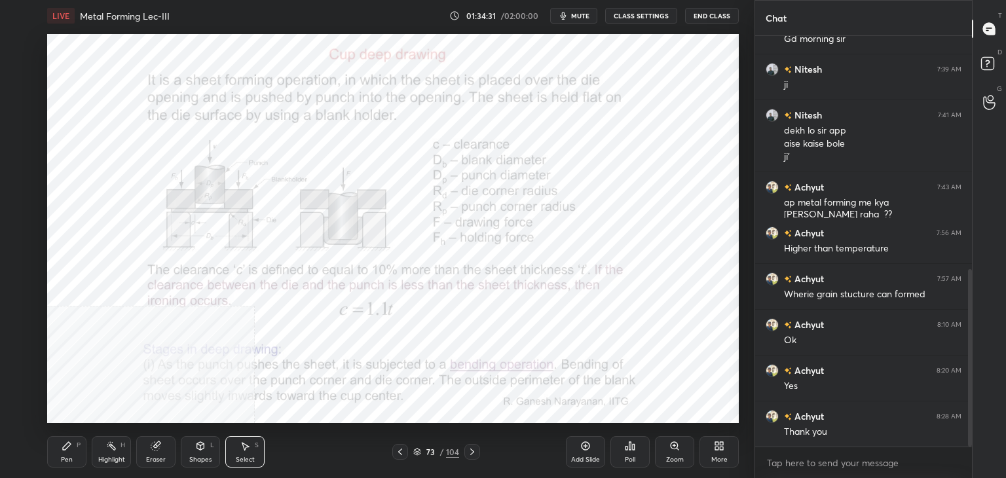
click at [200, 449] on icon at bounding box center [200, 447] width 0 height 5
drag, startPoint x: 166, startPoint y: 446, endPoint x: 199, endPoint y: 430, distance: 36.0
click at [168, 445] on div "Eraser" at bounding box center [155, 451] width 39 height 31
click at [474, 451] on icon at bounding box center [472, 452] width 10 height 10
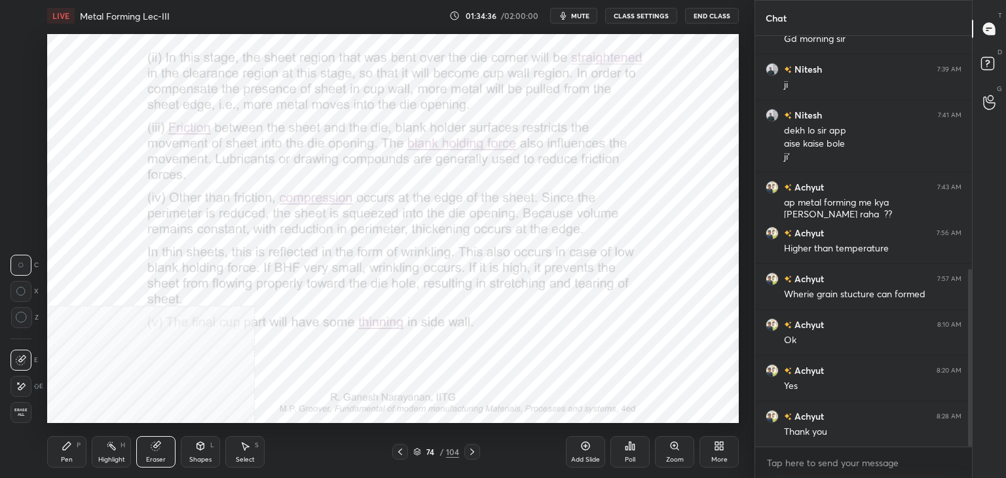
click at [234, 451] on div "Select S" at bounding box center [244, 451] width 39 height 31
click at [203, 448] on icon at bounding box center [200, 446] width 10 height 10
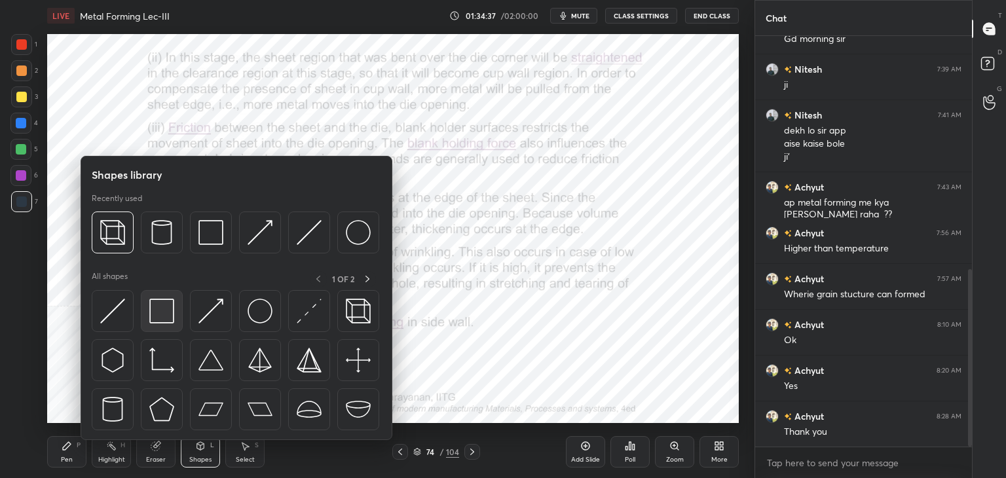
click at [164, 326] on div at bounding box center [162, 311] width 42 height 42
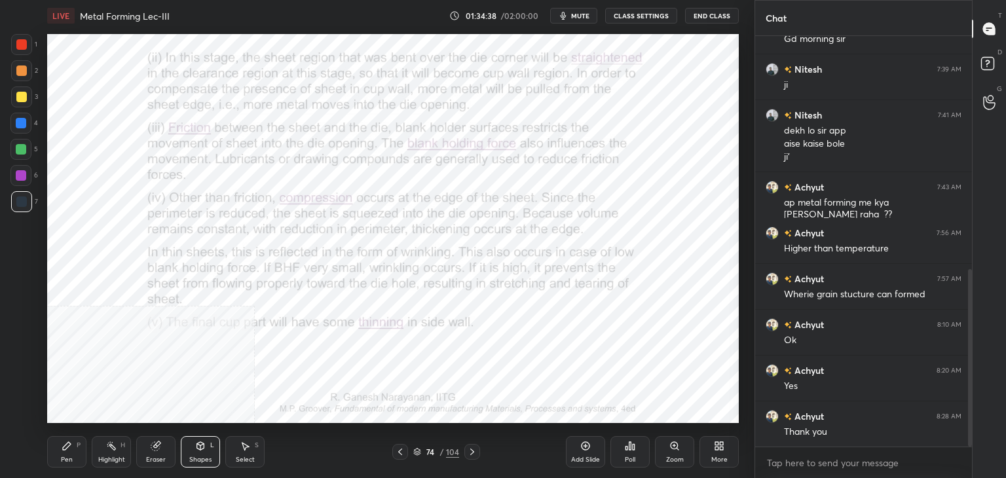
drag, startPoint x: 400, startPoint y: 449, endPoint x: 392, endPoint y: 428, distance: 23.0
click at [399, 449] on icon at bounding box center [400, 452] width 10 height 10
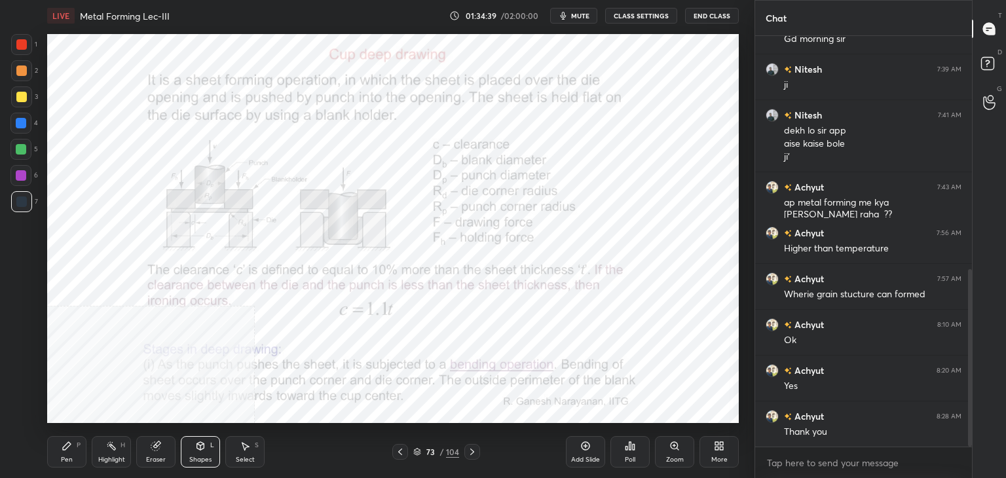
drag, startPoint x: 398, startPoint y: 451, endPoint x: 387, endPoint y: 447, distance: 12.2
click at [398, 451] on icon at bounding box center [400, 452] width 10 height 10
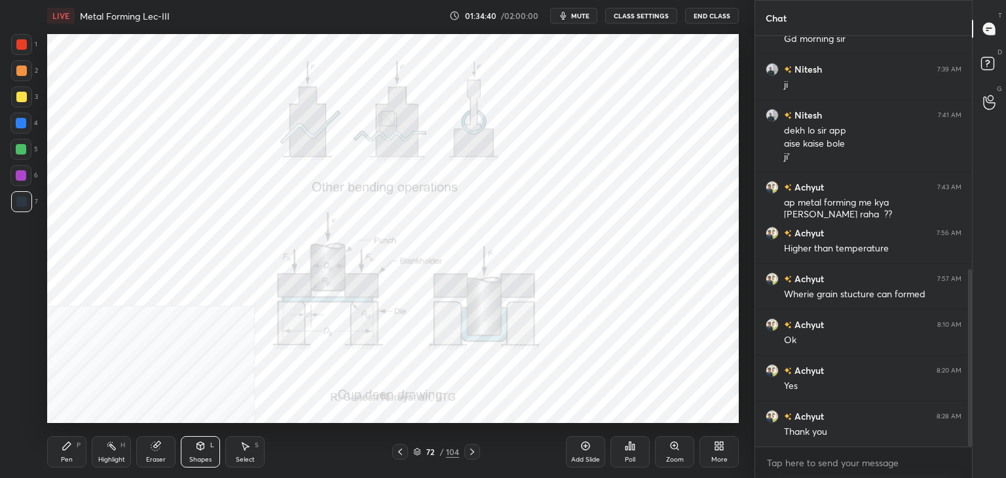
click at [242, 451] on div "Select S" at bounding box center [244, 451] width 39 height 31
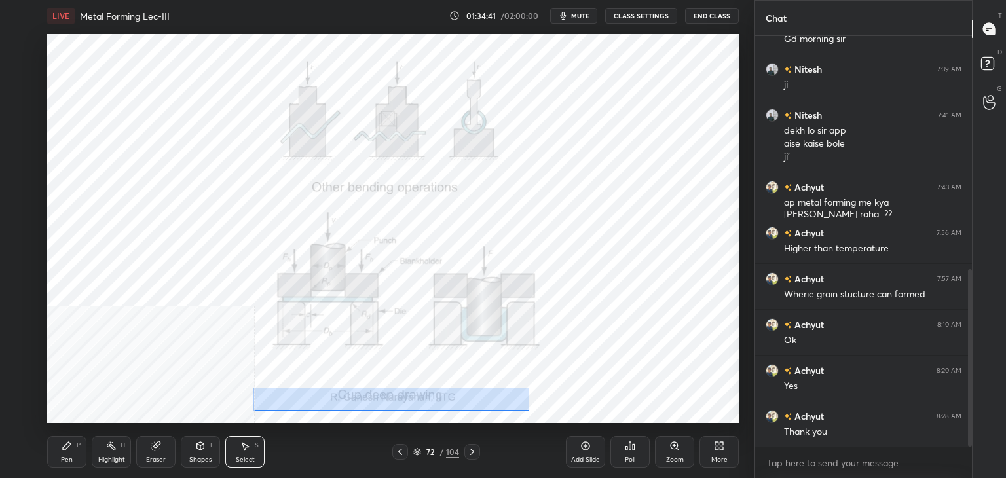
drag, startPoint x: 254, startPoint y: 388, endPoint x: 532, endPoint y: 407, distance: 279.1
click at [532, 411] on div "0 ° Undo Copy Paste here Duplicate Duplicate to new slide Delete" at bounding box center [393, 228] width 692 height 389
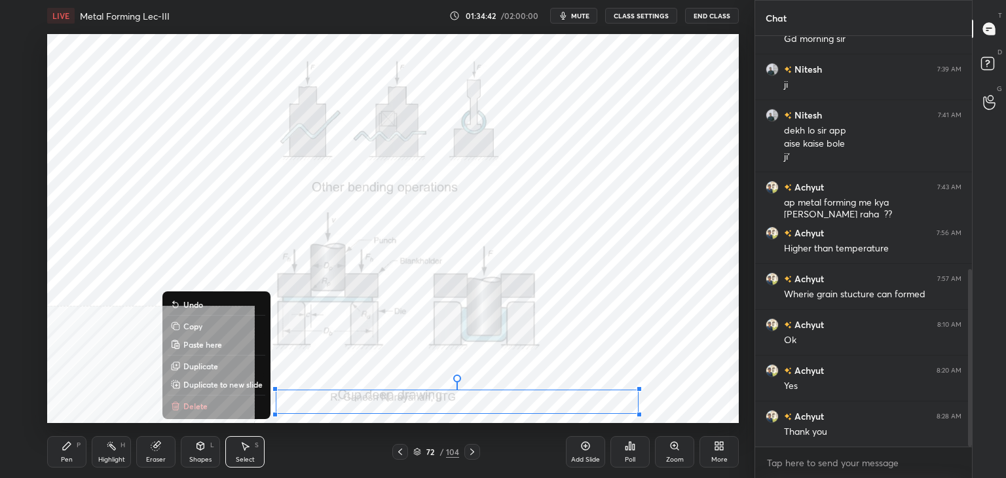
click at [203, 329] on button "Copy" at bounding box center [217, 326] width 98 height 16
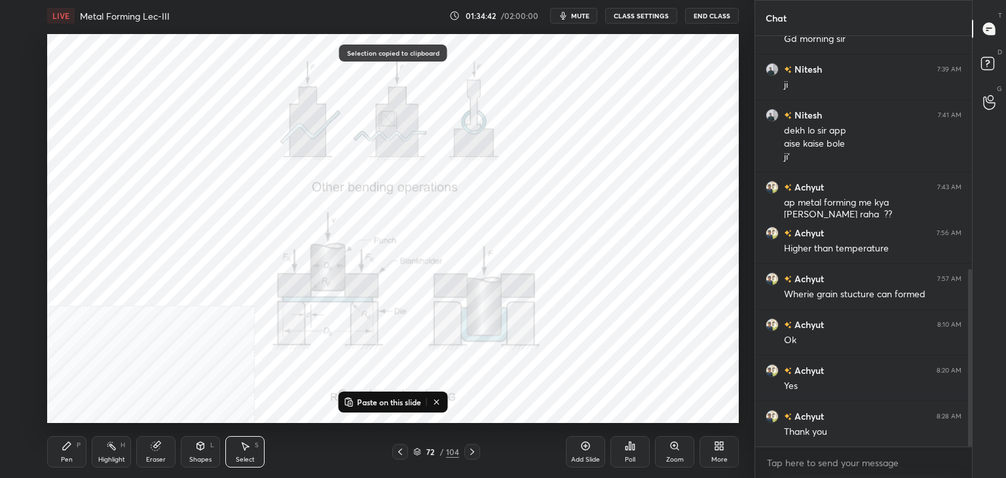
drag, startPoint x: 470, startPoint y: 451, endPoint x: 445, endPoint y: 428, distance: 33.8
click at [470, 450] on icon at bounding box center [472, 452] width 10 height 10
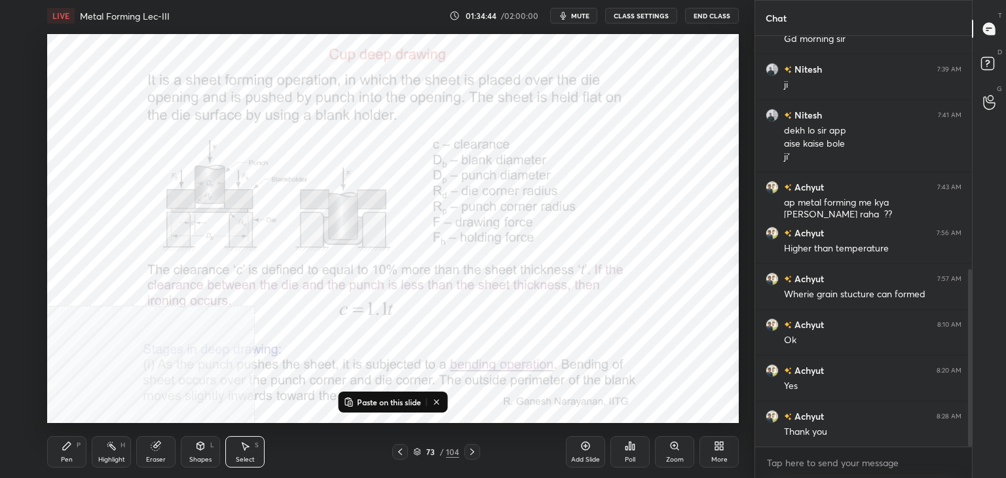
drag, startPoint x: 472, startPoint y: 451, endPoint x: 448, endPoint y: 432, distance: 30.7
click at [471, 451] on icon at bounding box center [472, 452] width 10 height 10
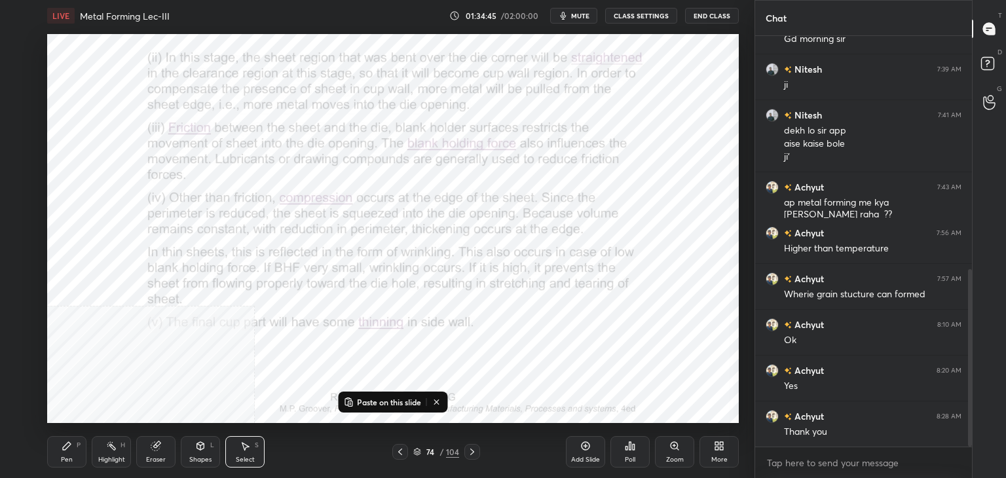
drag, startPoint x: 409, startPoint y: 404, endPoint x: 396, endPoint y: 411, distance: 15.3
click at [407, 404] on p "Paste on this slide" at bounding box center [389, 402] width 64 height 10
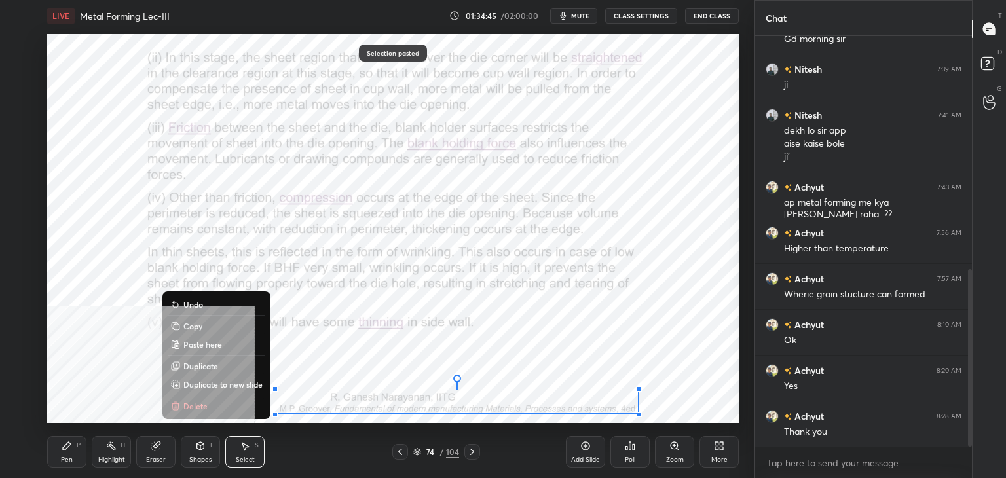
click at [359, 369] on div "0 ° Undo Copy Paste here Duplicate Duplicate to new slide Delete" at bounding box center [393, 228] width 692 height 389
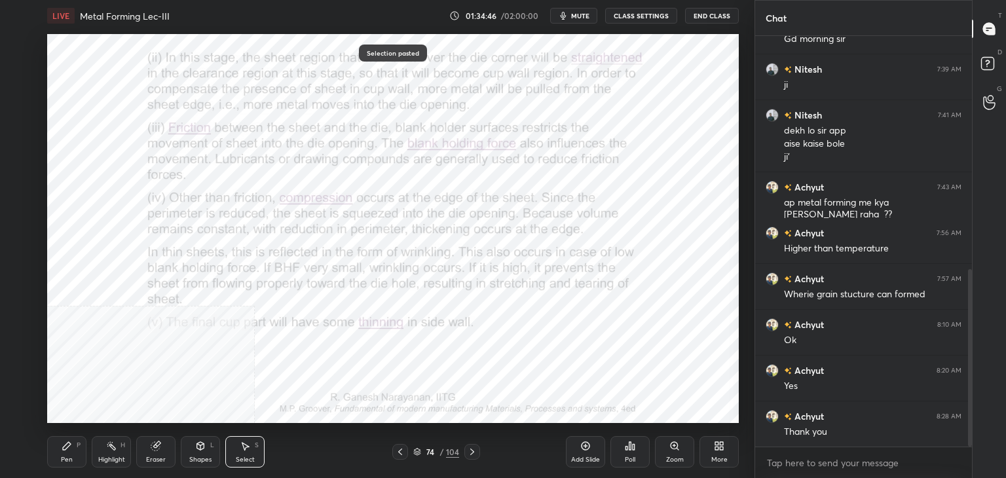
drag, startPoint x: 203, startPoint y: 453, endPoint x: 197, endPoint y: 444, distance: 11.3
click at [202, 453] on div "Shapes L" at bounding box center [200, 451] width 39 height 31
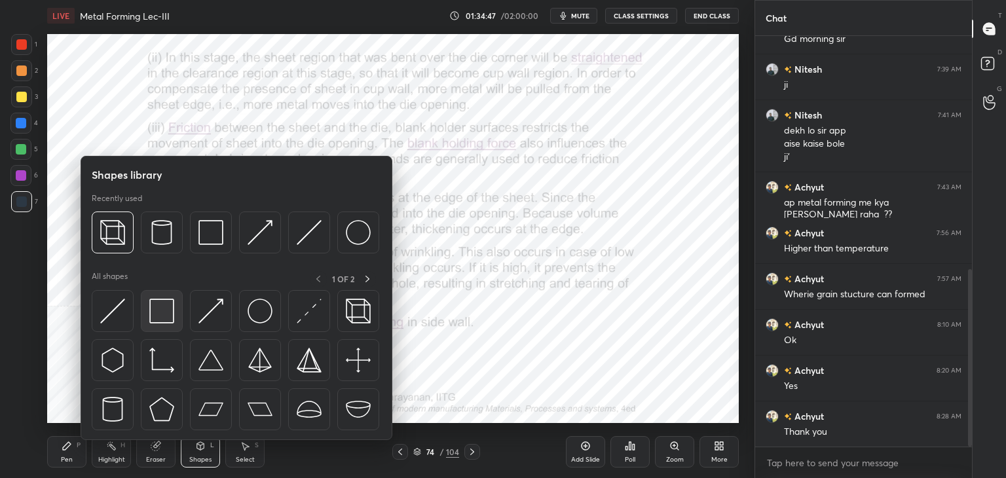
click at [162, 320] on img at bounding box center [161, 311] width 25 height 25
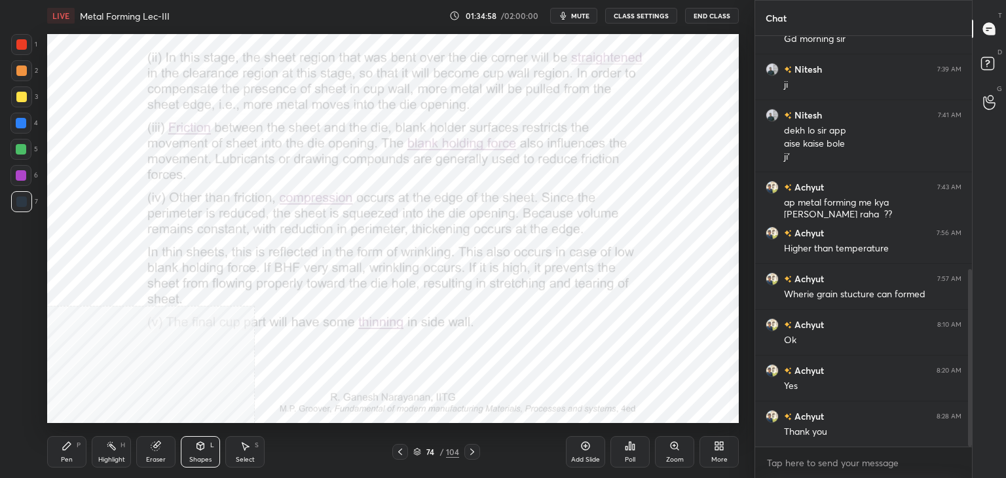
click at [472, 451] on icon at bounding box center [472, 452] width 10 height 10
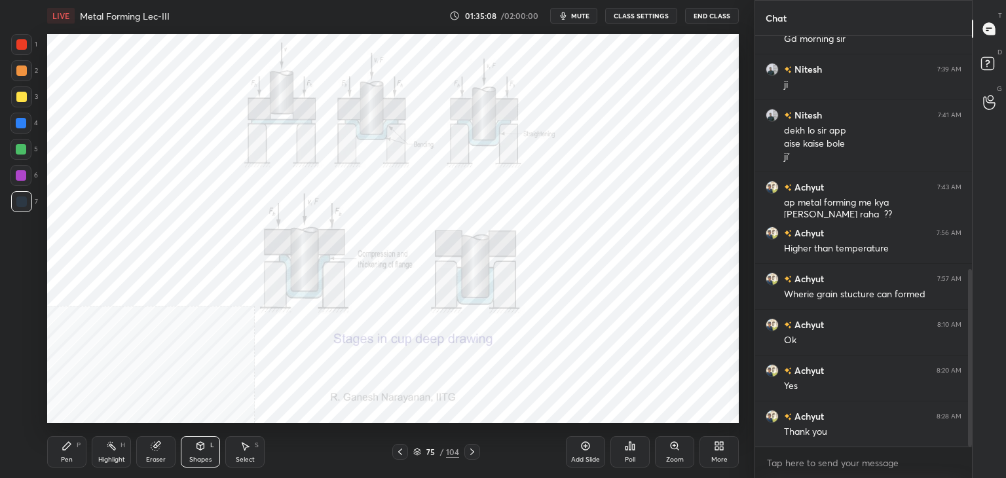
click at [472, 451] on icon at bounding box center [472, 452] width 10 height 10
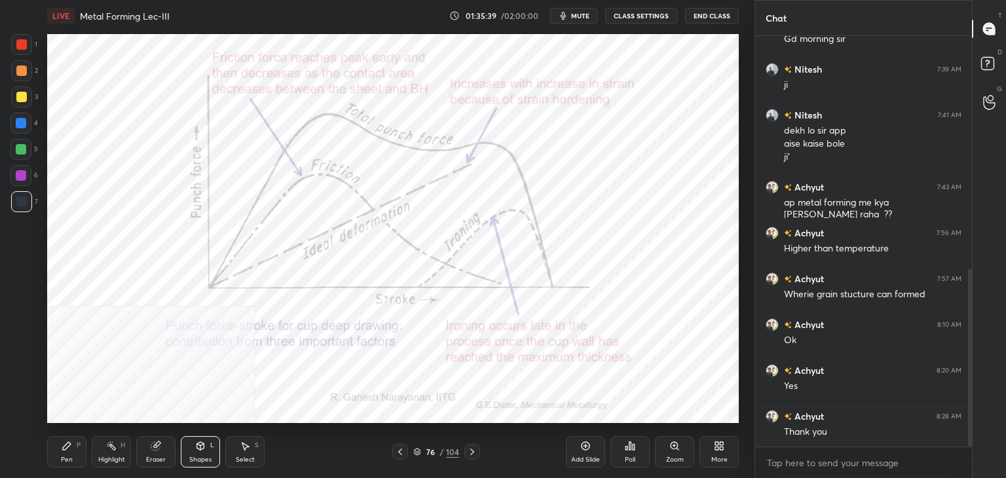
click at [254, 454] on div "Select S" at bounding box center [244, 451] width 39 height 31
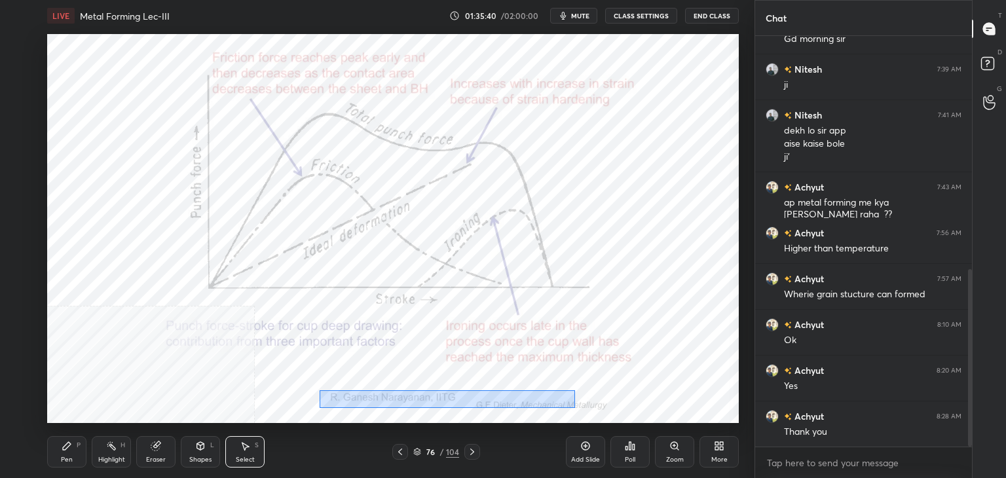
drag, startPoint x: 329, startPoint y: 396, endPoint x: 599, endPoint y: 407, distance: 270.8
click at [598, 407] on div "0 ° Undo Copy Paste here Duplicate Duplicate to new slide Delete" at bounding box center [393, 228] width 692 height 389
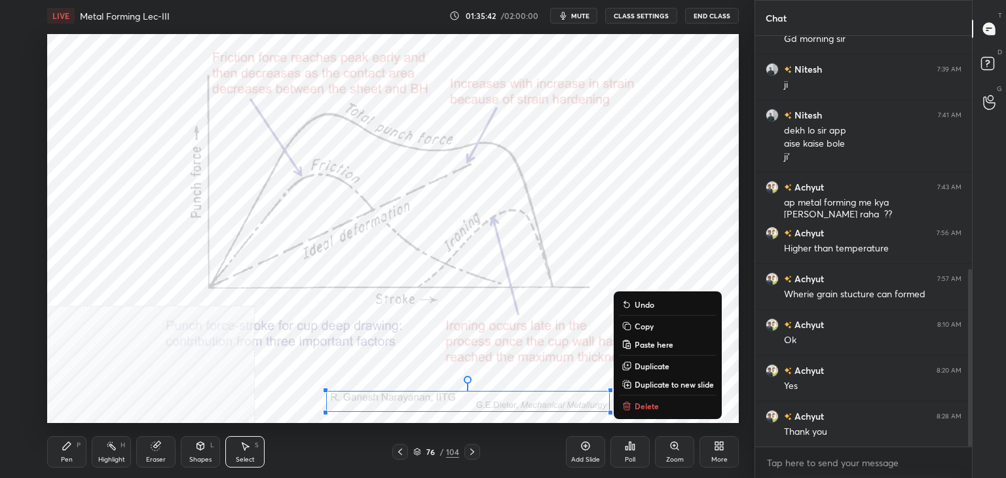
click at [643, 325] on p "Copy" at bounding box center [644, 326] width 19 height 10
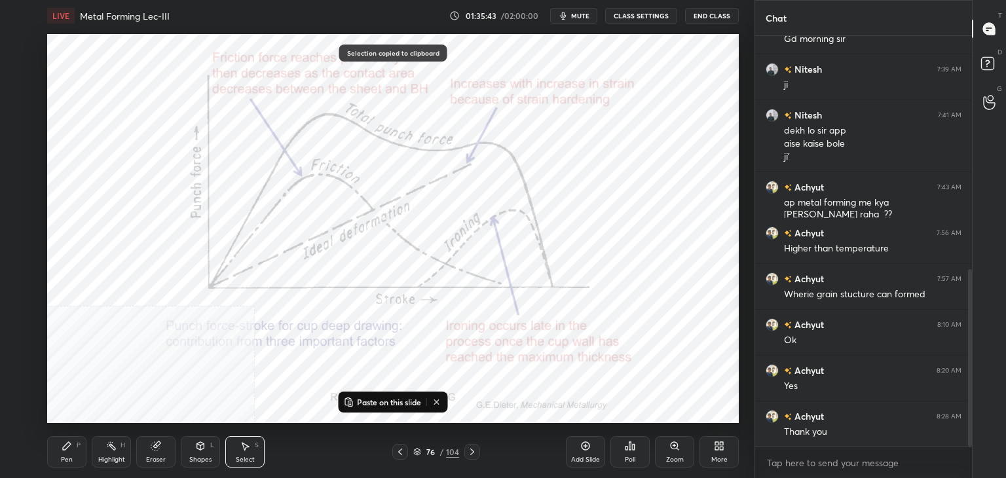
drag, startPoint x: 472, startPoint y: 452, endPoint x: 457, endPoint y: 449, distance: 15.3
click at [473, 452] on icon at bounding box center [472, 452] width 10 height 10
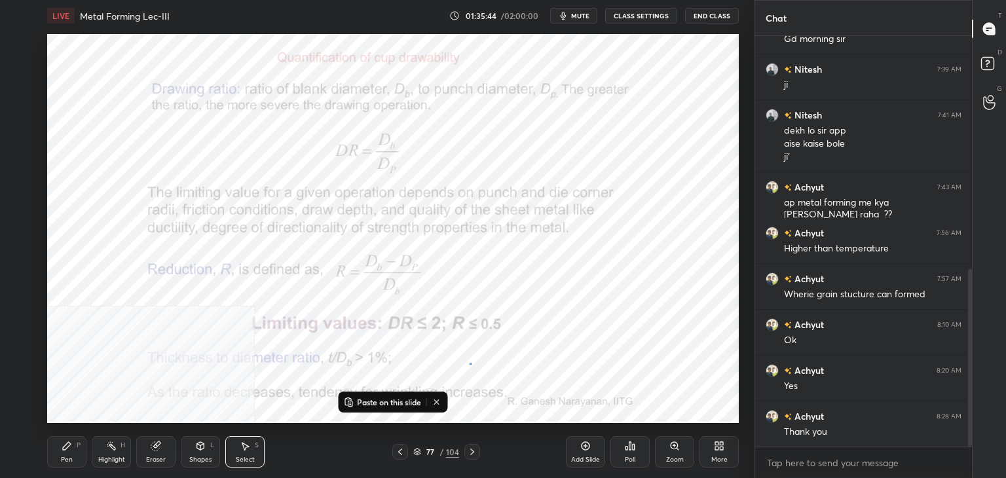
click at [469, 363] on div "0 ° Undo Copy Paste here Duplicate Duplicate to new slide Delete" at bounding box center [393, 228] width 692 height 389
click at [215, 449] on div "Shapes L" at bounding box center [200, 451] width 39 height 31
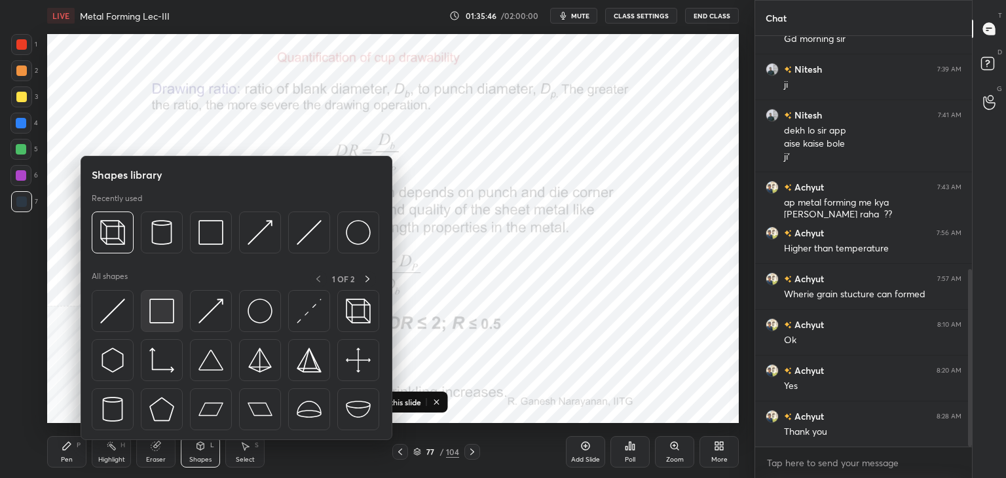
click at [168, 320] on img at bounding box center [161, 311] width 25 height 25
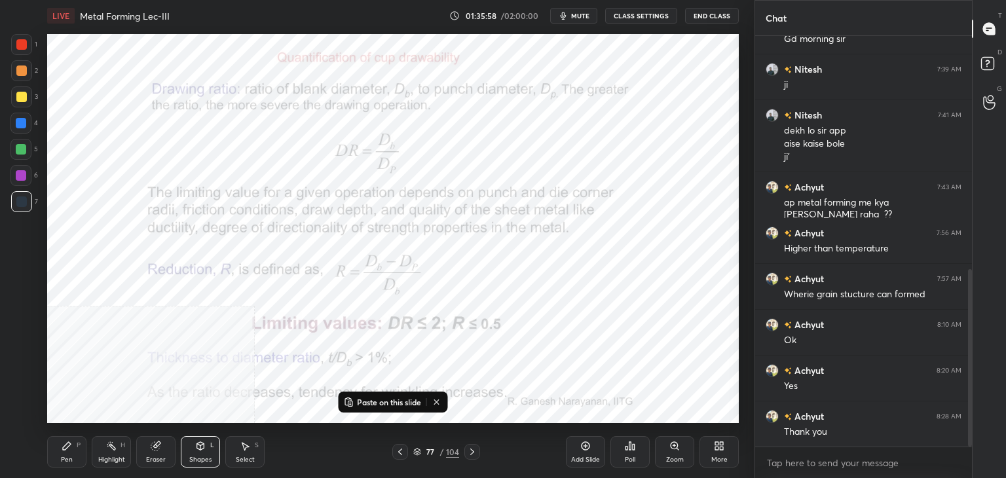
click at [474, 451] on icon at bounding box center [472, 452] width 10 height 10
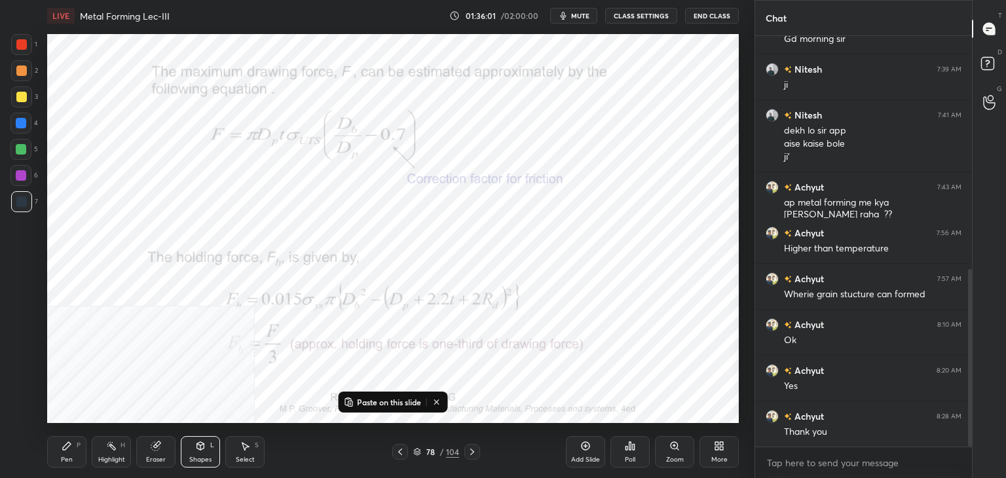
click at [438, 401] on icon at bounding box center [437, 402] width 10 height 10
click at [404, 452] on icon at bounding box center [400, 452] width 10 height 10
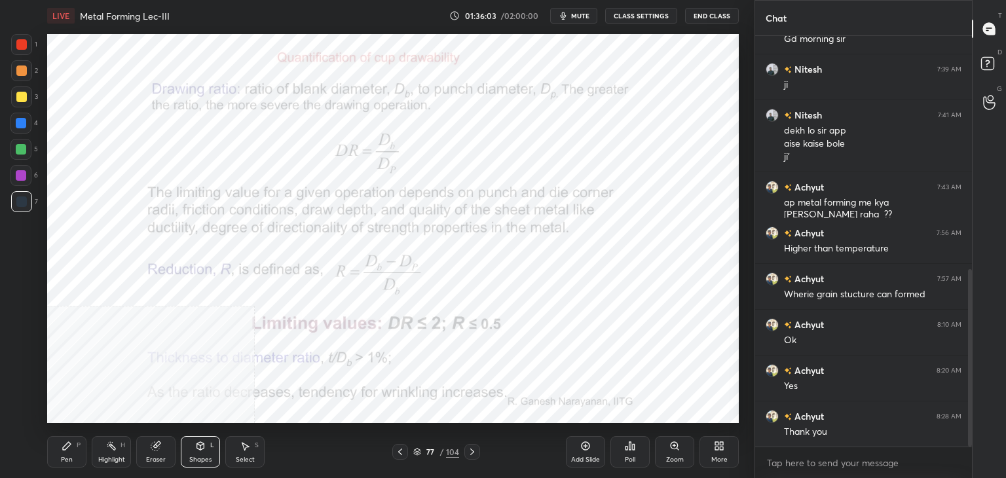
click at [401, 453] on icon at bounding box center [400, 452] width 10 height 10
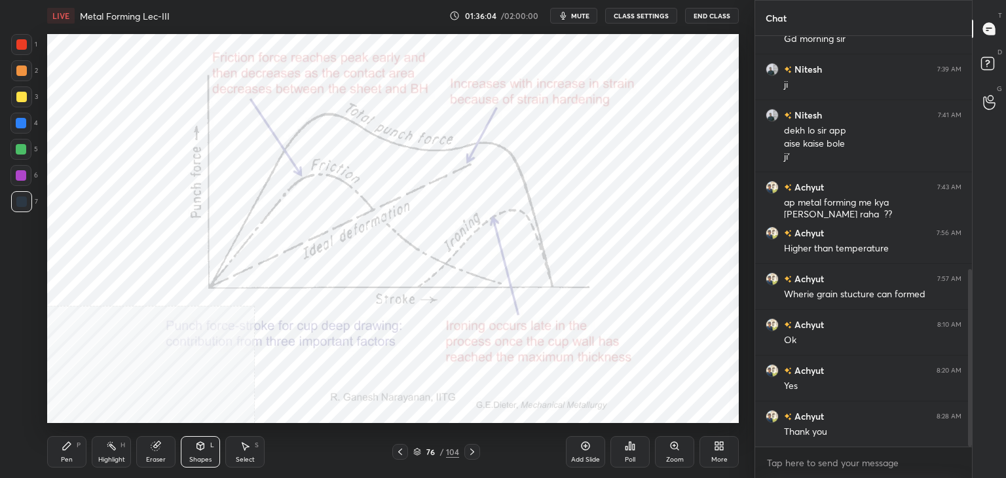
click at [400, 454] on icon at bounding box center [400, 452] width 4 height 7
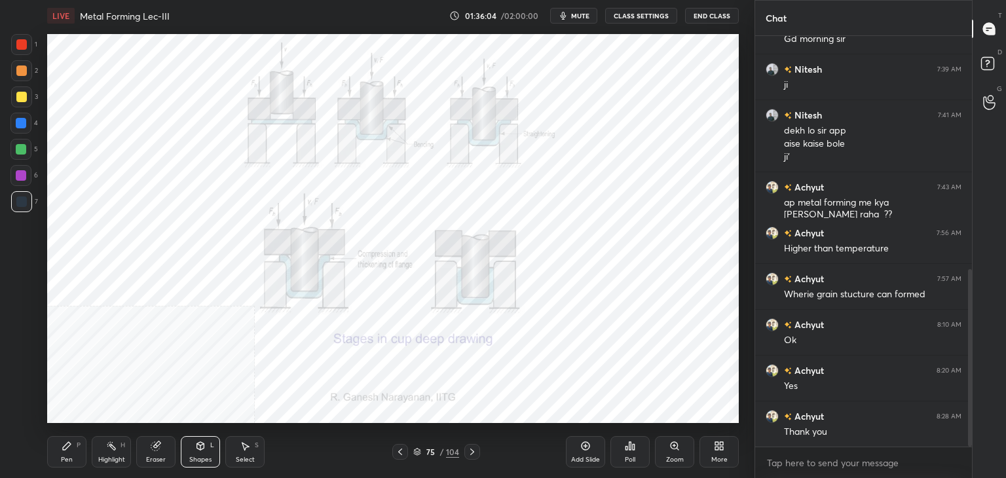
click at [398, 455] on icon at bounding box center [400, 452] width 10 height 10
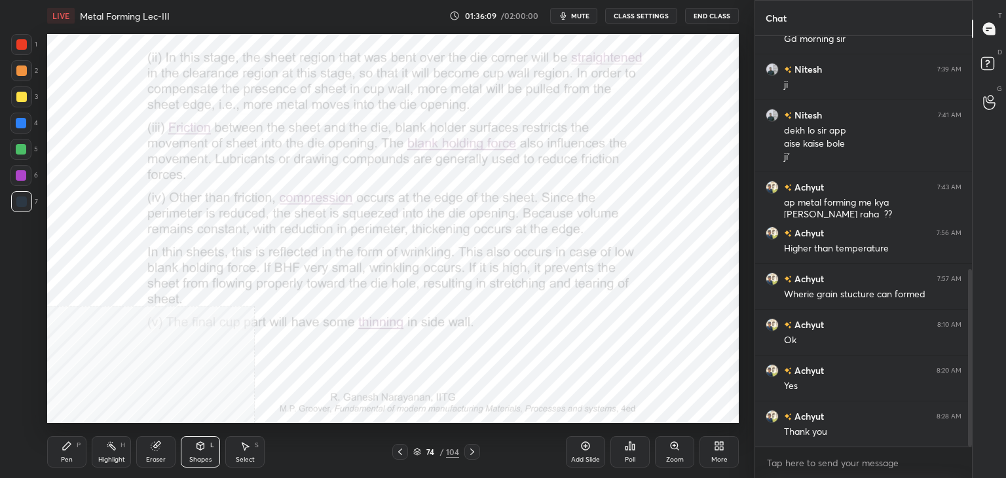
click at [243, 448] on icon at bounding box center [245, 446] width 10 height 10
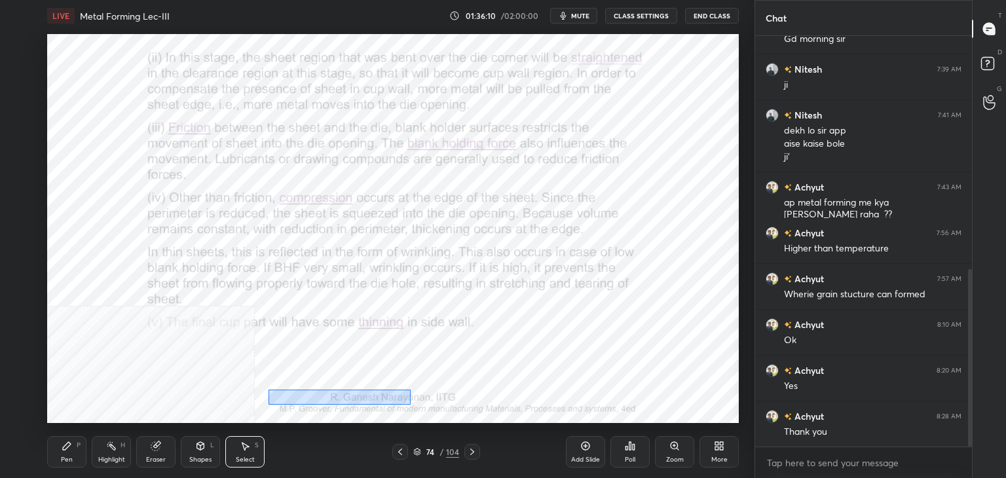
drag, startPoint x: 268, startPoint y: 390, endPoint x: 540, endPoint y: 406, distance: 272.3
click at [523, 407] on div "0 ° Undo Copy Paste here Duplicate Duplicate to new slide Delete" at bounding box center [393, 228] width 692 height 389
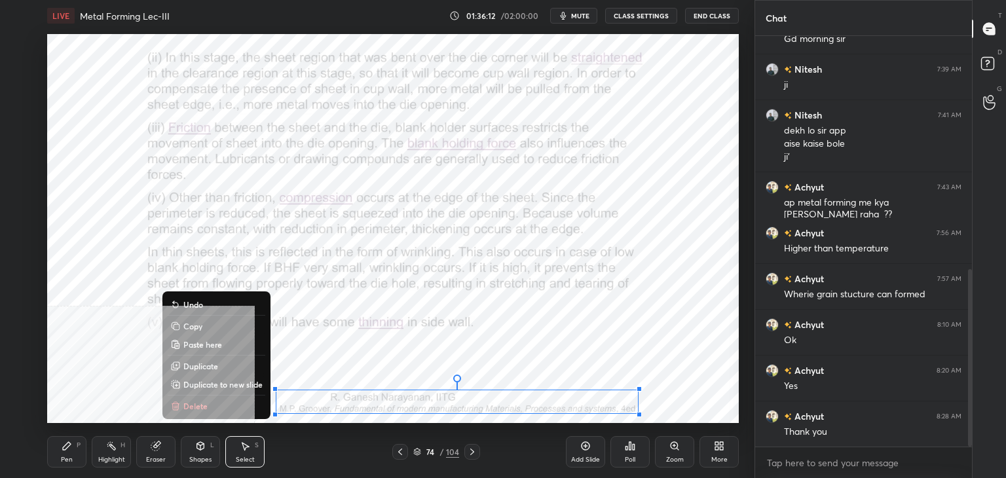
drag, startPoint x: 208, startPoint y: 327, endPoint x: 222, endPoint y: 326, distance: 13.8
click at [208, 328] on button "Copy" at bounding box center [217, 326] width 98 height 16
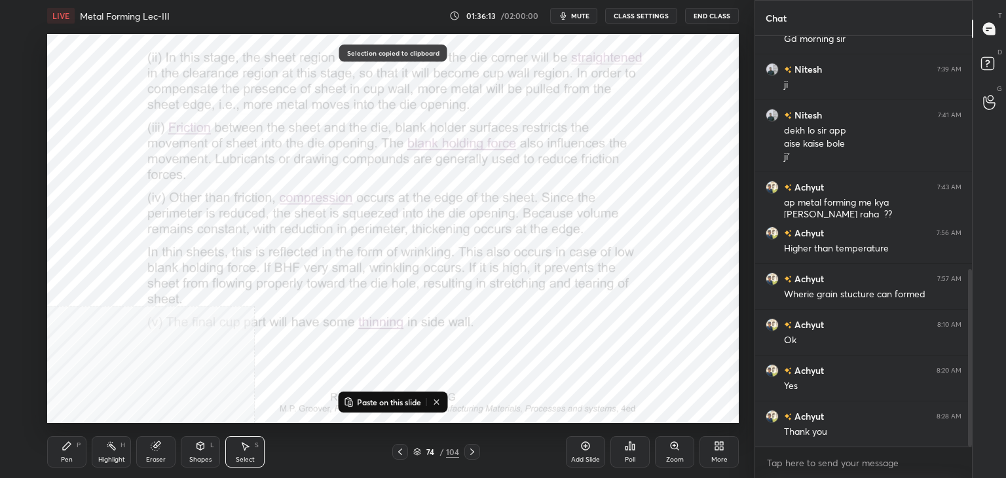
click at [472, 449] on icon at bounding box center [472, 452] width 10 height 10
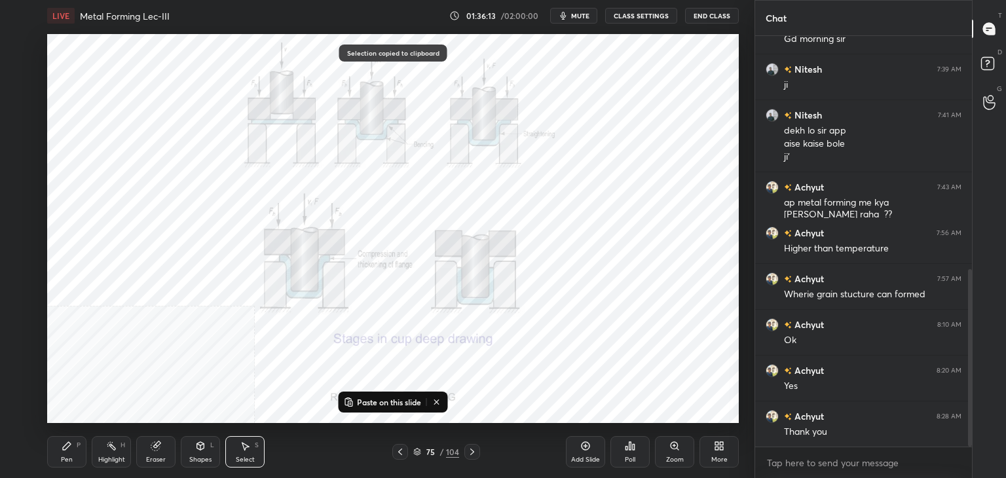
click at [472, 450] on icon at bounding box center [472, 452] width 10 height 10
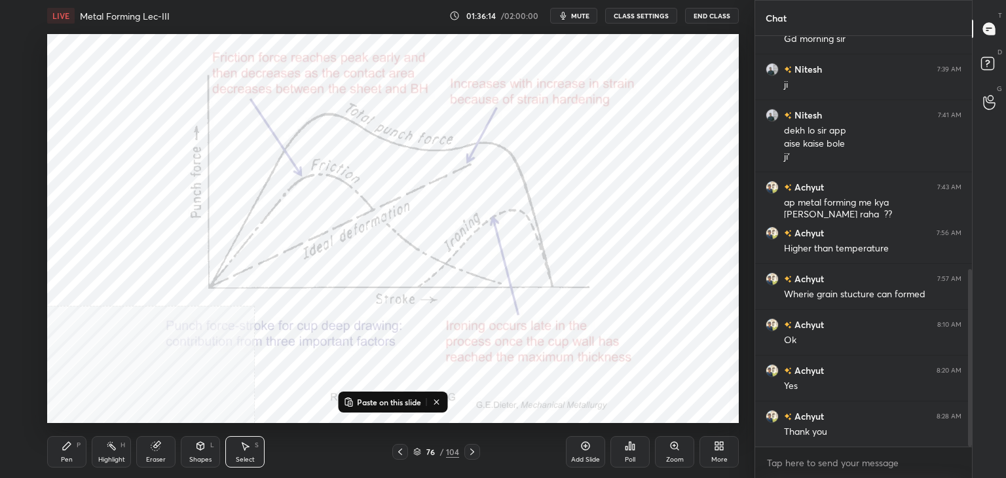
click at [472, 451] on icon at bounding box center [472, 452] width 4 height 7
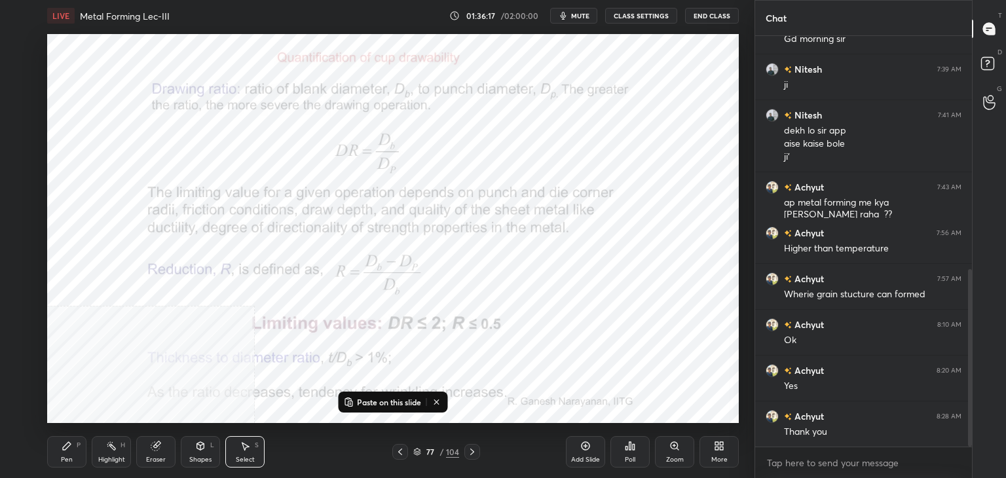
click at [474, 451] on icon at bounding box center [472, 452] width 10 height 10
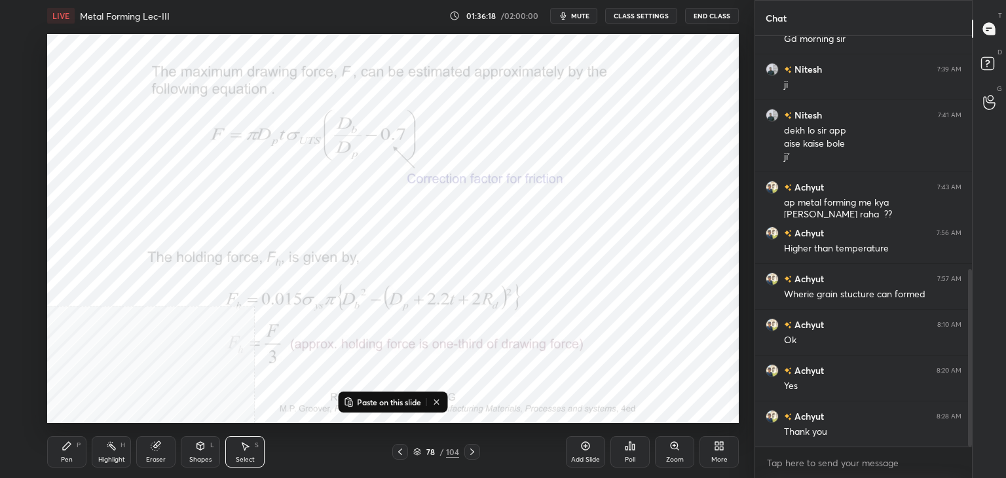
click at [393, 404] on p "Paste on this slide" at bounding box center [389, 402] width 64 height 10
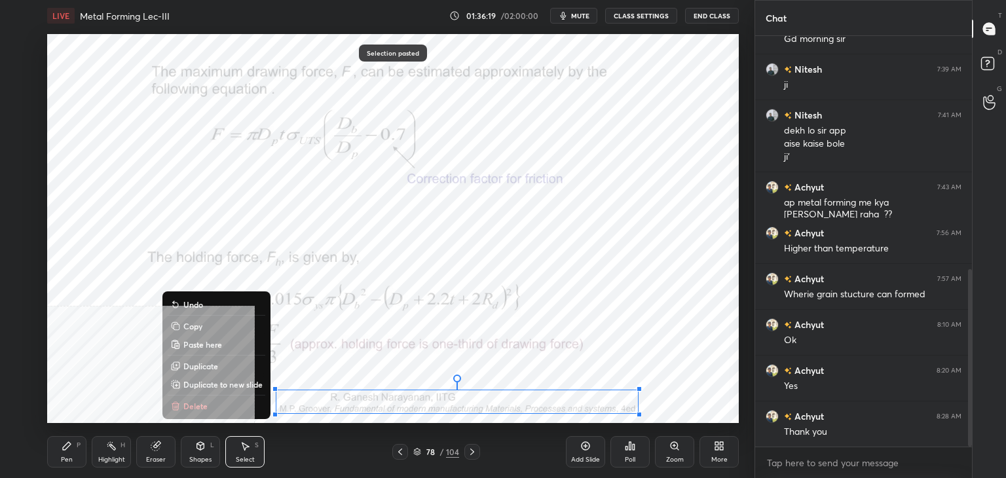
click at [411, 360] on div "0 ° Undo Copy Paste here Duplicate Duplicate to new slide Delete" at bounding box center [393, 228] width 692 height 389
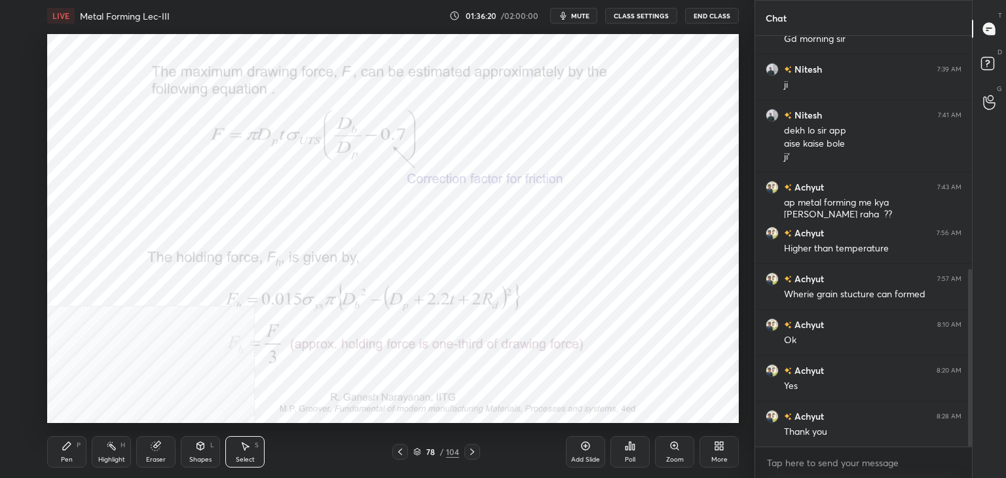
click at [209, 449] on div "Shapes L" at bounding box center [200, 451] width 39 height 31
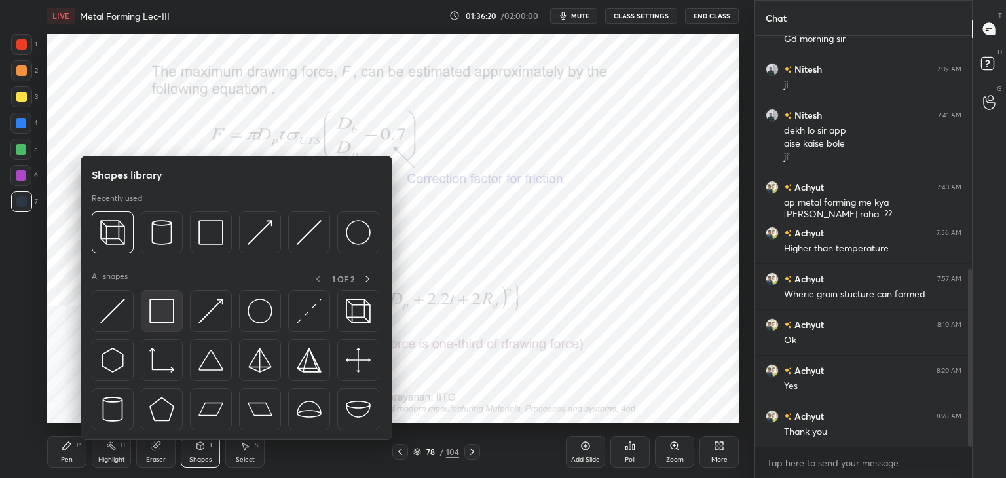
click at [169, 318] on img at bounding box center [161, 311] width 25 height 25
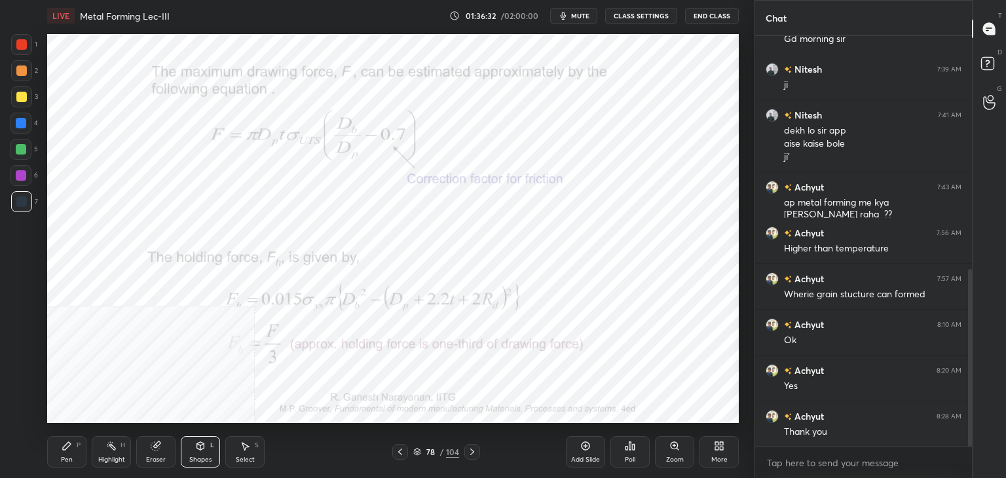
click at [247, 449] on icon at bounding box center [245, 446] width 10 height 10
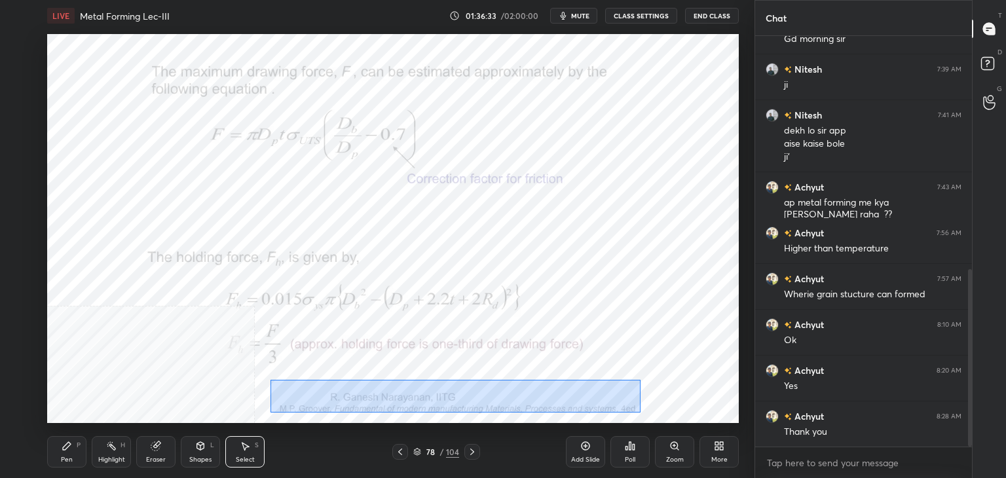
drag, startPoint x: 296, startPoint y: 397, endPoint x: 641, endPoint y: 412, distance: 344.9
click at [641, 412] on div "0 ° Undo Copy Paste here Duplicate Duplicate to new slide Delete" at bounding box center [393, 228] width 692 height 389
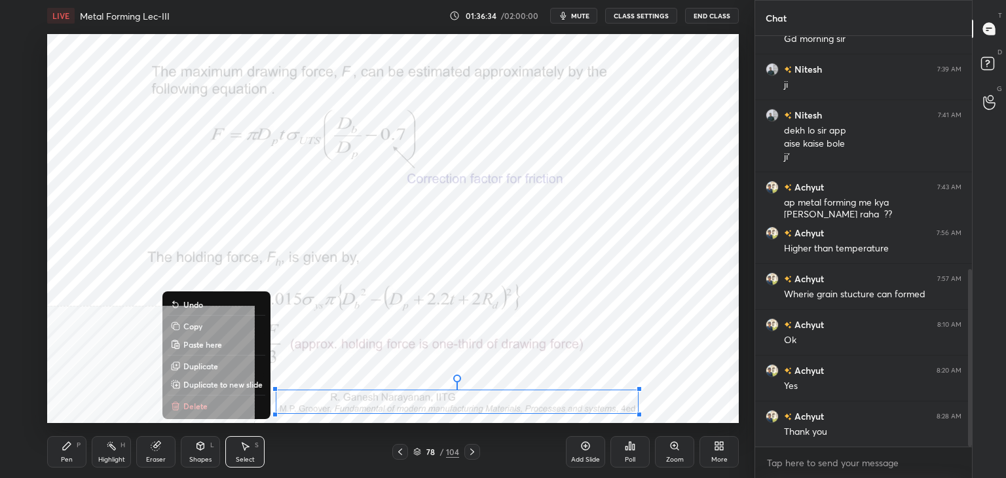
click at [217, 328] on button "Copy" at bounding box center [217, 326] width 98 height 16
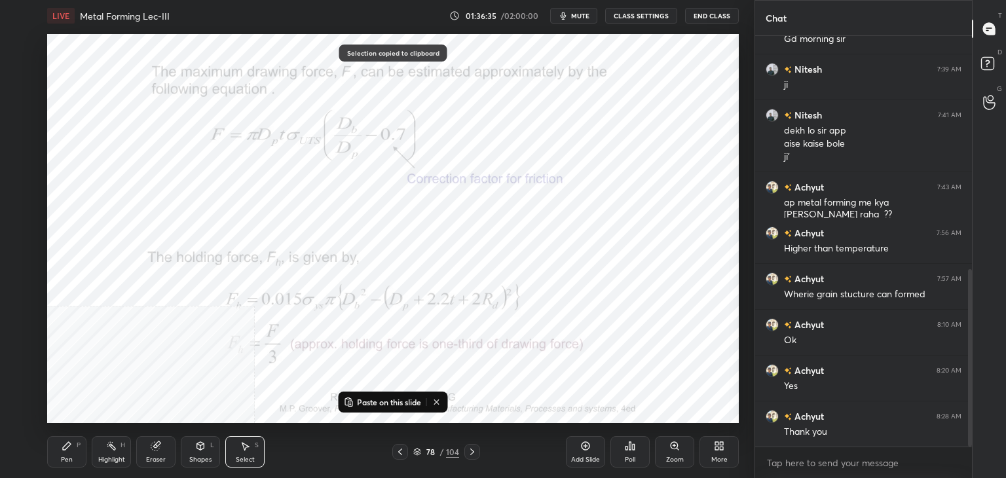
click at [472, 452] on icon at bounding box center [472, 452] width 10 height 10
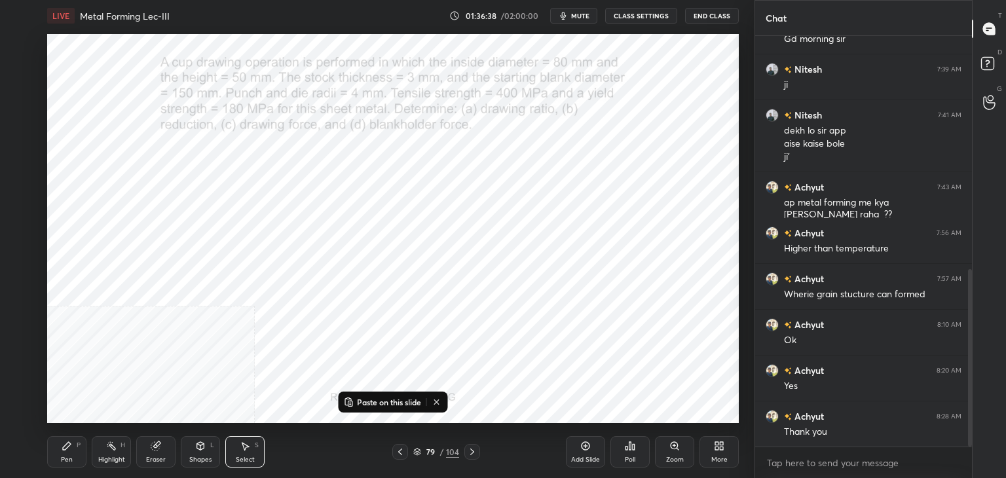
click at [189, 452] on div "Shapes L" at bounding box center [200, 451] width 39 height 31
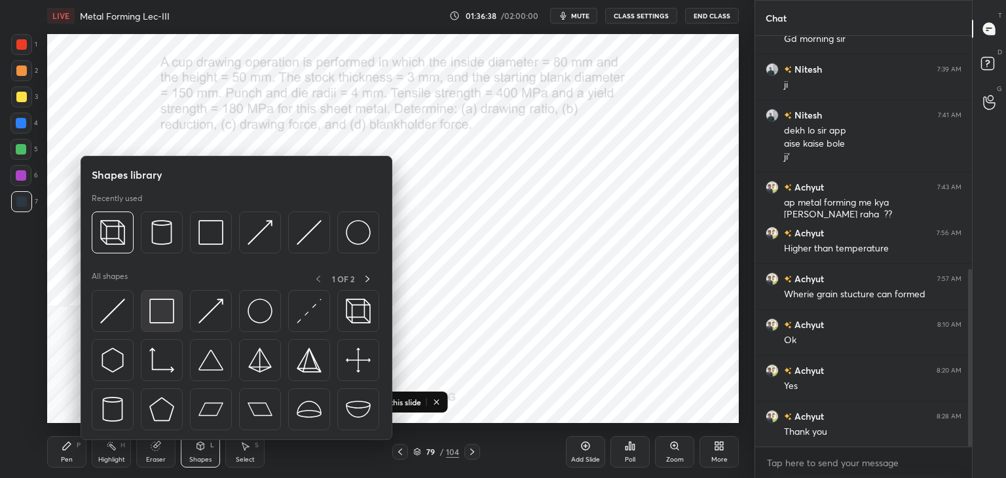
click at [151, 317] on img at bounding box center [161, 311] width 25 height 25
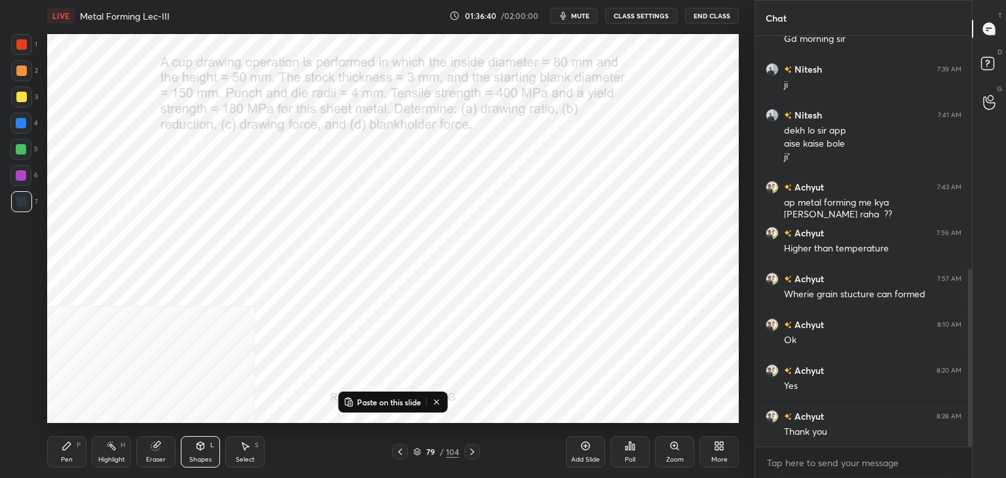
click at [440, 402] on icon at bounding box center [437, 402] width 10 height 10
click at [469, 451] on icon at bounding box center [472, 452] width 10 height 10
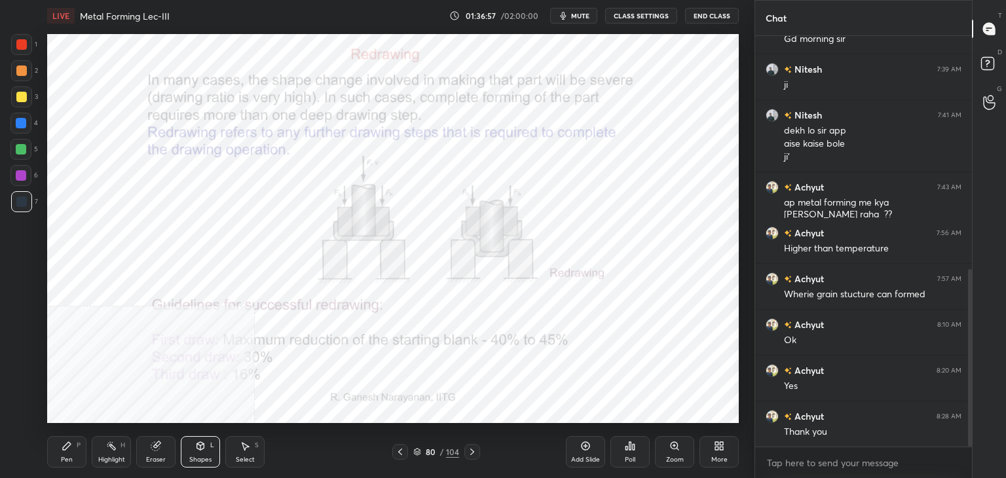
drag, startPoint x: 248, startPoint y: 447, endPoint x: 268, endPoint y: 428, distance: 27.8
click at [246, 447] on icon at bounding box center [245, 447] width 7 height 8
drag, startPoint x: 399, startPoint y: 453, endPoint x: 388, endPoint y: 449, distance: 11.6
click at [399, 452] on icon at bounding box center [400, 452] width 4 height 7
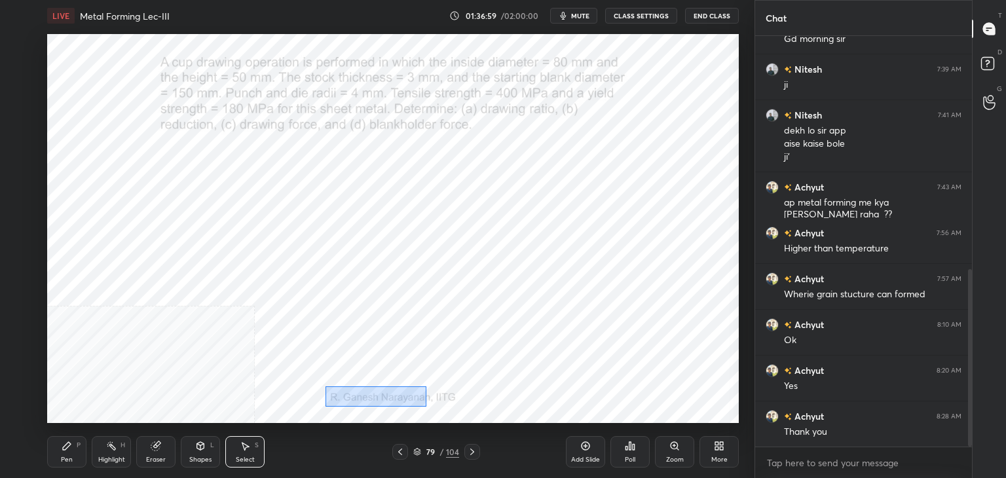
drag, startPoint x: 325, startPoint y: 386, endPoint x: 482, endPoint y: 400, distance: 157.9
click at [478, 402] on div "0 ° Undo Copy Paste here Duplicate Duplicate to new slide Delete" at bounding box center [393, 228] width 692 height 389
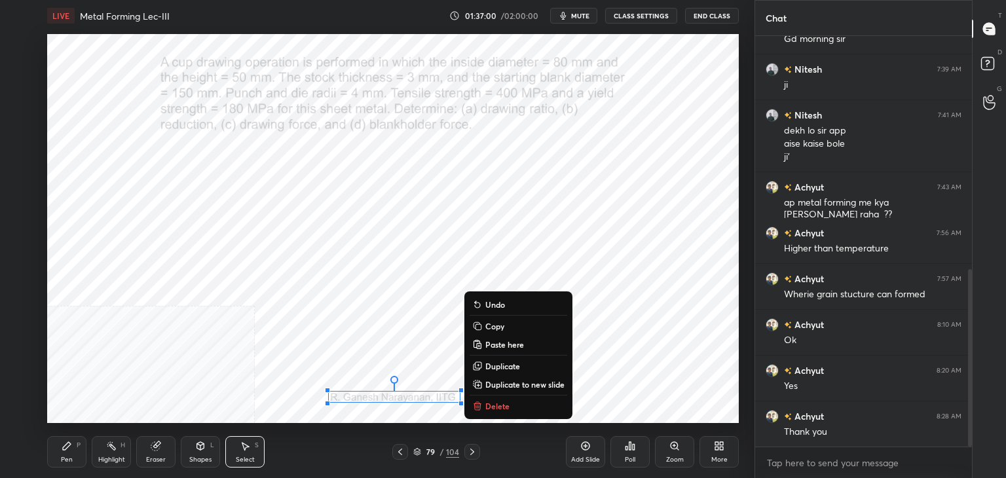
click at [490, 326] on p "Copy" at bounding box center [494, 326] width 19 height 10
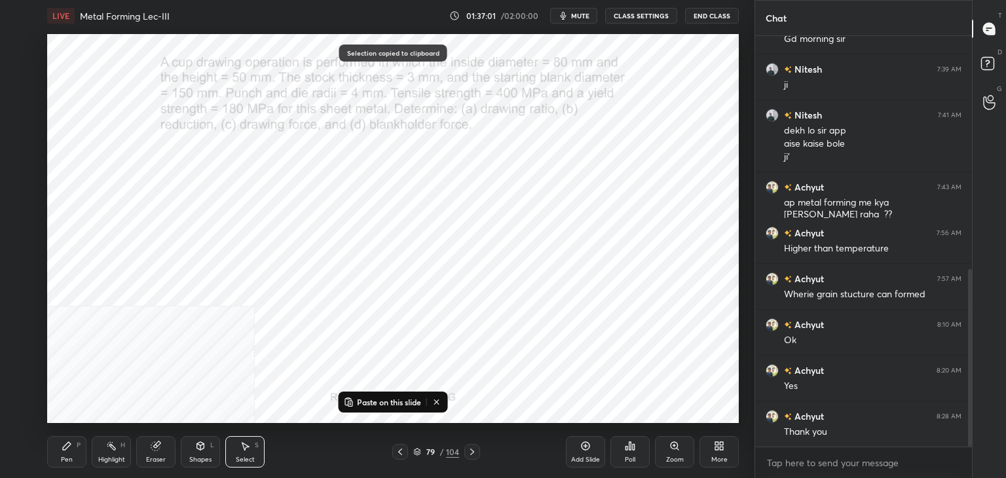
click at [472, 451] on icon at bounding box center [472, 452] width 4 height 7
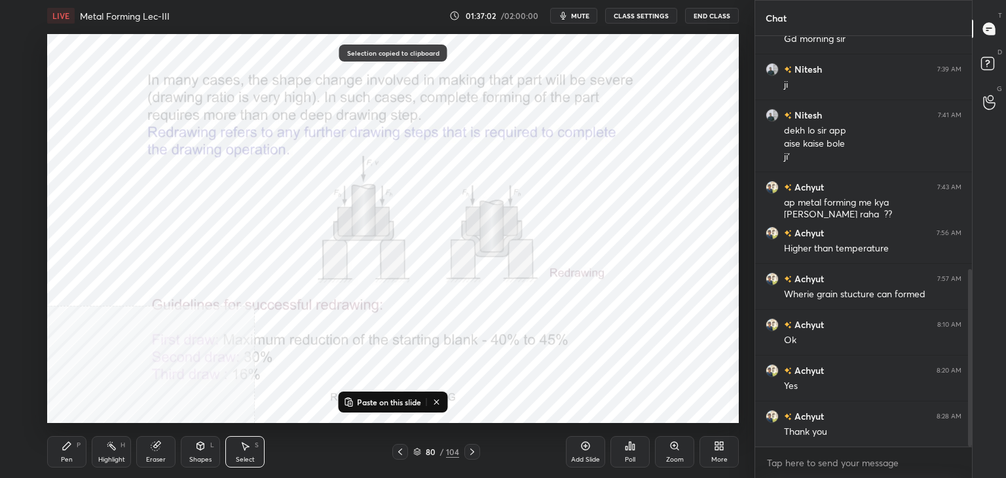
click at [396, 402] on p "Paste on this slide" at bounding box center [389, 402] width 64 height 10
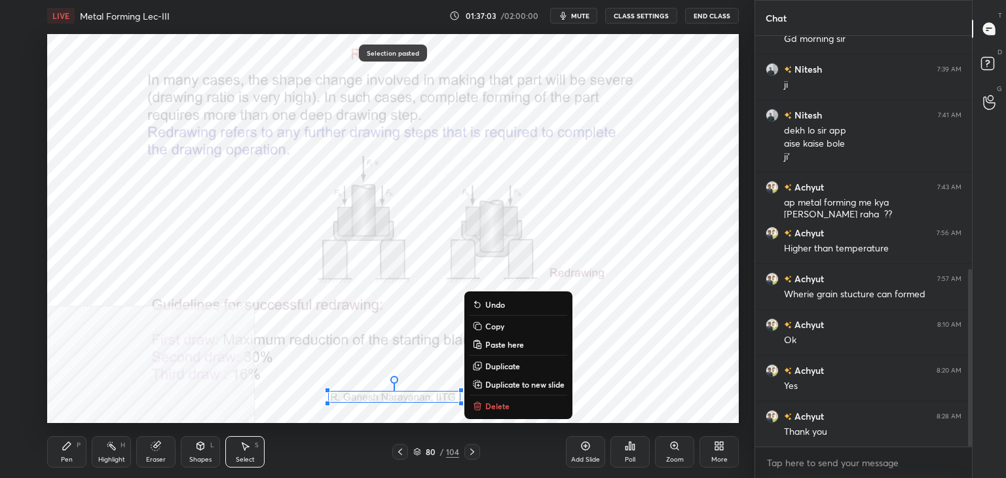
click at [472, 451] on icon at bounding box center [472, 452] width 10 height 10
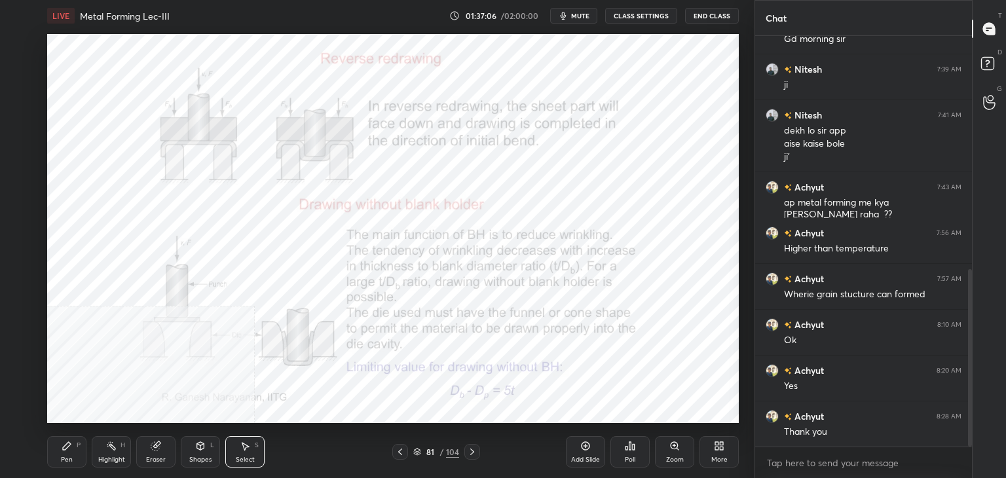
click at [399, 453] on icon at bounding box center [400, 452] width 10 height 10
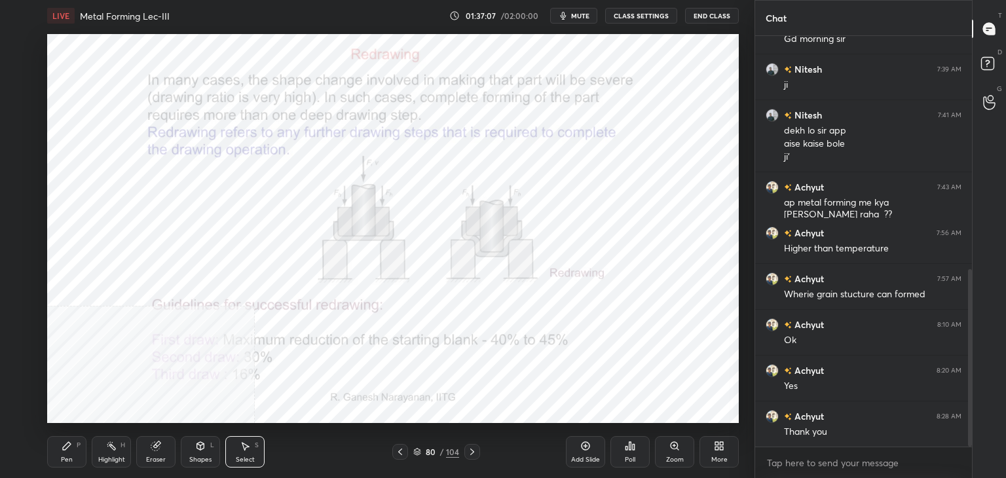
drag, startPoint x: 323, startPoint y: 388, endPoint x: 401, endPoint y: 399, distance: 78.7
click at [383, 403] on div "0 ° Undo Copy Paste here Duplicate Duplicate to new slide Delete" at bounding box center [393, 228] width 692 height 389
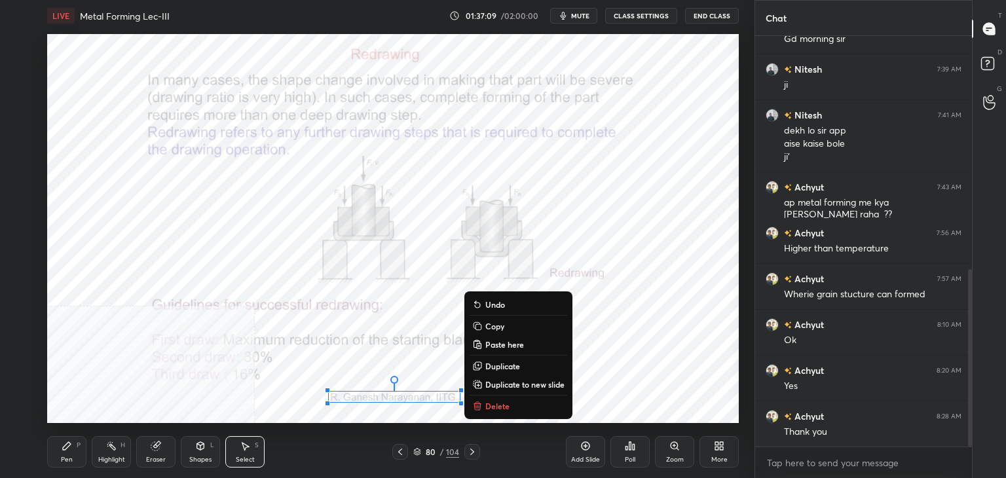
click at [490, 324] on p "Copy" at bounding box center [494, 326] width 19 height 10
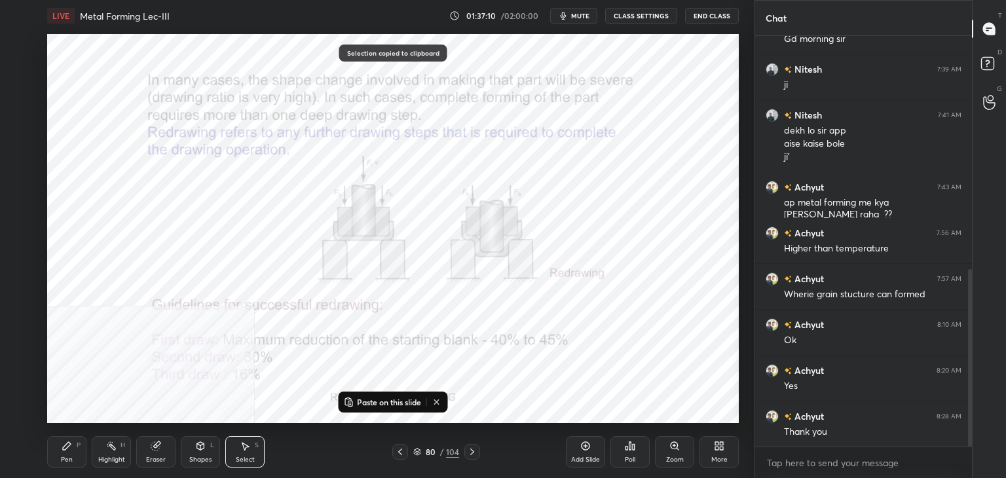
click at [470, 451] on icon at bounding box center [472, 452] width 10 height 10
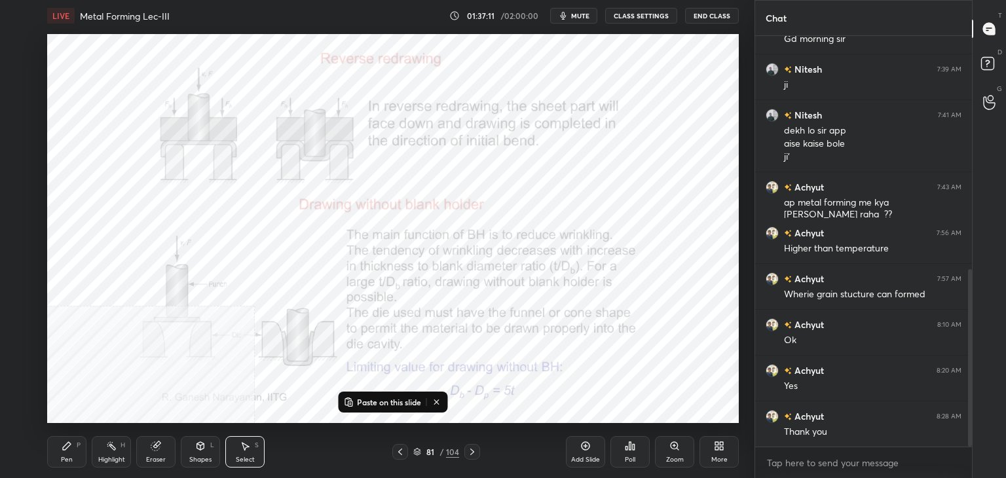
click at [377, 404] on p "Paste on this slide" at bounding box center [389, 402] width 64 height 10
drag, startPoint x: 384, startPoint y: 396, endPoint x: 213, endPoint y: 397, distance: 171.0
click at [213, 397] on div "0 ° Undo Copy Paste here Duplicate Duplicate to new slide Delete" at bounding box center [393, 228] width 692 height 389
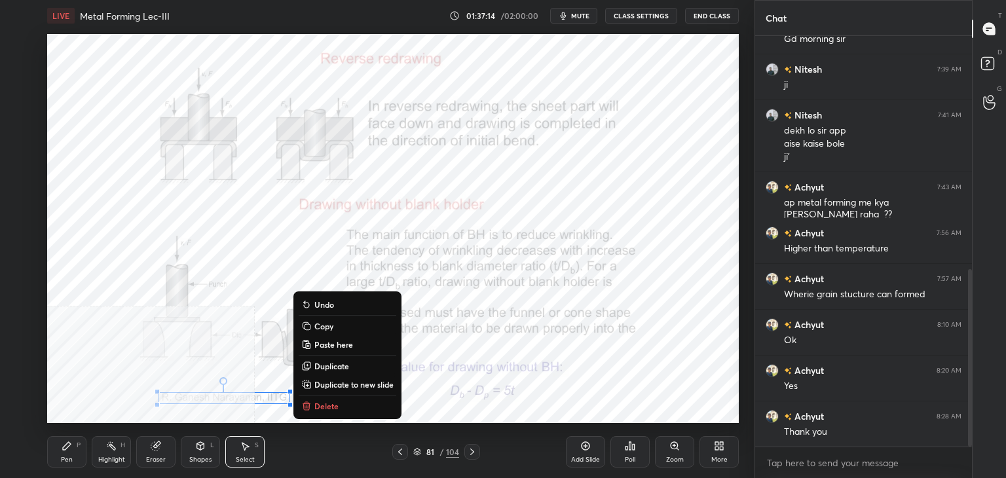
click at [326, 327] on p "Copy" at bounding box center [323, 326] width 19 height 10
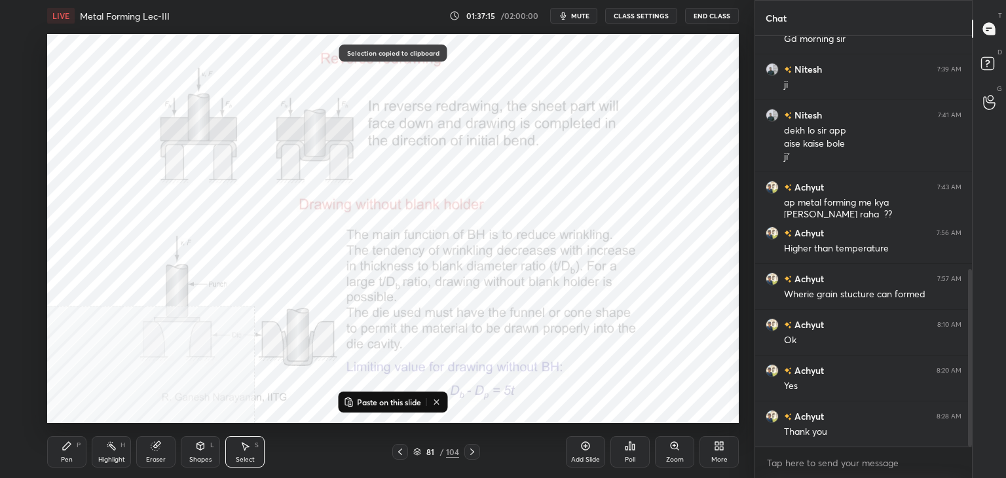
click at [474, 449] on icon at bounding box center [472, 452] width 10 height 10
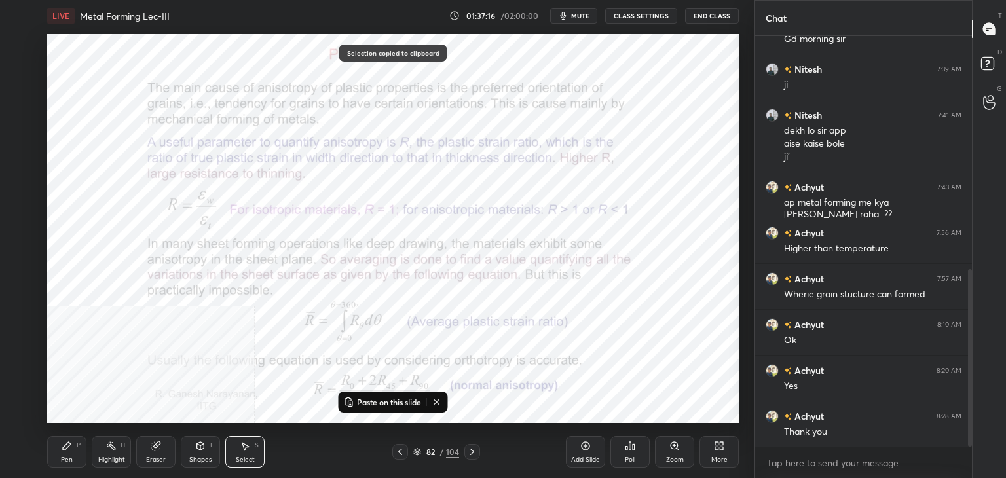
click at [395, 402] on p "Paste on this slide" at bounding box center [389, 402] width 64 height 10
click at [261, 394] on div "0 ° Undo Copy Paste here Duplicate Duplicate to new slide Delete" at bounding box center [393, 228] width 692 height 389
click at [214, 410] on div "0 ° Undo Copy Paste here Duplicate Duplicate to new slide Delete" at bounding box center [393, 228] width 692 height 389
click at [203, 440] on div "Shapes L" at bounding box center [200, 451] width 39 height 31
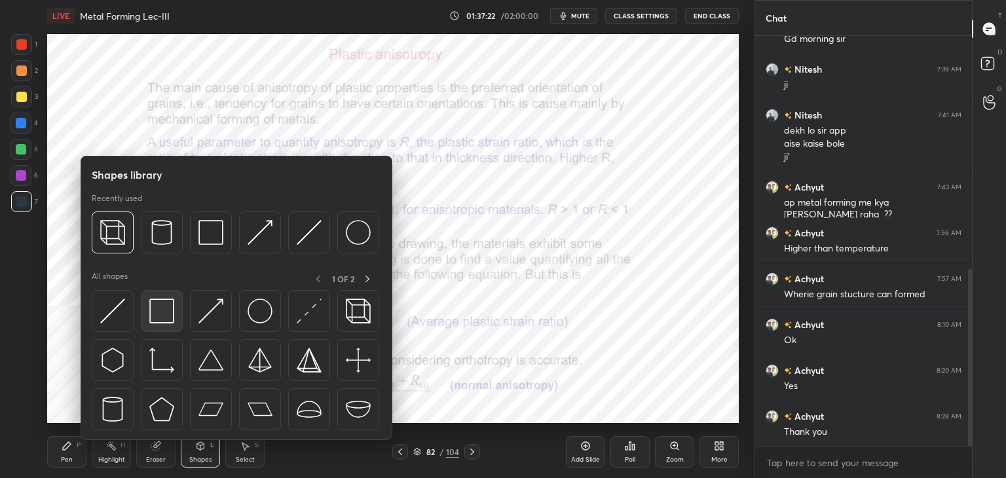
click at [164, 320] on img at bounding box center [161, 311] width 25 height 25
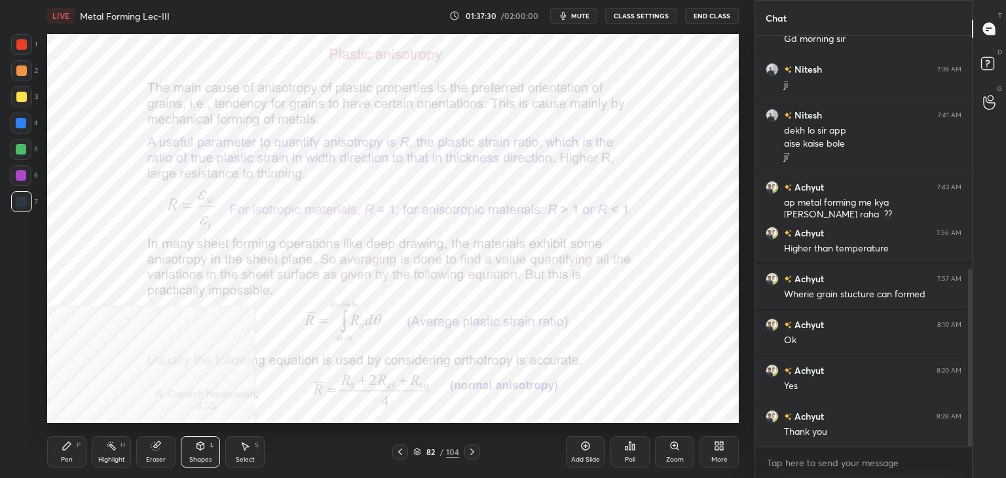
click at [240, 450] on icon at bounding box center [245, 446] width 10 height 10
drag, startPoint x: 156, startPoint y: 381, endPoint x: 274, endPoint y: 406, distance: 120.5
click at [273, 405] on div "0 ° Undo Copy Paste here Duplicate Duplicate to new slide Delete" at bounding box center [393, 228] width 692 height 389
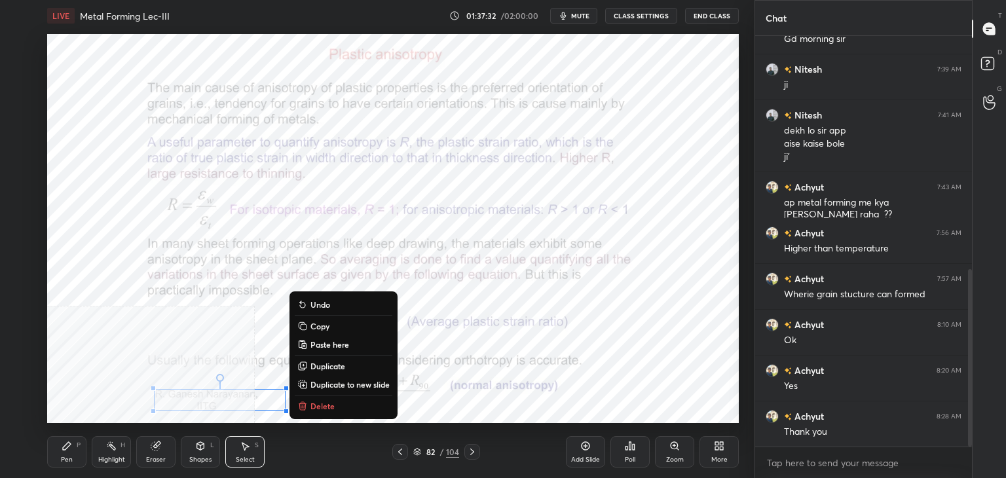
click at [318, 325] on p "Copy" at bounding box center [320, 326] width 19 height 10
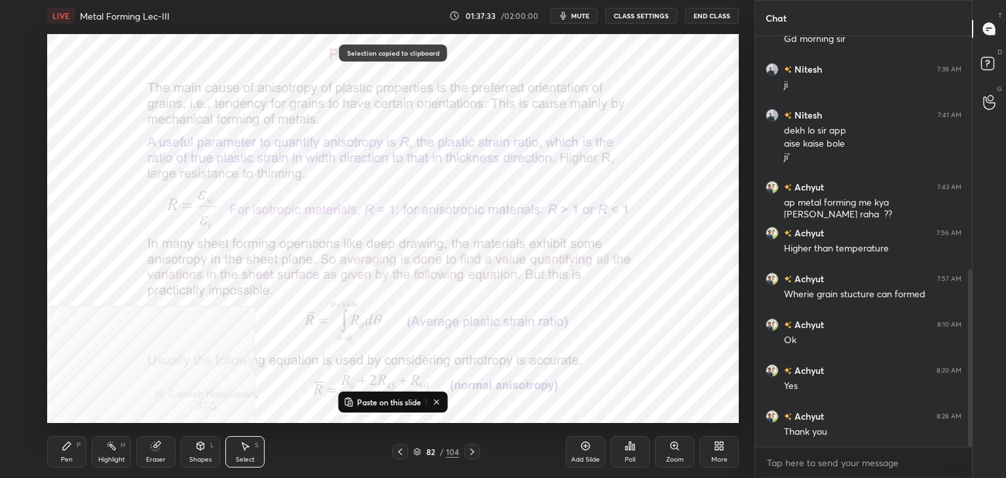
click at [469, 451] on icon at bounding box center [472, 452] width 10 height 10
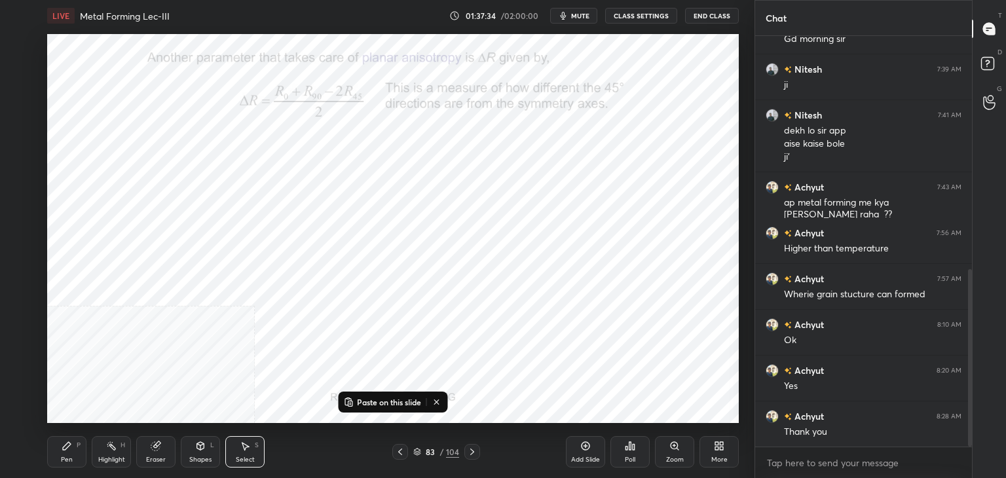
click at [373, 402] on p "Paste on this slide" at bounding box center [389, 402] width 64 height 10
drag, startPoint x: 240, startPoint y: 397, endPoint x: 411, endPoint y: 396, distance: 171.6
click at [411, 398] on div "0 ° Undo Copy Paste here Duplicate Duplicate to new slide Delete" at bounding box center [393, 228] width 692 height 389
click at [268, 381] on div "0 ° Undo Copy Paste here Duplicate Duplicate to new slide Delete" at bounding box center [393, 228] width 692 height 389
click at [197, 453] on div "Shapes L" at bounding box center [200, 451] width 39 height 31
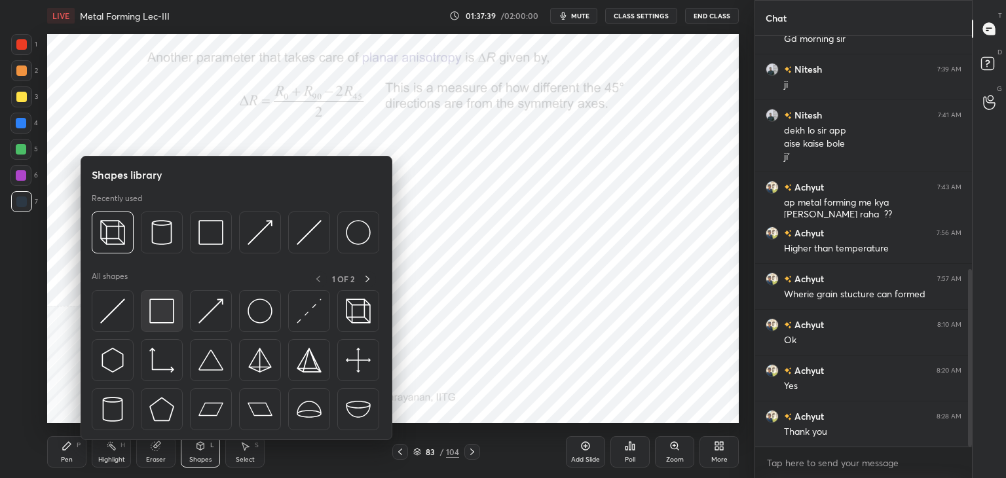
click at [168, 320] on img at bounding box center [161, 311] width 25 height 25
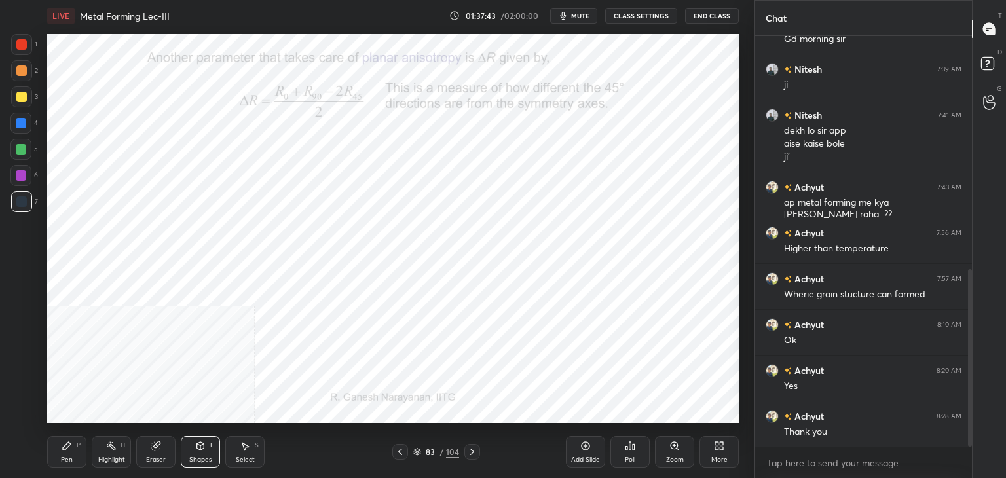
click at [240, 457] on div "Select" at bounding box center [245, 460] width 19 height 7
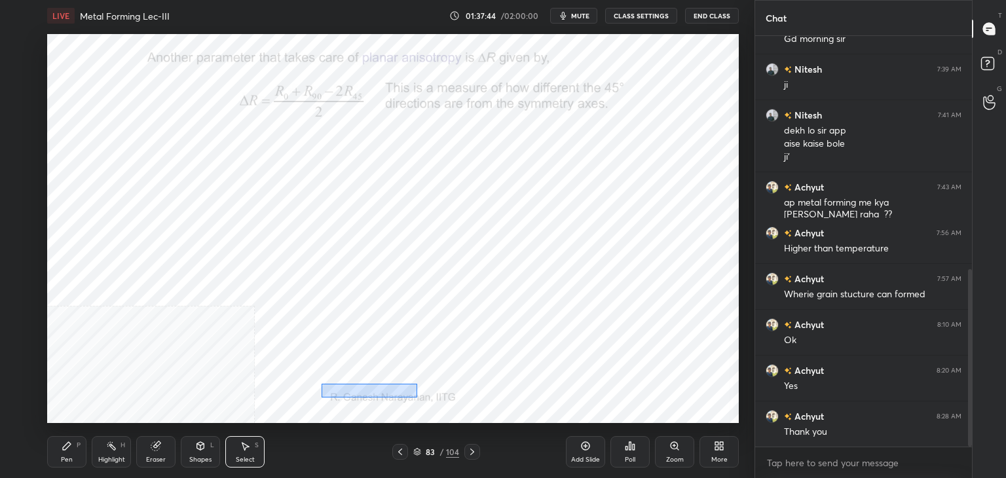
drag, startPoint x: 322, startPoint y: 383, endPoint x: 444, endPoint y: 395, distance: 122.4
click at [436, 397] on div "0 ° Undo Copy Paste here Duplicate Duplicate to new slide Delete" at bounding box center [393, 228] width 692 height 389
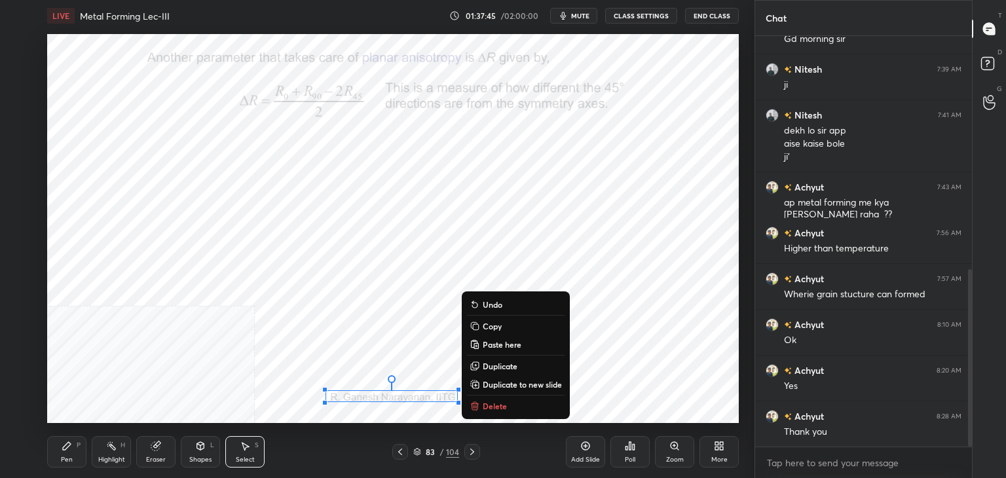
click at [491, 324] on p "Copy" at bounding box center [492, 326] width 19 height 10
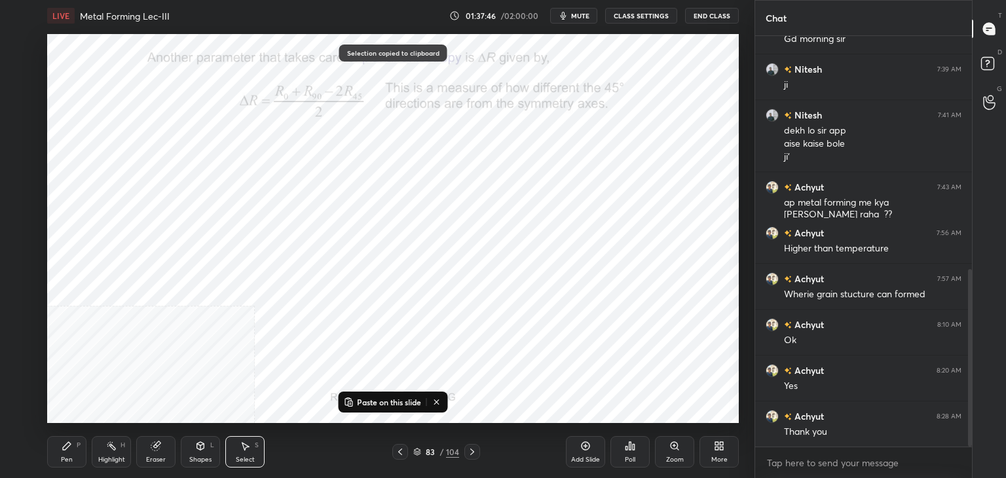
click at [472, 451] on icon at bounding box center [472, 452] width 4 height 7
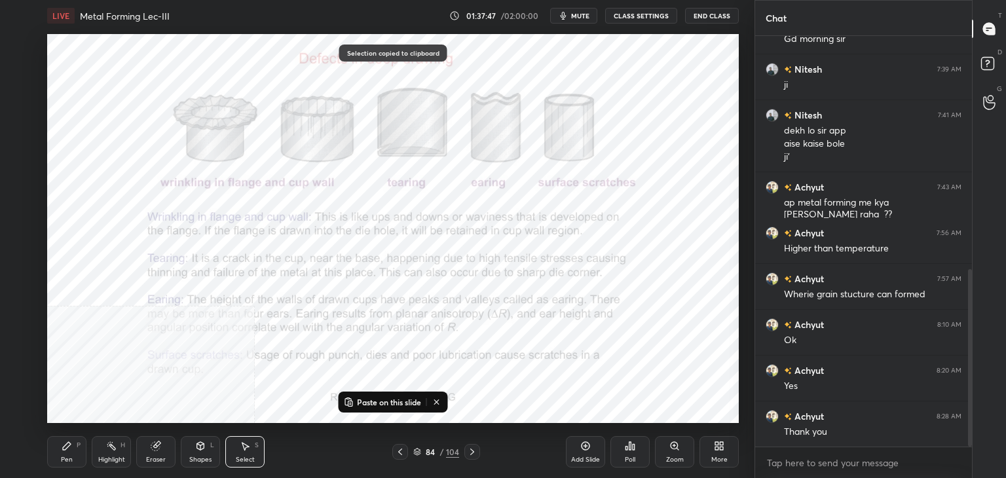
drag, startPoint x: 371, startPoint y: 404, endPoint x: 379, endPoint y: 406, distance: 8.6
click at [370, 404] on p "Paste on this slide" at bounding box center [389, 402] width 64 height 10
click at [425, 375] on div "0 ° Undo Copy Paste here Duplicate Duplicate to new slide Delete" at bounding box center [393, 228] width 692 height 389
click at [208, 447] on div "Shapes L" at bounding box center [200, 451] width 39 height 31
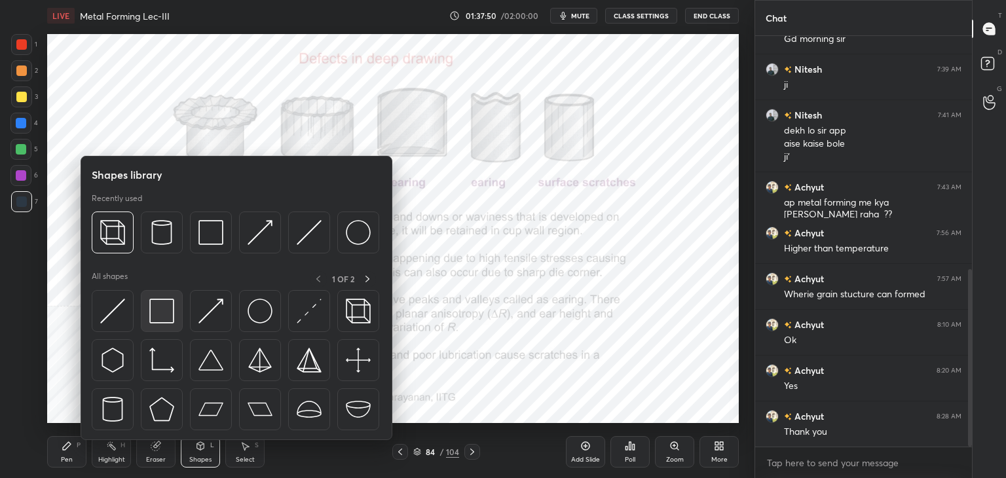
click at [172, 315] on img at bounding box center [161, 311] width 25 height 25
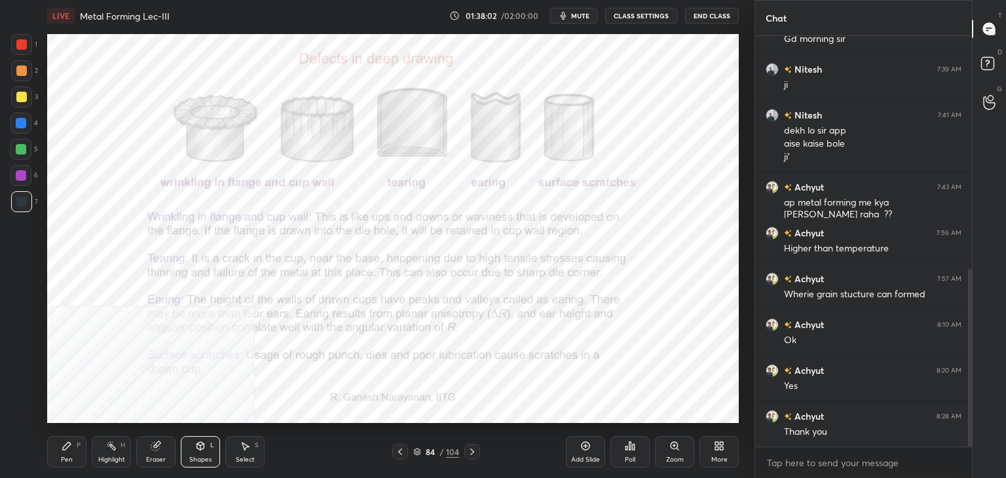
drag, startPoint x: 254, startPoint y: 451, endPoint x: 269, endPoint y: 430, distance: 25.8
click at [254, 449] on div "Select S" at bounding box center [244, 451] width 39 height 31
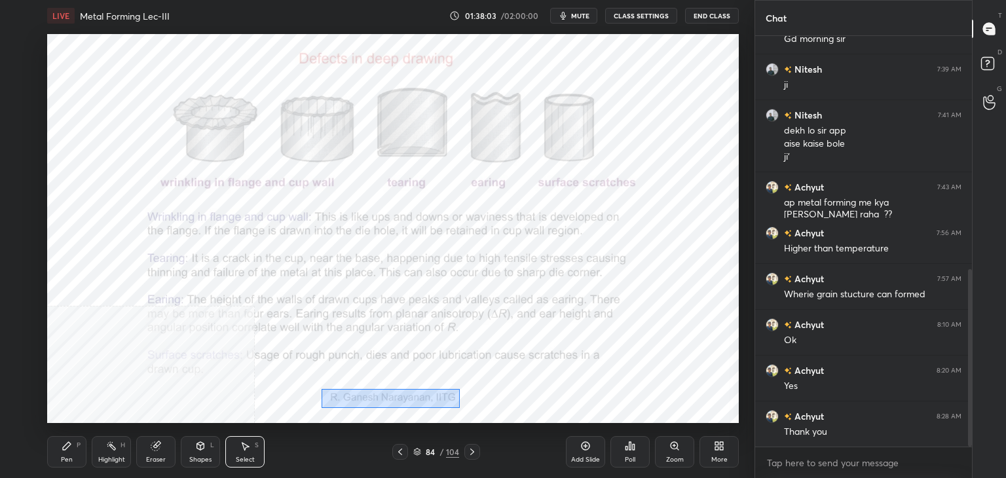
drag, startPoint x: 331, startPoint y: 396, endPoint x: 457, endPoint y: 404, distance: 126.1
click at [461, 407] on div "0 ° Undo Copy Paste here Duplicate Duplicate to new slide Delete" at bounding box center [393, 228] width 692 height 389
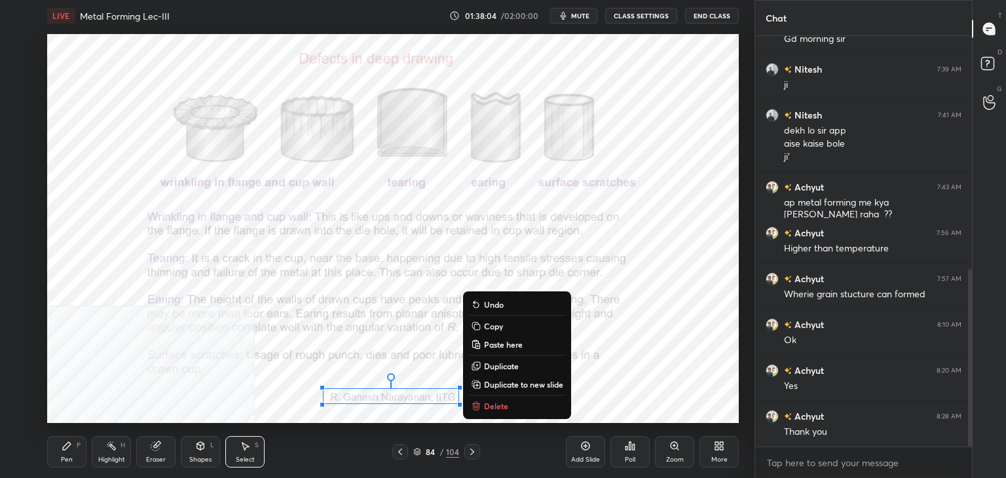
click at [490, 326] on p "Copy" at bounding box center [493, 326] width 19 height 10
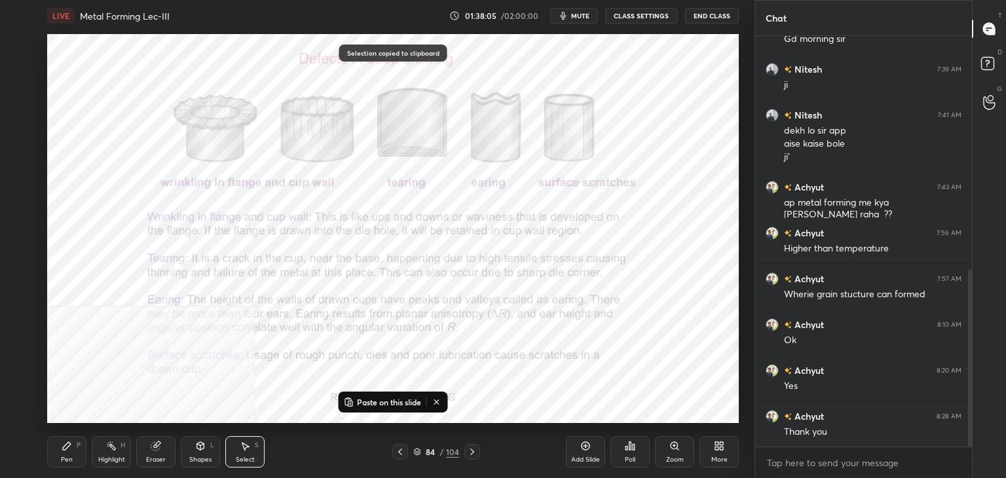
drag, startPoint x: 474, startPoint y: 450, endPoint x: 469, endPoint y: 455, distance: 7.4
click at [472, 450] on icon at bounding box center [472, 452] width 10 height 10
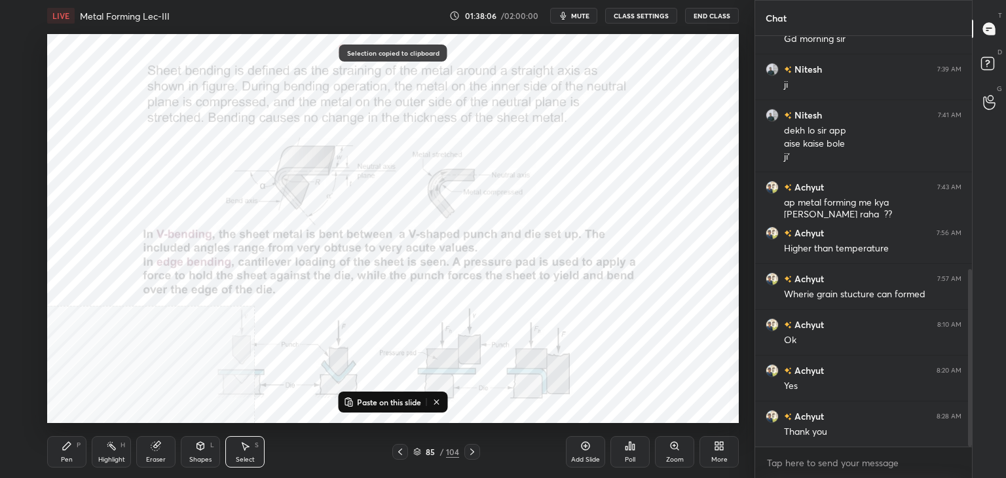
click at [364, 421] on div "0 ° Undo Copy Paste here Duplicate Duplicate to new slide Delete" at bounding box center [393, 228] width 692 height 389
click at [398, 401] on p "Paste on this slide" at bounding box center [389, 402] width 64 height 10
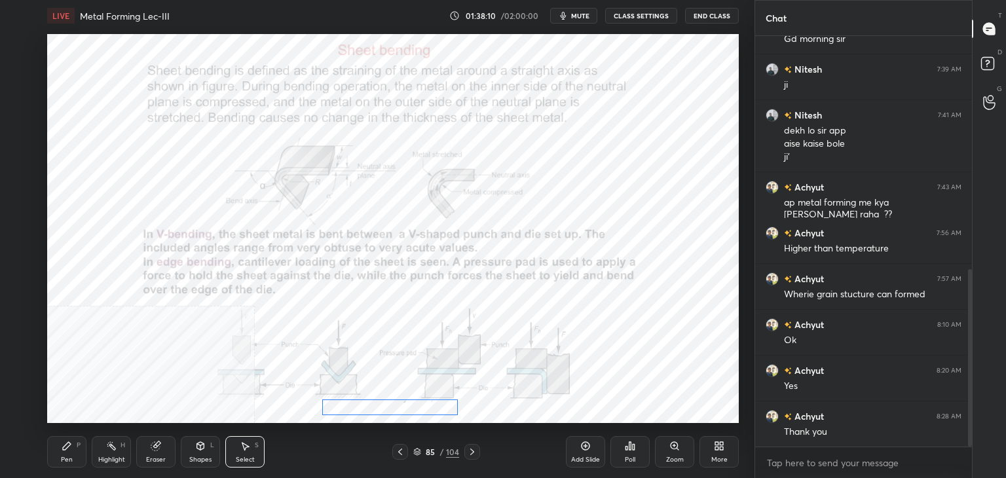
drag, startPoint x: 401, startPoint y: 398, endPoint x: 400, endPoint y: 409, distance: 11.2
click at [400, 409] on div "0 ° Undo Copy Paste here Duplicate Duplicate to new slide Delete" at bounding box center [393, 228] width 692 height 389
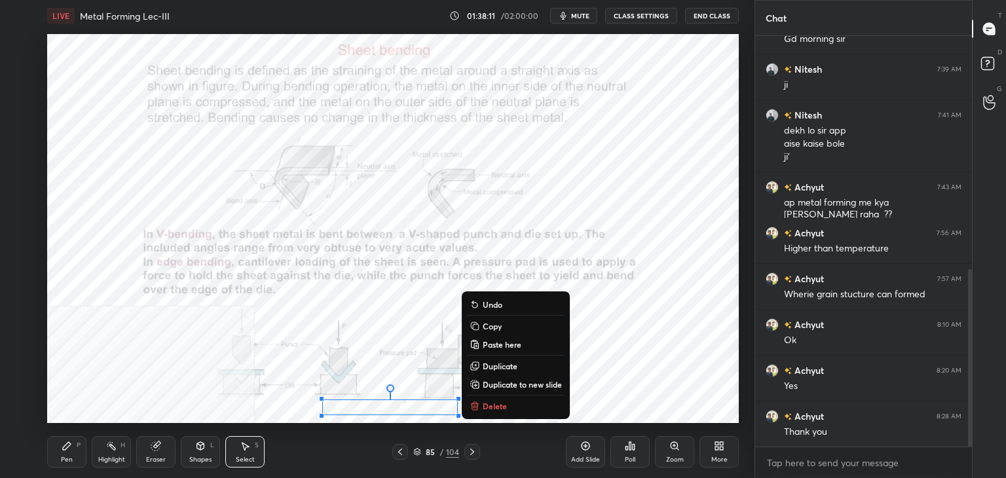
click at [495, 327] on p "Copy" at bounding box center [492, 326] width 19 height 10
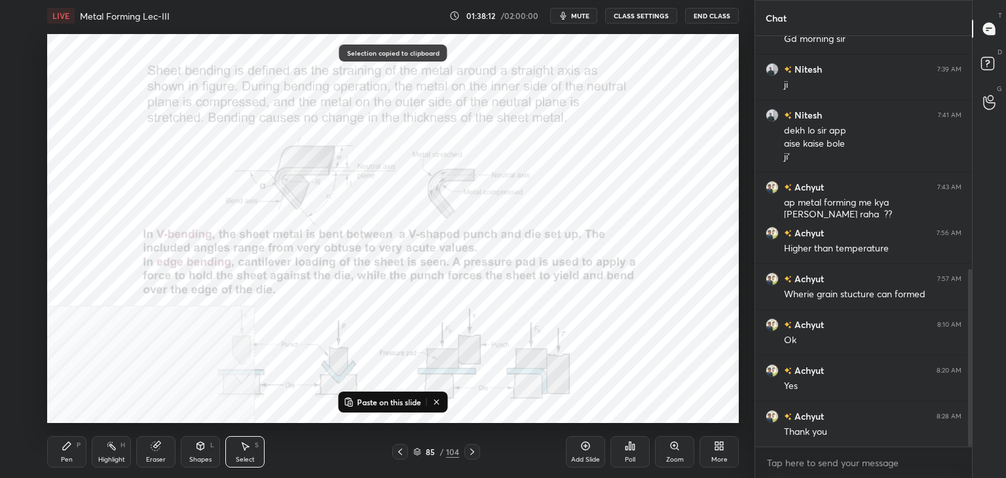
click at [472, 453] on icon at bounding box center [472, 452] width 10 height 10
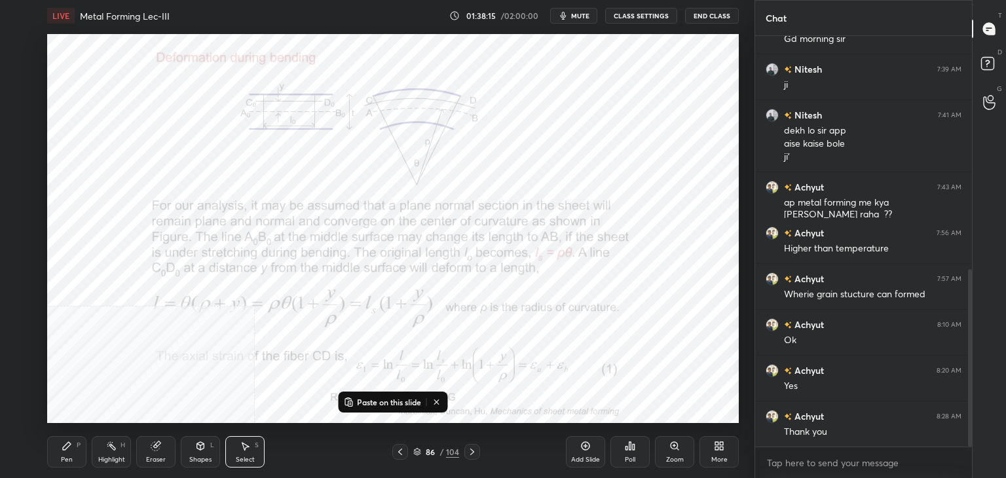
click at [385, 399] on p "Paste on this slide" at bounding box center [389, 402] width 64 height 10
click at [388, 399] on div "0 ° Undo Copy Paste here Duplicate Duplicate to new slide Delete" at bounding box center [393, 228] width 692 height 389
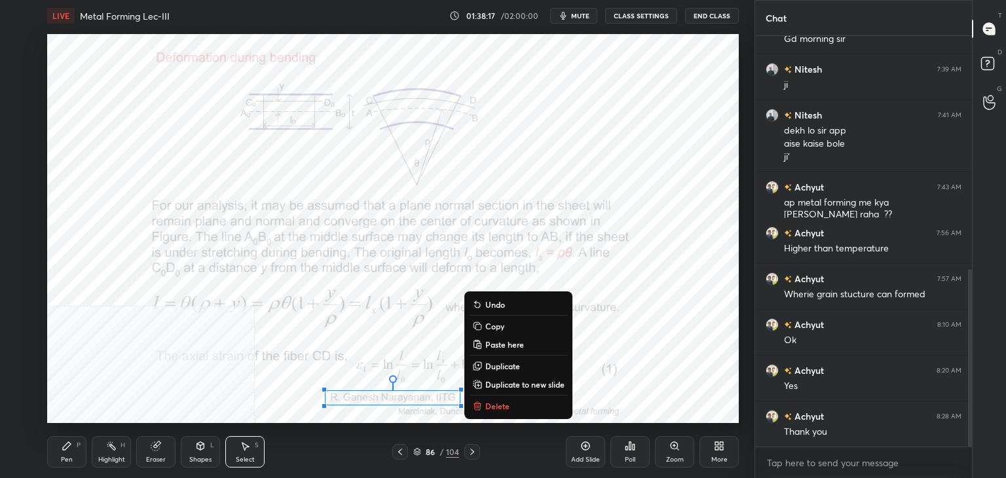
drag, startPoint x: 267, startPoint y: 402, endPoint x: 268, endPoint y: 417, distance: 15.7
click at [269, 402] on div "0 ° Undo Copy Paste here Duplicate Duplicate to new slide Delete" at bounding box center [393, 228] width 692 height 389
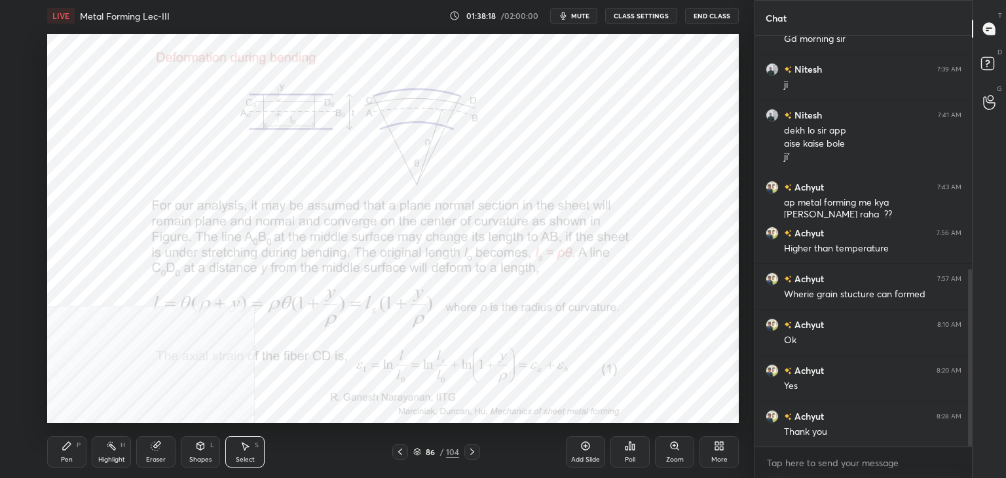
click at [199, 454] on div "Shapes L" at bounding box center [200, 451] width 39 height 31
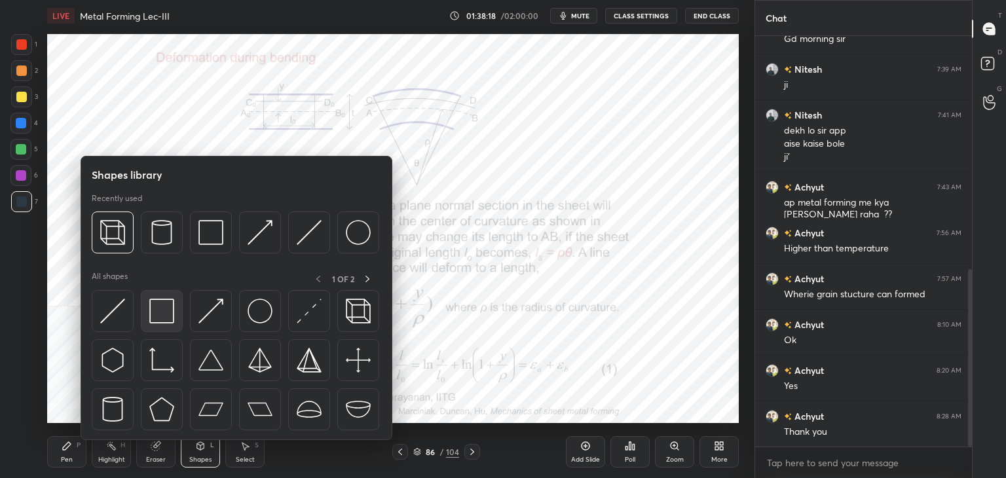
click at [169, 329] on div at bounding box center [162, 311] width 42 height 42
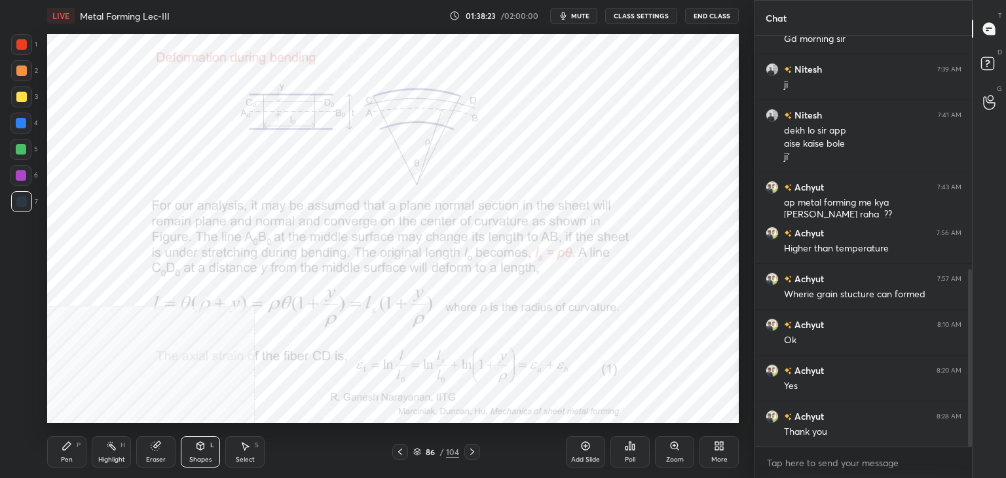
click at [618, 415] on div "LIVE Metal Forming Lec-III 01:38:23 / 02:00:00 mute CLASS SETTINGS End Class Se…" at bounding box center [393, 239] width 702 height 478
click at [621, 417] on div "Poll" at bounding box center [630, 451] width 39 height 73
click at [620, 417] on div "LIVE Metal Forming Lec-III 01:38:29 / 02:00:00 mute CLASS SETTINGS End Class Se…" at bounding box center [393, 239] width 702 height 478
click at [618, 415] on div "LIVE Metal Forming Lec-III 01:38:29 / 02:00:00 mute CLASS SETTINGS End Class Se…" at bounding box center [393, 239] width 702 height 478
click at [469, 452] on icon at bounding box center [472, 452] width 10 height 10
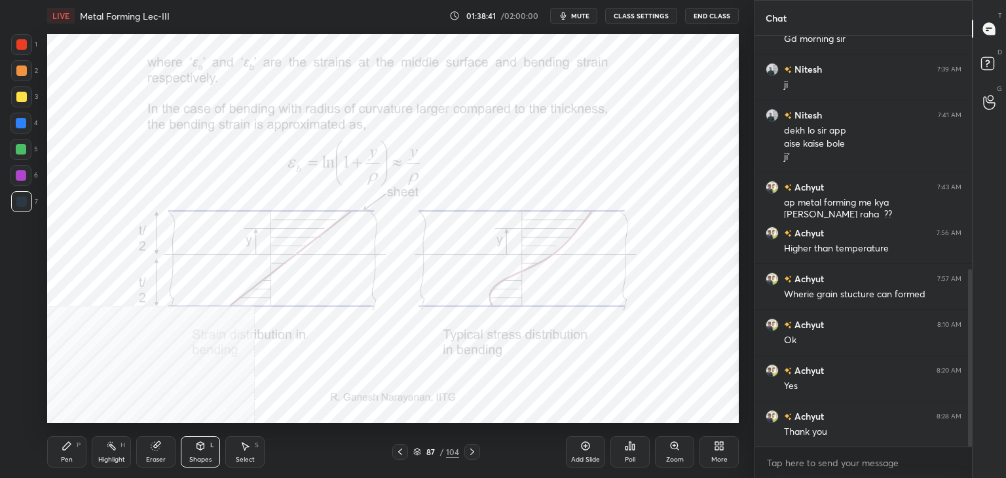
click at [208, 449] on div "Shapes L" at bounding box center [200, 451] width 39 height 31
click at [472, 454] on icon at bounding box center [472, 452] width 4 height 7
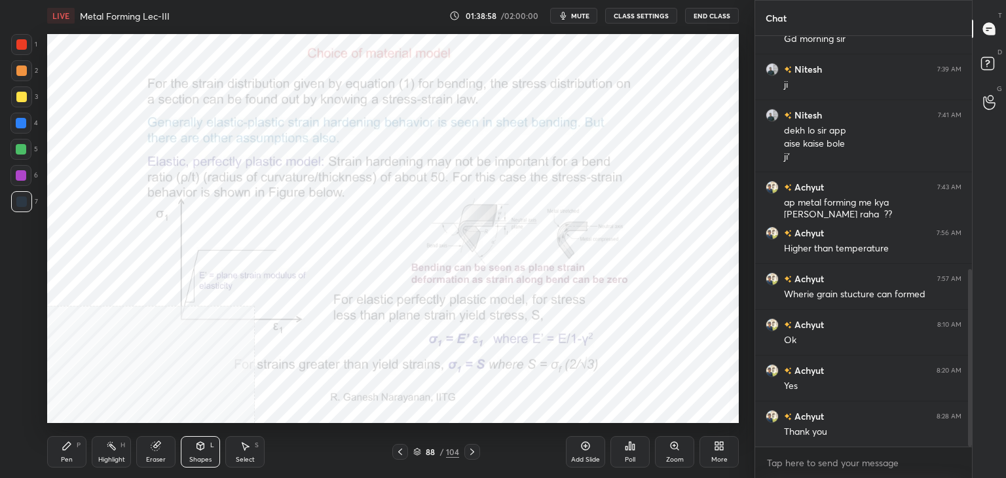
click at [398, 448] on icon at bounding box center [400, 452] width 10 height 10
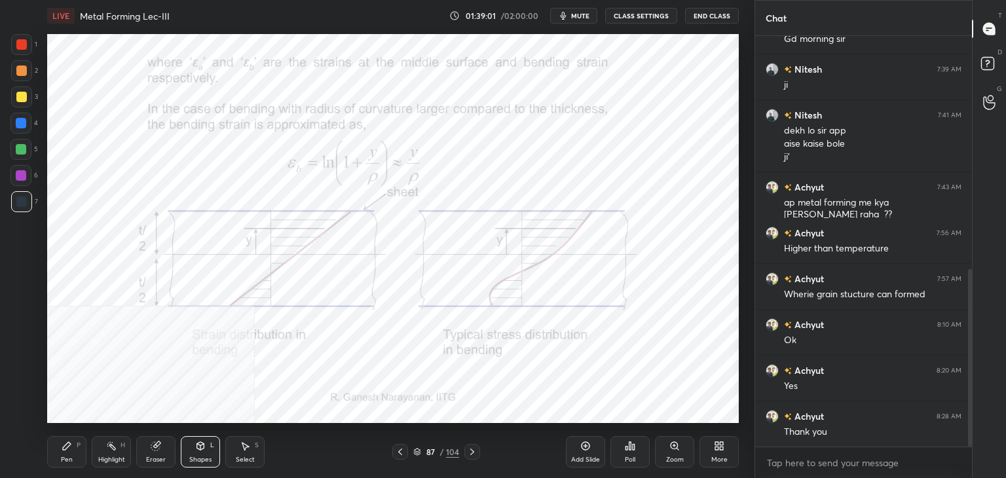
drag, startPoint x: 204, startPoint y: 446, endPoint x: 212, endPoint y: 440, distance: 9.8
click at [203, 445] on icon at bounding box center [200, 446] width 7 height 8
click at [152, 449] on icon at bounding box center [156, 446] width 10 height 10
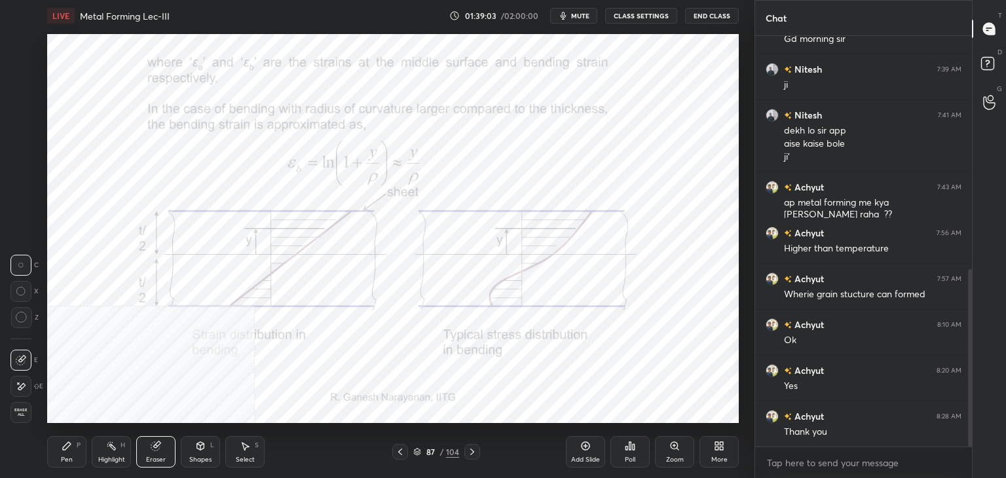
click at [240, 447] on icon at bounding box center [245, 446] width 10 height 10
drag, startPoint x: 362, startPoint y: 406, endPoint x: 466, endPoint y: 403, distance: 104.9
click at [470, 404] on div "0 ° Undo Copy Paste here Duplicate Duplicate to new slide Delete" at bounding box center [393, 228] width 692 height 389
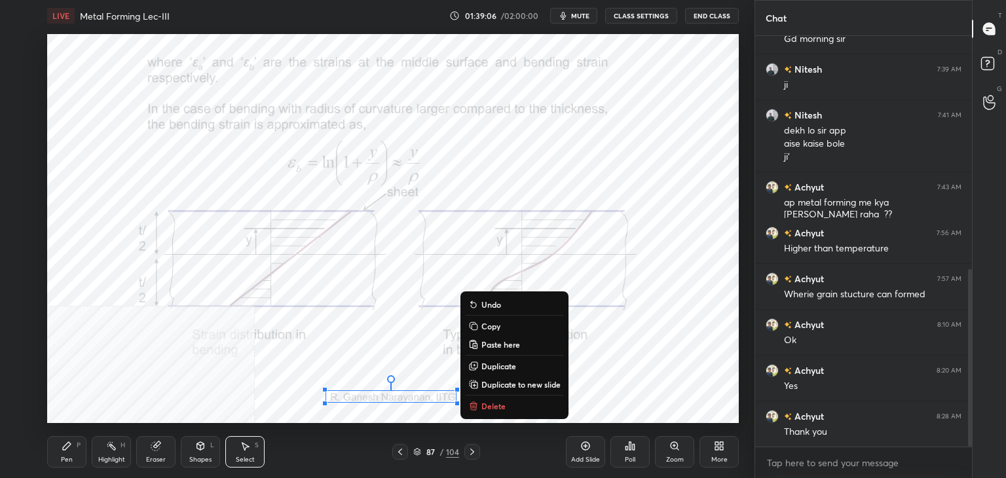
click at [489, 326] on p "Copy" at bounding box center [491, 326] width 19 height 10
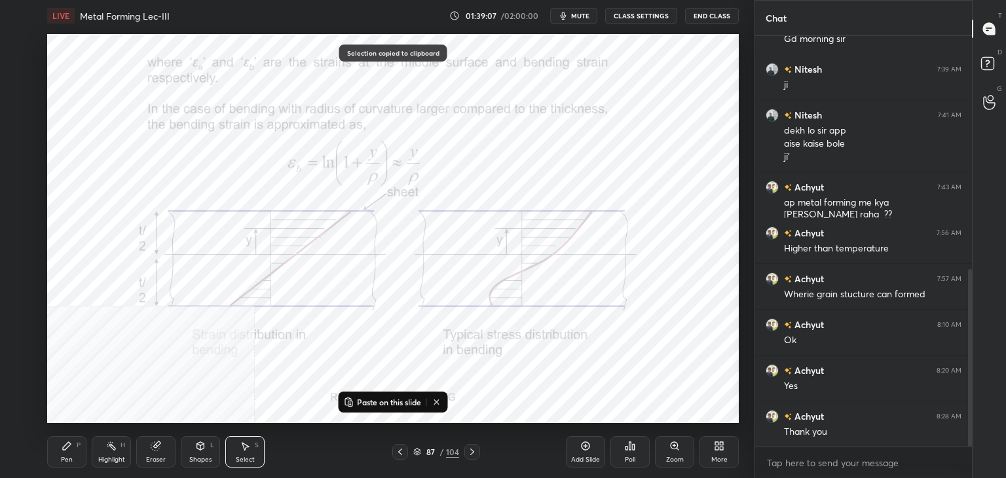
drag, startPoint x: 474, startPoint y: 451, endPoint x: 468, endPoint y: 445, distance: 8.3
click at [474, 451] on icon at bounding box center [472, 452] width 10 height 10
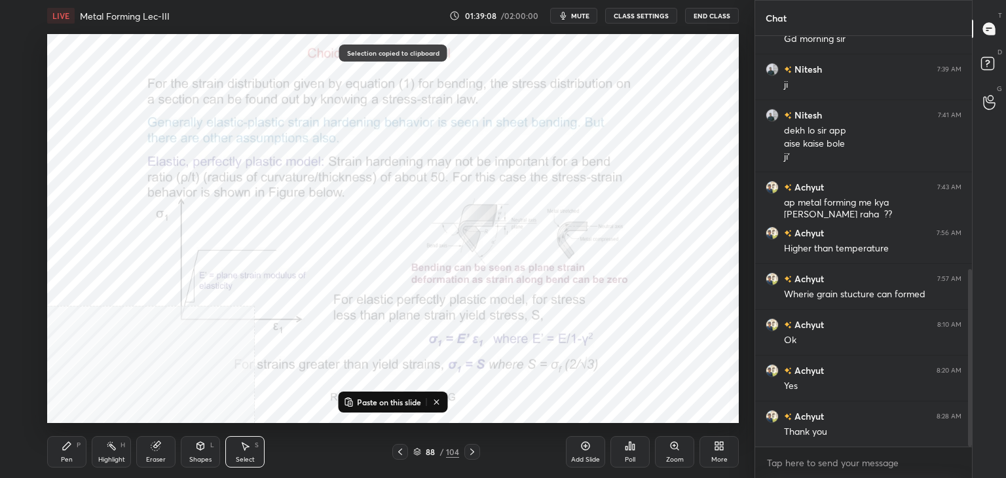
click at [375, 400] on p "Paste on this slide" at bounding box center [389, 402] width 64 height 10
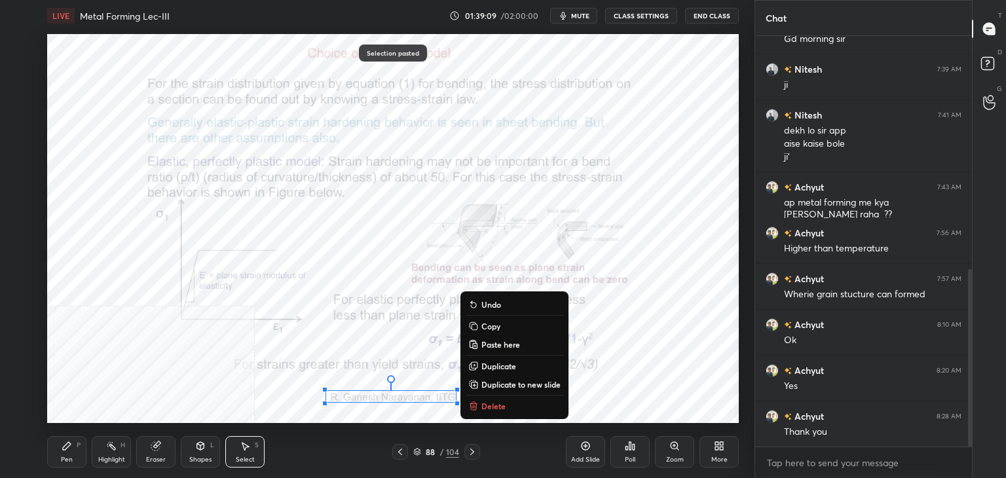
click at [493, 327] on p "Copy" at bounding box center [491, 326] width 19 height 10
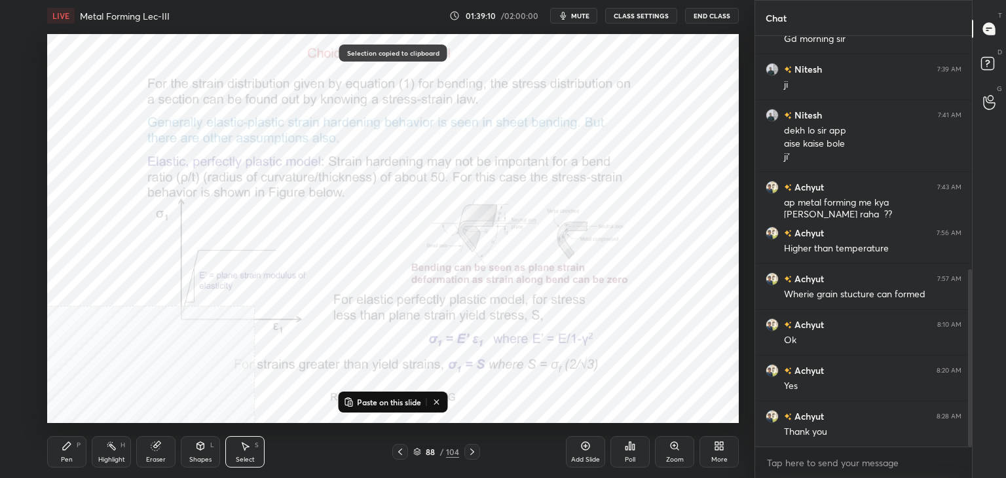
click at [472, 449] on icon at bounding box center [472, 452] width 10 height 10
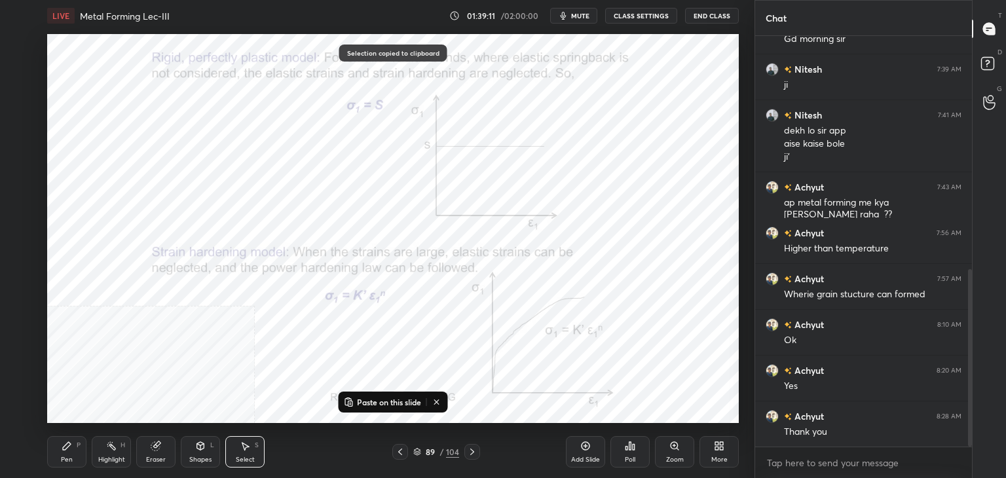
click at [391, 404] on p "Paste on this slide" at bounding box center [389, 402] width 64 height 10
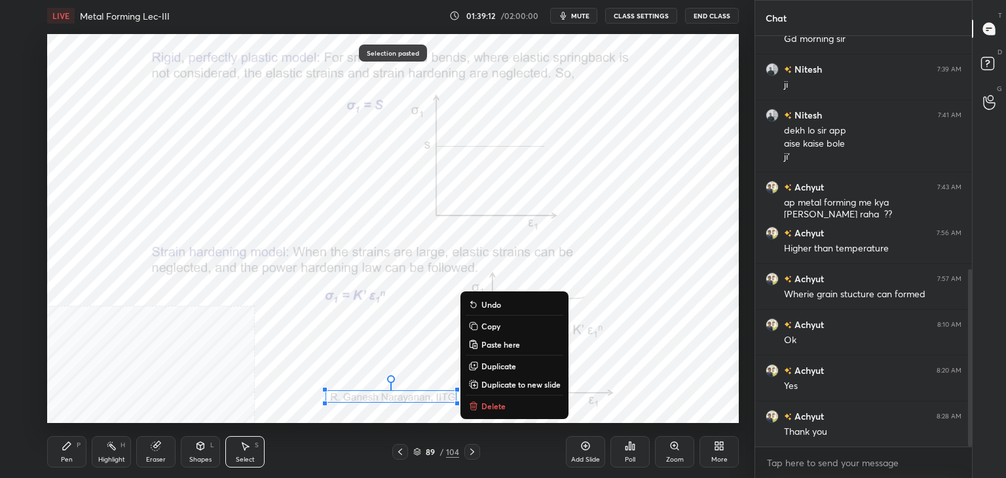
click at [493, 324] on p "Copy" at bounding box center [491, 326] width 19 height 10
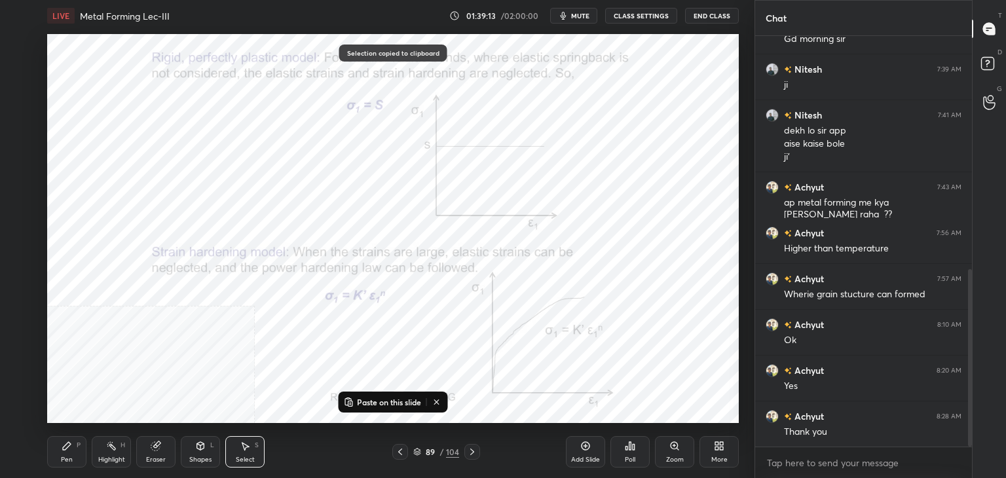
click at [472, 452] on icon at bounding box center [472, 452] width 10 height 10
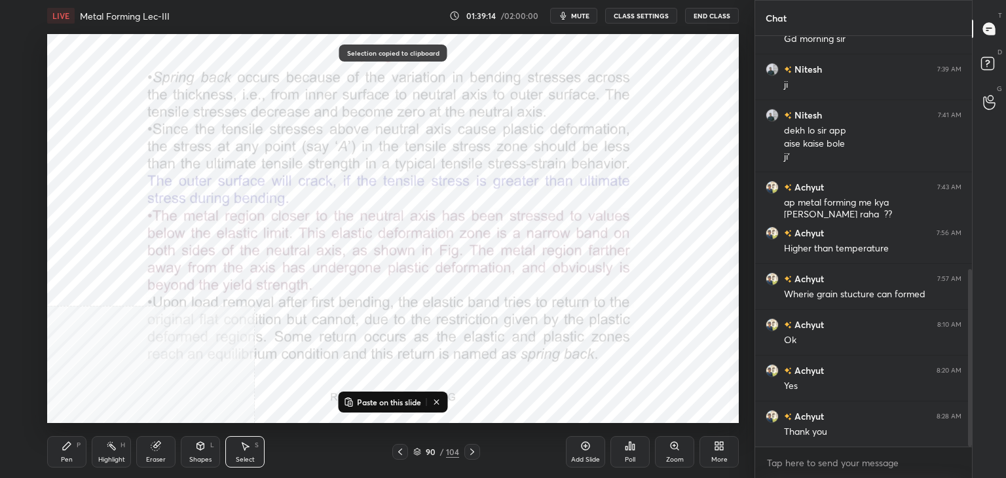
click at [386, 402] on p "Paste on this slide" at bounding box center [389, 402] width 64 height 10
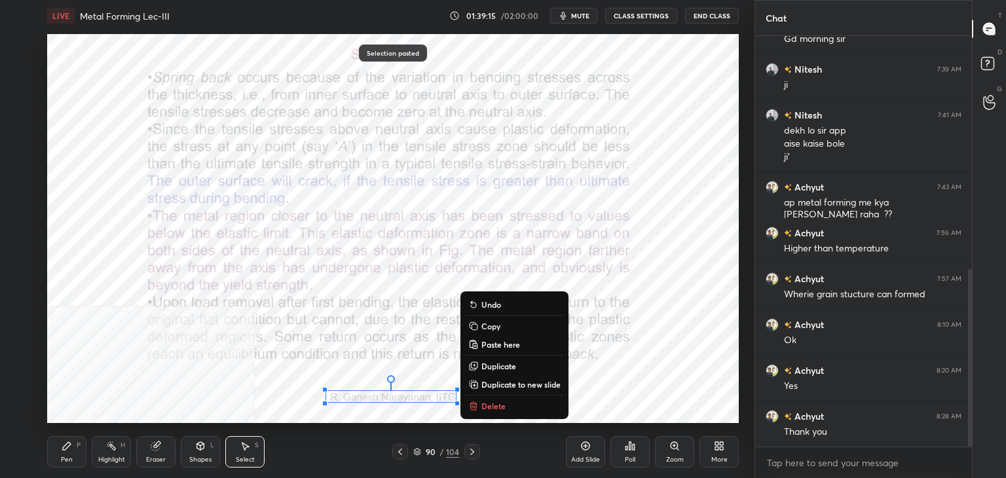
click at [489, 328] on p "Copy" at bounding box center [491, 326] width 19 height 10
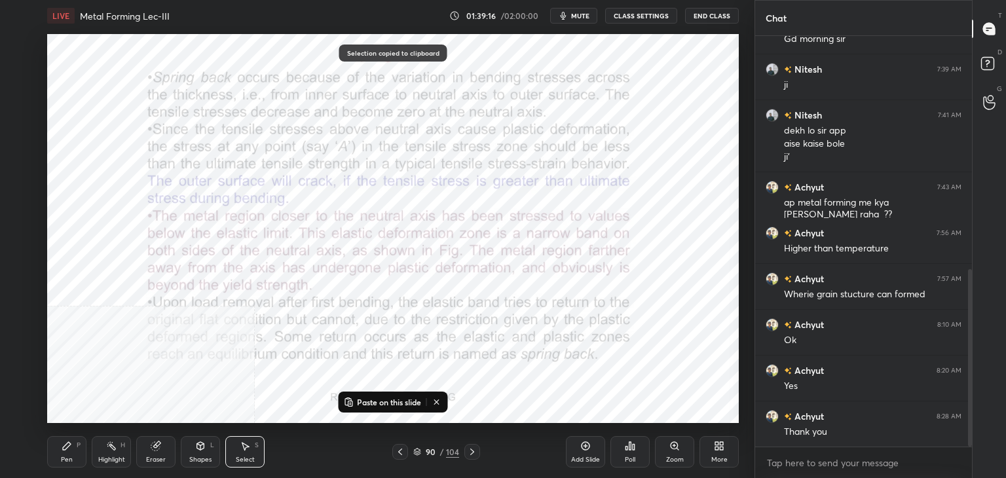
drag, startPoint x: 472, startPoint y: 450, endPoint x: 473, endPoint y: 437, distance: 13.2
click at [471, 450] on icon at bounding box center [472, 452] width 4 height 7
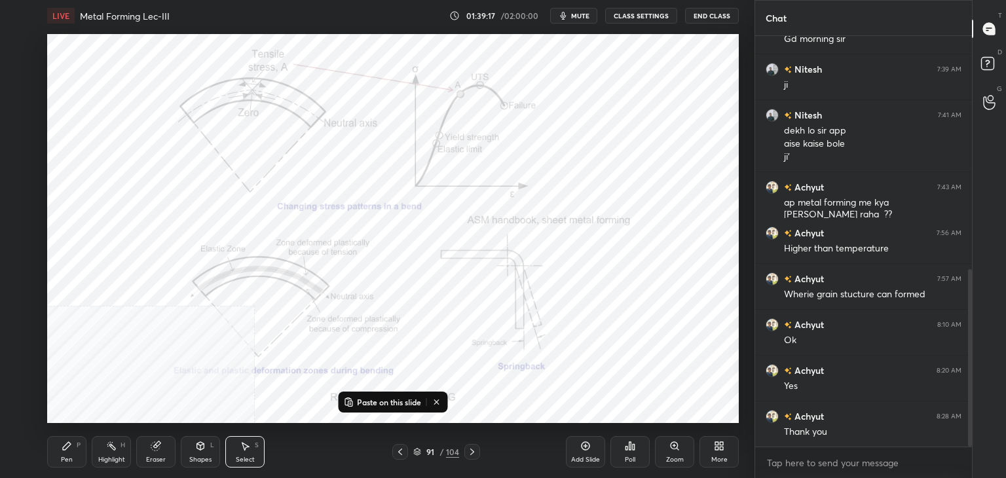
click at [409, 402] on p "Paste on this slide" at bounding box center [389, 402] width 64 height 10
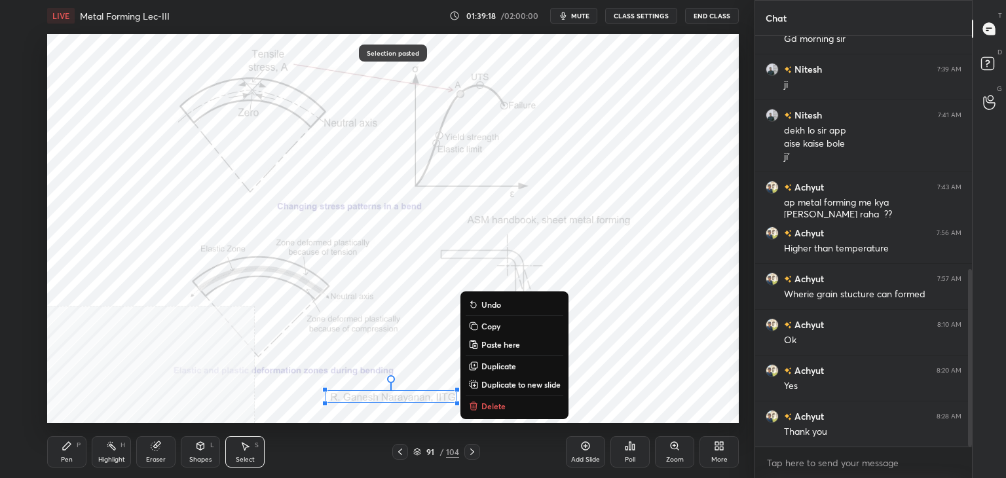
click at [489, 326] on p "Copy" at bounding box center [491, 326] width 19 height 10
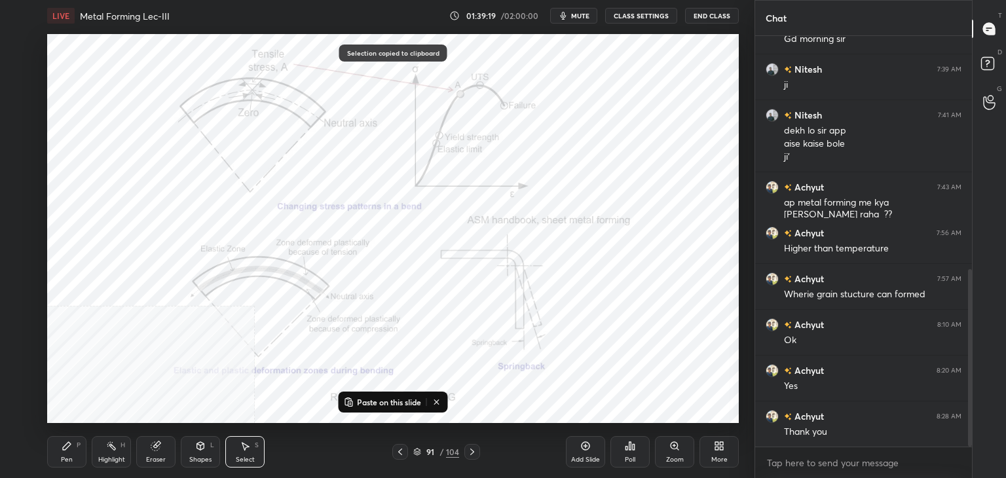
click at [400, 451] on icon at bounding box center [400, 452] width 4 height 7
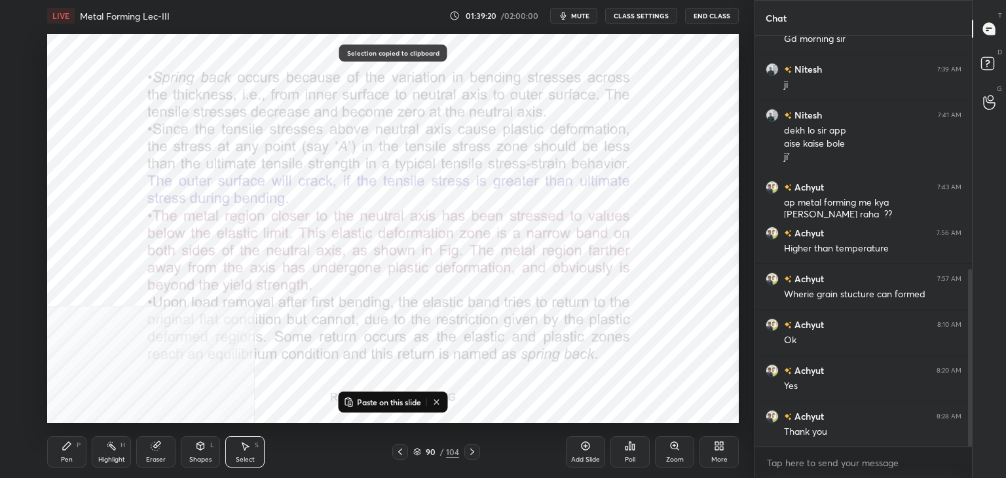
click at [494, 390] on div "0 ° Undo Copy Paste here Duplicate Duplicate to new slide Delete" at bounding box center [393, 228] width 692 height 389
click at [473, 451] on icon at bounding box center [472, 452] width 4 height 7
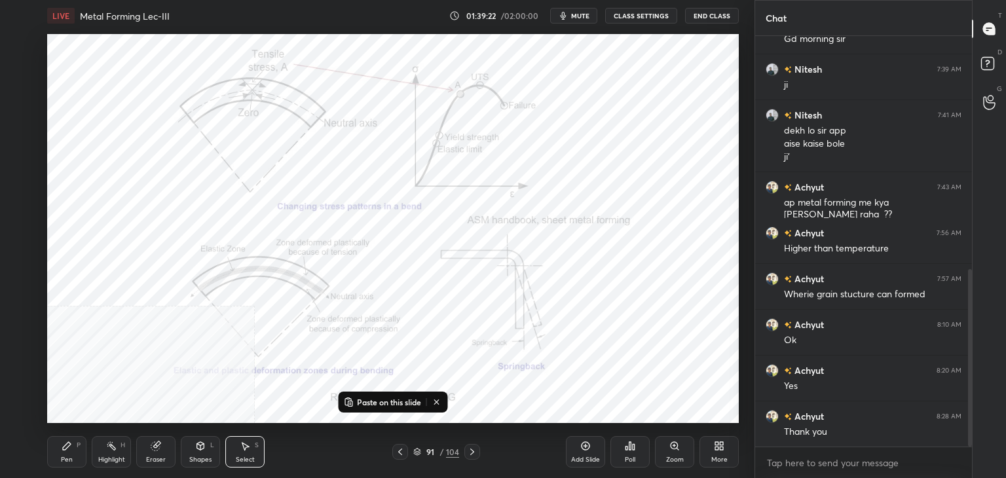
click at [472, 451] on icon at bounding box center [472, 452] width 10 height 10
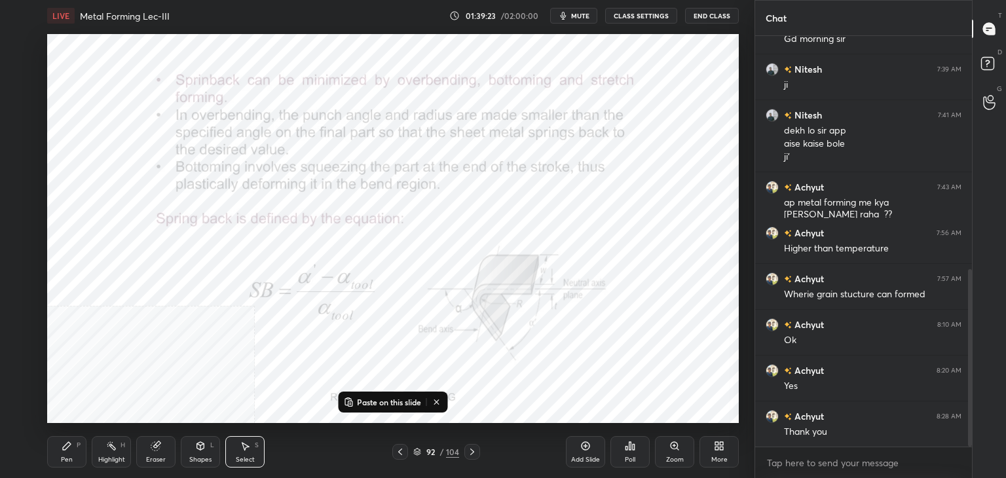
click at [395, 402] on p "Paste on this slide" at bounding box center [389, 402] width 64 height 10
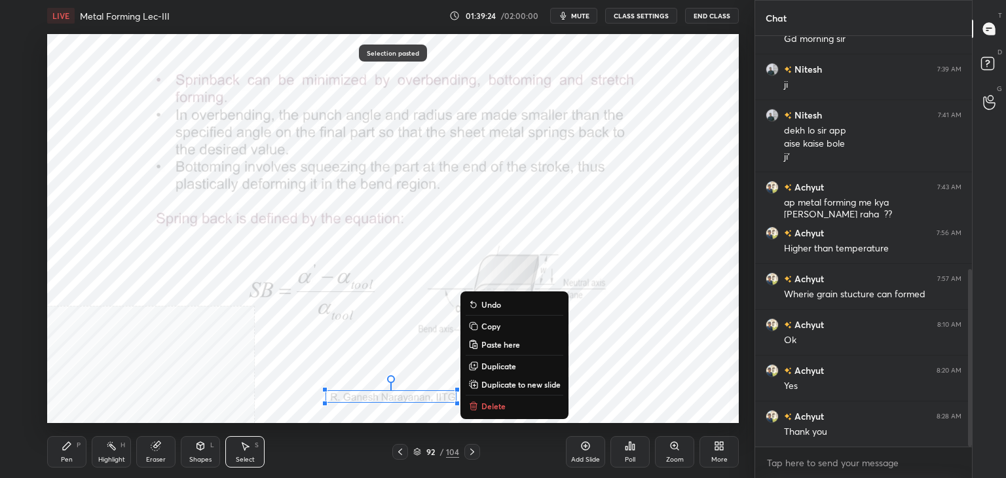
drag, startPoint x: 487, startPoint y: 326, endPoint x: 487, endPoint y: 336, distance: 10.5
click at [487, 327] on p "Copy" at bounding box center [491, 326] width 19 height 10
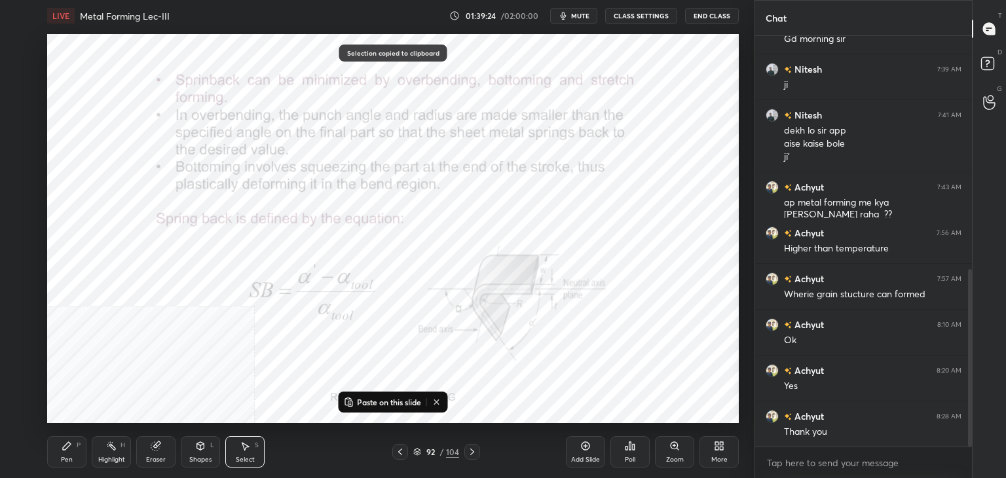
click at [473, 451] on icon at bounding box center [472, 452] width 10 height 10
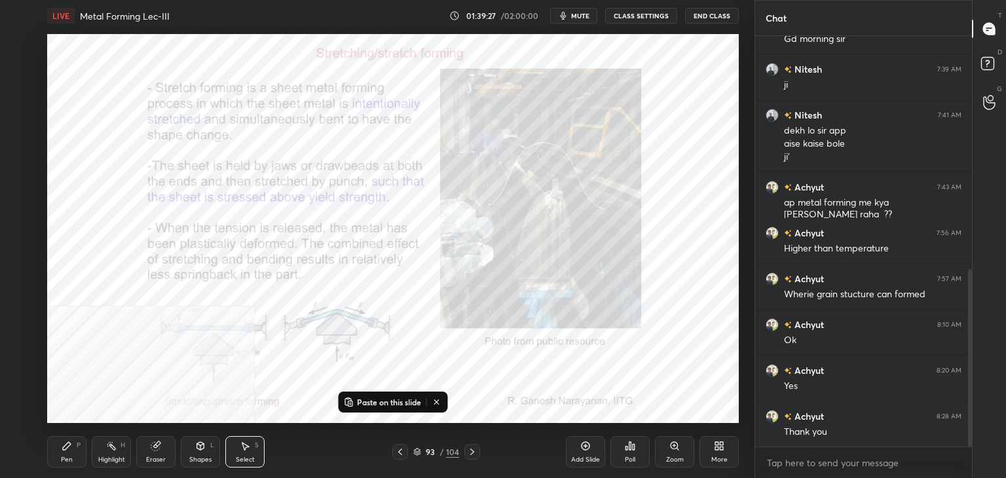
click at [393, 402] on p "Paste on this slide" at bounding box center [389, 402] width 64 height 10
drag, startPoint x: 431, startPoint y: 399, endPoint x: 591, endPoint y: 402, distance: 159.9
click at [591, 402] on div "0 ° Undo Copy Paste here Duplicate Duplicate to new slide Delete" at bounding box center [393, 228] width 692 height 389
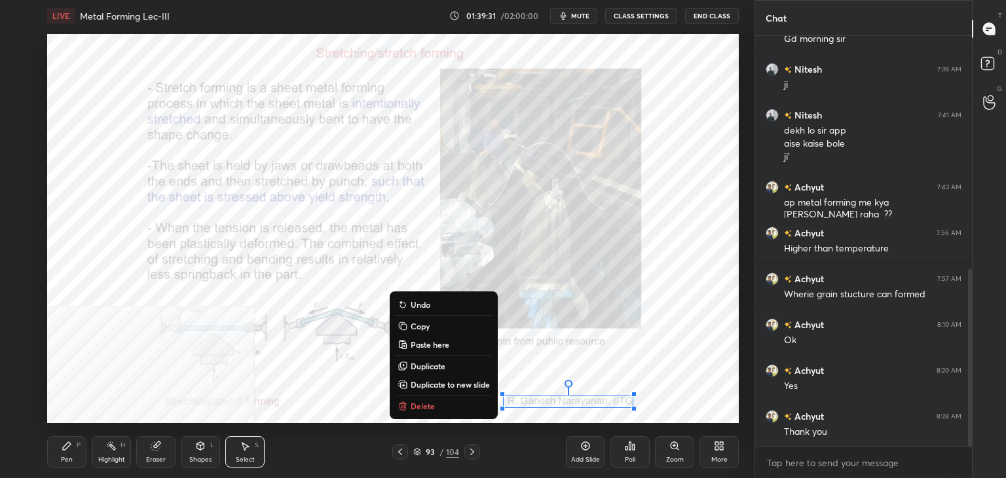
click at [601, 377] on div "0 ° Undo Copy Paste here Duplicate Duplicate to new slide Delete" at bounding box center [393, 228] width 692 height 389
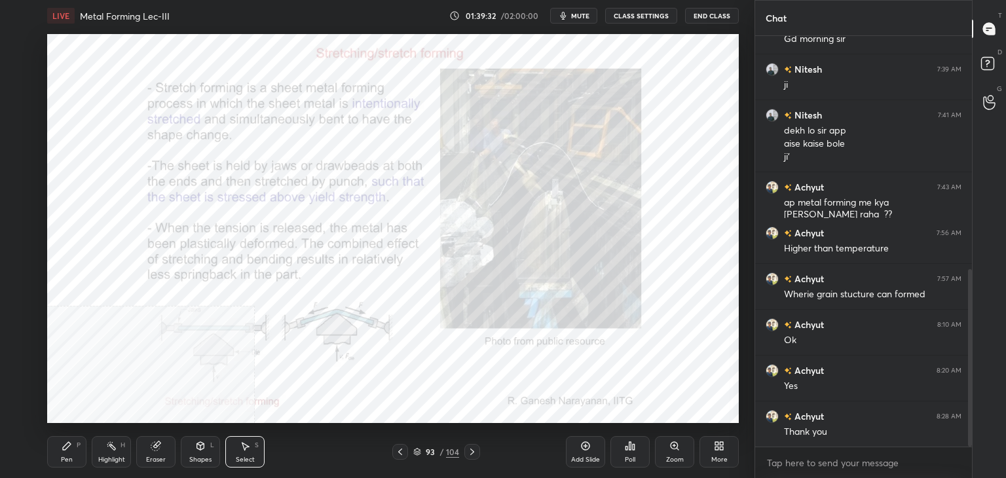
click at [191, 448] on div "Shapes L" at bounding box center [200, 451] width 39 height 31
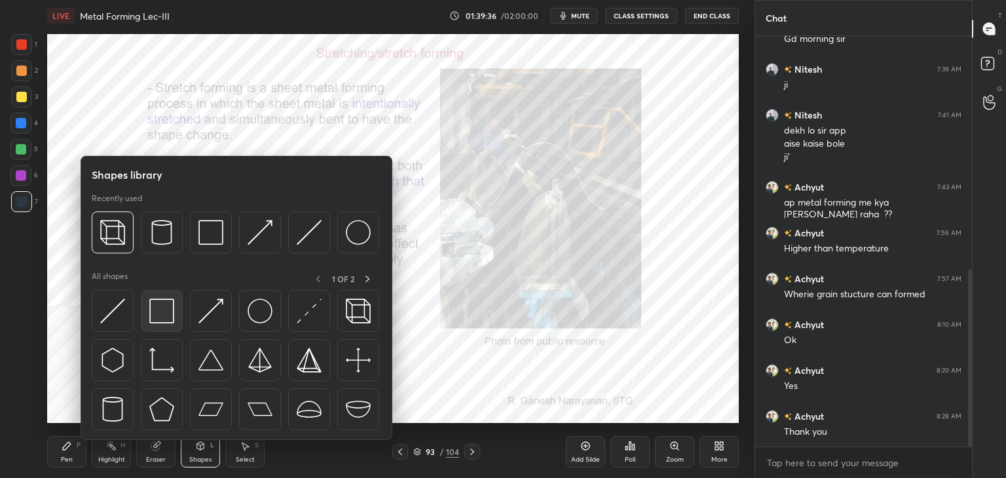
click at [164, 310] on img at bounding box center [161, 311] width 25 height 25
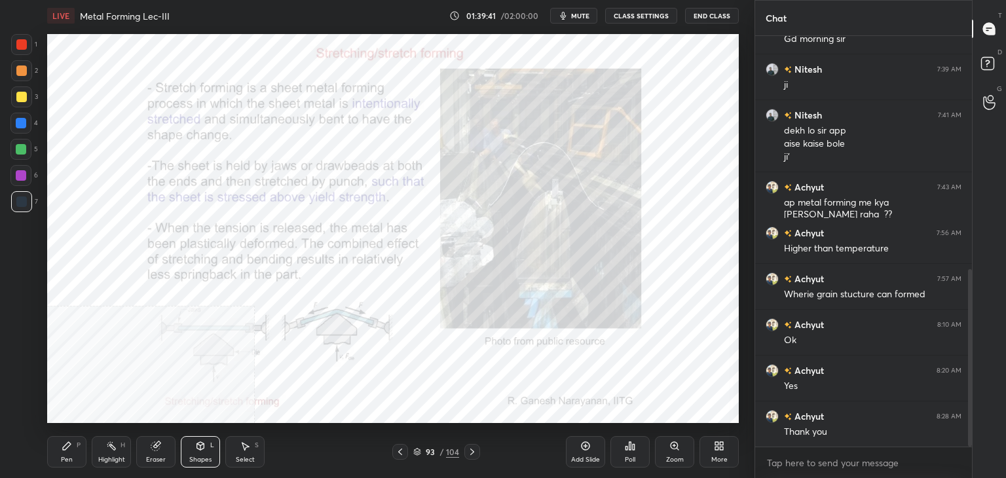
click at [251, 444] on div "Select S" at bounding box center [244, 451] width 39 height 31
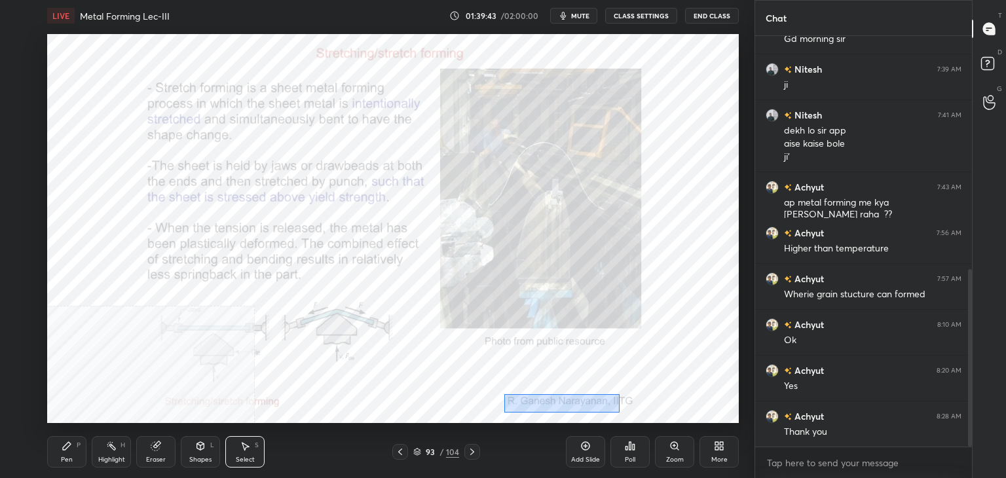
drag, startPoint x: 511, startPoint y: 398, endPoint x: 631, endPoint y: 413, distance: 120.8
click at [632, 413] on div "0 ° Undo Copy Paste here Duplicate Duplicate to new slide Delete" at bounding box center [393, 228] width 692 height 389
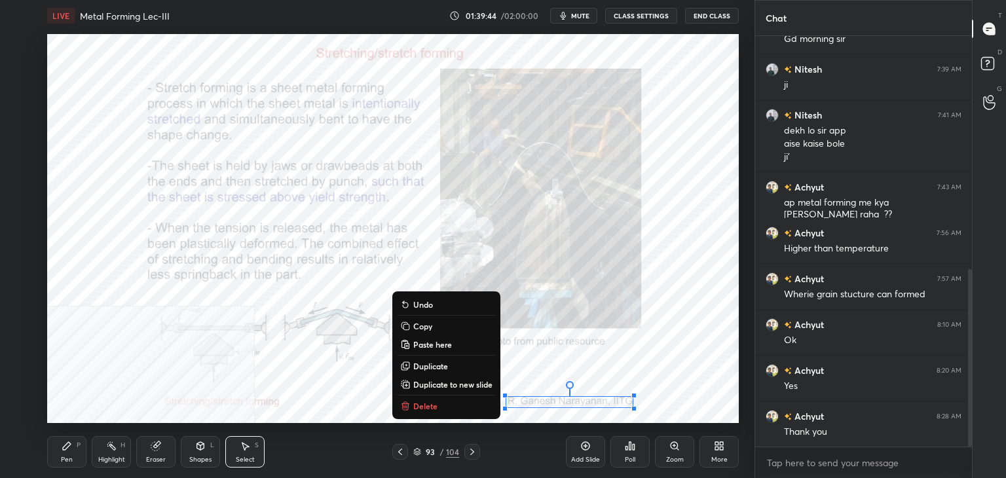
click at [430, 328] on p "Copy" at bounding box center [422, 326] width 19 height 10
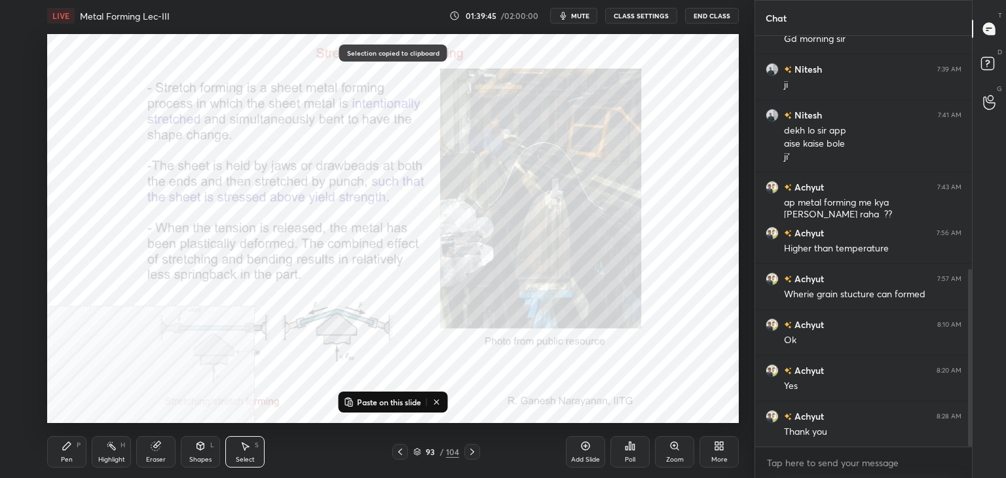
click at [474, 451] on icon at bounding box center [472, 452] width 10 height 10
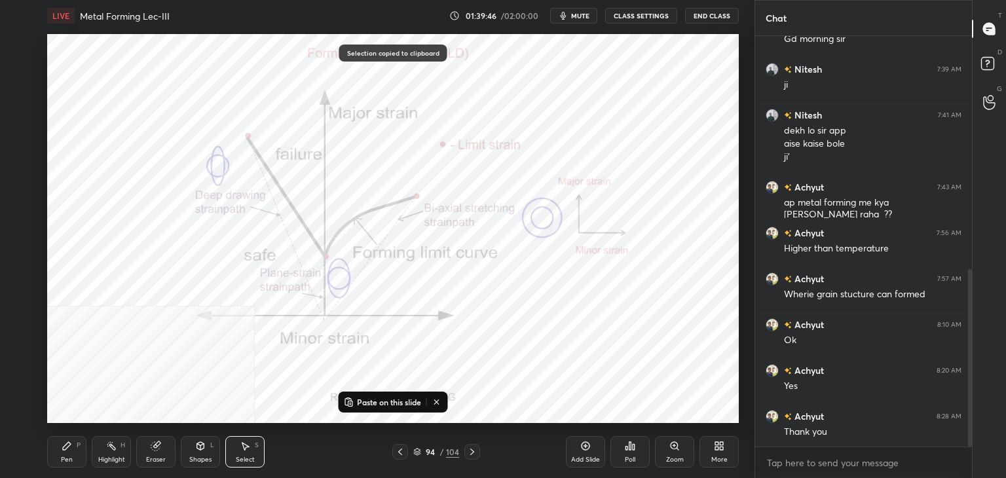
click at [385, 400] on p "Paste on this slide" at bounding box center [389, 402] width 64 height 10
drag, startPoint x: 562, startPoint y: 403, endPoint x: 396, endPoint y: 398, distance: 165.8
click at [387, 399] on div "0 ° Undo Copy Paste here Duplicate Duplicate to new slide Delete" at bounding box center [393, 228] width 692 height 389
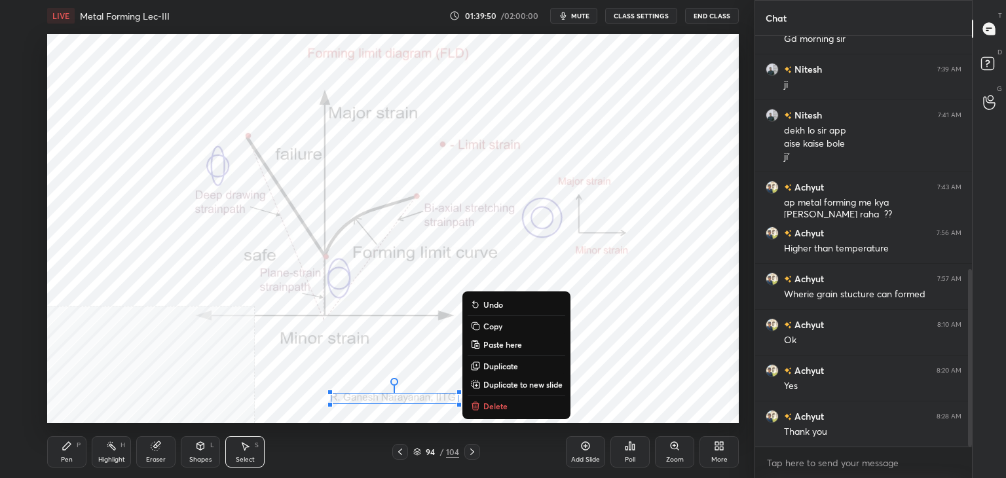
click at [487, 326] on p "Copy" at bounding box center [492, 326] width 19 height 10
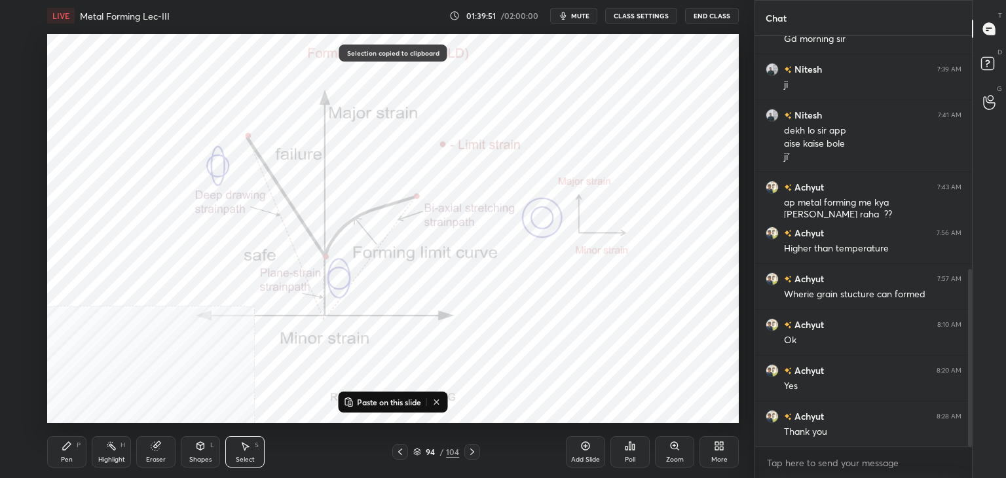
click at [472, 450] on icon at bounding box center [472, 452] width 10 height 10
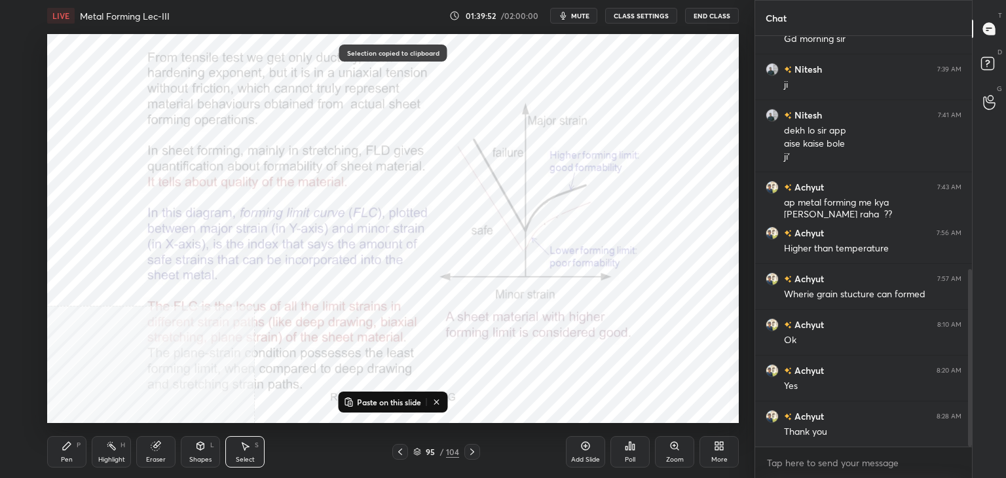
click at [383, 401] on p "Paste on this slide" at bounding box center [389, 402] width 64 height 10
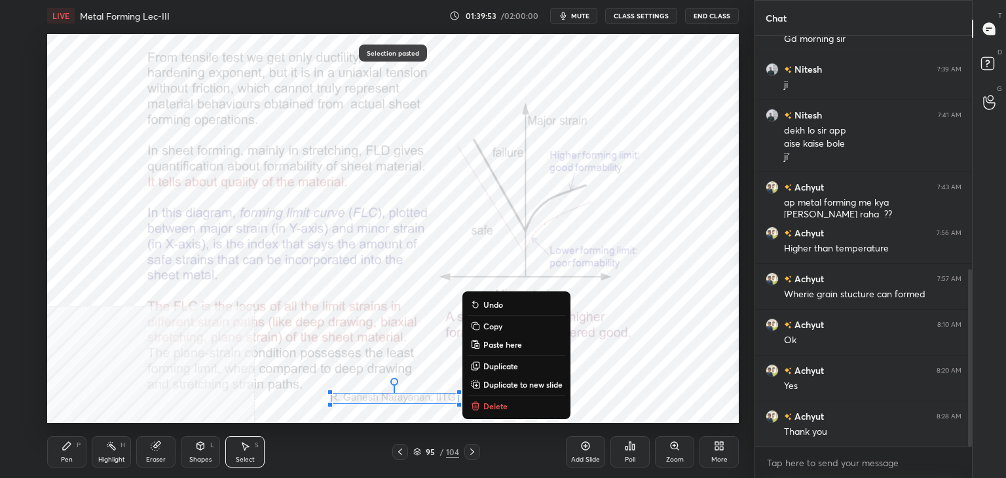
click at [498, 321] on p "Copy" at bounding box center [492, 326] width 19 height 10
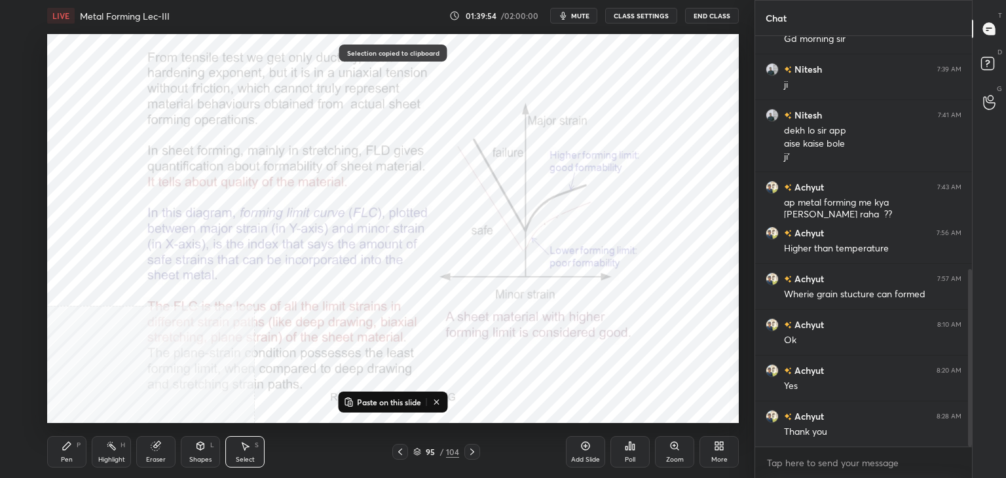
click at [474, 451] on icon at bounding box center [472, 452] width 10 height 10
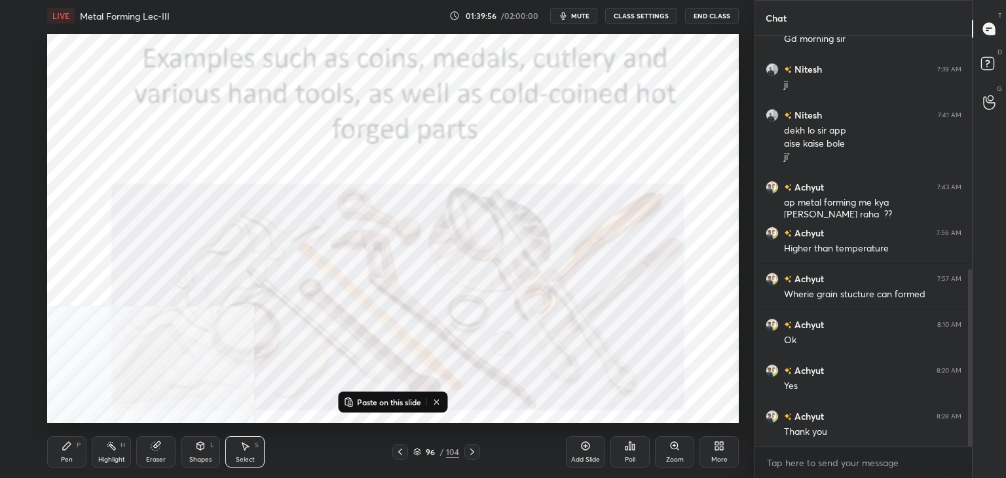
click at [403, 453] on icon at bounding box center [400, 452] width 10 height 10
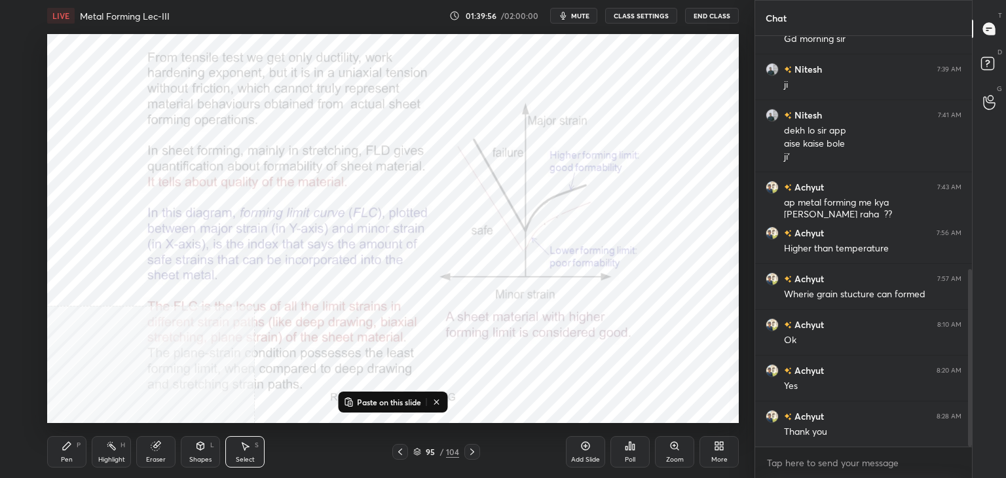
click at [402, 453] on icon at bounding box center [400, 452] width 10 height 10
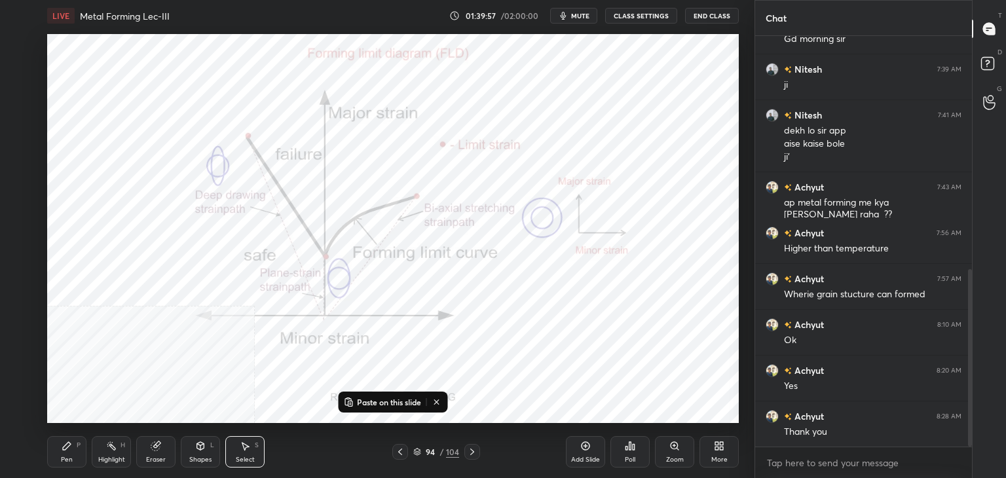
click at [402, 453] on icon at bounding box center [400, 452] width 10 height 10
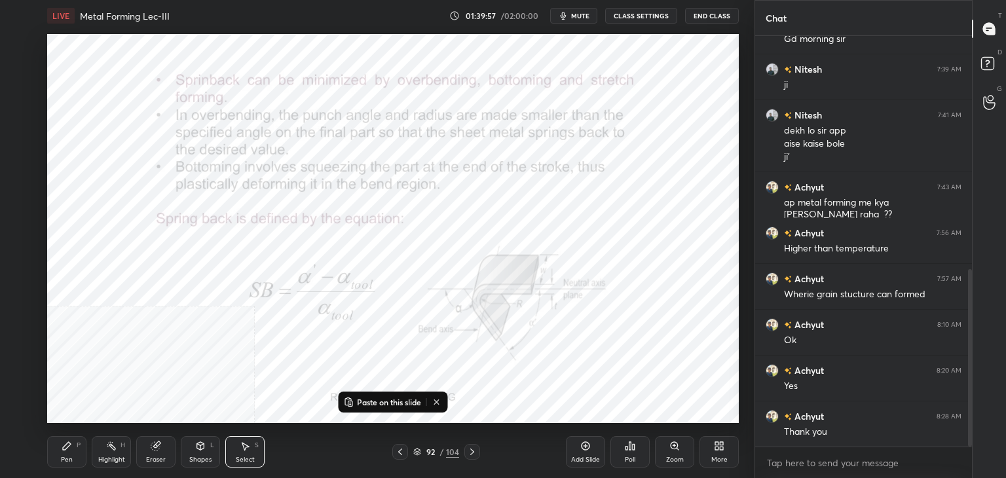
click at [402, 453] on icon at bounding box center [400, 452] width 10 height 10
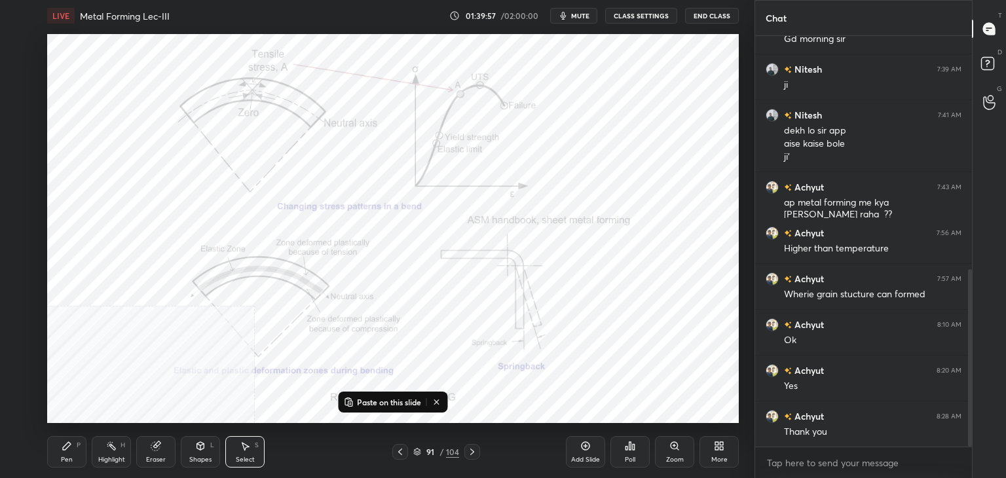
click at [402, 453] on icon at bounding box center [400, 452] width 10 height 10
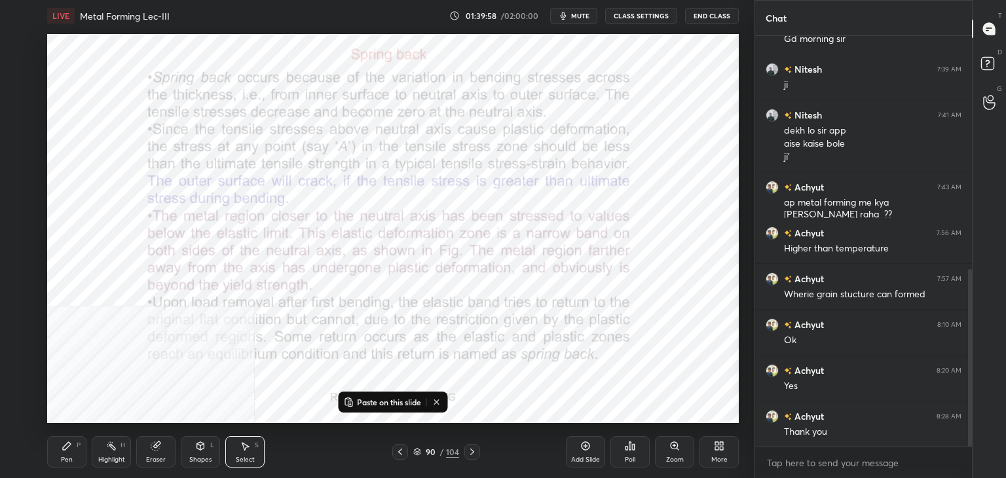
click at [469, 453] on icon at bounding box center [472, 452] width 10 height 10
click at [470, 452] on icon at bounding box center [472, 452] width 10 height 10
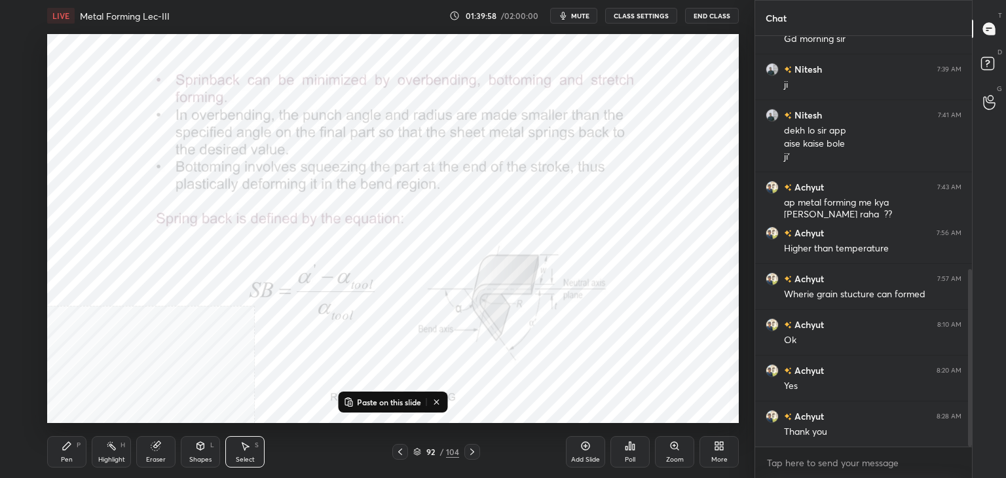
click at [470, 453] on icon at bounding box center [472, 452] width 10 height 10
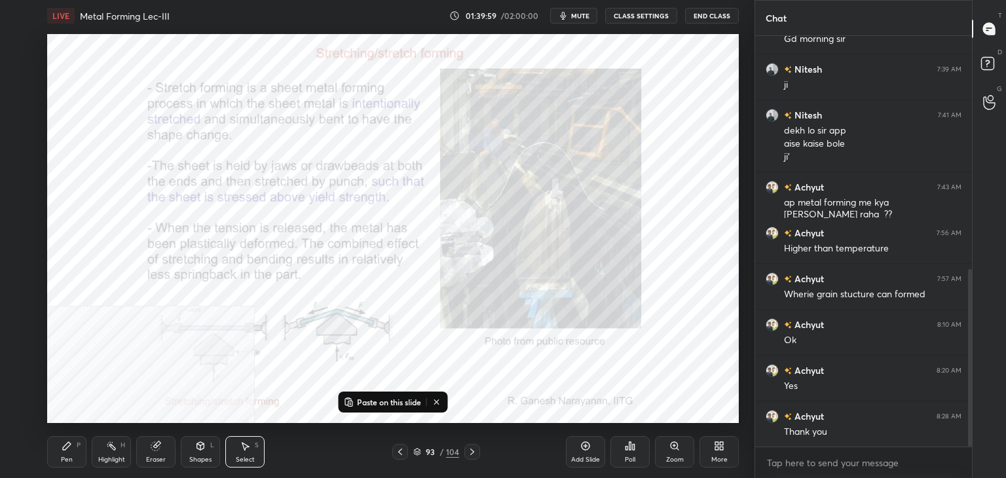
click at [470, 453] on icon at bounding box center [472, 452] width 10 height 10
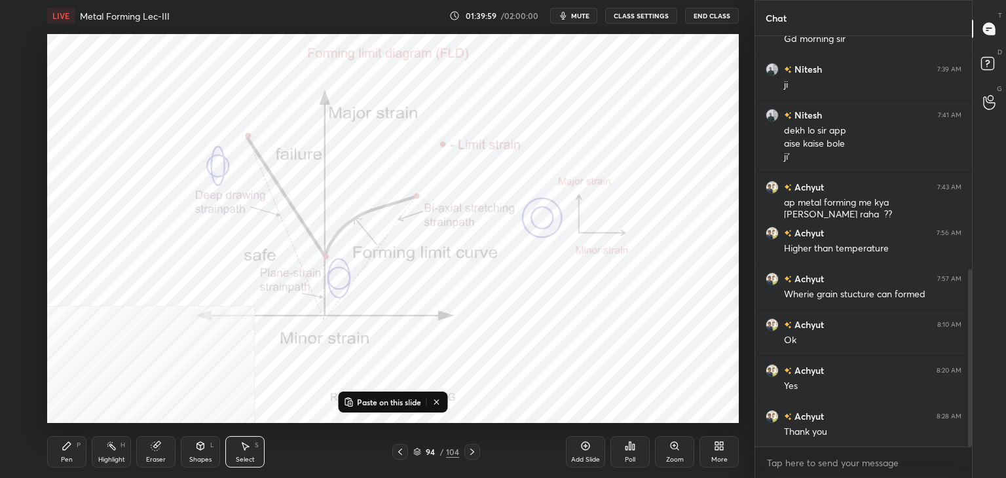
click at [470, 454] on icon at bounding box center [472, 452] width 10 height 10
click at [470, 453] on icon at bounding box center [472, 452] width 10 height 10
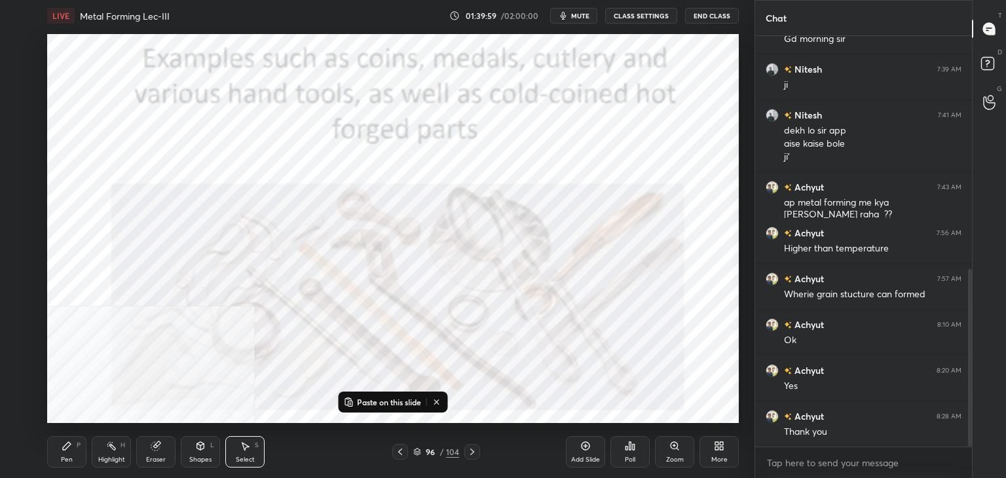
click at [470, 453] on icon at bounding box center [472, 452] width 10 height 10
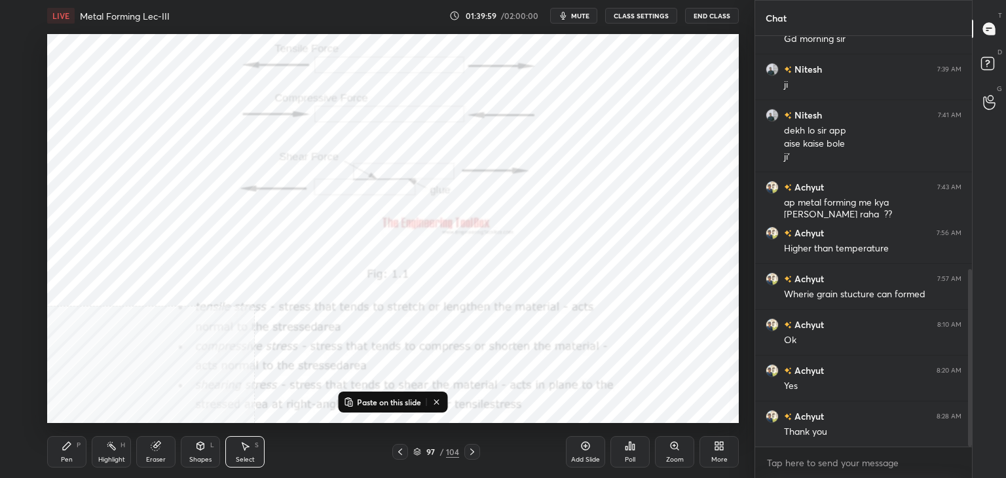
click at [470, 453] on icon at bounding box center [472, 452] width 10 height 10
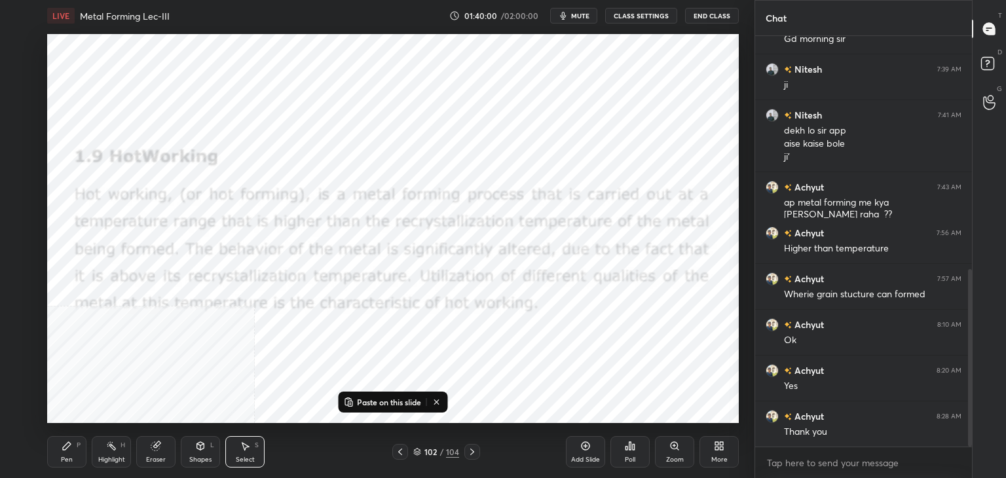
click at [470, 453] on icon at bounding box center [472, 452] width 10 height 10
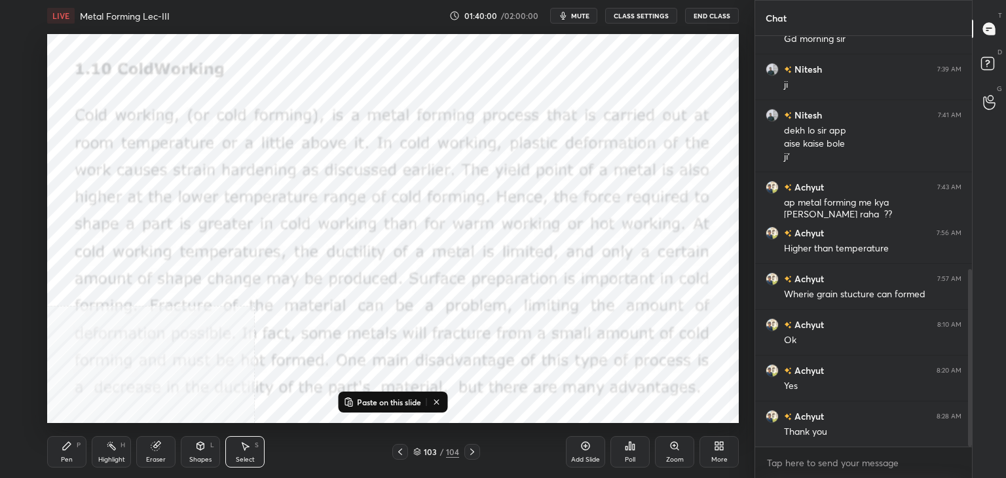
click at [471, 453] on icon at bounding box center [472, 452] width 10 height 10
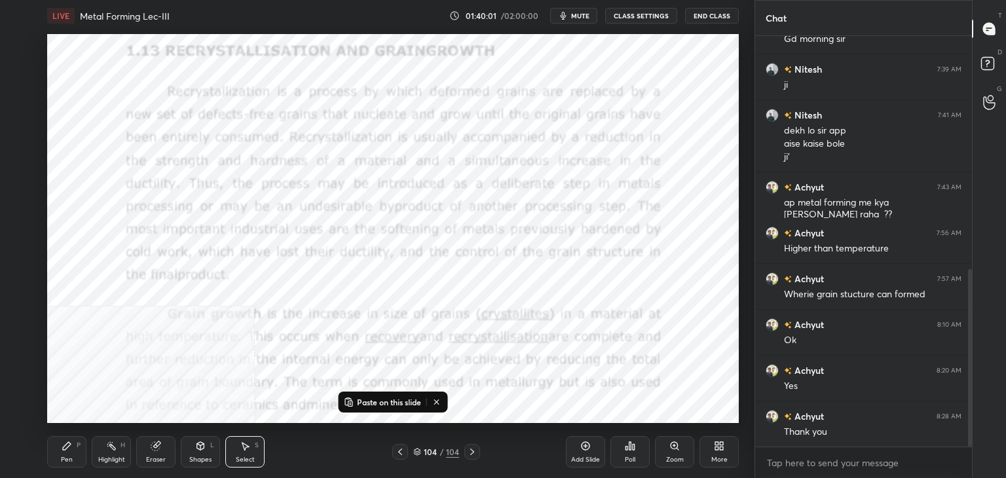
click at [472, 453] on icon at bounding box center [472, 452] width 10 height 10
click at [400, 449] on icon at bounding box center [400, 452] width 10 height 10
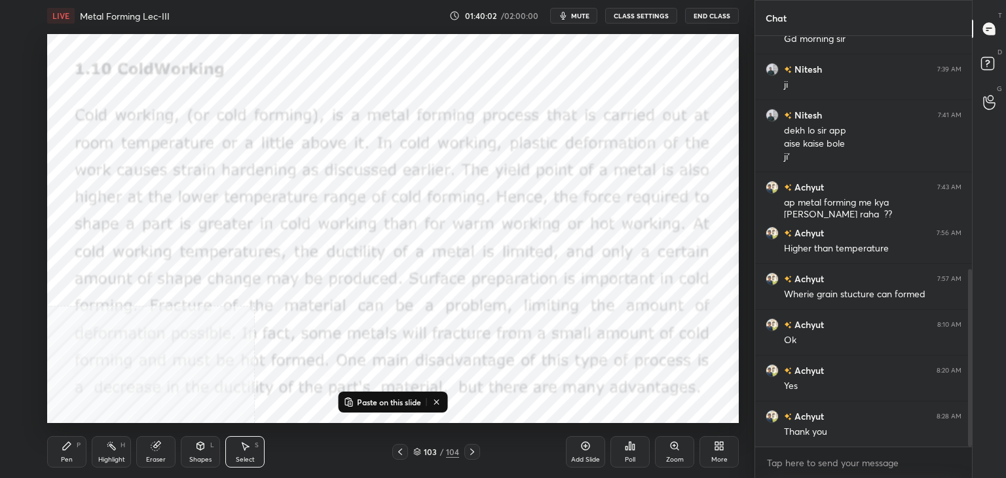
click at [401, 453] on icon at bounding box center [400, 452] width 10 height 10
click at [402, 453] on icon at bounding box center [400, 452] width 10 height 10
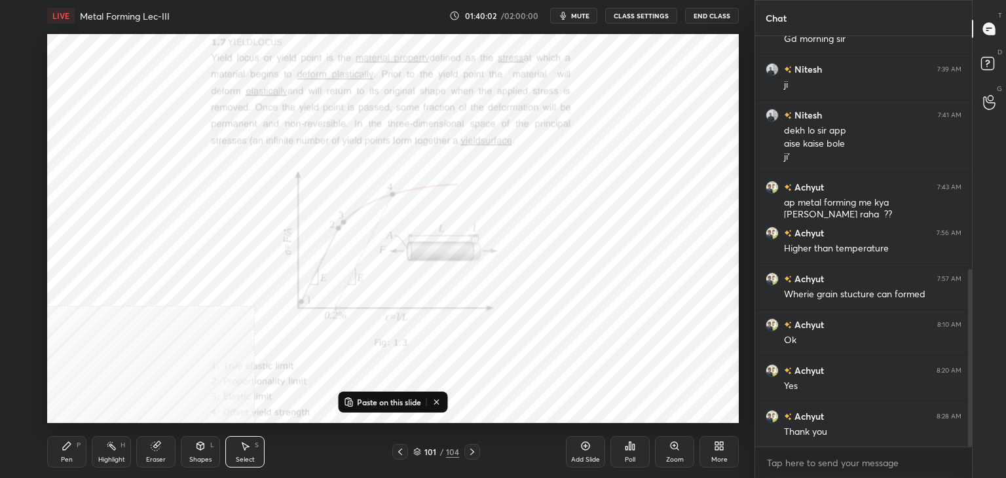
click at [404, 452] on icon at bounding box center [400, 452] width 10 height 10
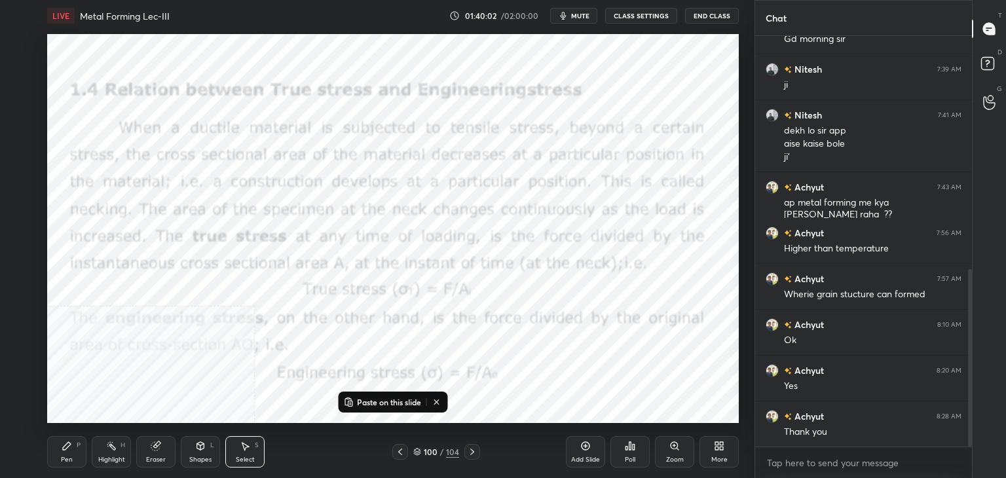
click at [406, 451] on div at bounding box center [400, 452] width 16 height 16
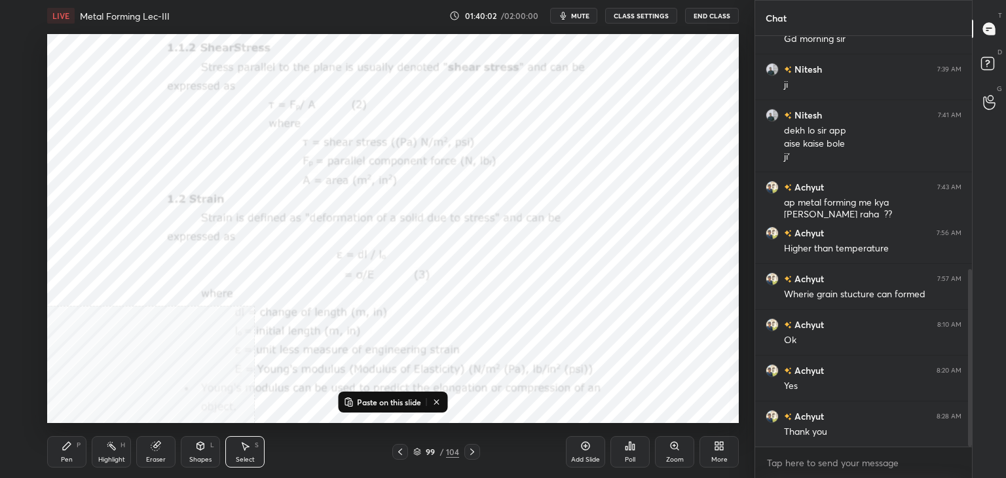
click at [405, 451] on icon at bounding box center [400, 452] width 10 height 10
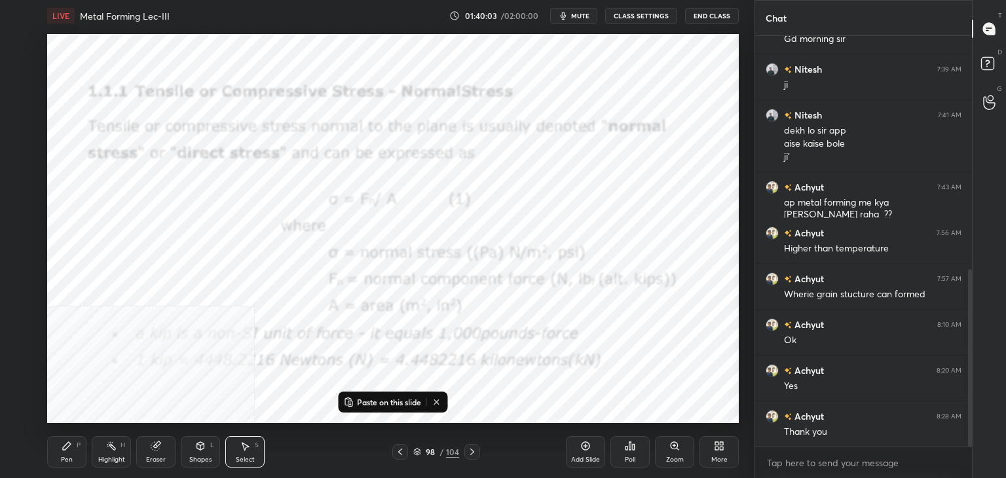
click at [405, 451] on icon at bounding box center [400, 452] width 10 height 10
click at [405, 452] on icon at bounding box center [400, 452] width 10 height 10
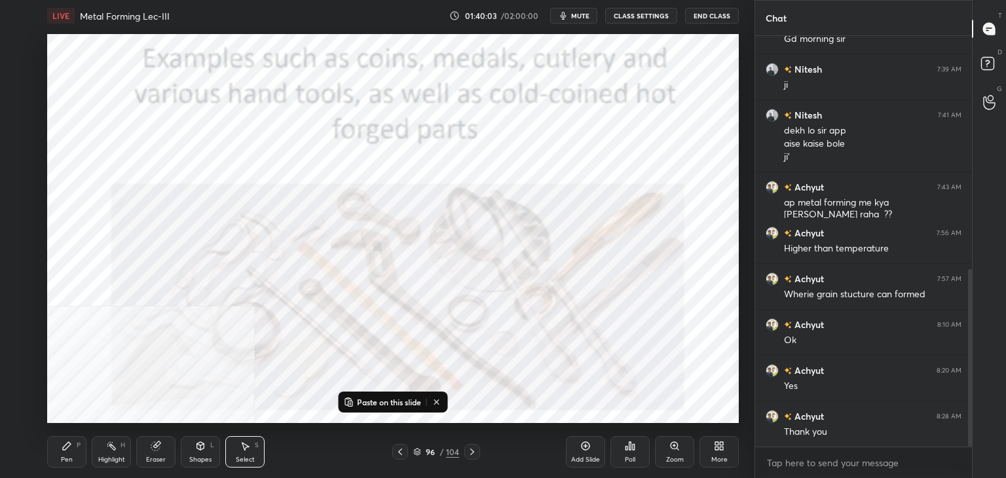
click at [405, 452] on icon at bounding box center [400, 452] width 10 height 10
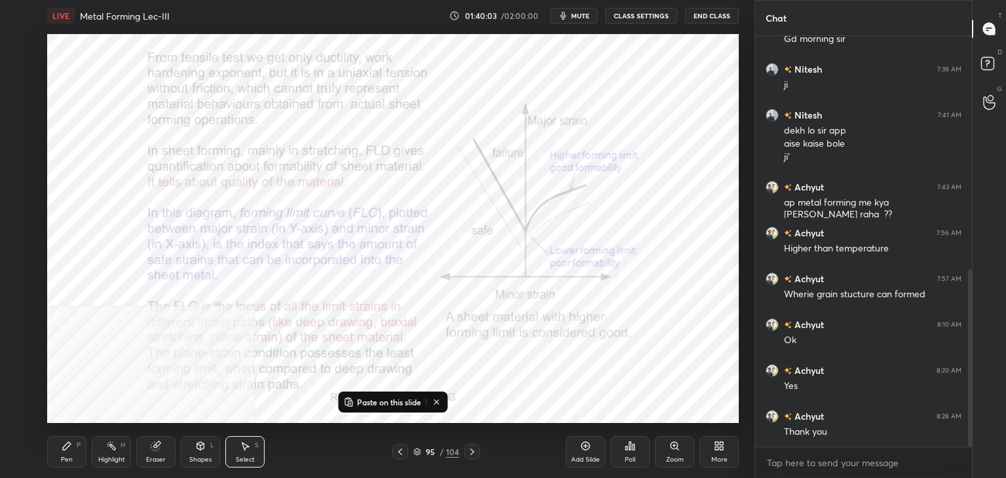
click at [405, 451] on icon at bounding box center [400, 452] width 10 height 10
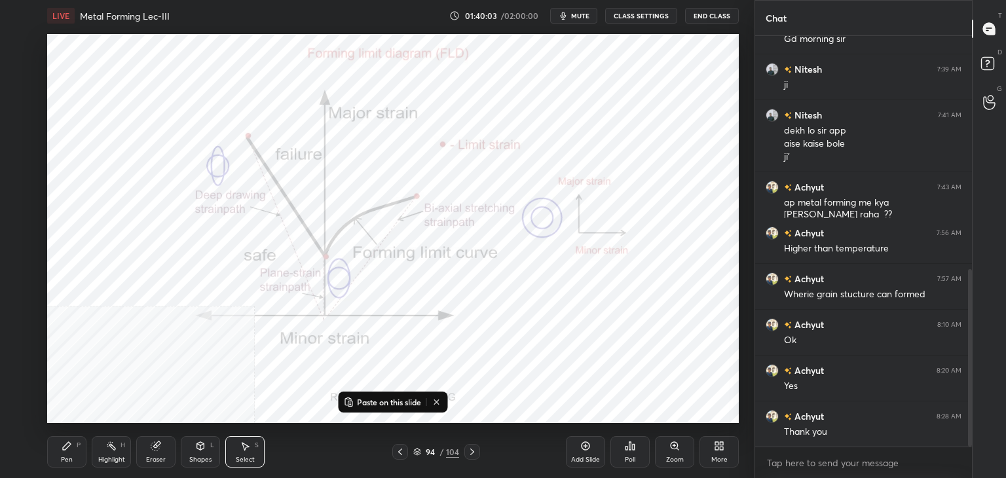
click at [414, 451] on icon at bounding box center [417, 452] width 8 height 8
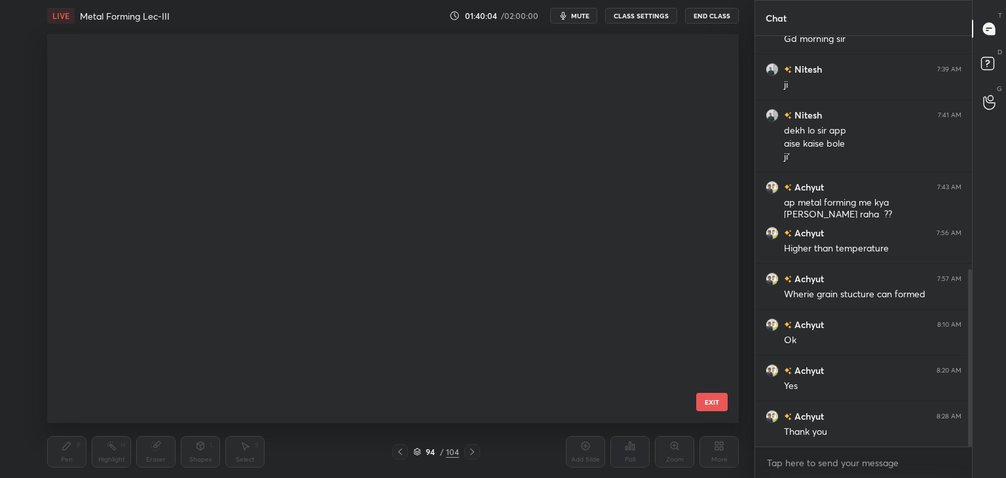
scroll to position [385, 685]
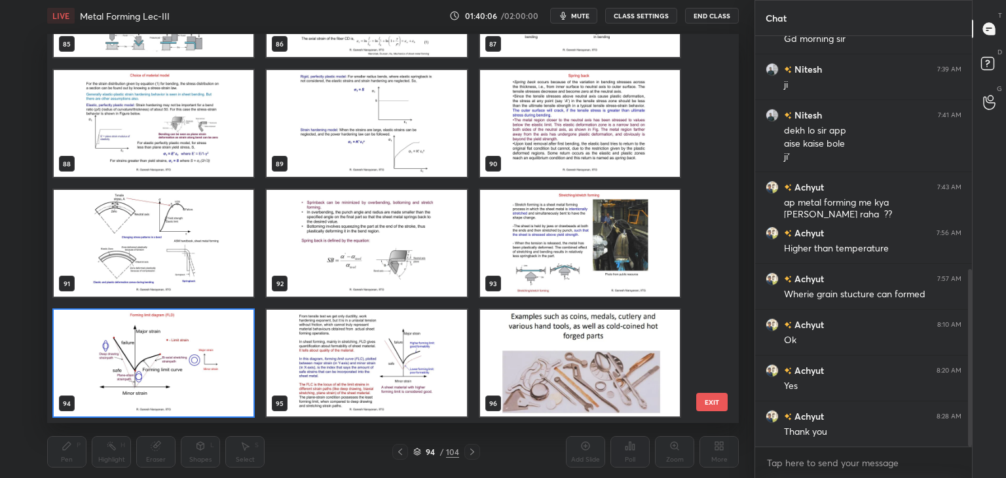
click at [436, 320] on img "grid" at bounding box center [367, 363] width 200 height 107
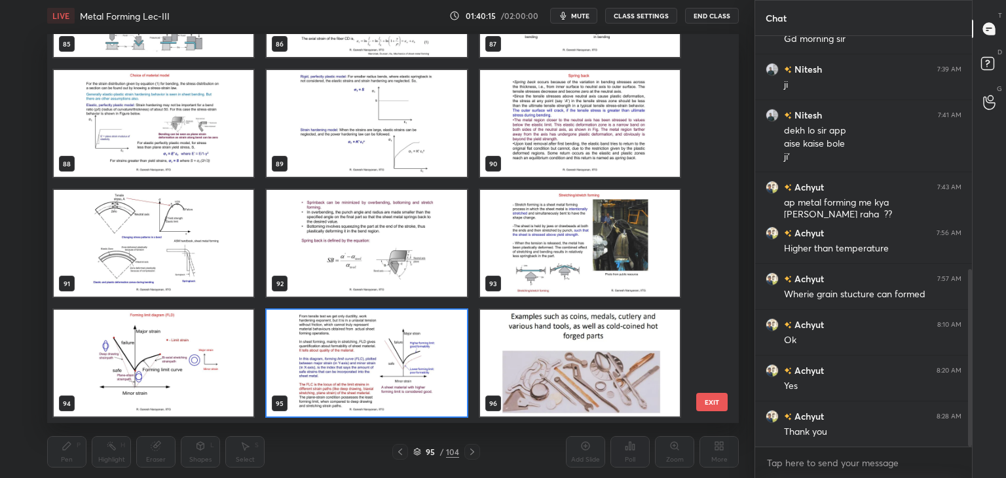
click at [436, 320] on img "grid" at bounding box center [367, 363] width 200 height 107
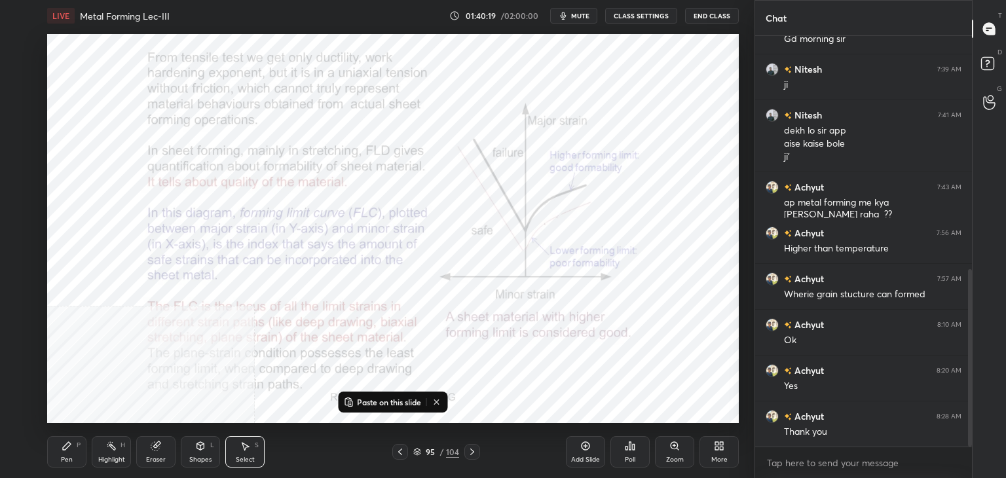
click at [413, 452] on icon at bounding box center [417, 452] width 8 height 8
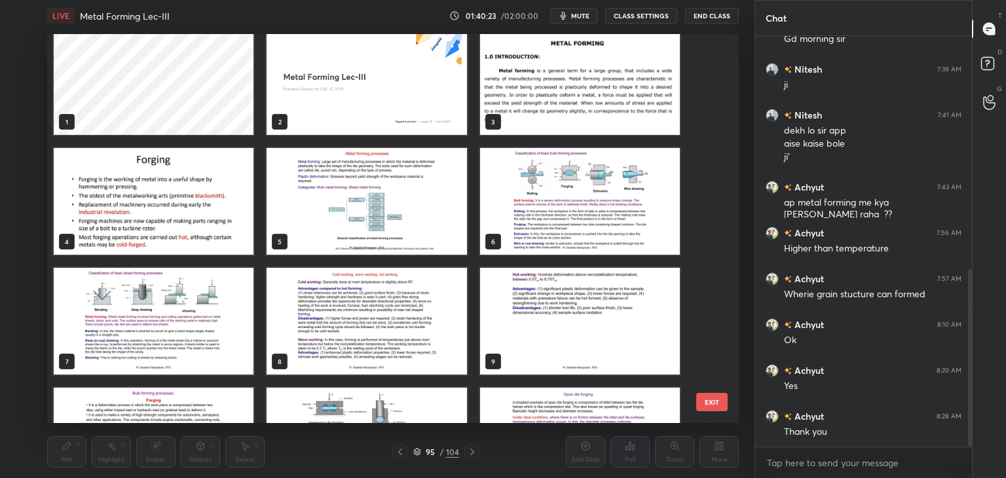
scroll to position [0, 0]
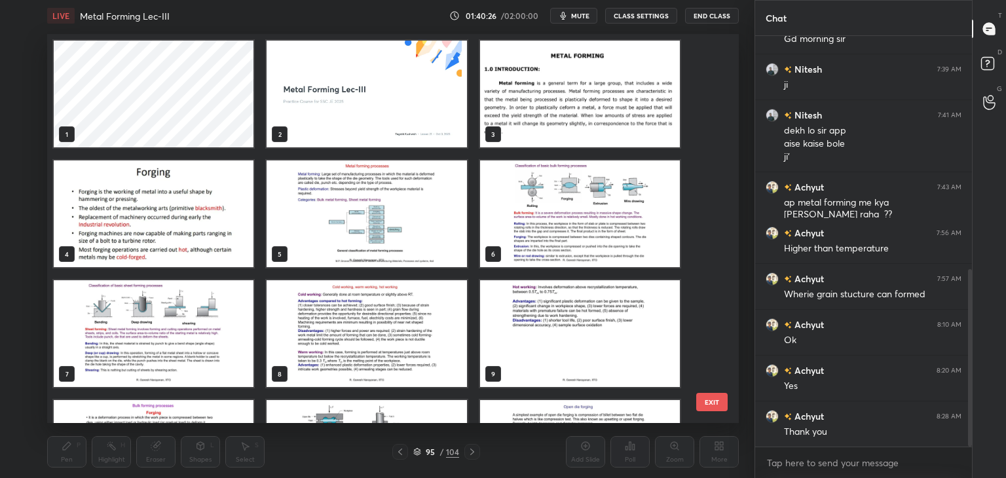
click at [495, 132] on img "grid" at bounding box center [580, 94] width 200 height 107
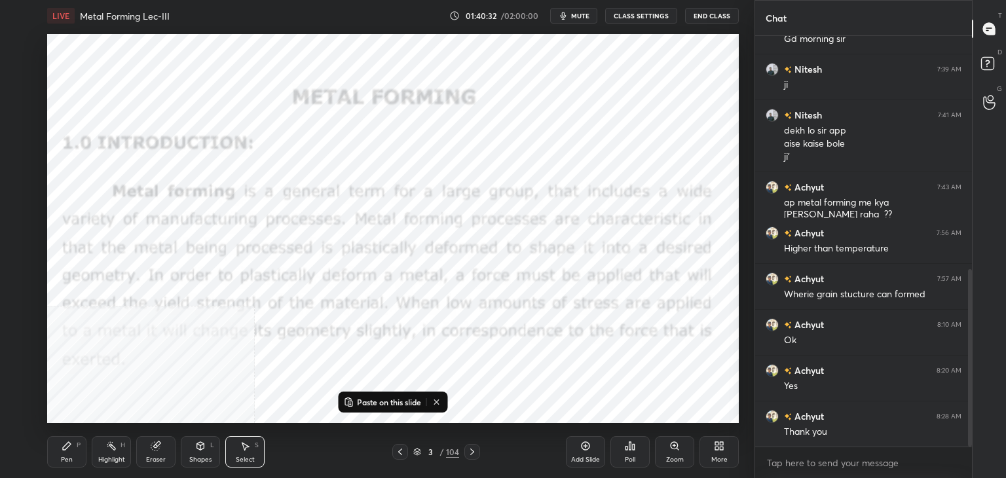
click at [440, 406] on icon at bounding box center [437, 402] width 10 height 10
click at [402, 447] on icon at bounding box center [400, 452] width 10 height 10
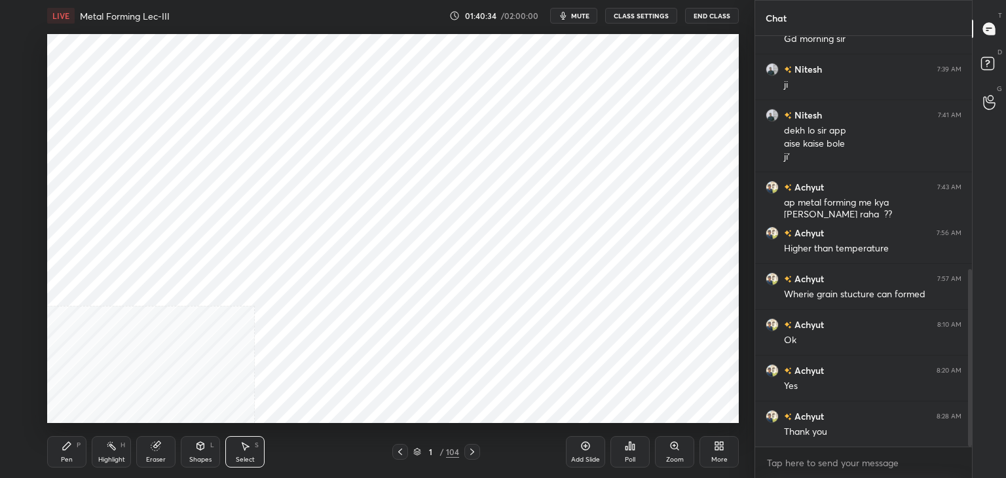
click at [402, 447] on icon at bounding box center [400, 452] width 10 height 10
click at [477, 450] on div at bounding box center [472, 452] width 16 height 16
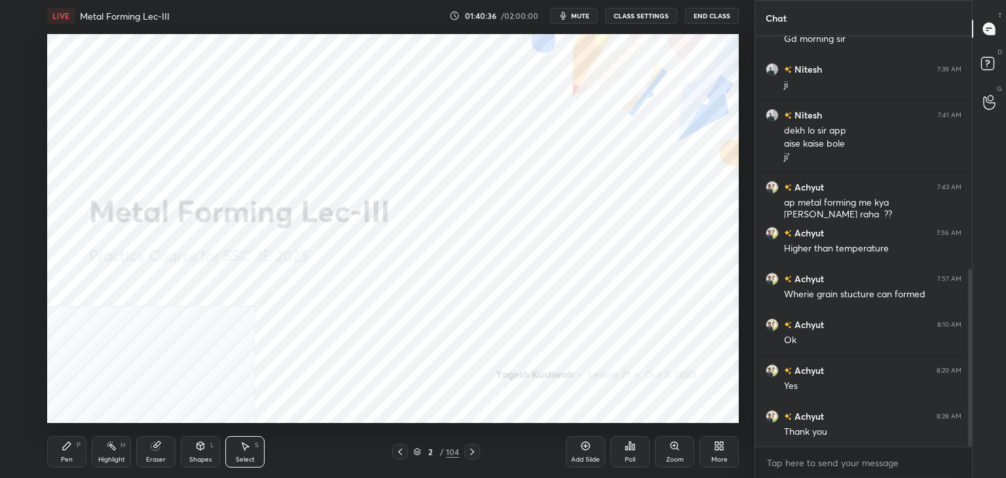
click at [477, 450] on div at bounding box center [472, 452] width 16 height 16
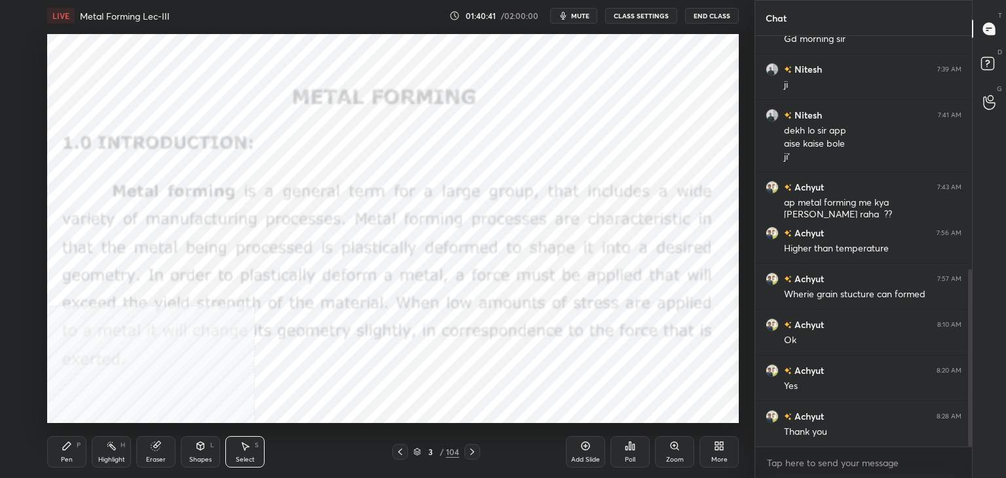
click at [418, 453] on icon at bounding box center [417, 452] width 8 height 8
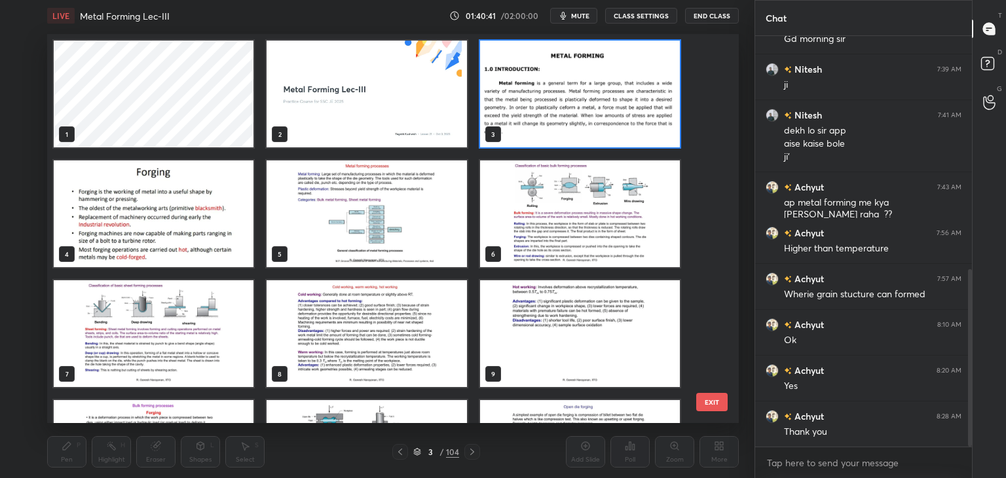
scroll to position [385, 685]
click at [653, 16] on button "CLASS SETTINGS" at bounding box center [641, 16] width 72 height 16
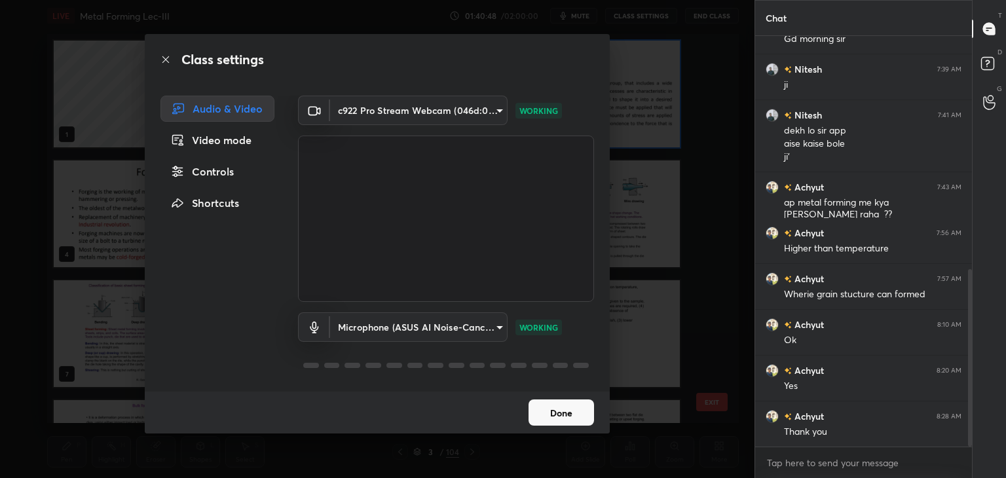
click at [199, 168] on div "Controls" at bounding box center [218, 172] width 114 height 26
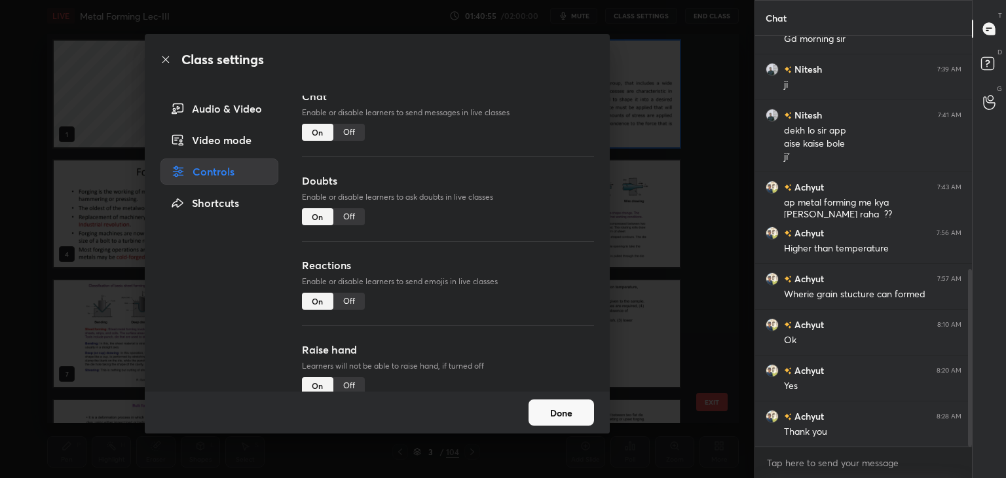
scroll to position [0, 0]
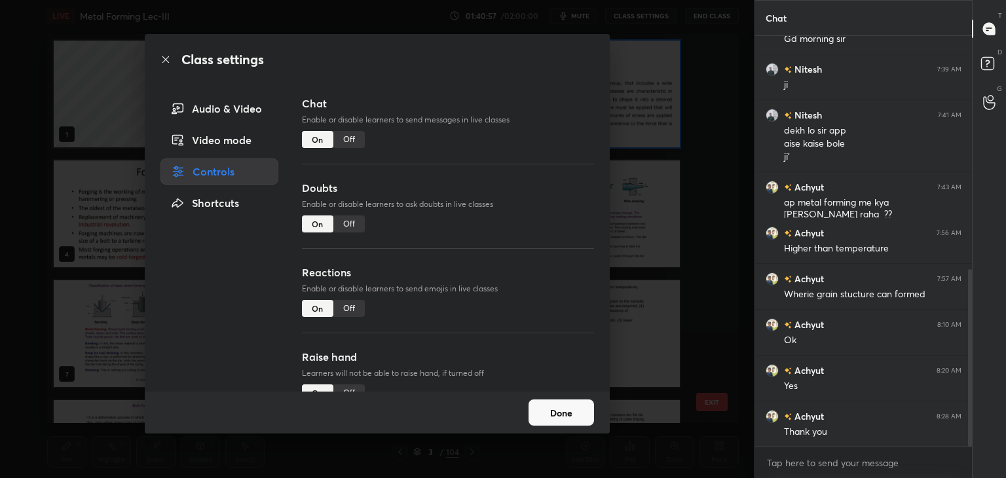
click at [246, 203] on div "Shortcuts" at bounding box center [220, 203] width 118 height 26
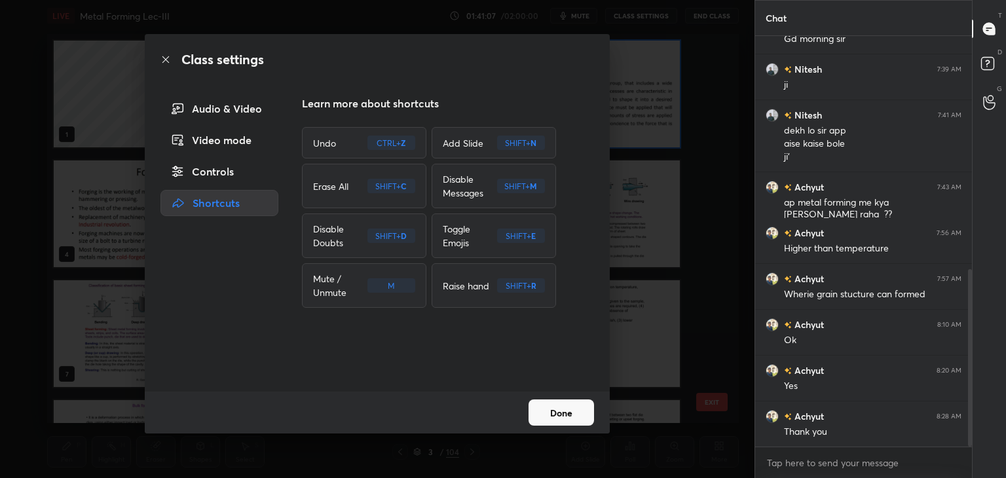
click at [568, 415] on button "Done" at bounding box center [562, 413] width 66 height 26
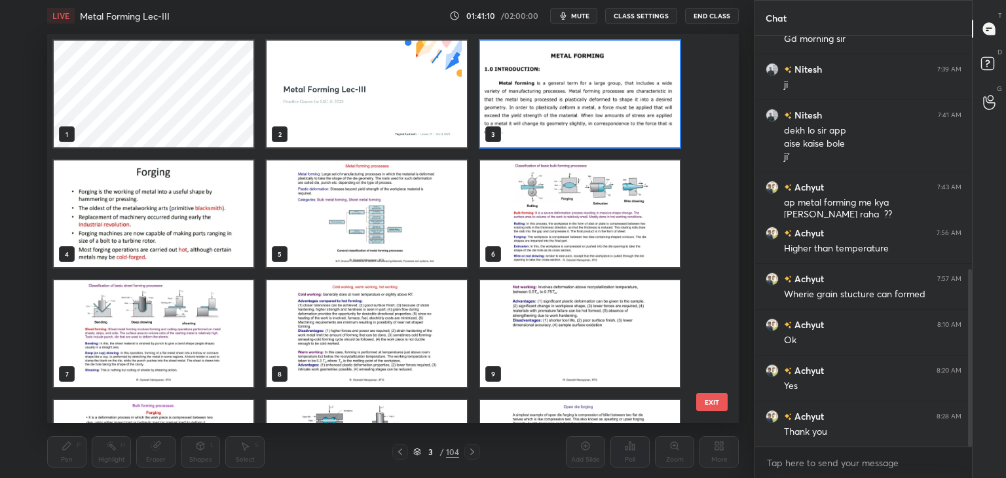
click at [651, 12] on button "CLASS SETTINGS" at bounding box center [641, 16] width 72 height 16
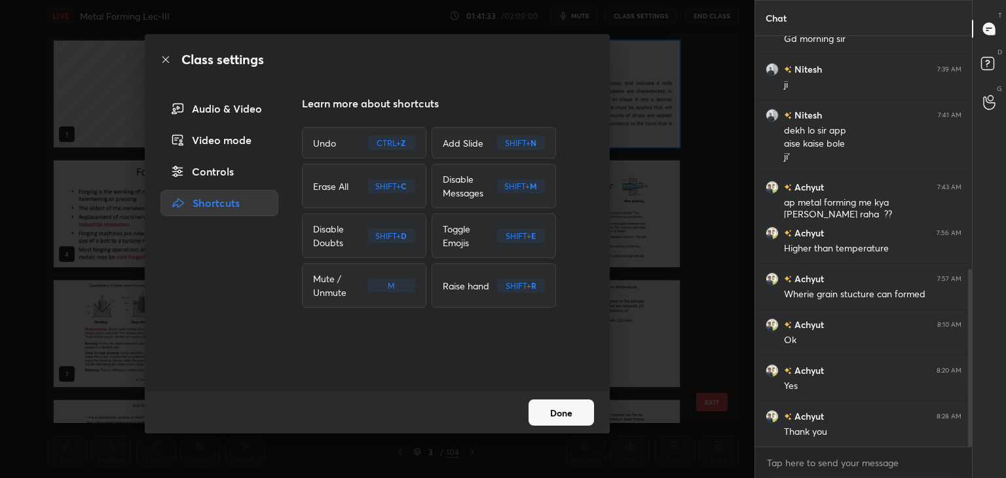
click at [587, 412] on button "Done" at bounding box center [562, 413] width 66 height 26
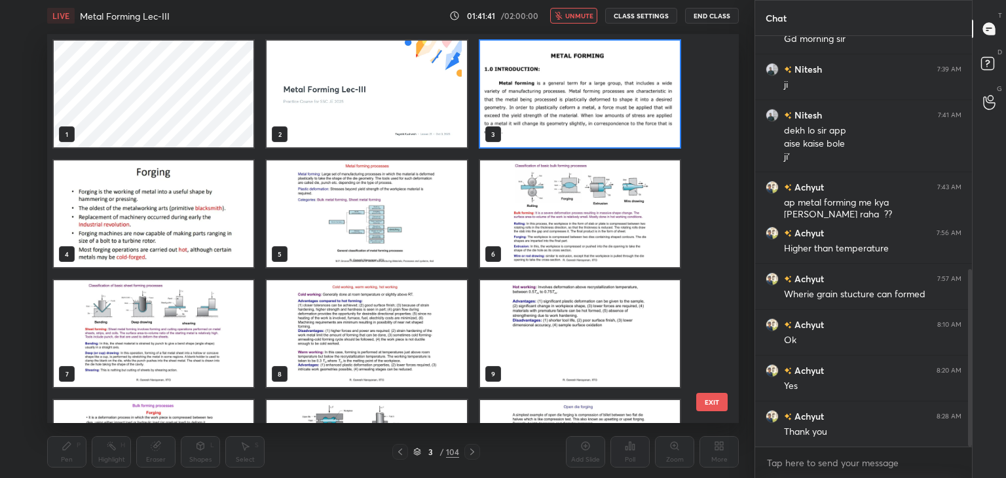
click at [582, 8] on button "unmute" at bounding box center [573, 16] width 47 height 16
click at [658, 14] on button "CLASS SETTINGS" at bounding box center [641, 16] width 72 height 16
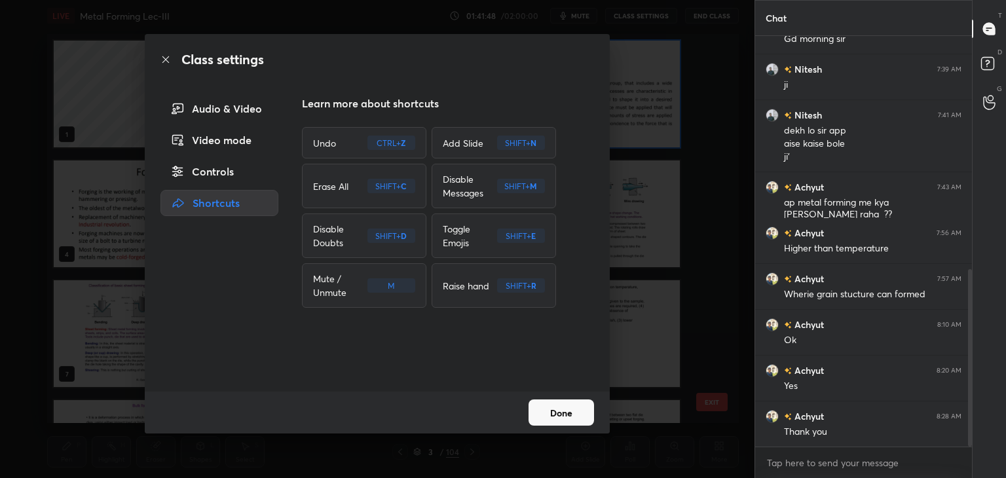
click at [576, 421] on button "Done" at bounding box center [562, 413] width 66 height 26
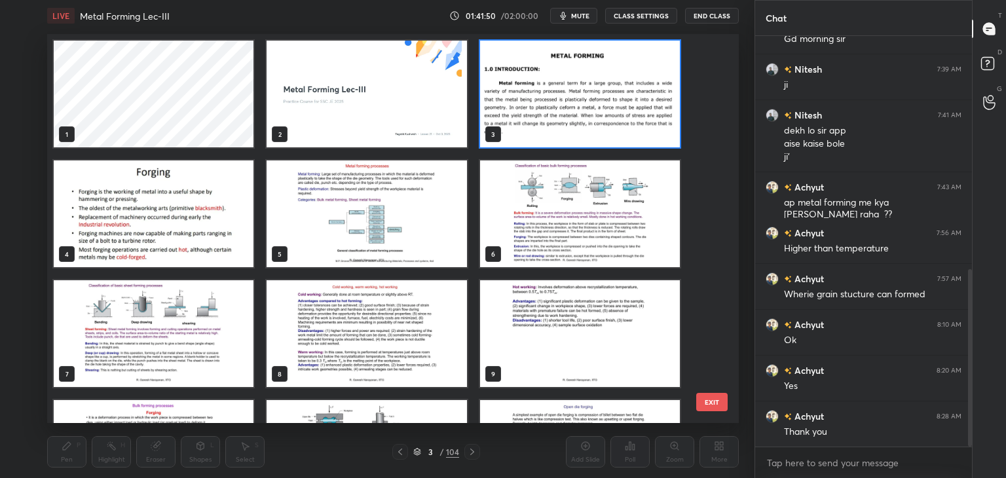
click at [708, 407] on button "EXIT" at bounding box center [711, 402] width 31 height 18
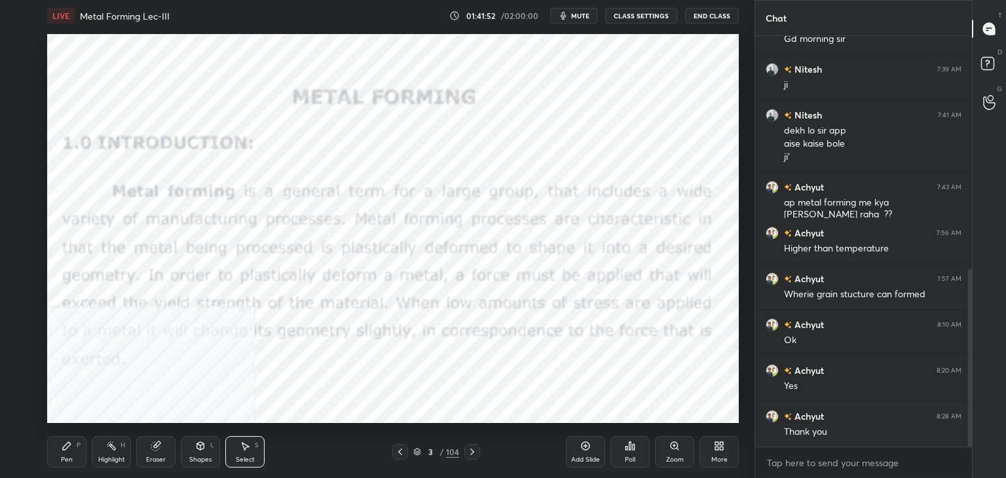
click at [419, 449] on icon at bounding box center [417, 450] width 7 height 3
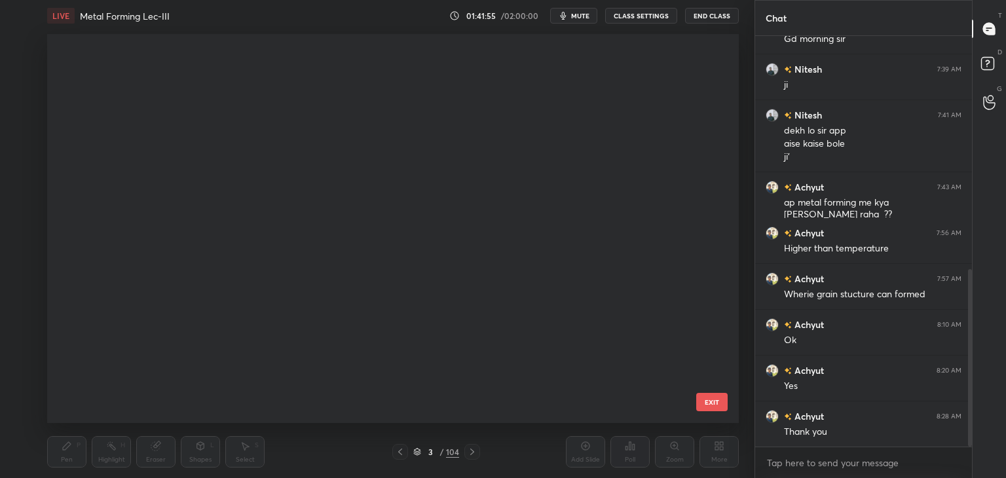
scroll to position [3806, 0]
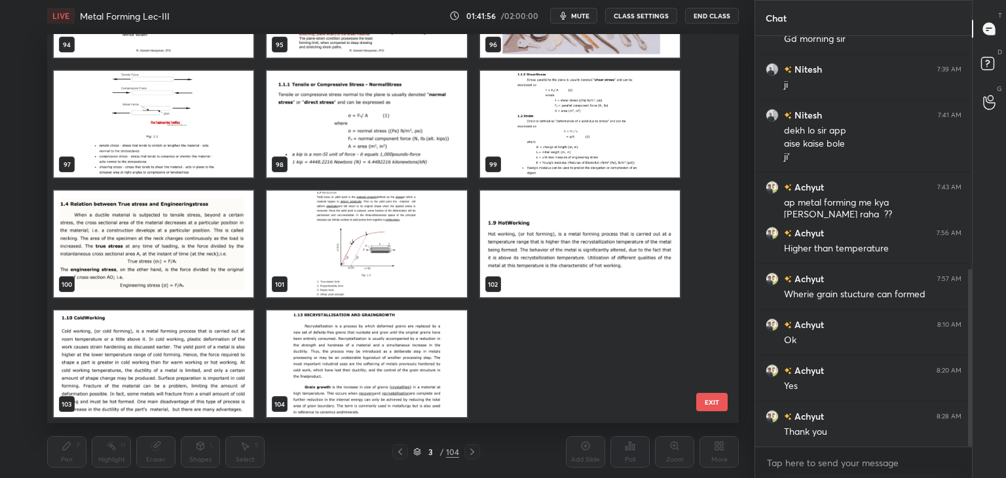
click at [367, 390] on img "grid" at bounding box center [367, 364] width 200 height 107
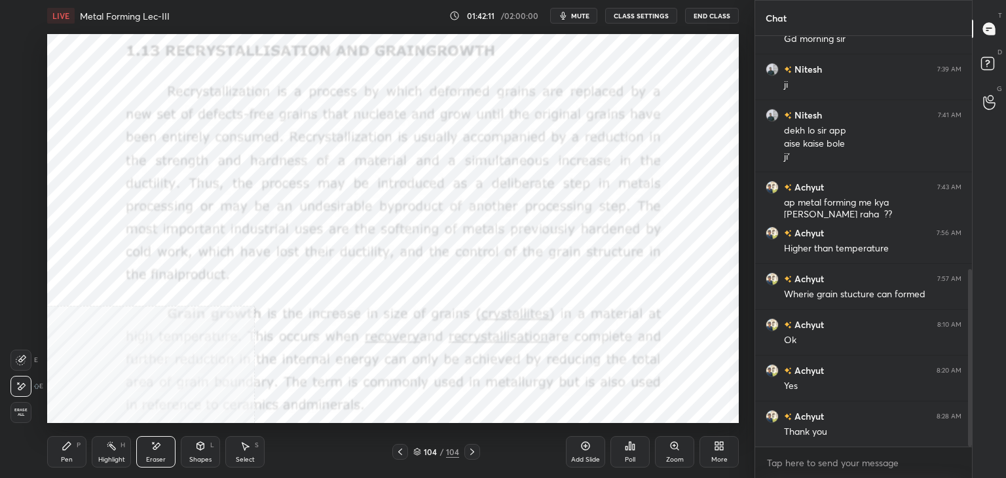
click at [111, 454] on div "Highlight H" at bounding box center [111, 451] width 39 height 31
click at [77, 444] on div "P" at bounding box center [79, 445] width 4 height 7
click at [152, 448] on icon at bounding box center [156, 446] width 10 height 11
click at [22, 357] on icon at bounding box center [21, 359] width 7 height 7
click at [21, 381] on div "1 2 3 4 5 6 7 C X Z C X Z E E Erase all H H LIVE Metal Forming Lec-III 01:42:16…" at bounding box center [372, 239] width 744 height 478
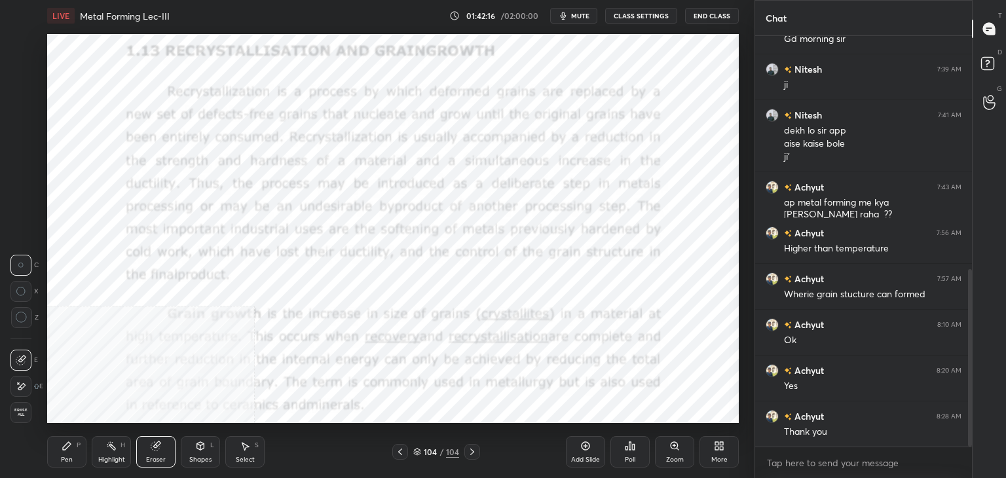
click at [21, 381] on icon at bounding box center [21, 386] width 10 height 11
click at [29, 356] on div at bounding box center [20, 360] width 21 height 21
click at [20, 295] on circle at bounding box center [20, 291] width 9 height 9
click at [116, 447] on div "Highlight H" at bounding box center [111, 451] width 39 height 31
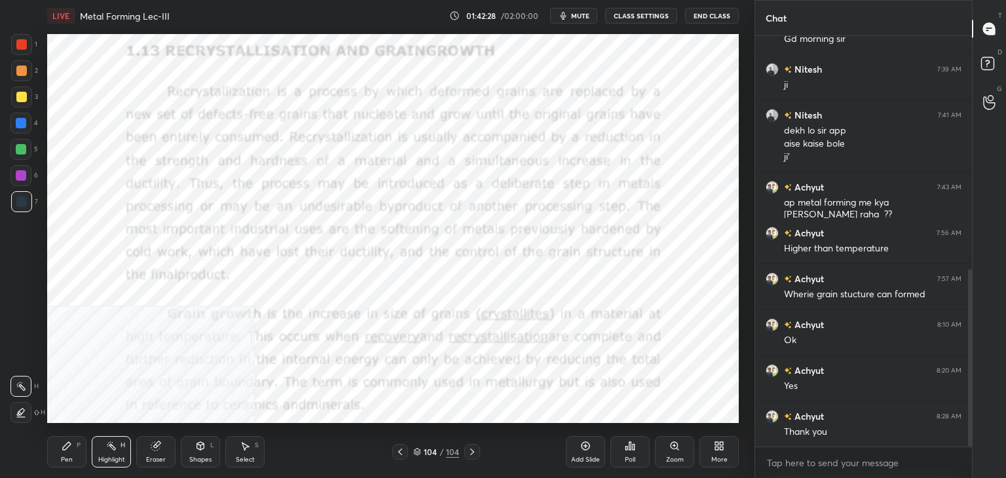
click at [75, 450] on div "Pen P" at bounding box center [66, 451] width 39 height 31
click at [401, 449] on icon at bounding box center [400, 452] width 10 height 10
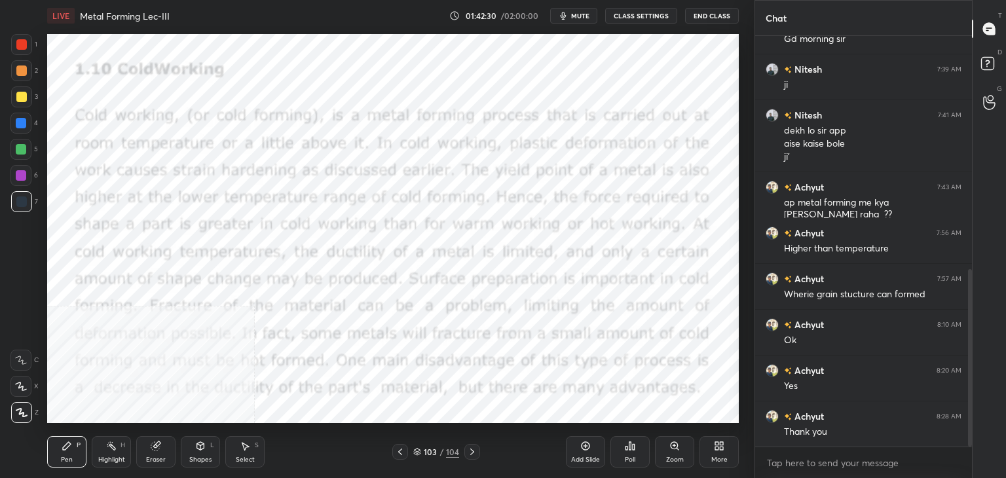
click at [401, 447] on icon at bounding box center [400, 452] width 10 height 10
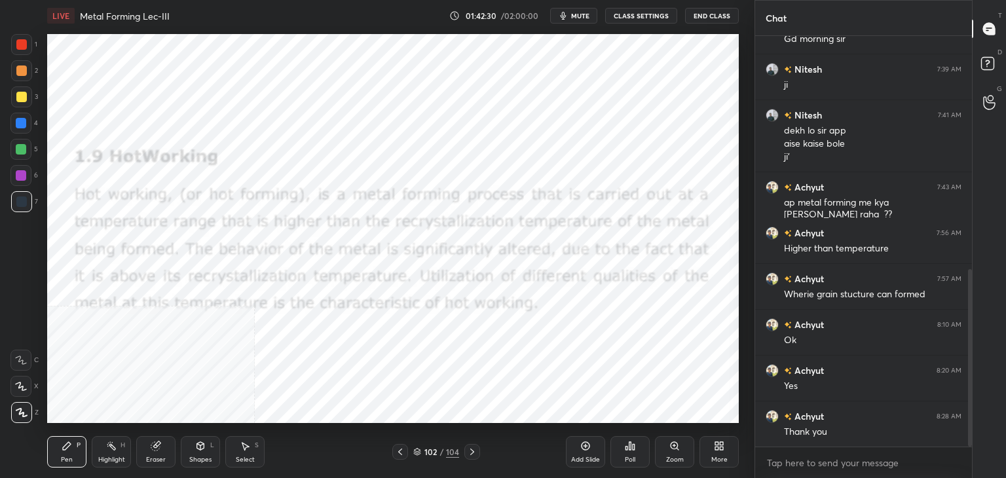
drag, startPoint x: 401, startPoint y: 447, endPoint x: 427, endPoint y: 447, distance: 26.2
click at [402, 447] on icon at bounding box center [400, 452] width 10 height 10
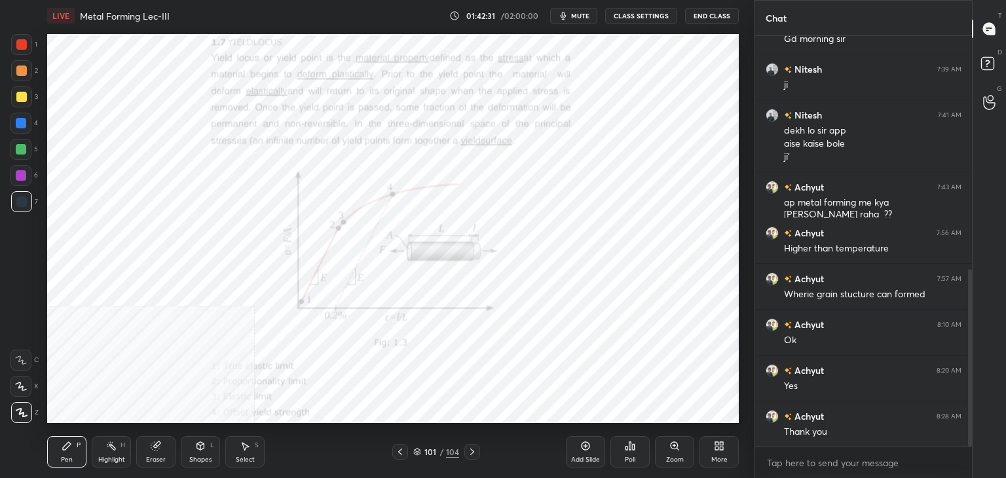
click at [722, 443] on icon at bounding box center [721, 443] width 3 height 3
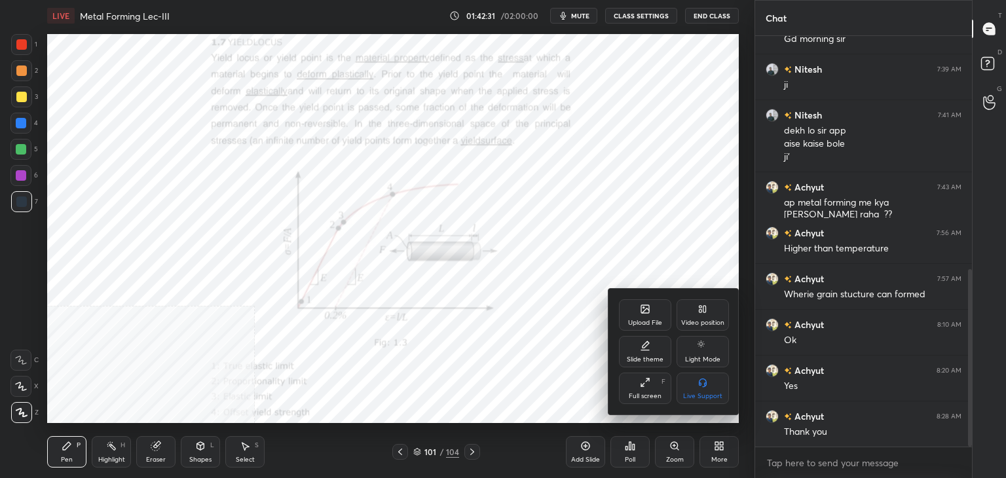
drag, startPoint x: 705, startPoint y: 320, endPoint x: 708, endPoint y: 352, distance: 32.2
click at [705, 320] on div "Video position" at bounding box center [702, 323] width 43 height 7
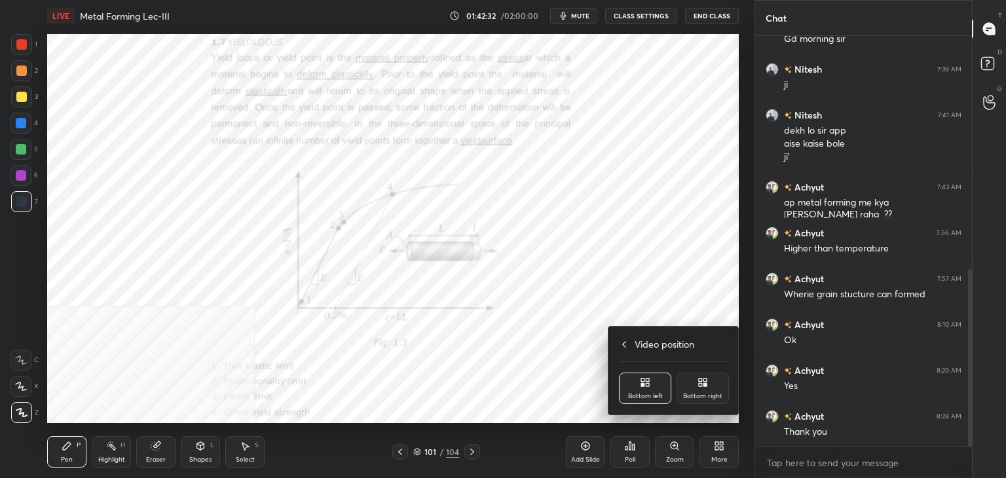
click at [704, 396] on div "Bottom right" at bounding box center [702, 396] width 39 height 7
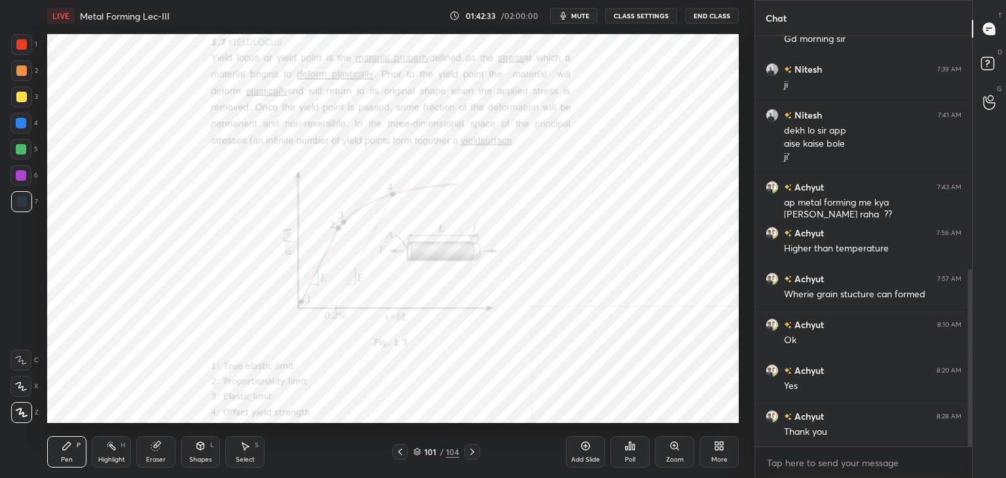
click at [629, 449] on icon at bounding box center [630, 446] width 10 height 10
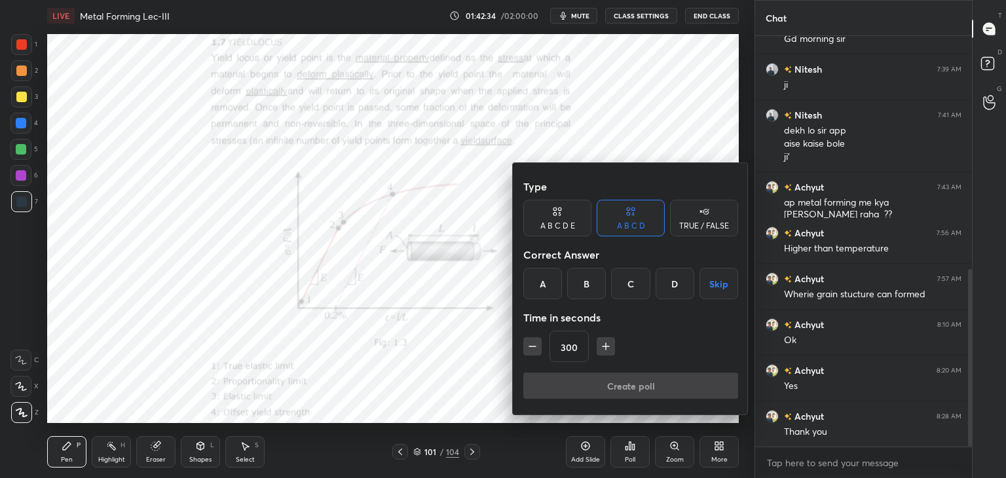
click at [608, 344] on icon "button" at bounding box center [605, 346] width 13 height 13
click at [607, 344] on icon "button" at bounding box center [605, 346] width 13 height 13
click at [606, 347] on icon "button" at bounding box center [606, 347] width 7 height 0
click at [607, 347] on icon "button" at bounding box center [606, 347] width 7 height 0
type input "360"
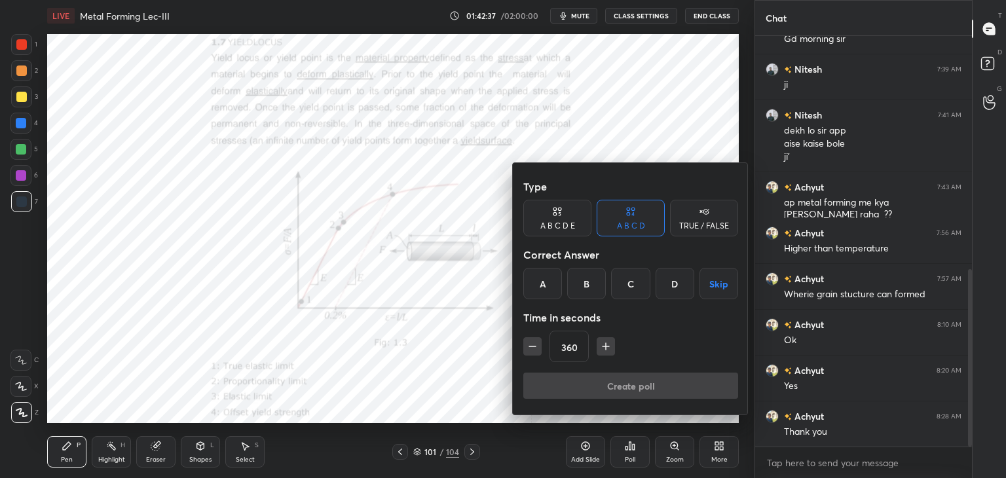
click at [719, 281] on button "Skip" at bounding box center [719, 283] width 39 height 31
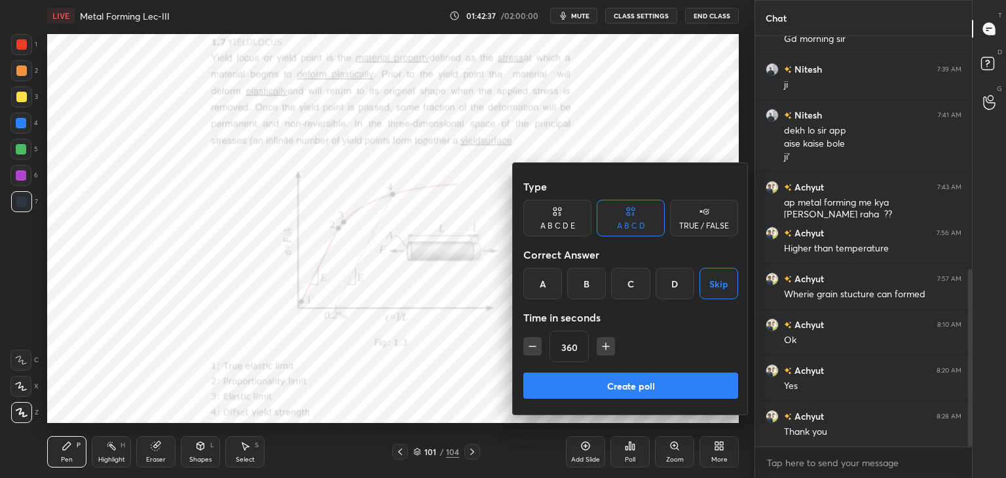
drag, startPoint x: 667, startPoint y: 389, endPoint x: 648, endPoint y: 388, distance: 19.0
click at [666, 388] on button "Create poll" at bounding box center [630, 386] width 215 height 26
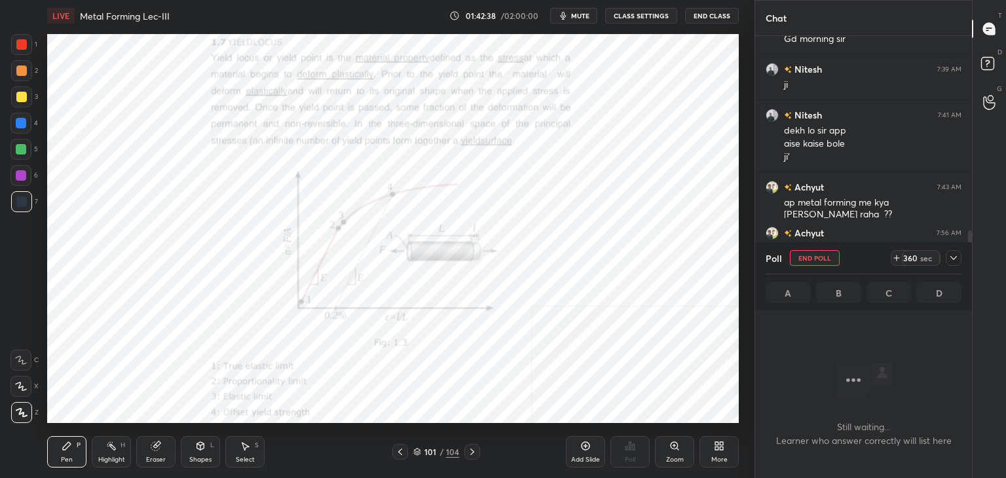
scroll to position [231, 213]
click at [949, 257] on icon at bounding box center [954, 258] width 10 height 10
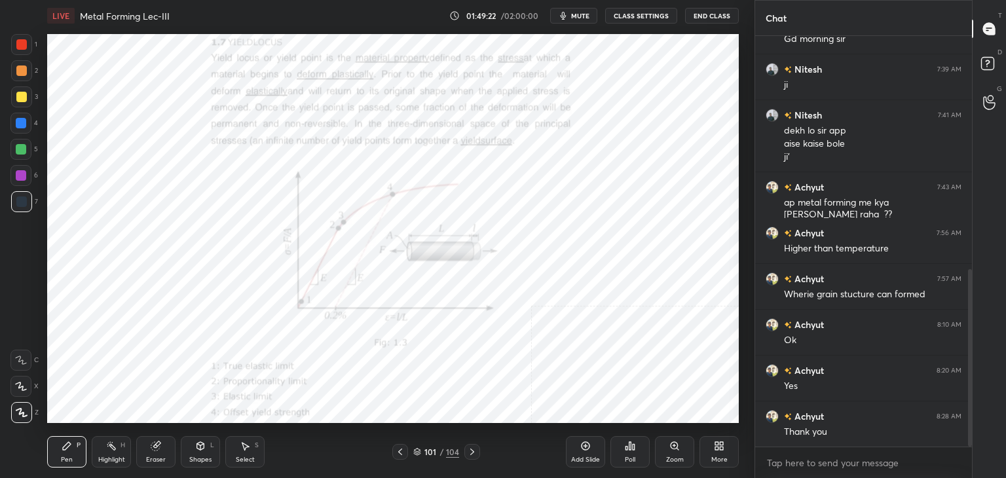
scroll to position [299, 213]
click at [630, 454] on div "Poll" at bounding box center [630, 451] width 39 height 31
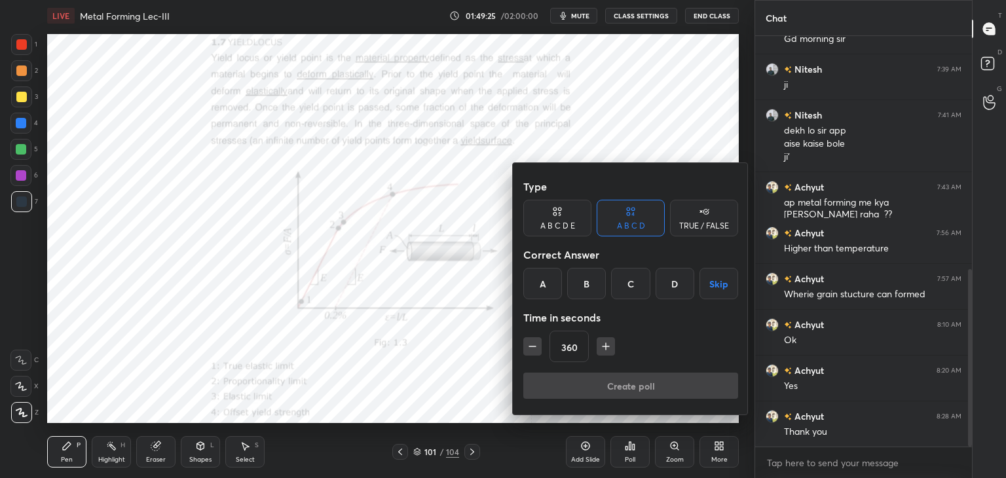
click at [710, 285] on button "Skip" at bounding box center [719, 283] width 39 height 31
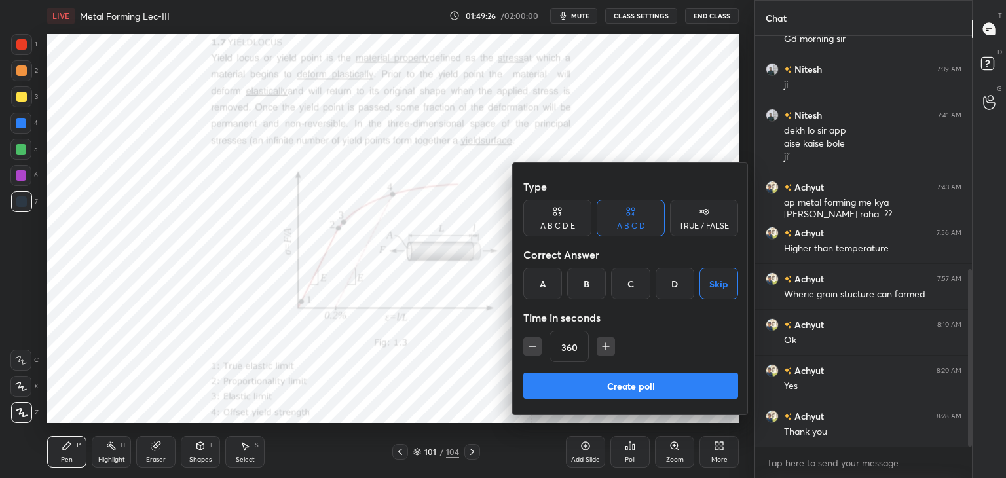
click at [634, 392] on button "Create poll" at bounding box center [630, 386] width 215 height 26
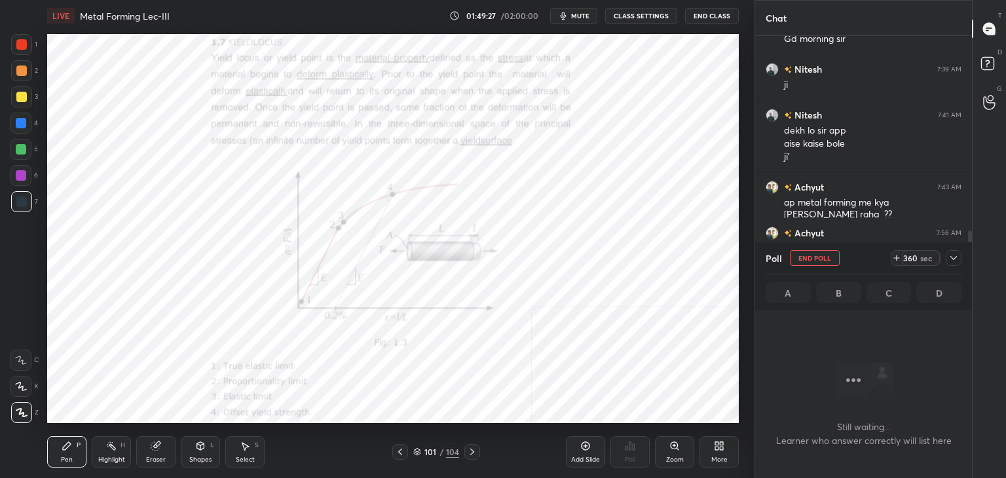
scroll to position [5, 4]
click at [586, 14] on span "mute" at bounding box center [580, 15] width 18 height 9
click at [951, 260] on icon at bounding box center [954, 258] width 10 height 10
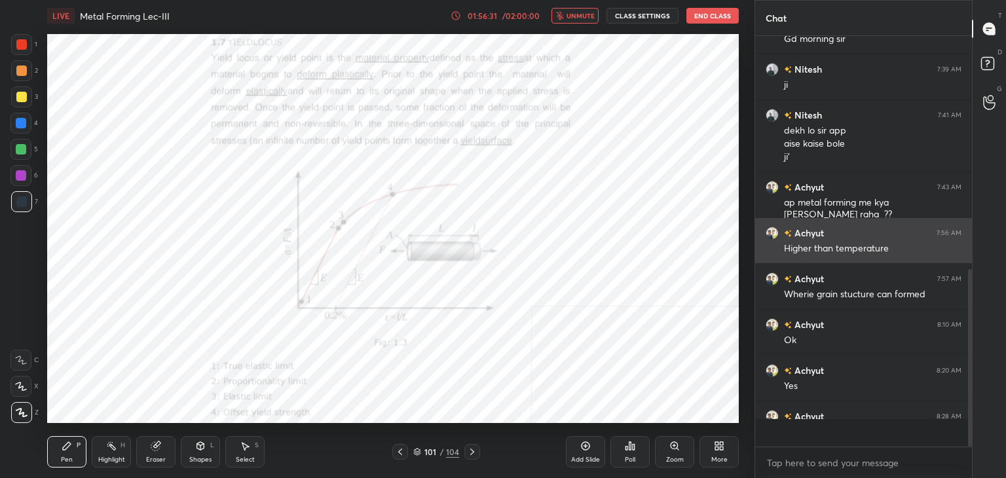
scroll to position [299, 213]
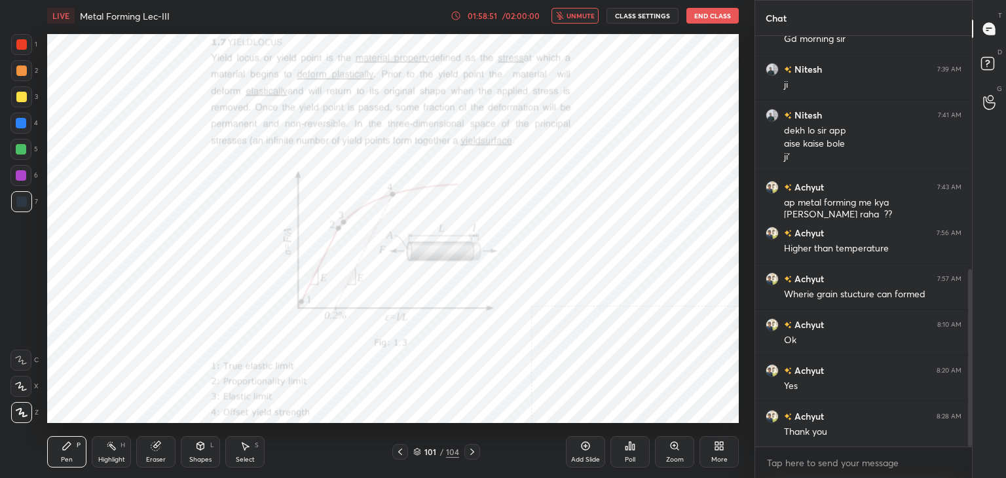
drag, startPoint x: 100, startPoint y: 457, endPoint x: 122, endPoint y: 444, distance: 25.6
click at [103, 457] on div "Highlight" at bounding box center [111, 460] width 27 height 7
click at [399, 457] on div at bounding box center [400, 452] width 16 height 16
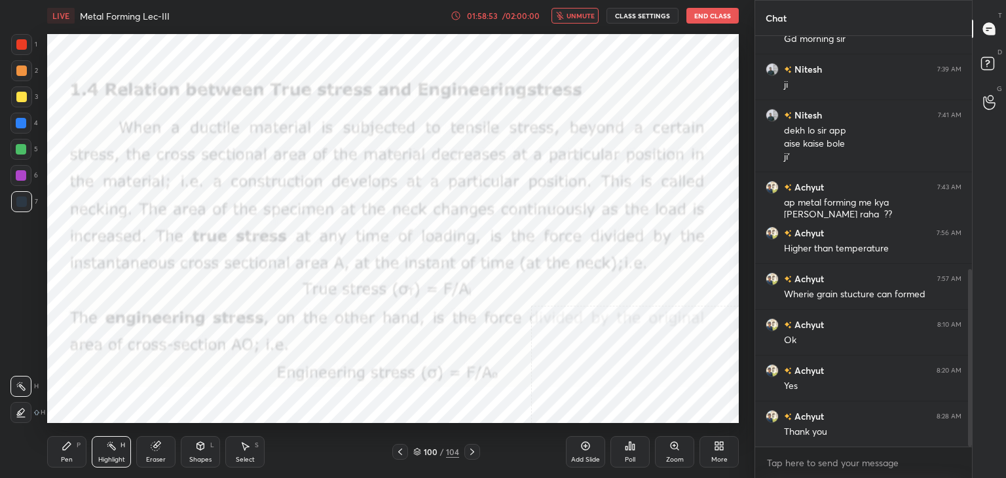
click at [419, 452] on icon at bounding box center [417, 452] width 8 height 8
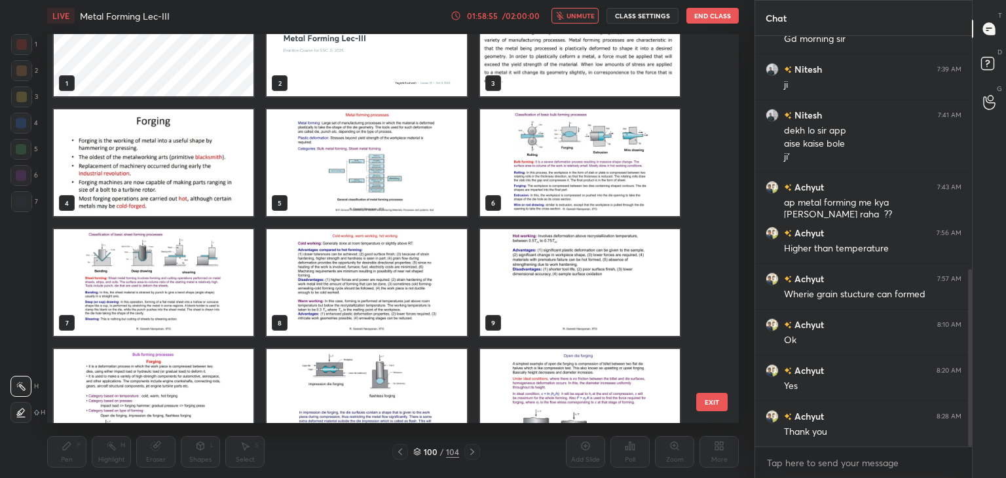
scroll to position [0, 0]
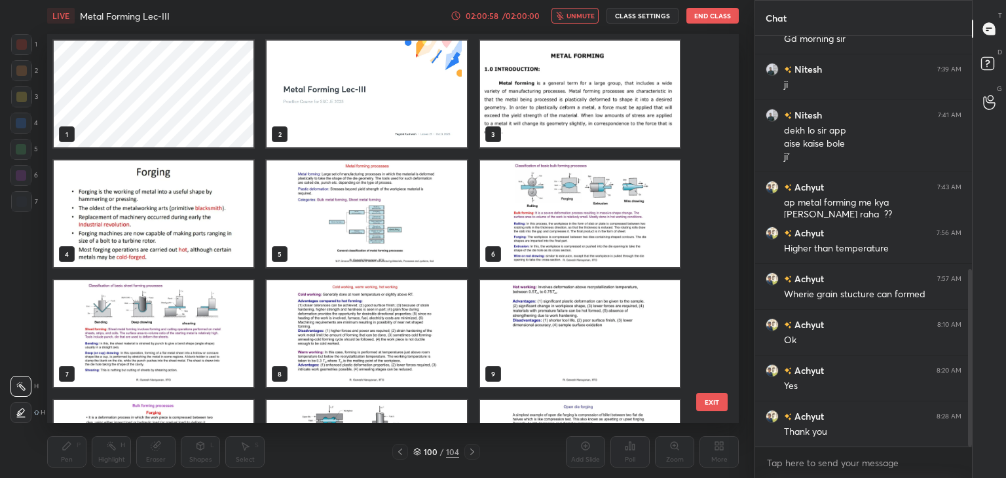
click at [711, 14] on button "End Class" at bounding box center [713, 16] width 52 height 16
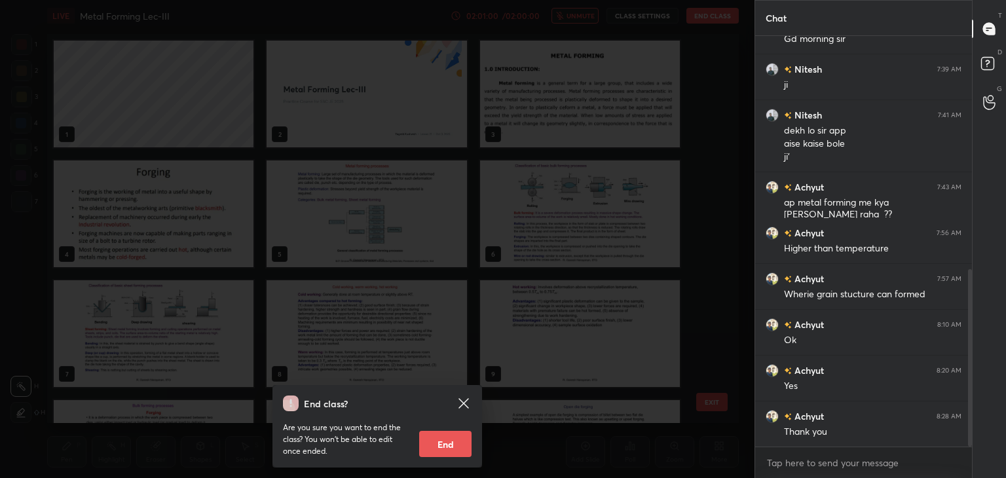
click at [428, 450] on button "End" at bounding box center [445, 444] width 52 height 26
type textarea "x"
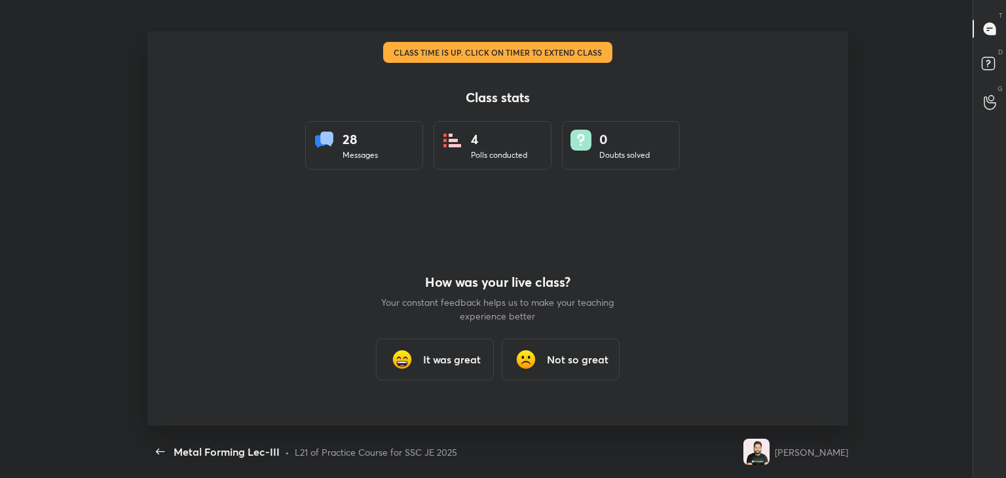
scroll to position [3745, 0]
click at [453, 362] on h3 "It was great" at bounding box center [452, 360] width 58 height 16
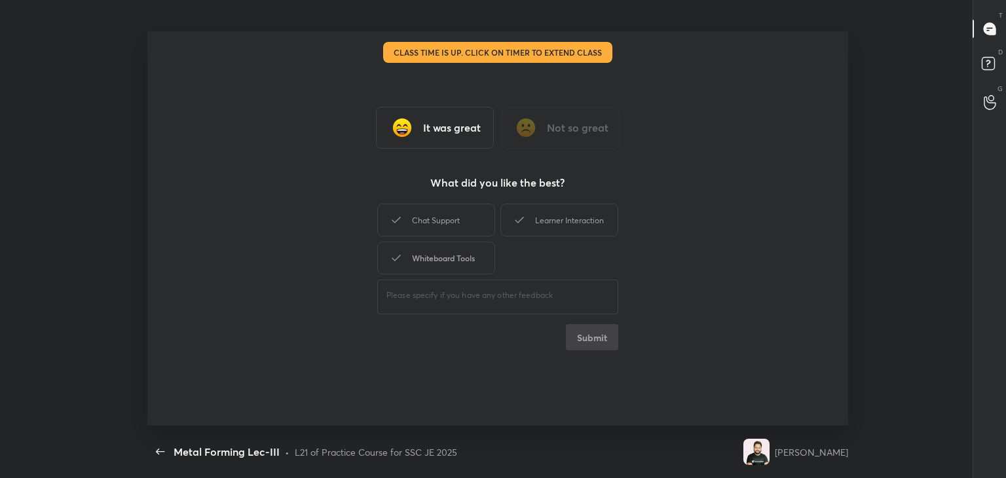
click at [448, 261] on div "Whiteboard Tools" at bounding box center [436, 258] width 118 height 33
click at [448, 225] on div "Chat Support" at bounding box center [436, 220] width 118 height 33
click at [554, 223] on div "Learner Interaction" at bounding box center [560, 220] width 118 height 33
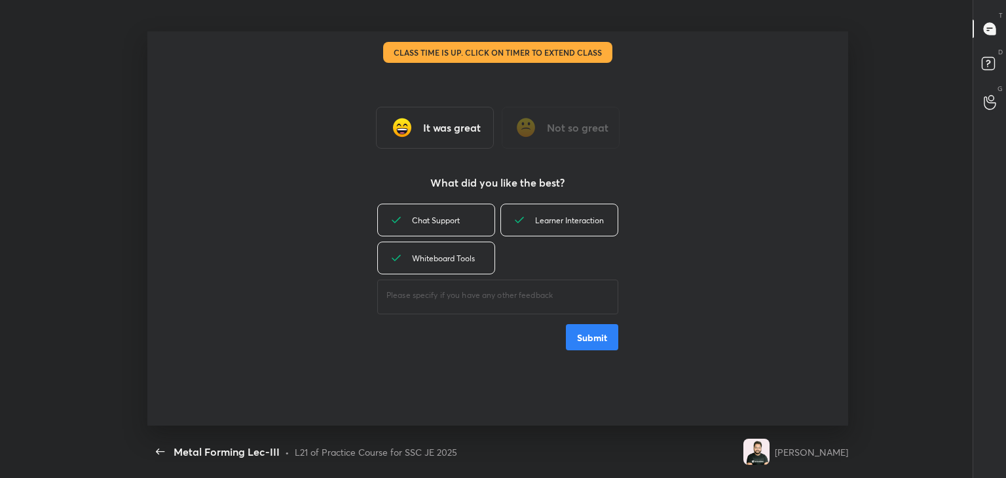
click at [584, 332] on button "Submit" at bounding box center [592, 337] width 52 height 26
